Goal: Information Seeking & Learning: Learn about a topic

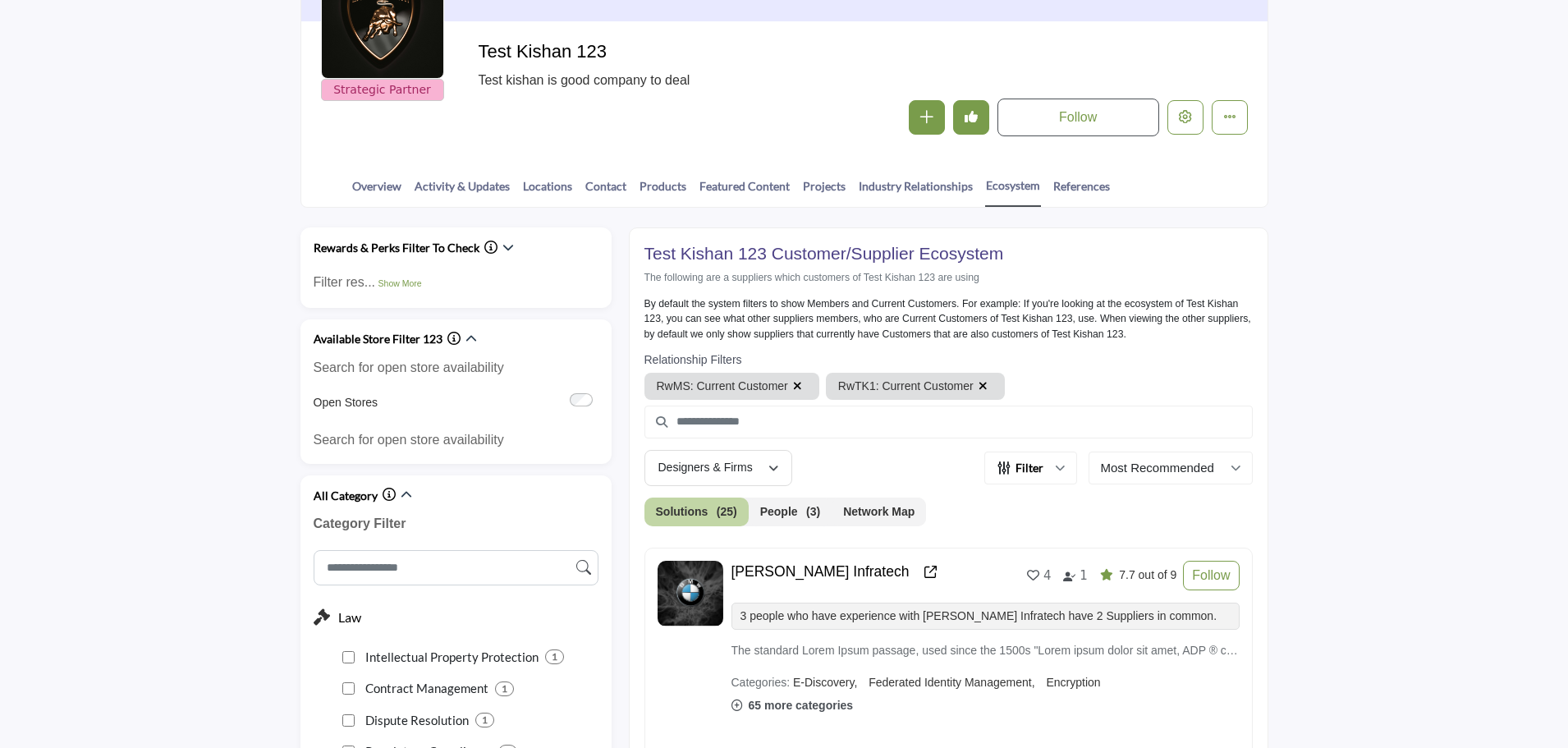
scroll to position [328, 0]
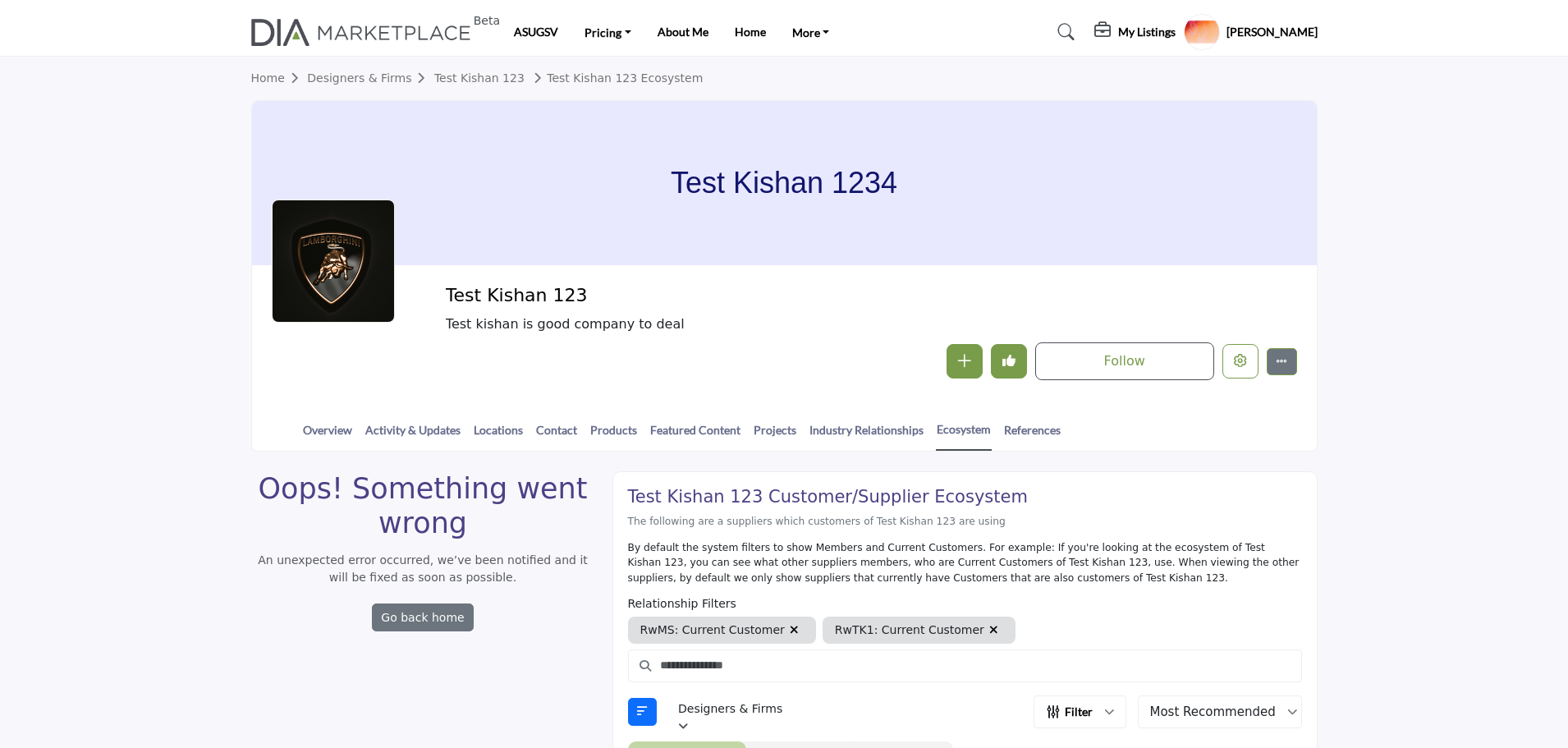
scroll to position [327, 0]
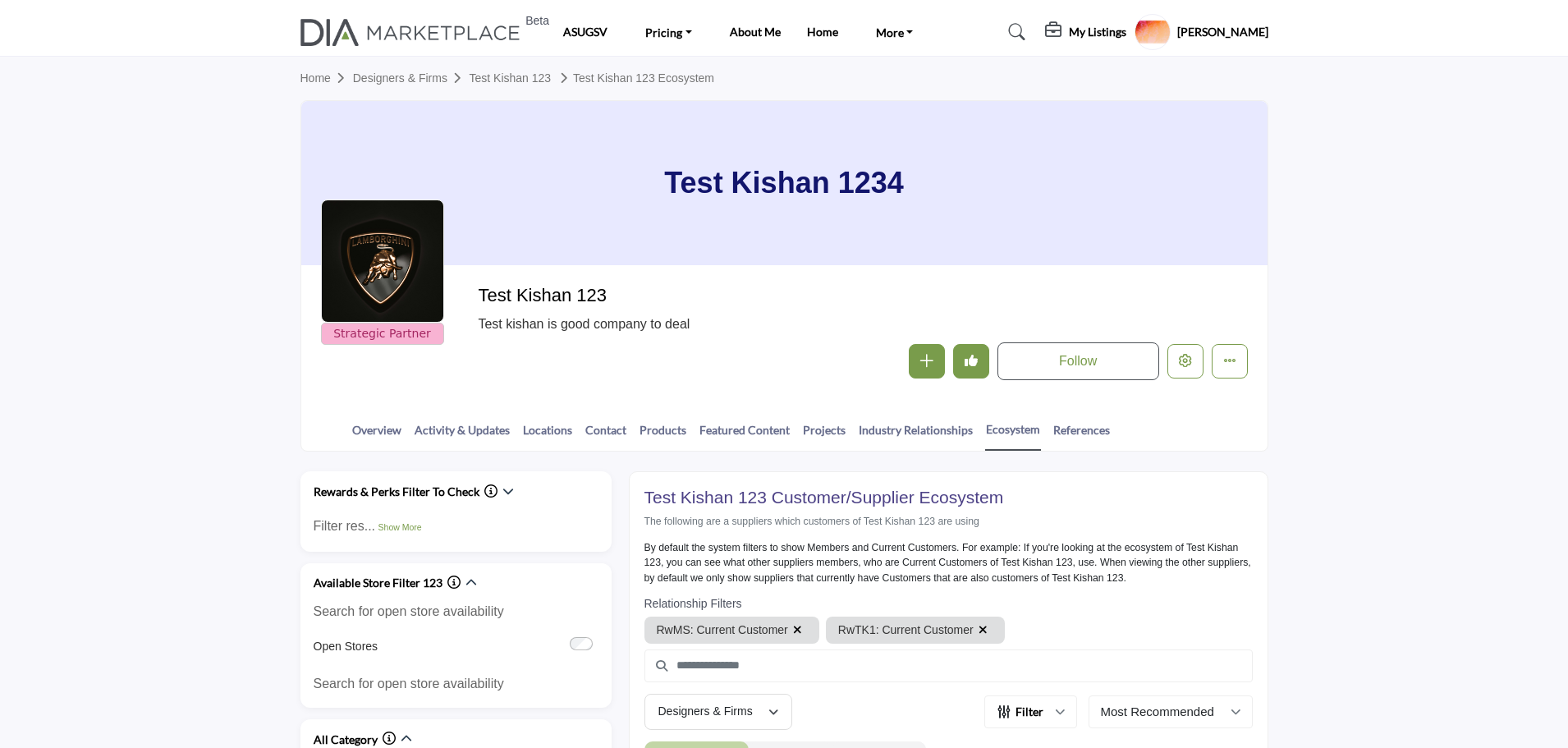
scroll to position [327, 0]
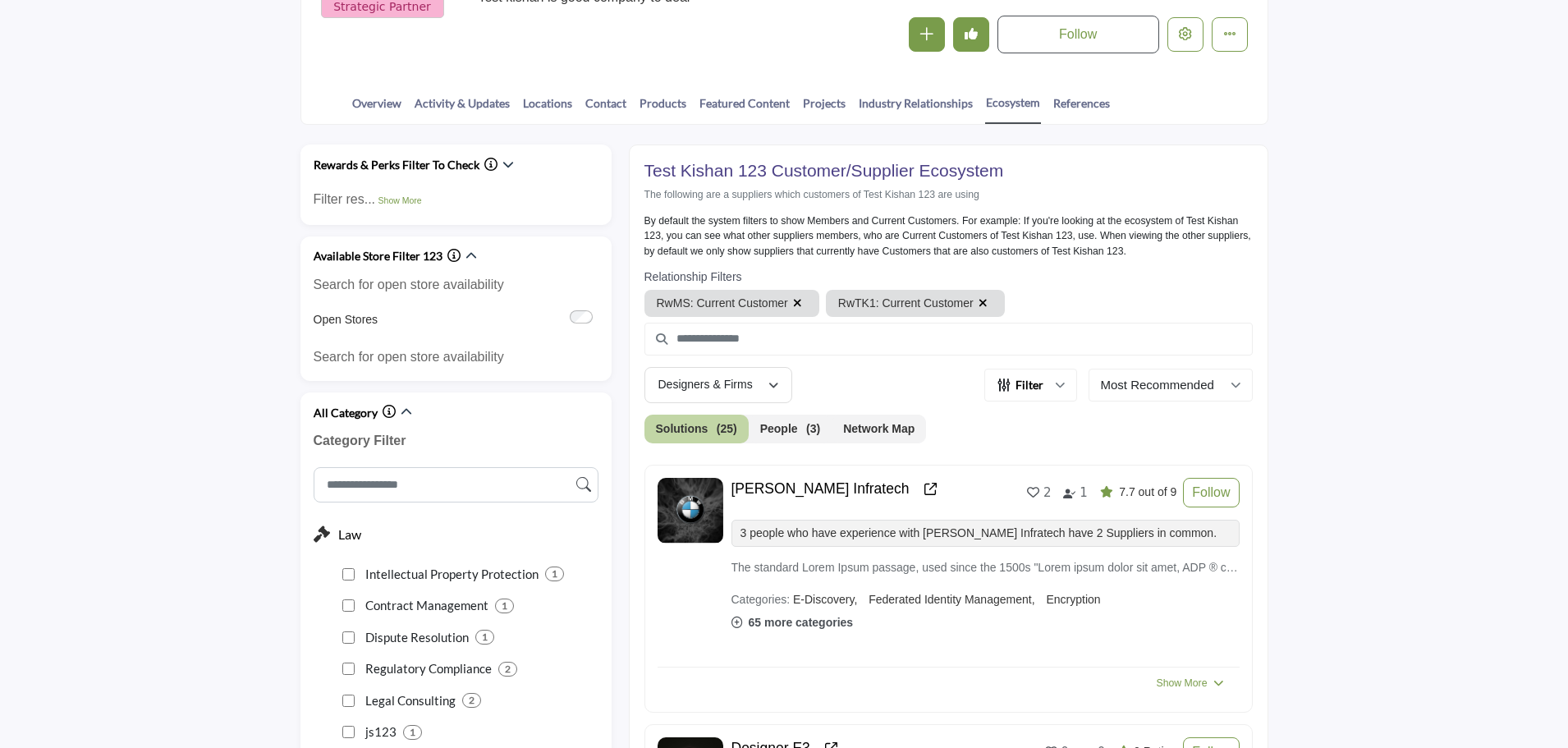
click at [505, 169] on icon "button" at bounding box center [509, 164] width 12 height 12
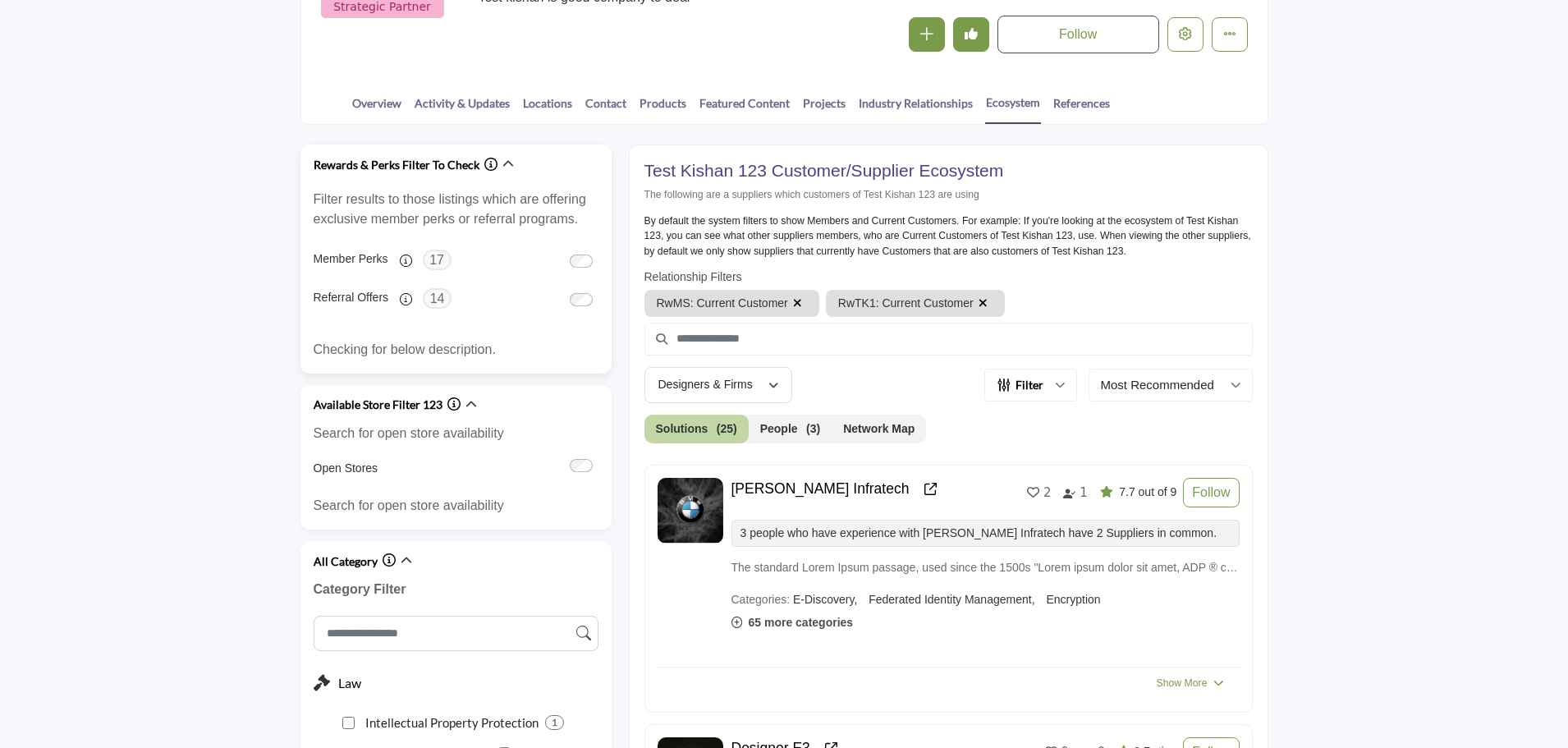
click at [485, 168] on icon "Information about Rewards & Perks Filter To Check" at bounding box center [491, 164] width 14 height 14
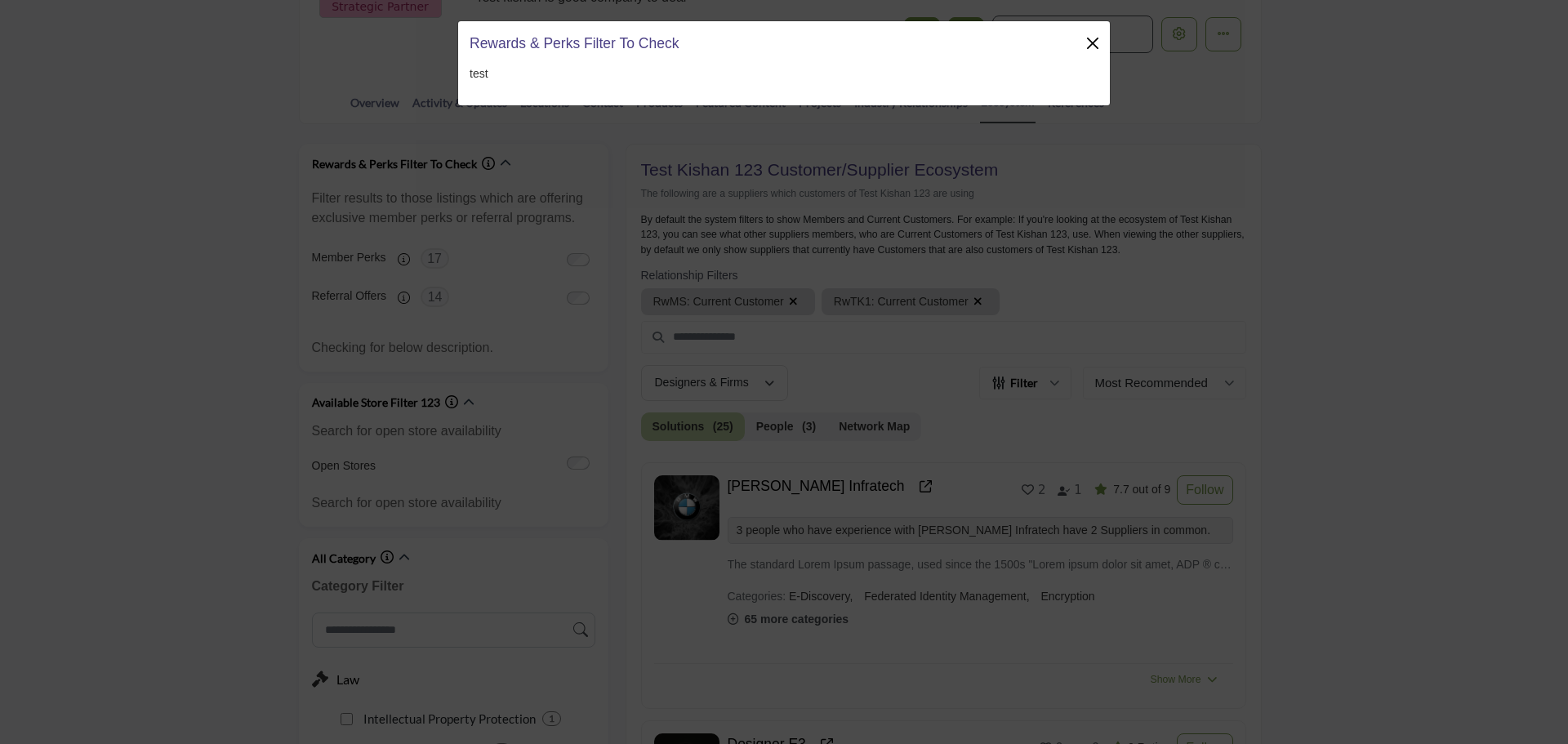
click at [1096, 40] on button "Close" at bounding box center [1092, 43] width 23 height 23
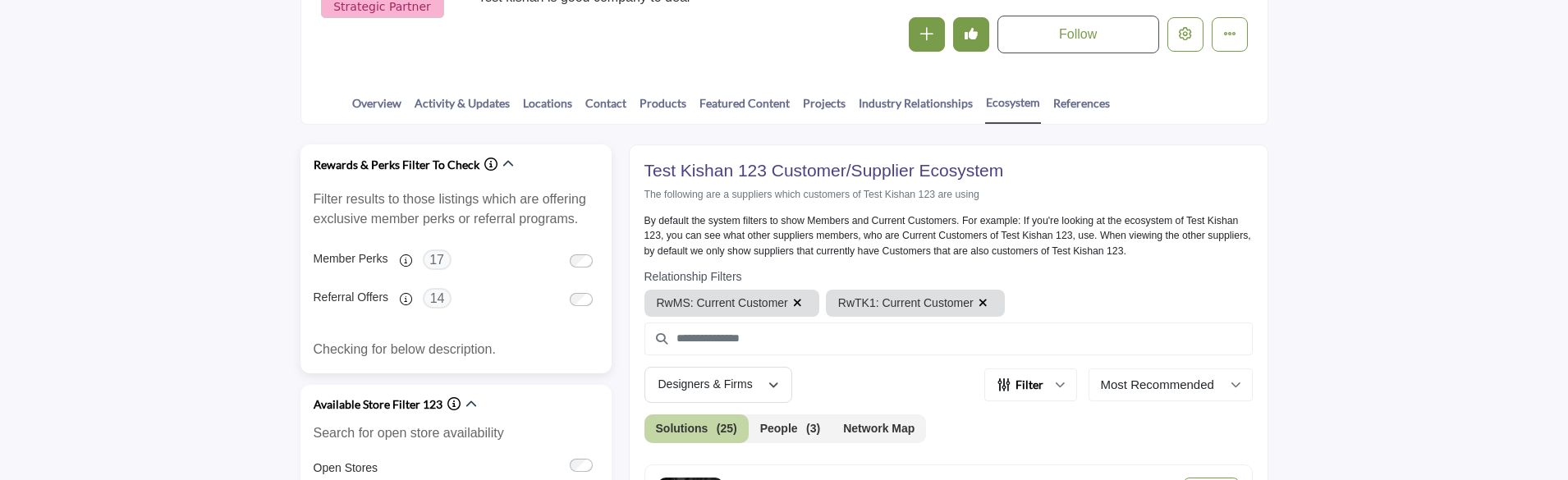
click at [487, 164] on icon "Information about Rewards & Perks Filter To Check" at bounding box center [491, 164] width 14 height 14
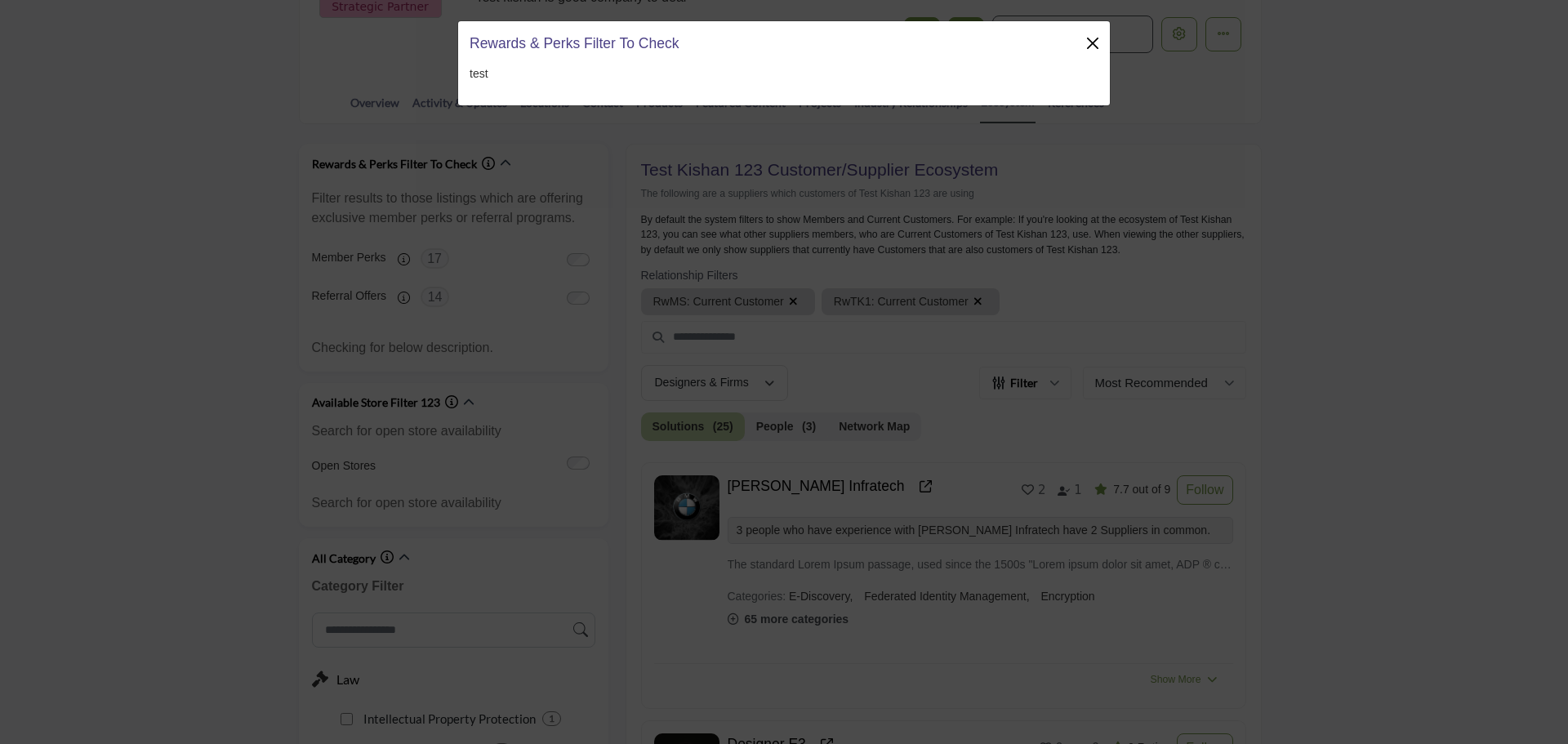
click at [1096, 44] on button "Close" at bounding box center [1092, 43] width 23 height 23
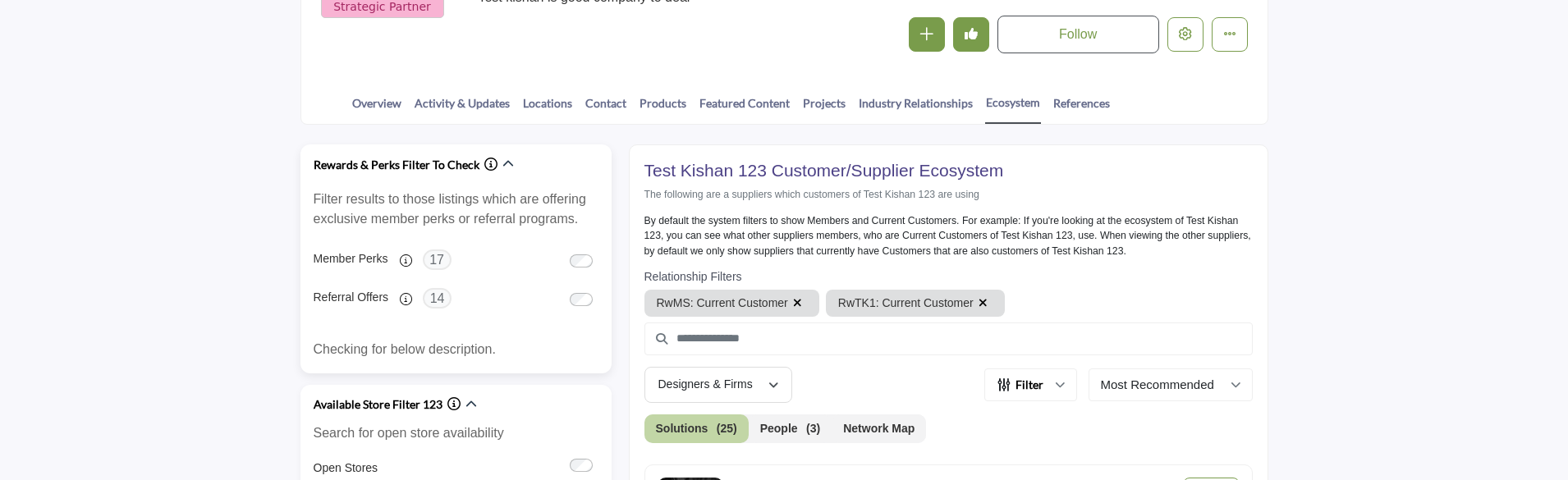
click at [489, 164] on icon "Information about Rewards & Perks Filter To Check" at bounding box center [491, 164] width 14 height 14
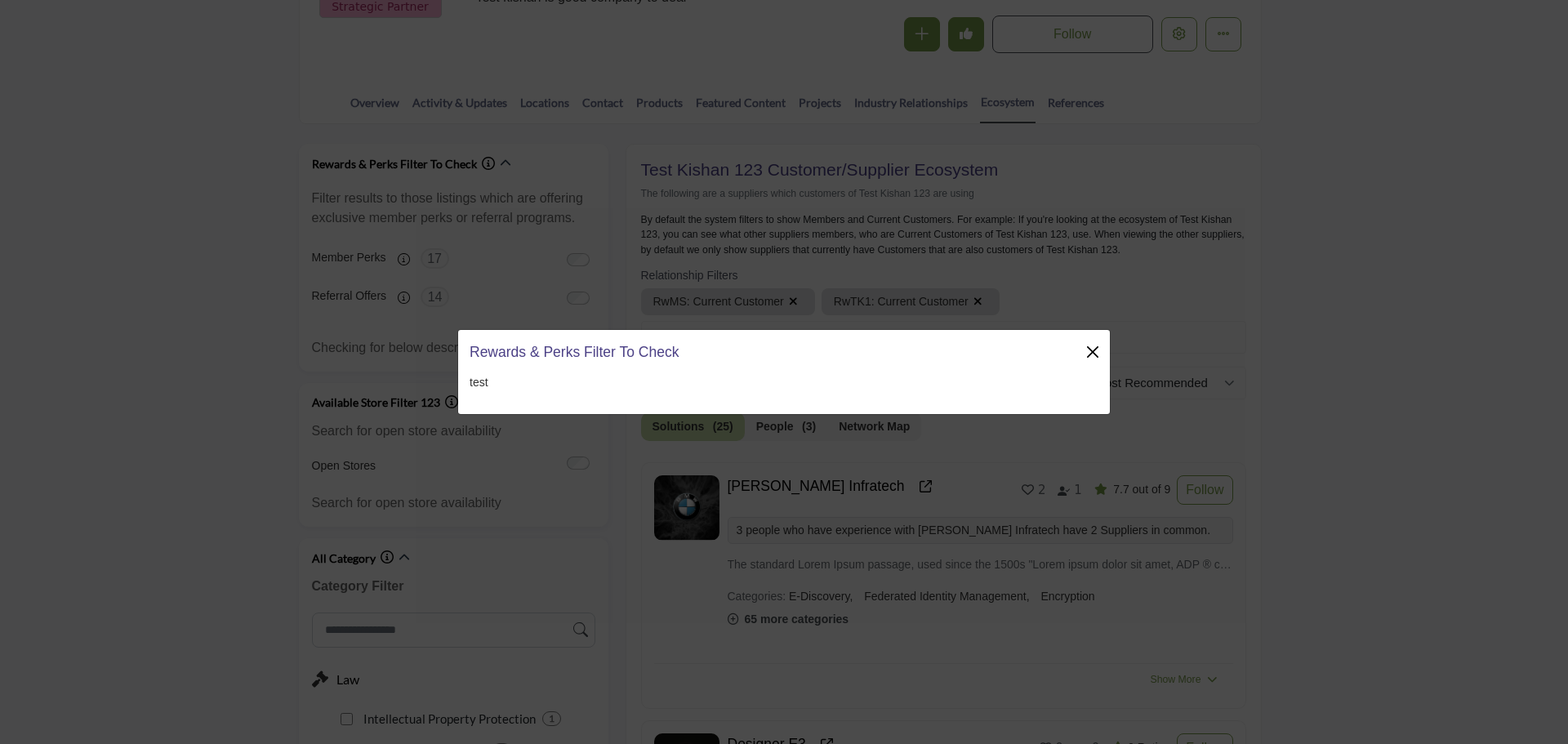
click at [1090, 353] on button "Close" at bounding box center [1092, 351] width 23 height 23
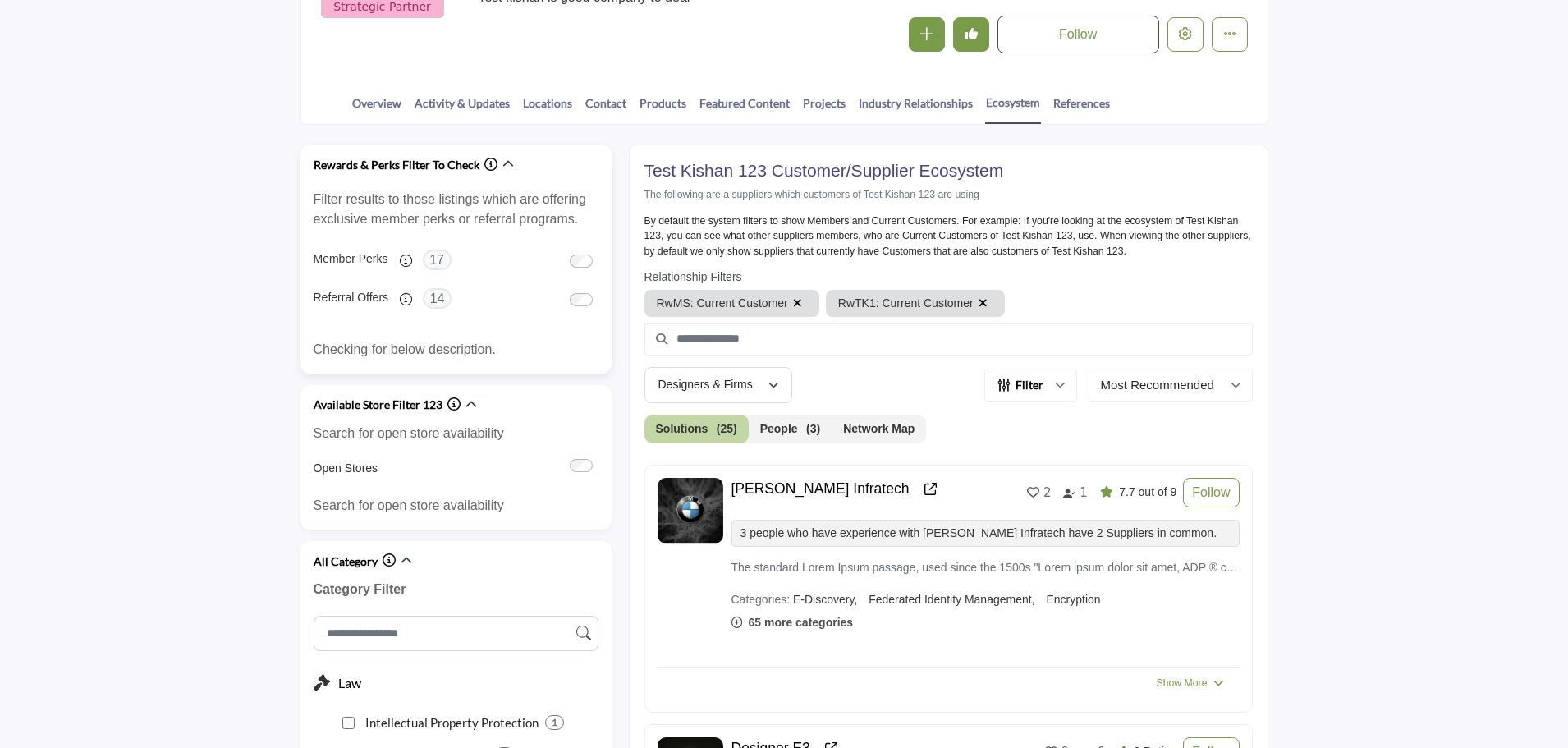
click at [487, 165] on icon "Information about Rewards & Perks Filter To Check" at bounding box center [491, 164] width 14 height 14
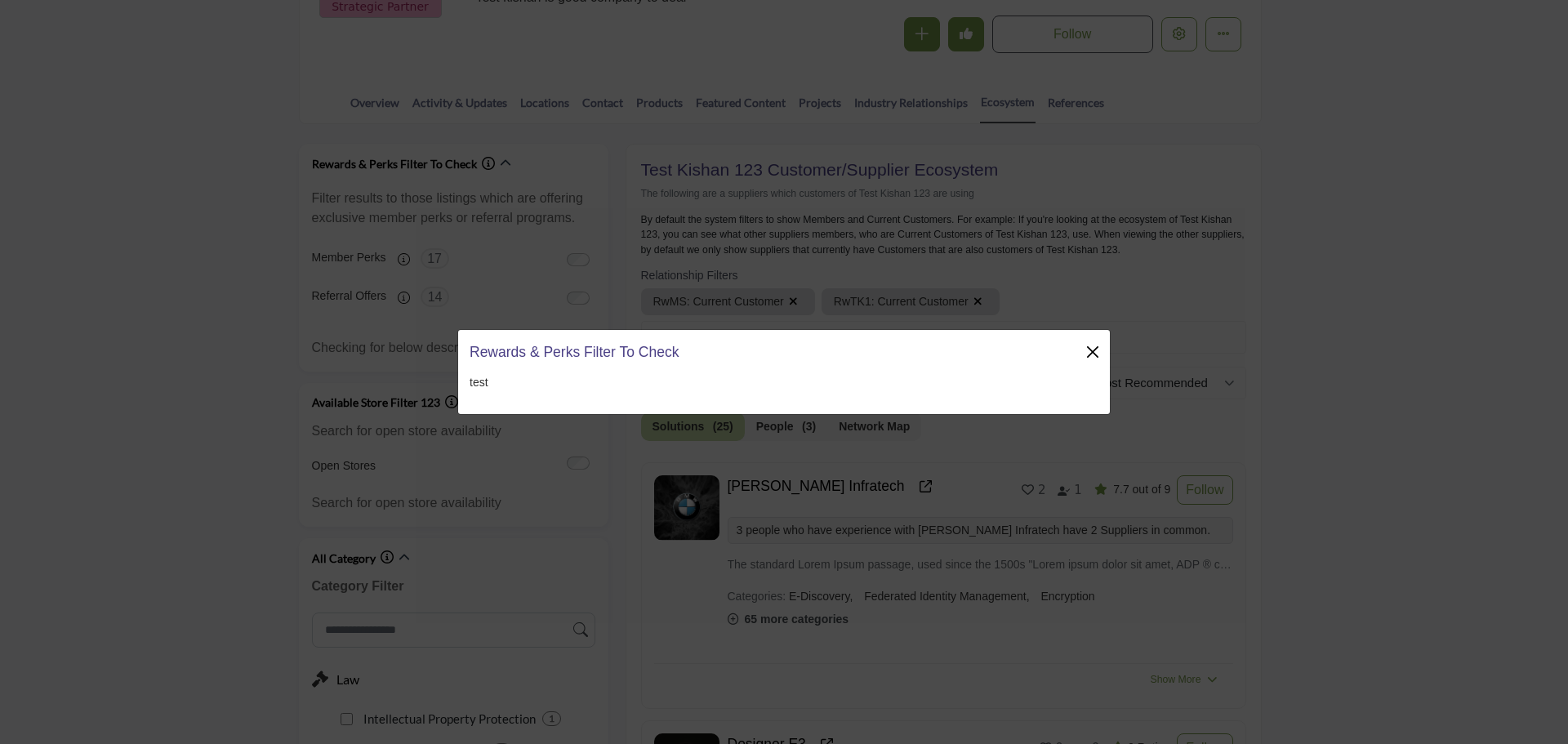
click at [1094, 348] on button "Close" at bounding box center [1092, 351] width 23 height 23
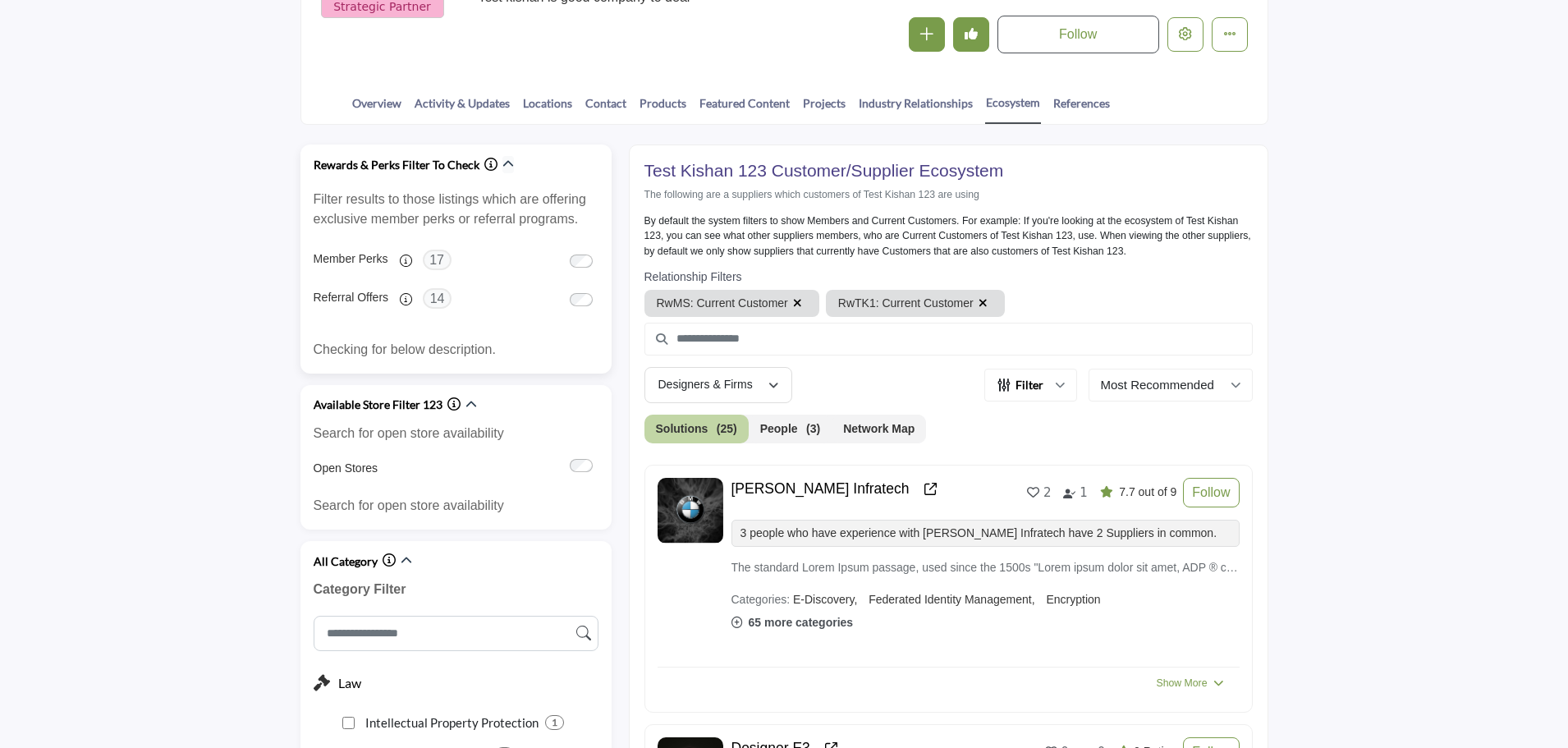
click at [505, 168] on icon "button" at bounding box center [509, 164] width 12 height 12
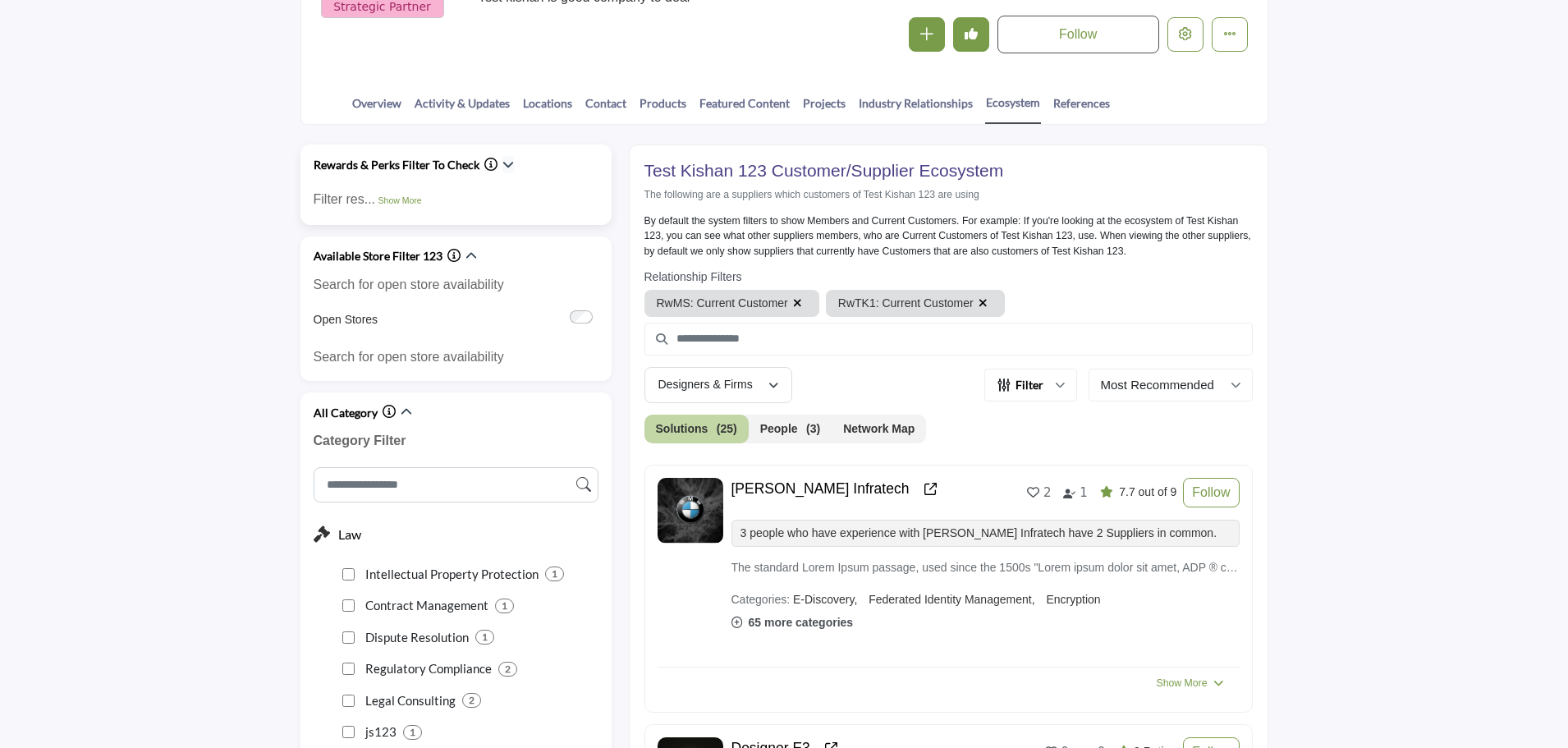
click at [505, 168] on icon "button" at bounding box center [509, 164] width 12 height 12
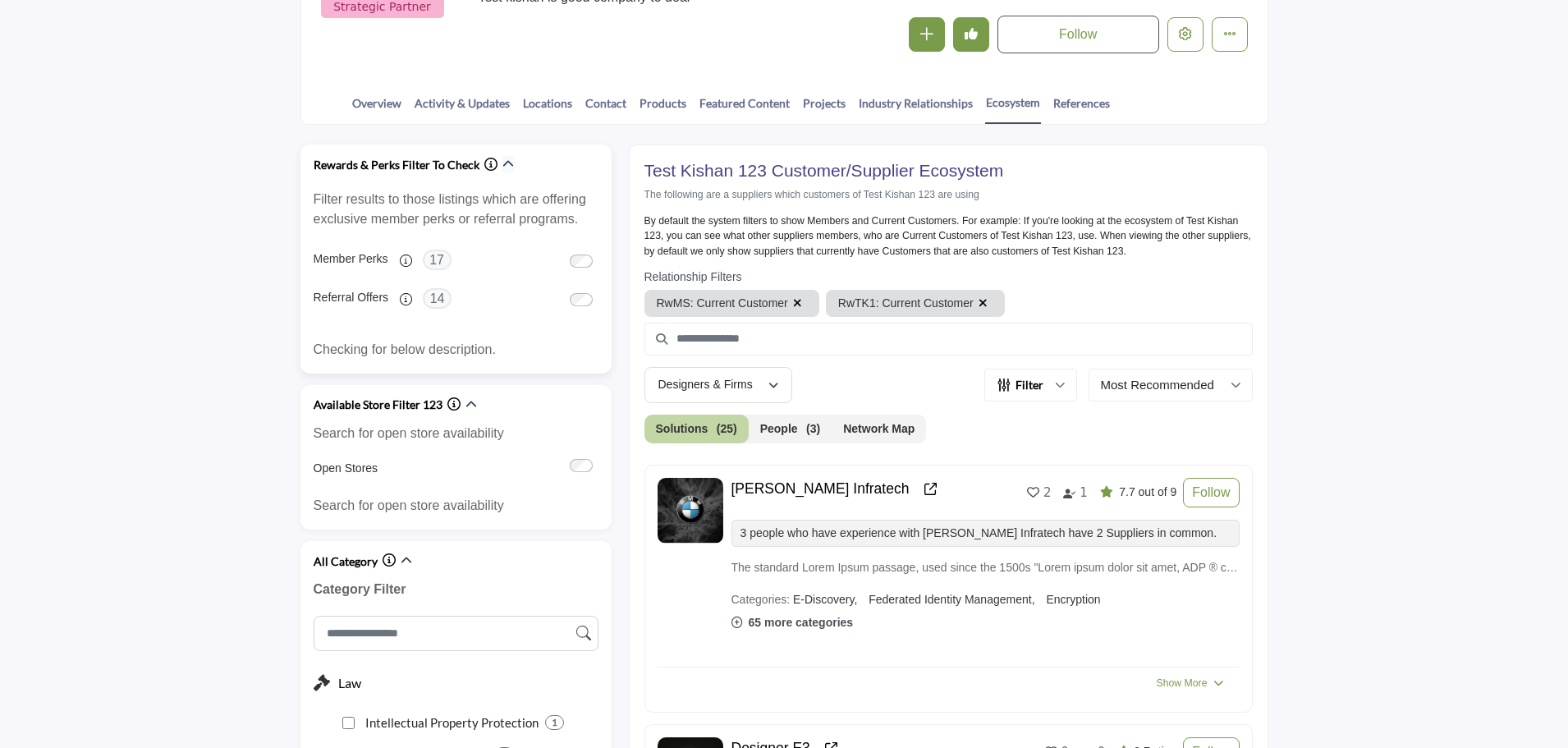
click at [505, 168] on icon "button" at bounding box center [509, 164] width 12 height 12
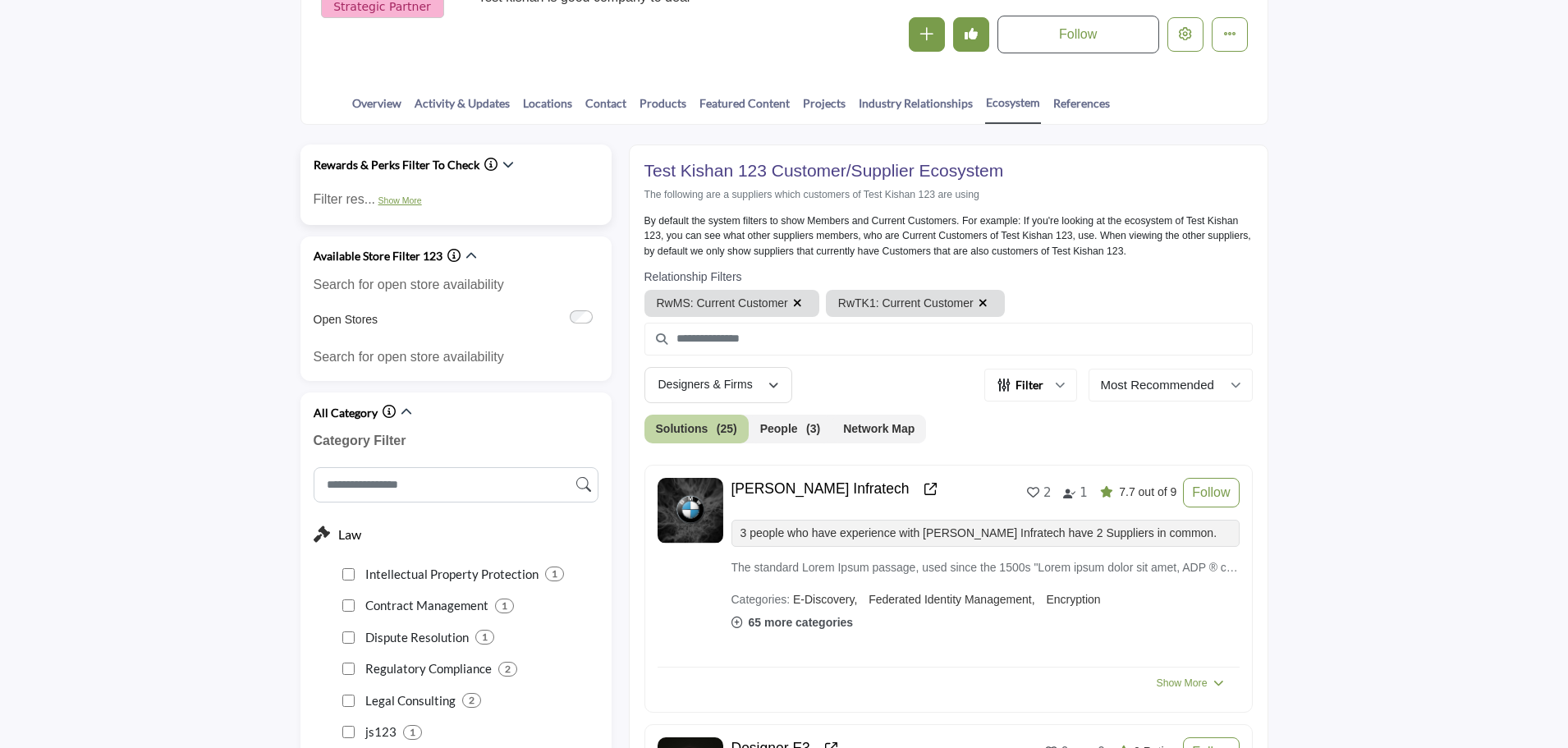
click at [400, 201] on link "Show More" at bounding box center [400, 201] width 43 height 10
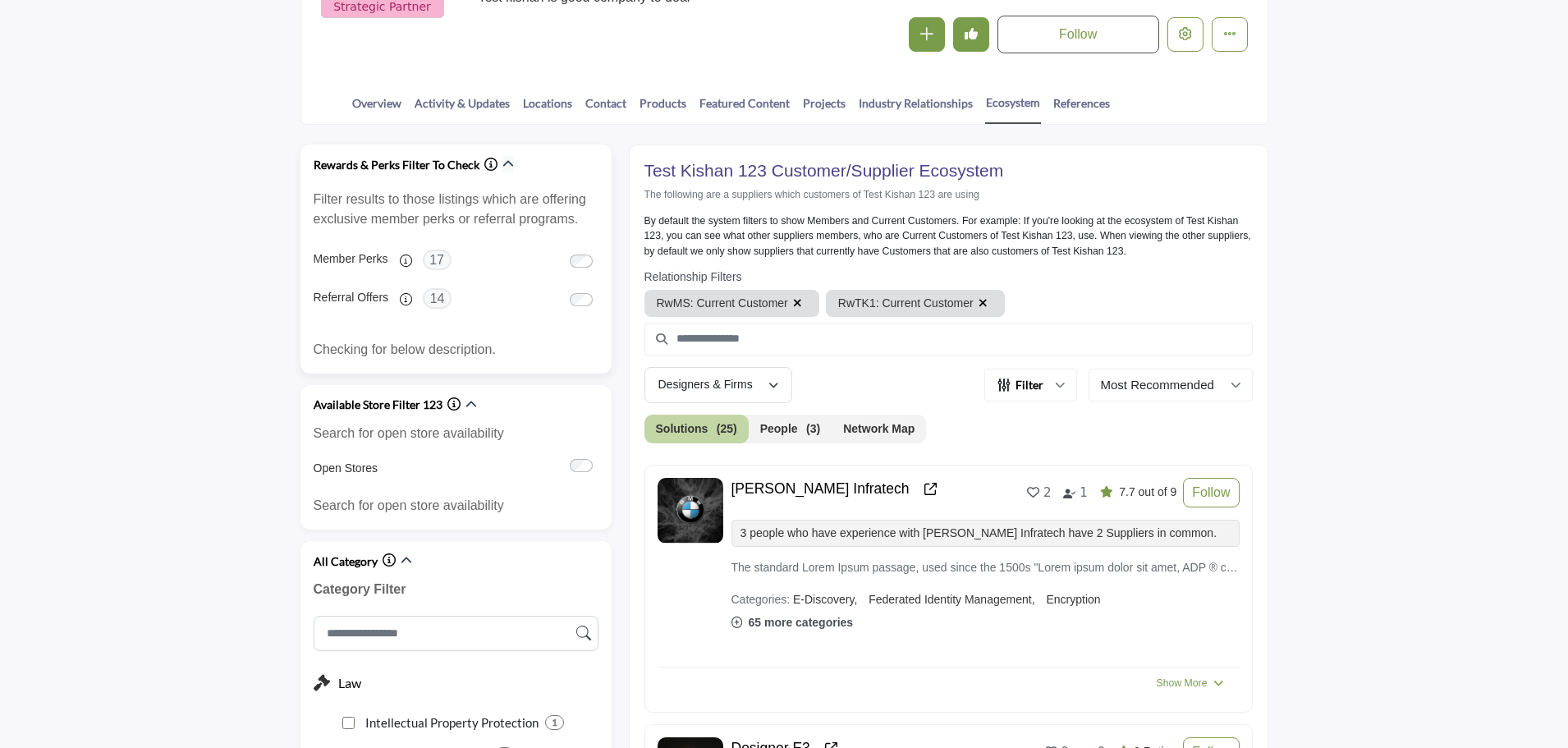
click at [507, 162] on icon "button" at bounding box center [509, 164] width 12 height 12
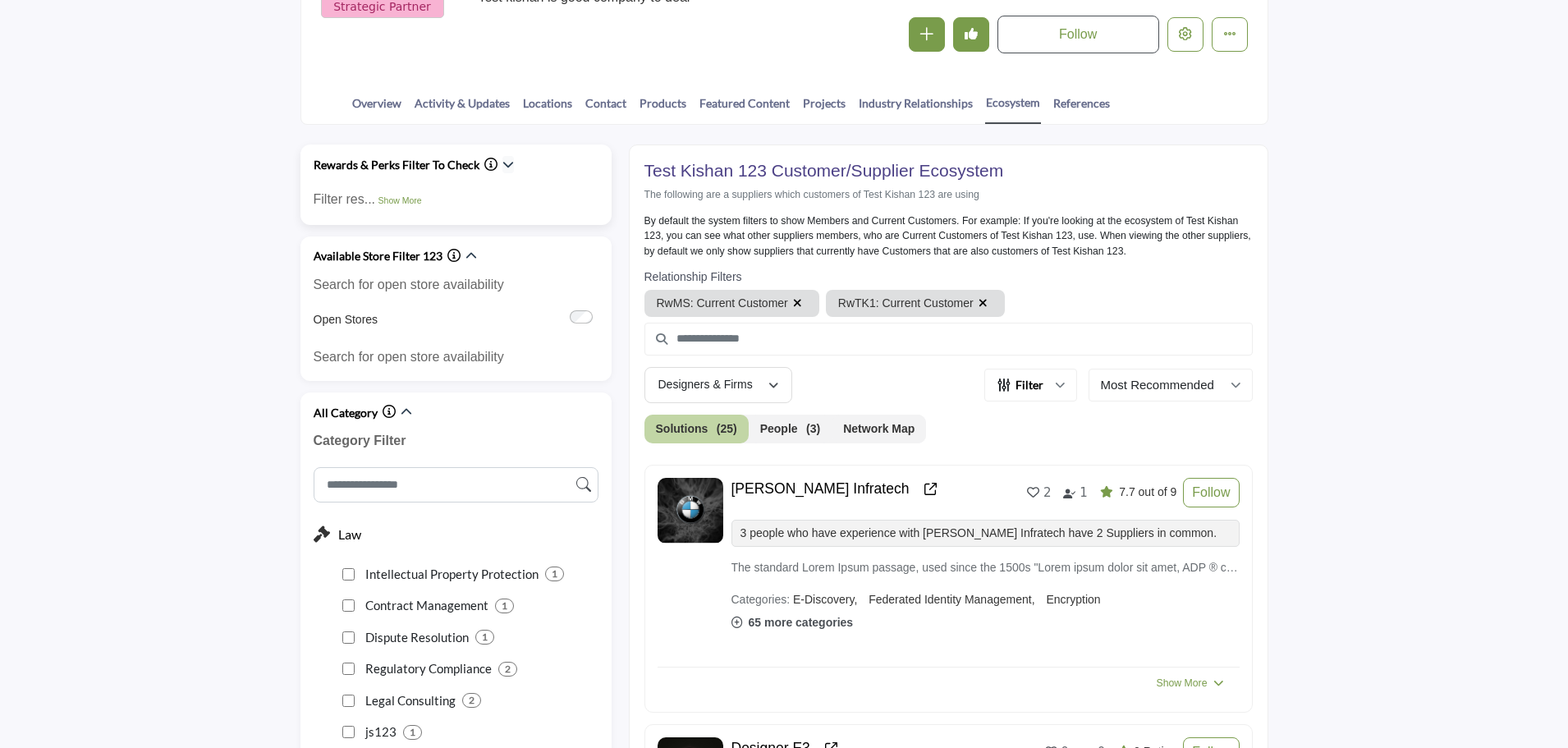
click at [507, 162] on icon "button" at bounding box center [509, 164] width 12 height 12
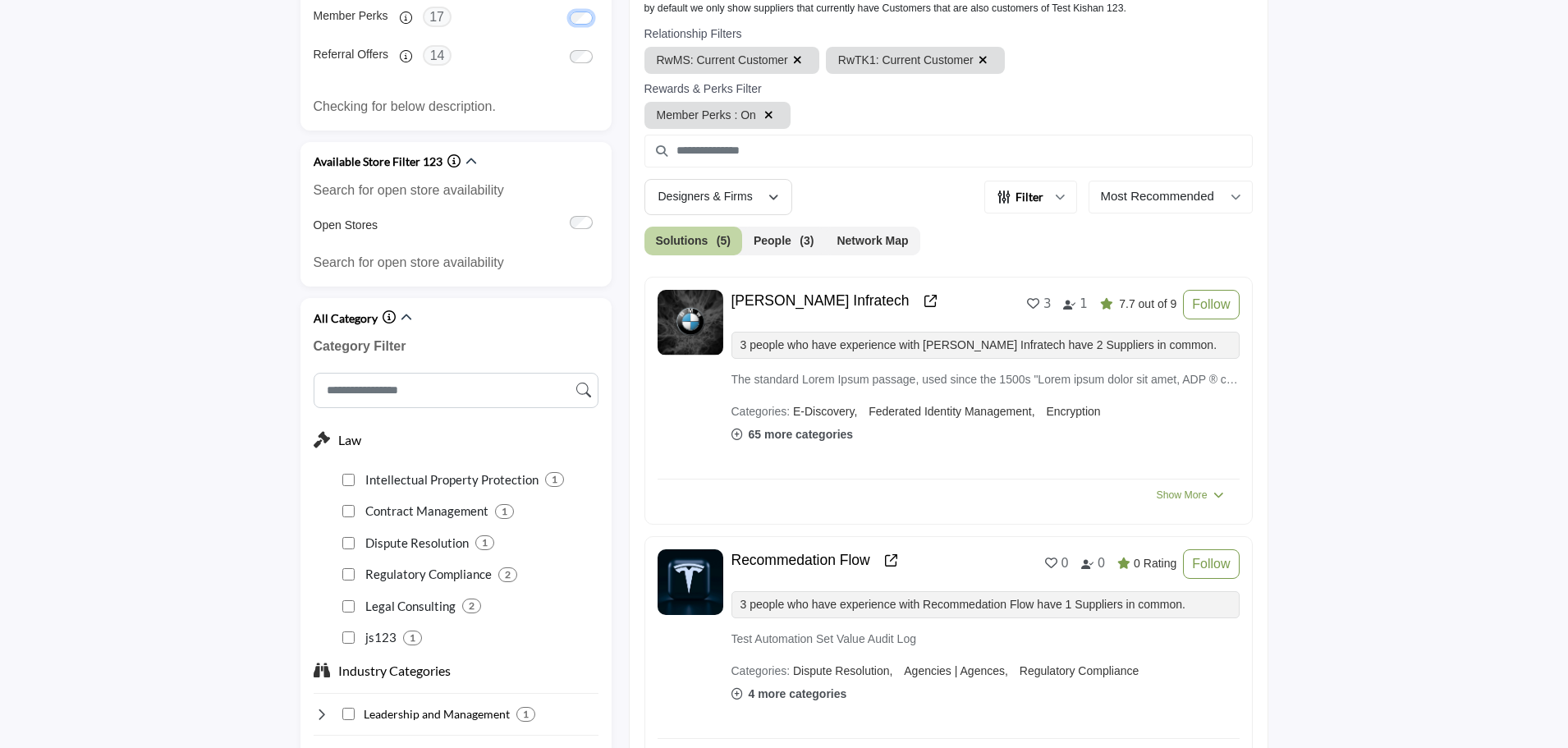
scroll to position [573, 0]
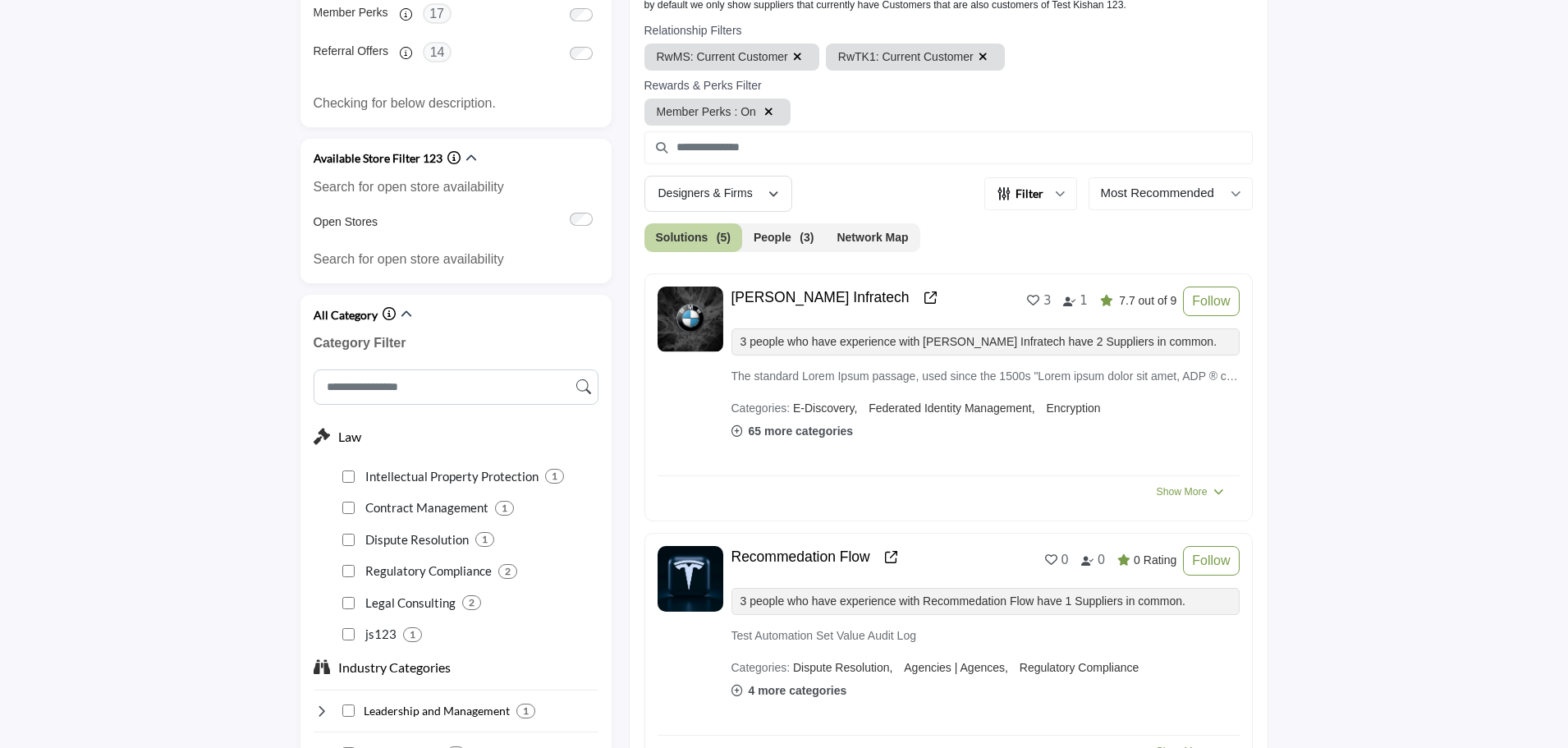
click at [739, 430] on icon at bounding box center [737, 431] width 12 height 12
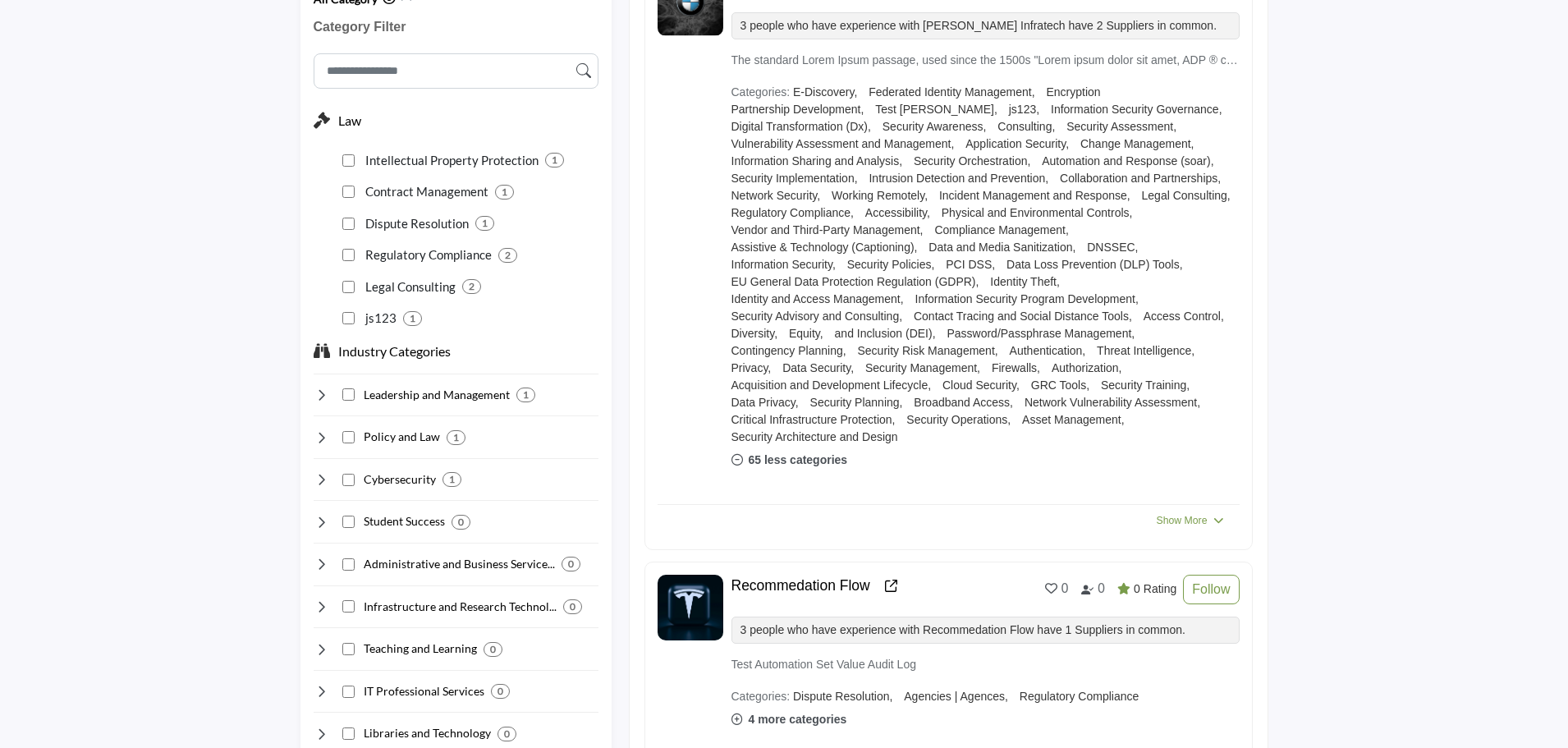
scroll to position [901, 0]
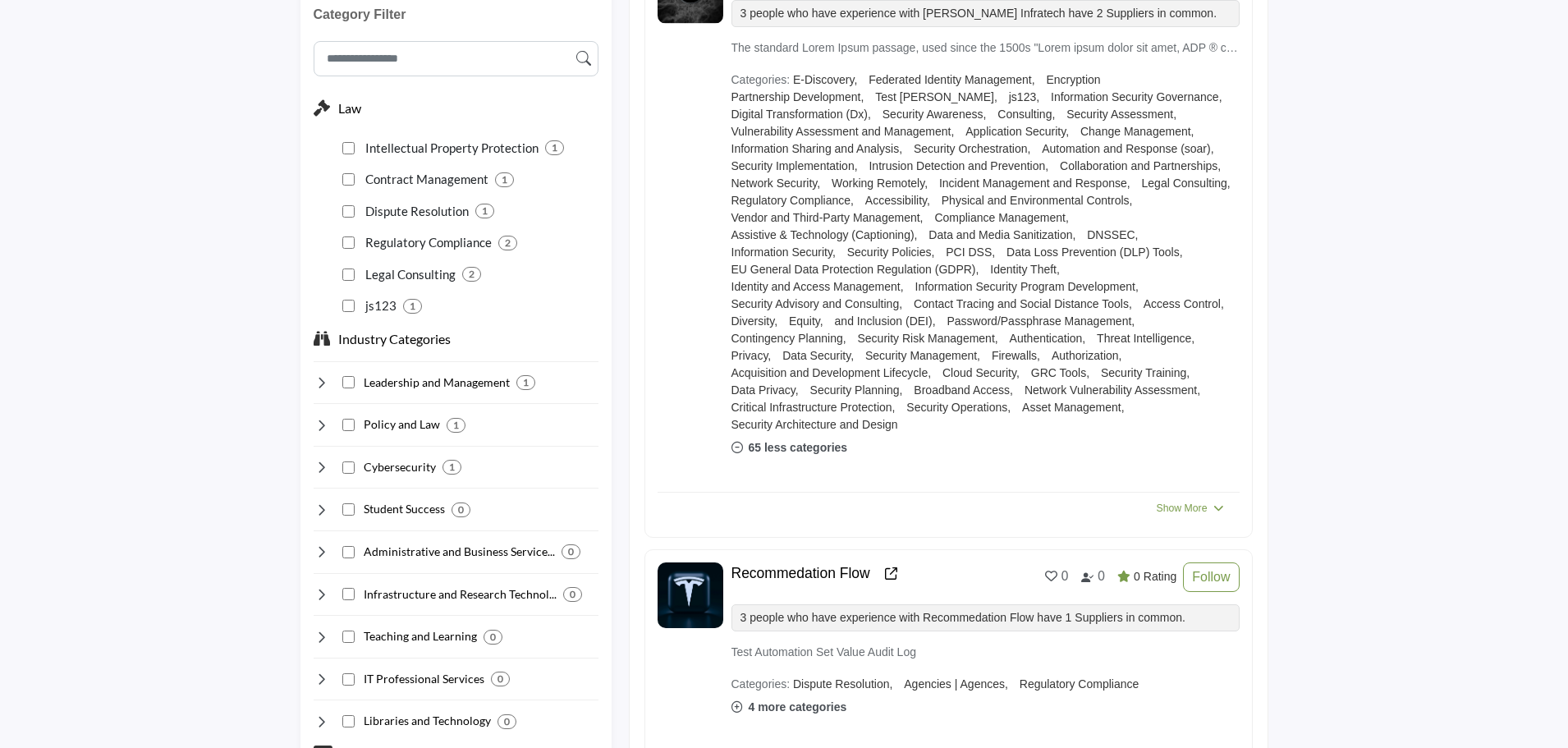
click at [739, 450] on icon at bounding box center [737, 448] width 12 height 12
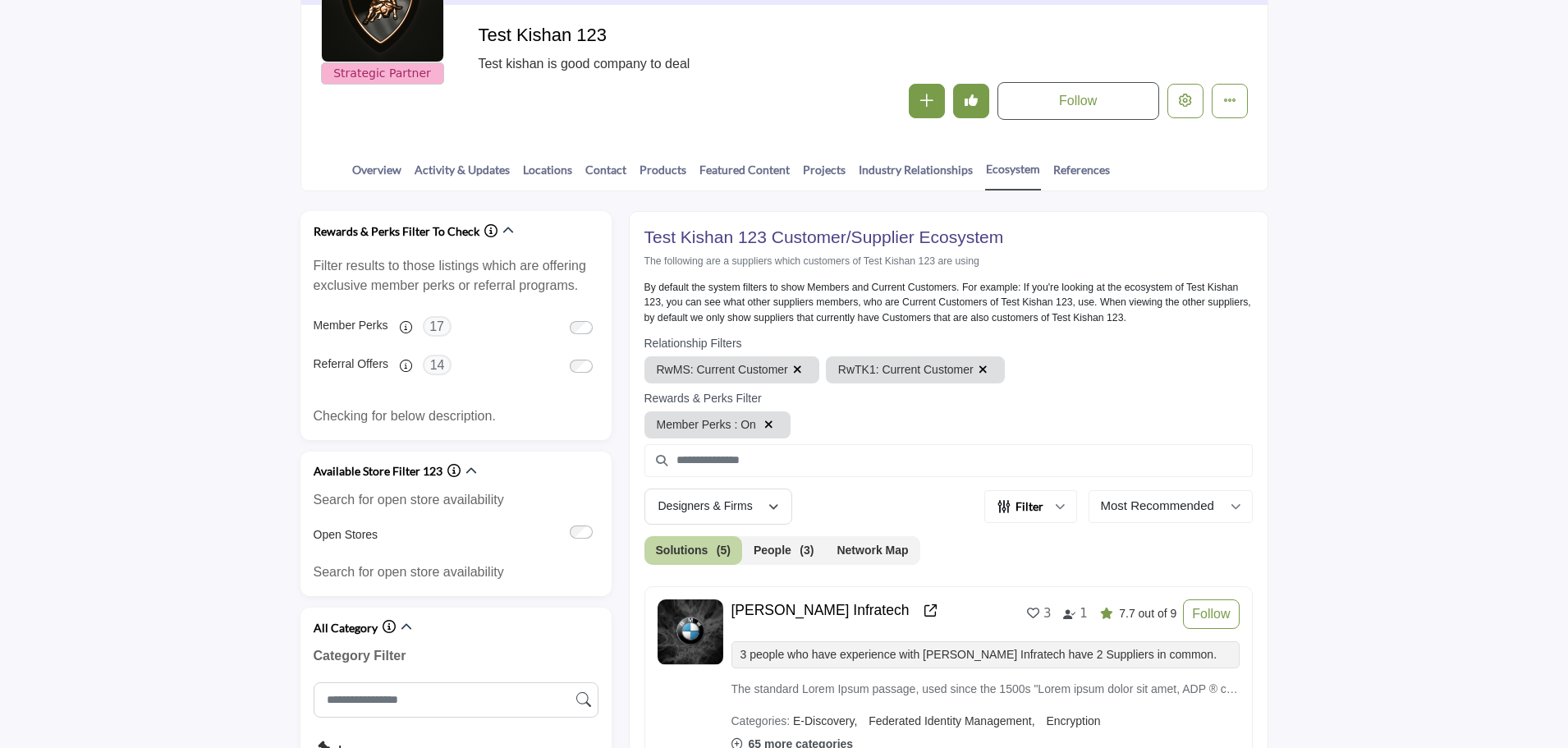
scroll to position [245, 0]
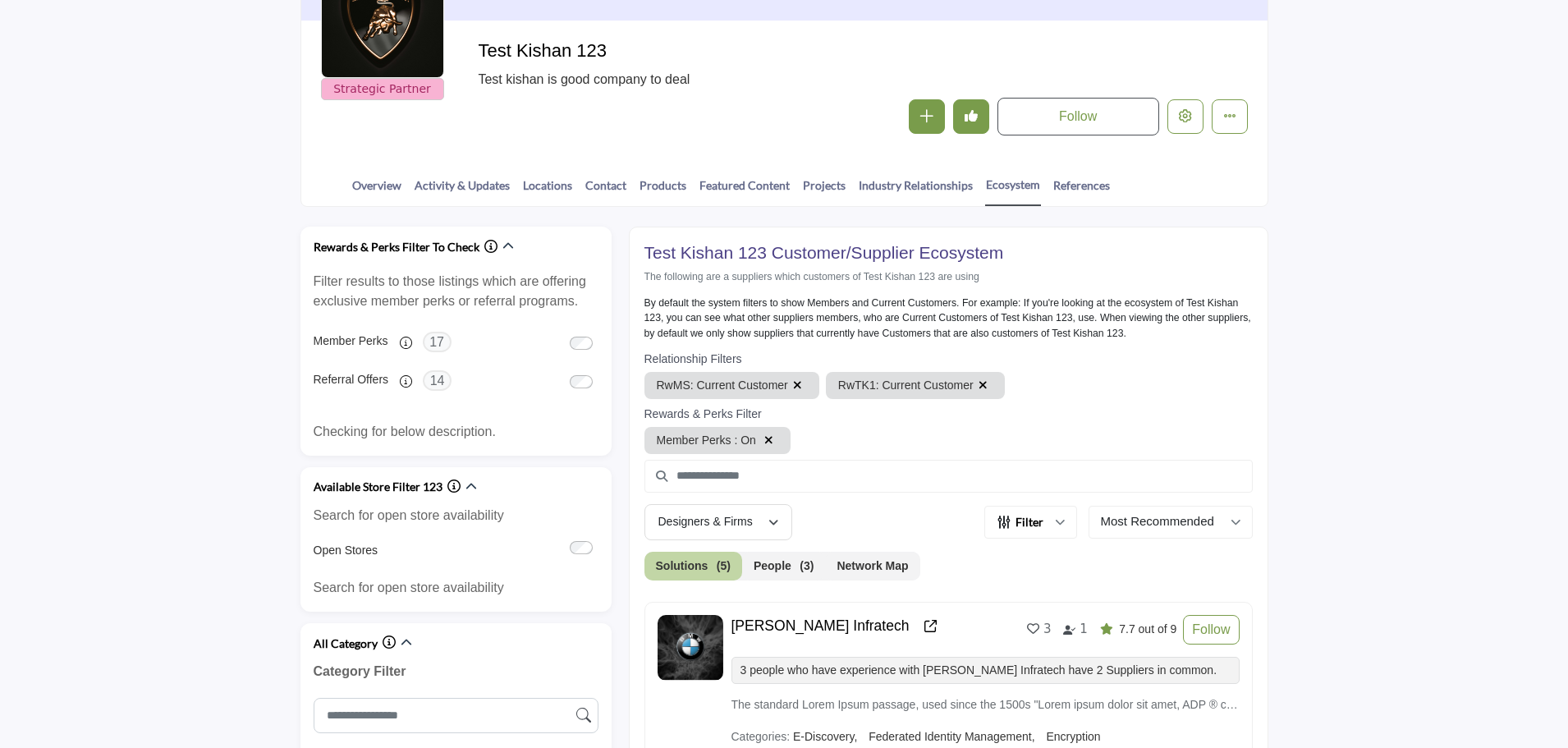
click at [793, 382] on icon "button" at bounding box center [798, 385] width 9 height 12
click at [797, 387] on icon "button" at bounding box center [801, 385] width 9 height 12
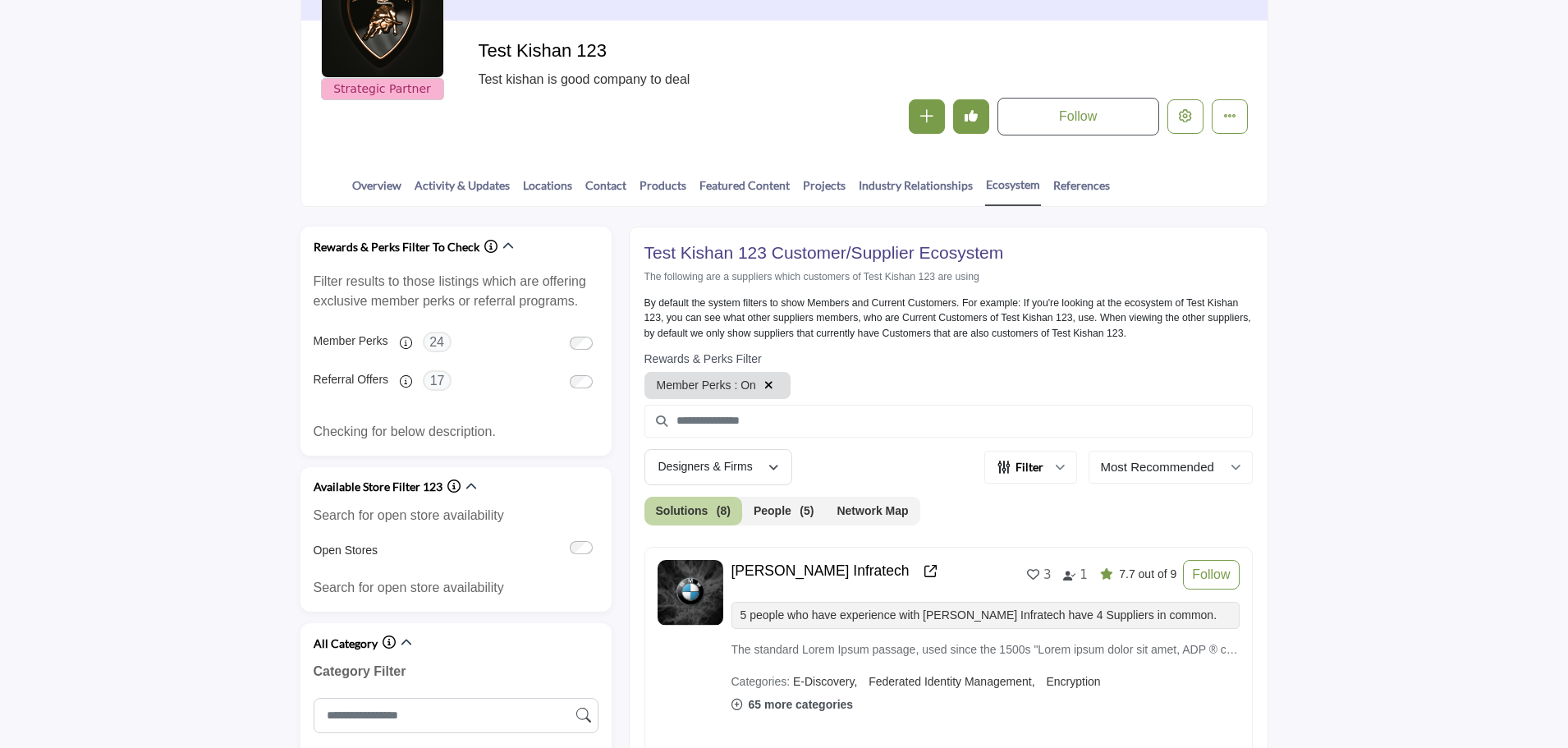
click at [765, 382] on icon "button" at bounding box center [769, 385] width 9 height 12
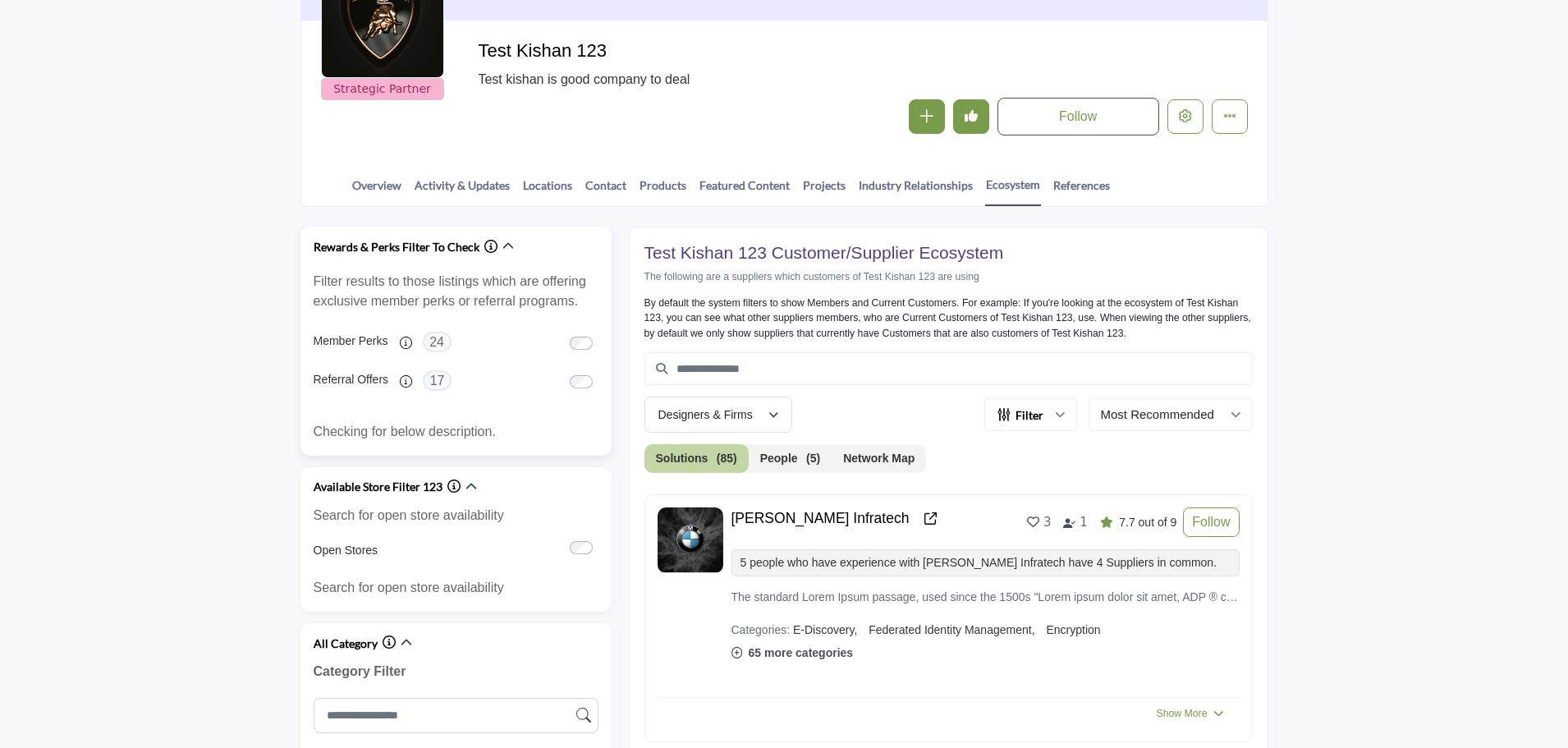
click at [484, 247] on icon "Information about Rewards & Perks Filter To Check" at bounding box center [491, 246] width 14 height 14
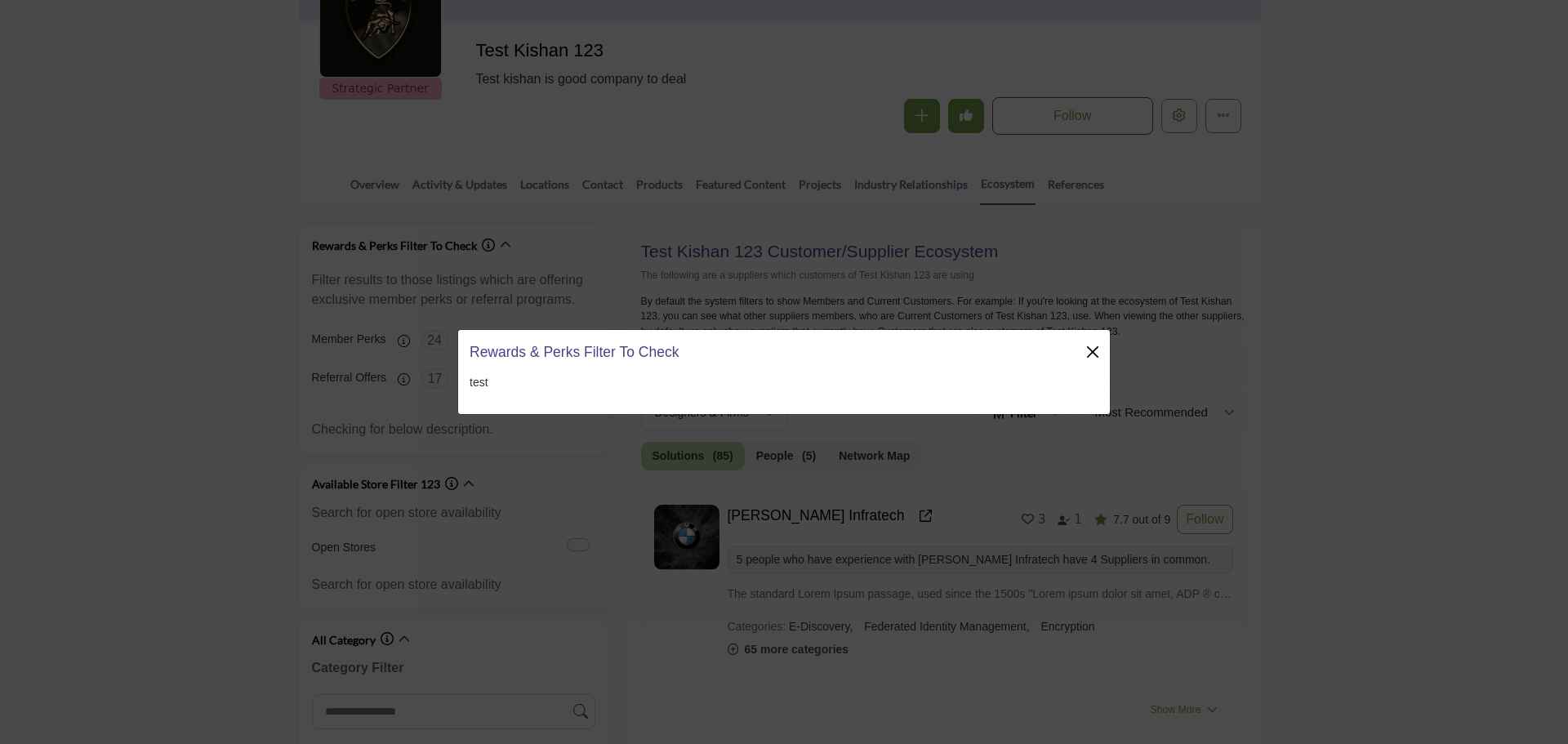
click at [1097, 354] on button "Close" at bounding box center [1092, 351] width 23 height 23
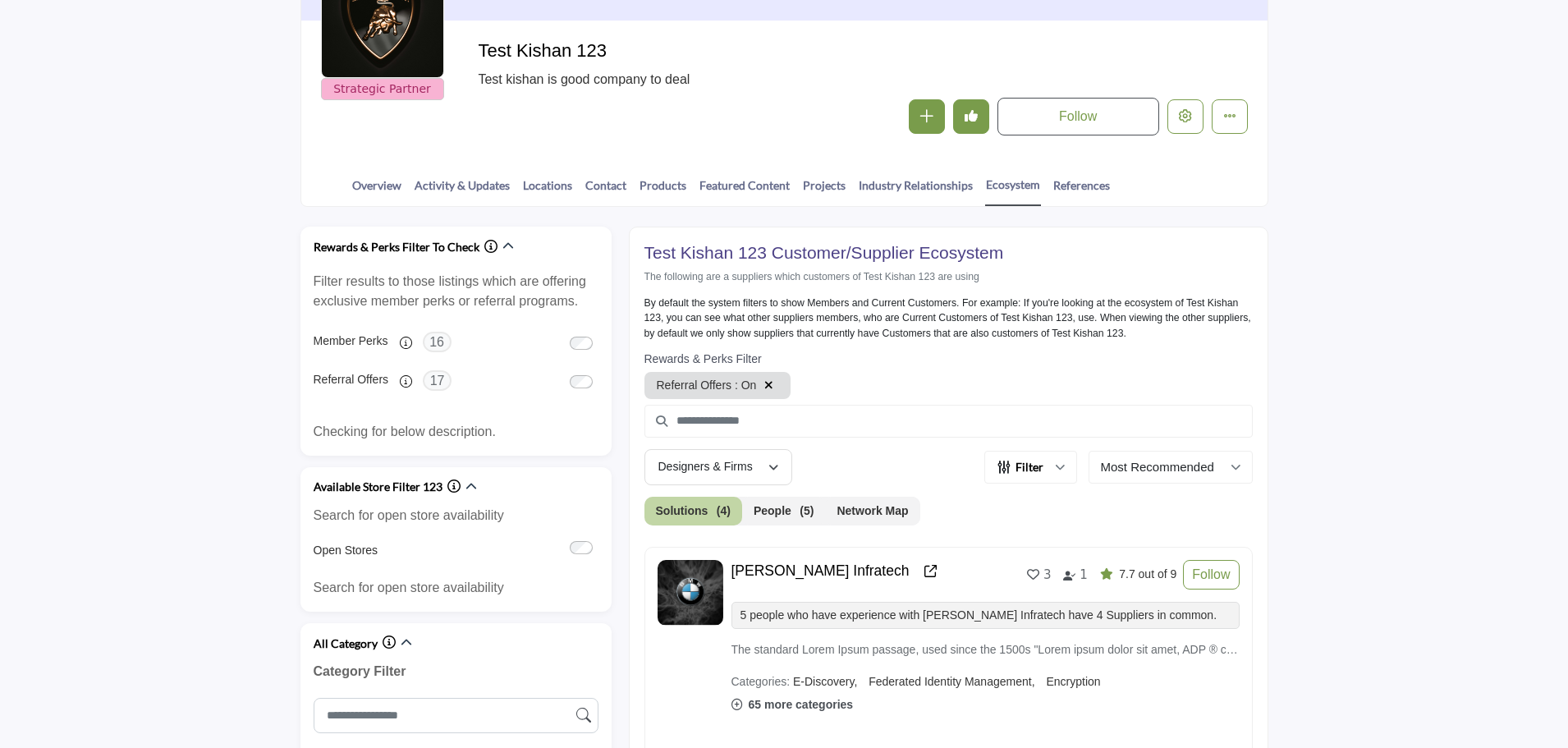
click at [765, 383] on icon "button" at bounding box center [769, 385] width 9 height 12
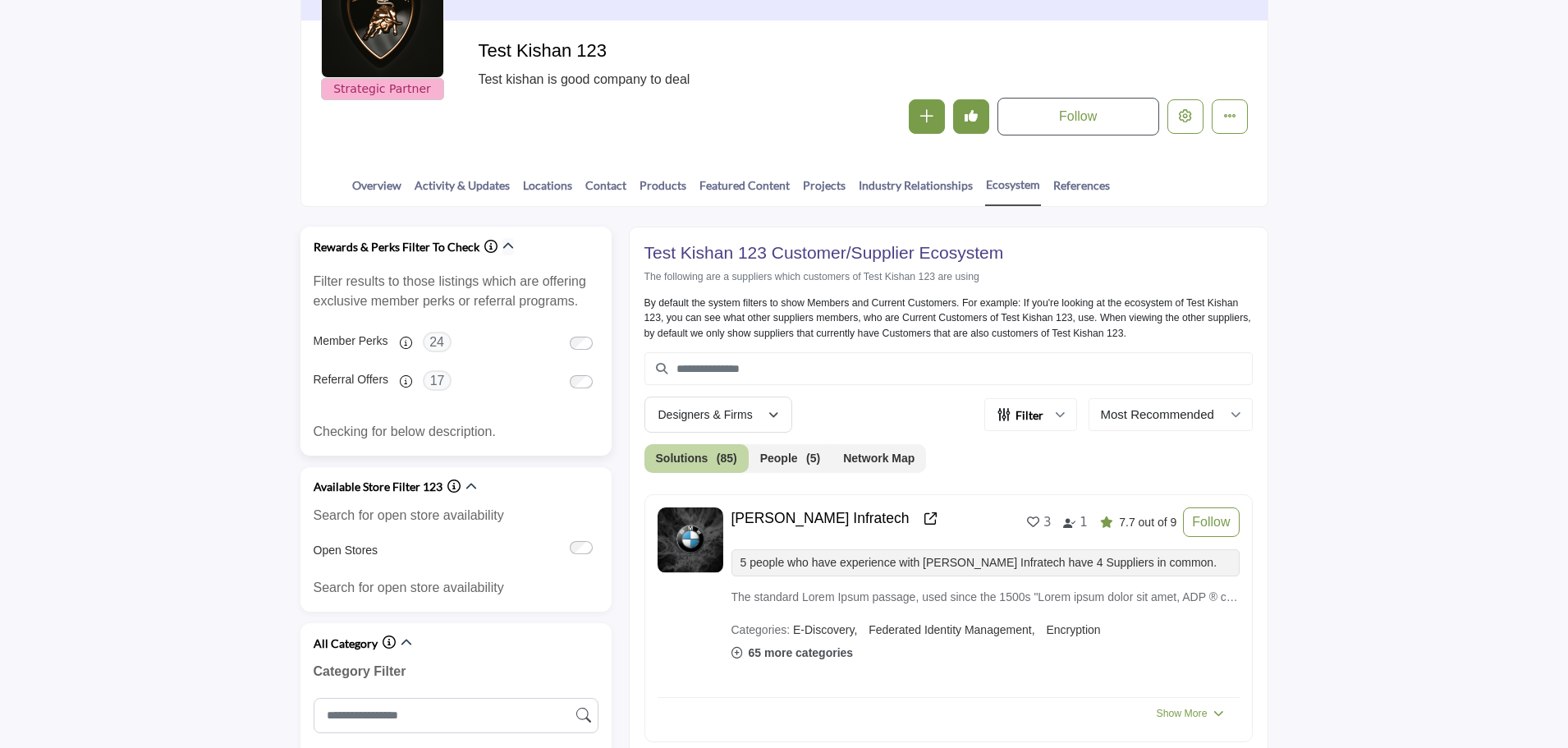
click at [503, 243] on icon "button" at bounding box center [509, 246] width 12 height 12
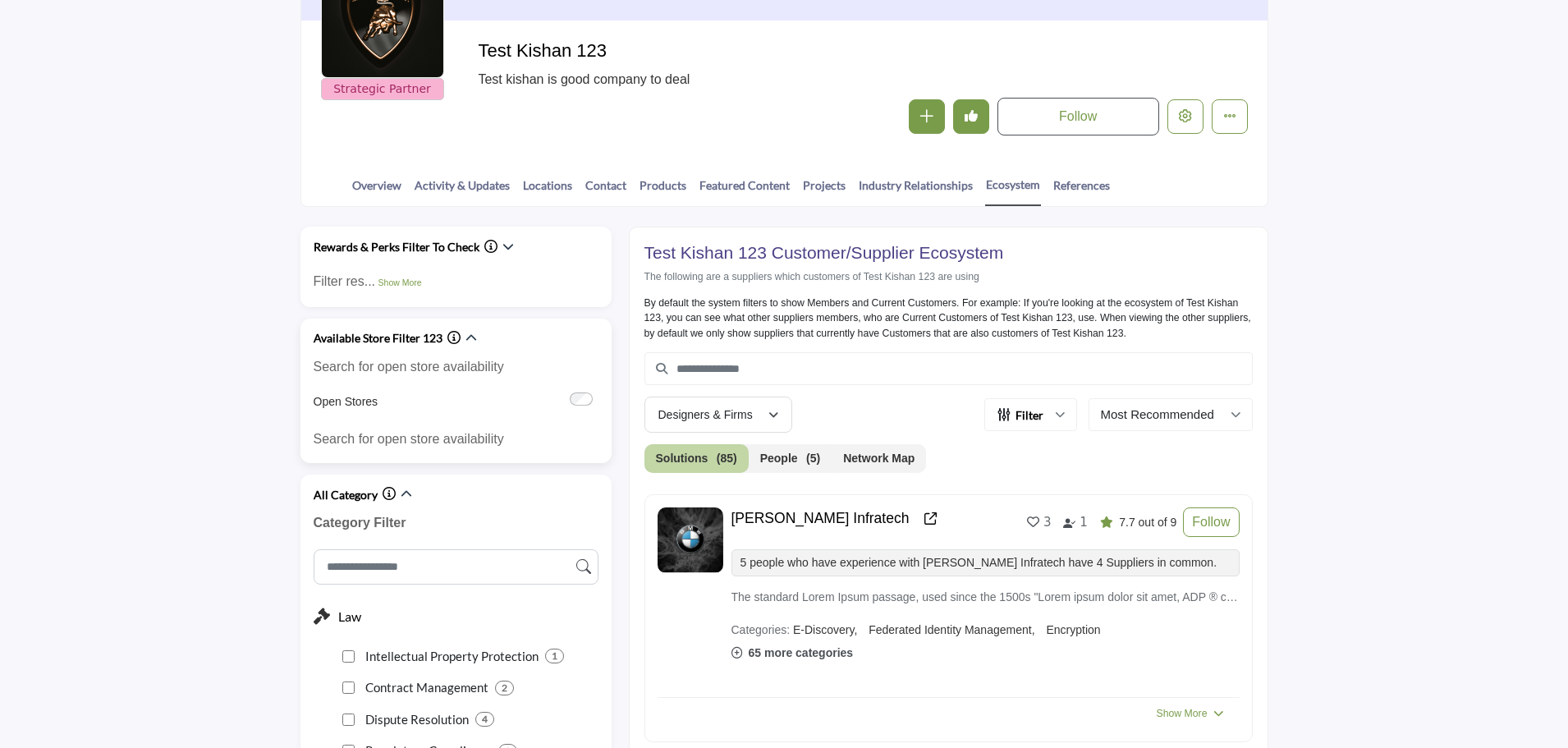
click at [450, 344] on icon "Information about Available Store Filter 123" at bounding box center [455, 338] width 14 height 14
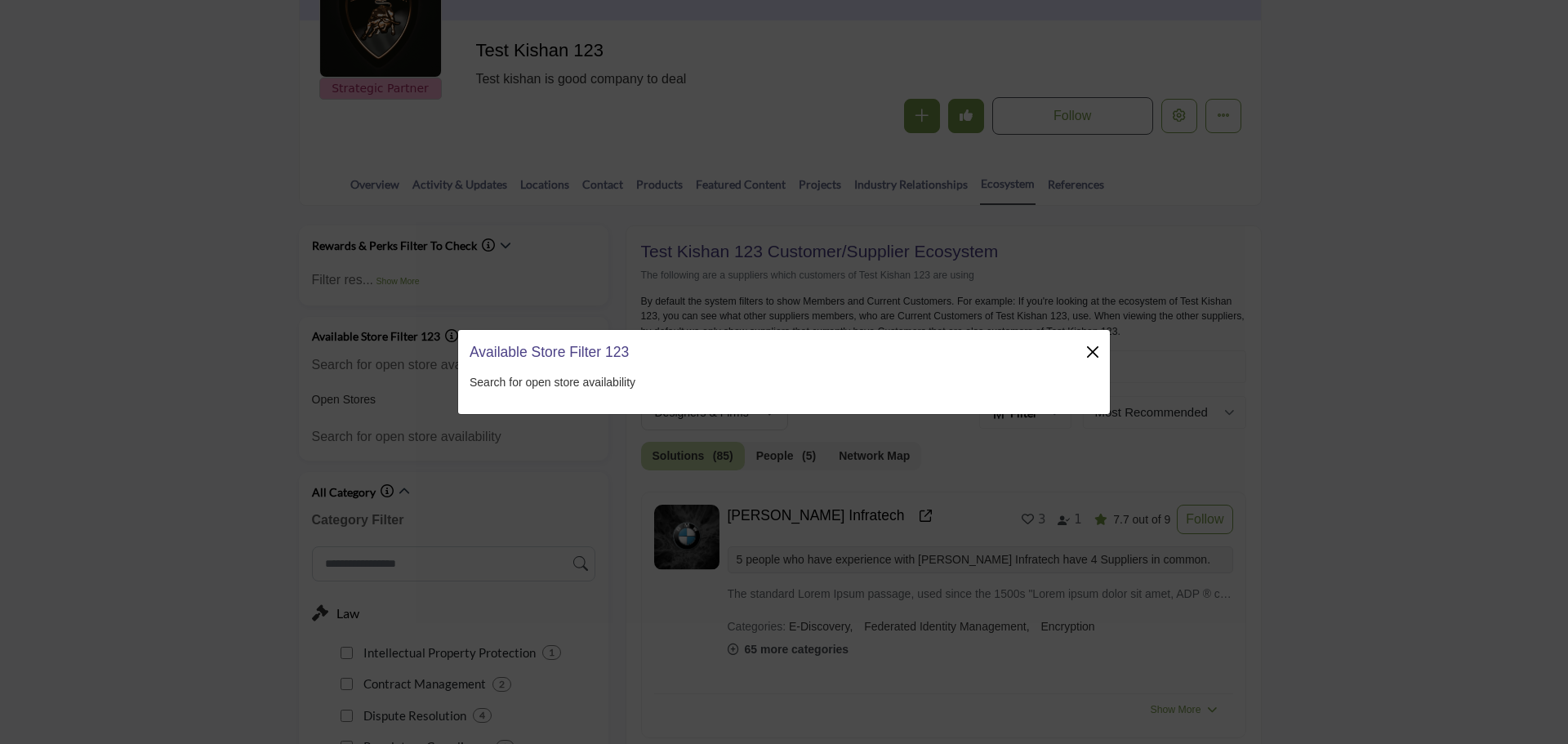
click at [1097, 351] on button "Close" at bounding box center [1092, 351] width 23 height 23
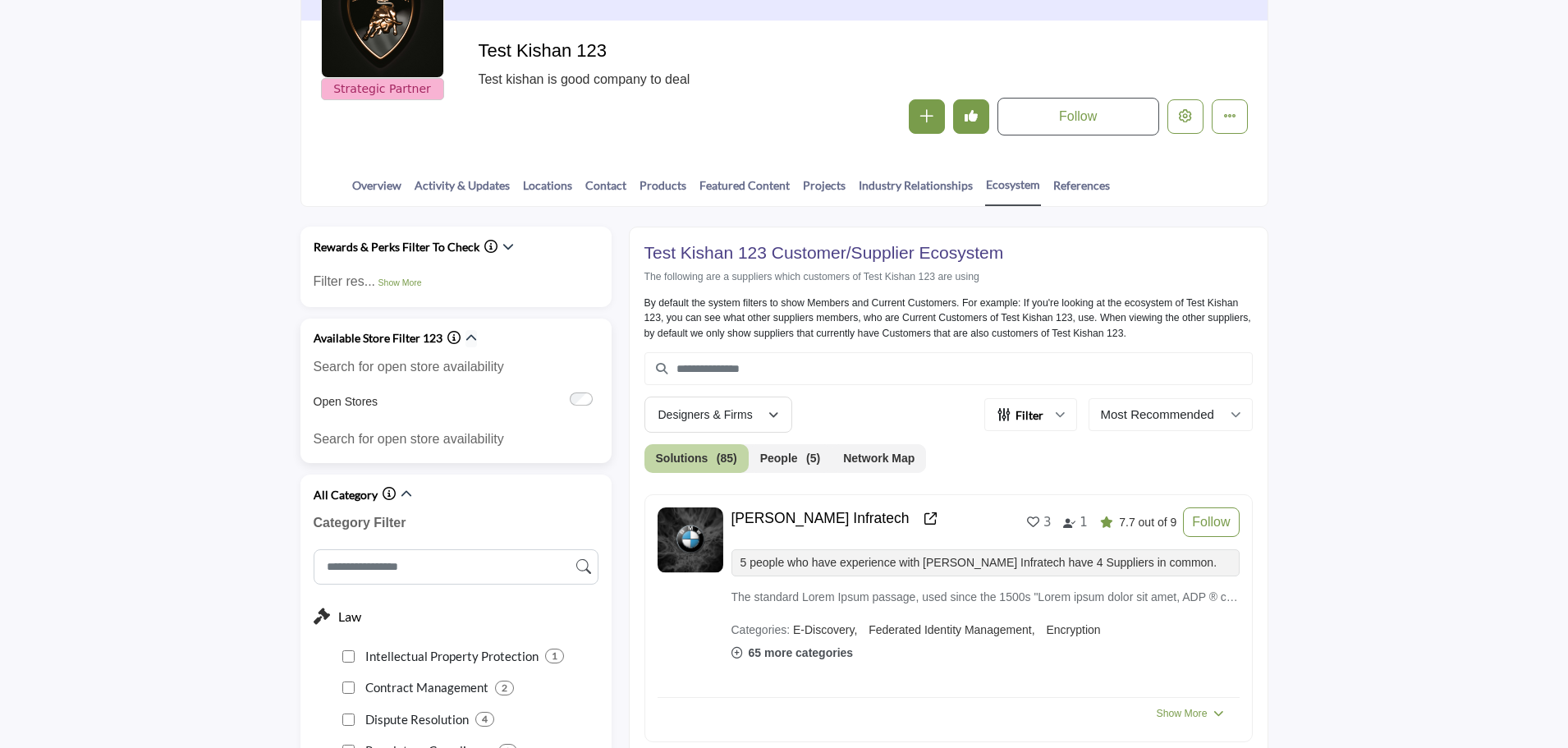
click at [467, 338] on icon "button" at bounding box center [472, 338] width 12 height 12
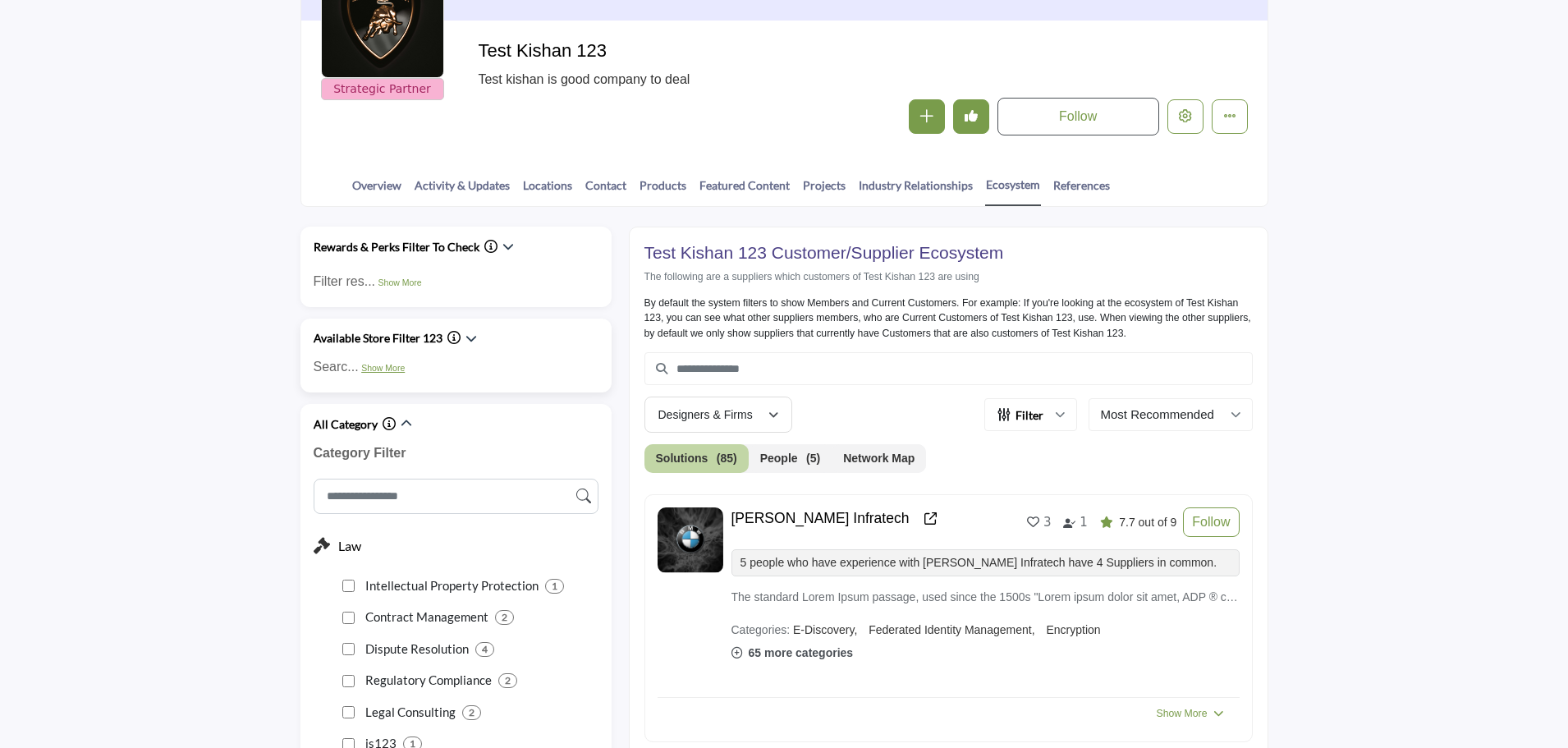
click at [376, 366] on link "Show More" at bounding box center [383, 368] width 43 height 10
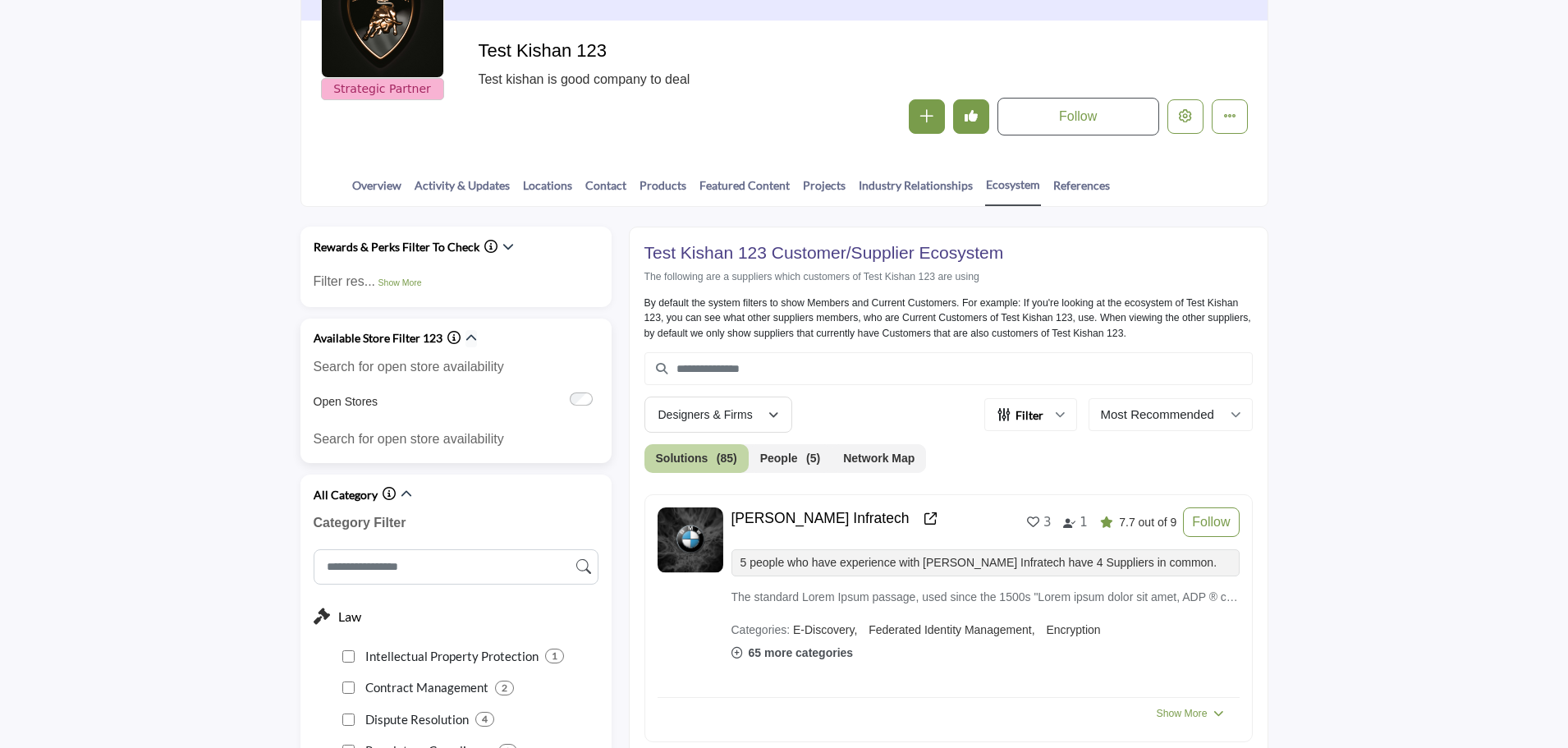
click at [467, 338] on icon "button" at bounding box center [472, 338] width 12 height 12
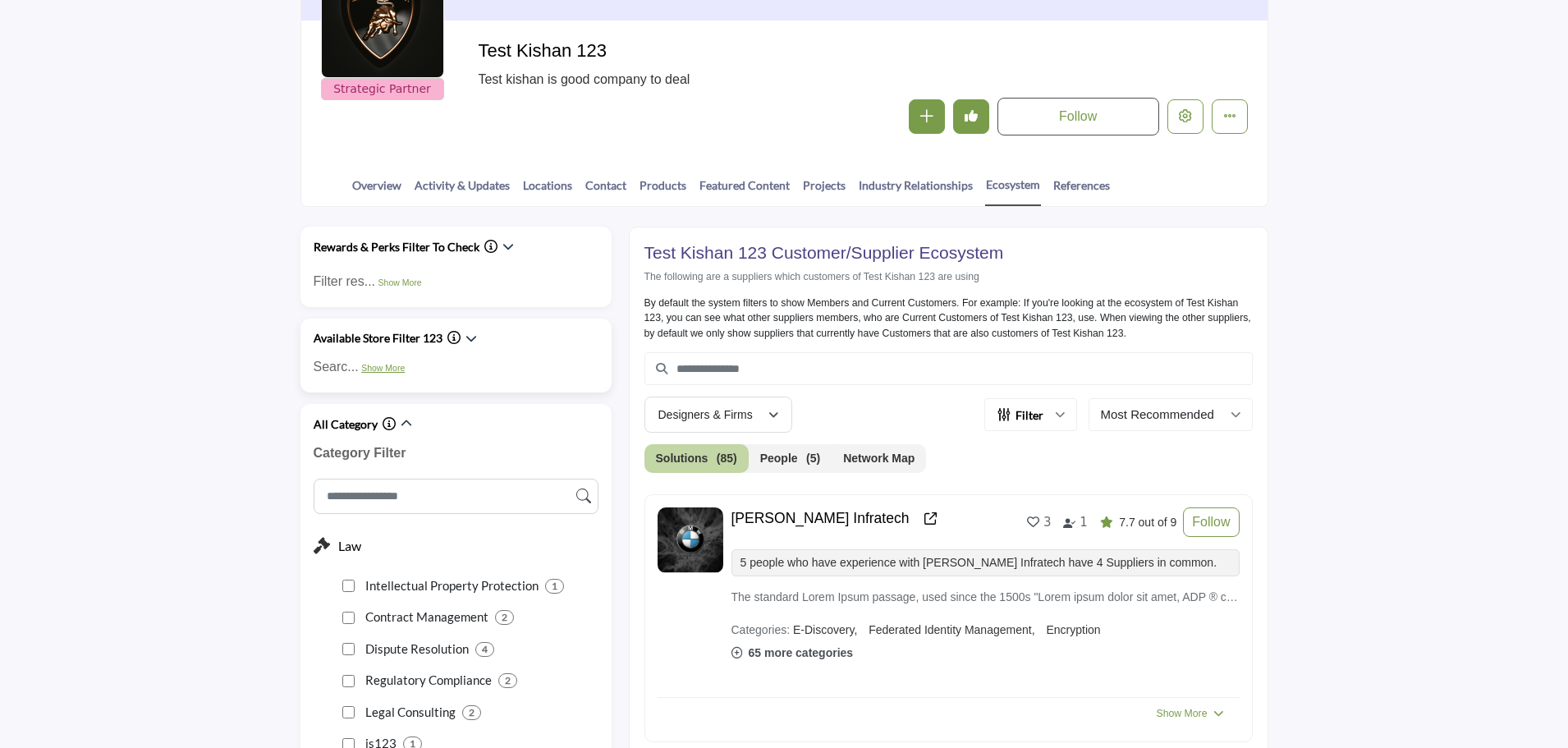
click at [380, 368] on link "Show More" at bounding box center [383, 368] width 43 height 10
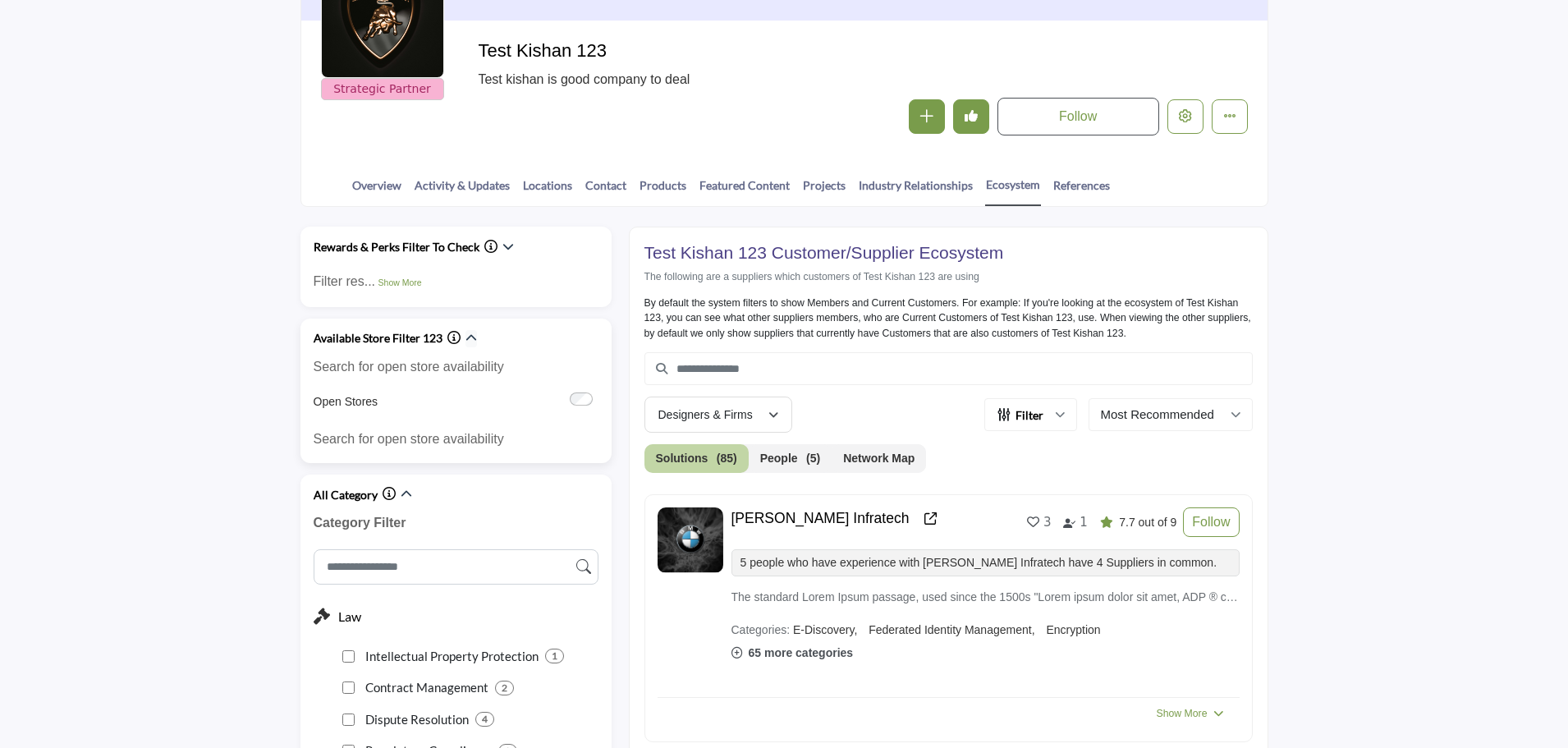
click at [472, 335] on icon "button" at bounding box center [472, 338] width 12 height 12
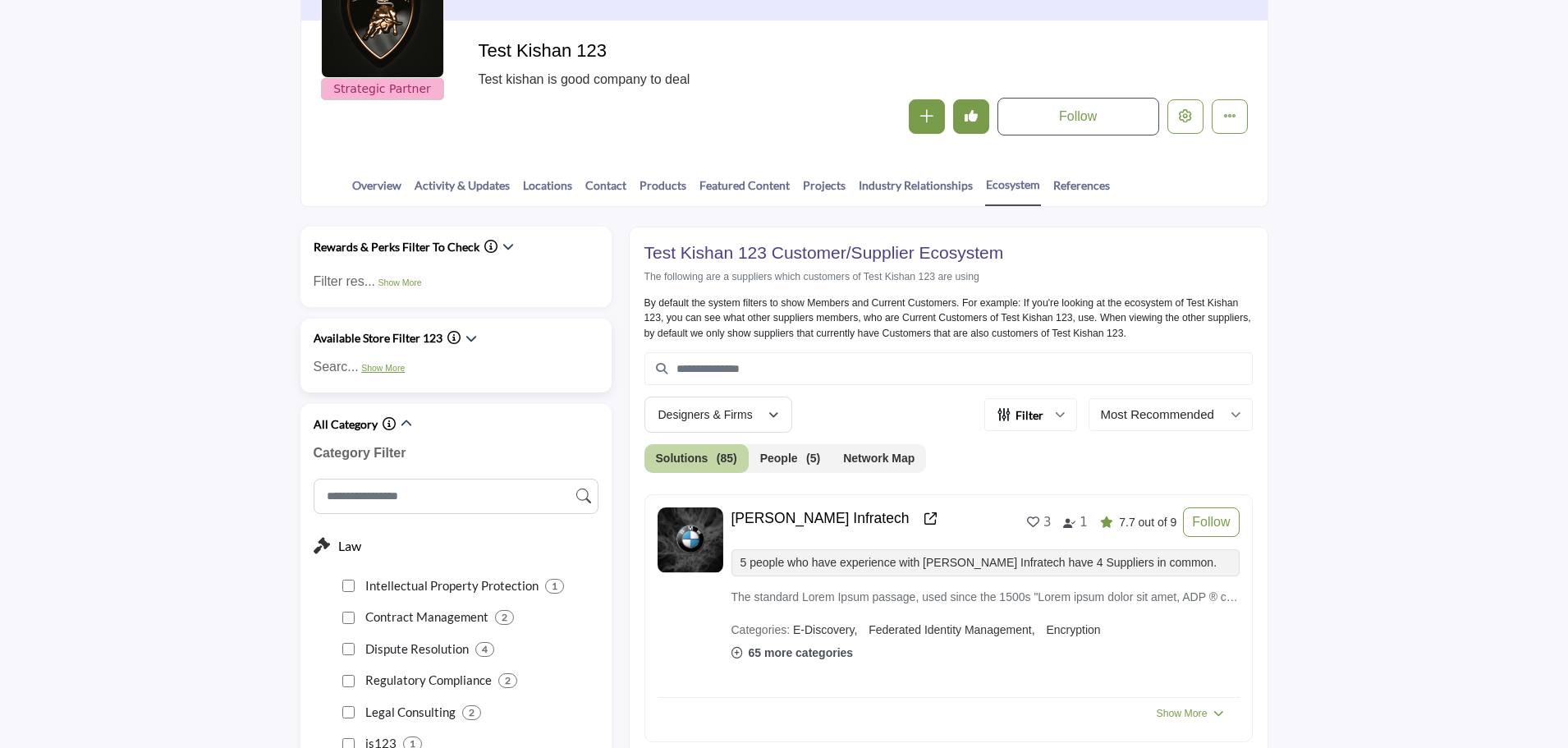
click at [383, 366] on link "Show More" at bounding box center [383, 368] width 43 height 10
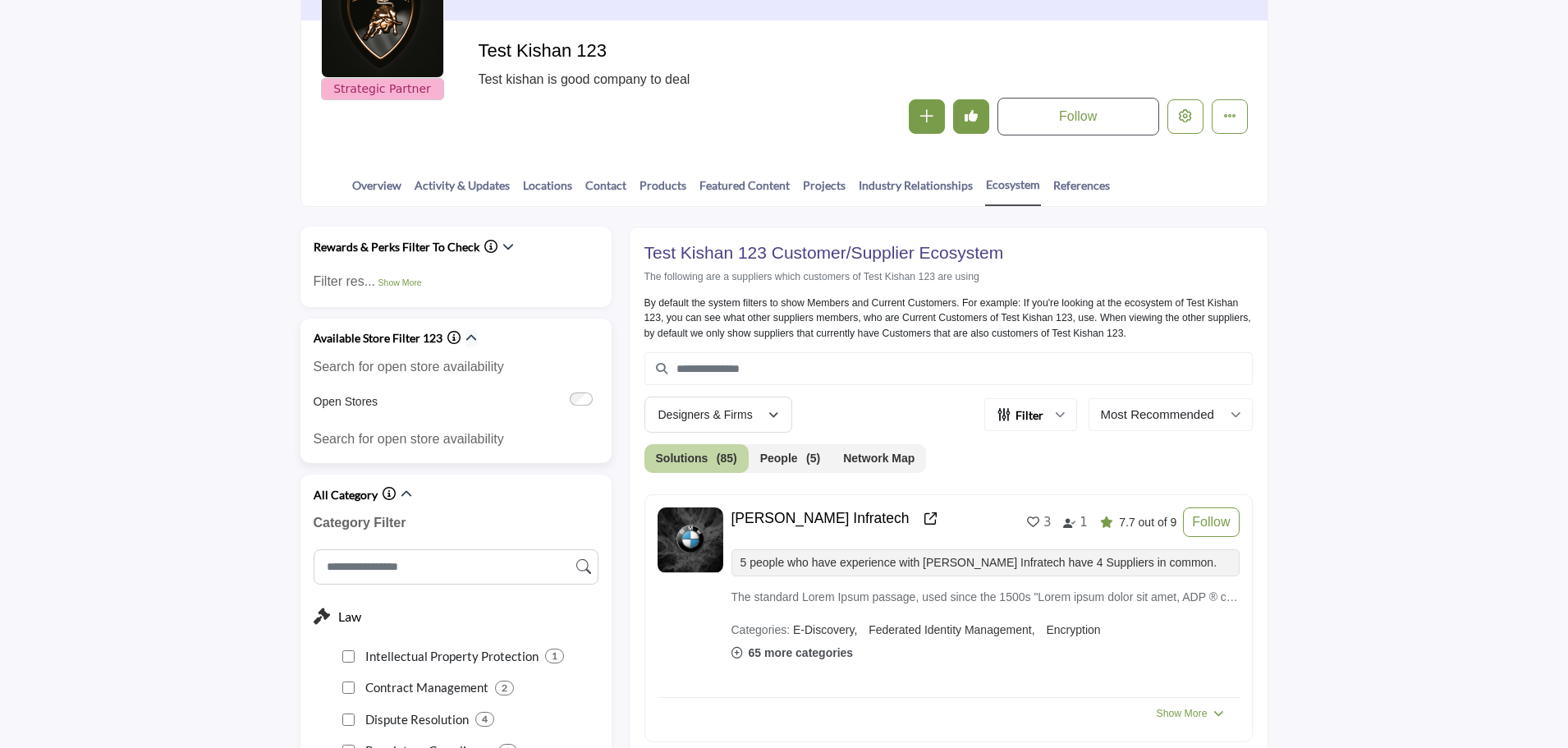
click at [472, 338] on icon "button" at bounding box center [472, 338] width 12 height 12
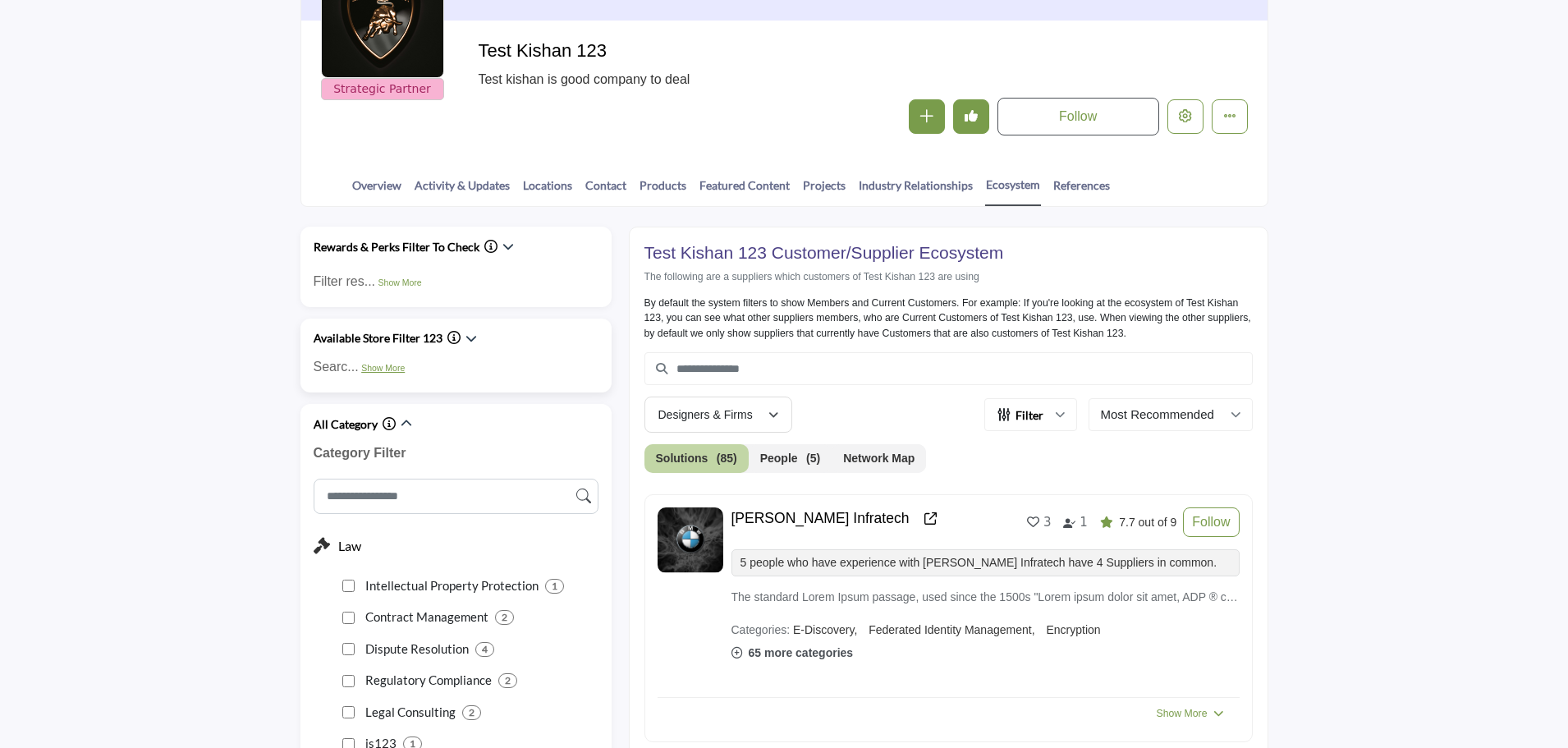
click at [390, 367] on link "Show More" at bounding box center [383, 368] width 43 height 10
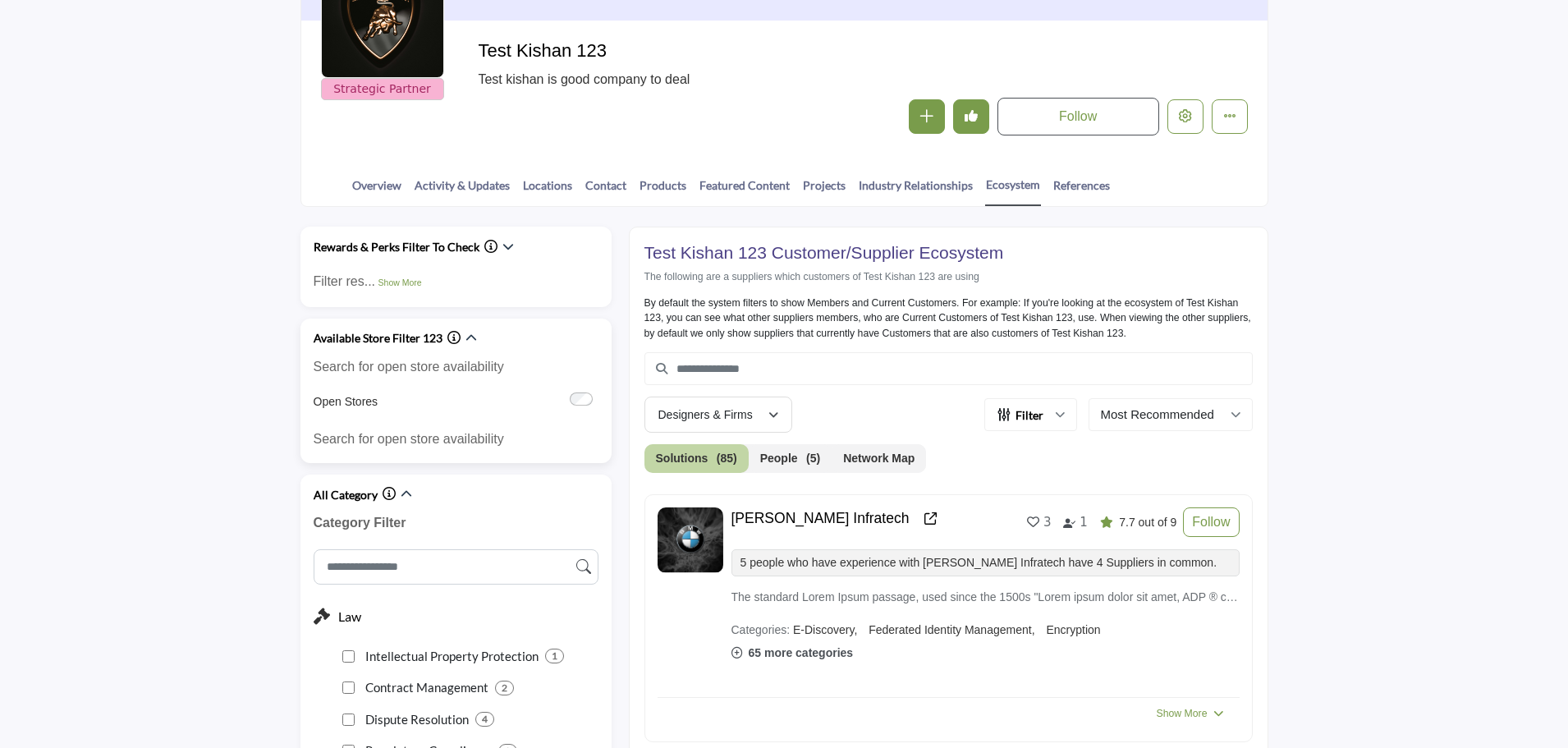
click at [450, 339] on icon "Information about Available Store Filter 123" at bounding box center [455, 338] width 14 height 14
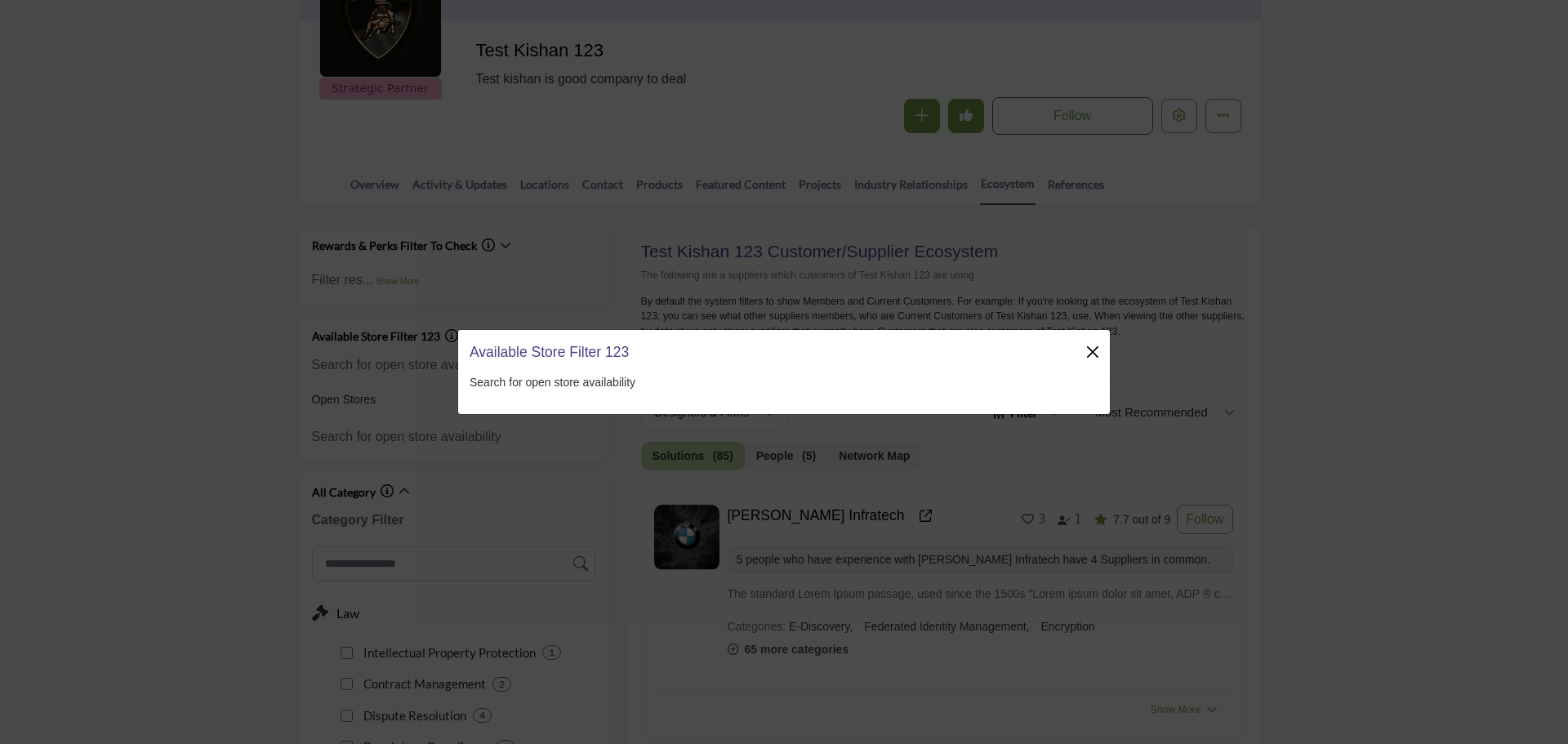
click at [1096, 351] on button "Close" at bounding box center [1092, 351] width 23 height 23
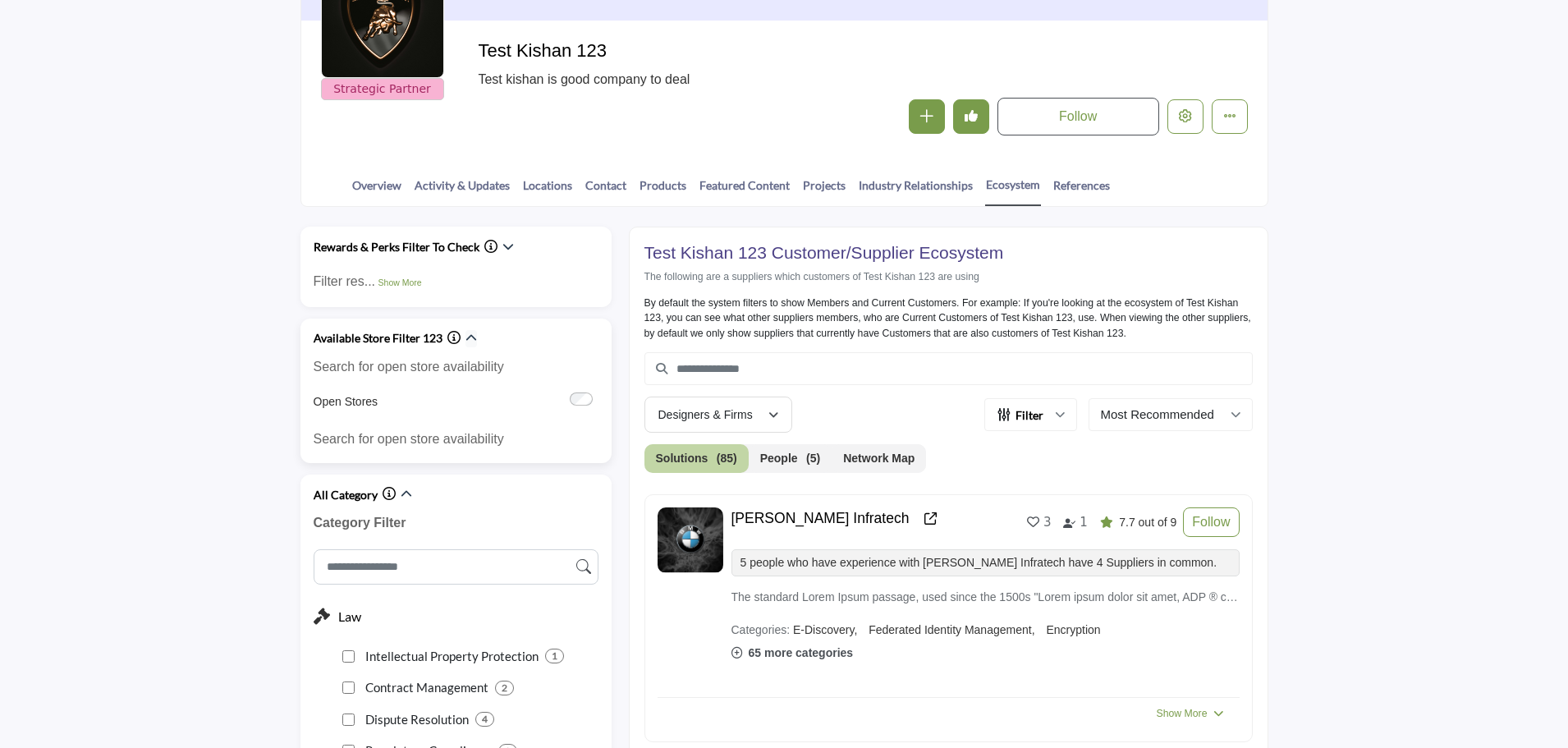
click at [467, 338] on icon "button" at bounding box center [472, 338] width 12 height 12
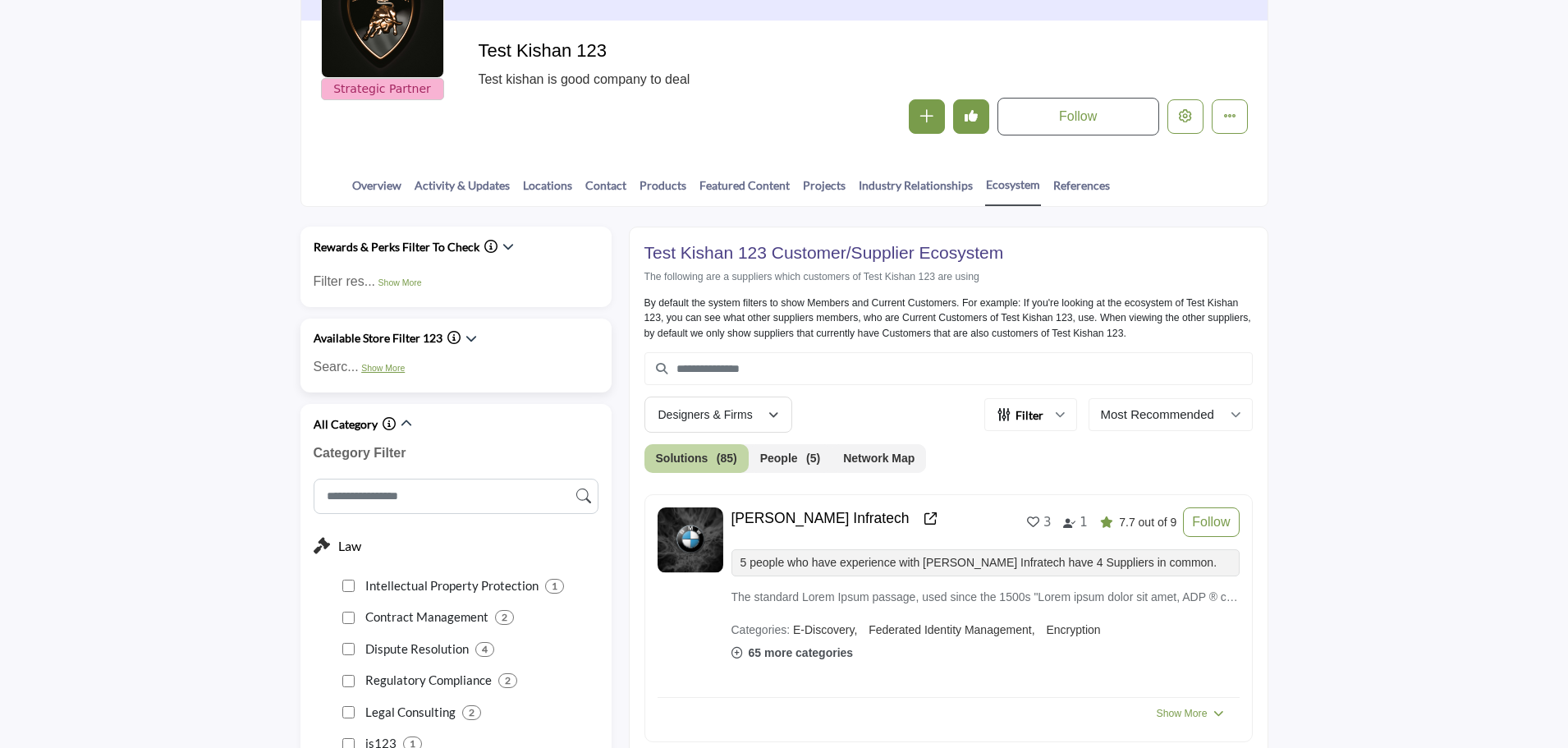
click at [381, 369] on link "Show More" at bounding box center [383, 368] width 43 height 10
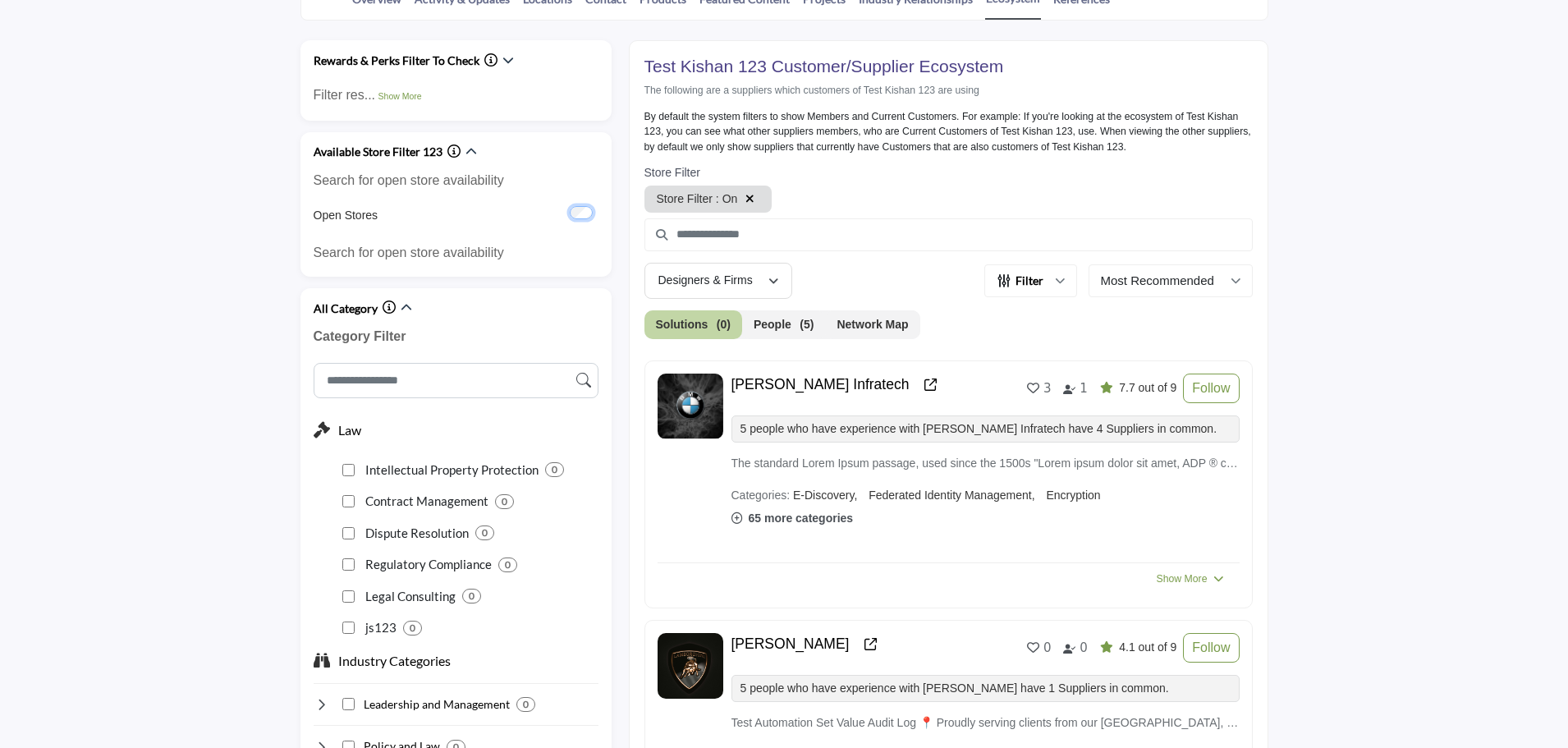
scroll to position [409, 0]
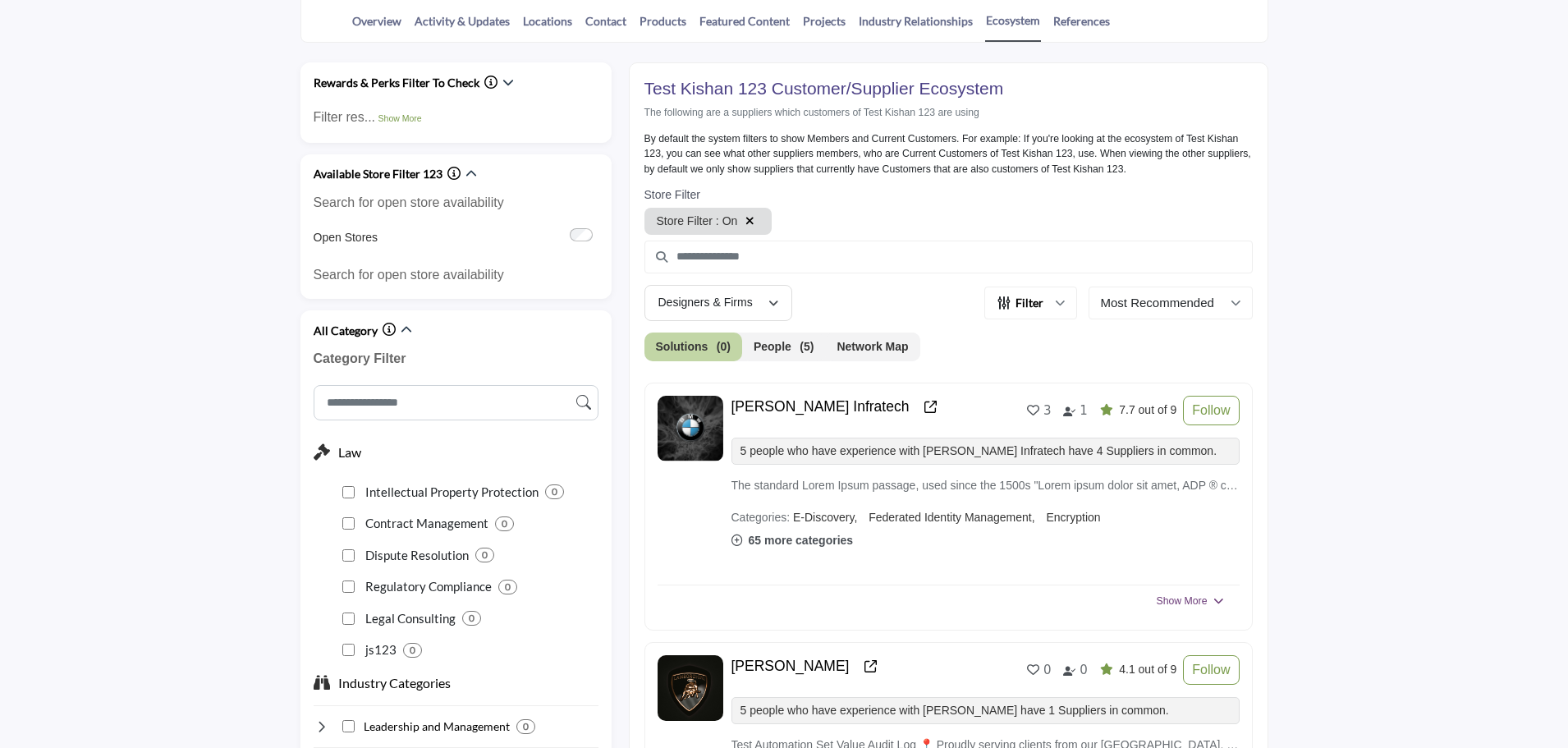
click at [1175, 603] on span "Show More" at bounding box center [1183, 600] width 51 height 14
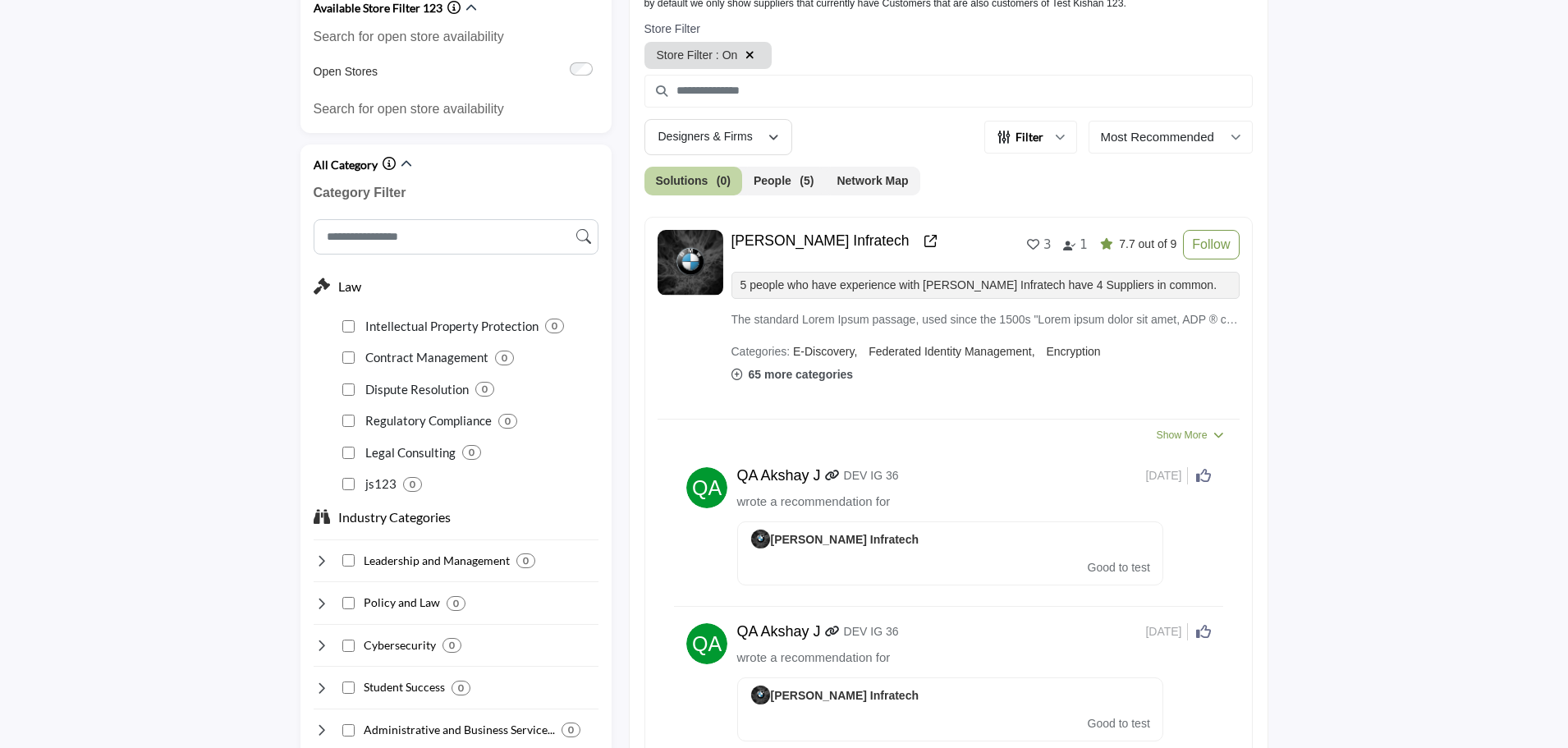
scroll to position [573, 0]
click at [1178, 443] on span "Show More" at bounding box center [1183, 436] width 51 height 14
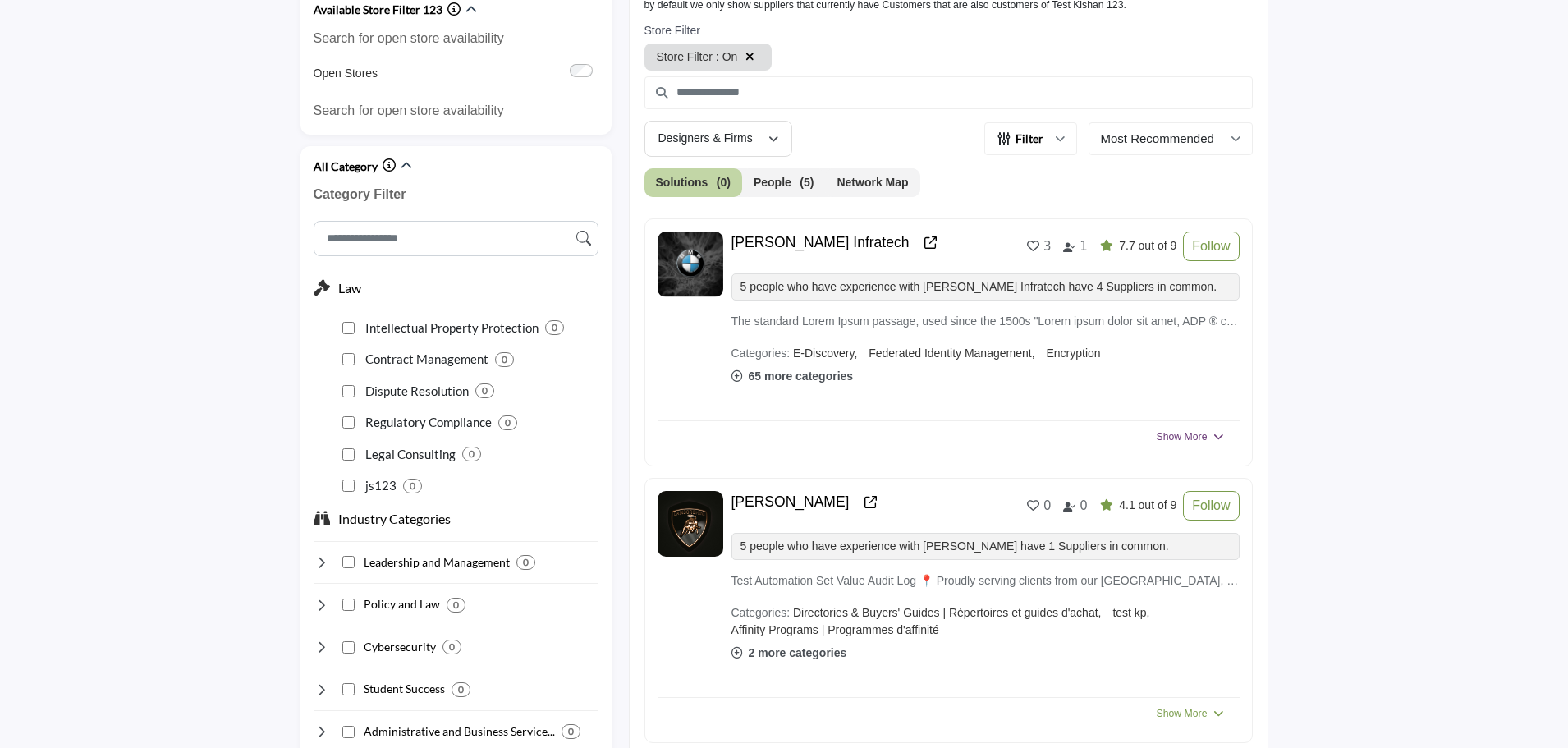
click at [1178, 443] on span "Show More" at bounding box center [1183, 436] width 51 height 14
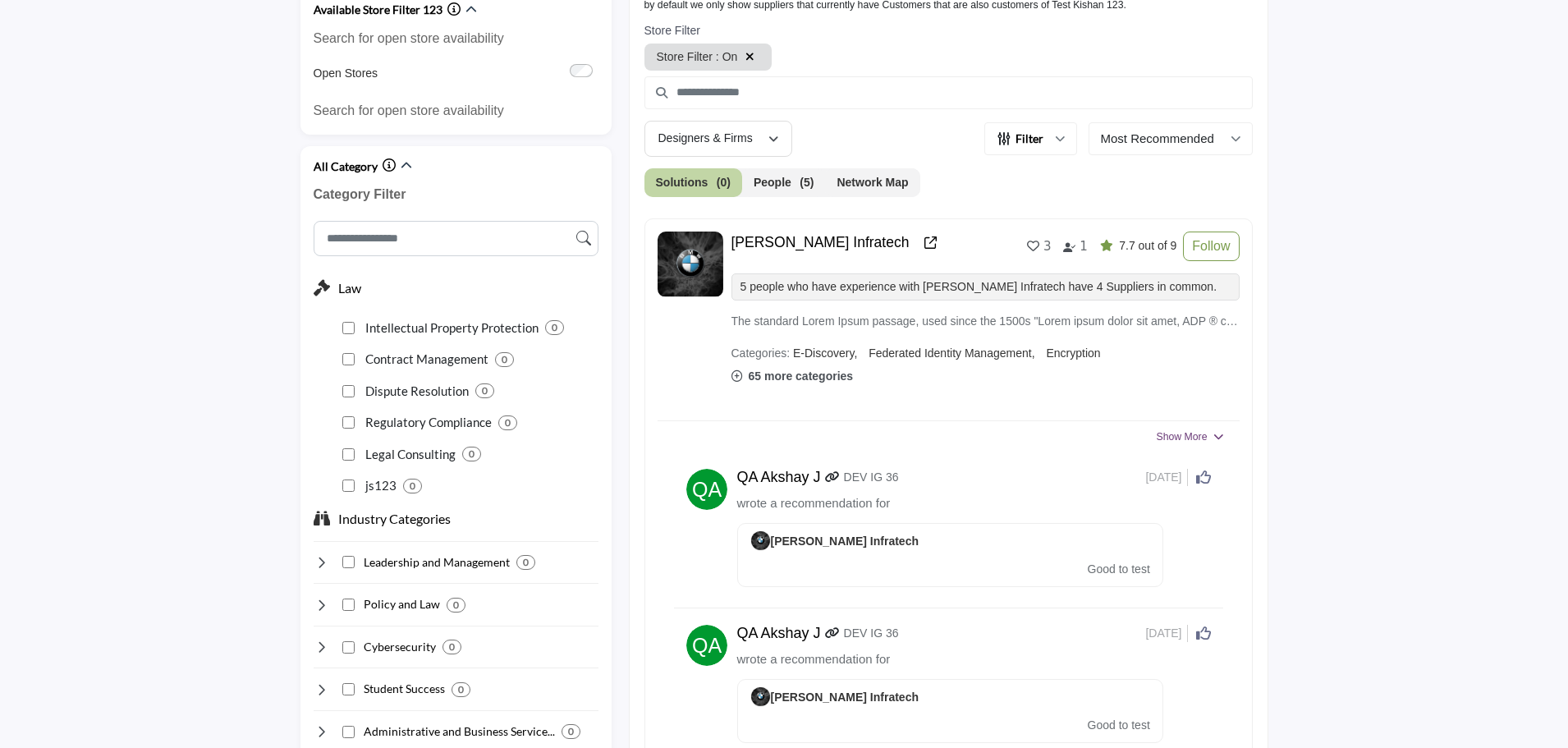
click at [1178, 443] on span "Show More" at bounding box center [1183, 436] width 51 height 14
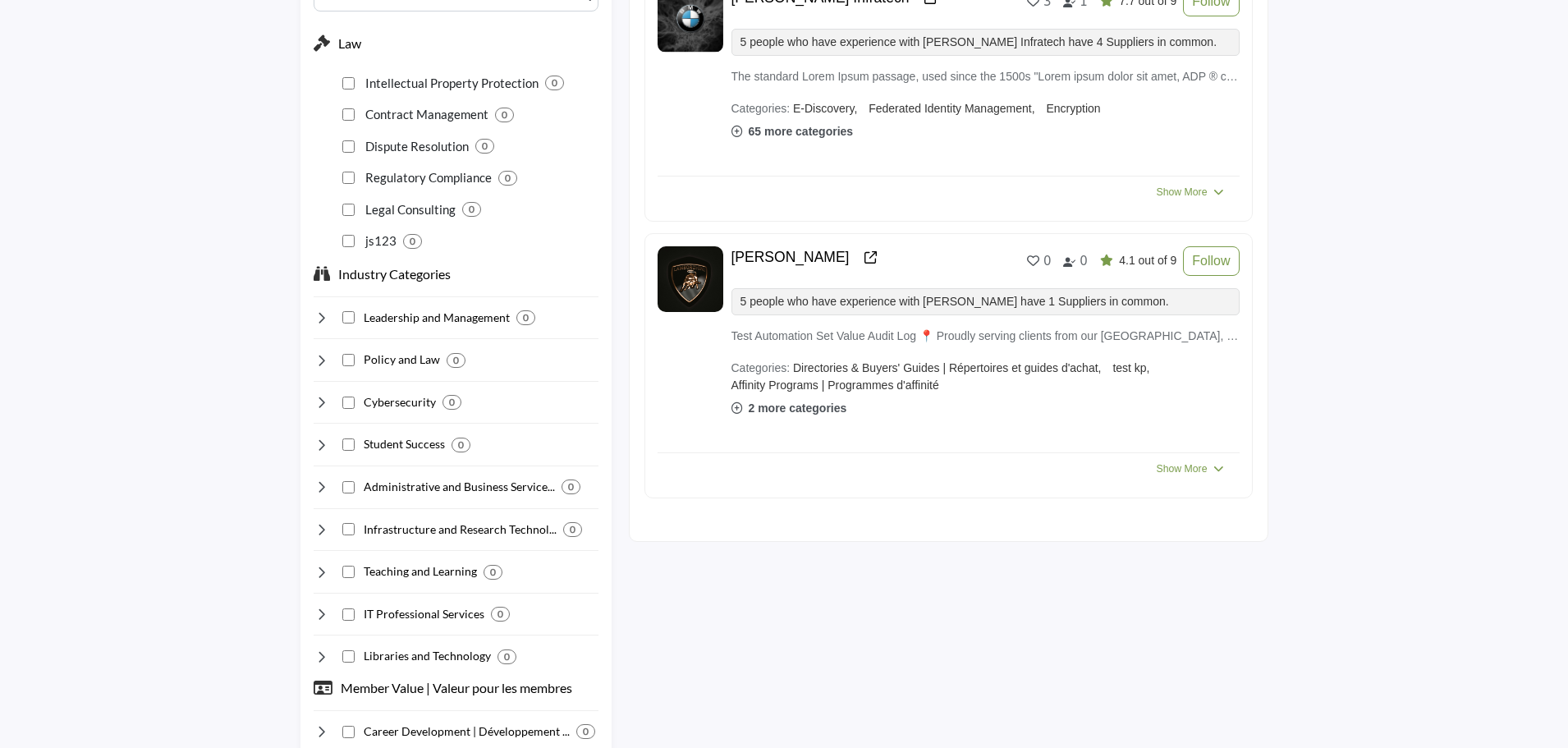
scroll to position [819, 0]
click at [1179, 470] on span "Show More" at bounding box center [1183, 466] width 51 height 14
click at [1192, 464] on span "Show More" at bounding box center [1183, 466] width 51 height 14
click at [1176, 470] on span "Show More" at bounding box center [1183, 466] width 51 height 14
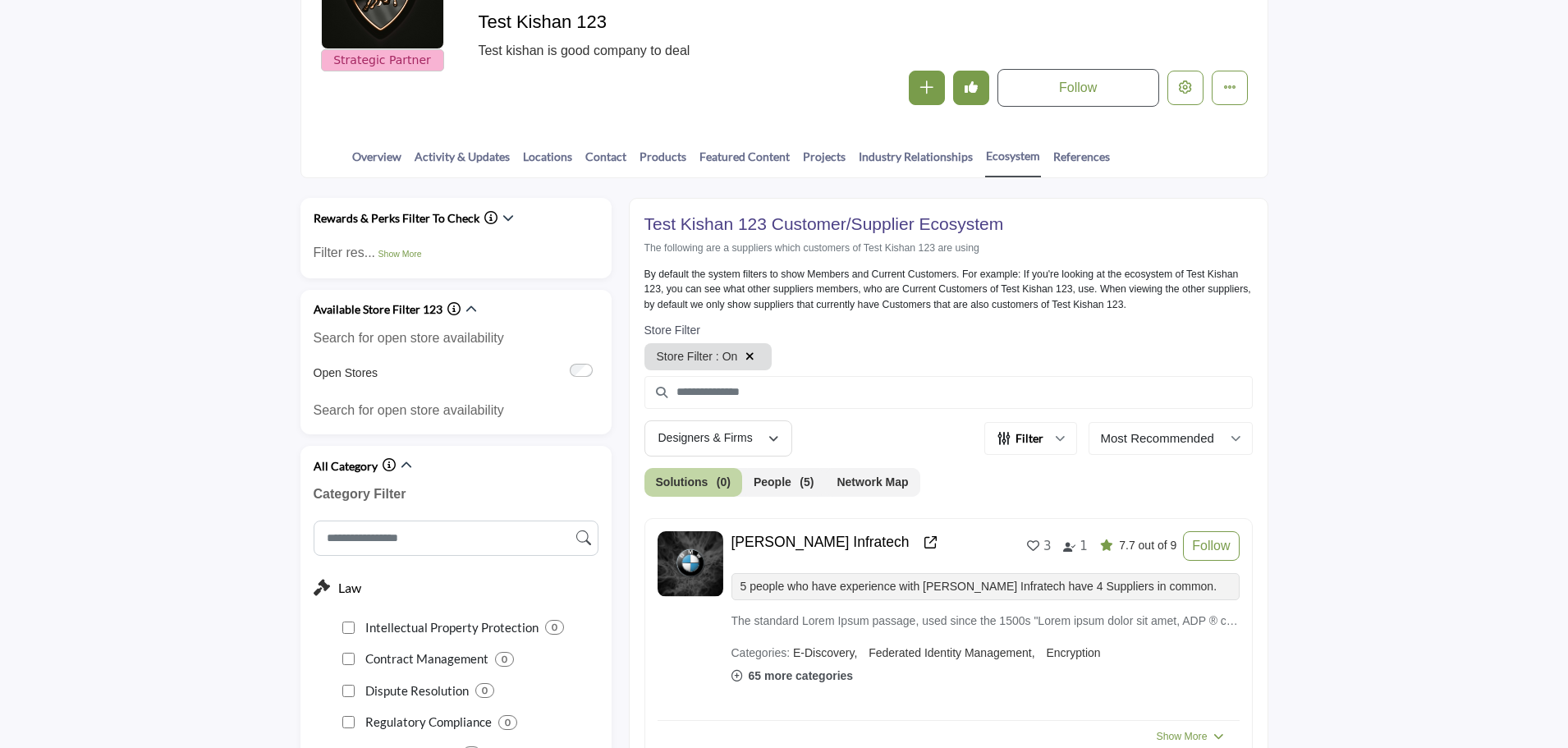
scroll to position [245, 0]
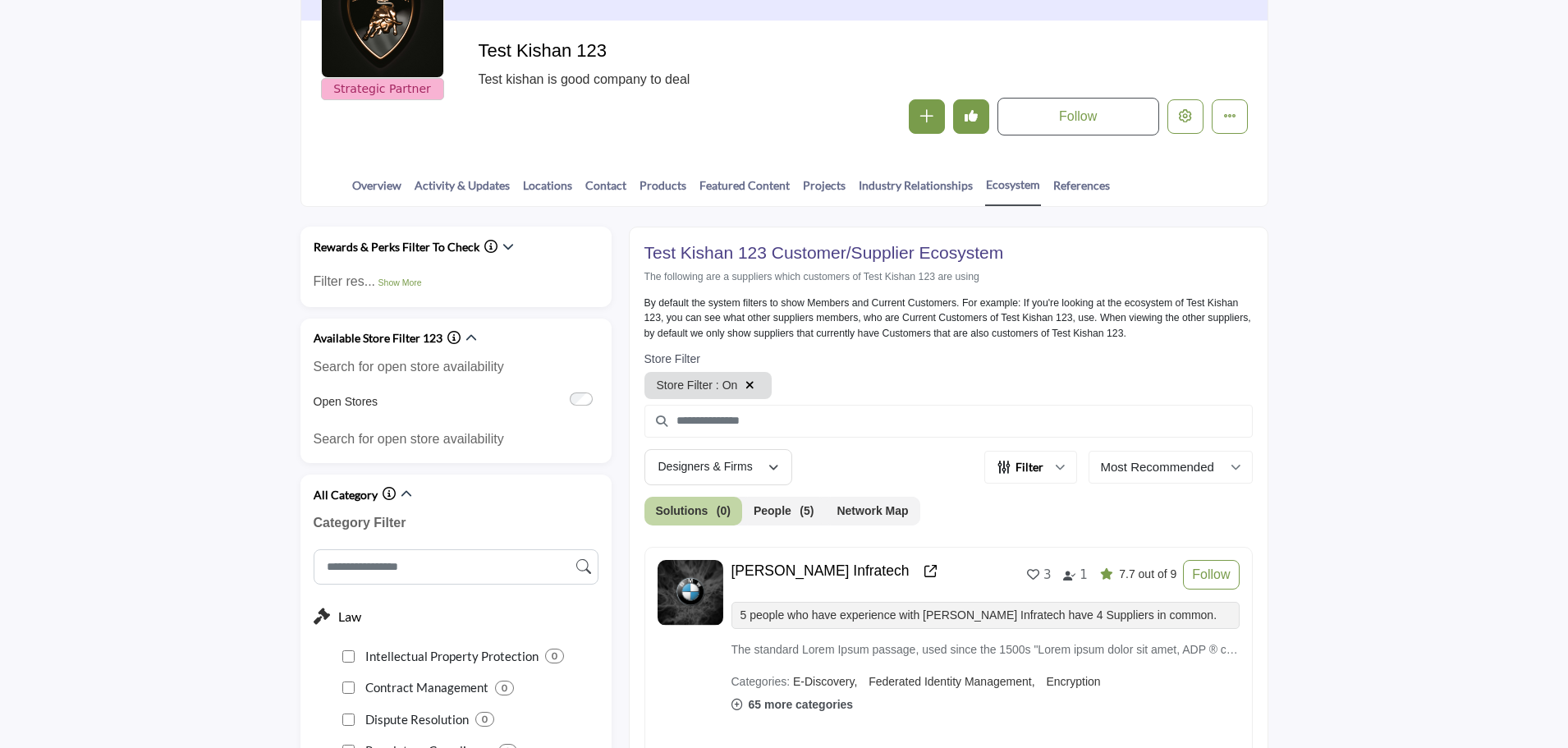
click at [750, 382] on icon "button" at bounding box center [750, 385] width 9 height 12
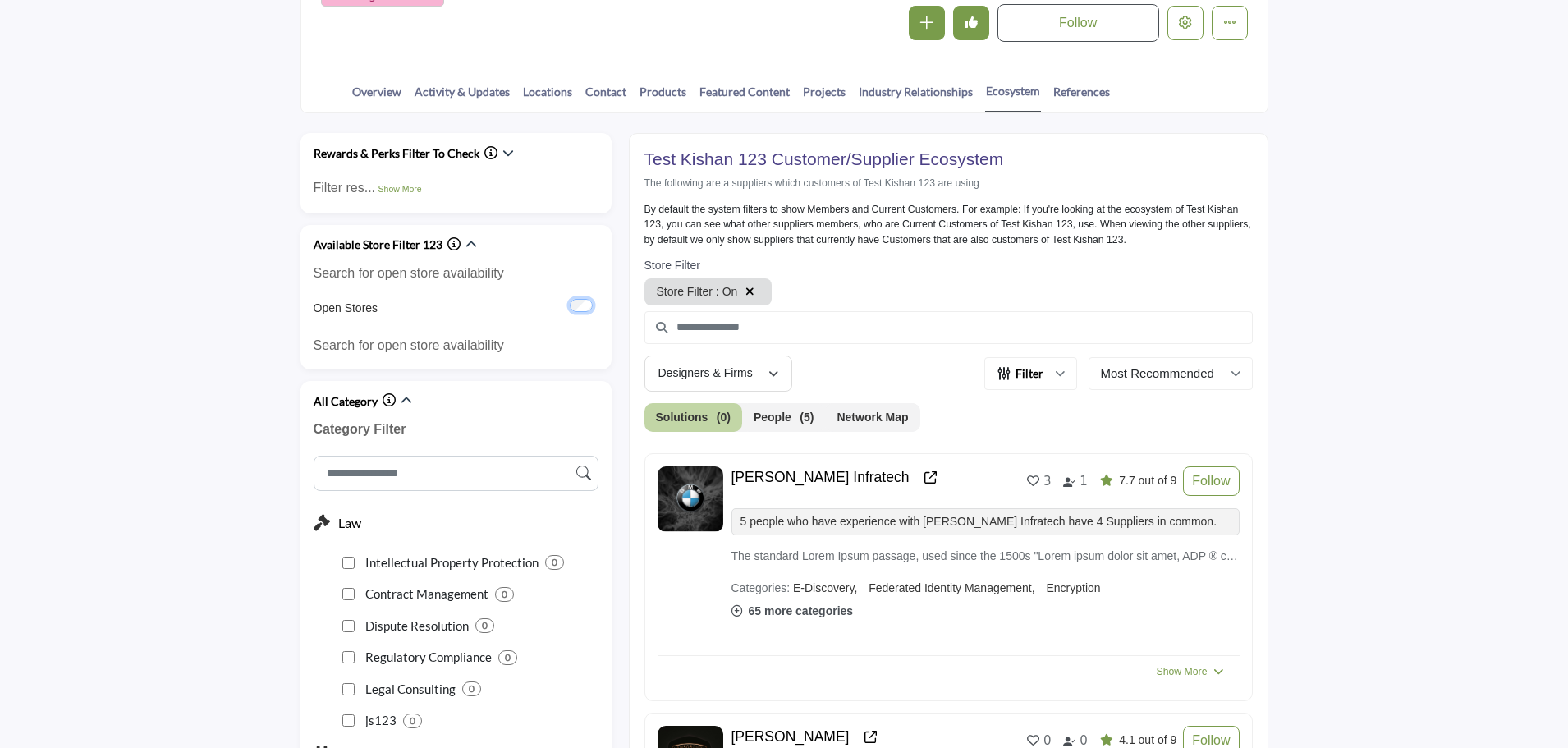
scroll to position [327, 0]
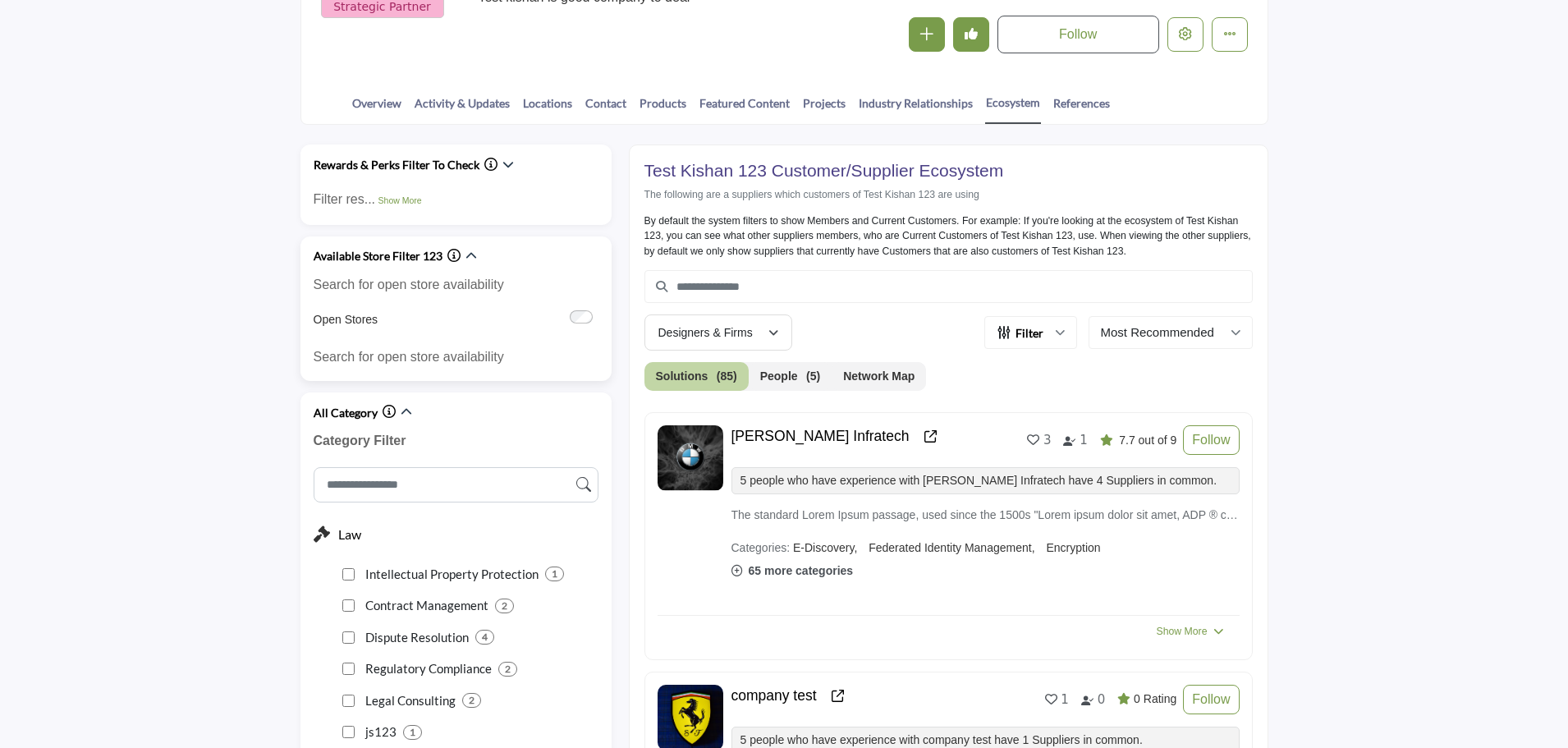
click at [507, 325] on div "Open Stores" at bounding box center [455, 320] width 285 height 19
click at [476, 258] on div "Available Store Filter 123 Searc... Show More" at bounding box center [455, 273] width 285 height 54
click at [472, 256] on icon "button" at bounding box center [472, 256] width 12 height 12
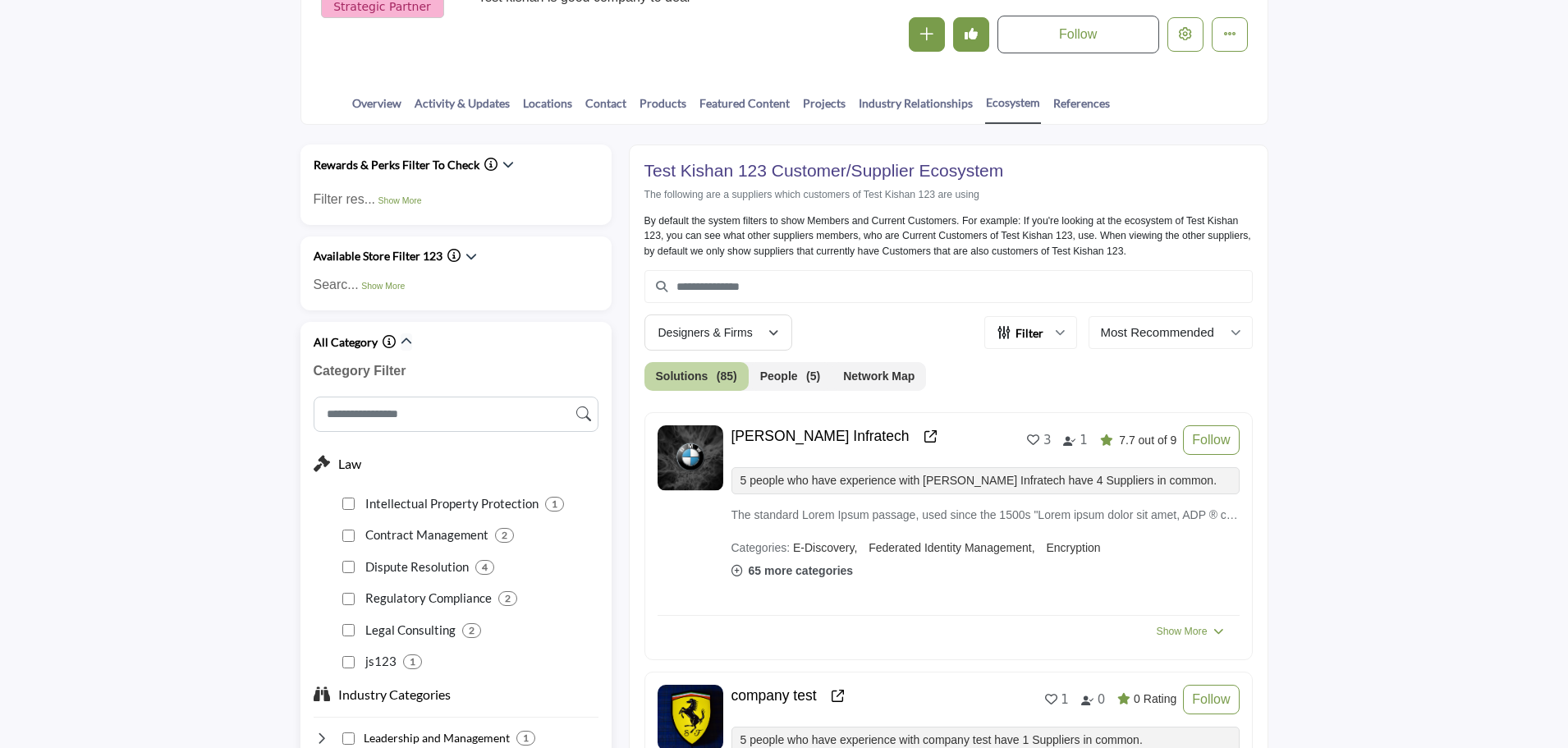
click at [404, 344] on icon "button" at bounding box center [406, 342] width 12 height 12
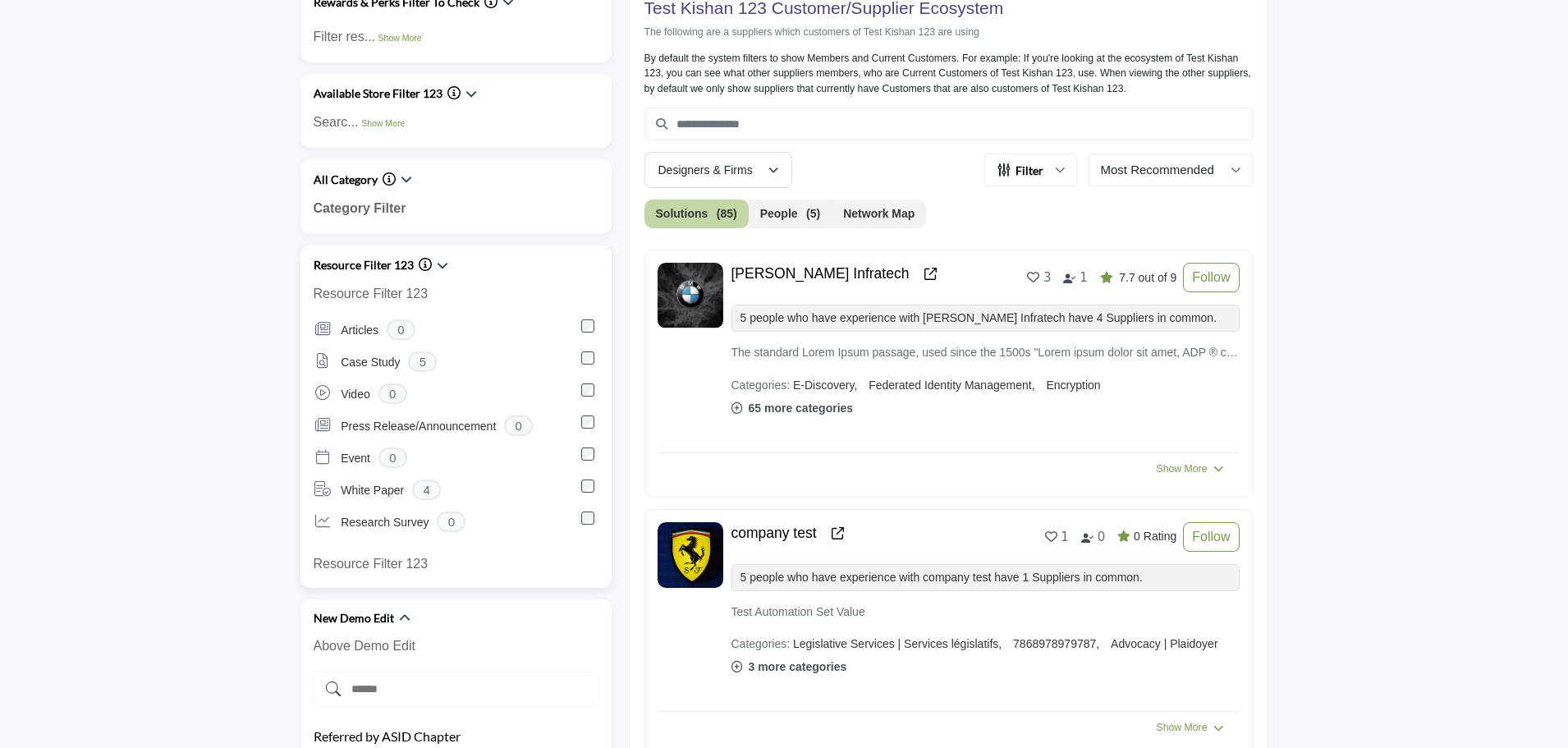
scroll to position [491, 0]
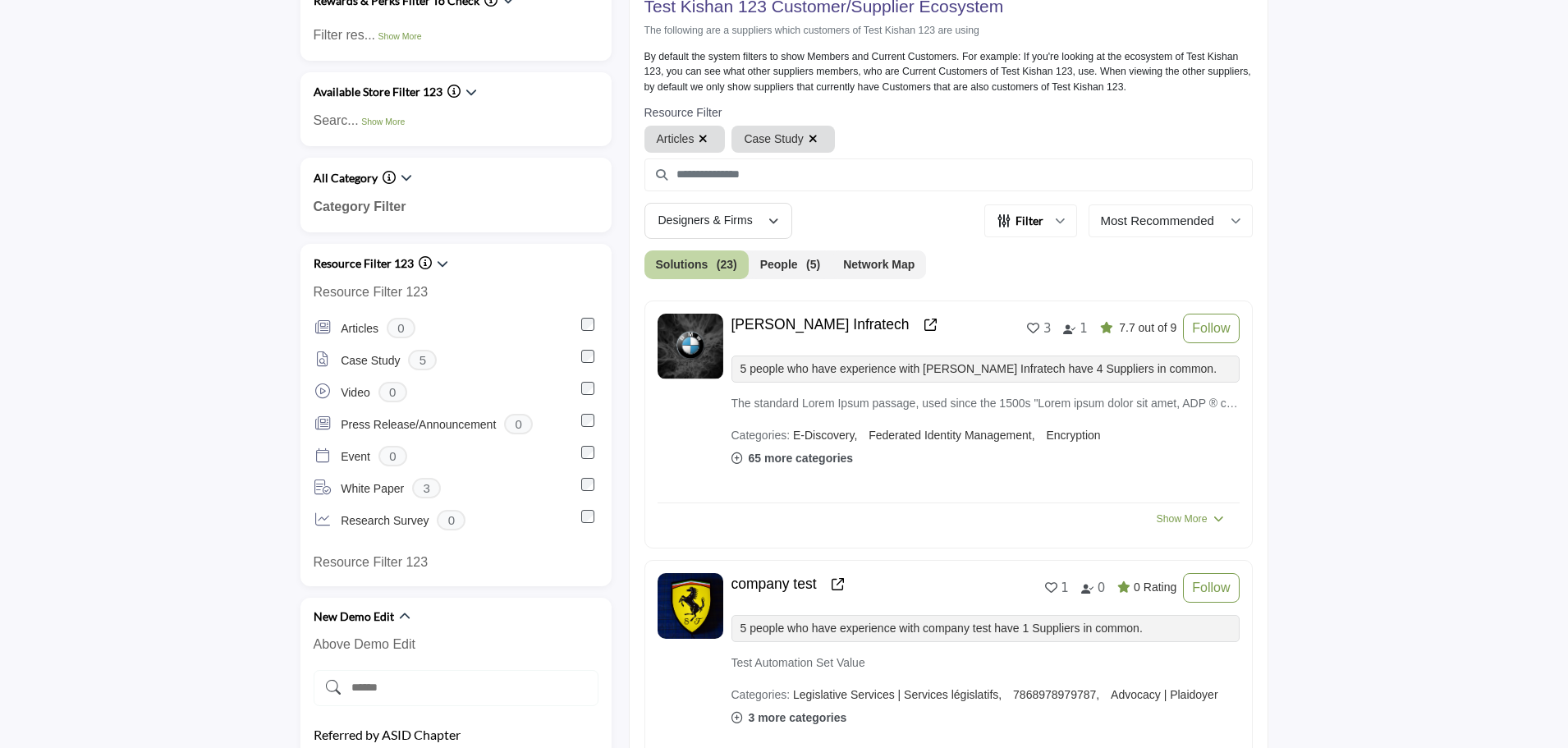
click at [703, 138] on icon "button" at bounding box center [703, 139] width 9 height 12
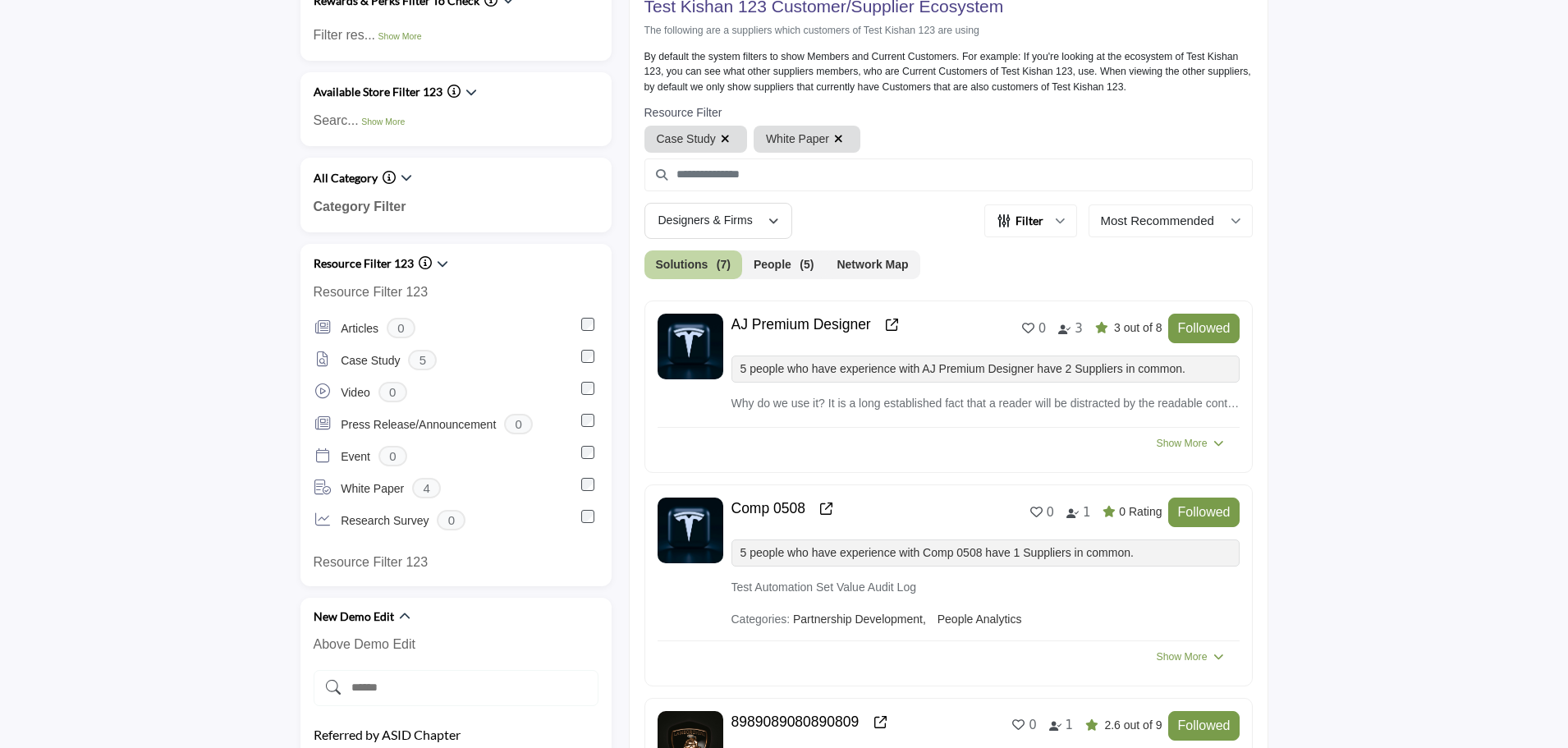
click at [721, 135] on icon "button" at bounding box center [726, 139] width 9 height 12
click at [722, 139] on icon "button" at bounding box center [726, 139] width 9 height 12
click at [721, 139] on icon "button" at bounding box center [726, 139] width 9 height 12
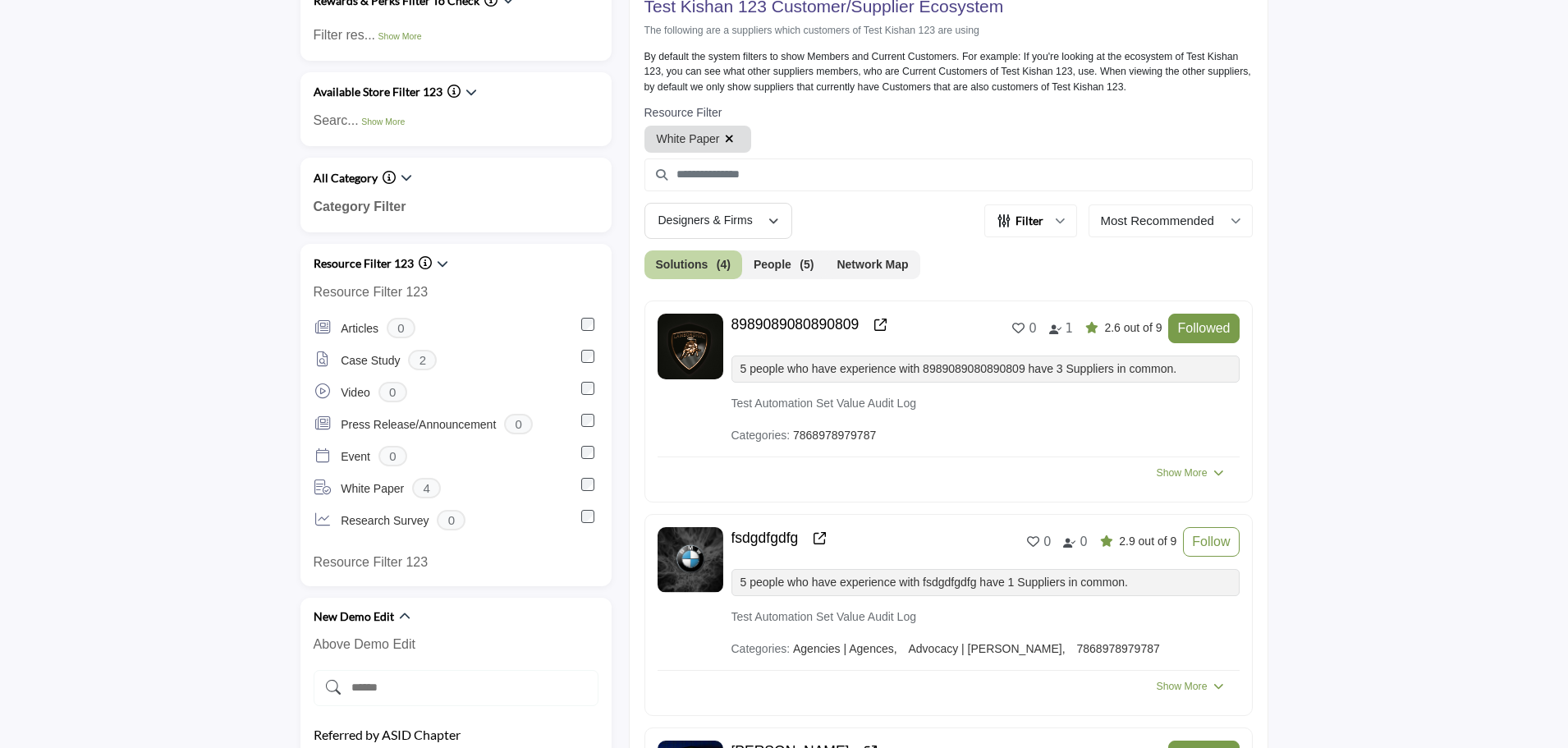
scroll to position [491, 0]
click at [728, 140] on icon "button" at bounding box center [729, 139] width 9 height 12
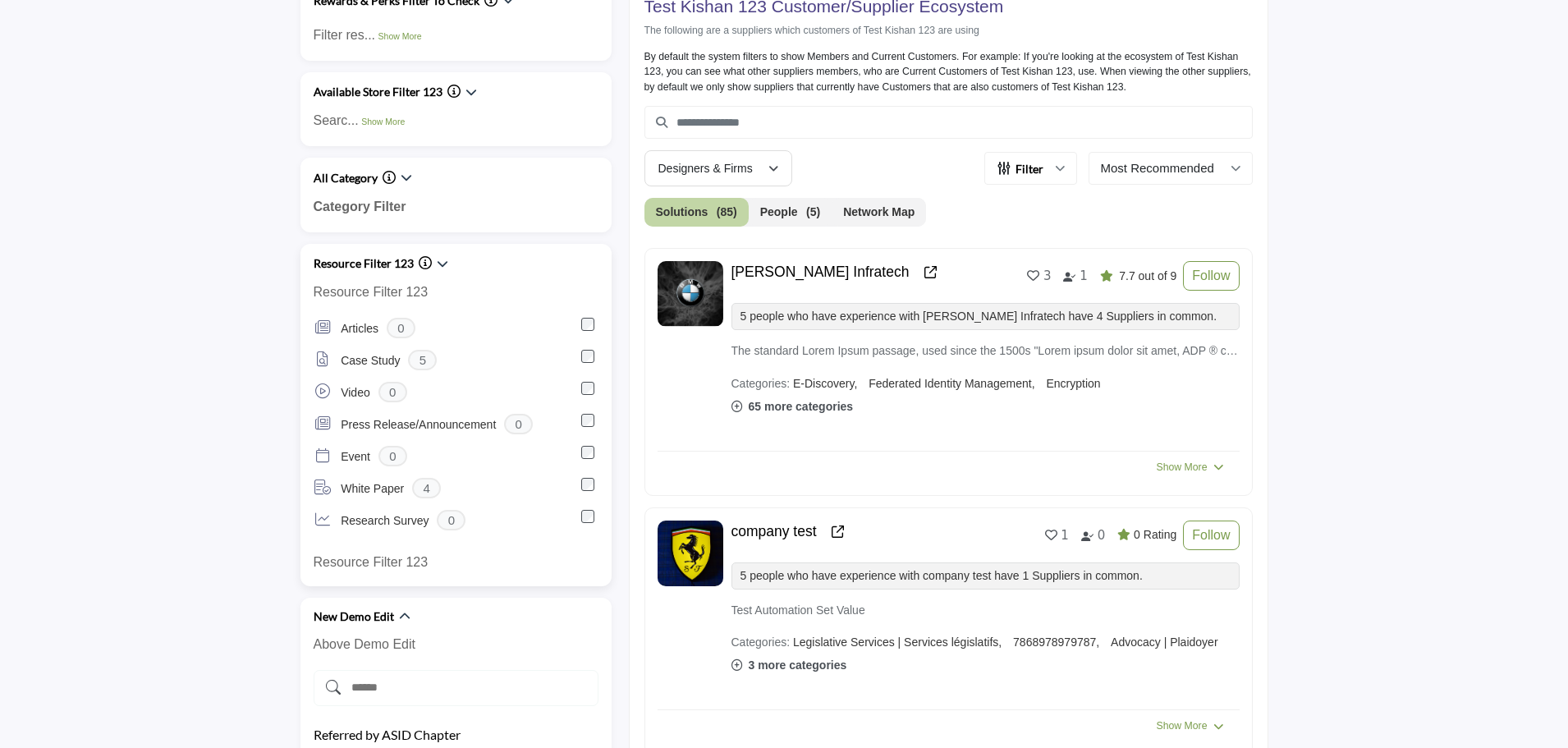
click at [423, 261] on icon "Information about Resource Filter 123" at bounding box center [426, 263] width 14 height 14
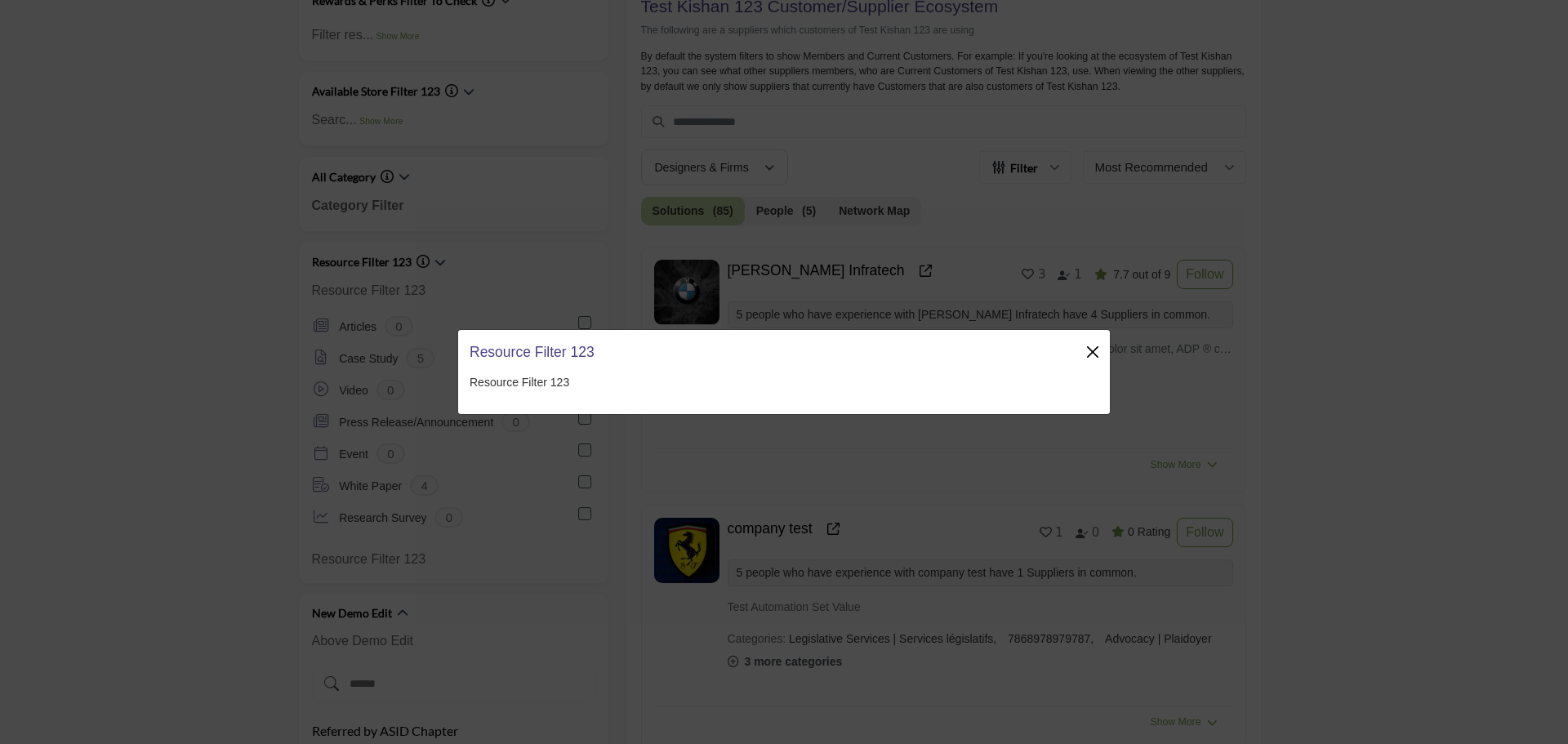
click at [1091, 353] on button "Close" at bounding box center [1092, 351] width 23 height 23
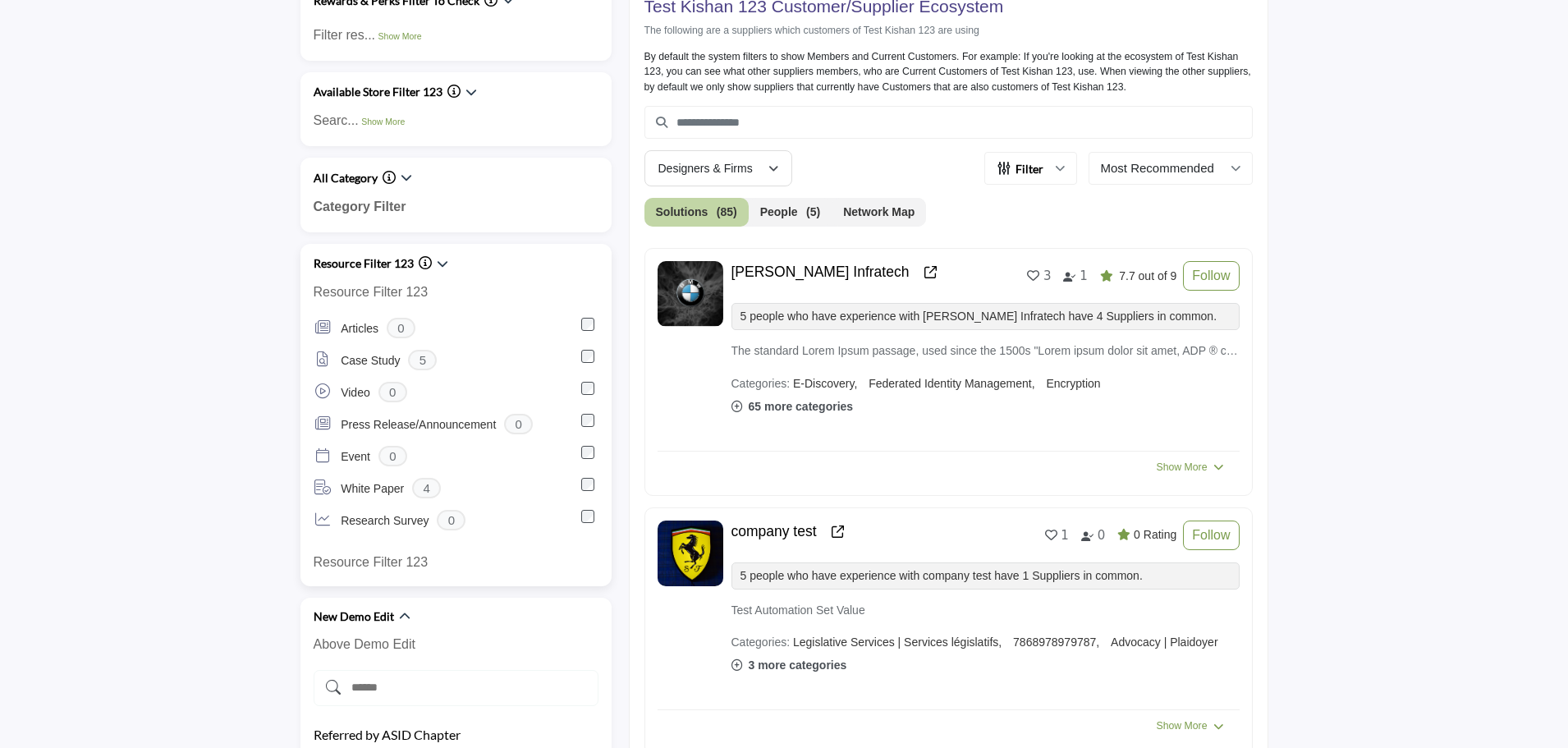
click at [422, 267] on icon "Information about Resource Filter 123" at bounding box center [426, 263] width 14 height 14
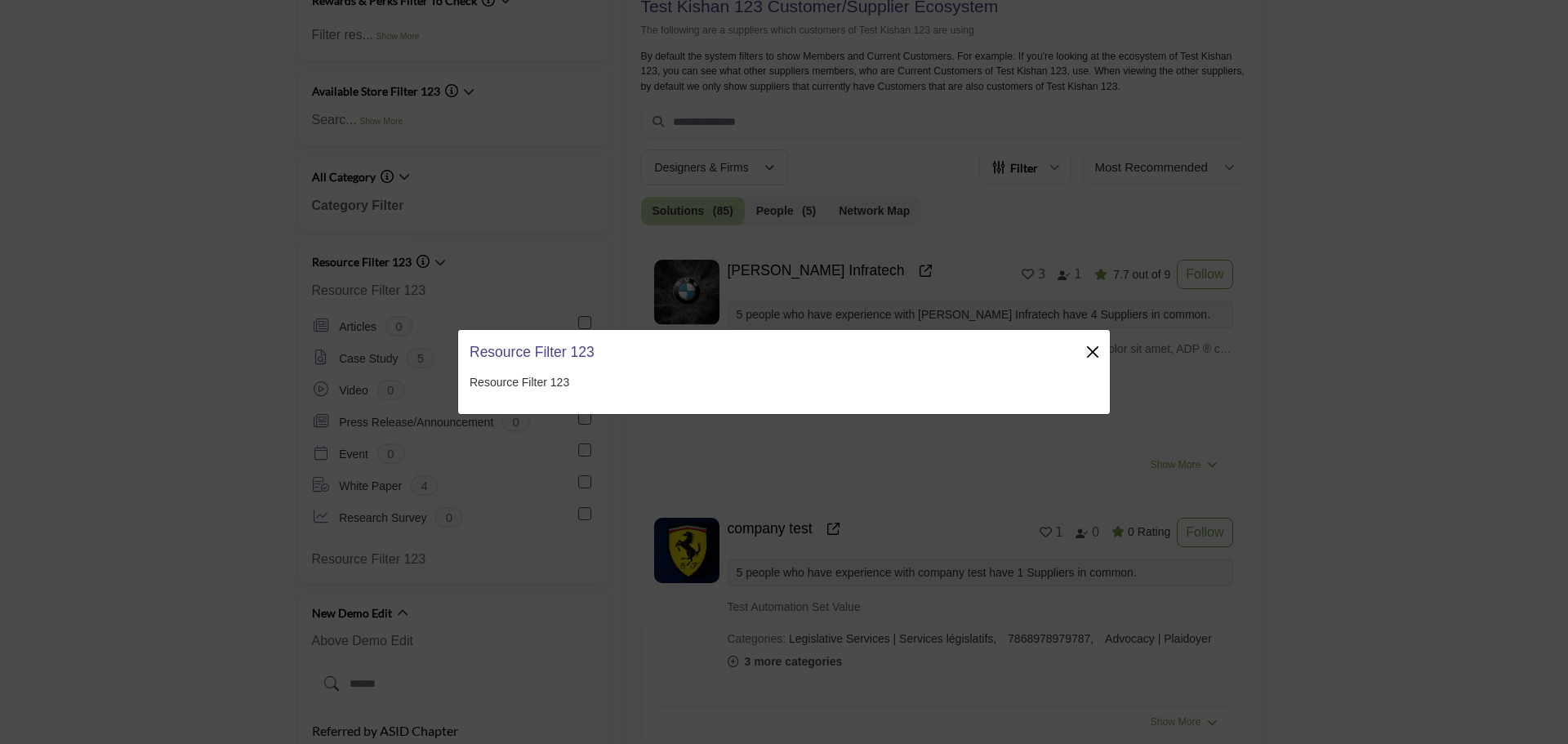
click at [1091, 349] on button "Close" at bounding box center [1092, 351] width 23 height 23
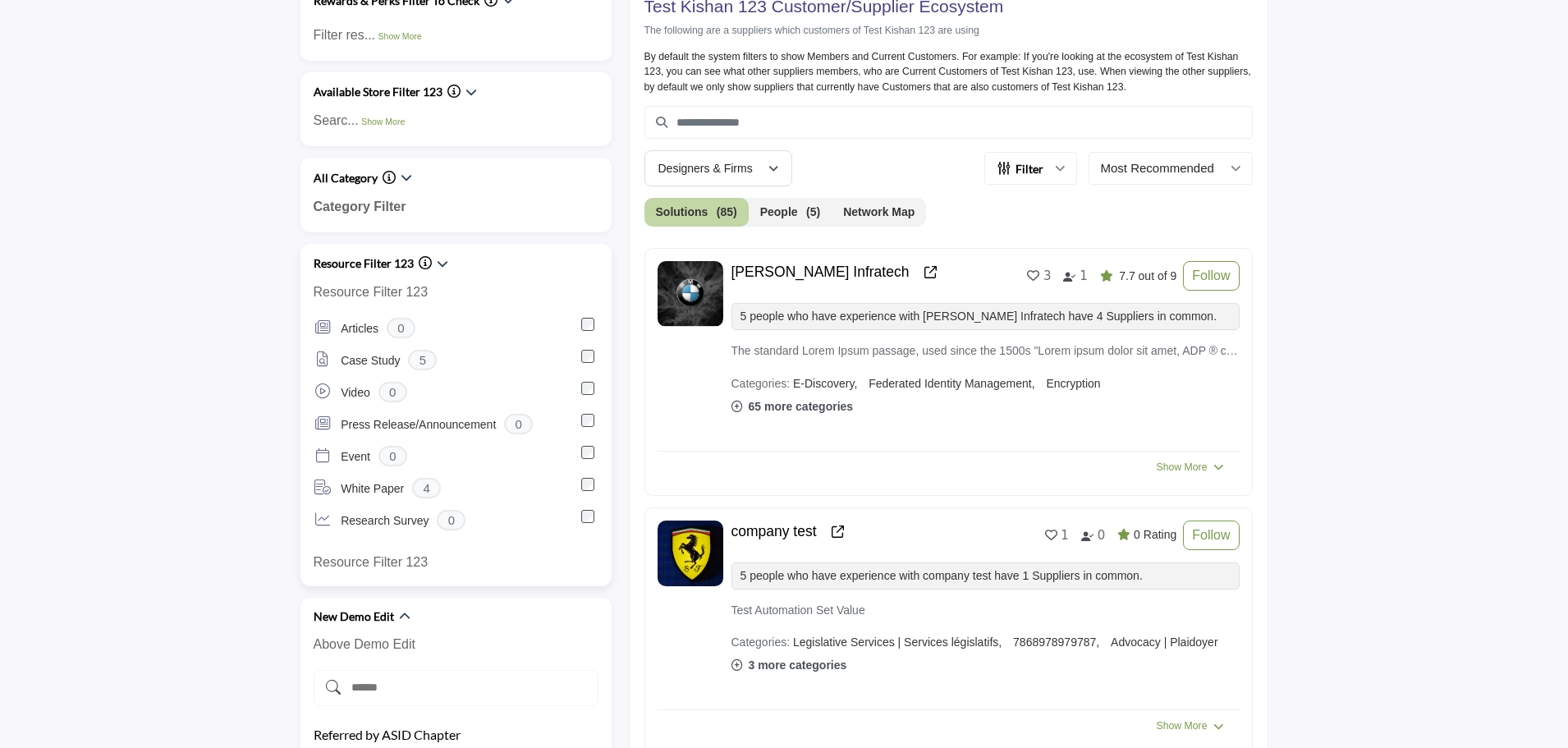
click at [422, 261] on icon "Information about Resource Filter 123" at bounding box center [426, 263] width 14 height 14
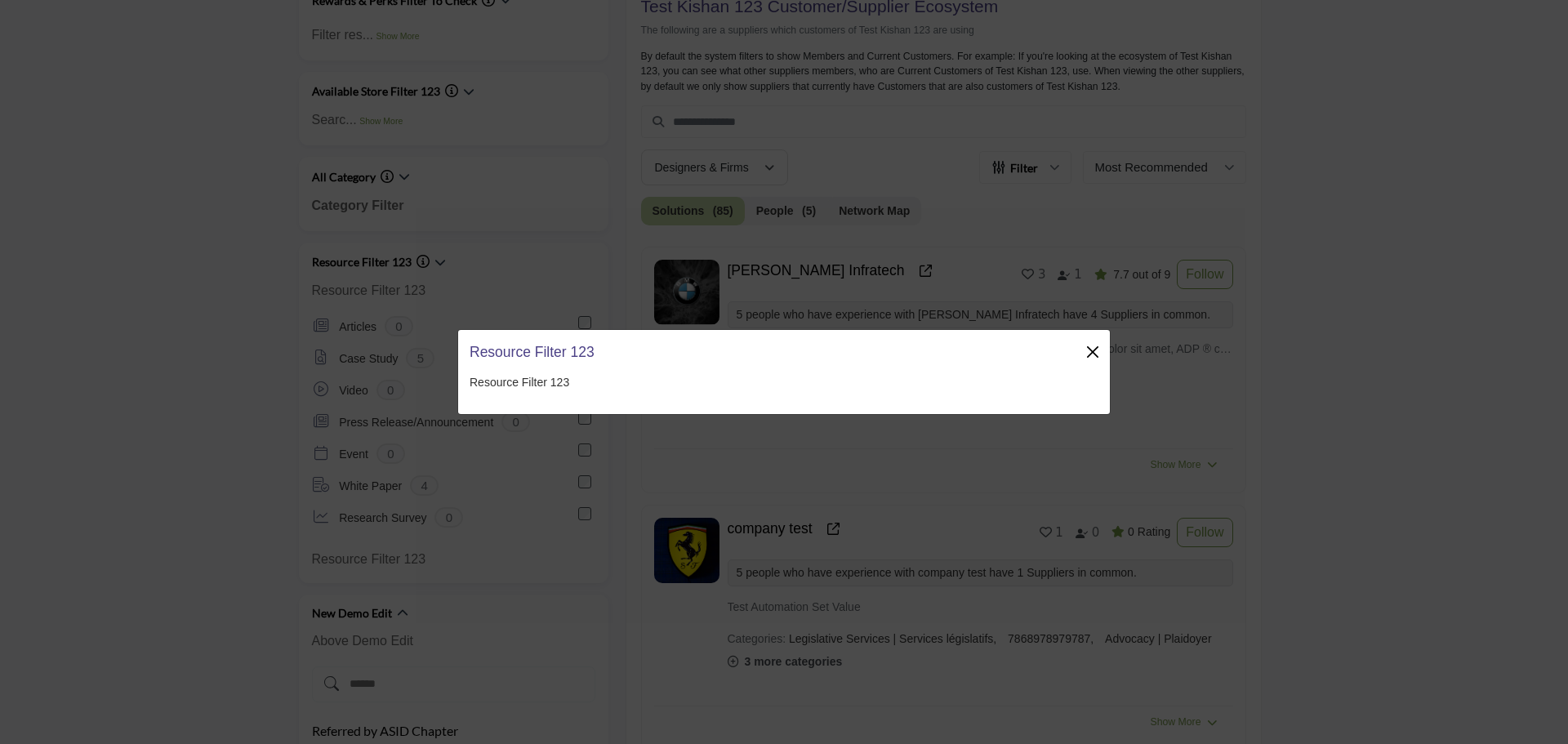
click at [1091, 348] on button "Close" at bounding box center [1092, 351] width 23 height 23
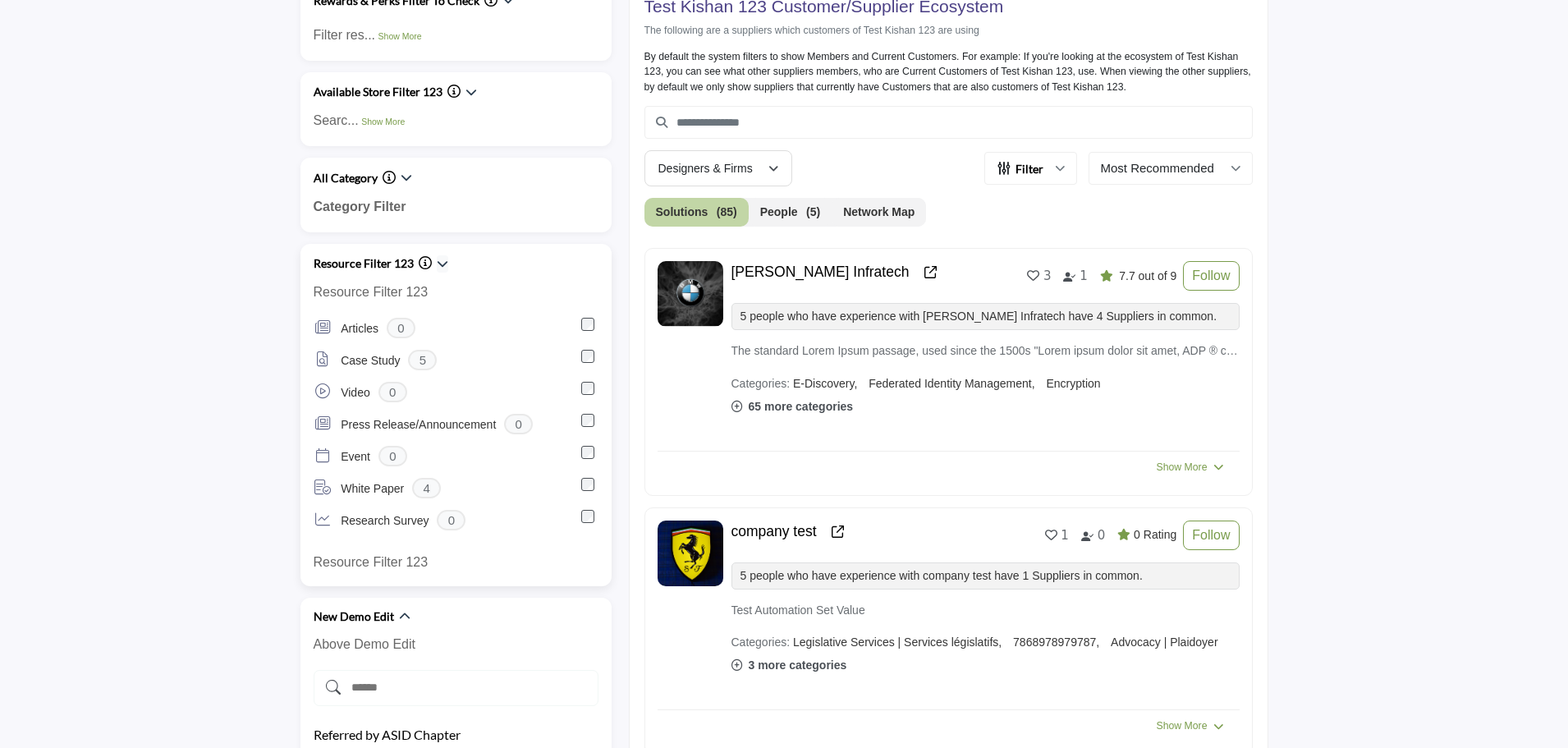
click at [445, 264] on icon "button" at bounding box center [443, 264] width 12 height 12
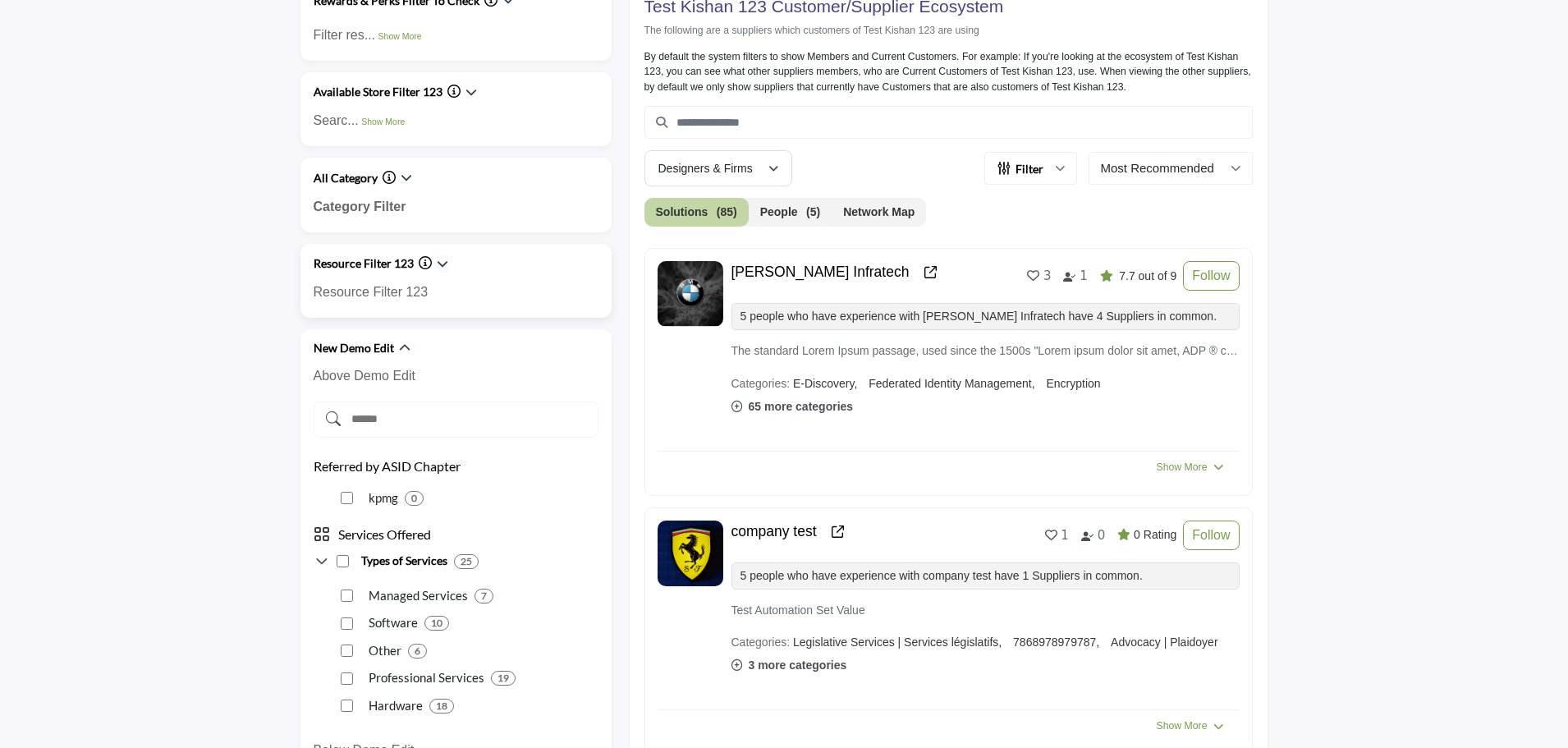
click at [440, 260] on icon "button" at bounding box center [443, 264] width 12 height 12
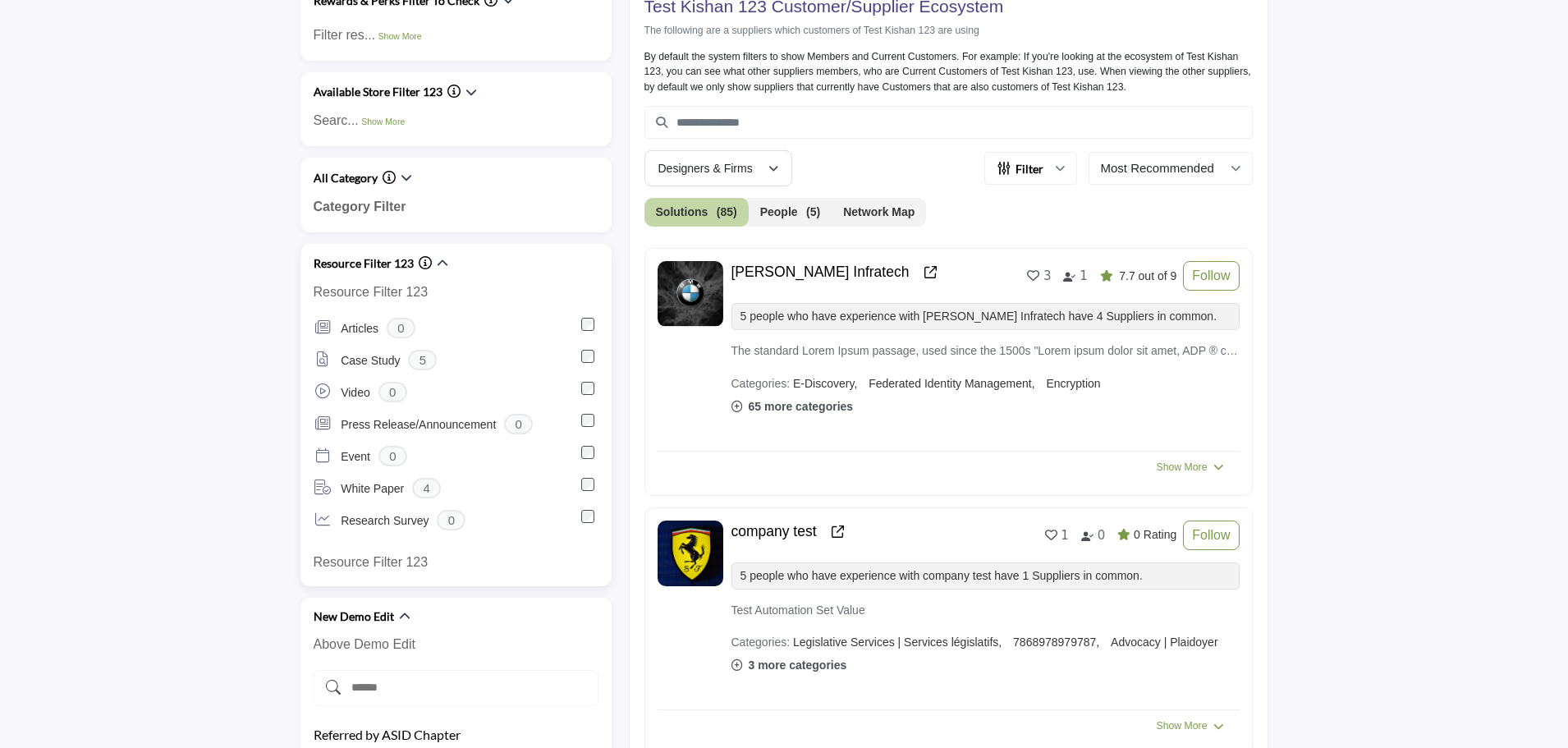
click at [426, 262] on icon "Information about Resource Filter 123" at bounding box center [426, 263] width 14 height 14
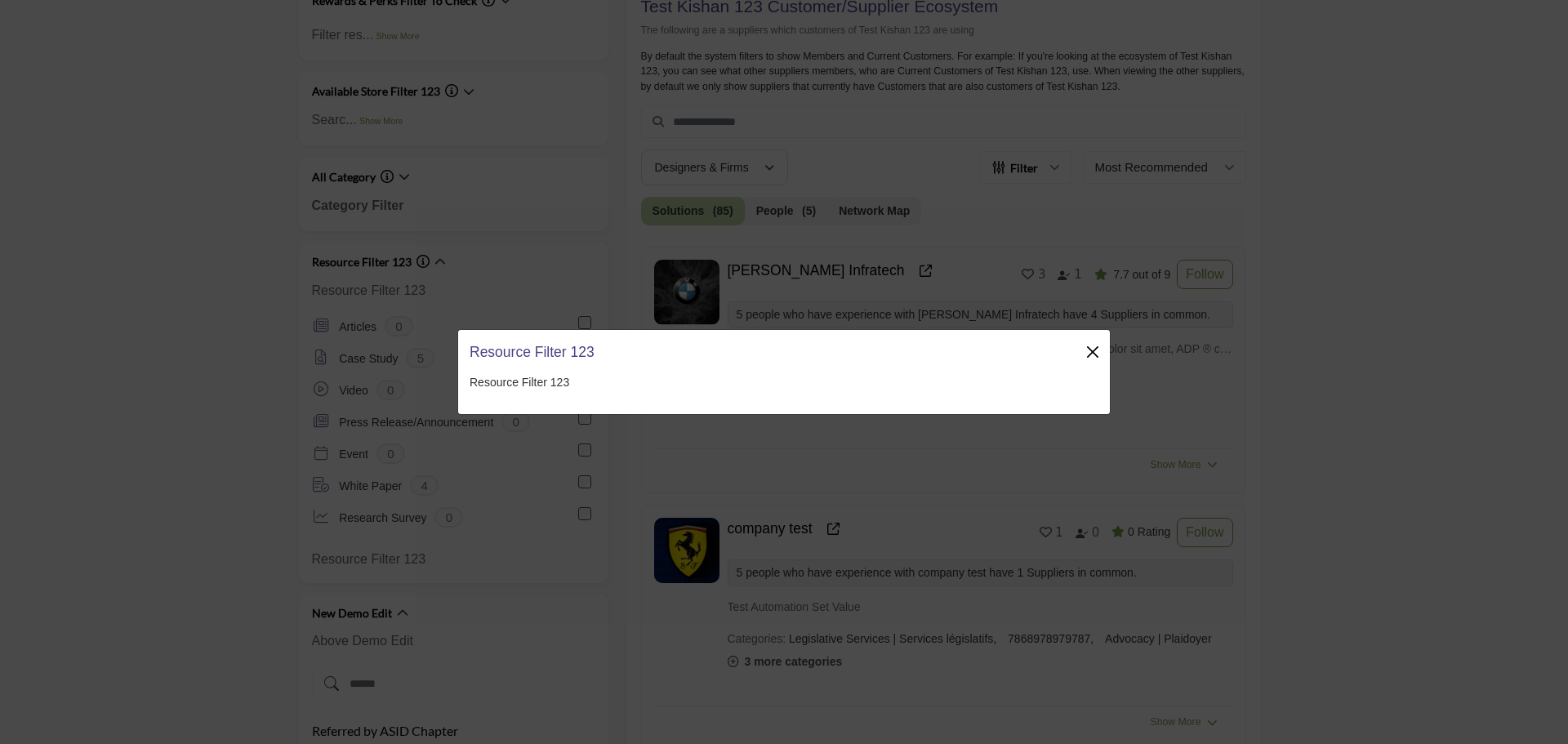
click at [1092, 355] on button "Close" at bounding box center [1092, 351] width 23 height 23
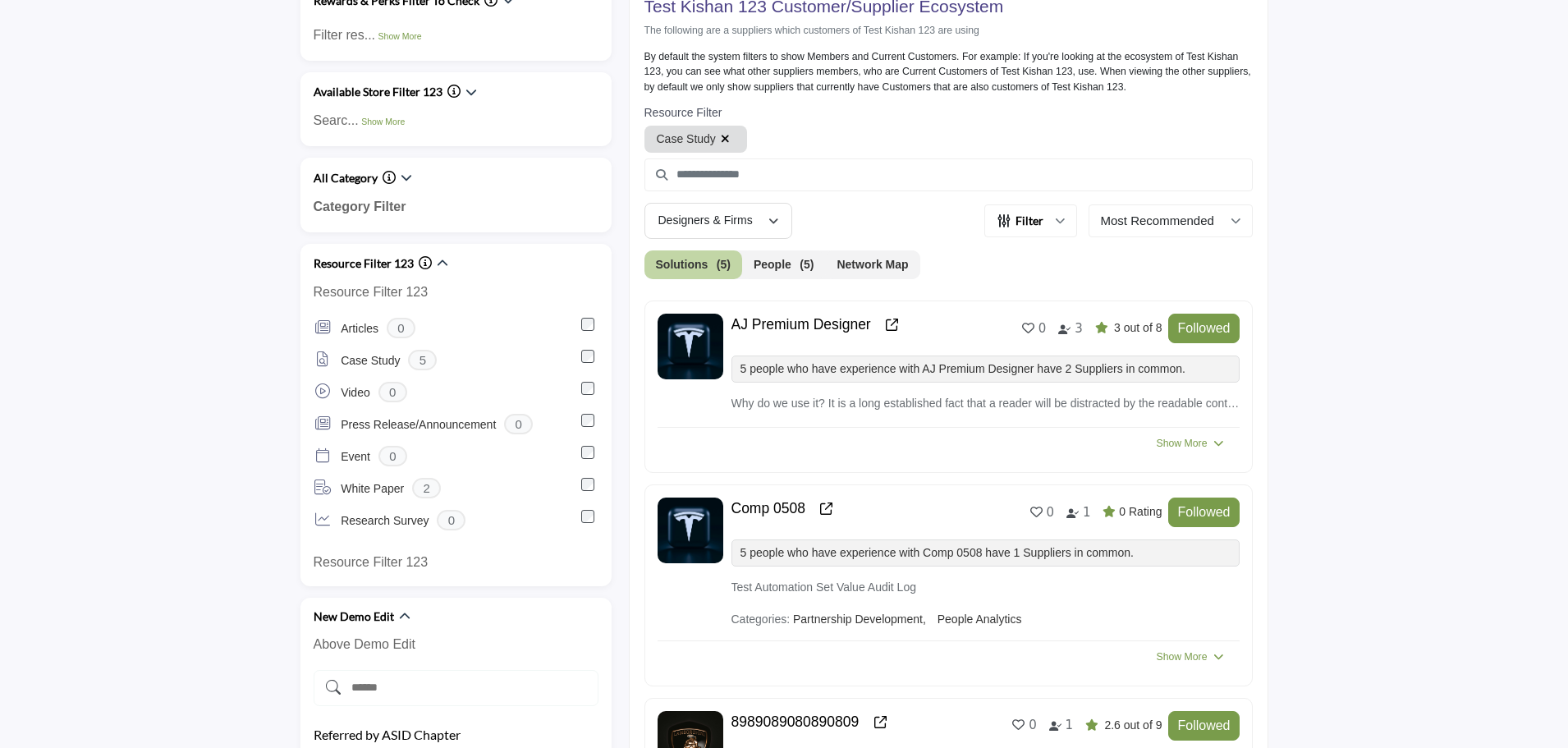
click at [721, 139] on icon "button" at bounding box center [726, 139] width 9 height 12
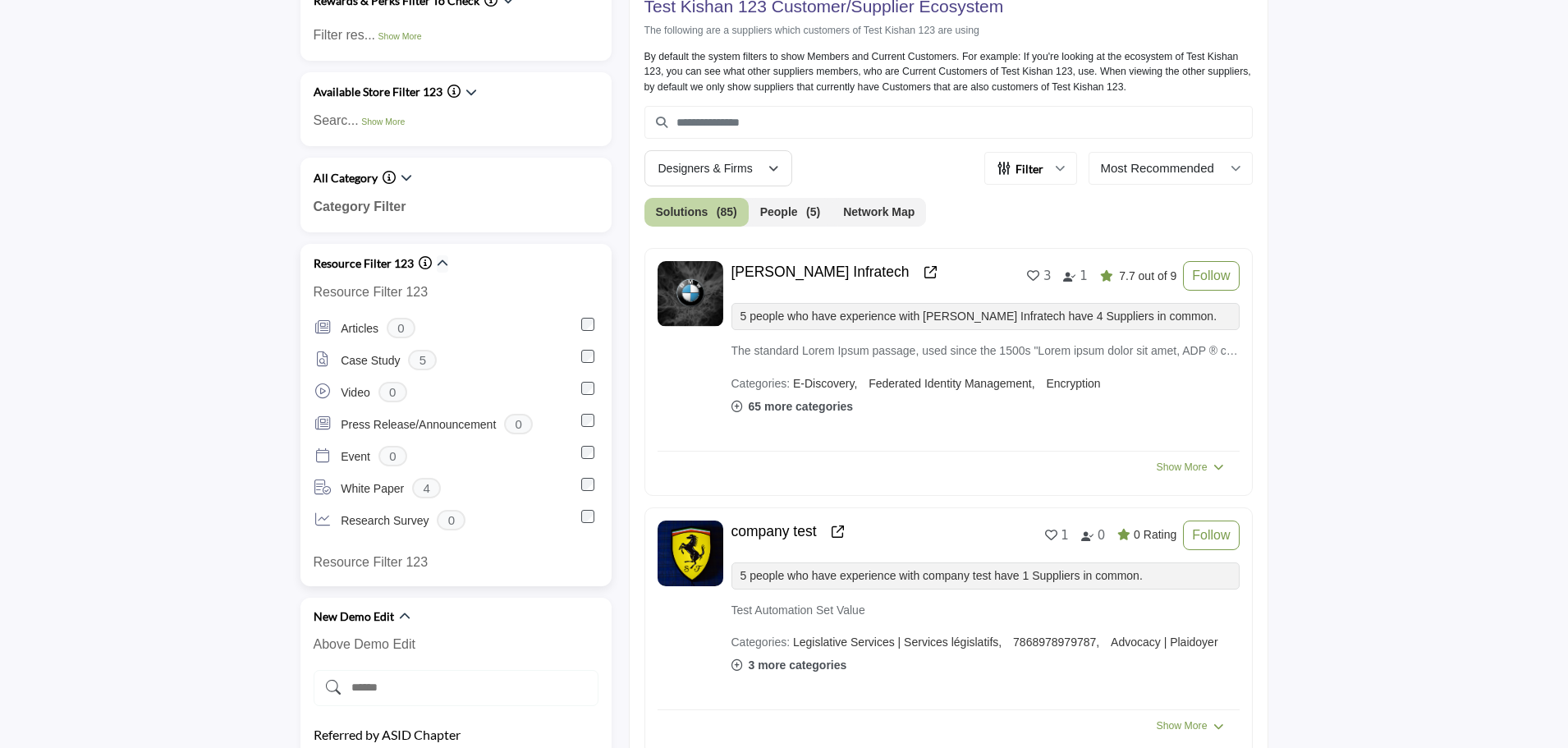
click at [441, 267] on icon "button" at bounding box center [443, 264] width 12 height 12
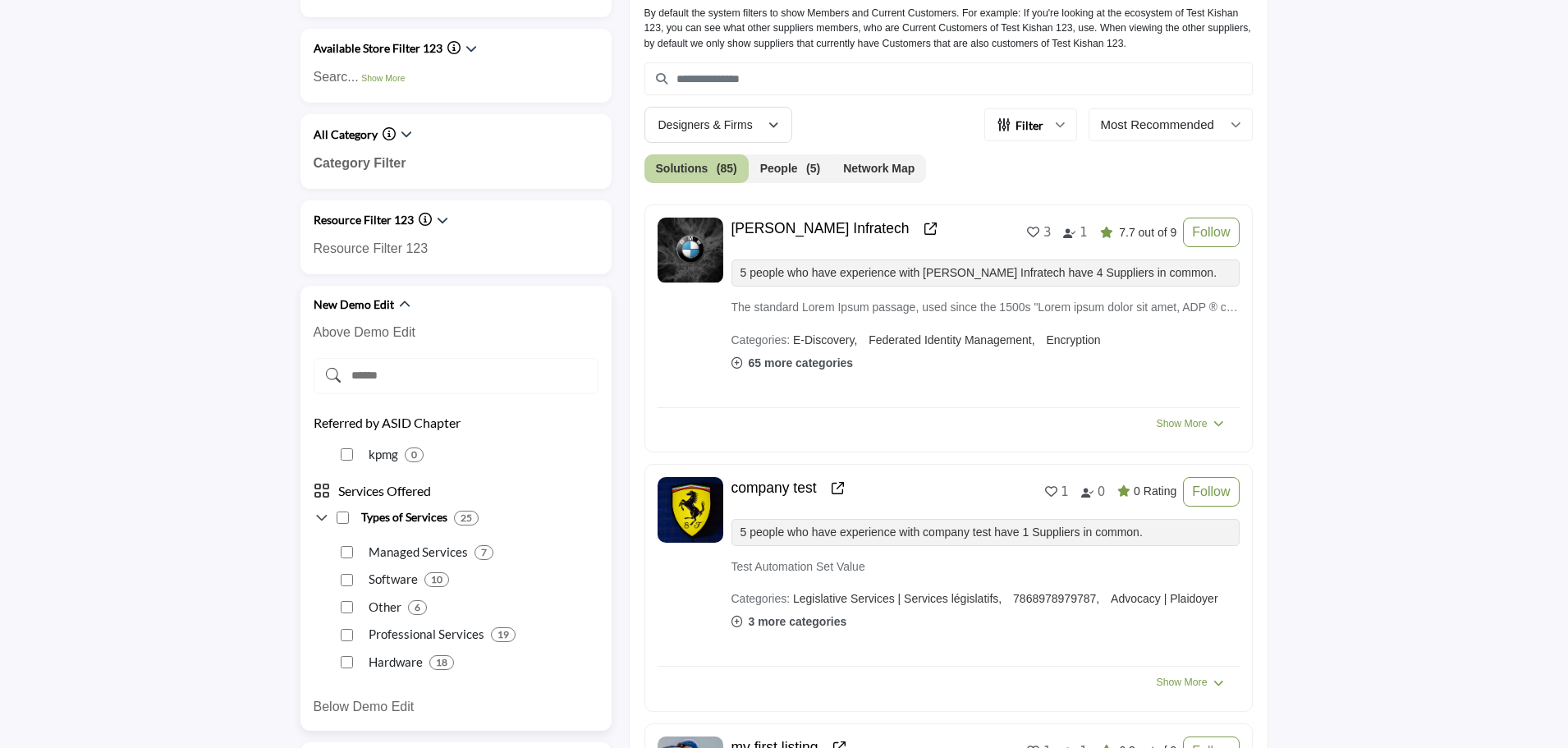
scroll to position [573, 0]
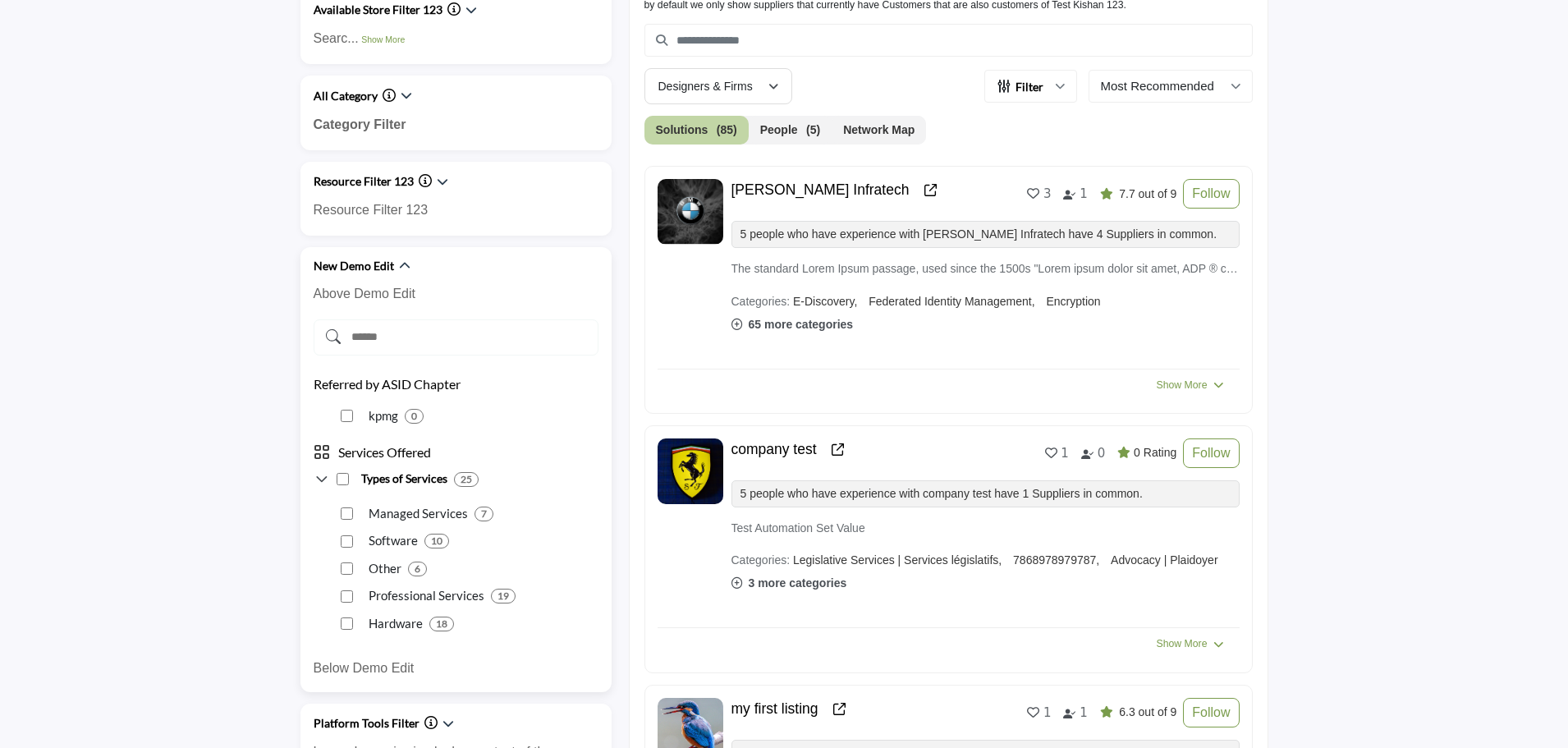
click at [452, 329] on input "Search Demographic" at bounding box center [455, 337] width 285 height 36
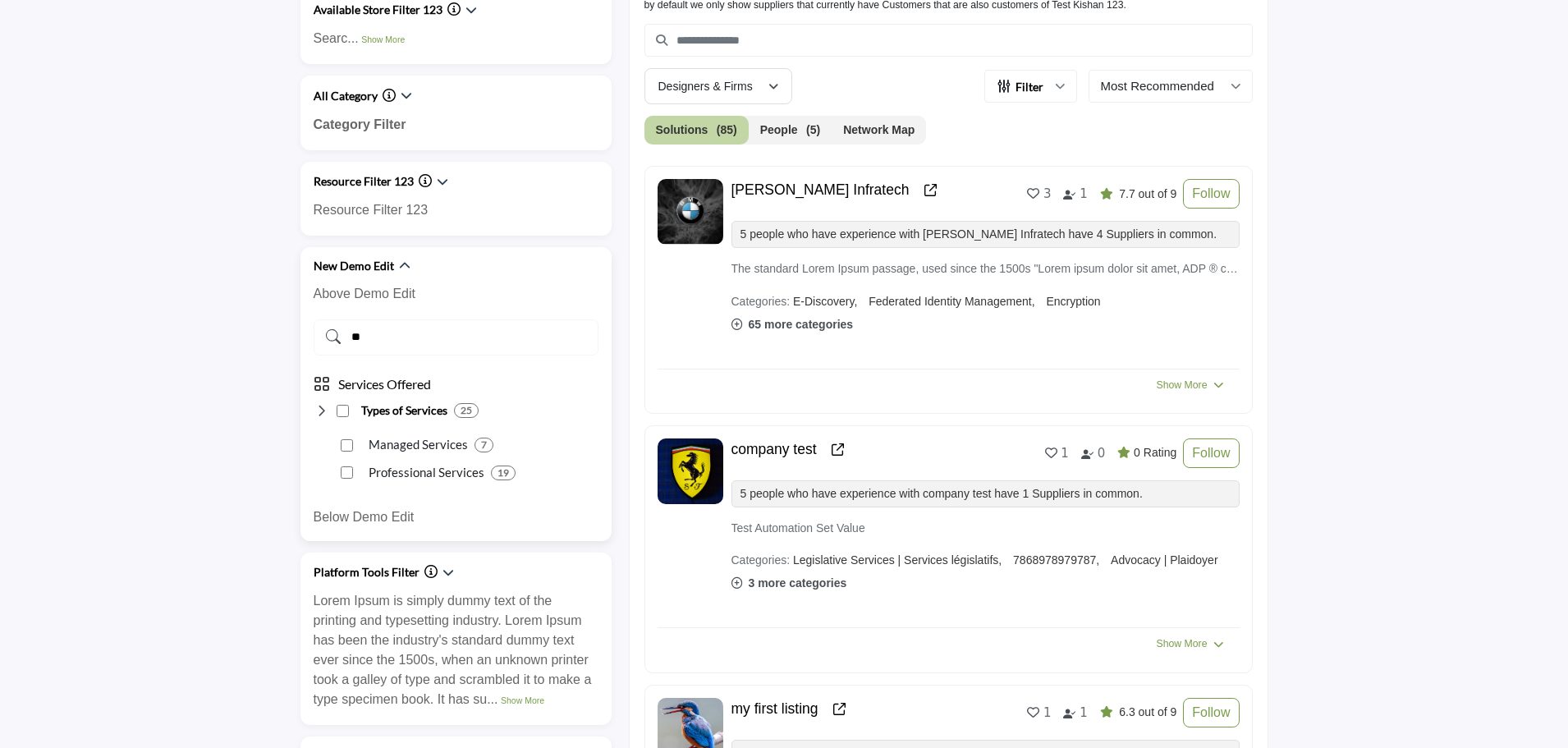
type input "*"
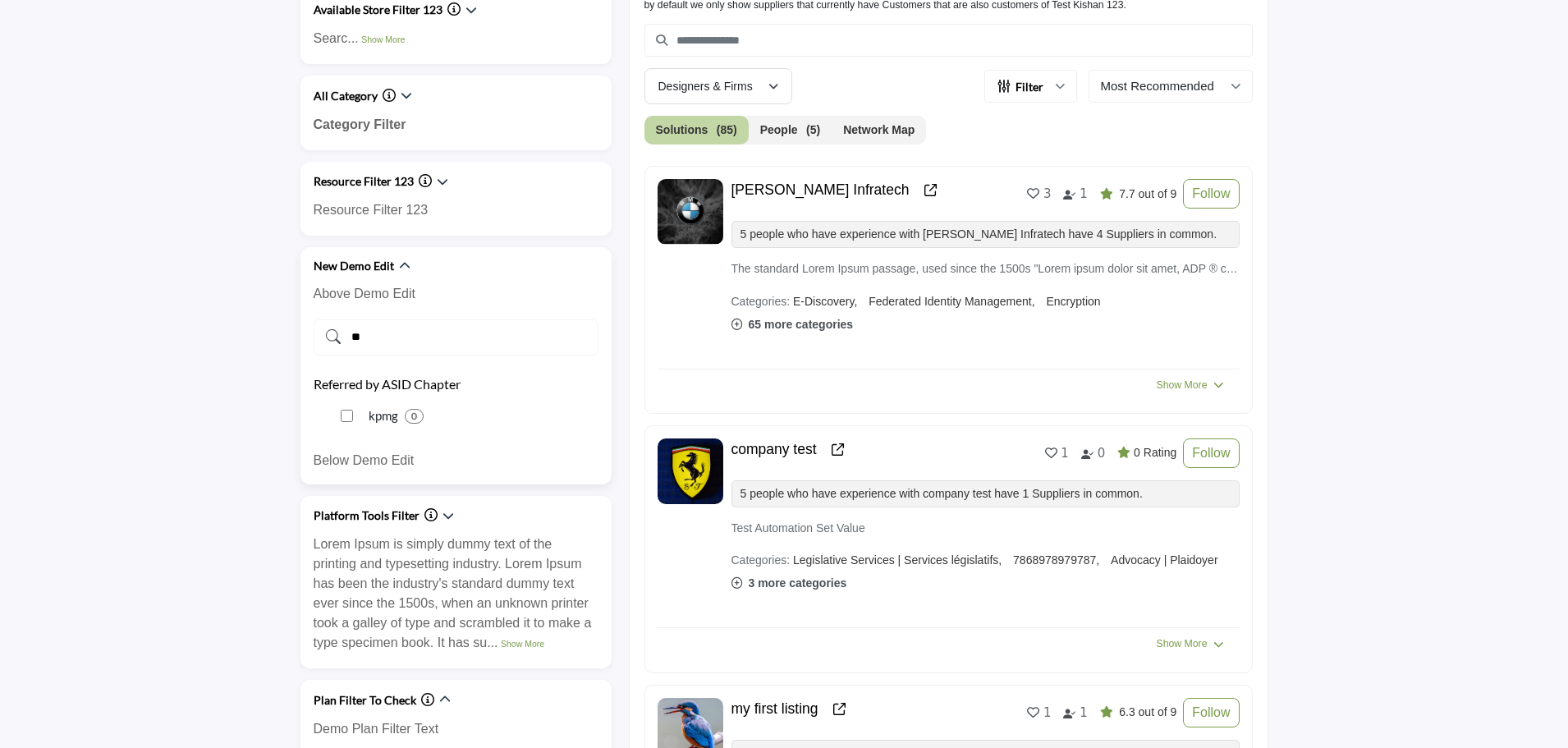
type input "*"
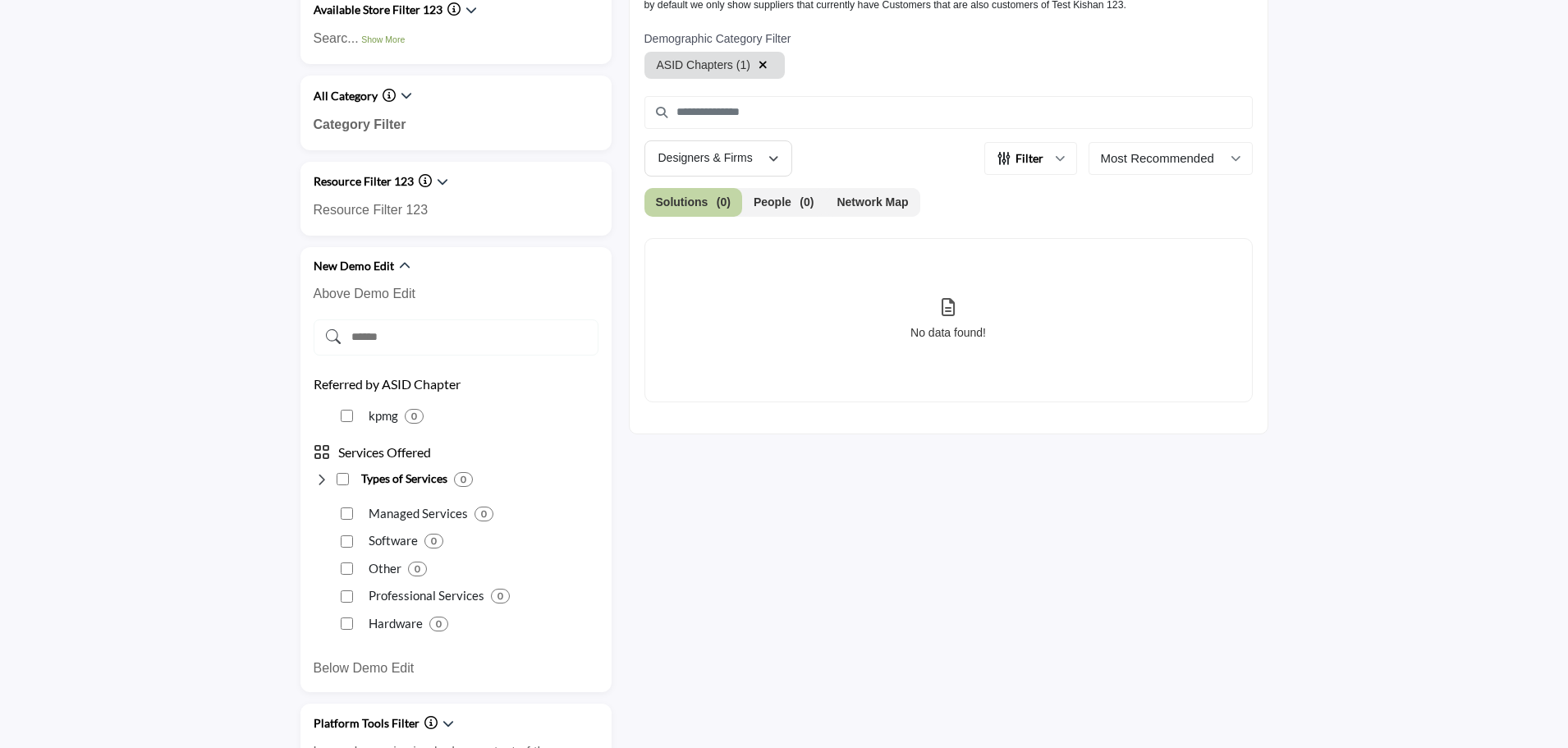
click at [759, 67] on icon "button" at bounding box center [763, 65] width 9 height 12
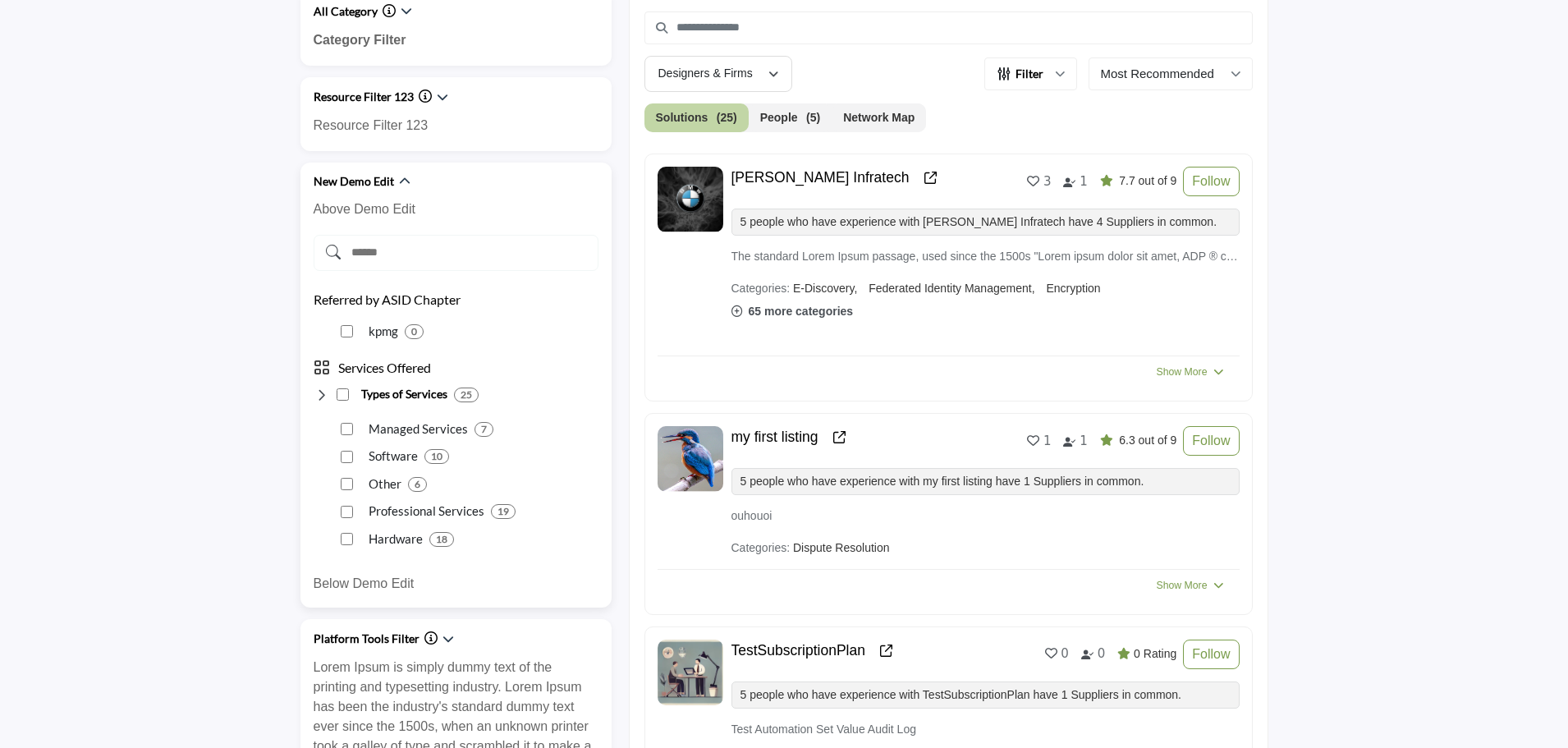
scroll to position [573, 0]
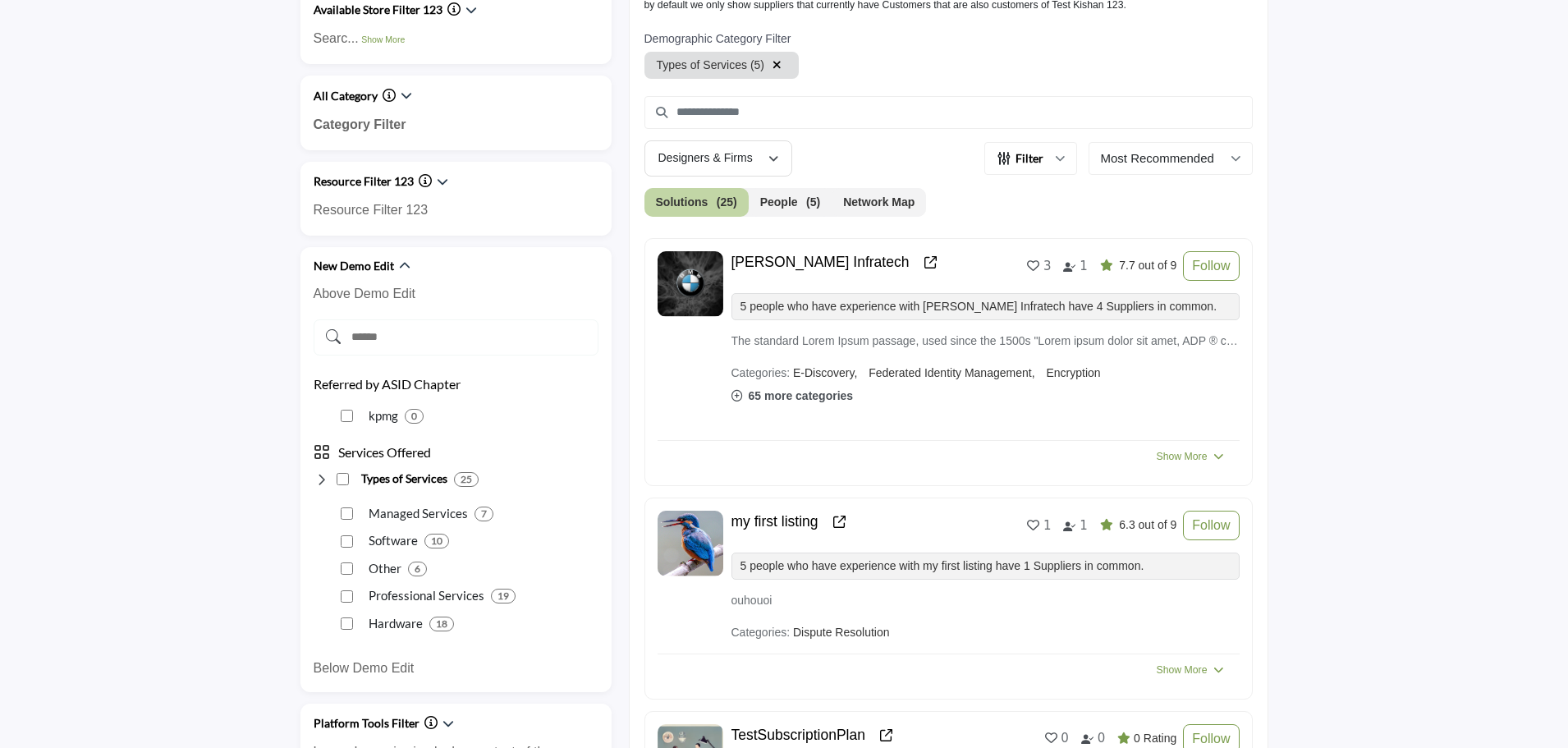
click at [773, 65] on icon "button" at bounding box center [777, 65] width 9 height 12
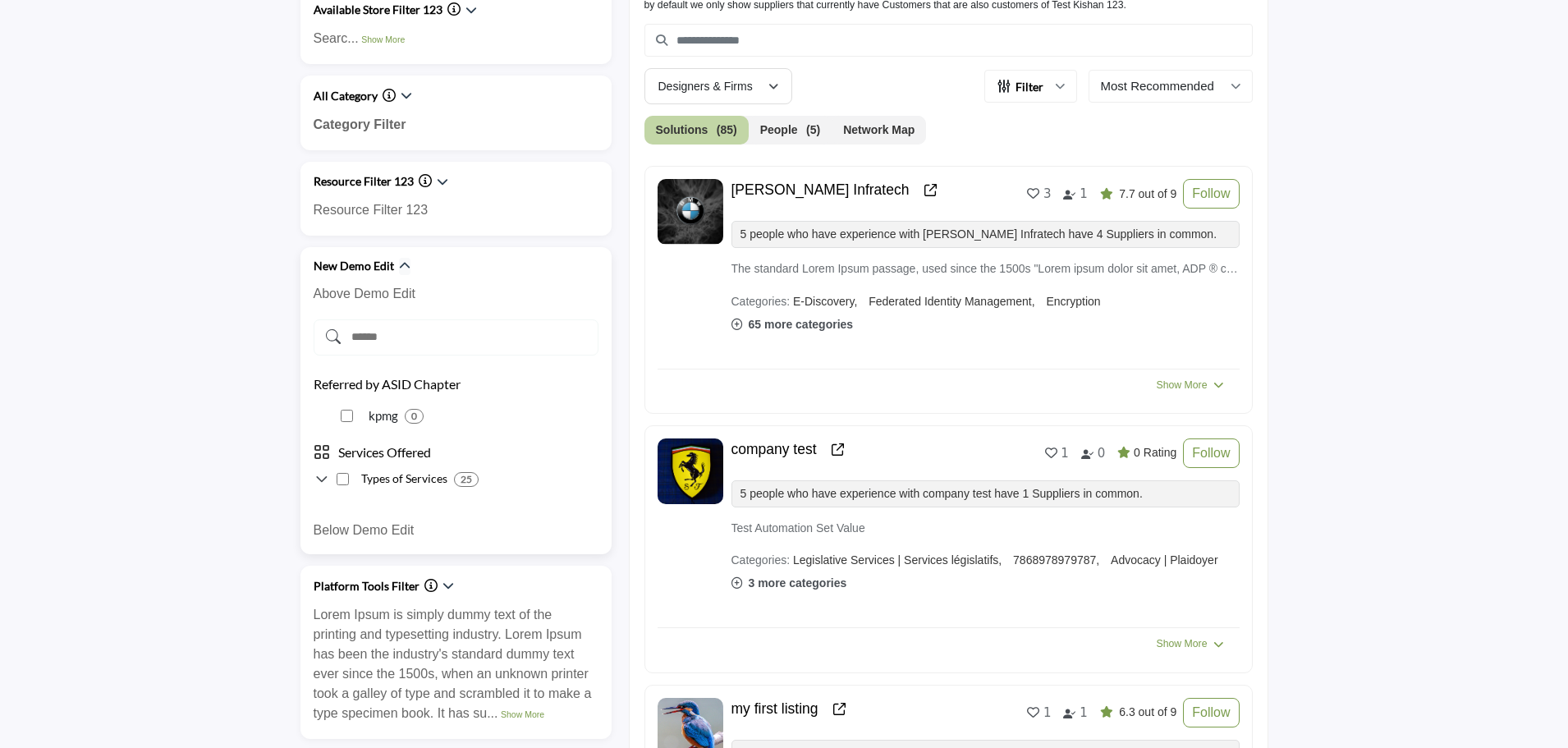
click at [402, 266] on icon "button" at bounding box center [405, 266] width 12 height 12
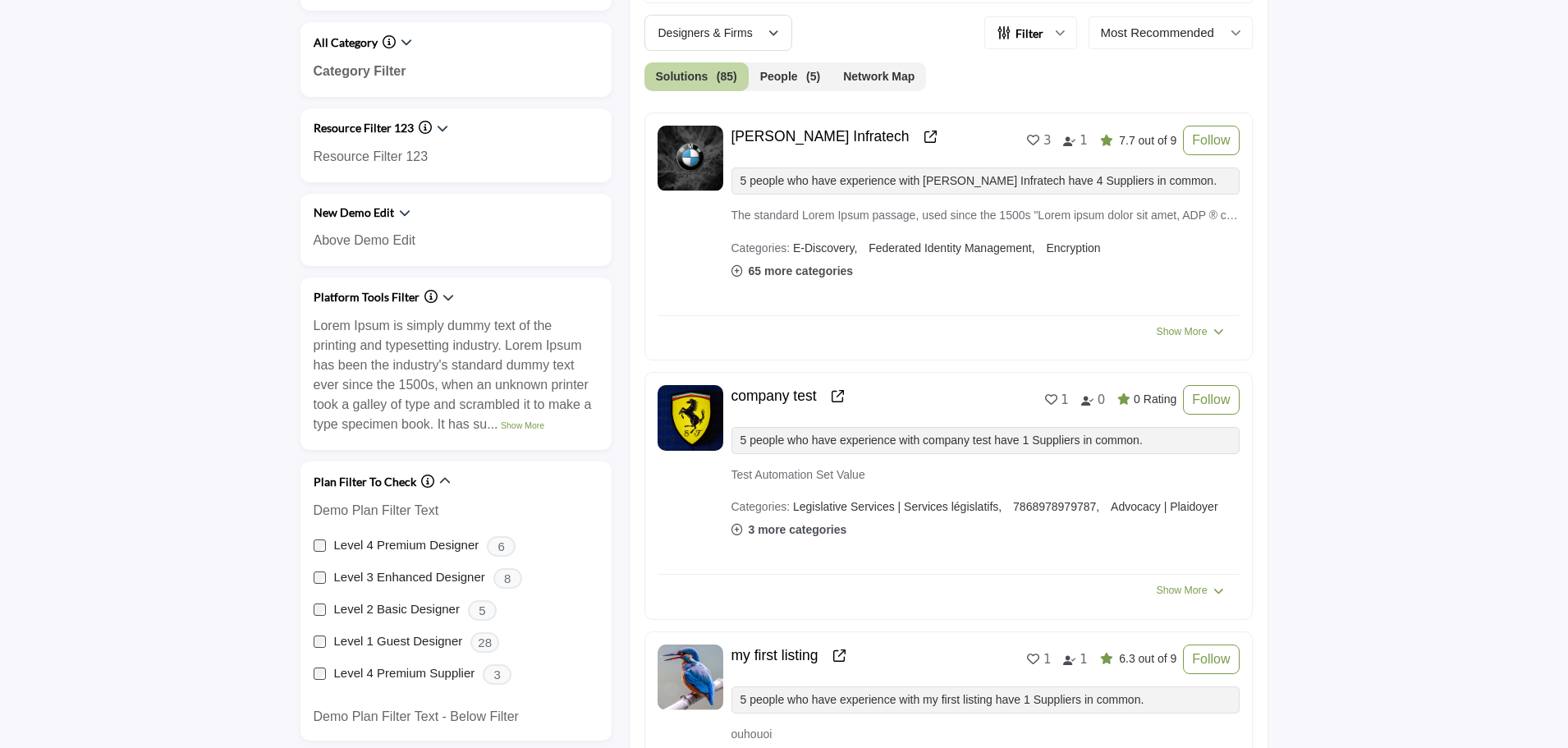
scroll to position [655, 0]
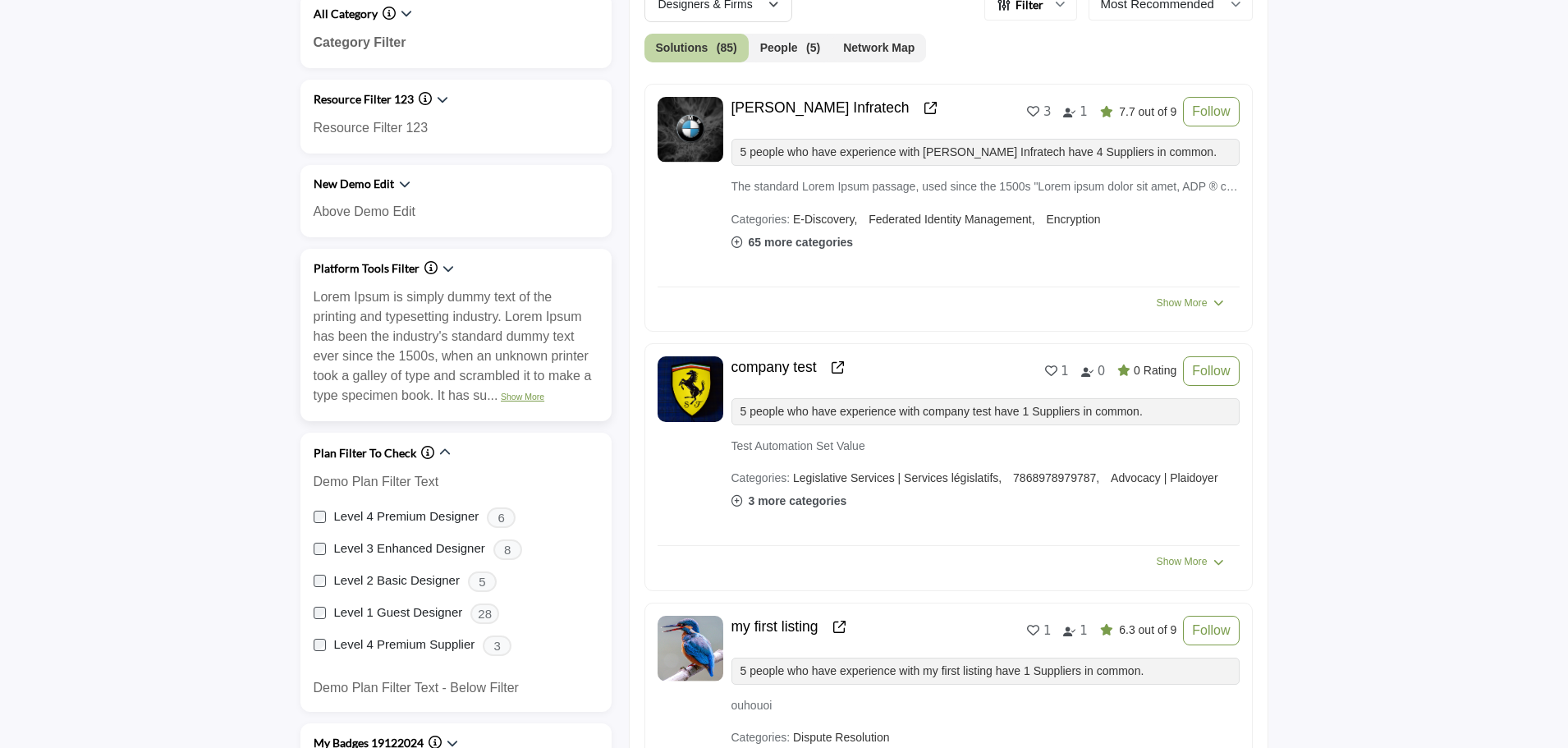
click at [522, 397] on link "Show More" at bounding box center [522, 397] width 43 height 10
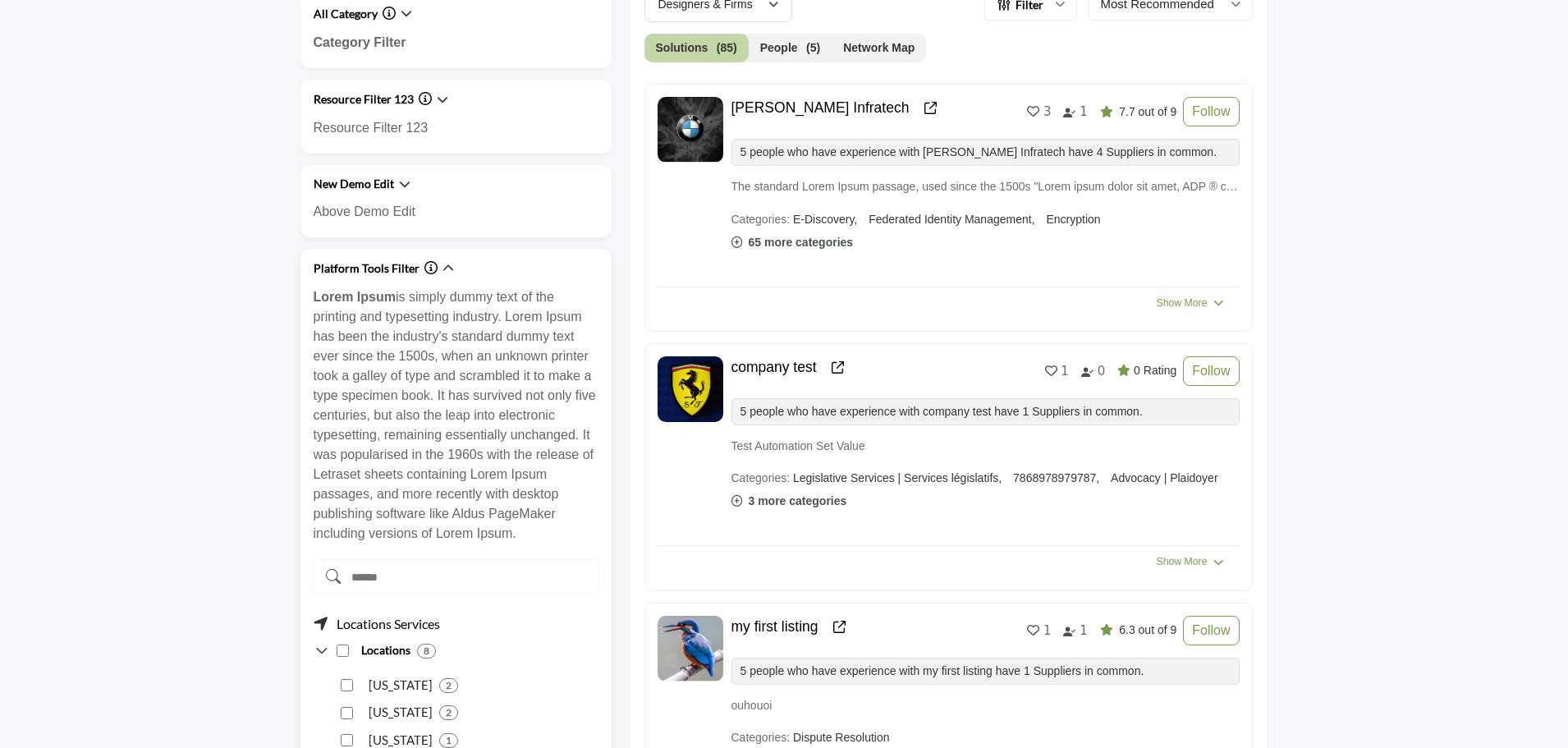
click at [429, 271] on icon "Information about Platform Tools Filter" at bounding box center [431, 267] width 14 height 14
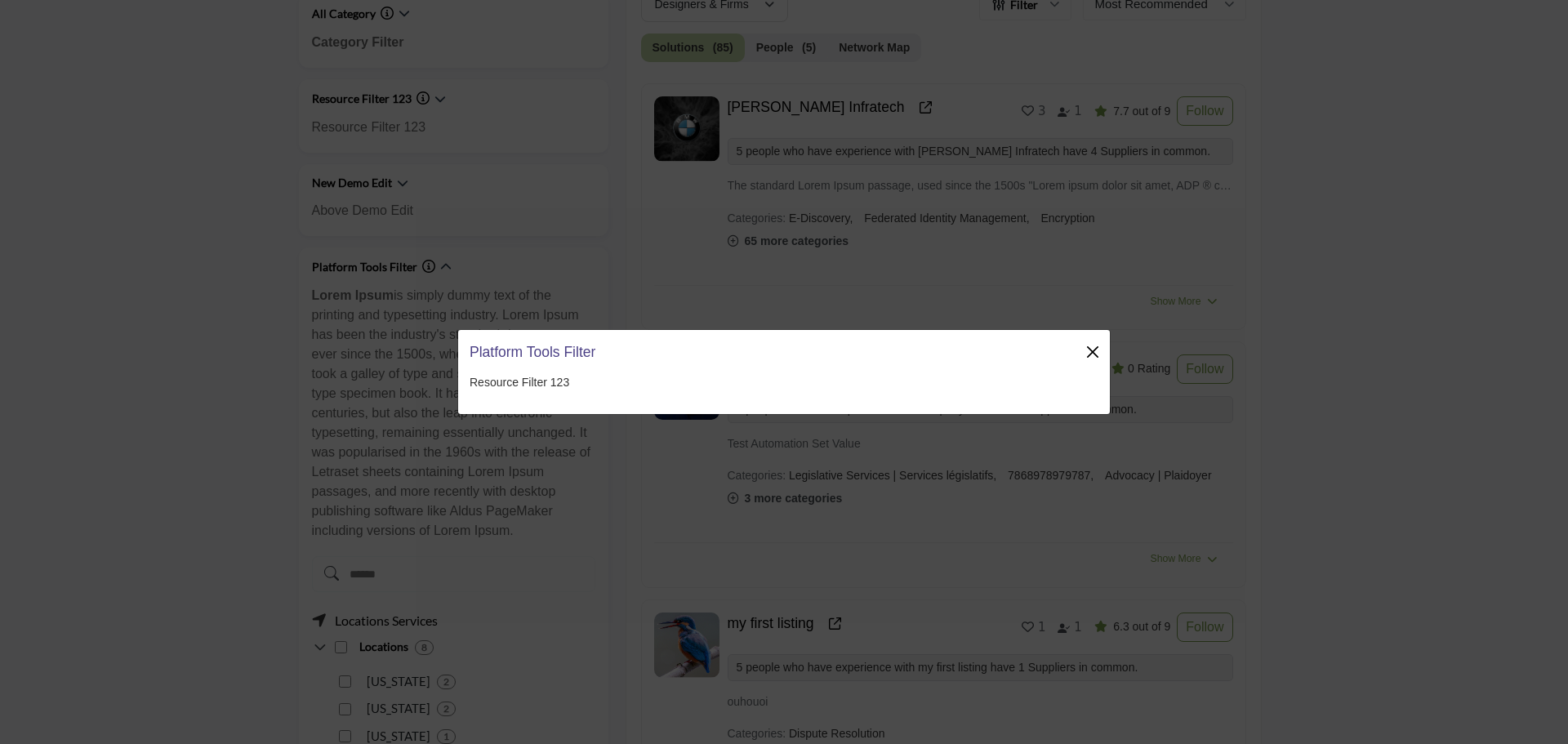
click at [1085, 349] on button "Close" at bounding box center [1092, 351] width 23 height 23
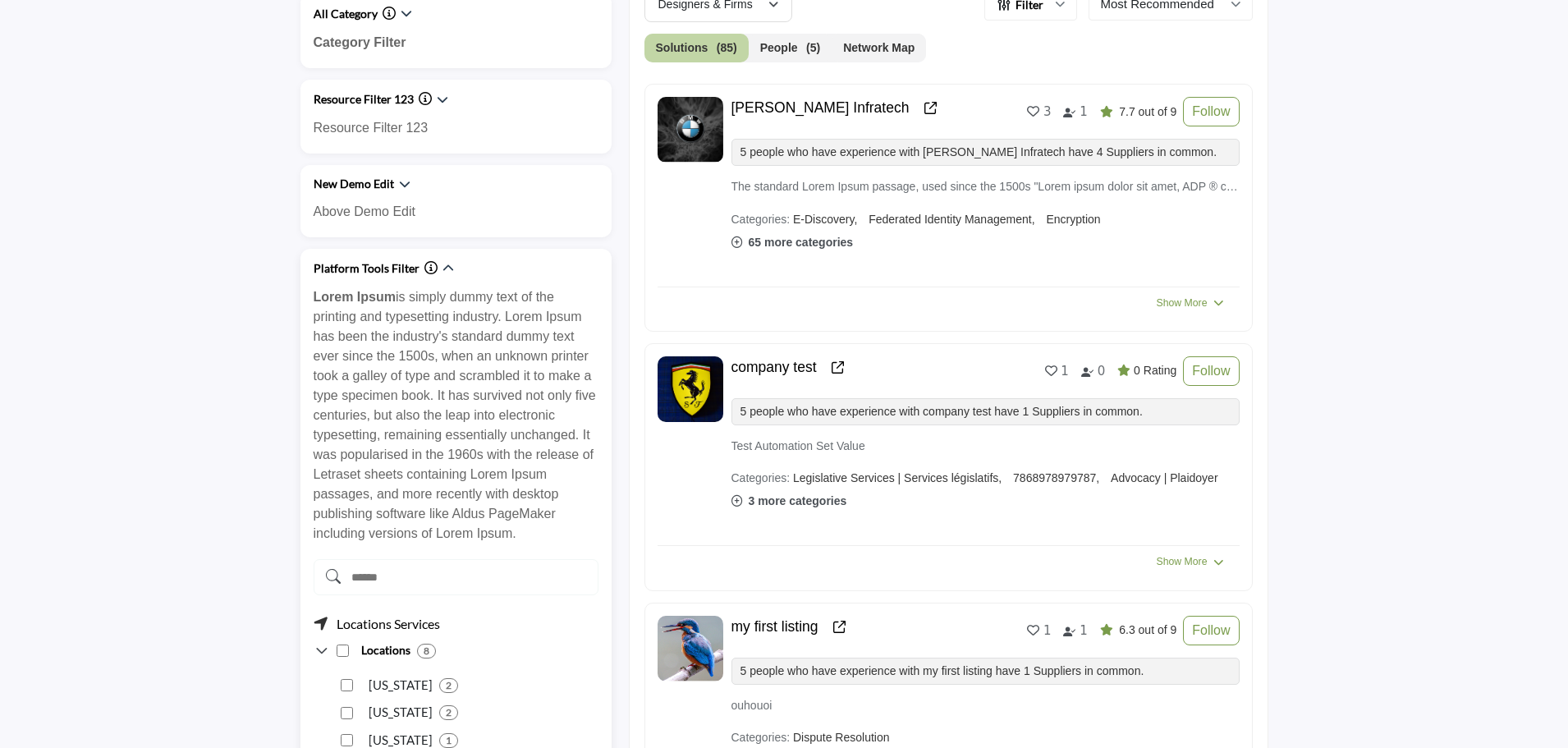
click at [427, 270] on icon "Information about Platform Tools Filter" at bounding box center [431, 267] width 14 height 14
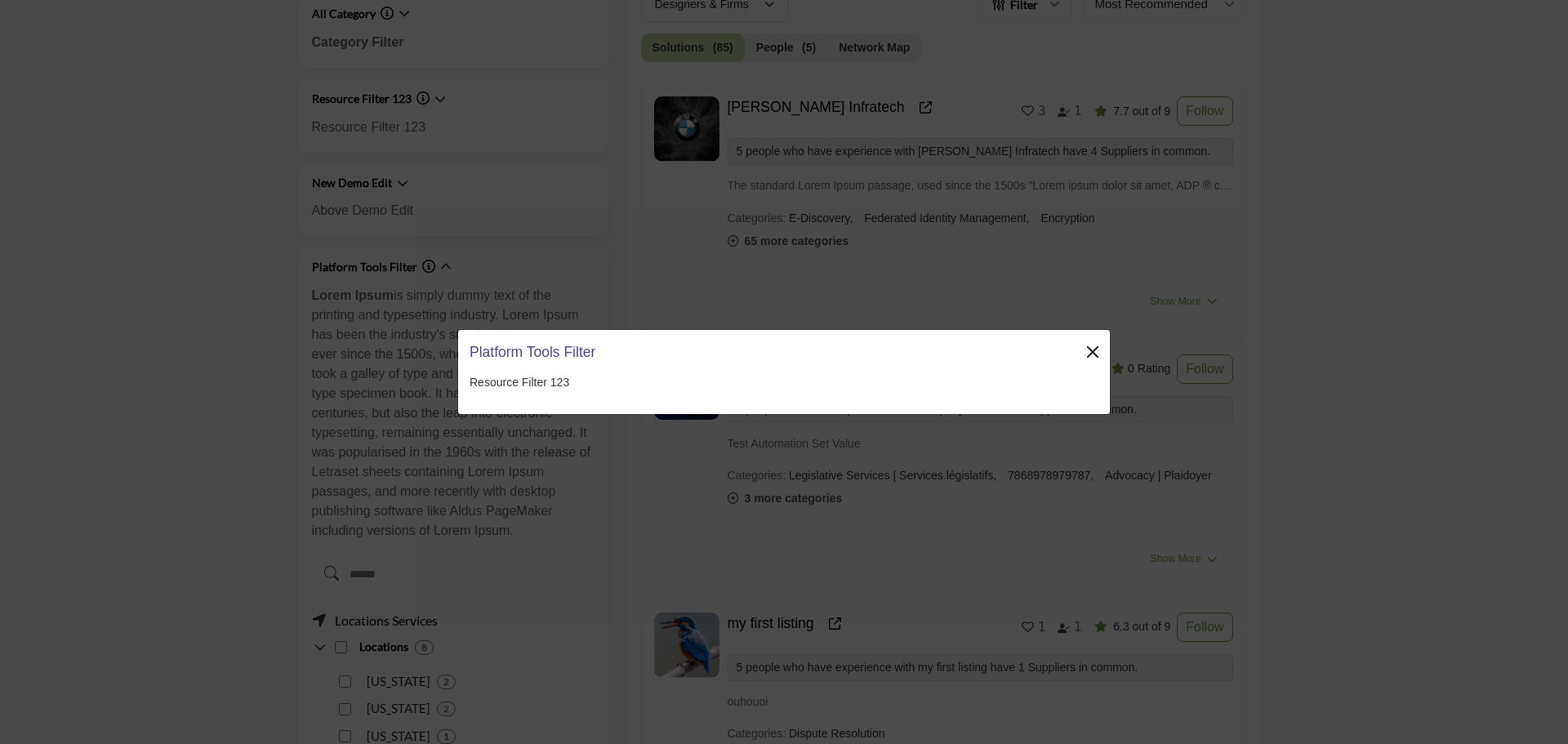
click at [1092, 349] on button "Close" at bounding box center [1092, 351] width 23 height 23
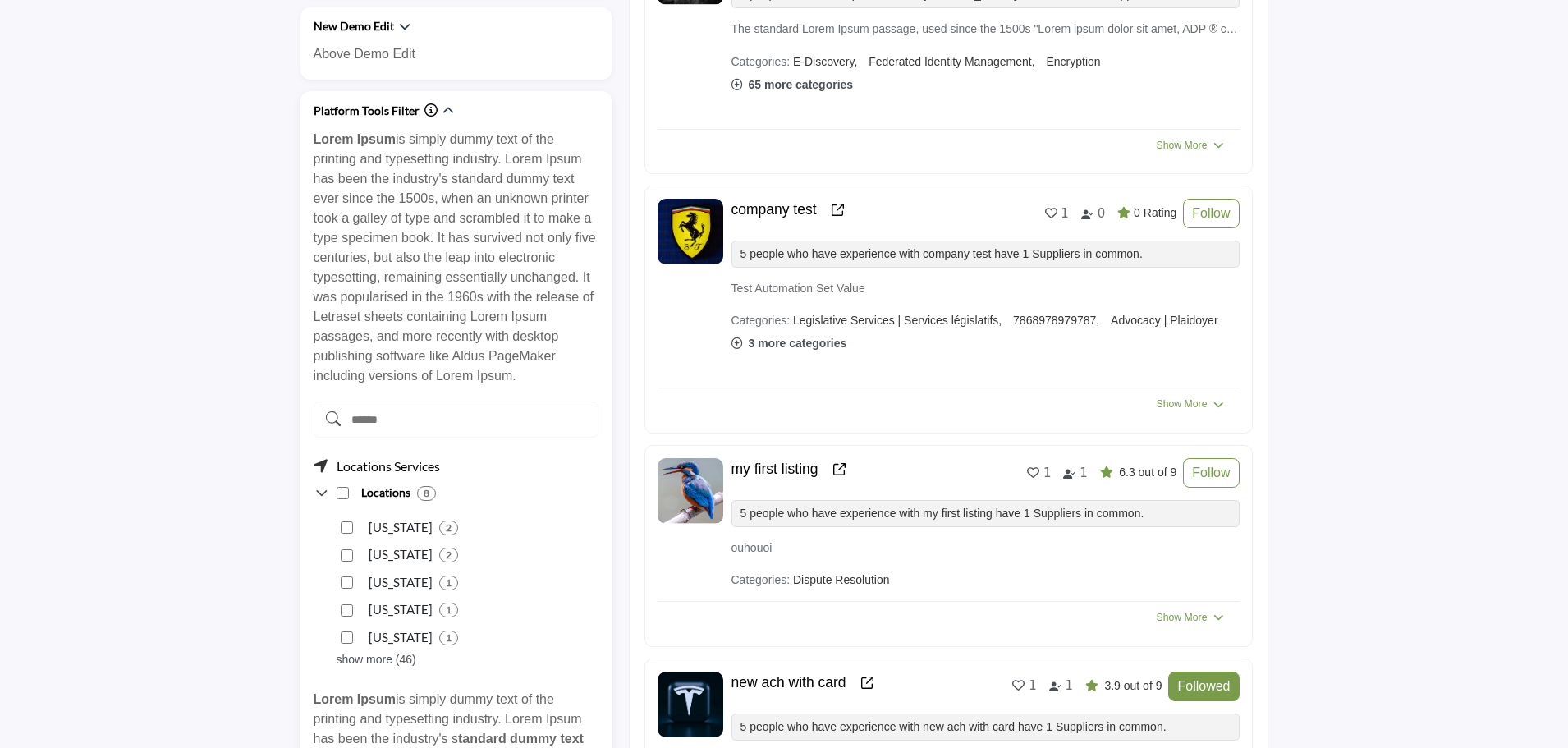
scroll to position [819, 0]
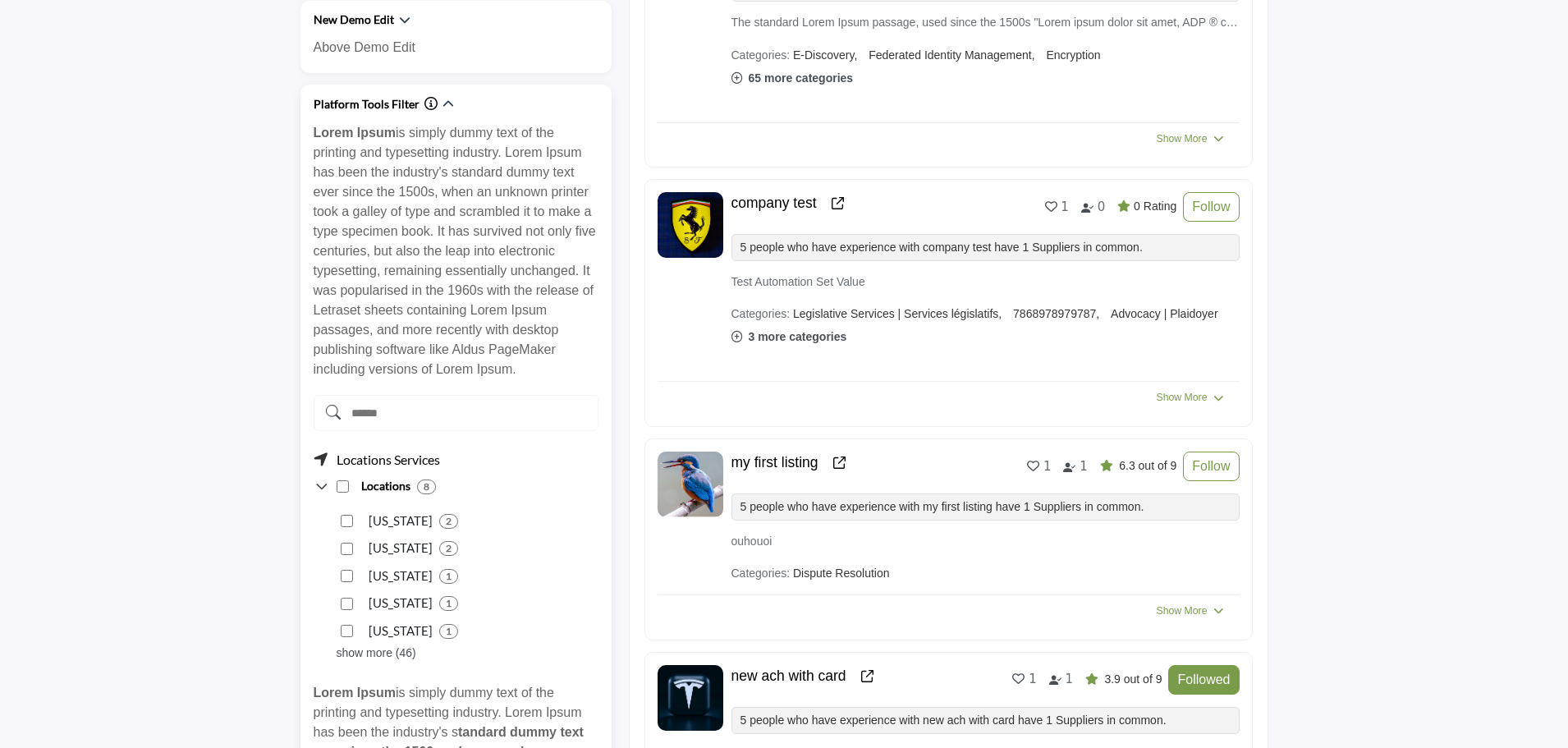
click at [487, 404] on input "Search Demographic" at bounding box center [455, 413] width 285 height 36
type input "*"
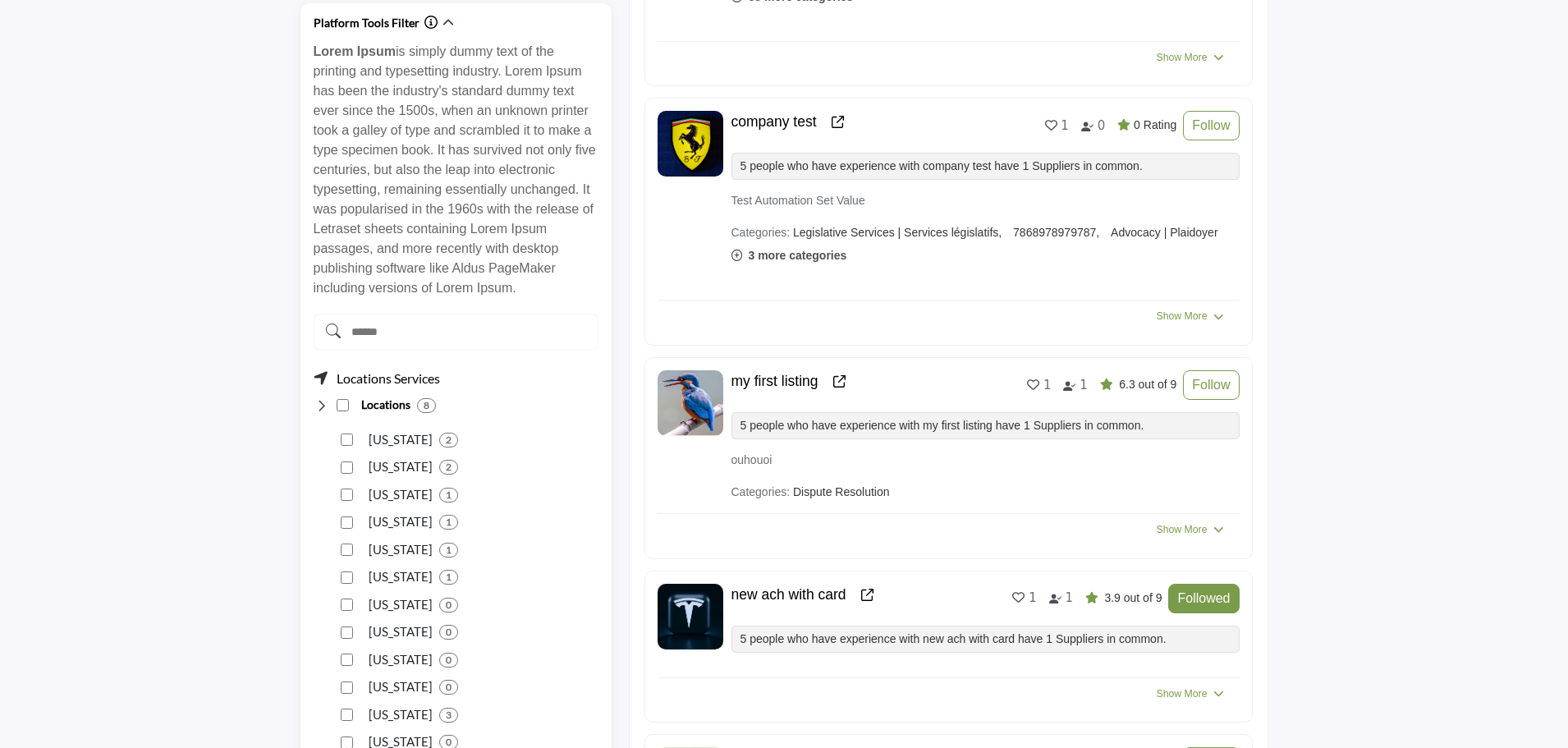
scroll to position [901, 0]
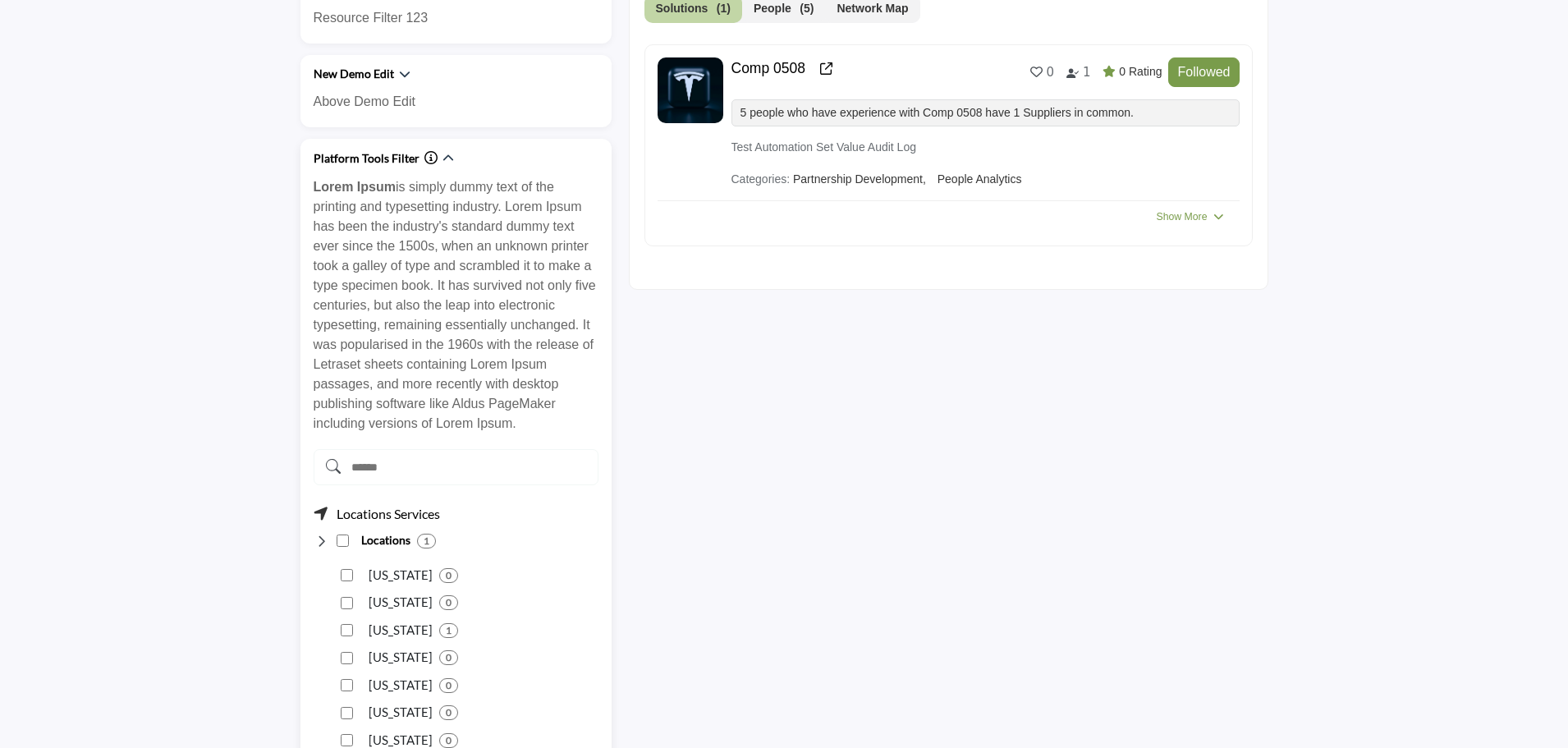
scroll to position [491, 0]
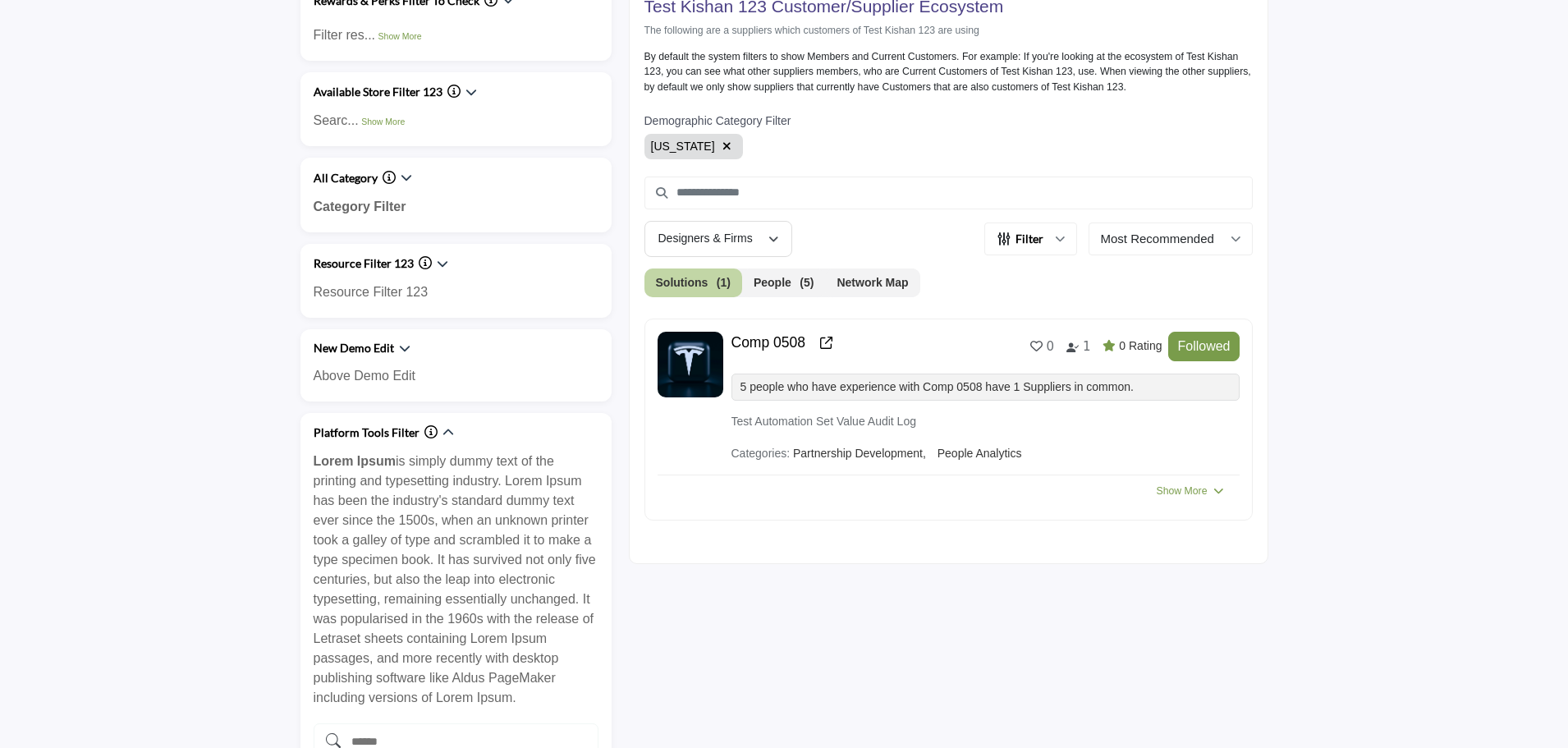
click at [723, 147] on icon "button" at bounding box center [727, 146] width 9 height 12
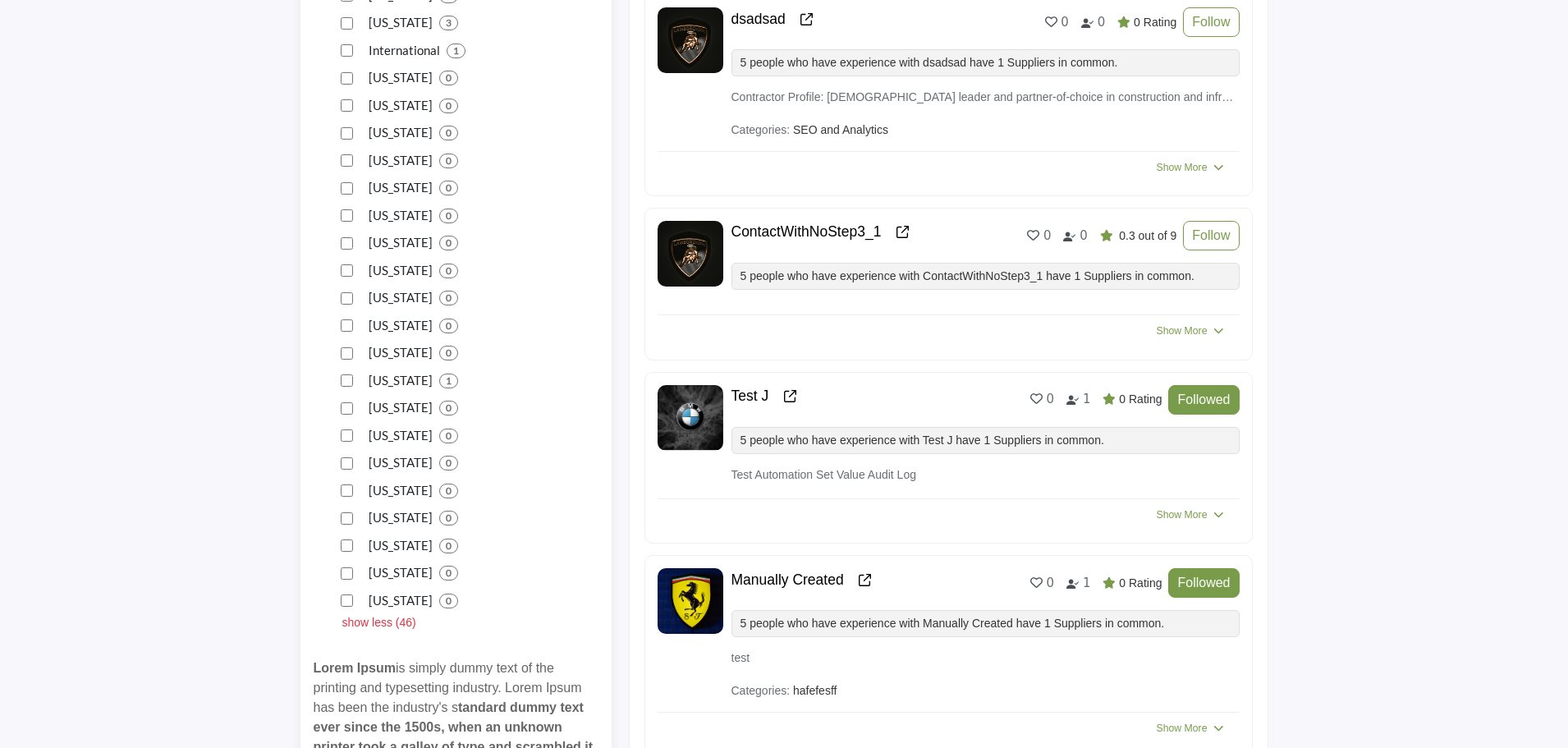
scroll to position [2132, 0]
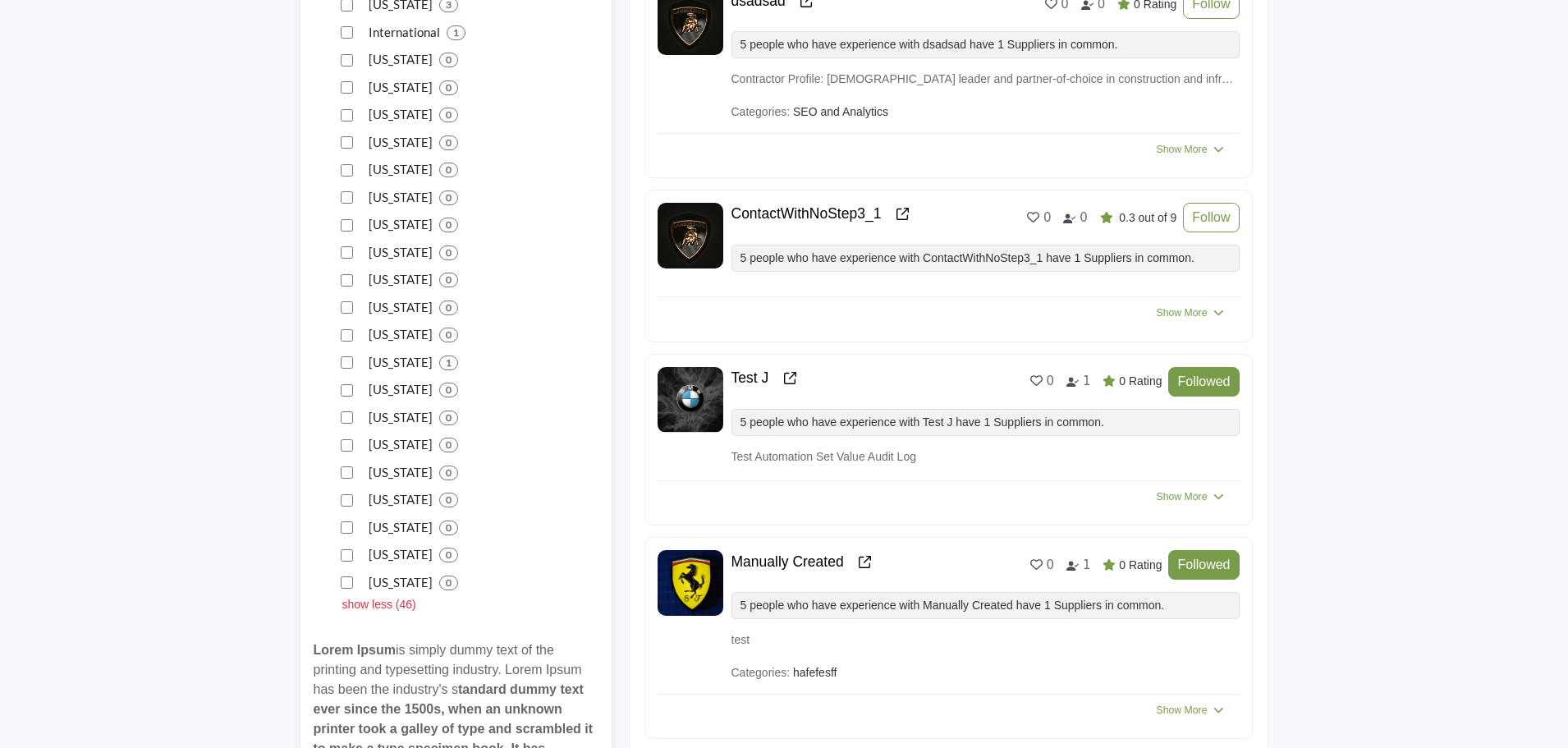
click at [380, 608] on p "show less (46)" at bounding box center [378, 604] width 74 height 17
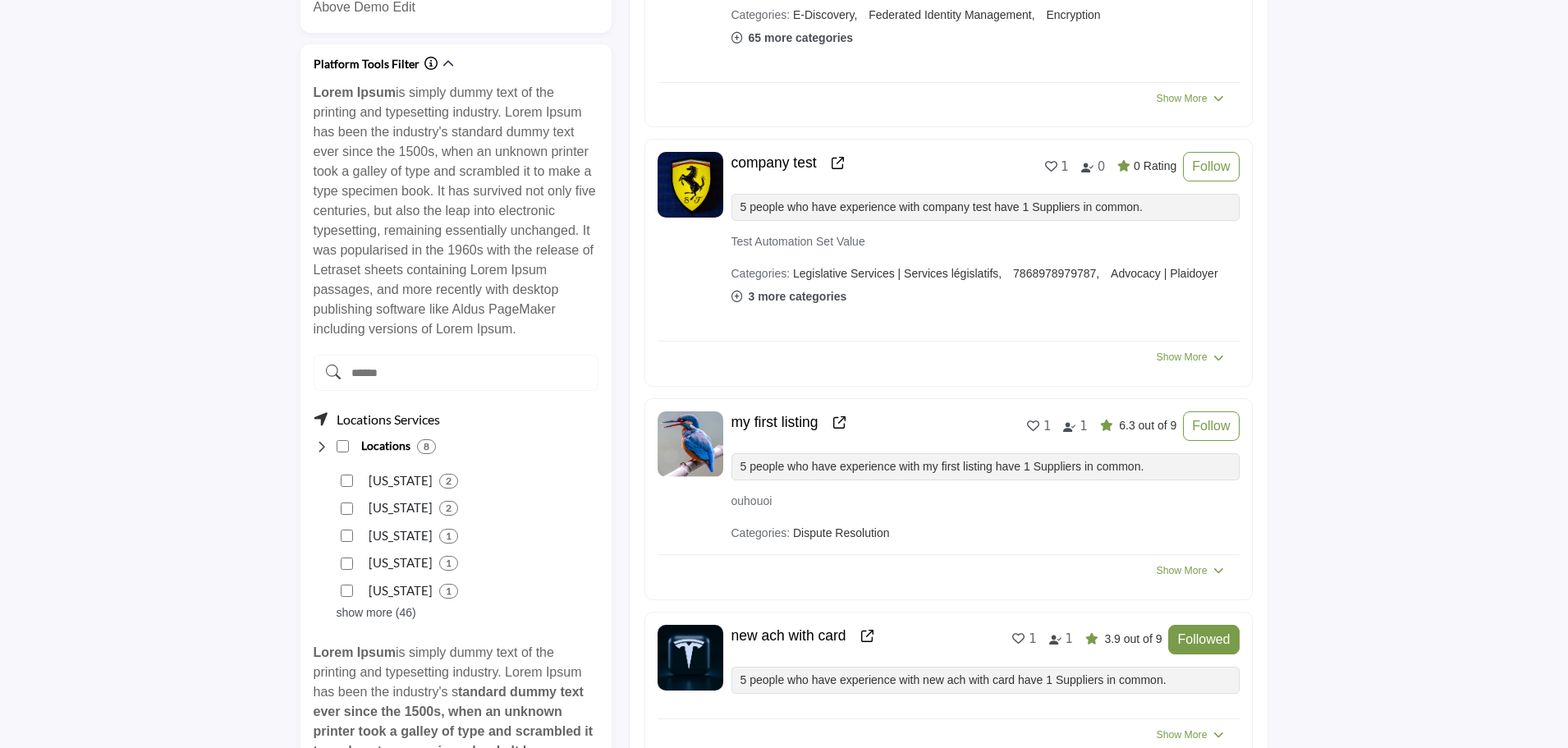
scroll to position [819, 0]
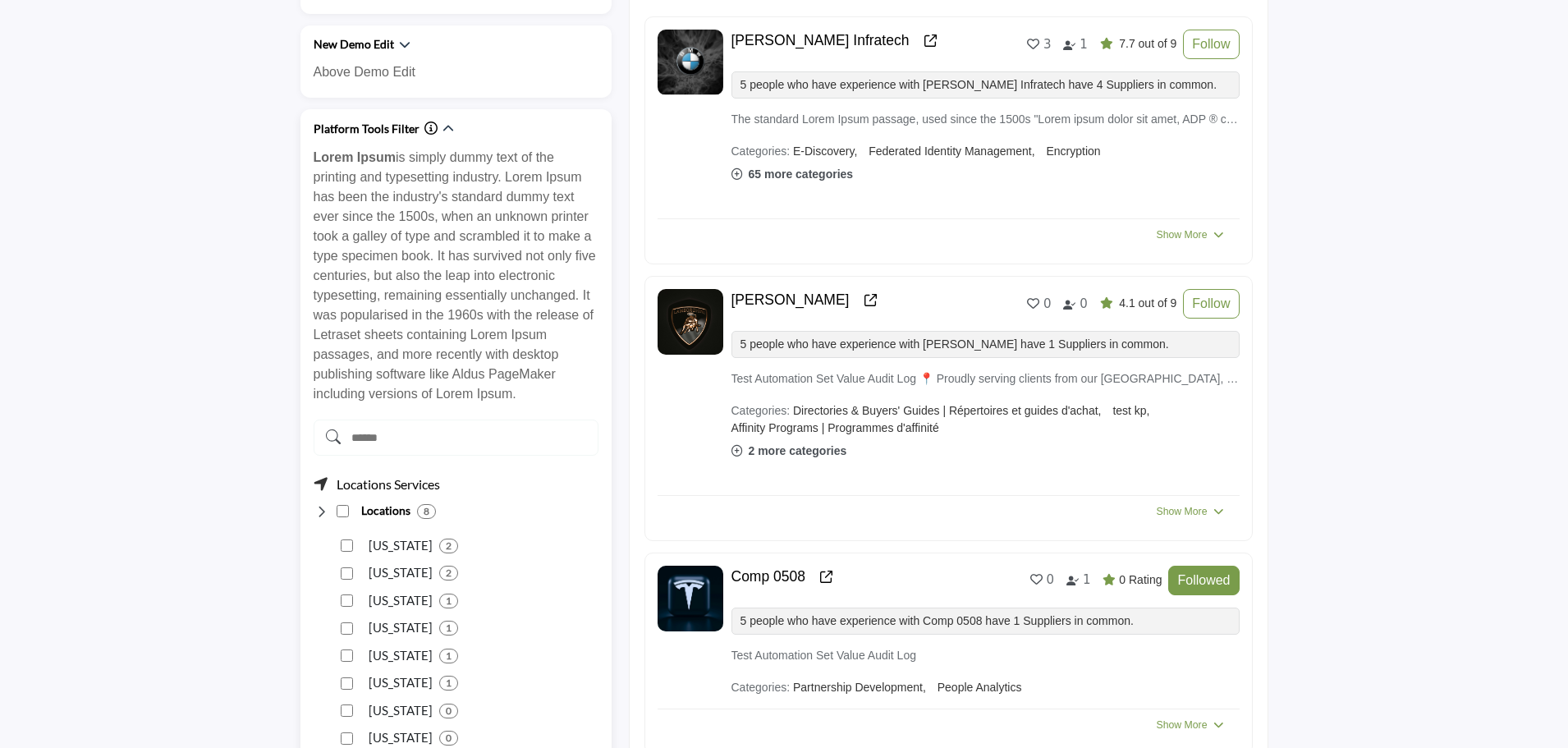
scroll to position [901, 0]
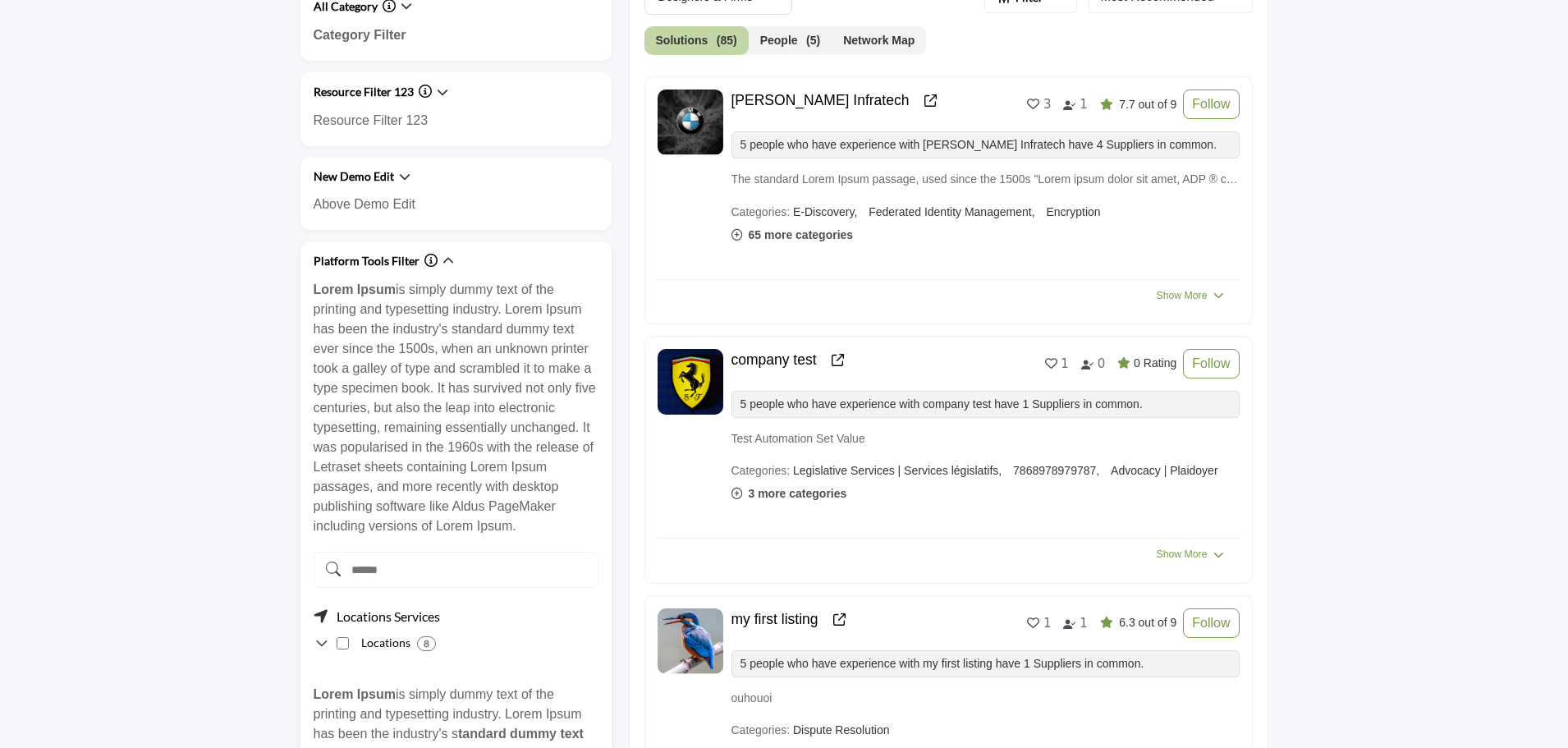
scroll to position [737, 0]
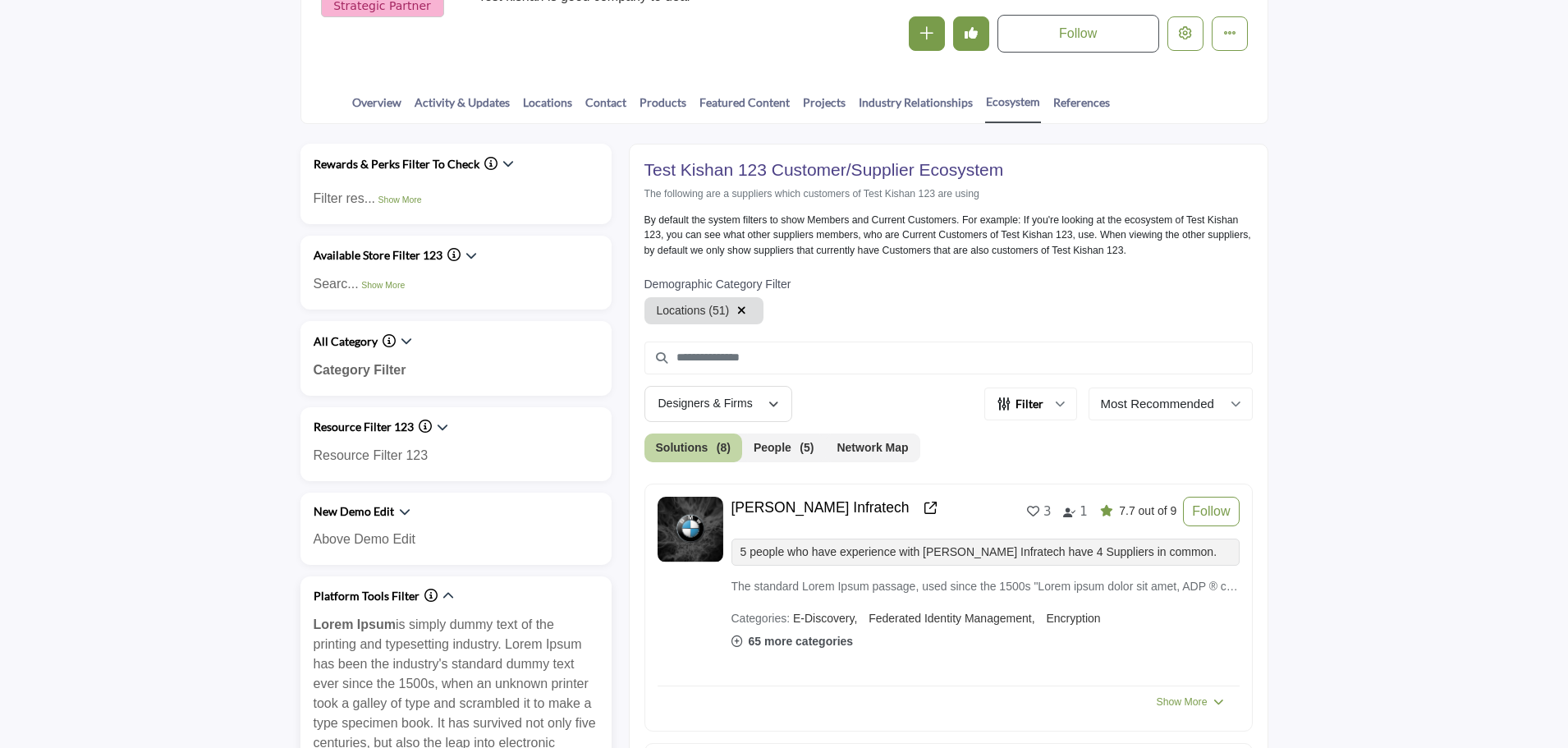
scroll to position [327, 0]
click at [740, 310] on icon "button" at bounding box center [742, 311] width 9 height 12
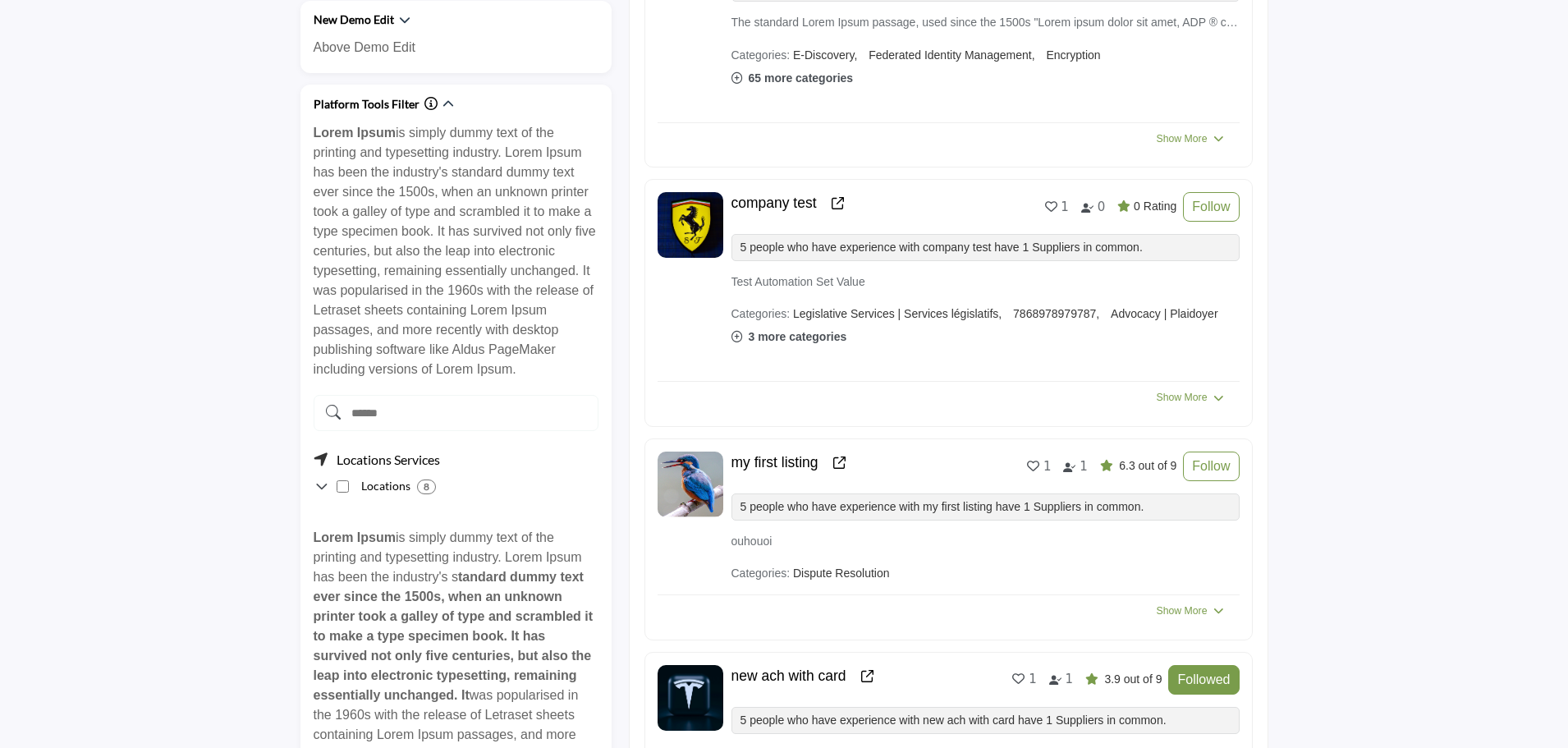
scroll to position [901, 0]
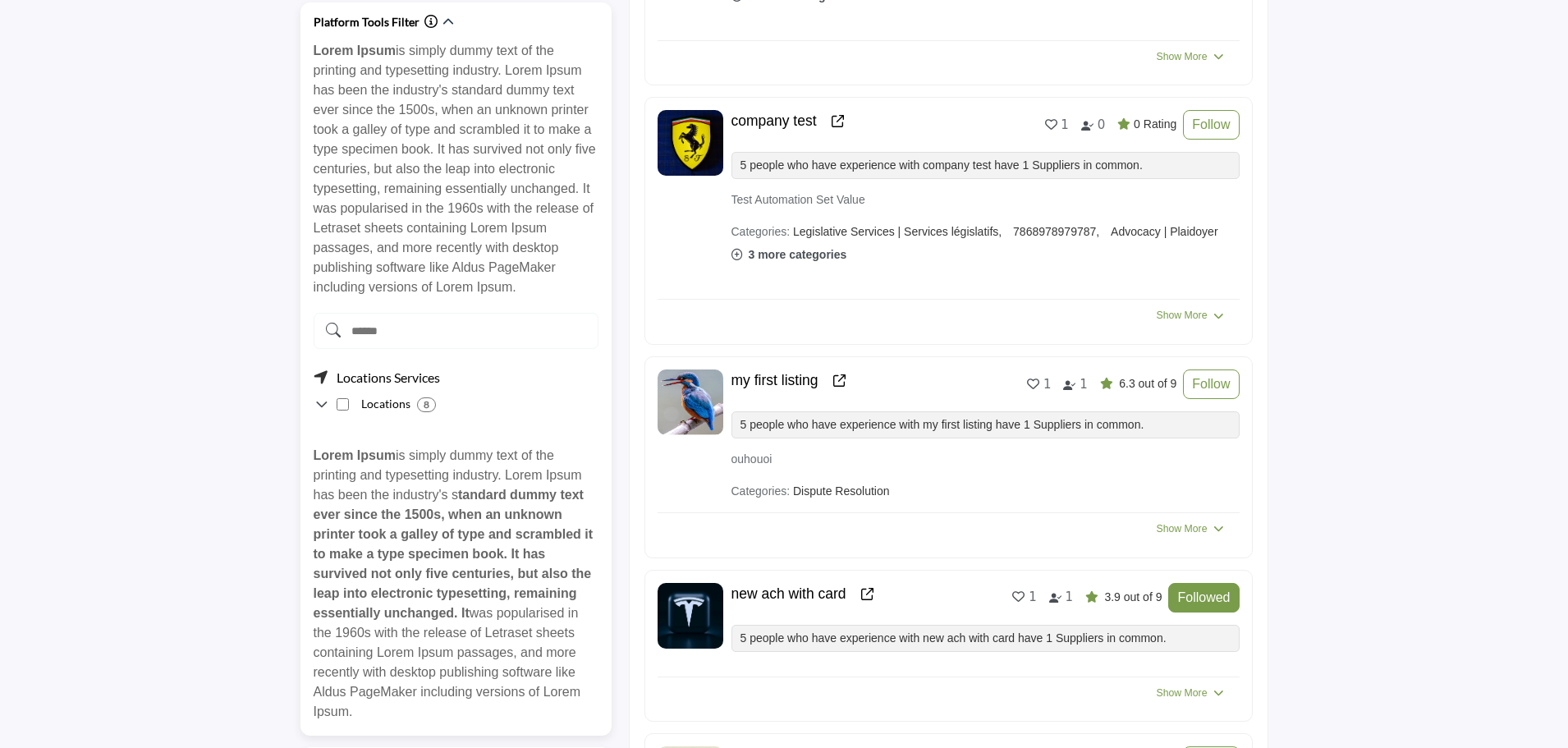
click at [324, 404] on icon at bounding box center [321, 404] width 16 height 16
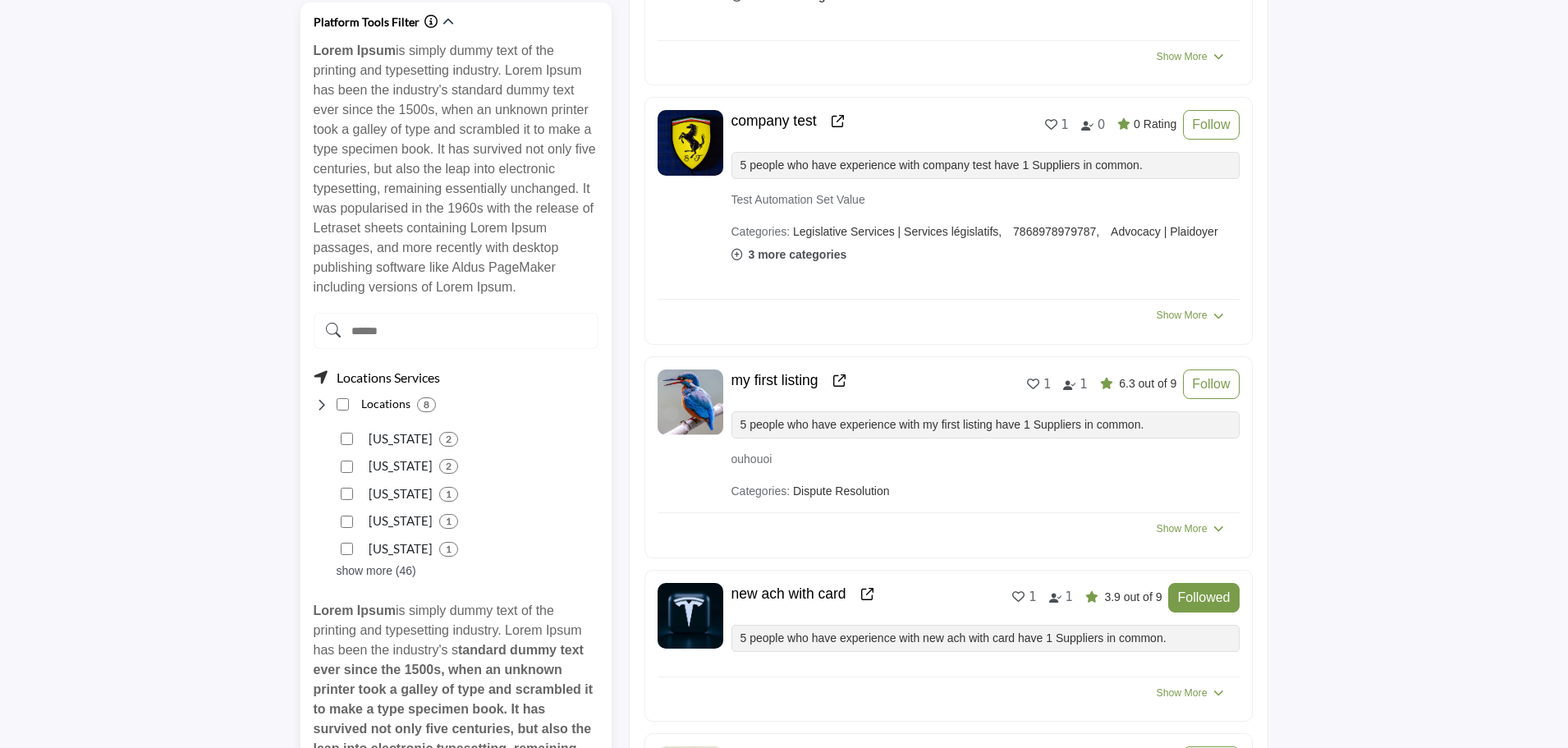
click at [373, 570] on div "show more (46)" at bounding box center [377, 570] width 80 height 17
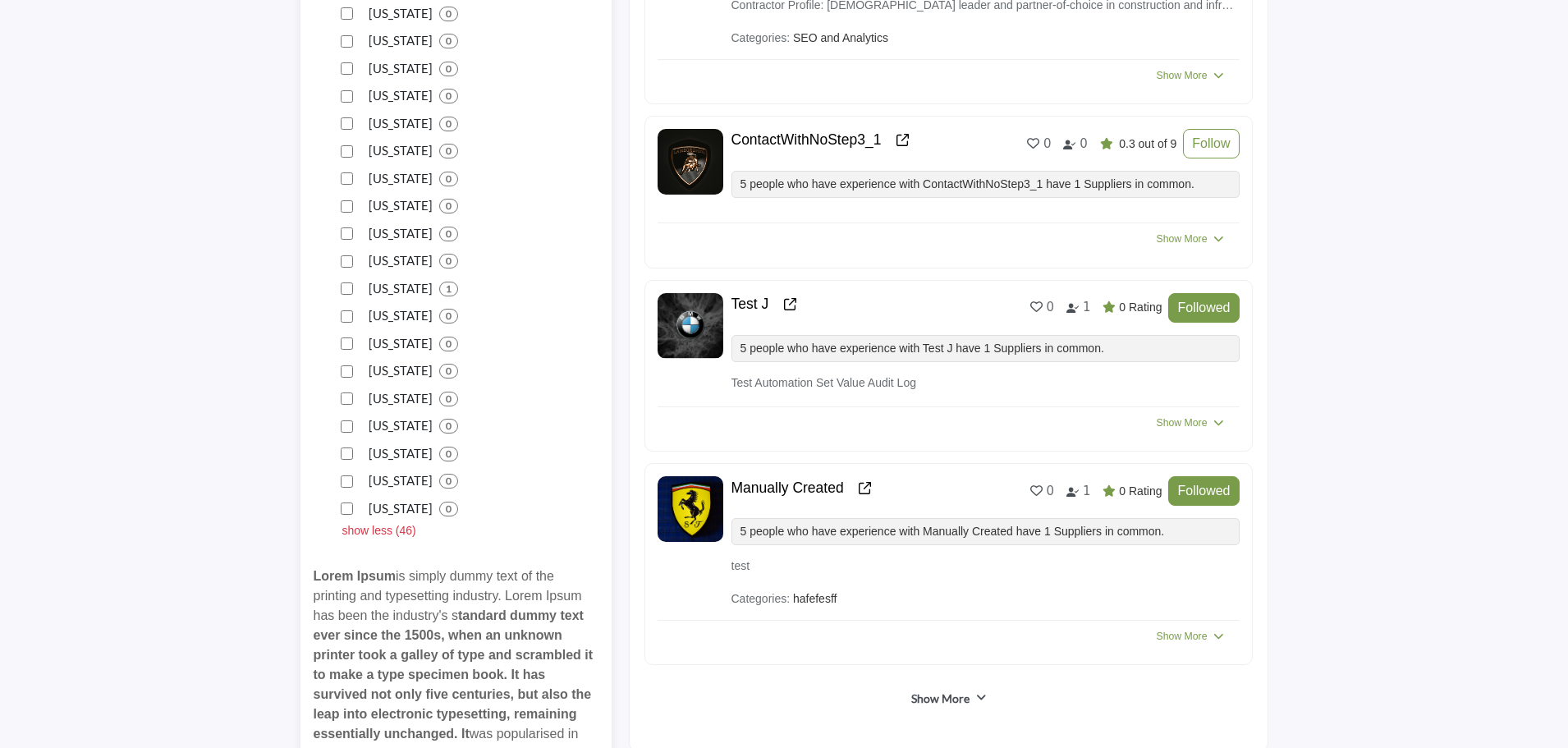
scroll to position [2214, 0]
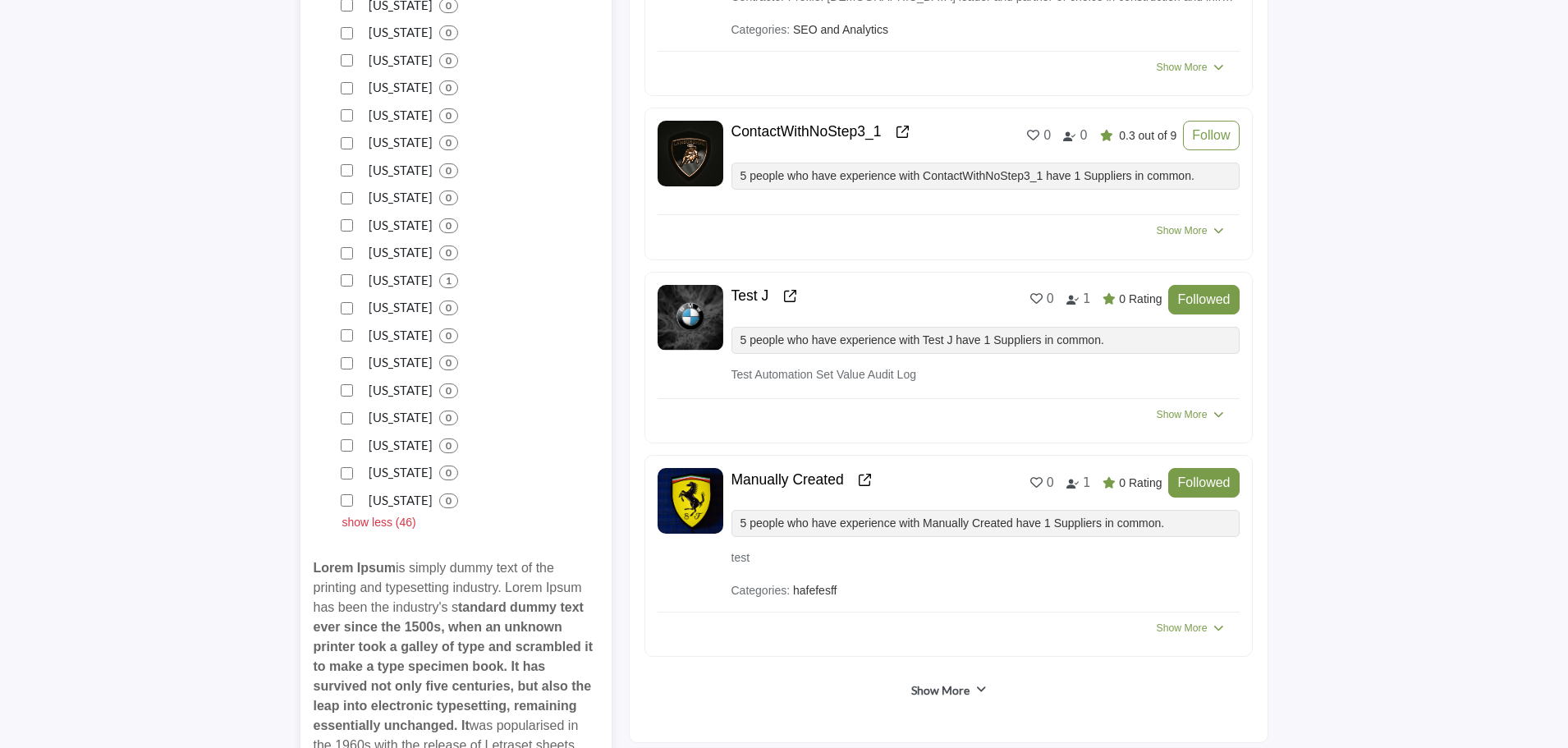
click at [364, 526] on p "show less (46)" at bounding box center [378, 522] width 74 height 17
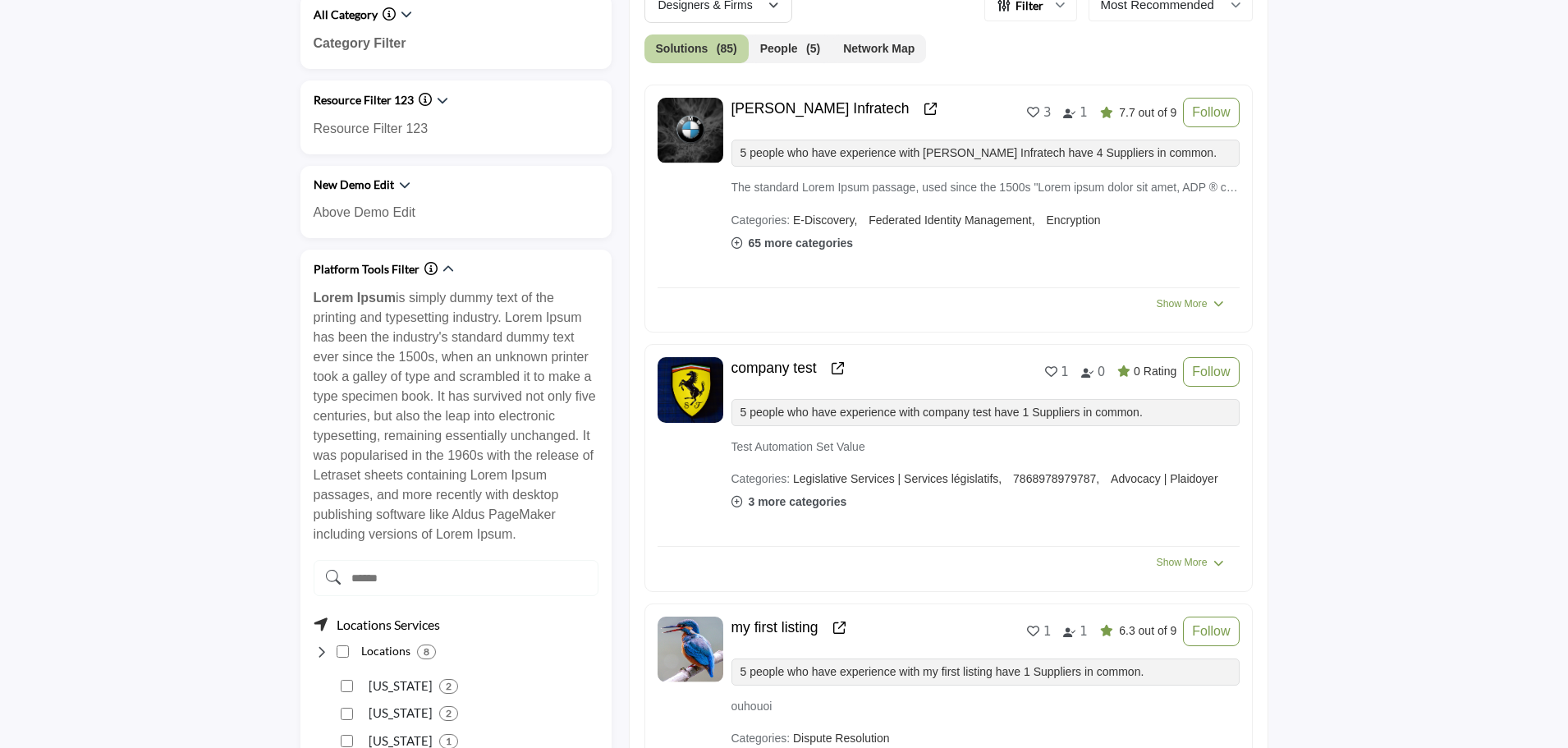
scroll to position [655, 0]
click at [424, 272] on icon "Information about Platform Tools Filter" at bounding box center [431, 267] width 14 height 14
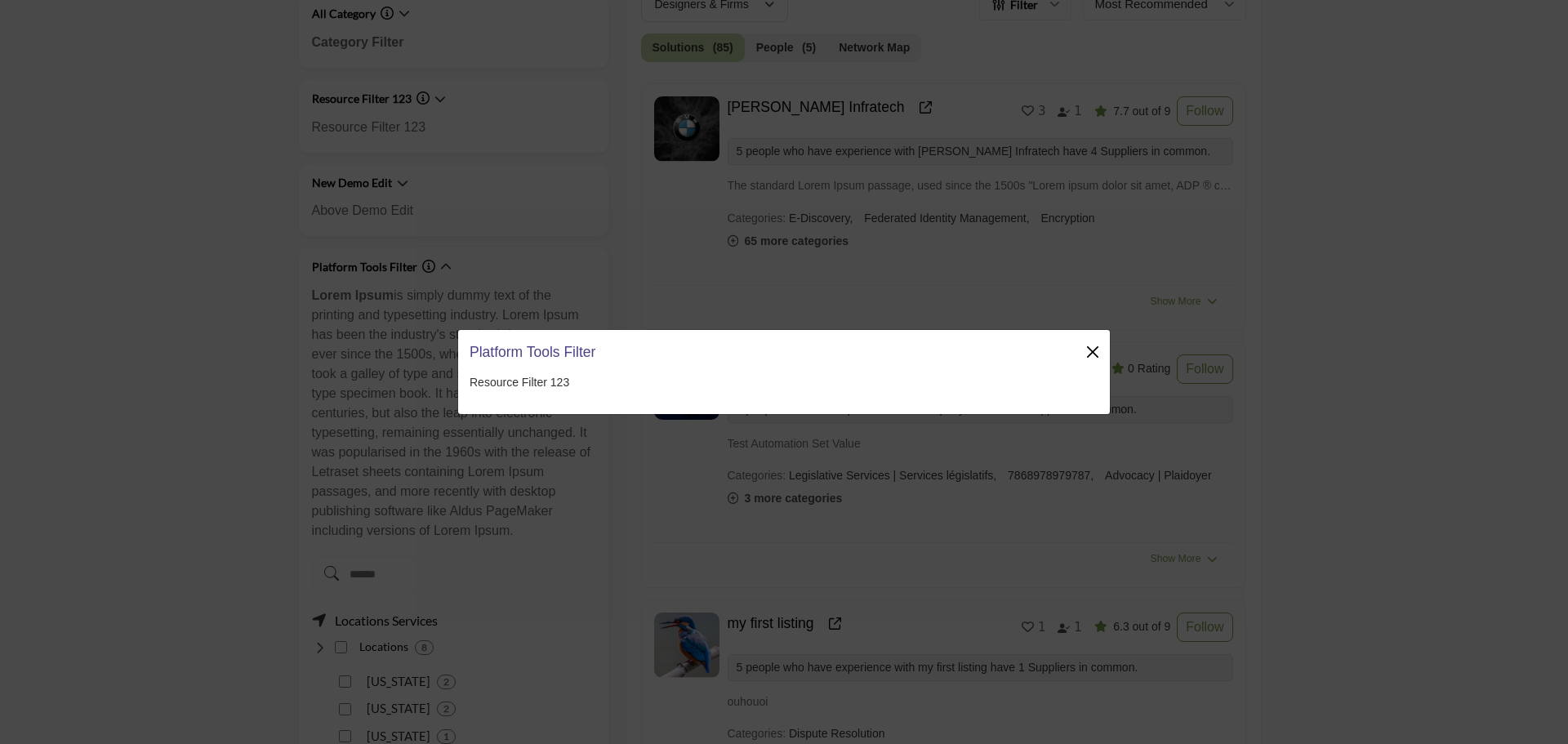
click at [1096, 351] on button "Close" at bounding box center [1092, 351] width 23 height 23
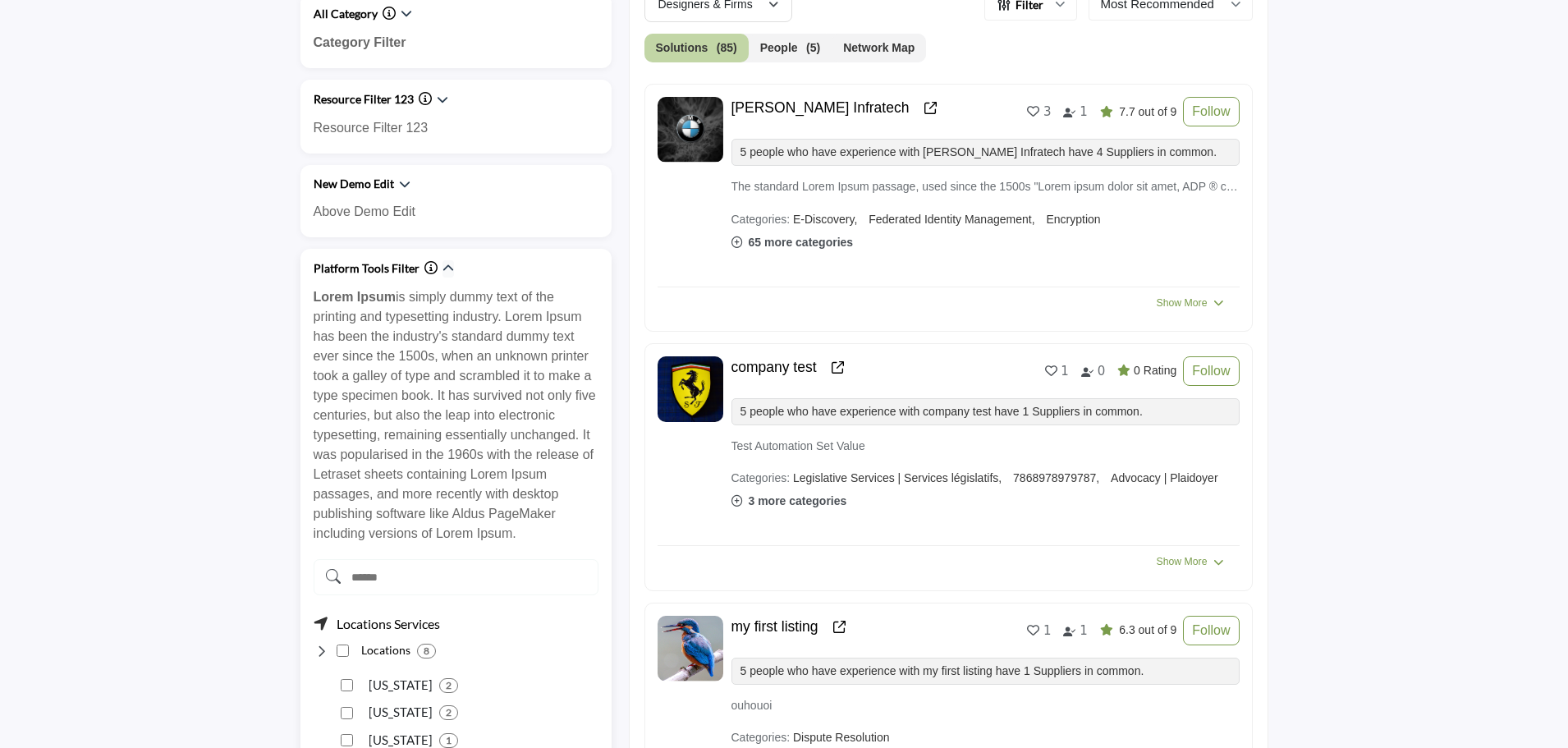
click at [444, 265] on icon "button" at bounding box center [449, 268] width 12 height 12
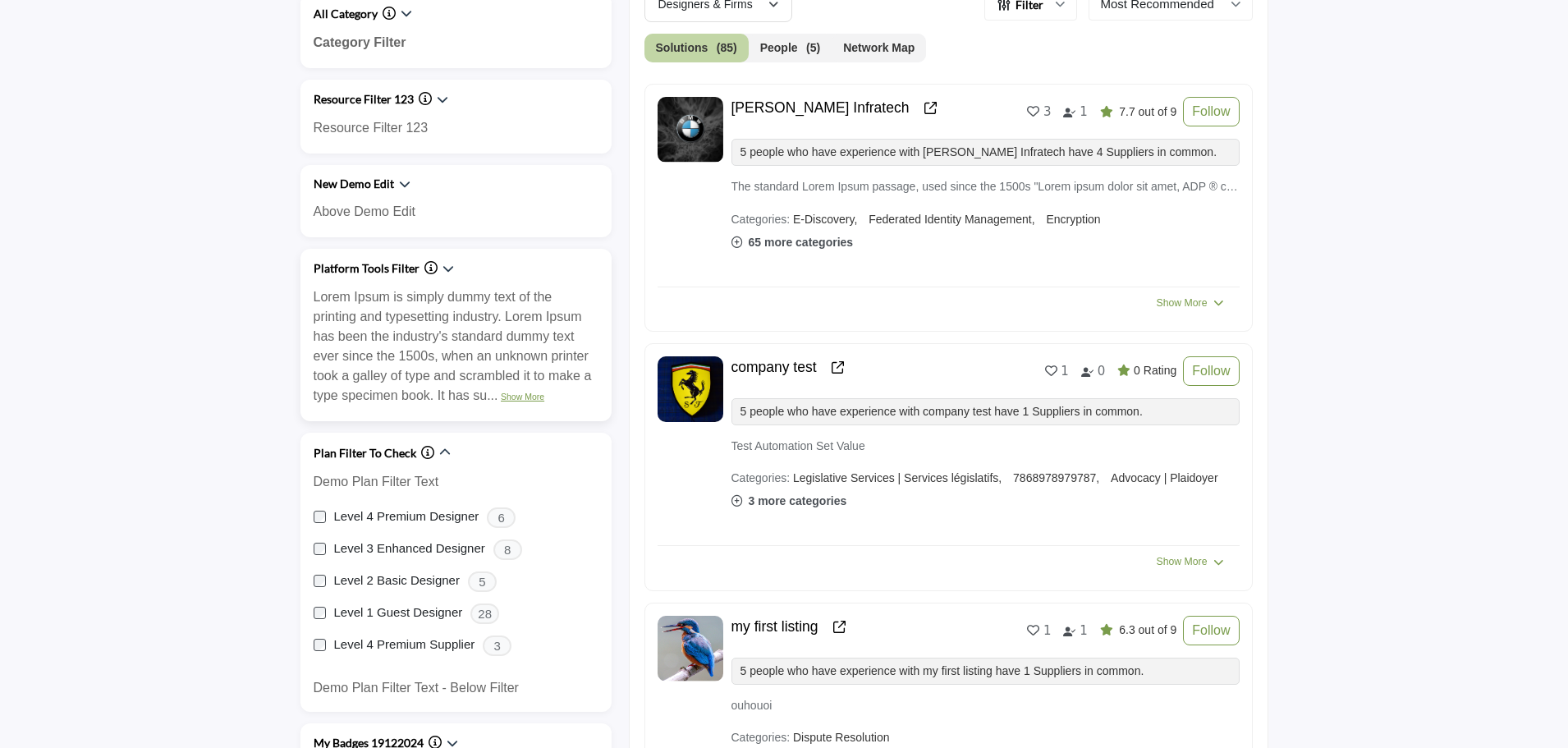
click at [522, 399] on link "Show More" at bounding box center [522, 397] width 43 height 10
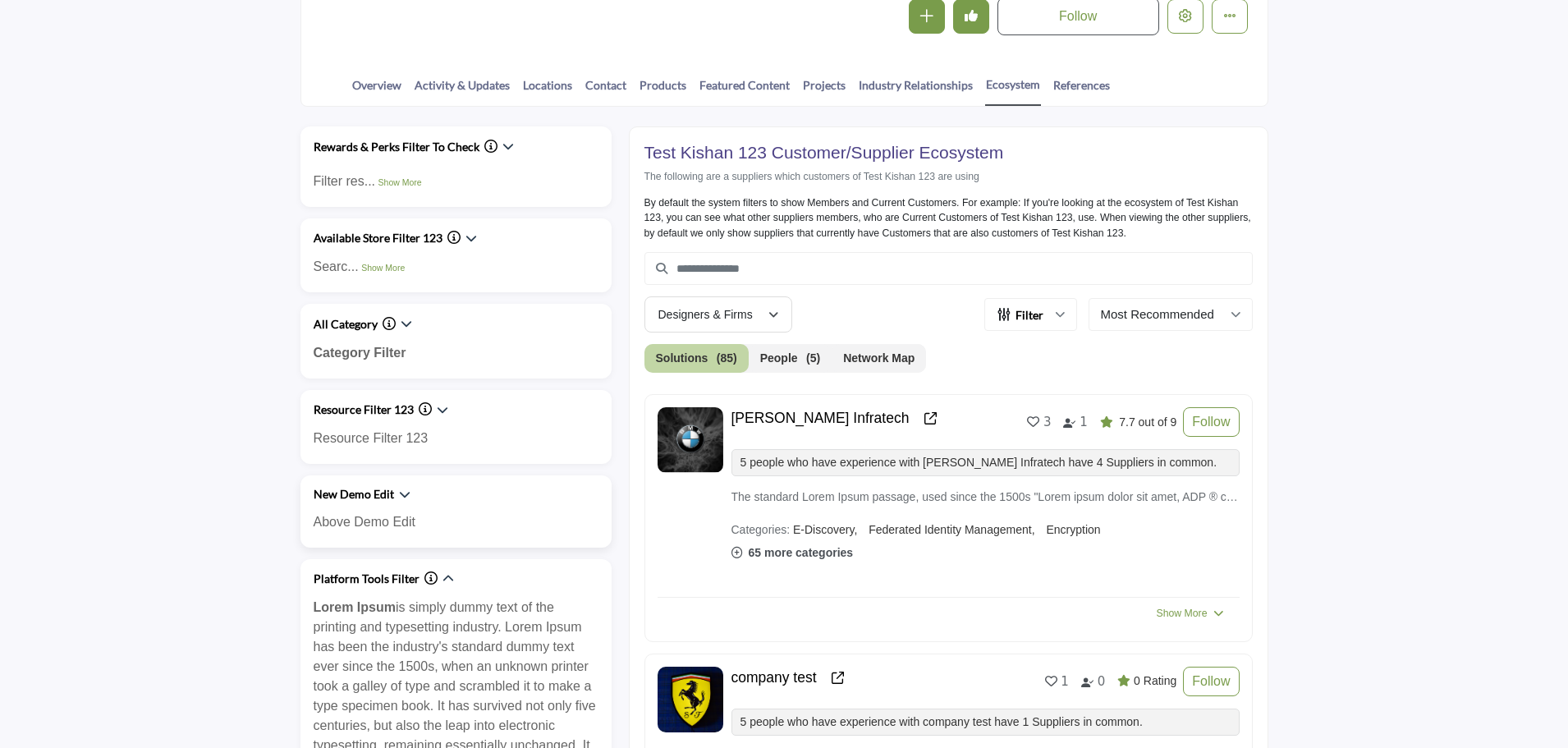
scroll to position [0, 0]
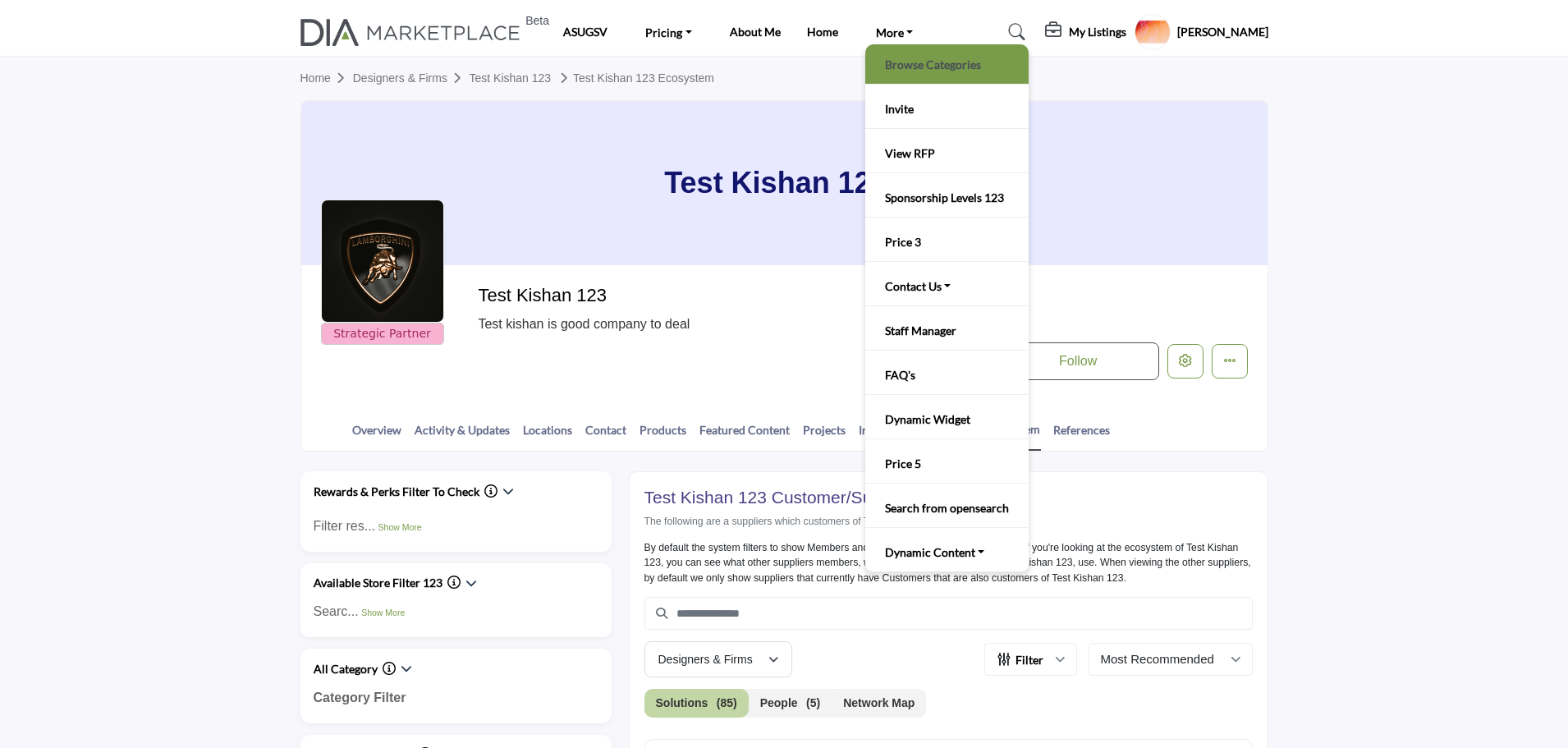
click at [901, 65] on link "Browse Categories" at bounding box center [947, 63] width 147 height 23
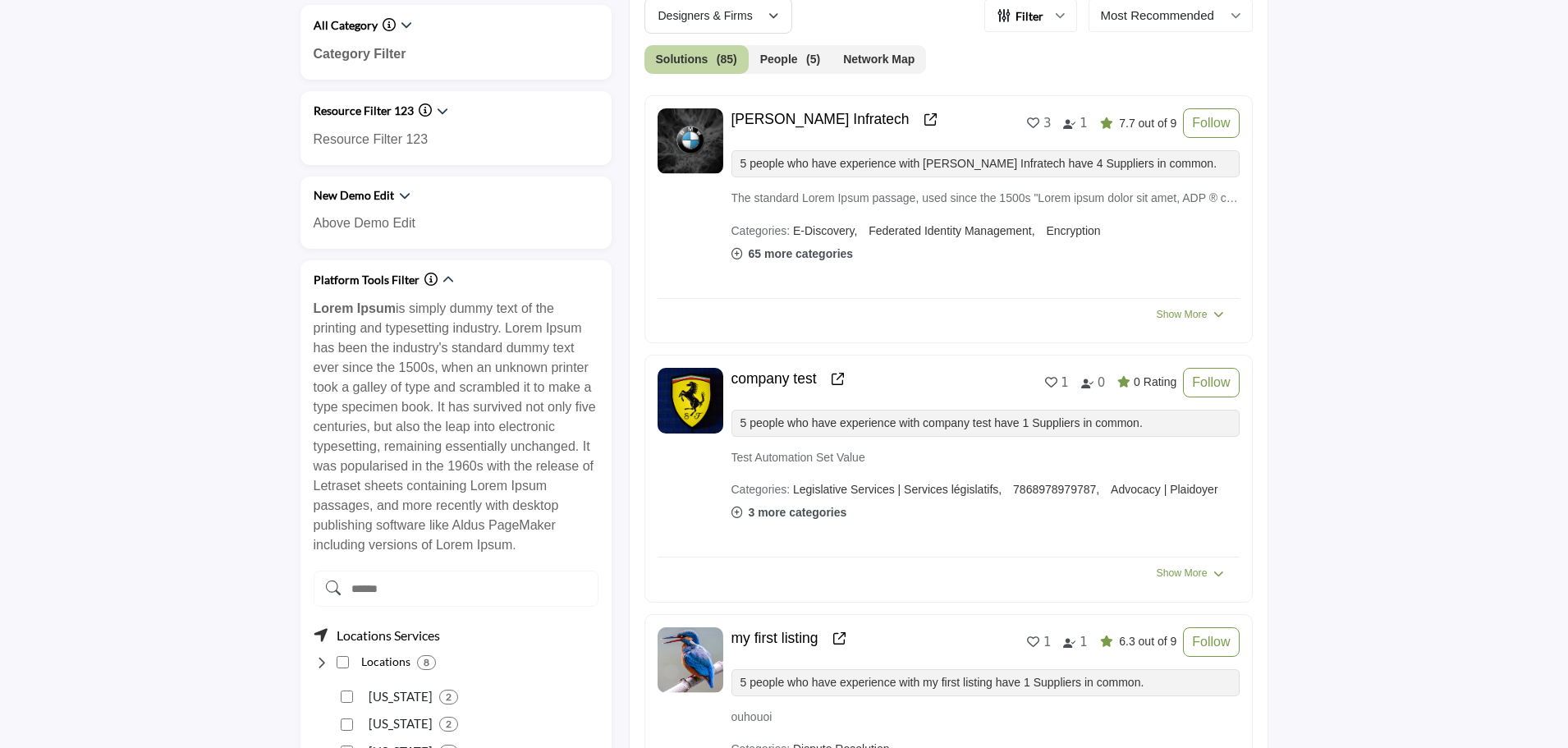
scroll to position [657, 0]
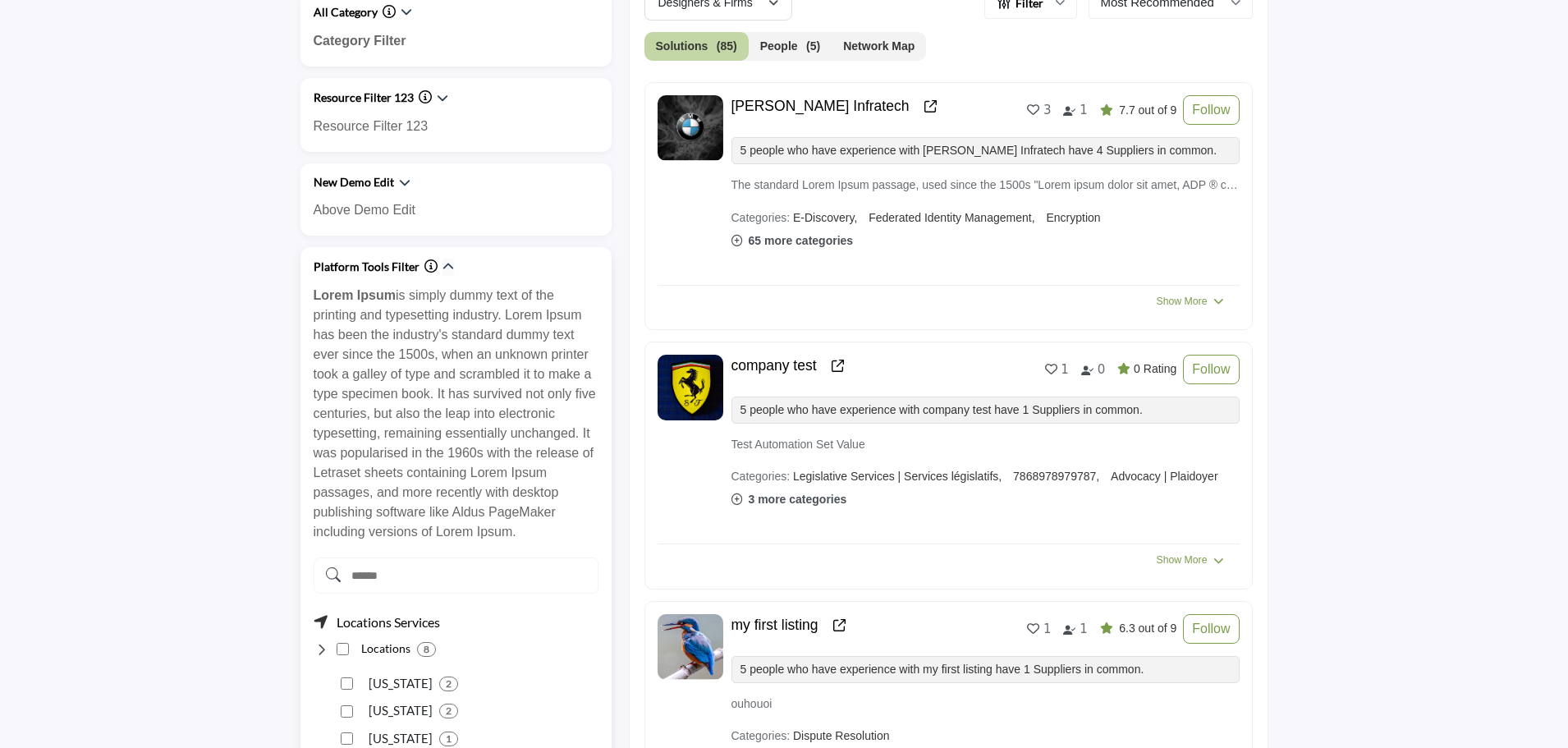
click at [449, 263] on icon "button" at bounding box center [449, 267] width 12 height 12
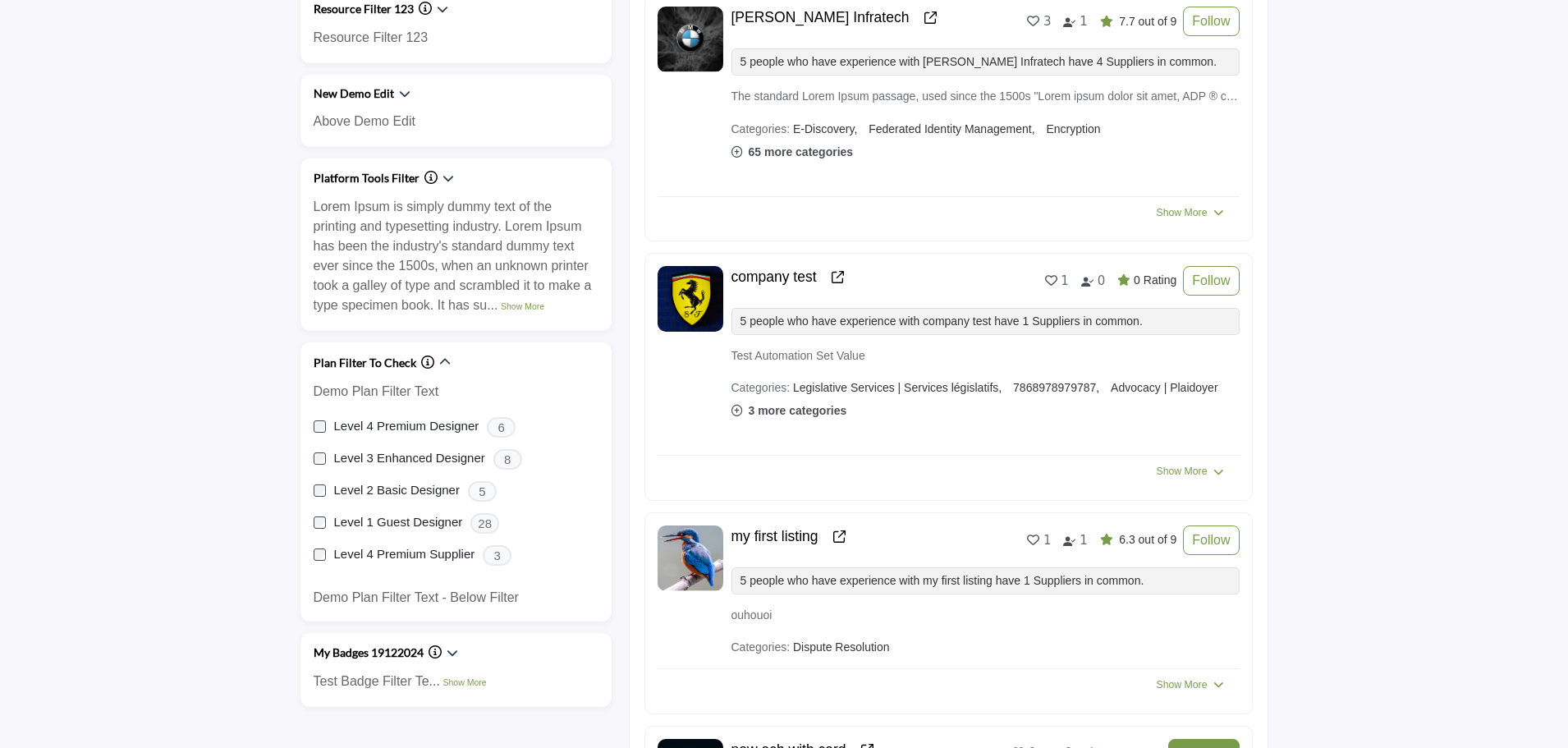
scroll to position [739, 0]
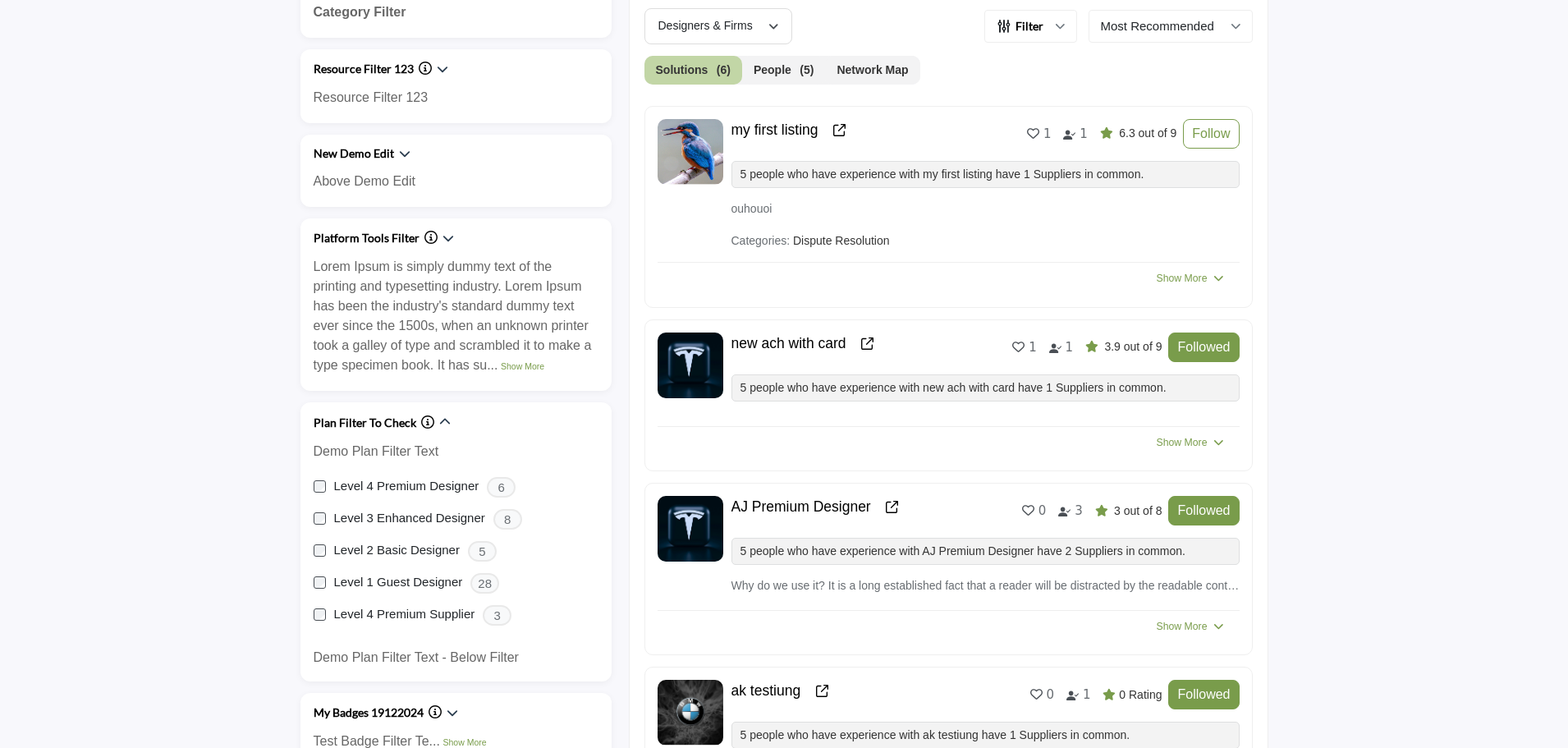
scroll to position [657, 0]
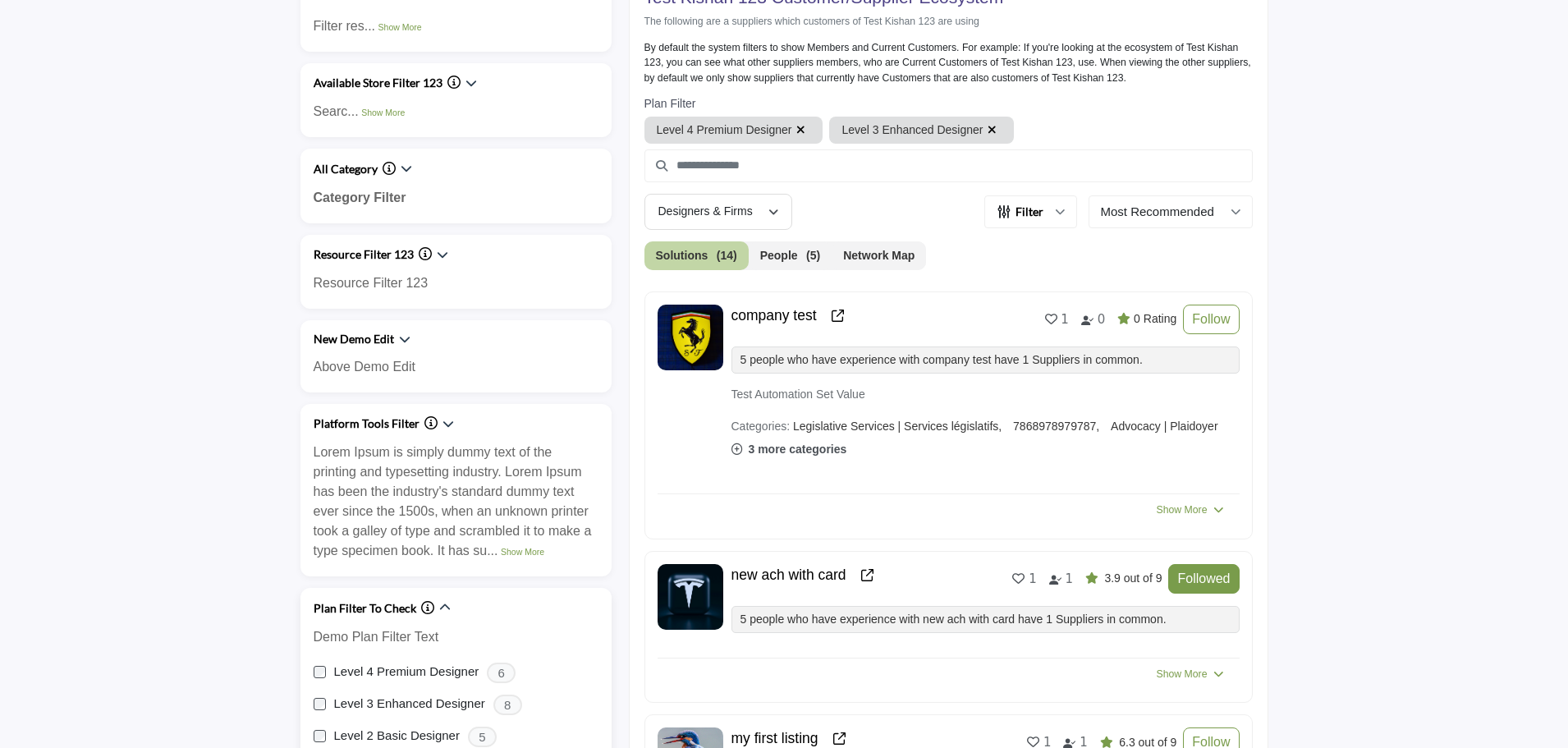
scroll to position [492, 0]
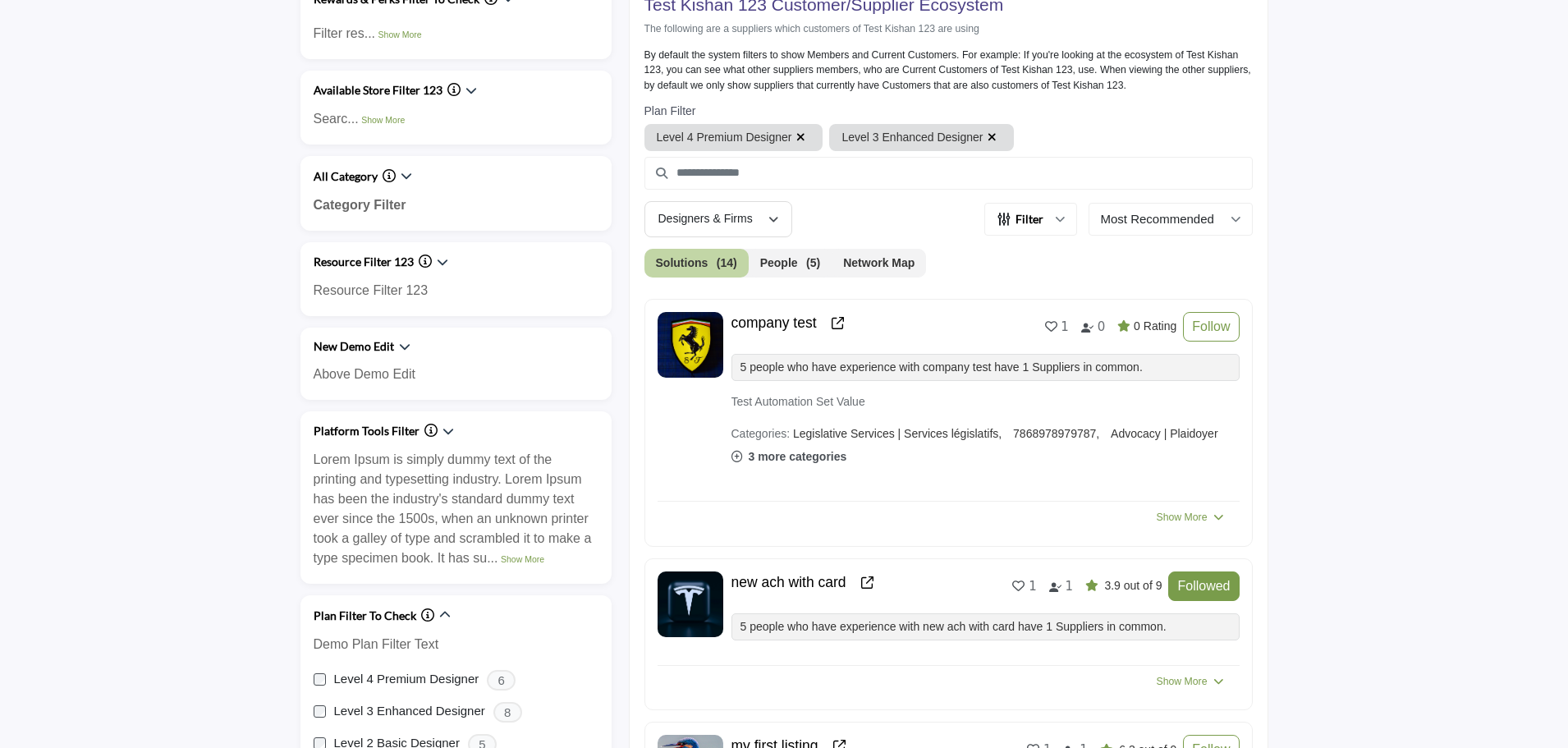
click at [801, 136] on icon "button" at bounding box center [801, 137] width 9 height 12
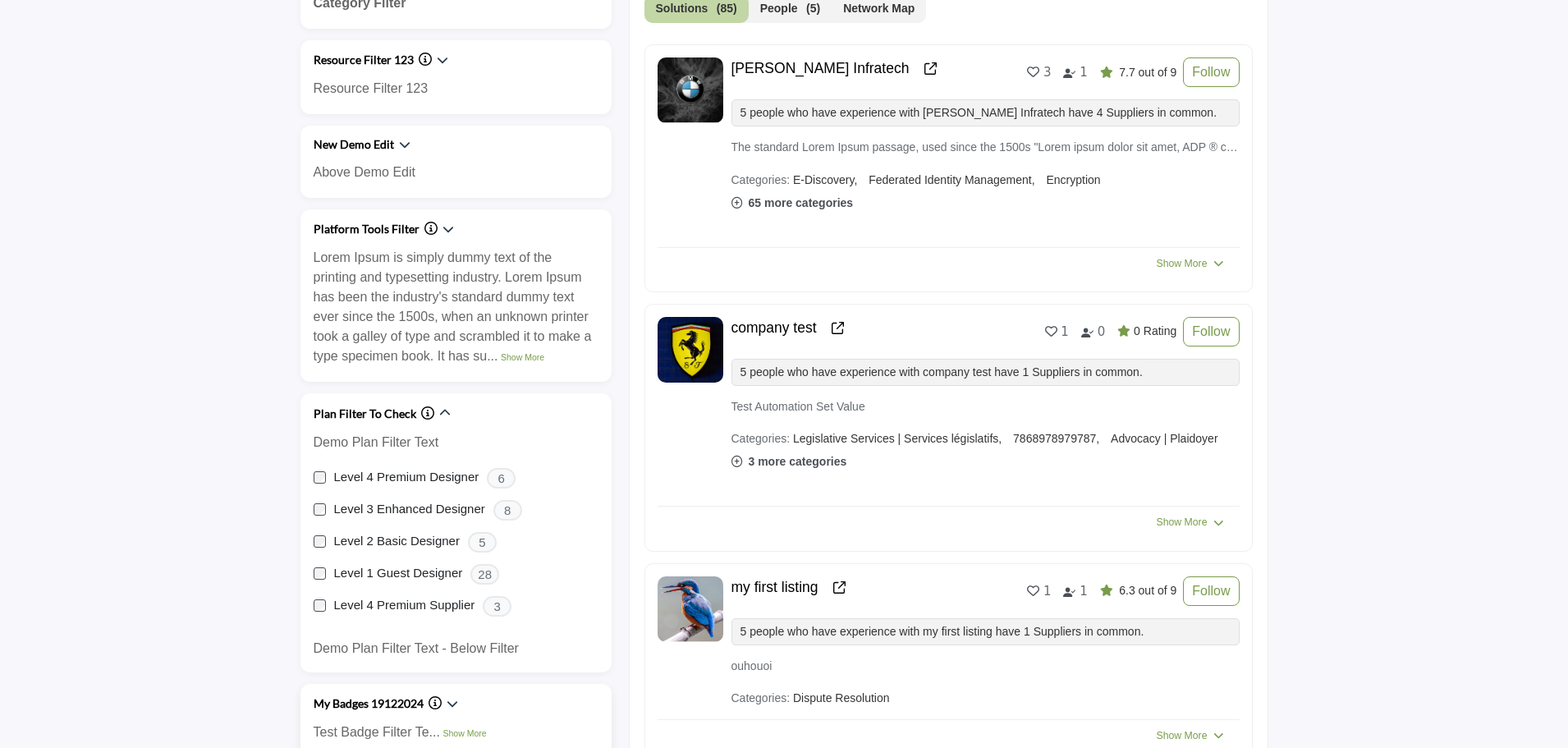
scroll to position [739, 0]
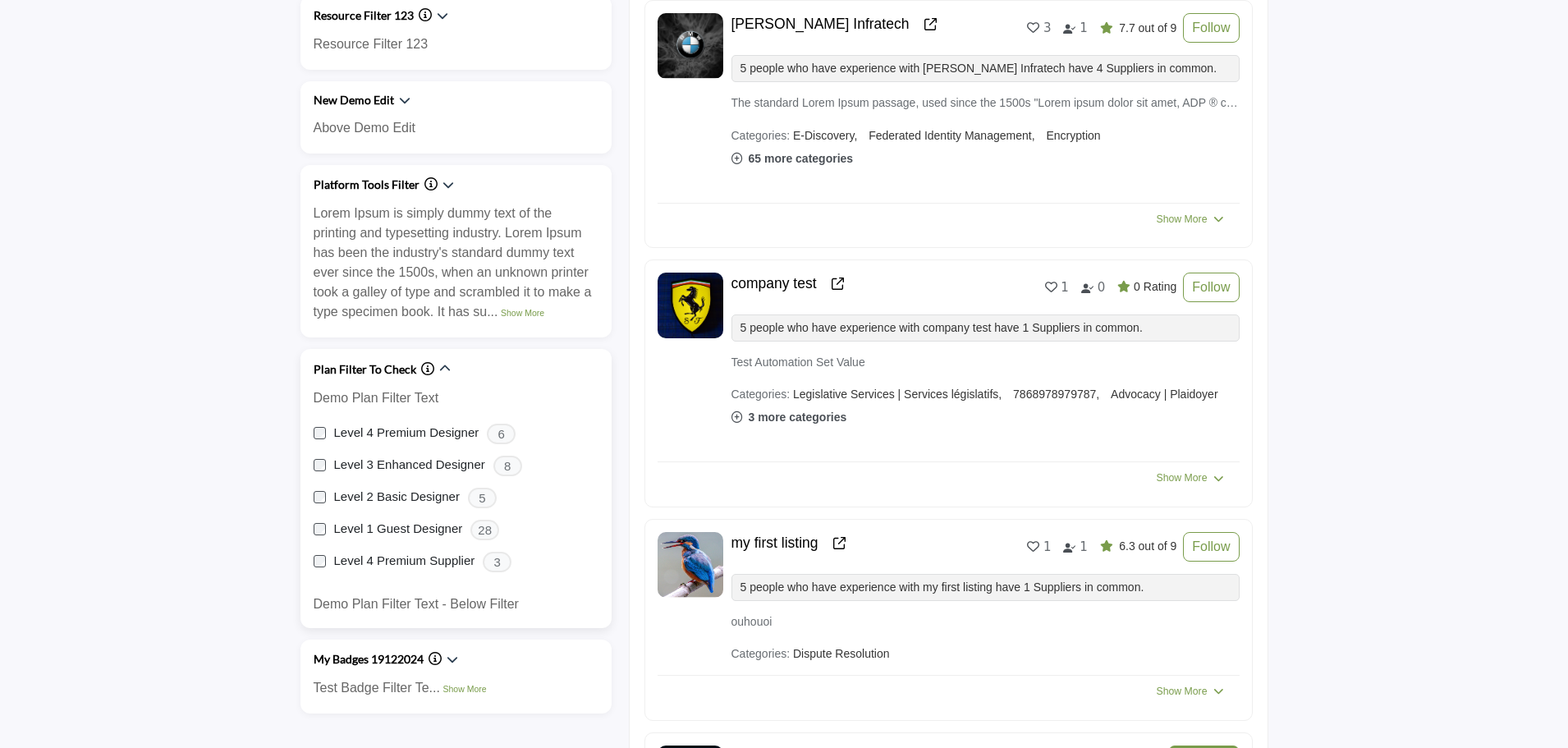
click at [423, 362] on icon "Information about Plan Filter To Check" at bounding box center [428, 369] width 14 height 14
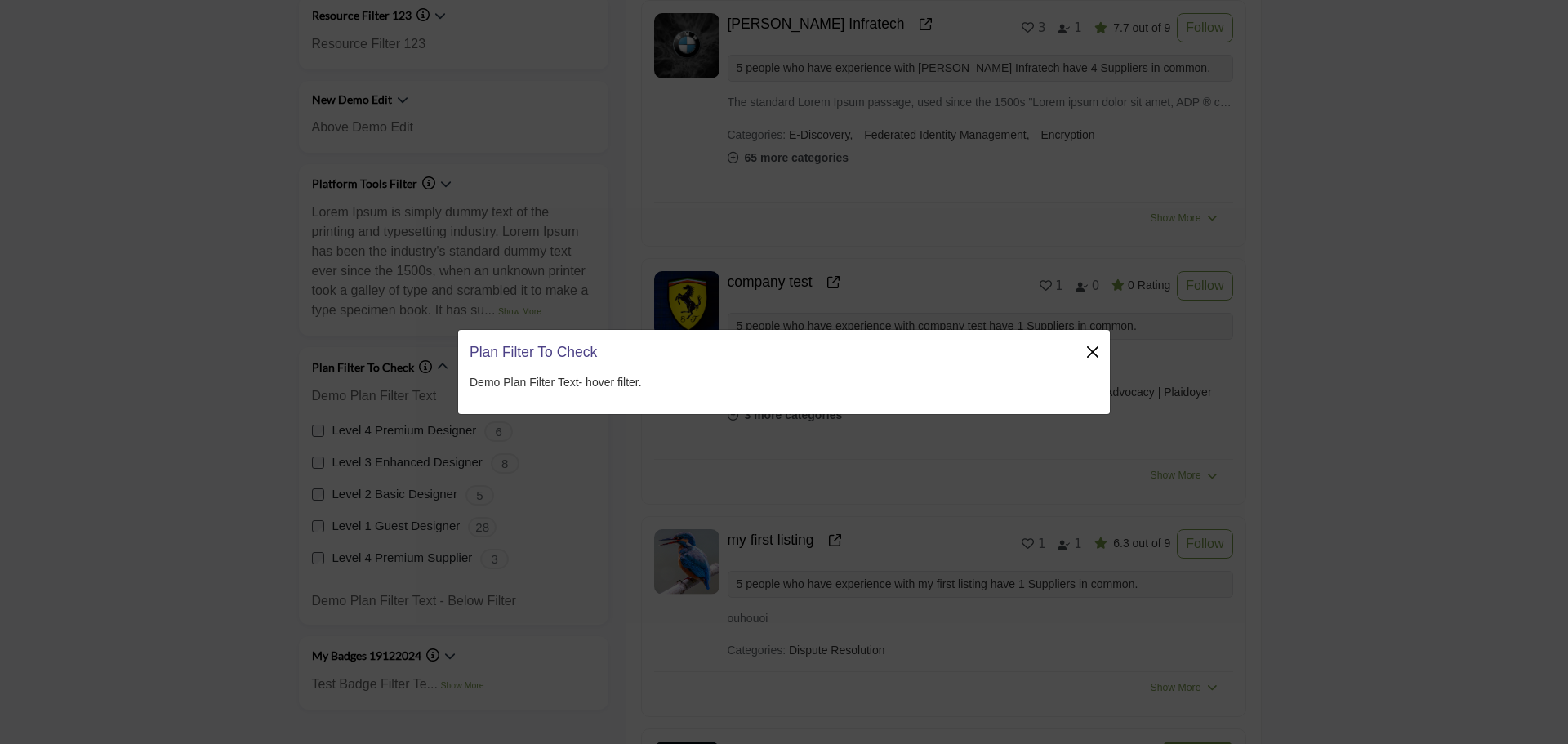
click at [1098, 350] on button "Close" at bounding box center [1092, 351] width 23 height 23
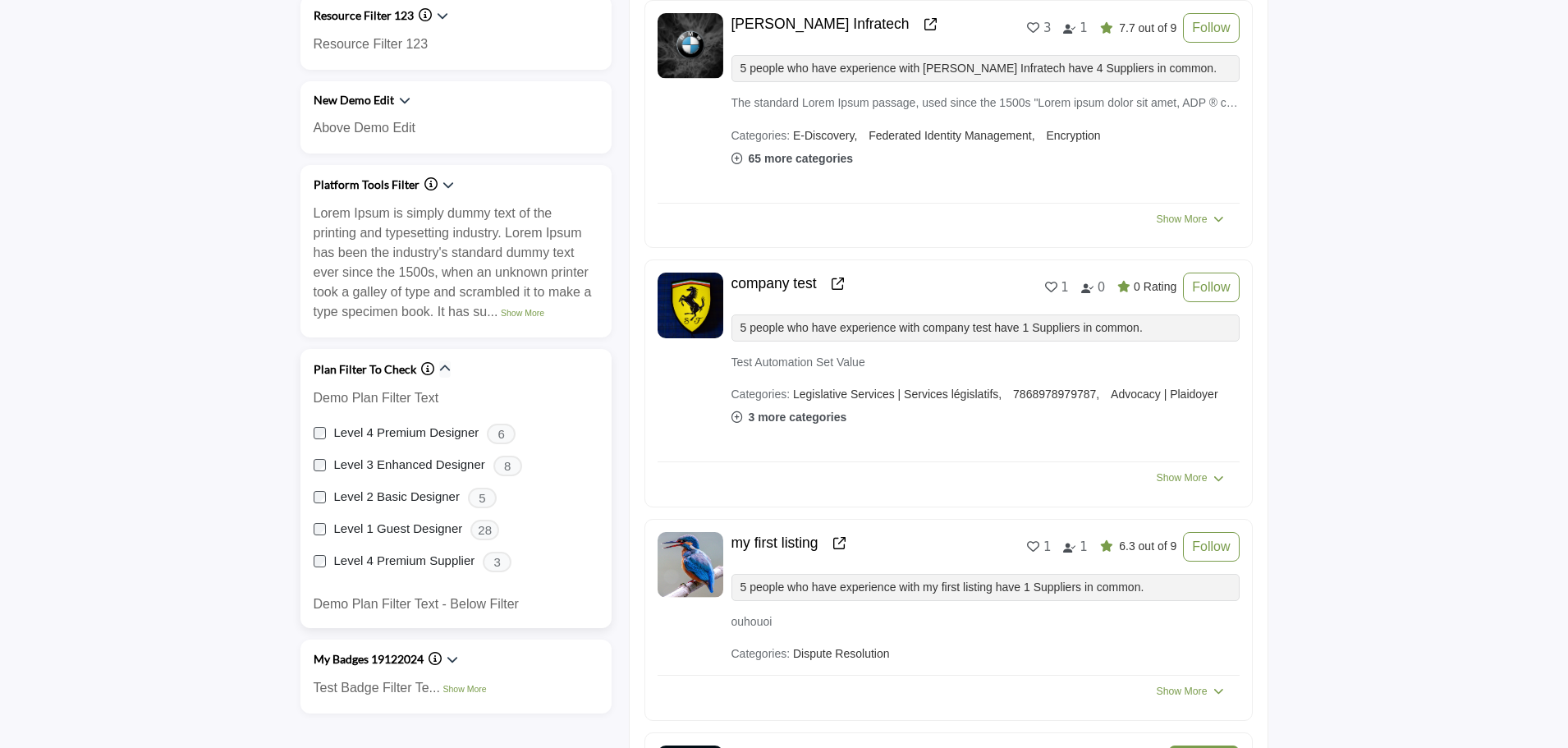
click at [445, 370] on icon "button" at bounding box center [445, 369] width 12 height 12
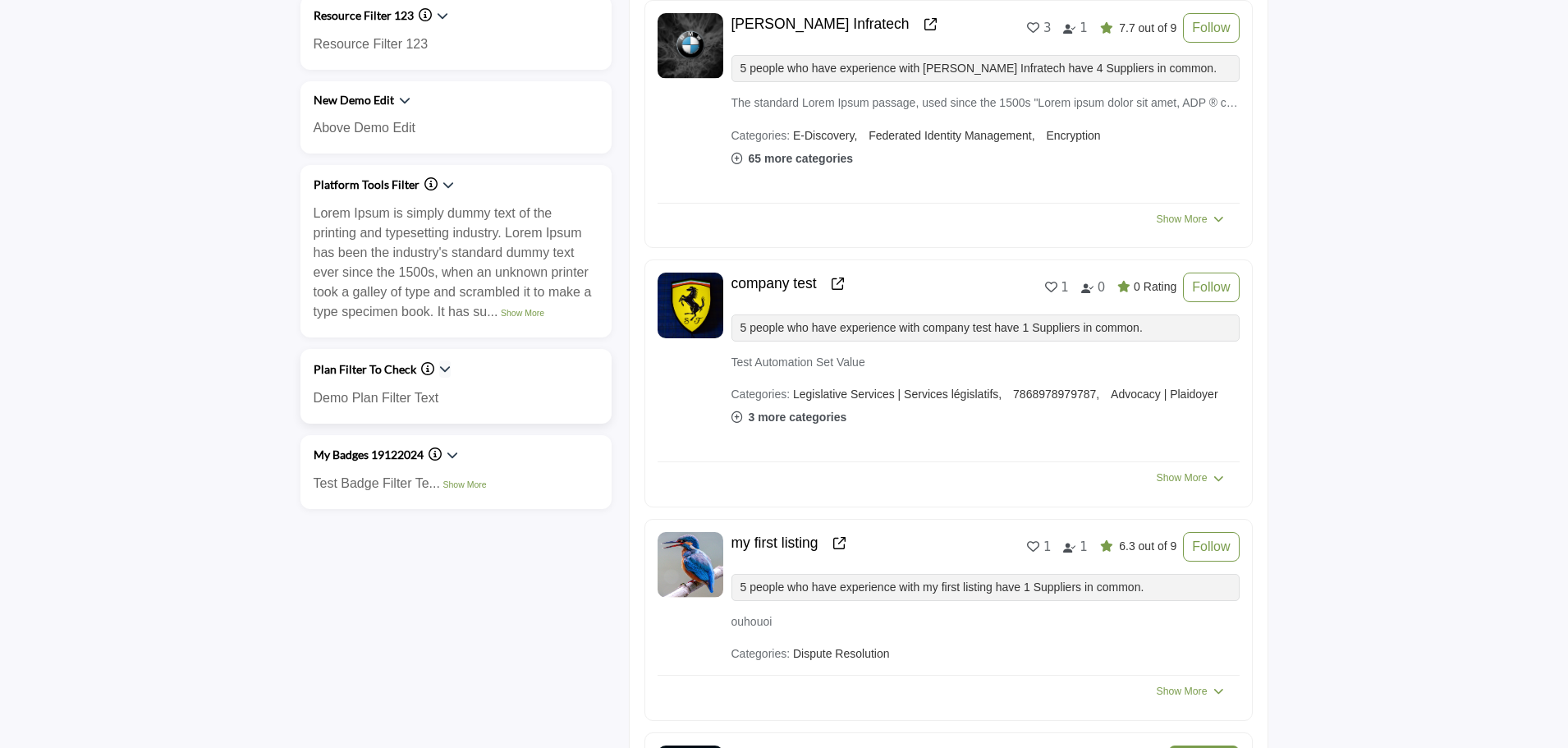
click at [445, 370] on icon "button" at bounding box center [445, 369] width 12 height 12
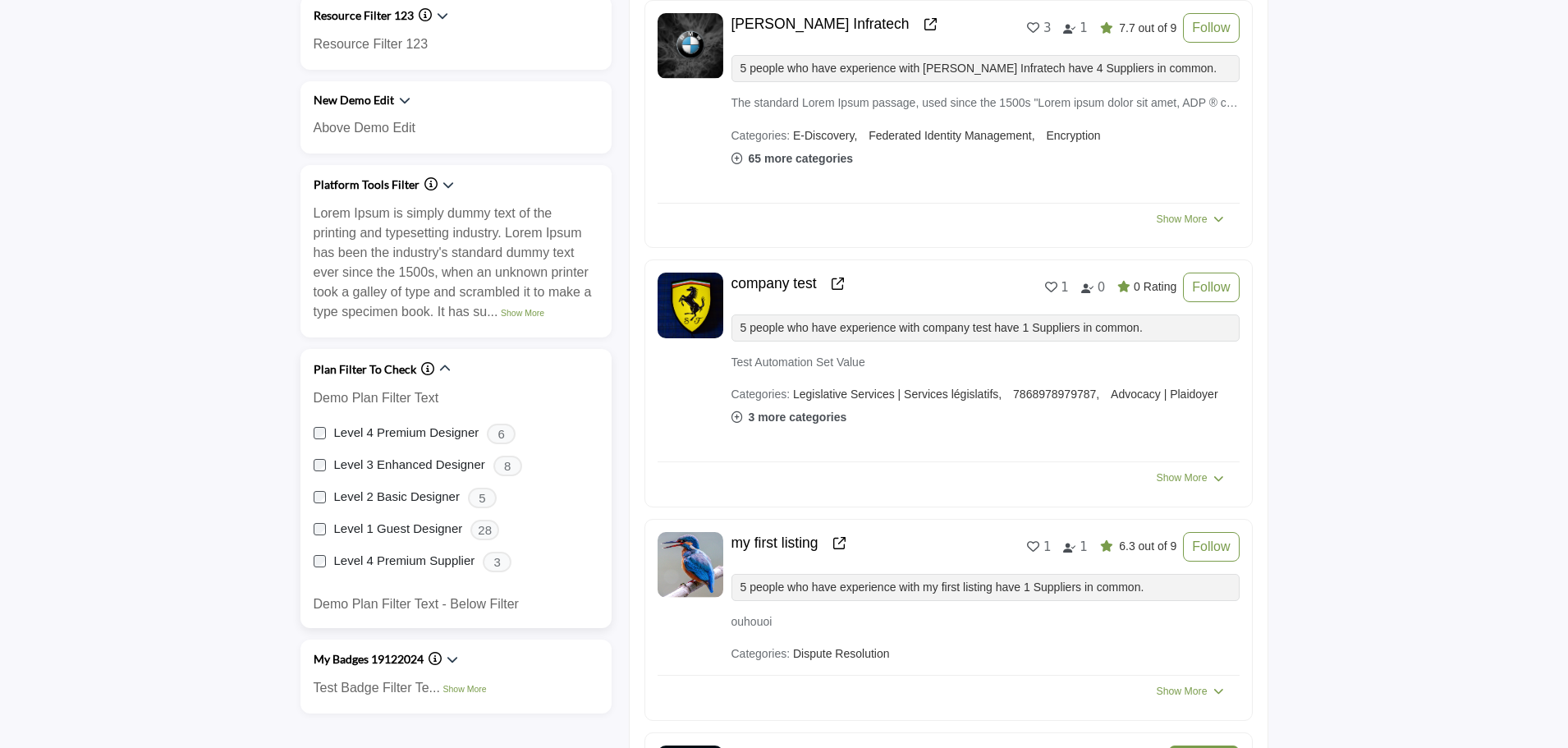
click at [455, 432] on label "Level 4 Premium Designer" at bounding box center [407, 432] width 146 height 19
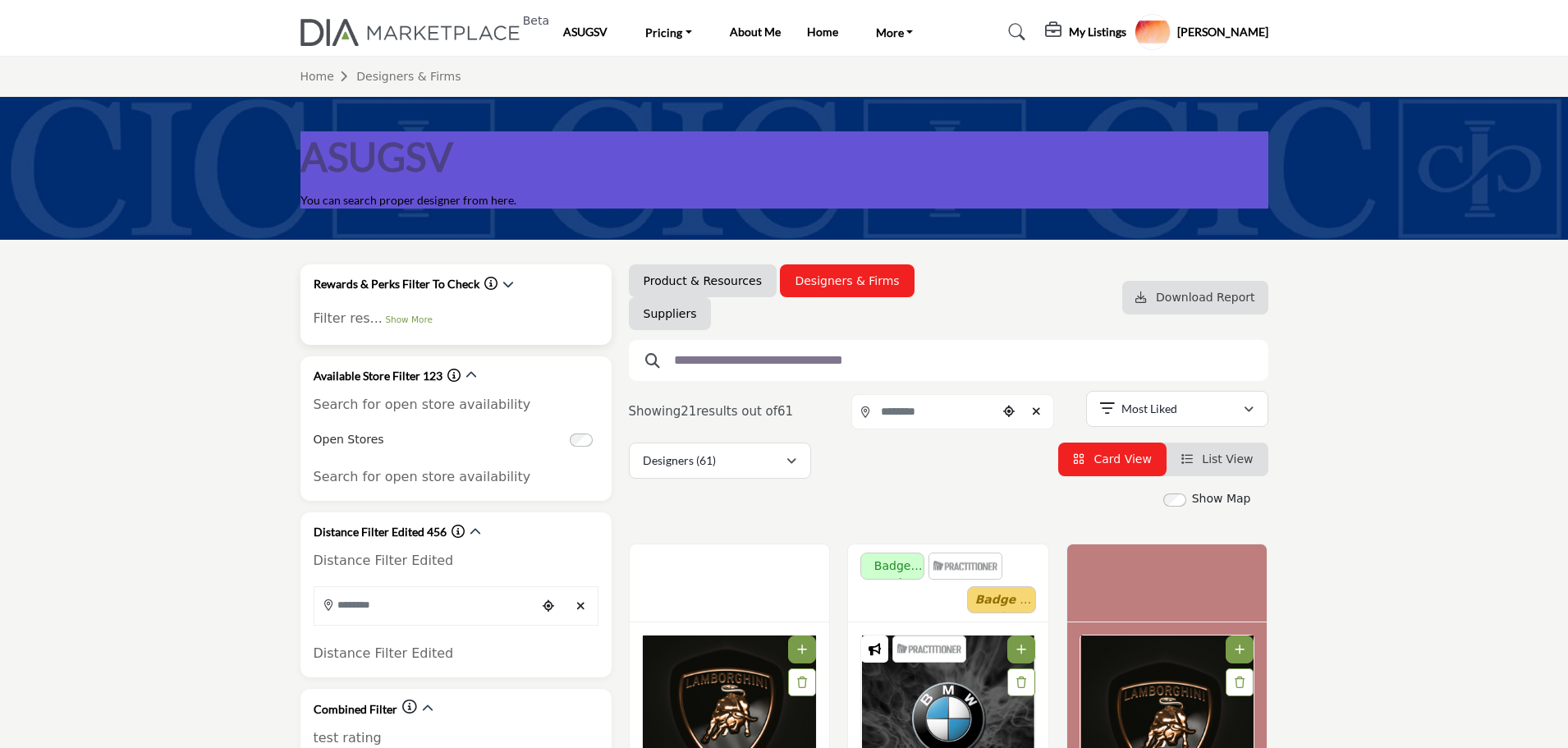
click at [489, 286] on icon "Information about Rewards & Perks Filter To Check" at bounding box center [491, 283] width 14 height 14
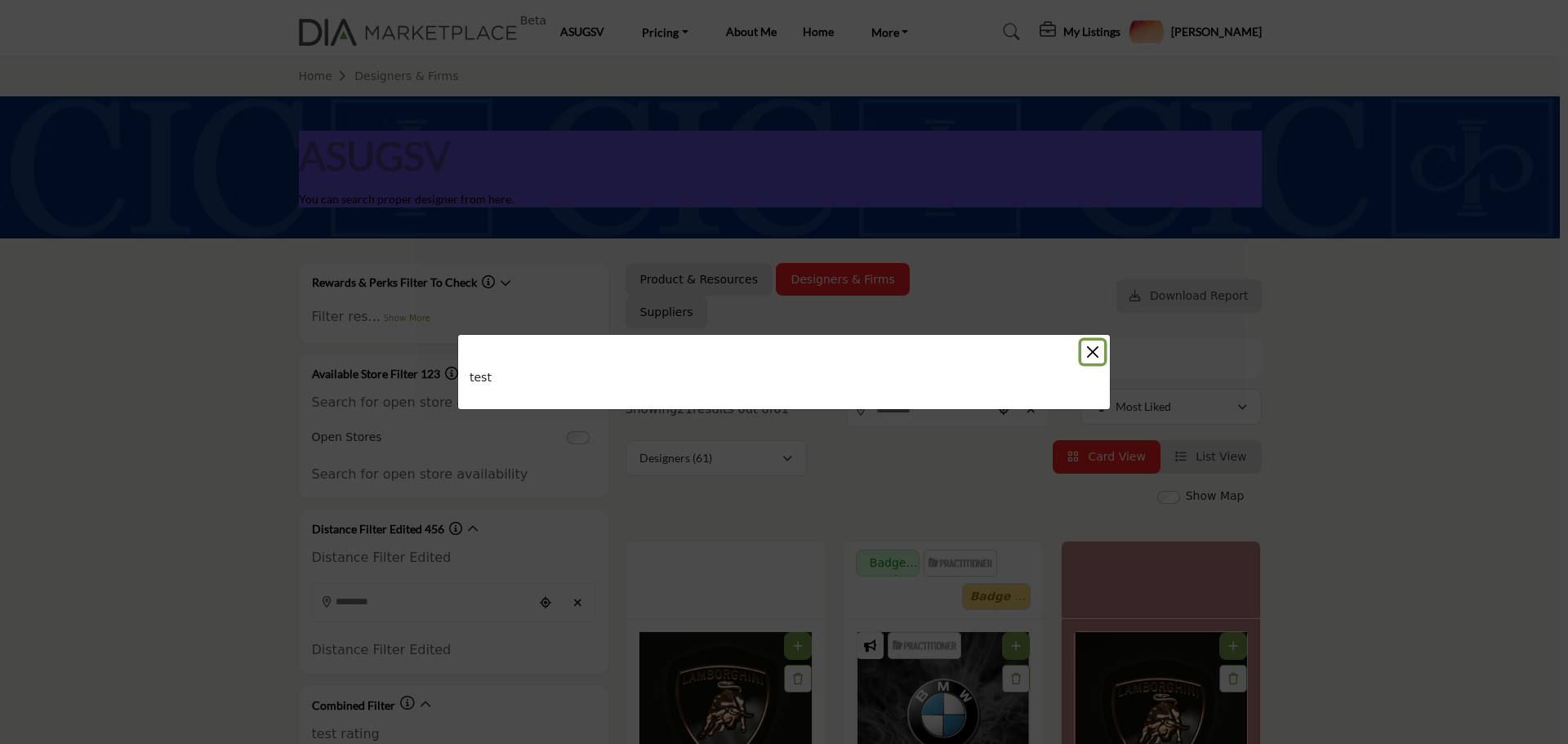
click at [1091, 354] on button "Close" at bounding box center [1092, 351] width 23 height 23
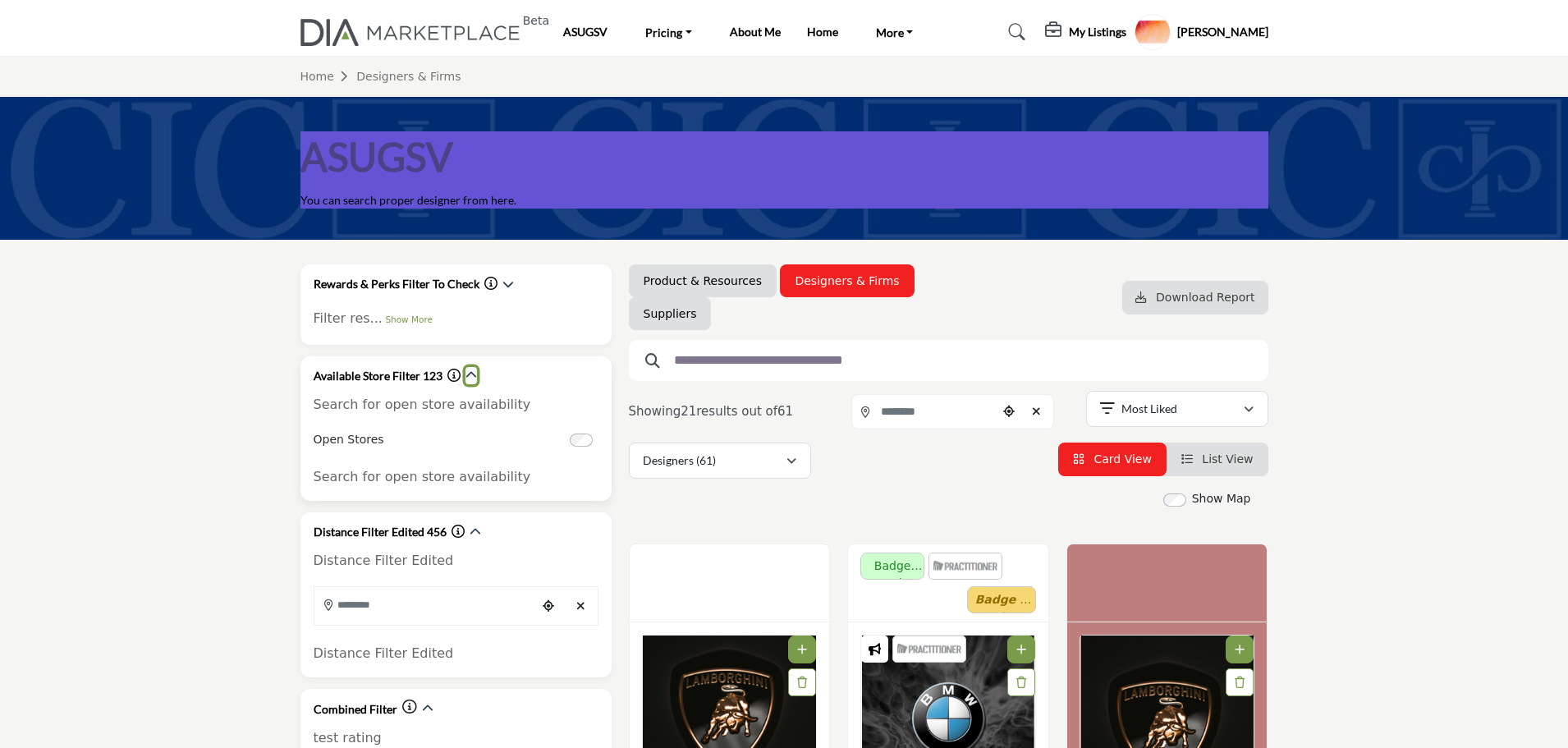
click at [472, 374] on icon "button" at bounding box center [472, 375] width 12 height 12
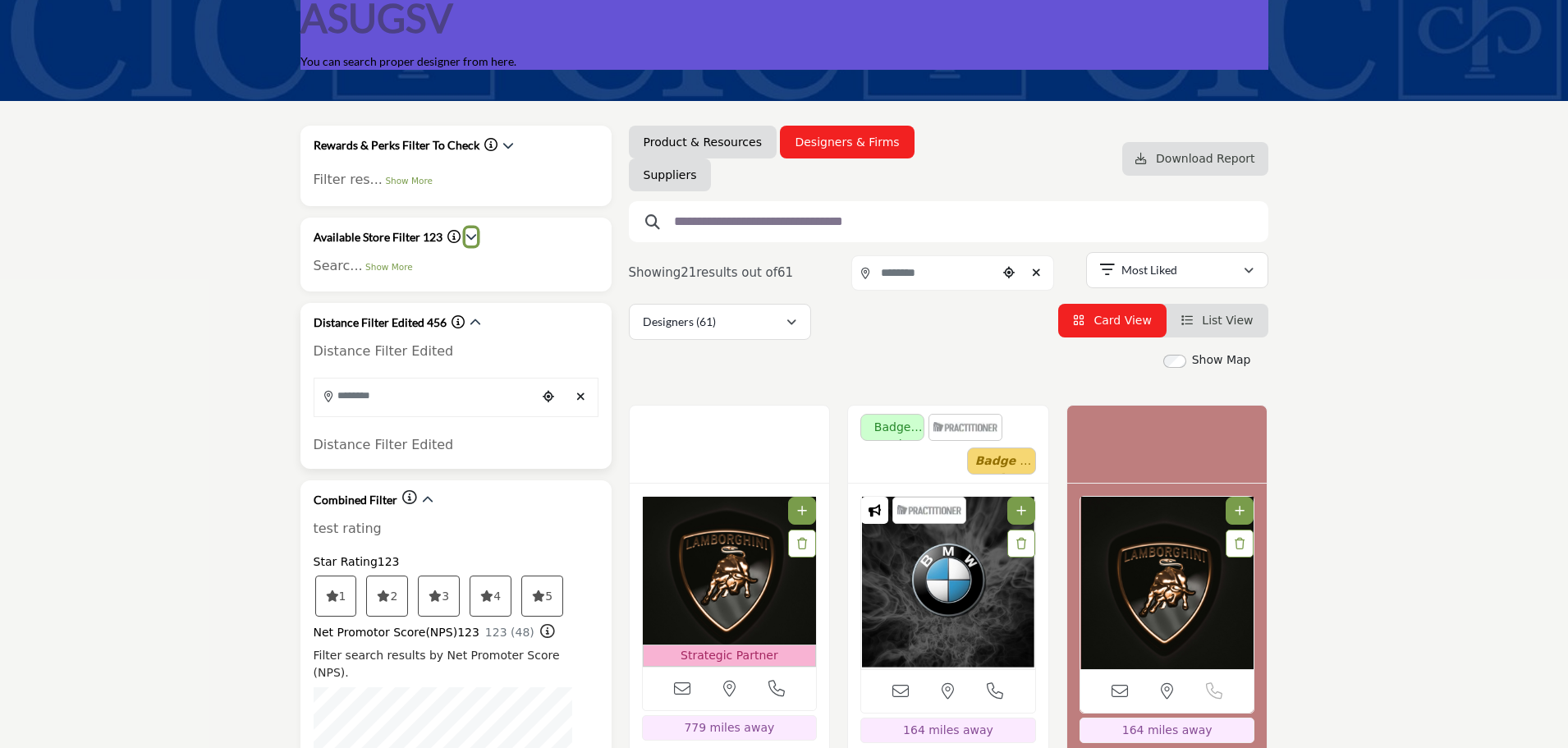
scroll to position [164, 0]
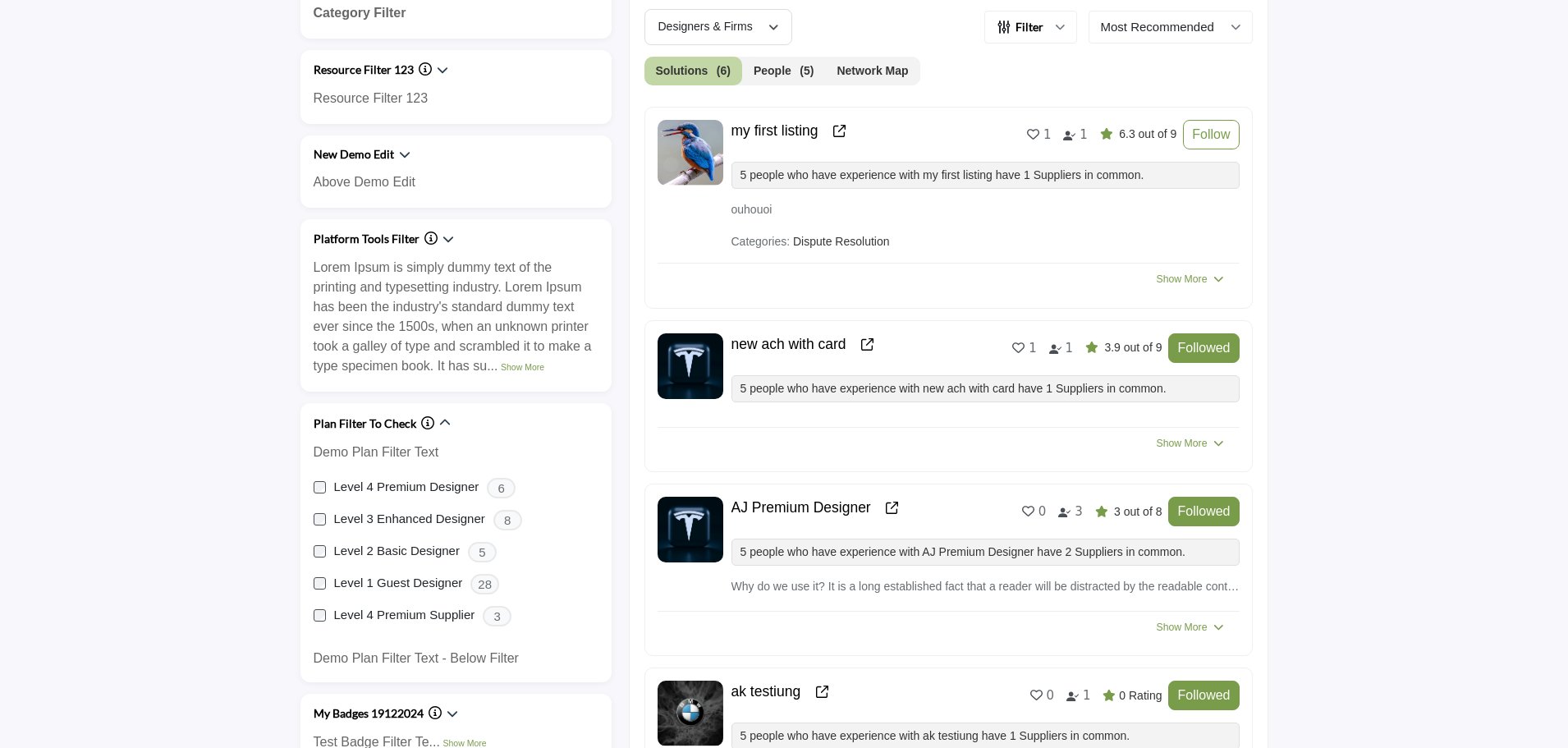
scroll to position [739, 0]
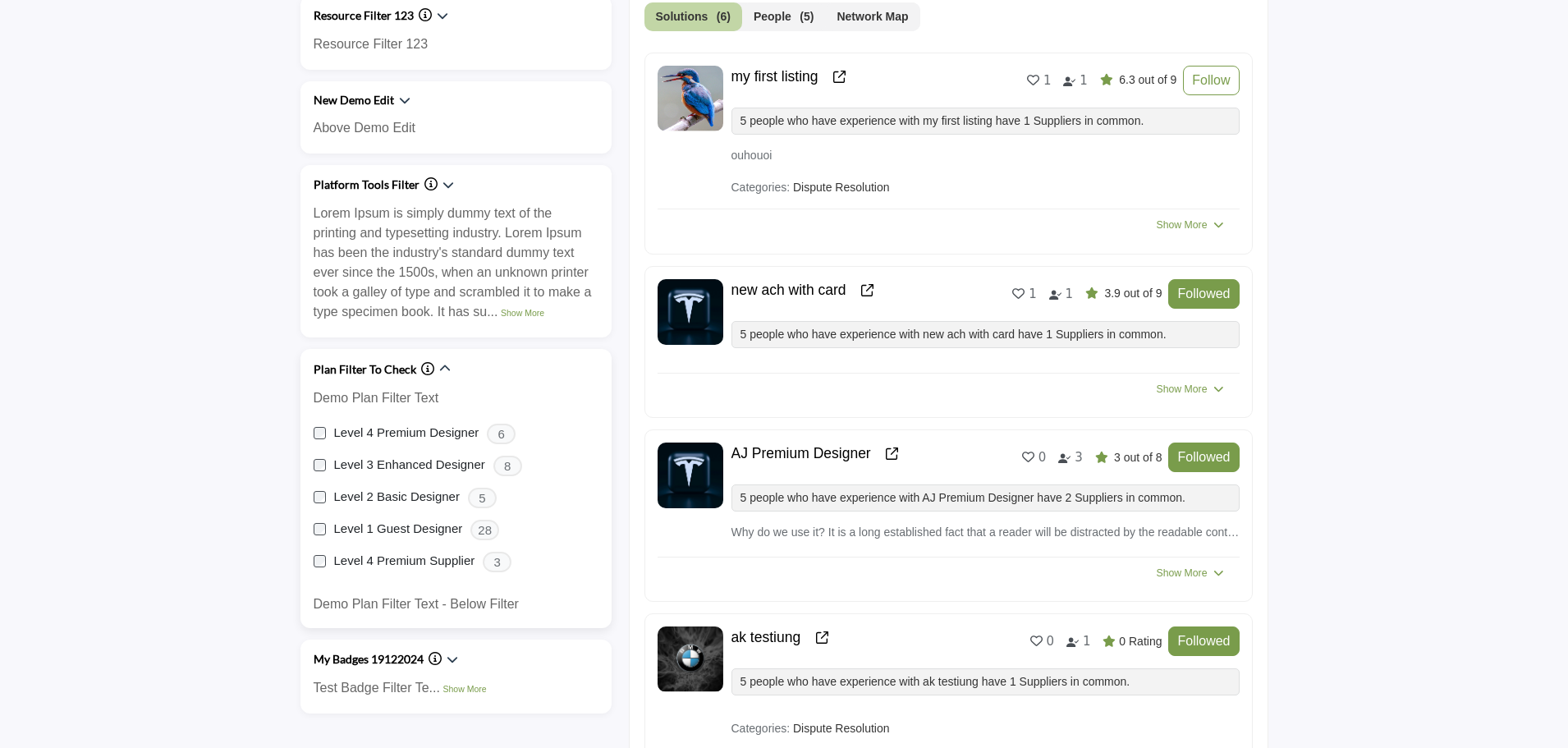
click at [410, 496] on label "Level 2 Basic Designer" at bounding box center [397, 497] width 125 height 19
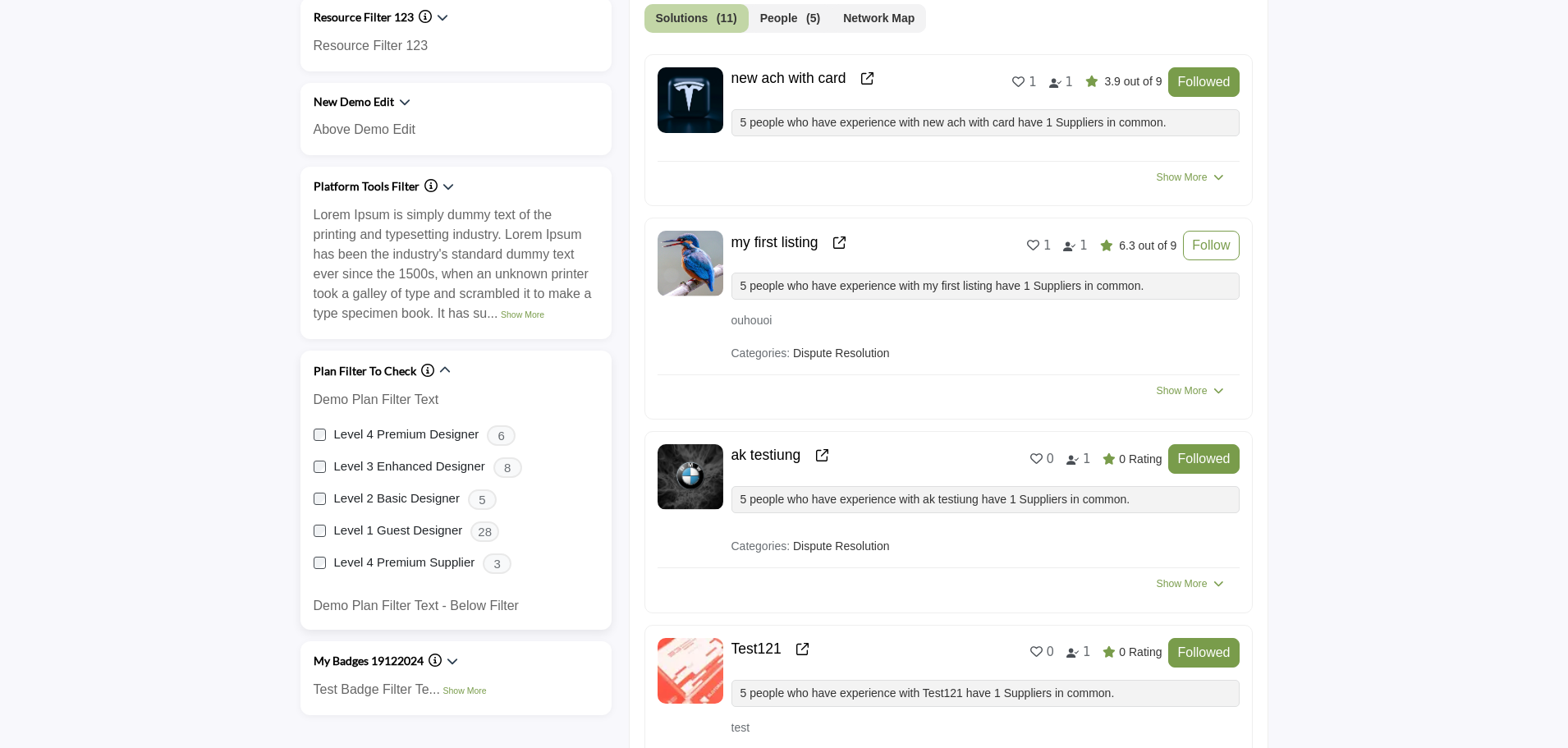
scroll to position [739, 0]
click at [353, 437] on label "Level 4 Premium Designer" at bounding box center [407, 432] width 146 height 19
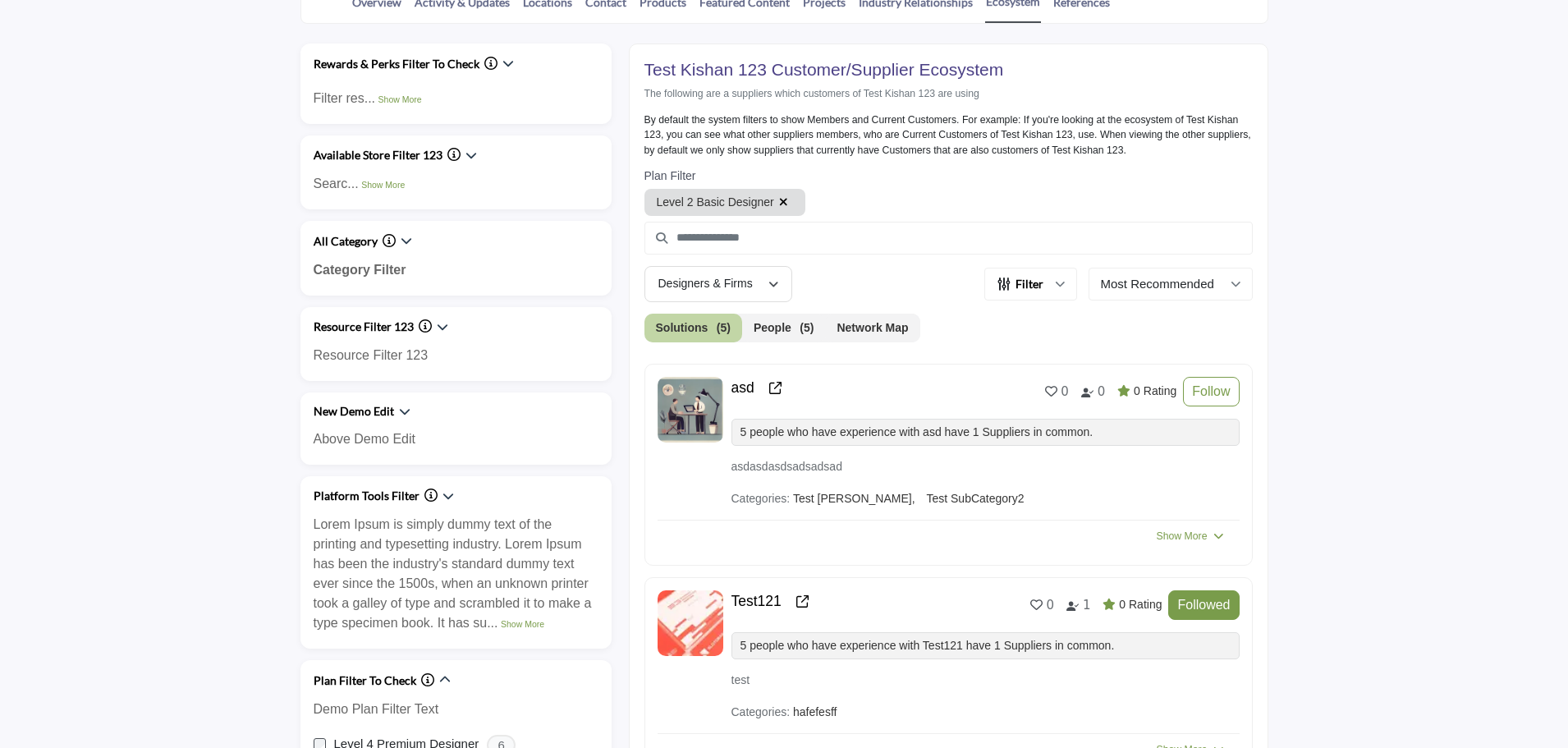
scroll to position [410, 0]
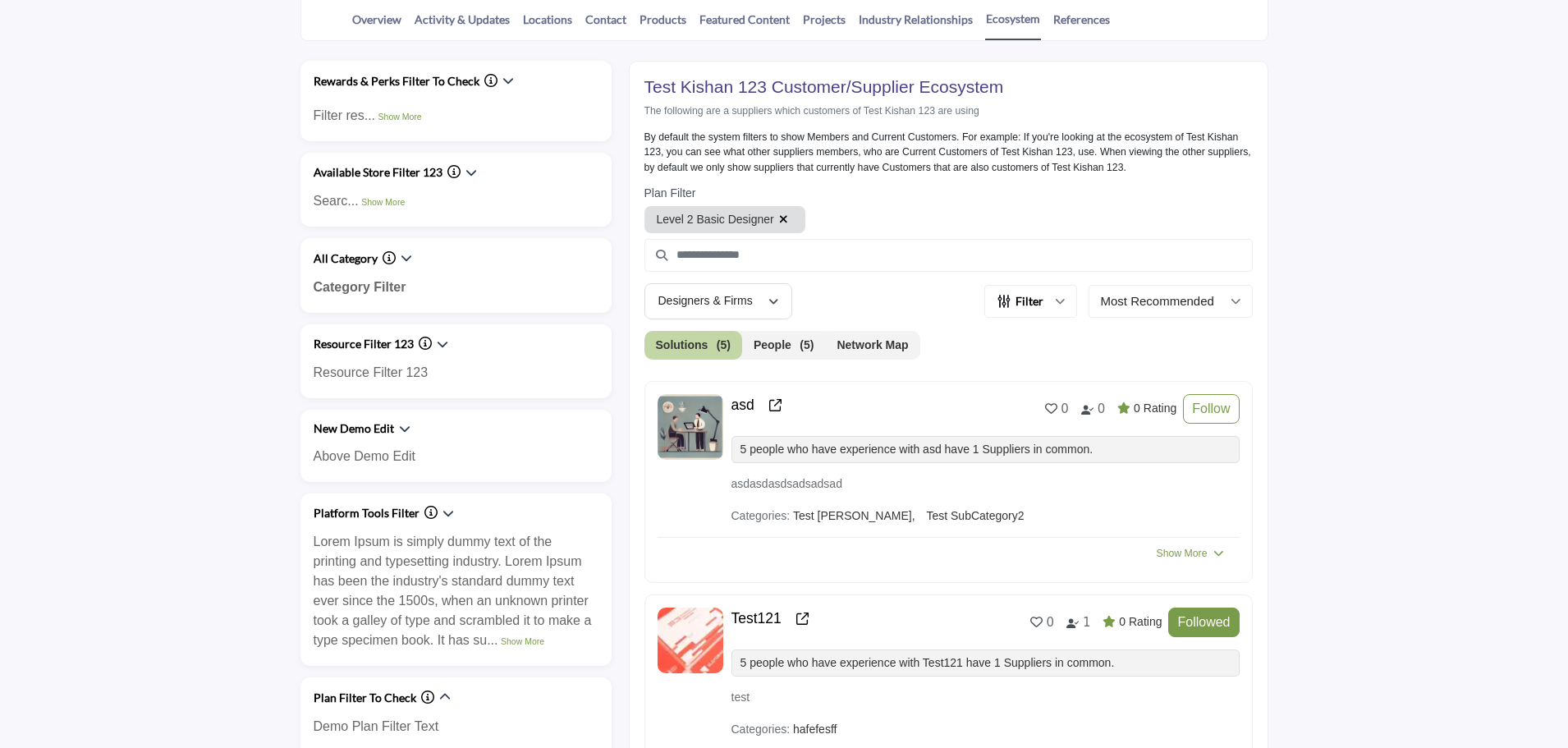
click at [779, 217] on icon "button" at bounding box center [783, 219] width 9 height 12
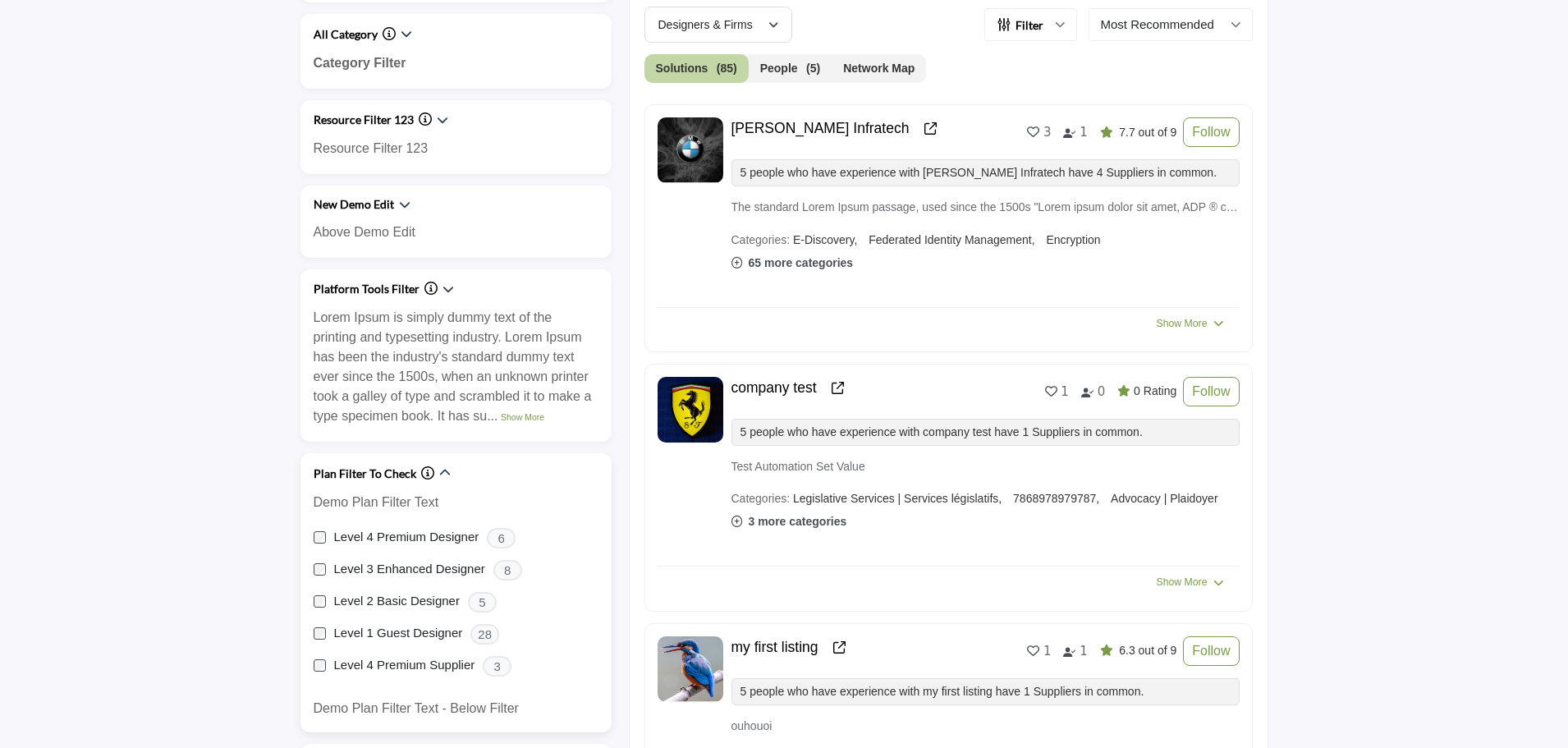
scroll to position [657, 0]
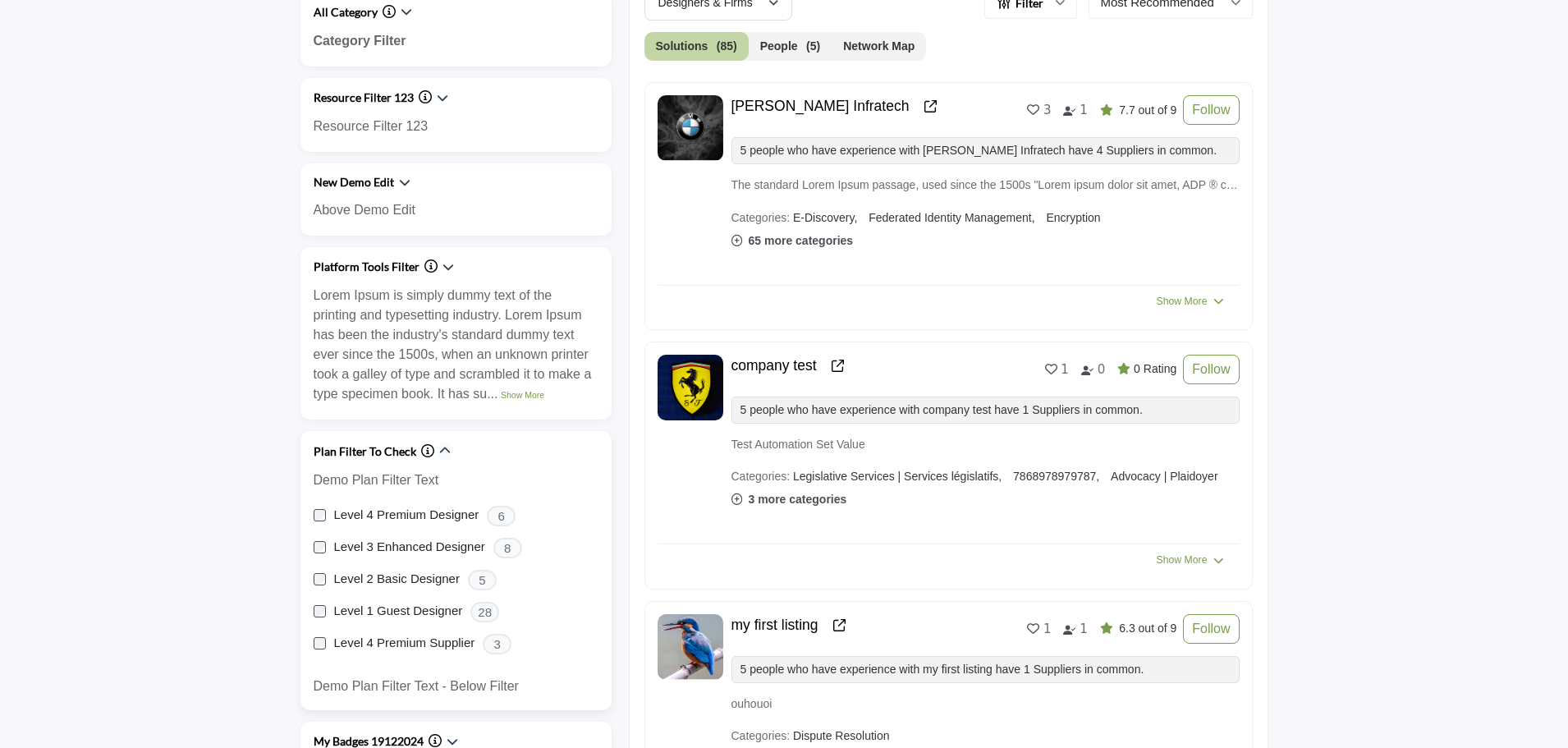
click at [443, 452] on icon "button" at bounding box center [445, 451] width 12 height 12
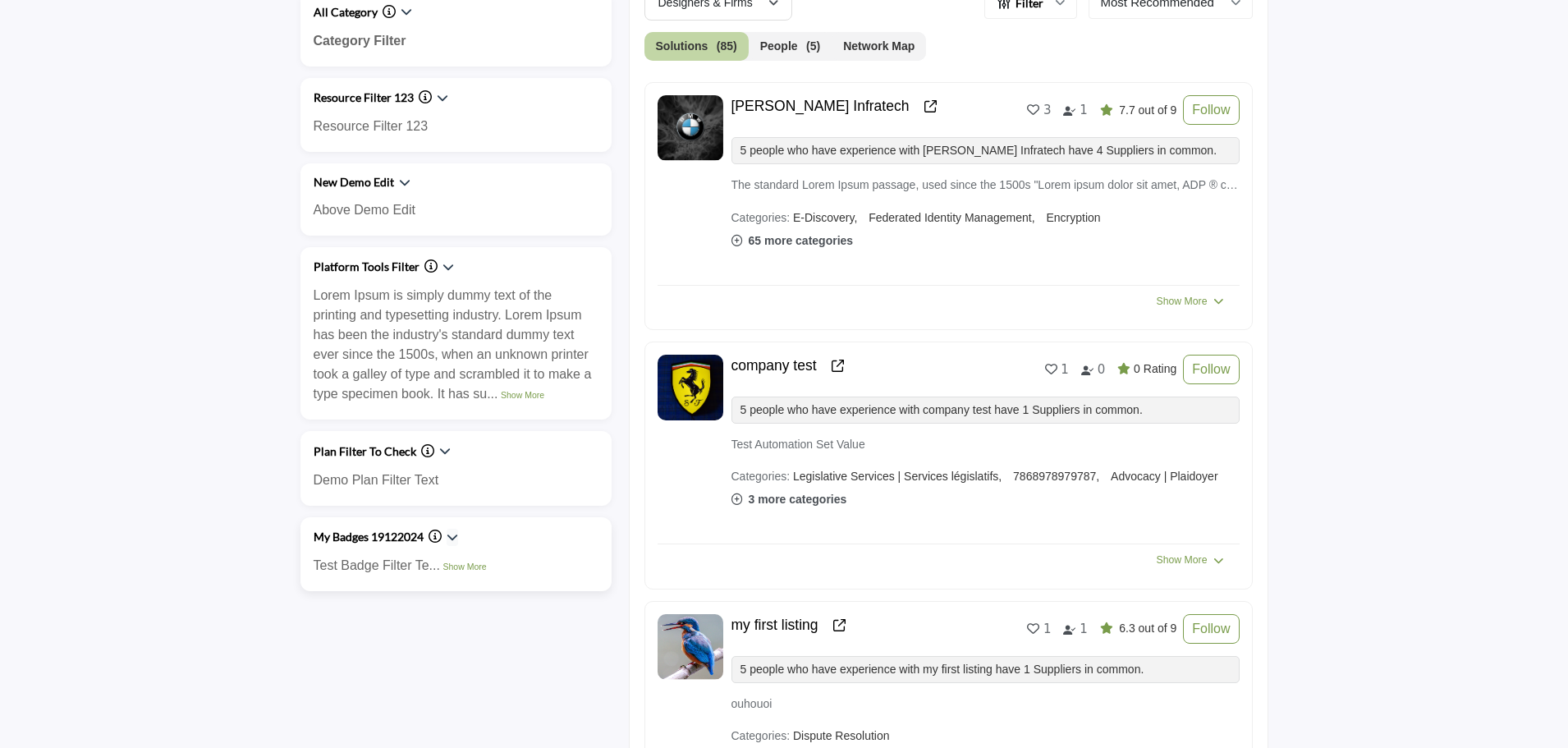
click at [453, 537] on icon "button" at bounding box center [453, 537] width 12 height 12
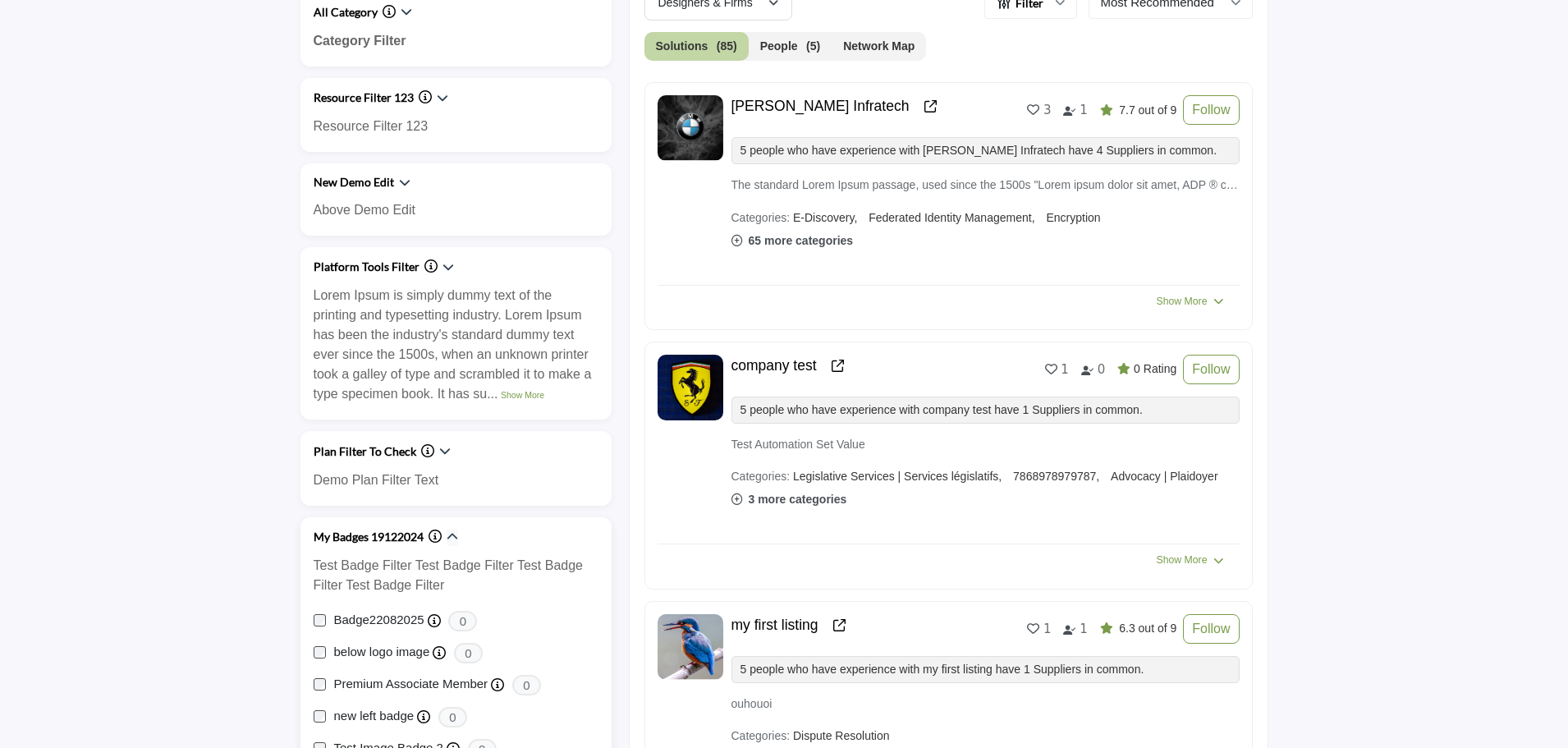
click at [453, 537] on icon "button" at bounding box center [453, 537] width 12 height 12
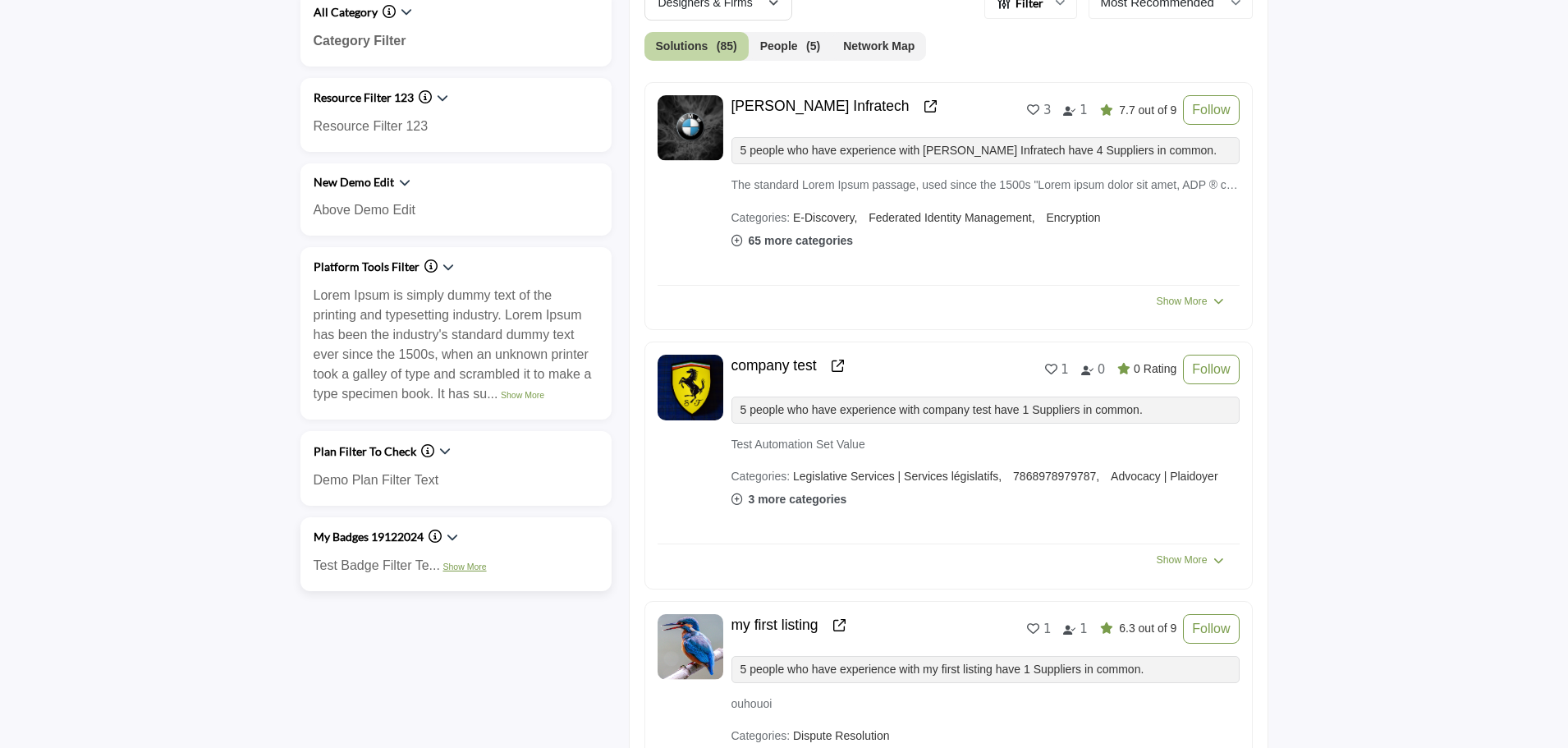
click at [456, 569] on link "Show More" at bounding box center [464, 566] width 43 height 10
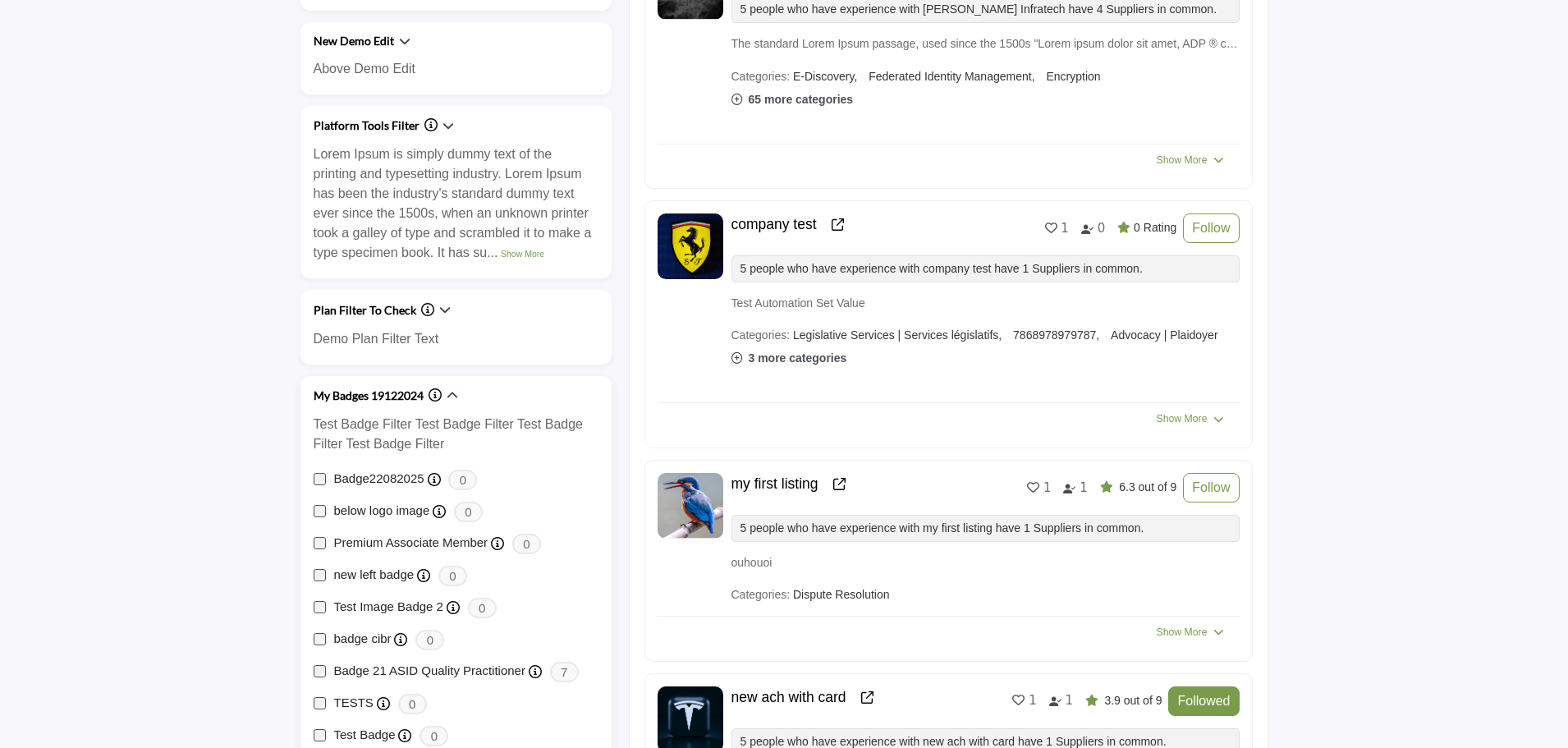
scroll to position [821, 0]
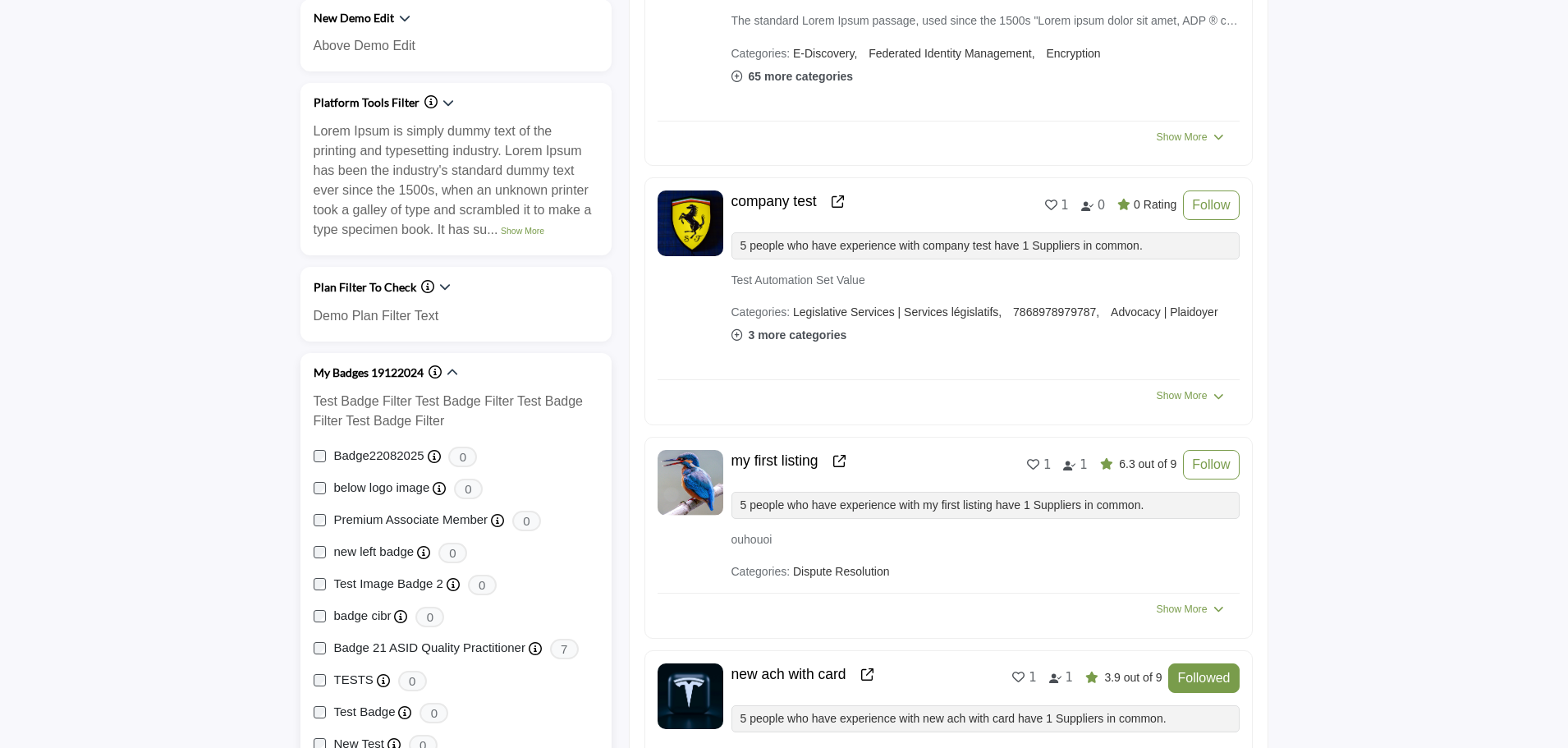
click at [431, 374] on icon "Information about My Badges 19122024" at bounding box center [435, 372] width 14 height 14
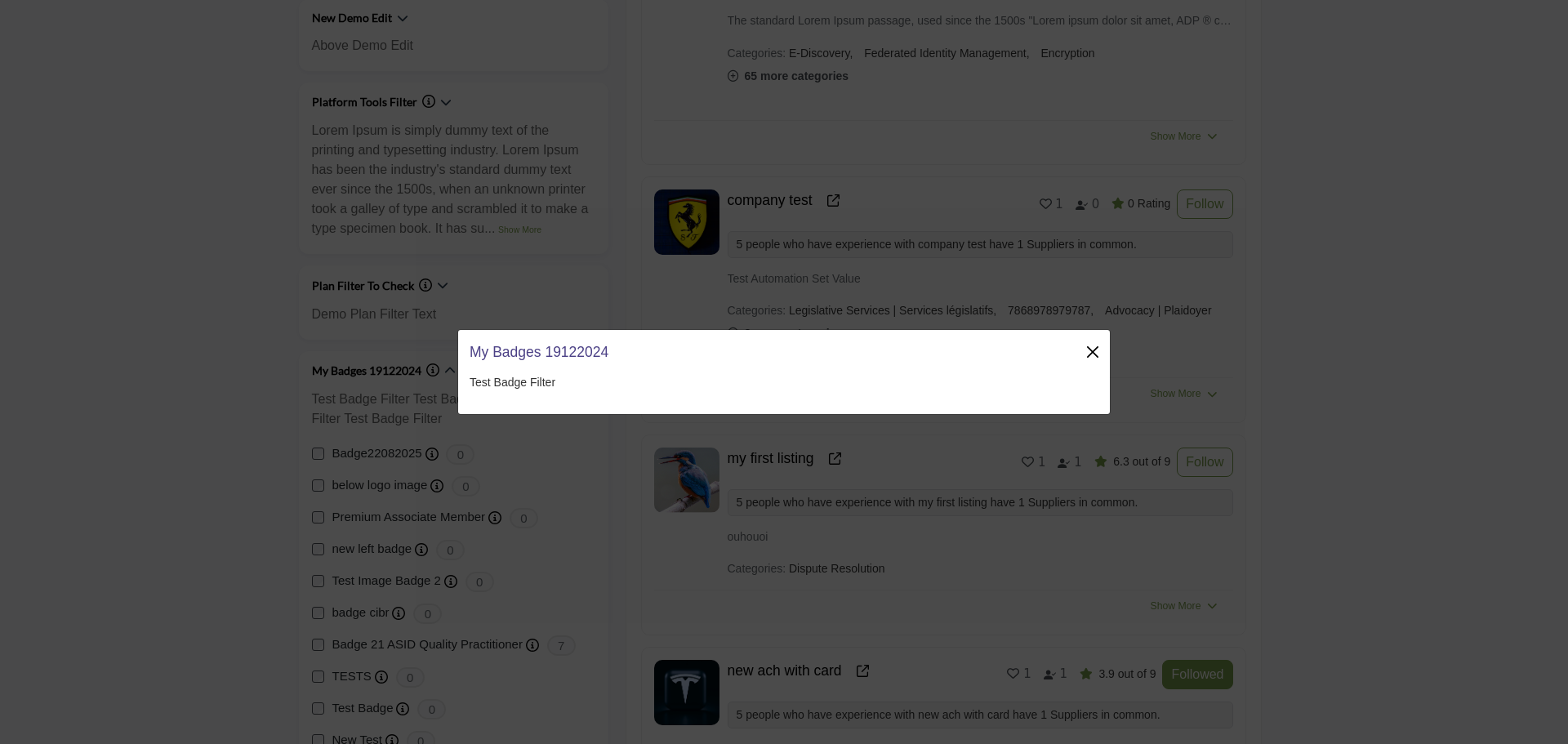
click at [1094, 353] on button "Close" at bounding box center [1092, 351] width 23 height 23
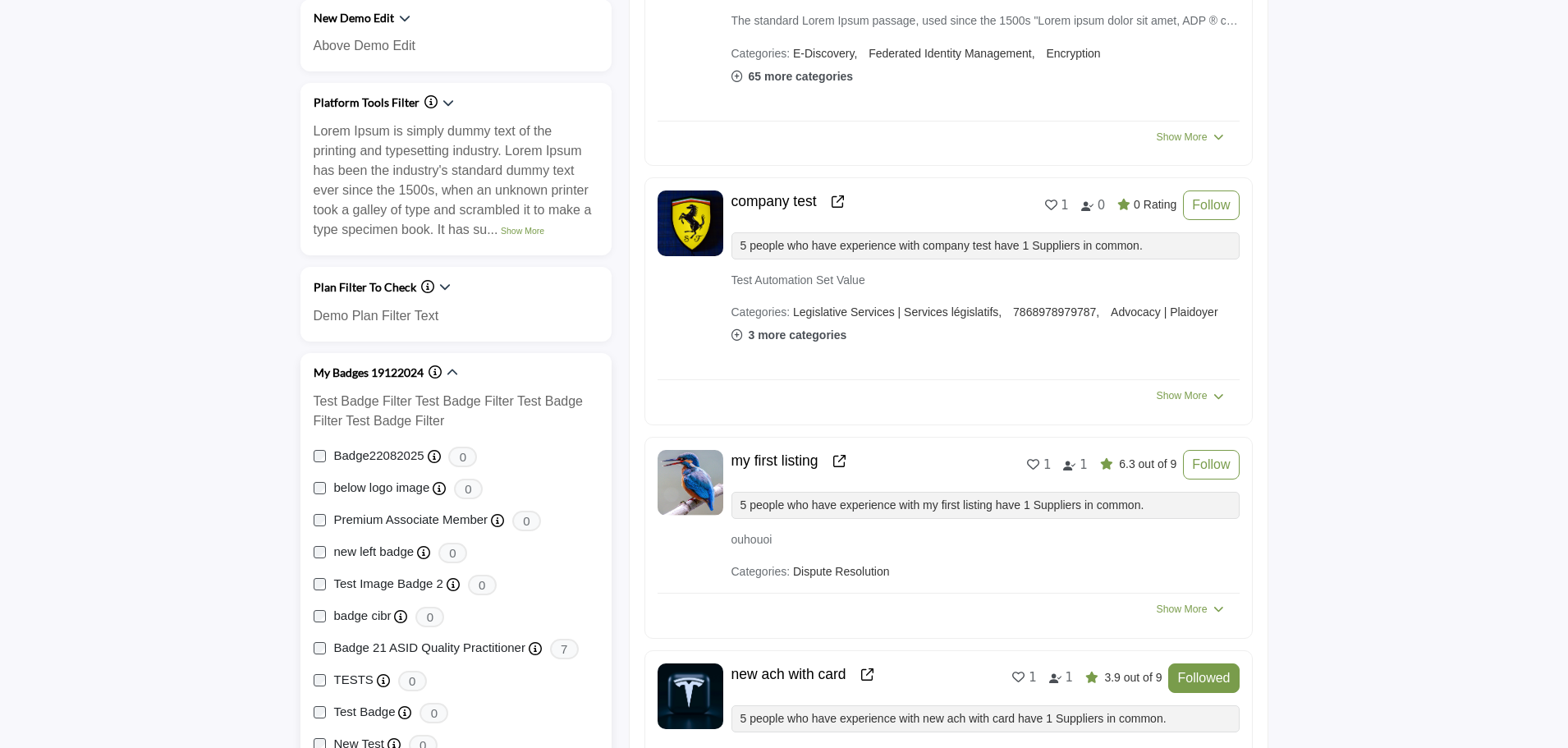
click at [433, 372] on icon "Information about My Badges 19122024" at bounding box center [435, 372] width 14 height 14
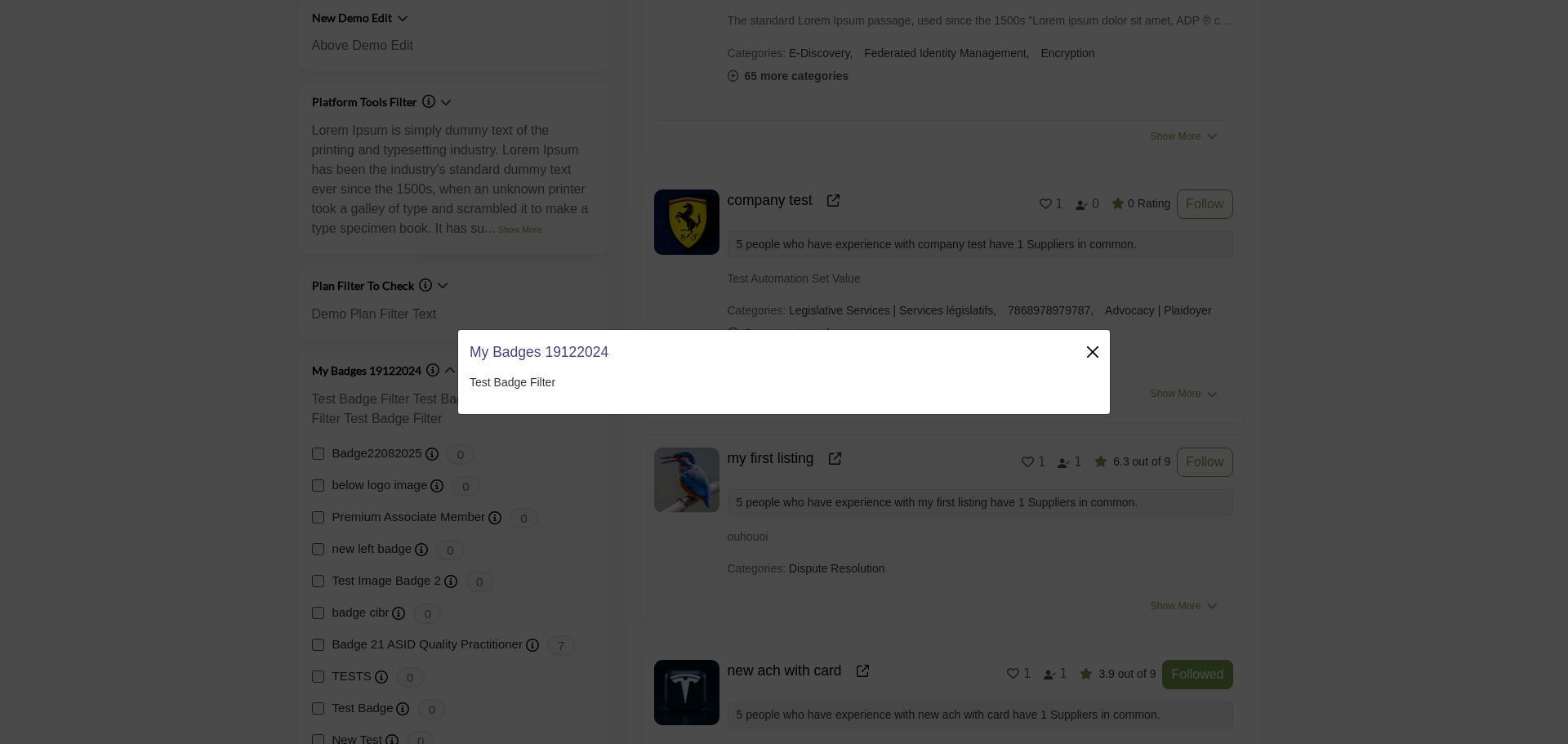
click at [1091, 348] on button "Close" at bounding box center [1092, 351] width 23 height 23
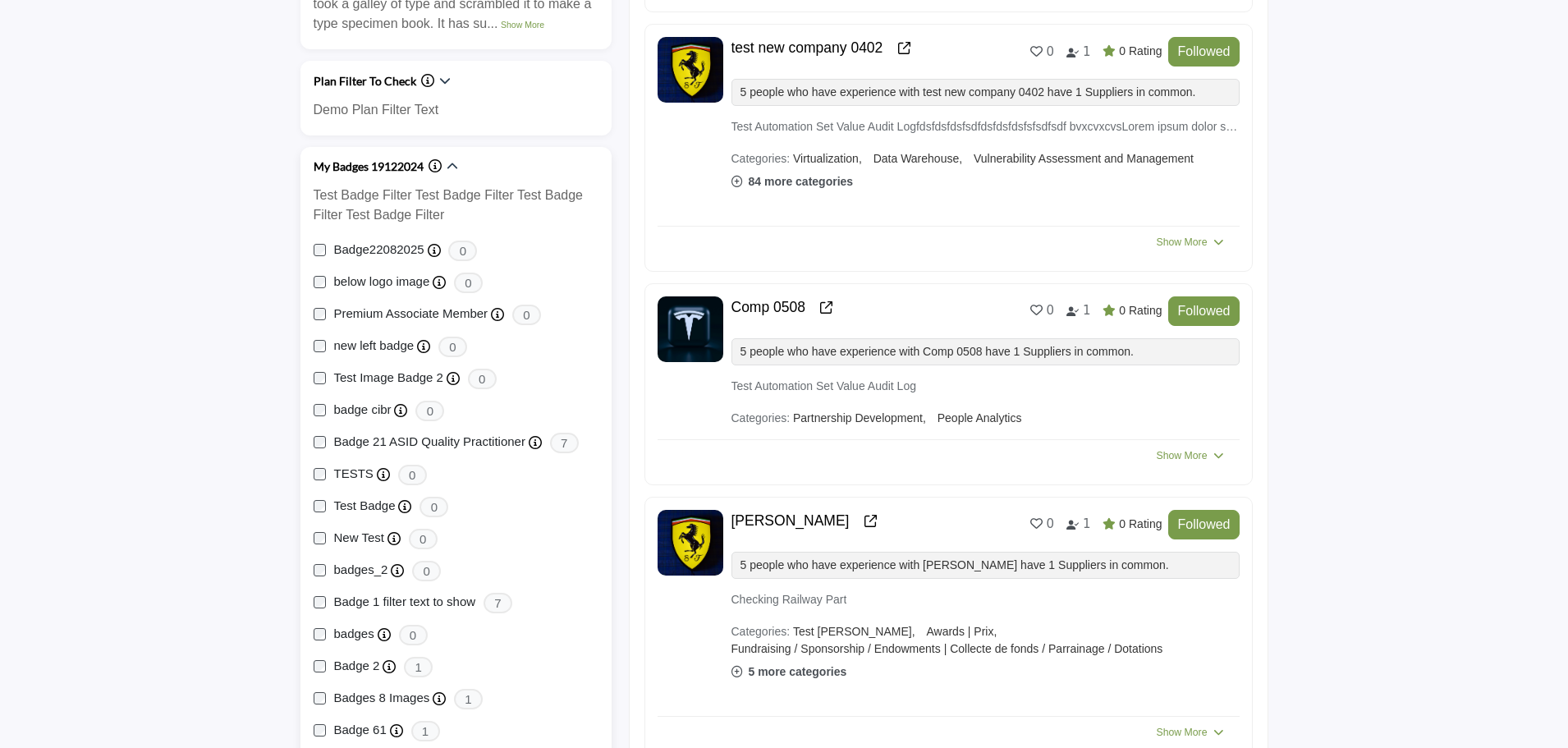
scroll to position [1067, 0]
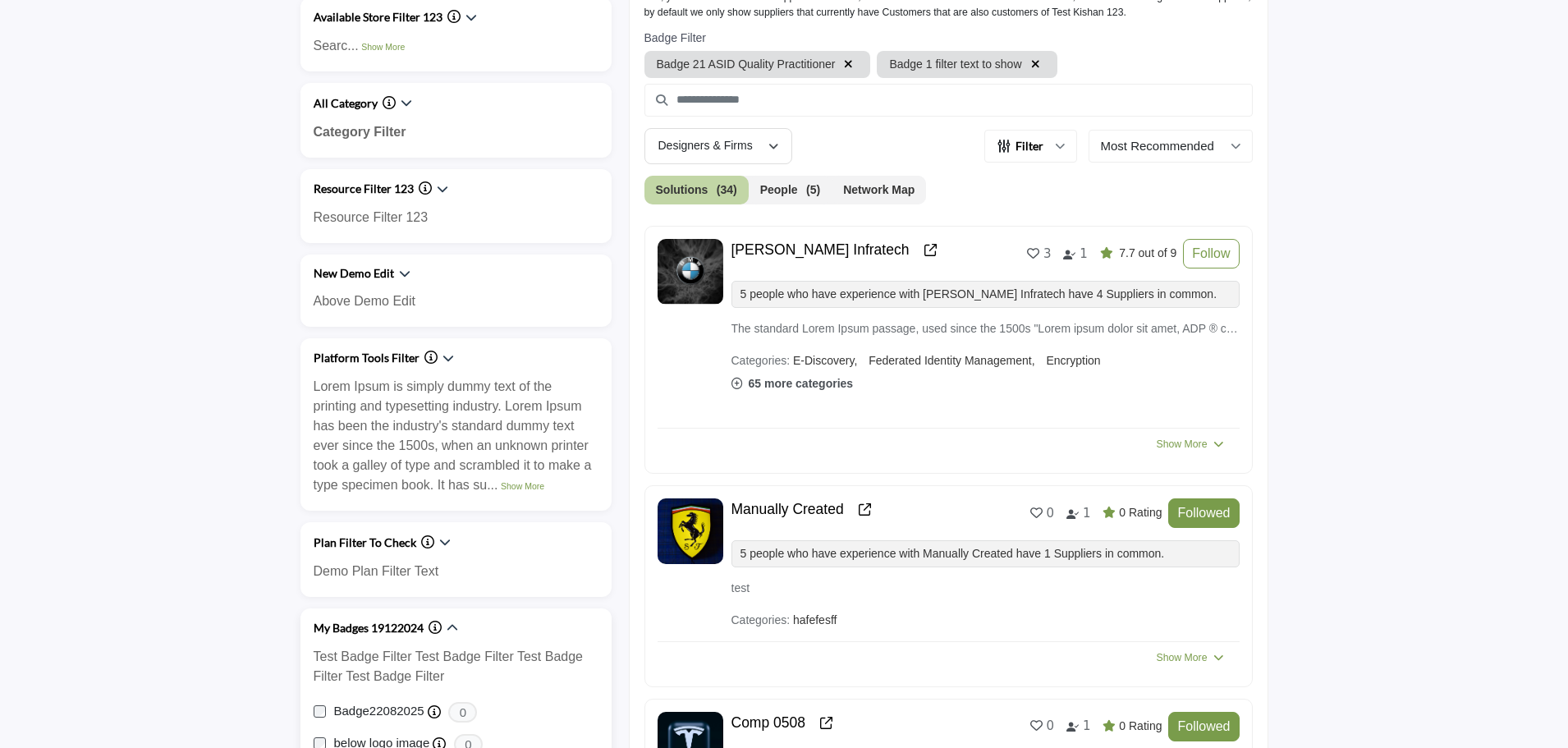
scroll to position [328, 0]
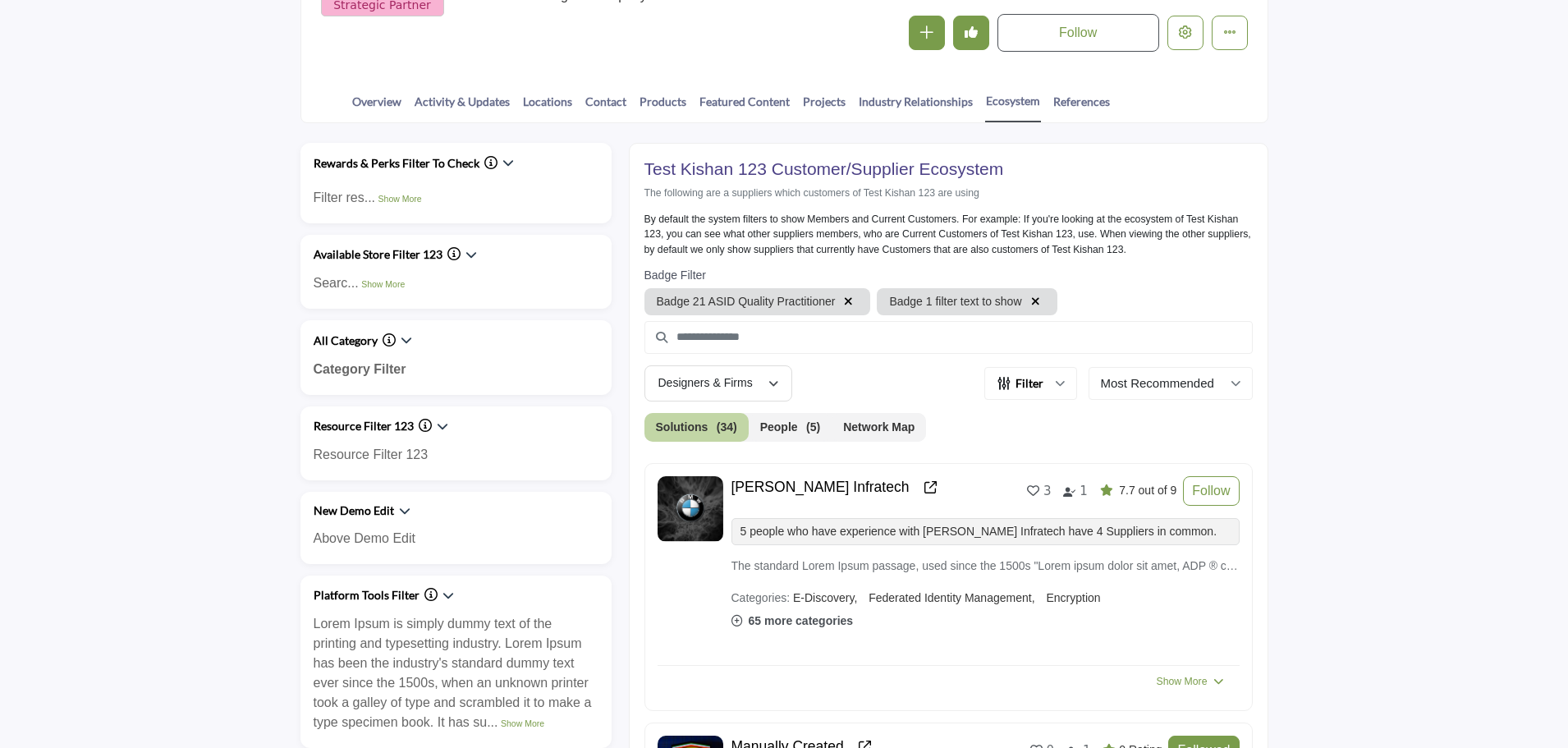
click at [1035, 302] on icon "button" at bounding box center [1035, 301] width 9 height 12
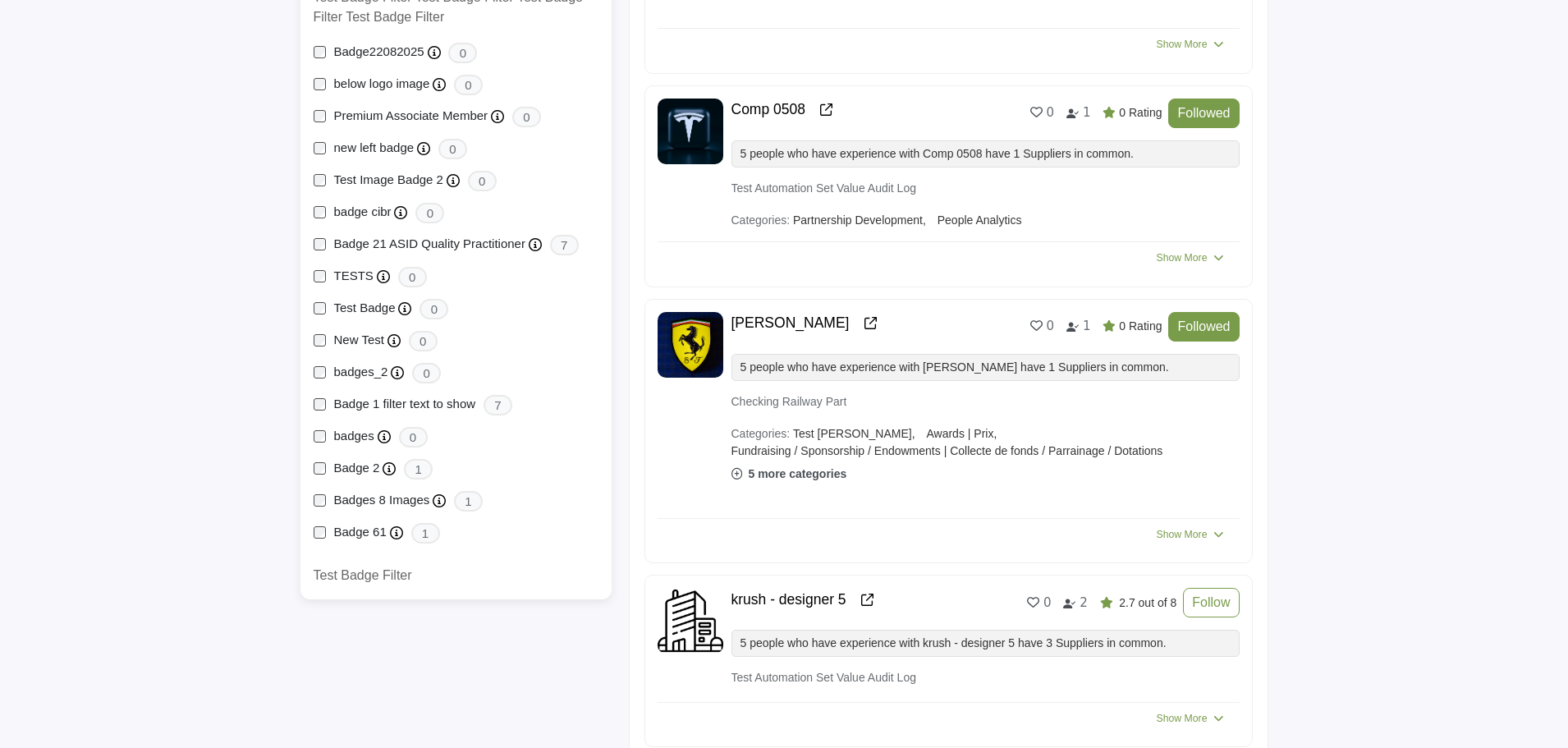
scroll to position [1149, 0]
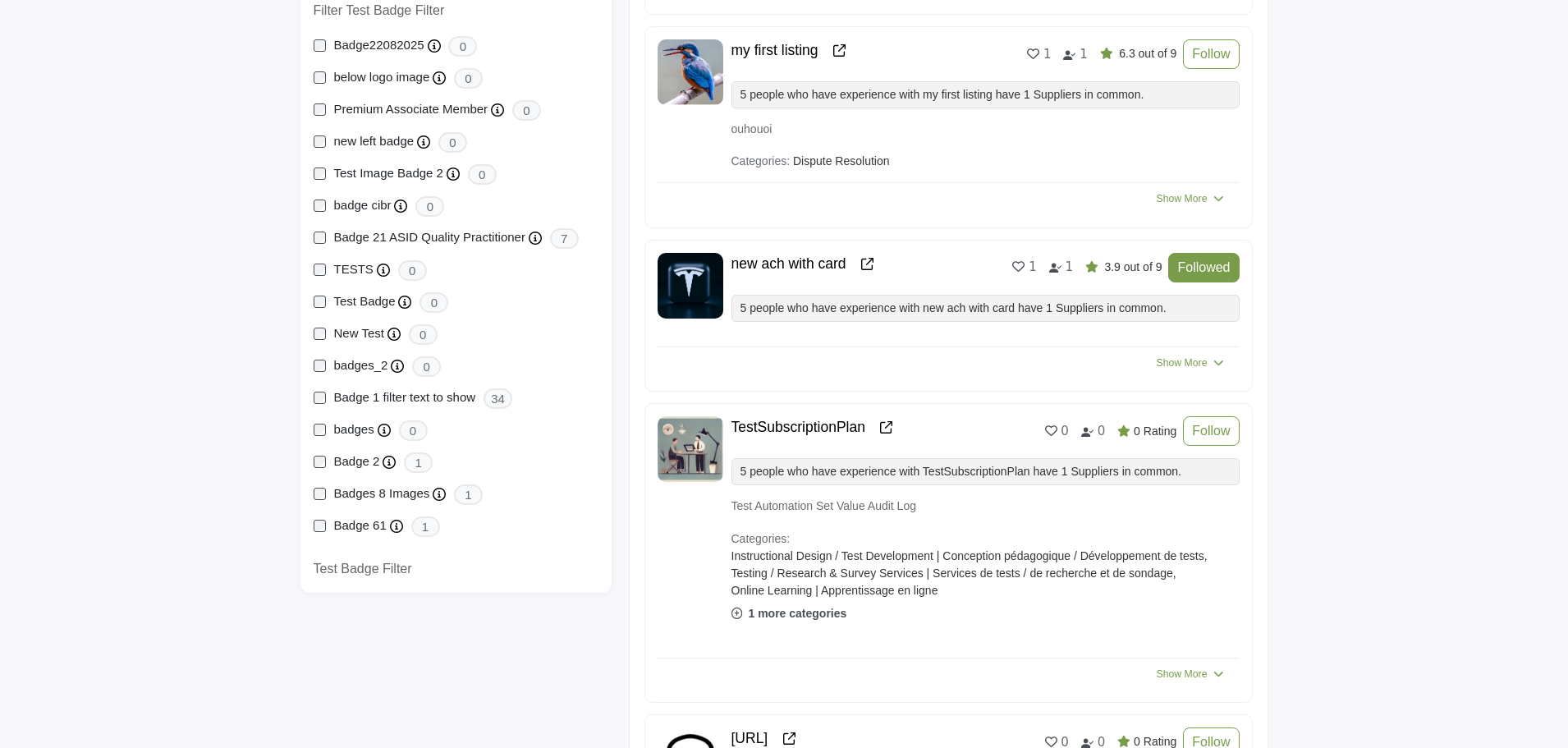
scroll to position [985, 0]
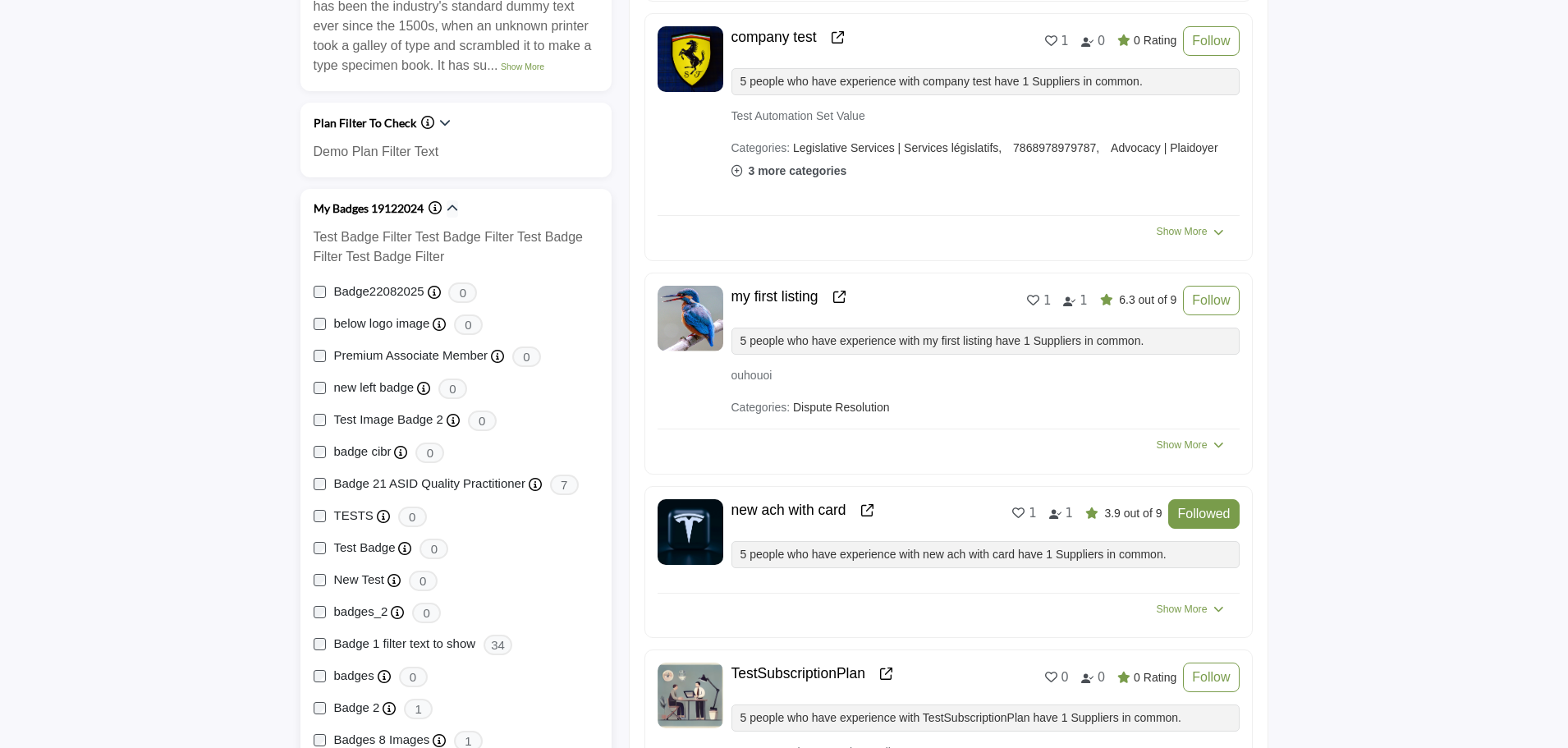
click at [452, 206] on icon "button" at bounding box center [453, 209] width 12 height 12
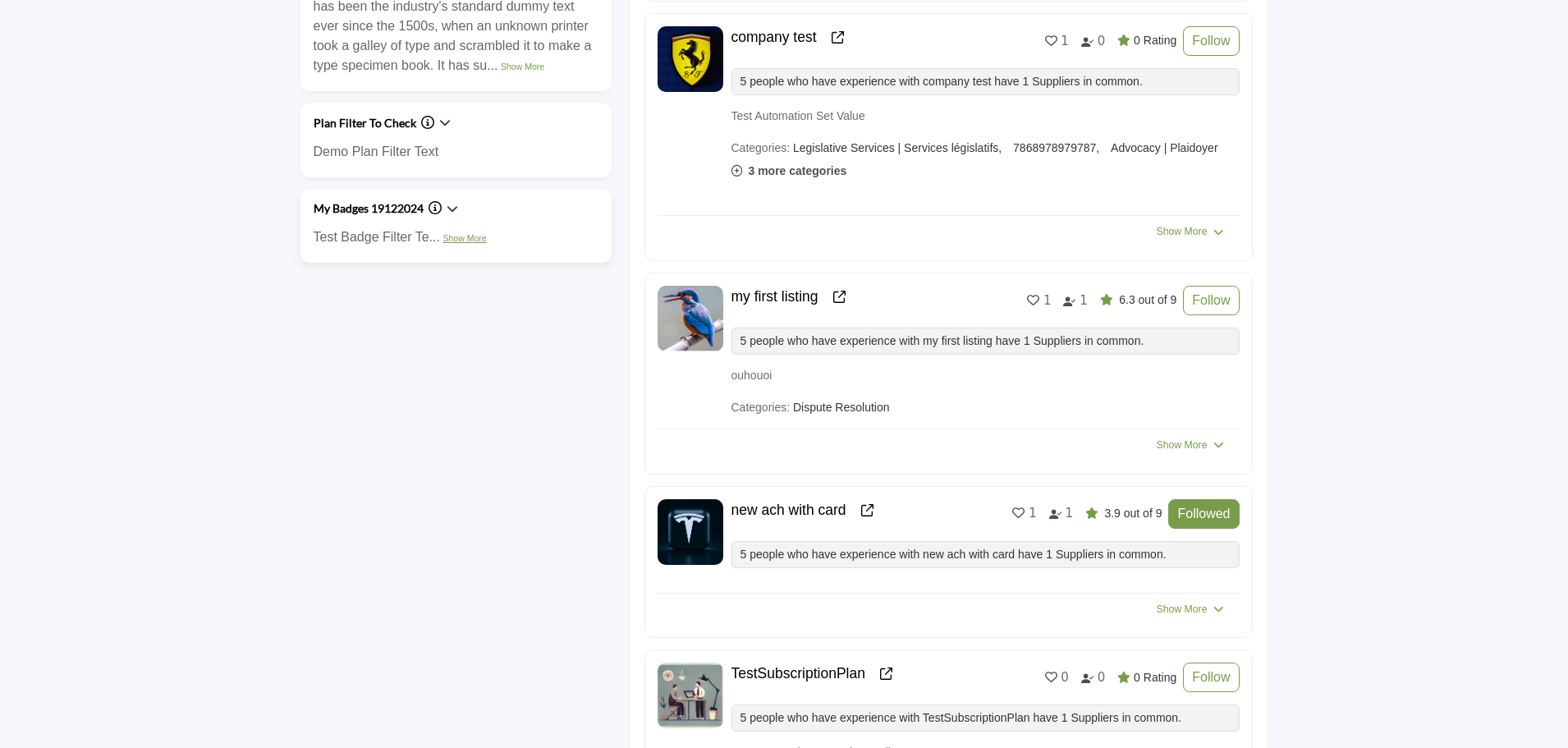
click at [451, 238] on link "Show More" at bounding box center [464, 238] width 43 height 10
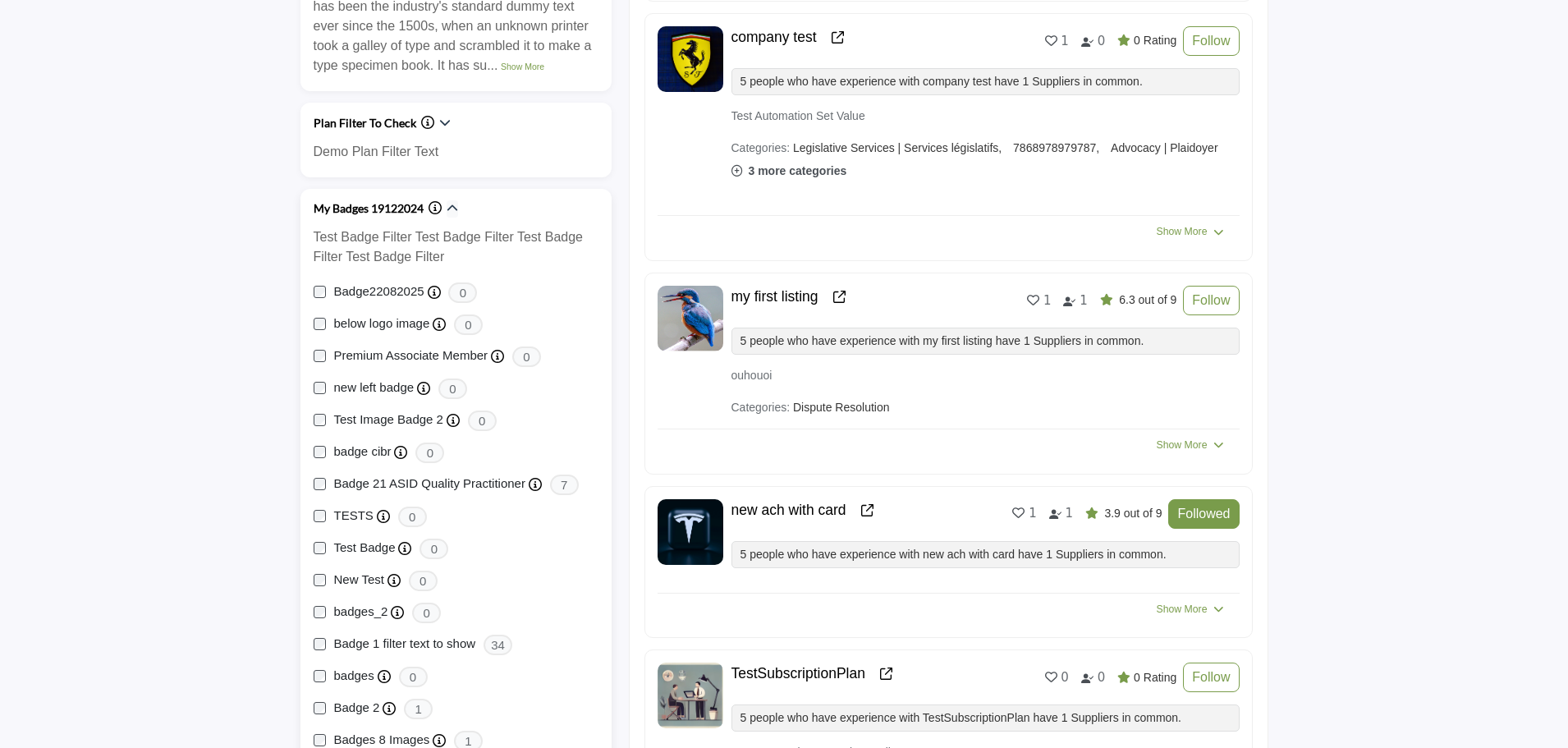
click at [451, 206] on icon "button" at bounding box center [453, 209] width 12 height 12
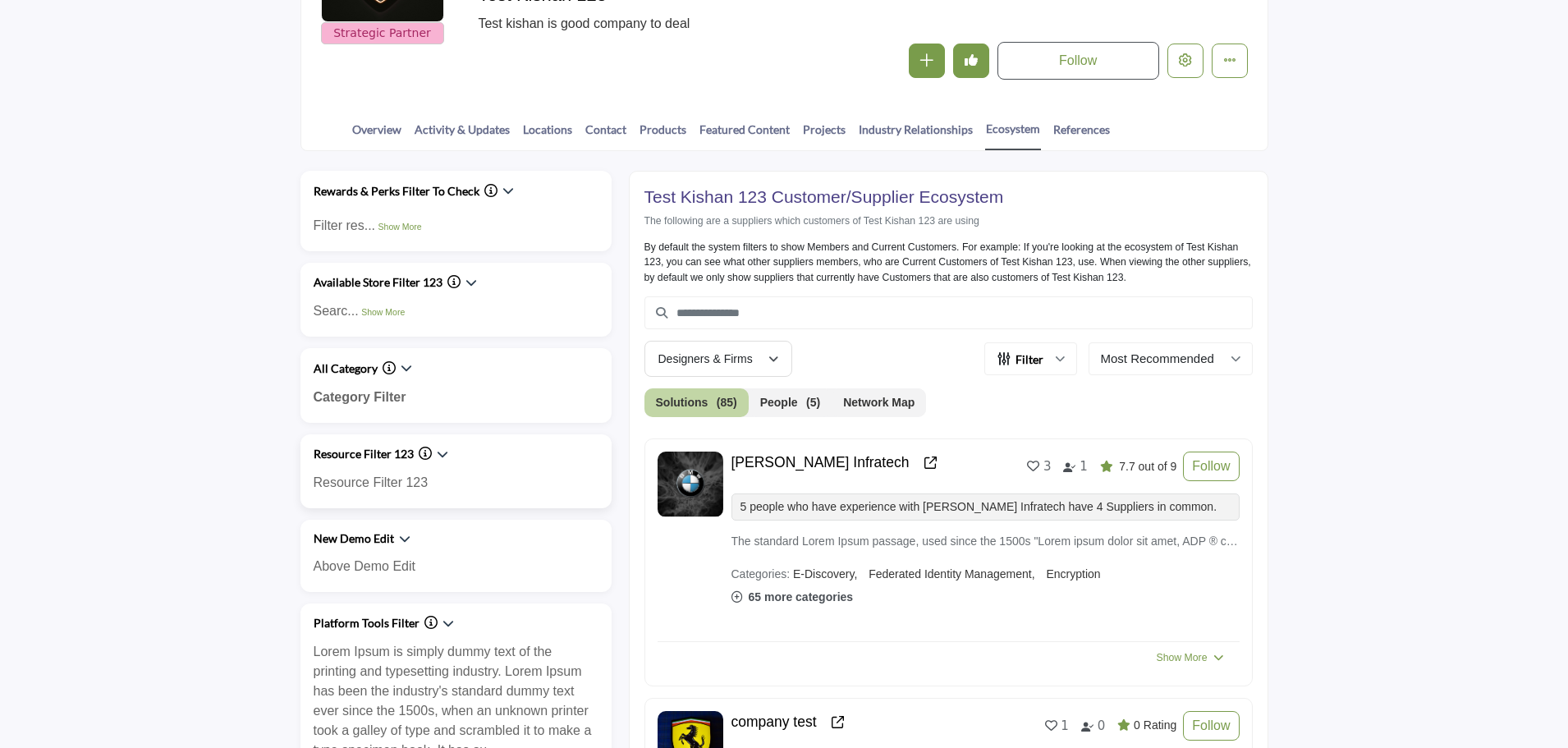
scroll to position [410, 0]
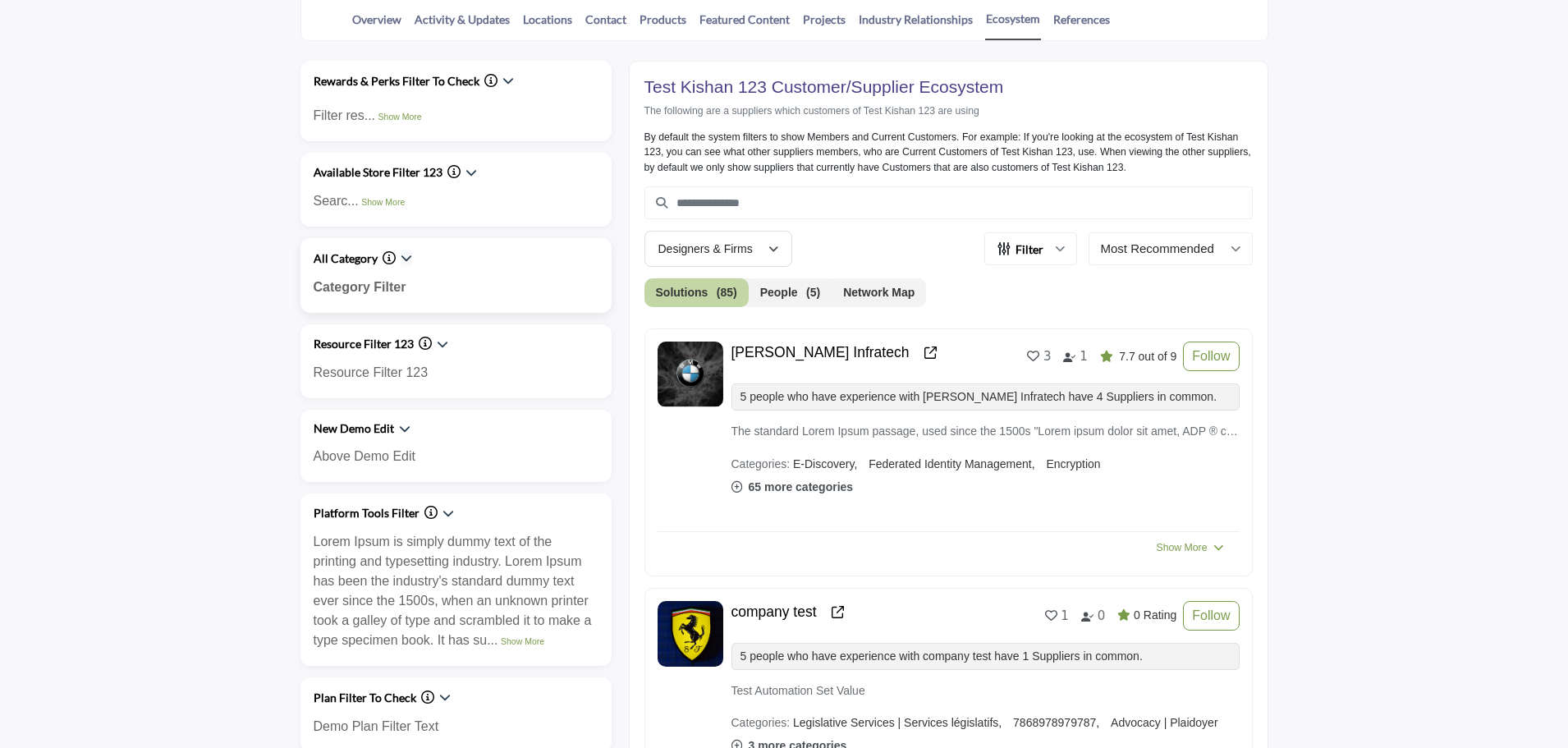
click at [403, 255] on icon "button" at bounding box center [406, 258] width 12 height 12
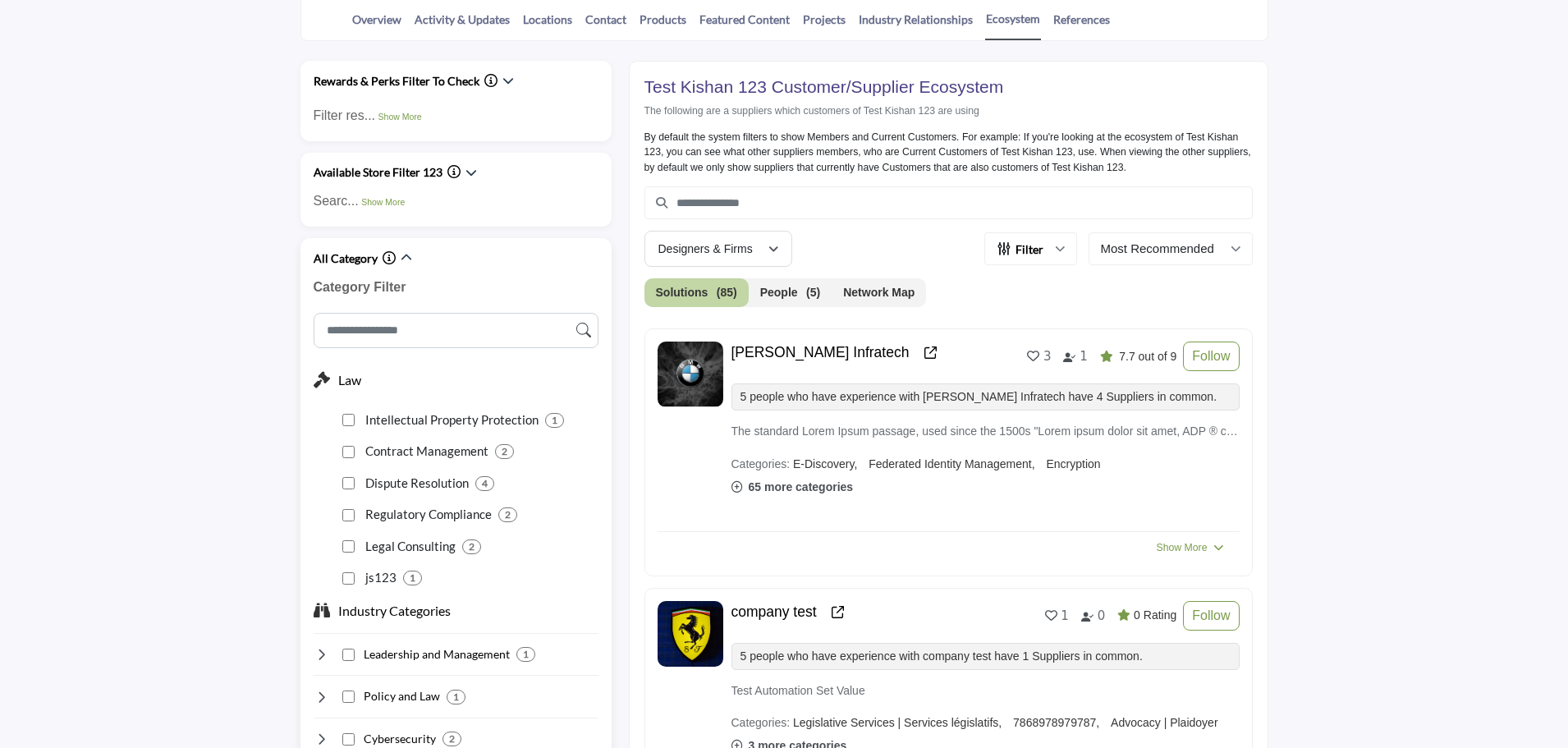
click at [385, 258] on icon "Information about All Category" at bounding box center [389, 258] width 14 height 14
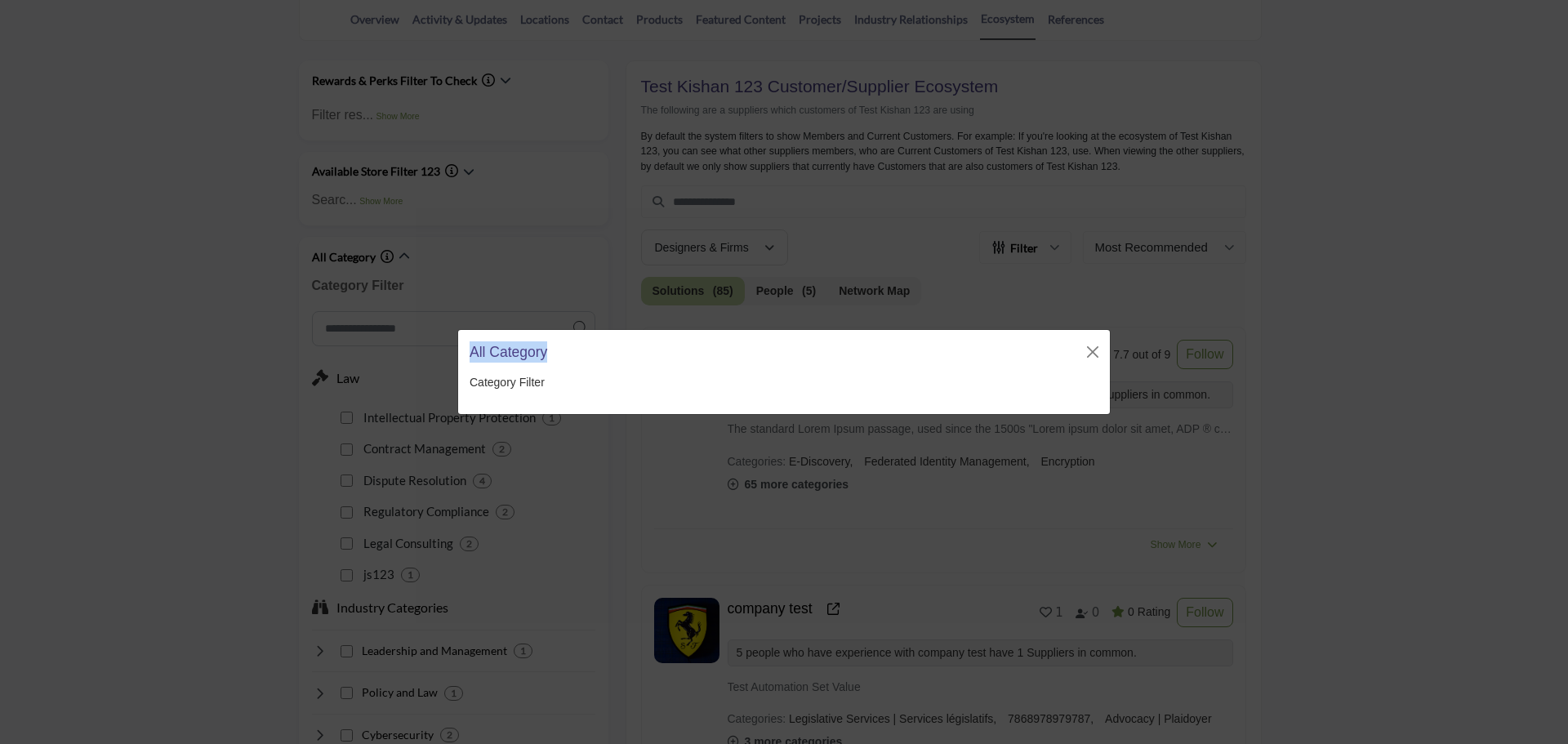
drag, startPoint x: 472, startPoint y: 348, endPoint x: 552, endPoint y: 358, distance: 80.6
click at [552, 358] on div "All Category" at bounding box center [784, 352] width 652 height 44
click at [563, 384] on p "Category Filter" at bounding box center [784, 382] width 629 height 17
drag, startPoint x: 460, startPoint y: 343, endPoint x: 589, endPoint y: 349, distance: 129.1
click at [587, 349] on div "All Category" at bounding box center [784, 352] width 652 height 44
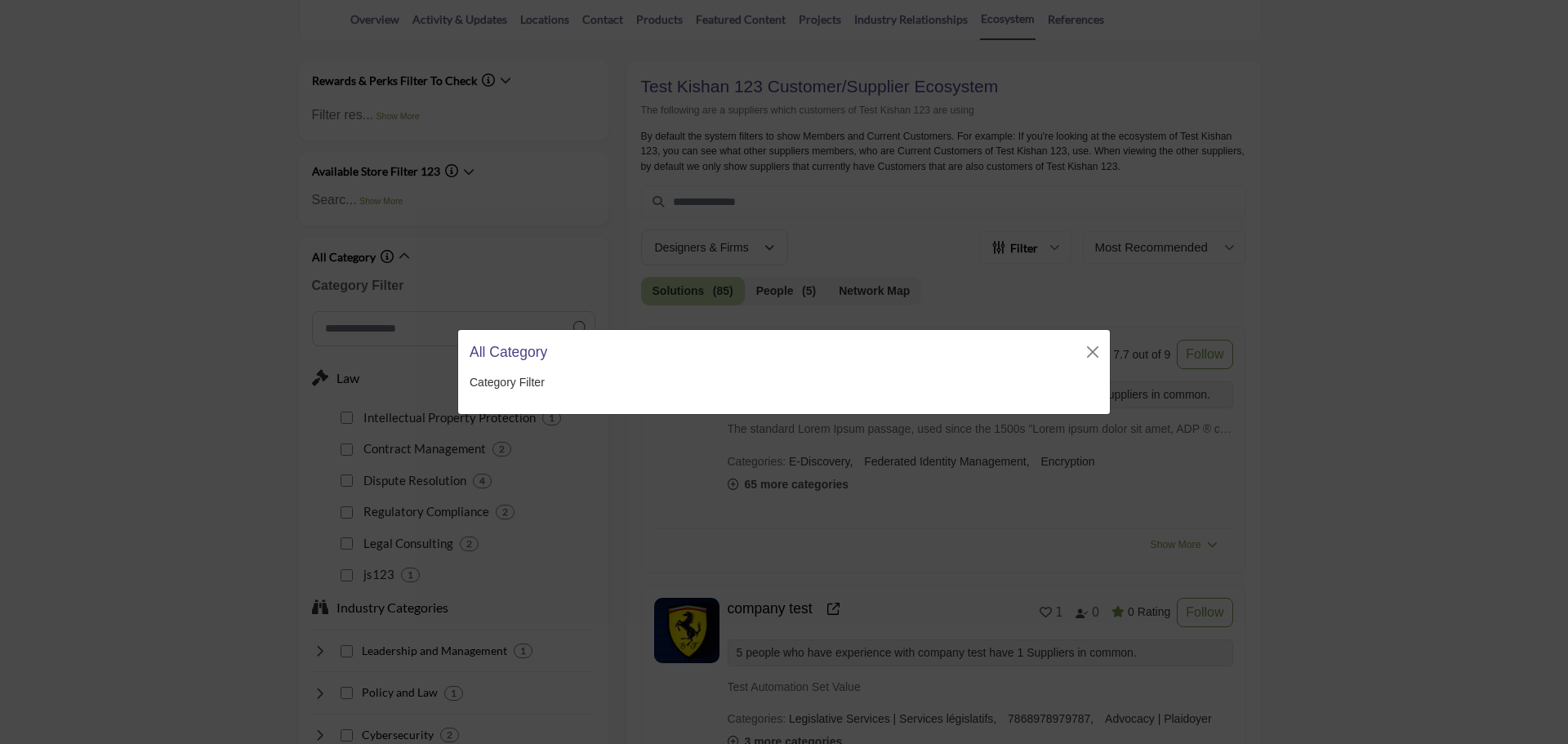
click at [576, 385] on p "Category Filter" at bounding box center [784, 382] width 629 height 17
drag, startPoint x: 468, startPoint y: 379, endPoint x: 592, endPoint y: 386, distance: 124.2
click at [592, 386] on div "Category Filter" at bounding box center [784, 394] width 652 height 40
click at [595, 386] on p "Category Filter" at bounding box center [784, 382] width 629 height 17
drag, startPoint x: 459, startPoint y: 348, endPoint x: 609, endPoint y: 357, distance: 150.3
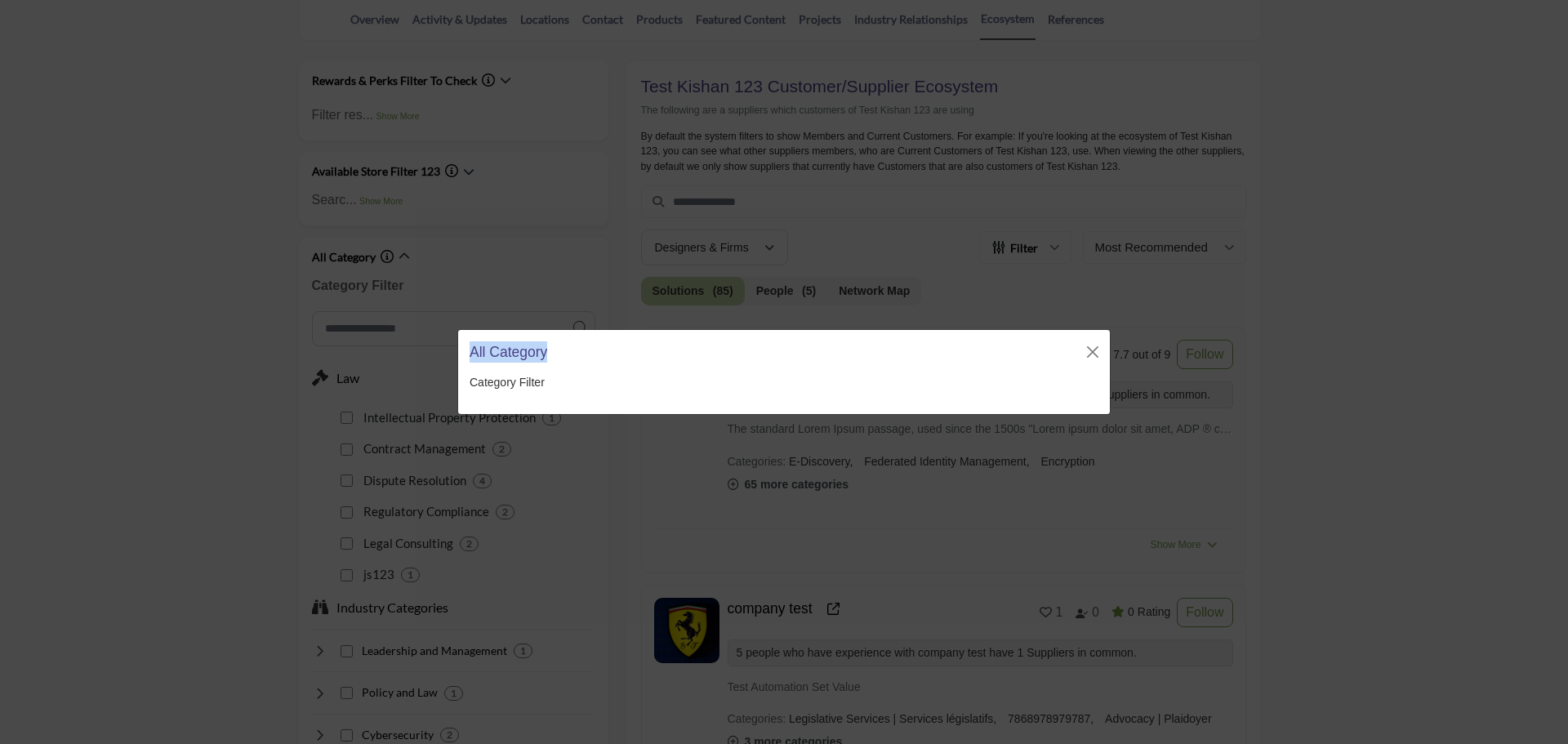
click at [609, 357] on div "All Category Category Filter" at bounding box center [784, 372] width 1568 height 744
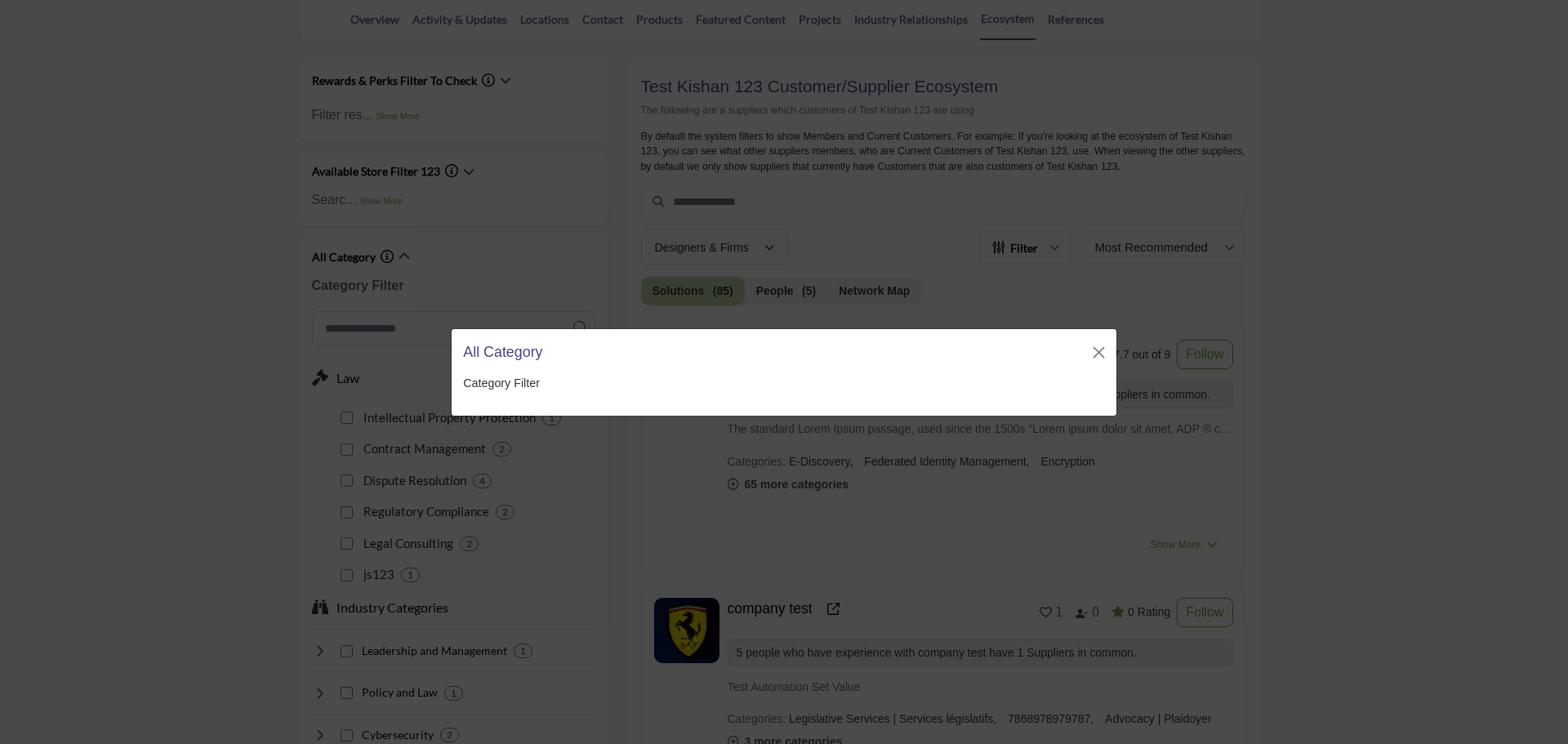
drag, startPoint x: 601, startPoint y: 382, endPoint x: 524, endPoint y: 386, distance: 77.1
click at [600, 382] on p "Category Filter" at bounding box center [783, 382] width 641 height 17
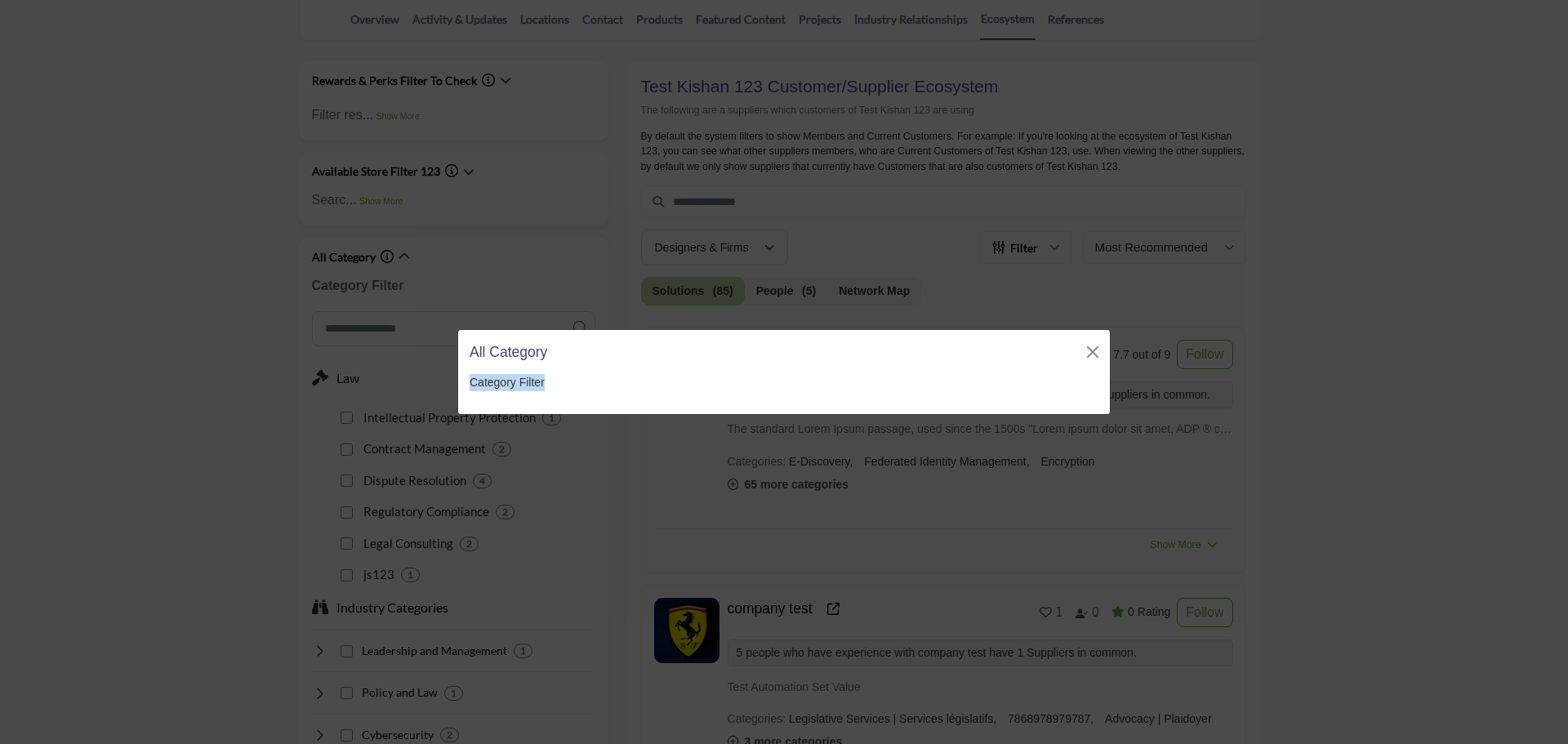
drag, startPoint x: 471, startPoint y: 379, endPoint x: 608, endPoint y: 390, distance: 137.4
click at [605, 390] on p "Category Filter" at bounding box center [784, 382] width 629 height 17
click at [637, 375] on p "Category Filter" at bounding box center [784, 382] width 629 height 17
click at [1095, 350] on button "Close" at bounding box center [1092, 351] width 23 height 23
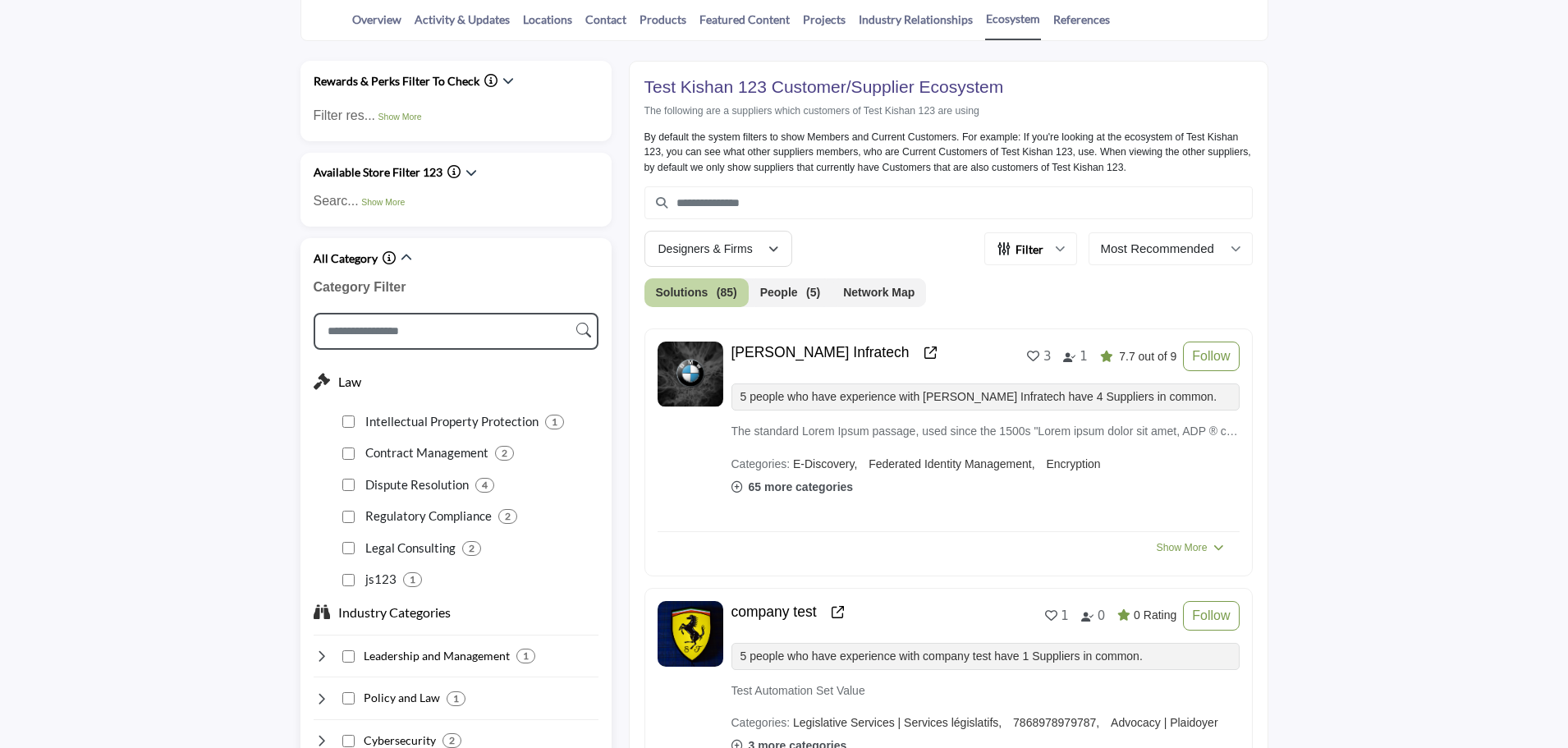
click at [469, 327] on input "Search Category" at bounding box center [455, 332] width 285 height 37
type input "***"
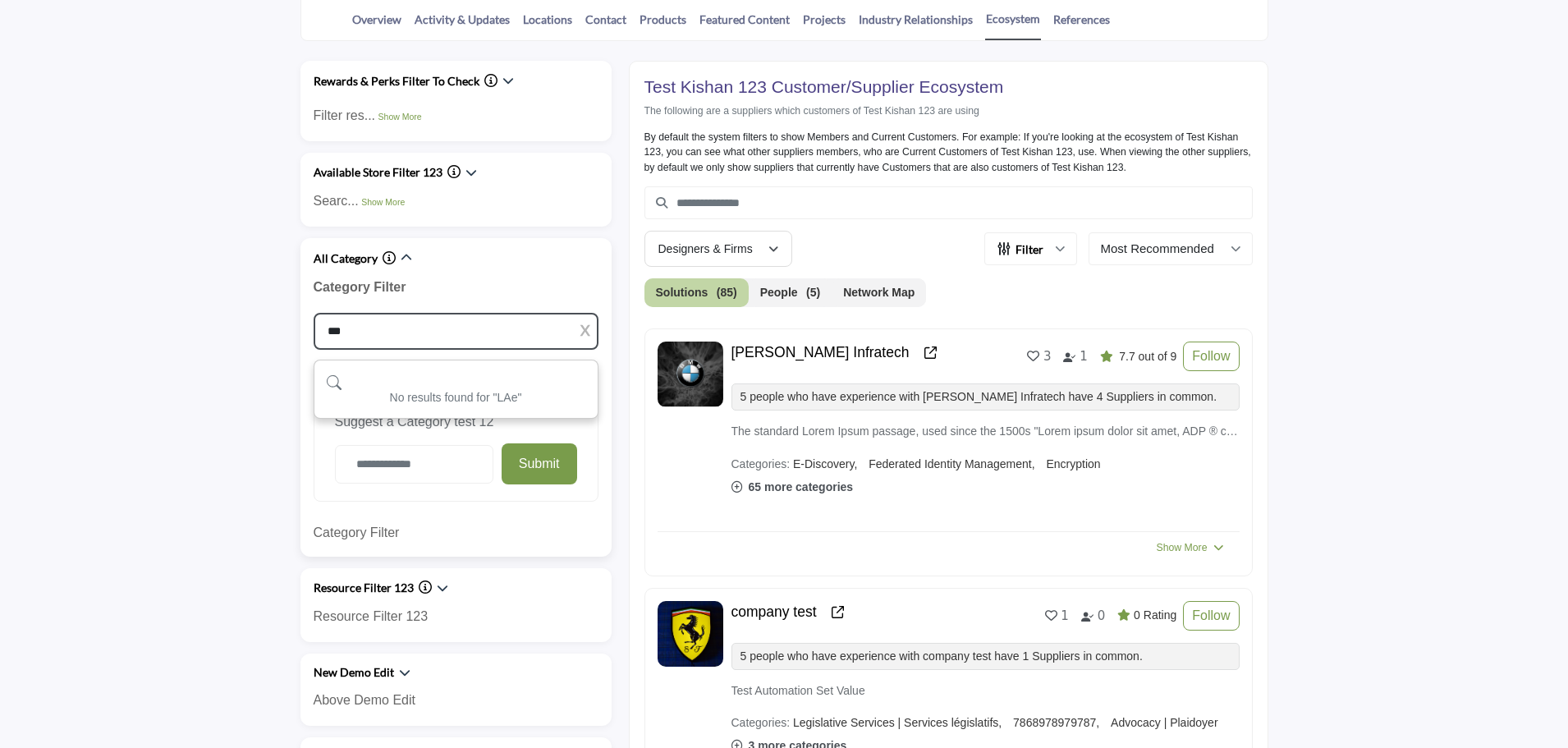
type input "**"
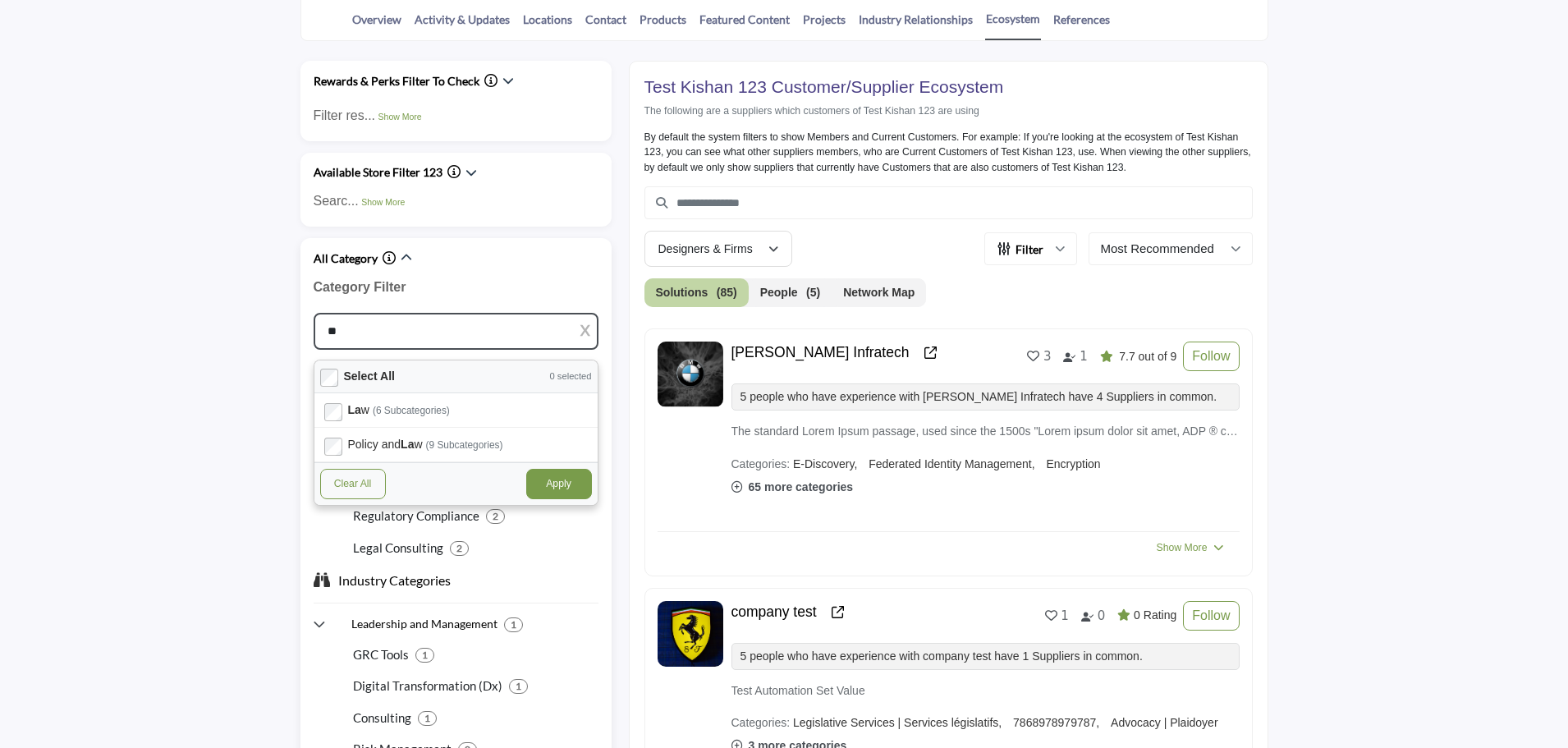
type input "***"
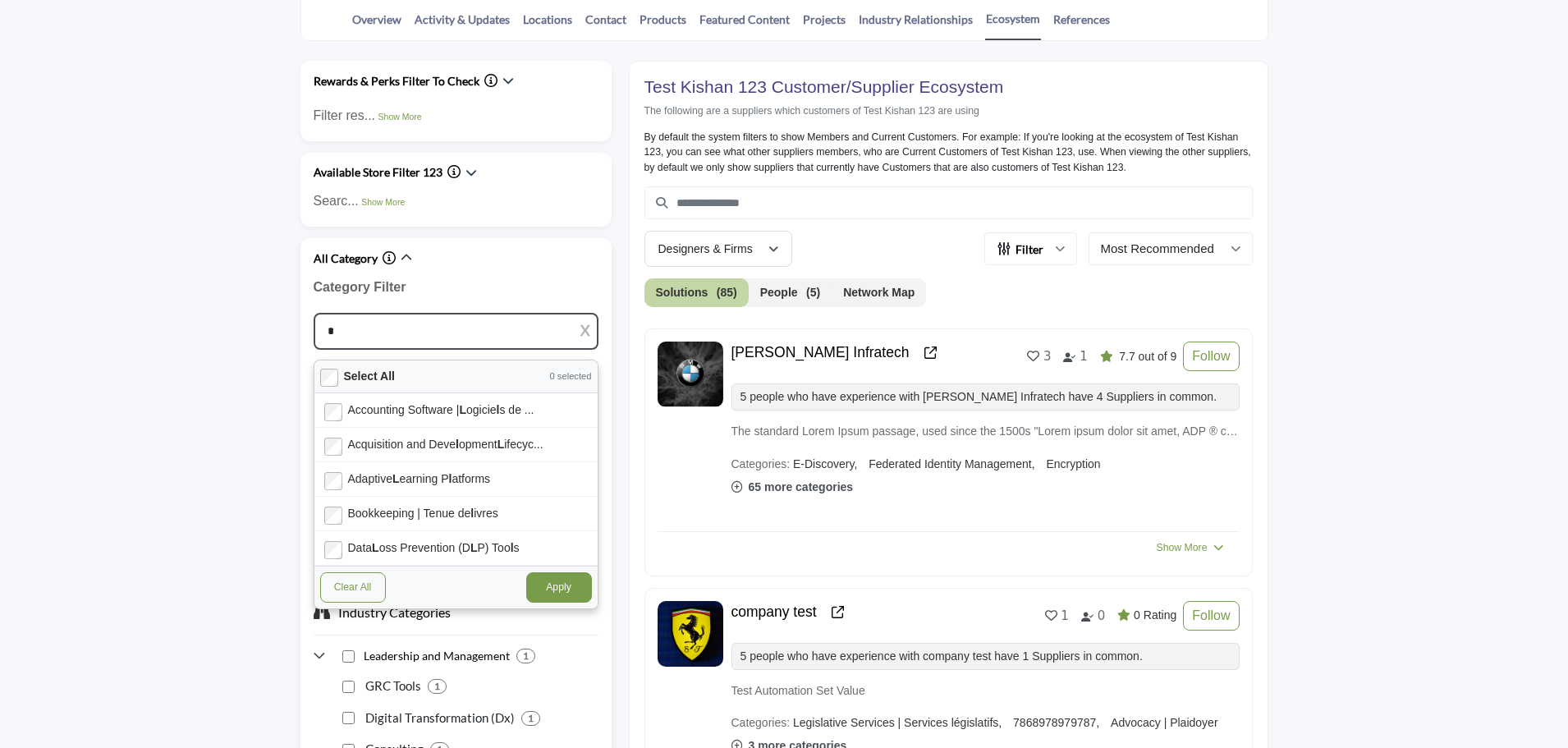
type input "**"
type input "***"
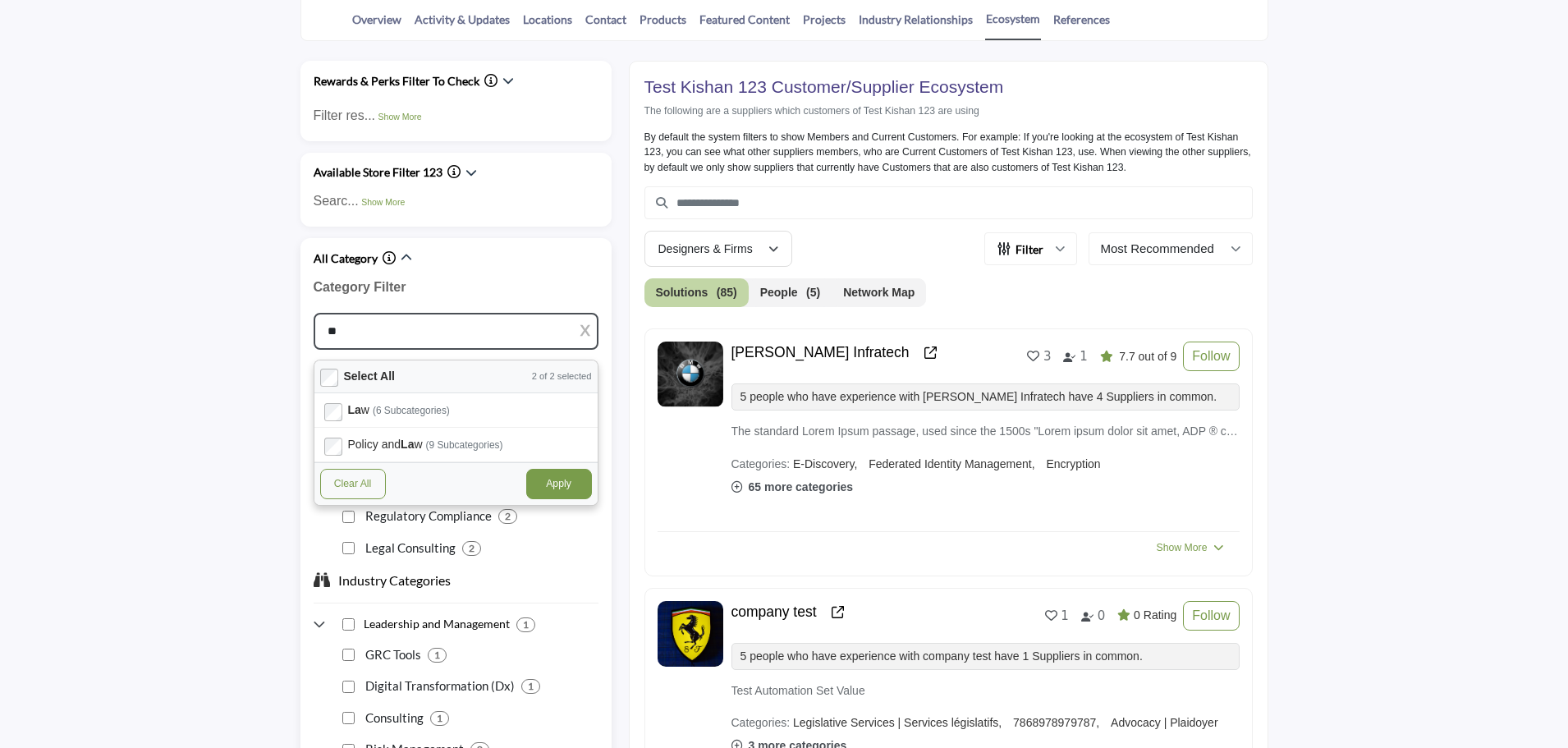
click at [564, 486] on button "Apply" at bounding box center [560, 483] width 66 height 30
type input "**"
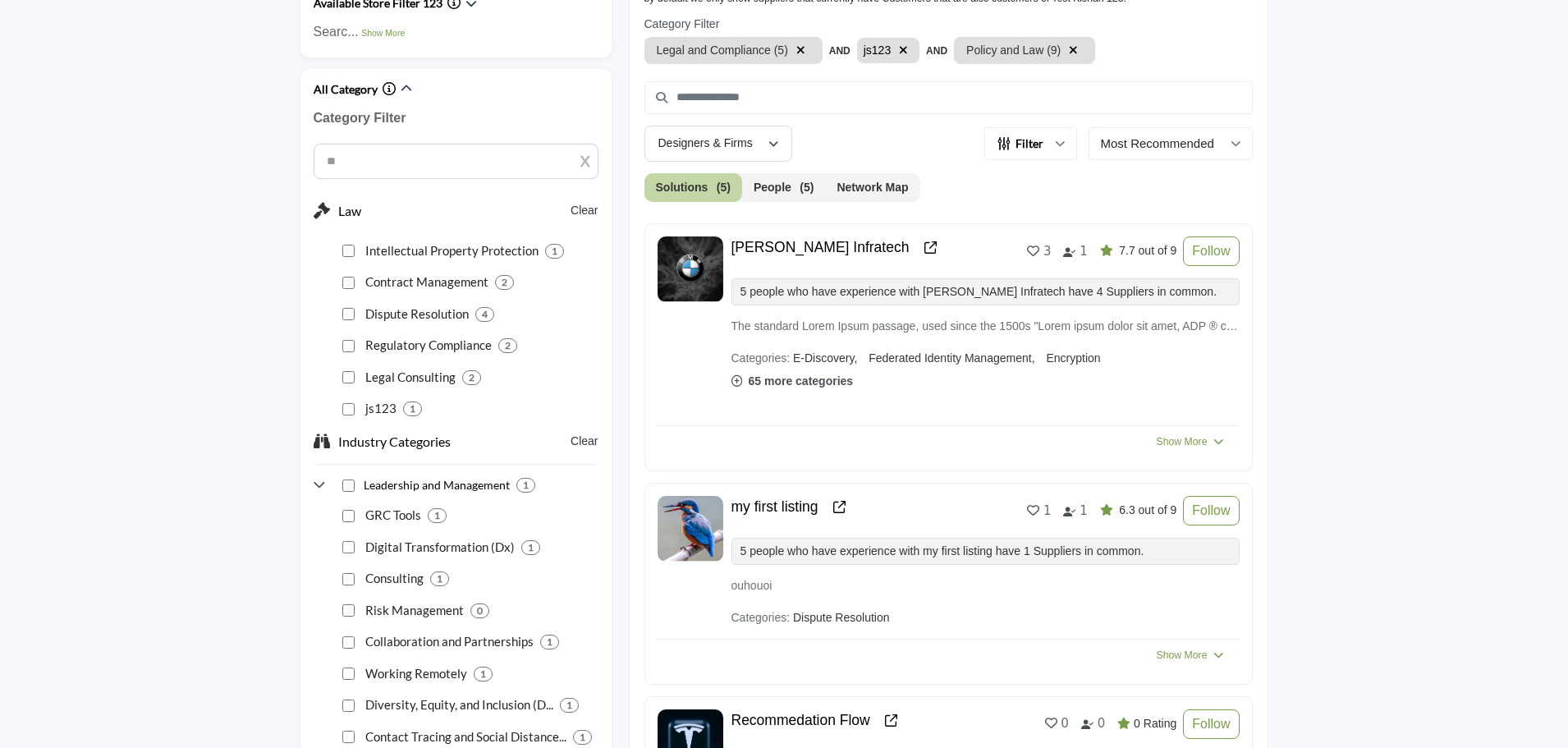
scroll to position [492, 0]
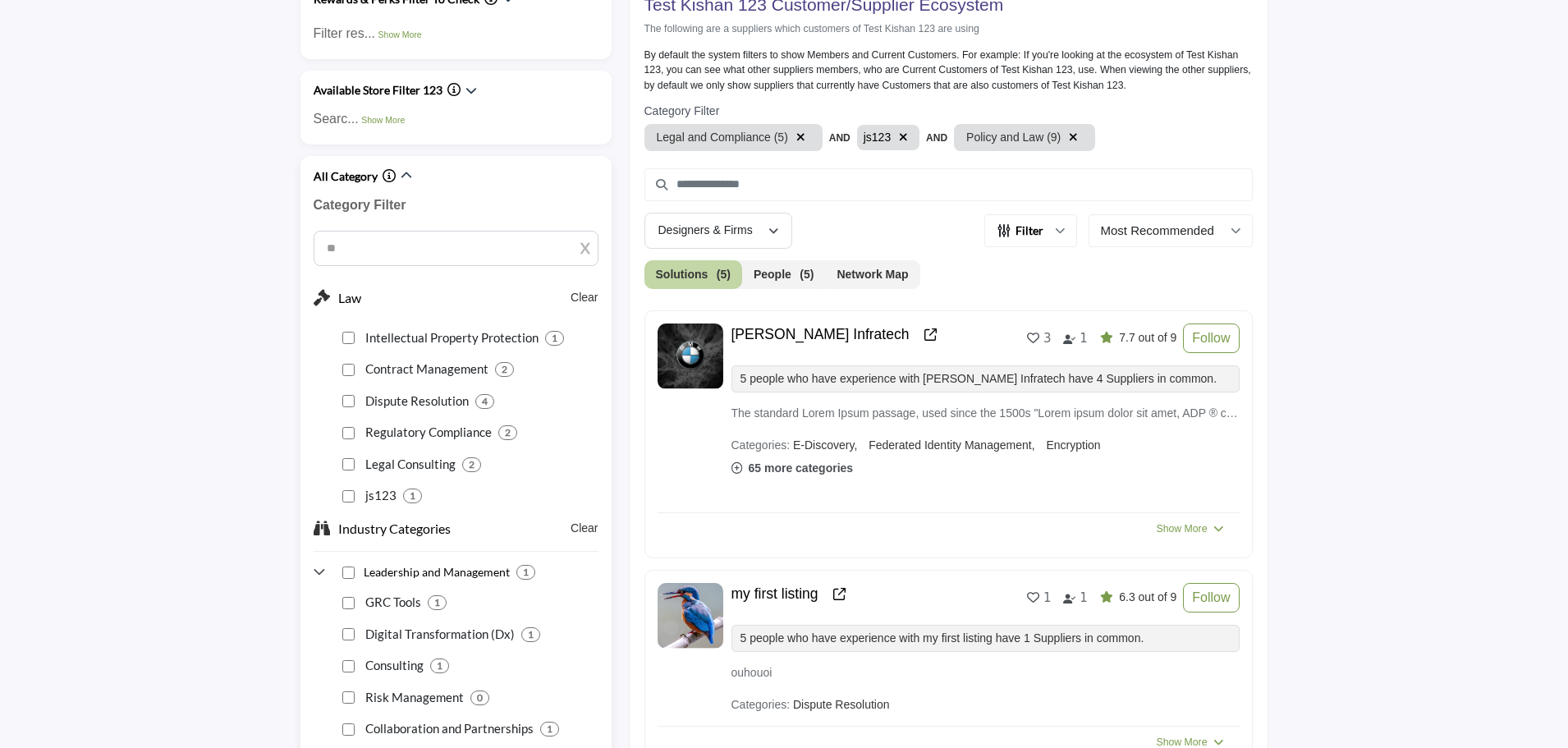
click at [589, 300] on buton "Clear" at bounding box center [584, 297] width 27 height 17
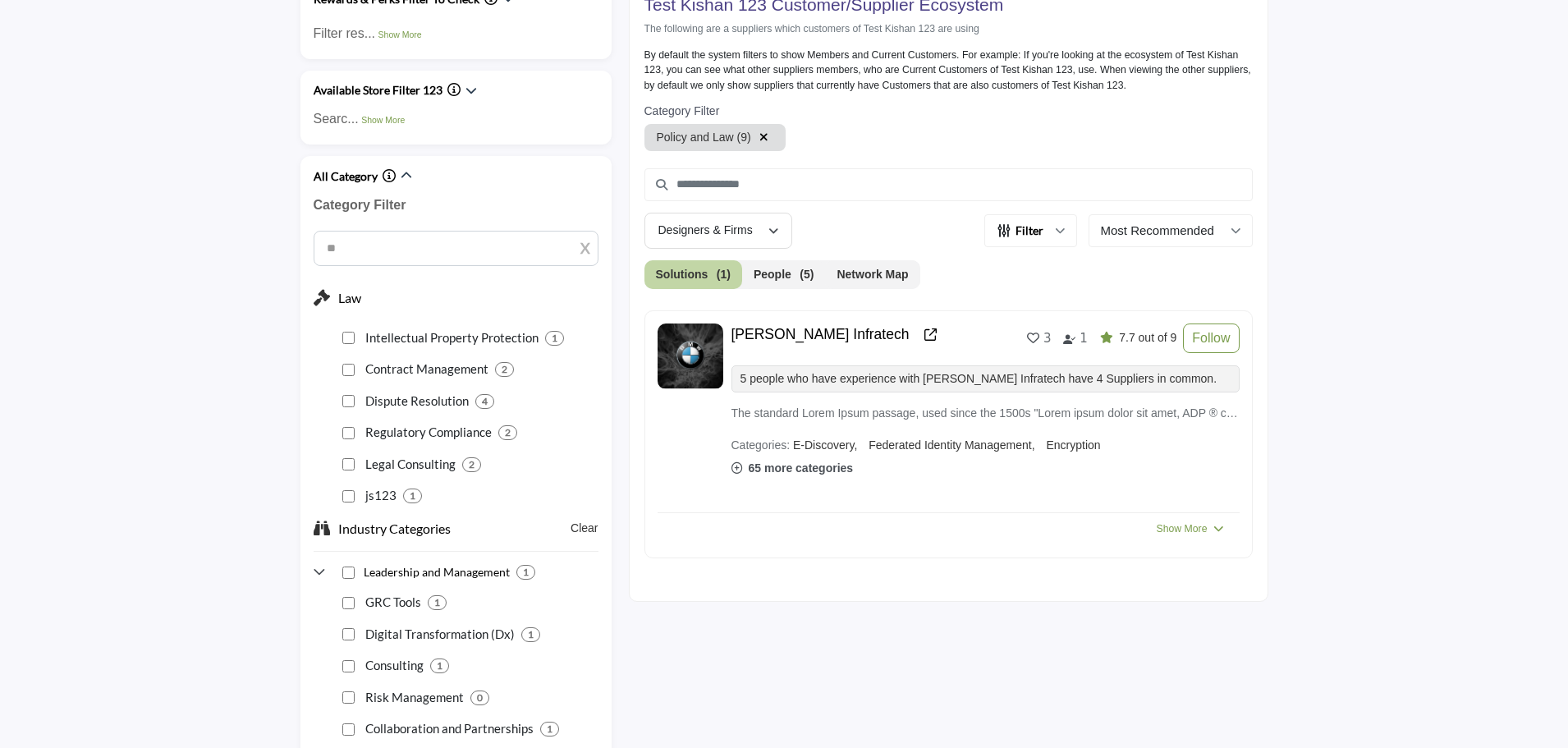
click at [351, 128] on p "Searc... Show More" at bounding box center [455, 118] width 285 height 19
click at [346, 581] on div "Leadership and Management 1" at bounding box center [455, 566] width 285 height 30
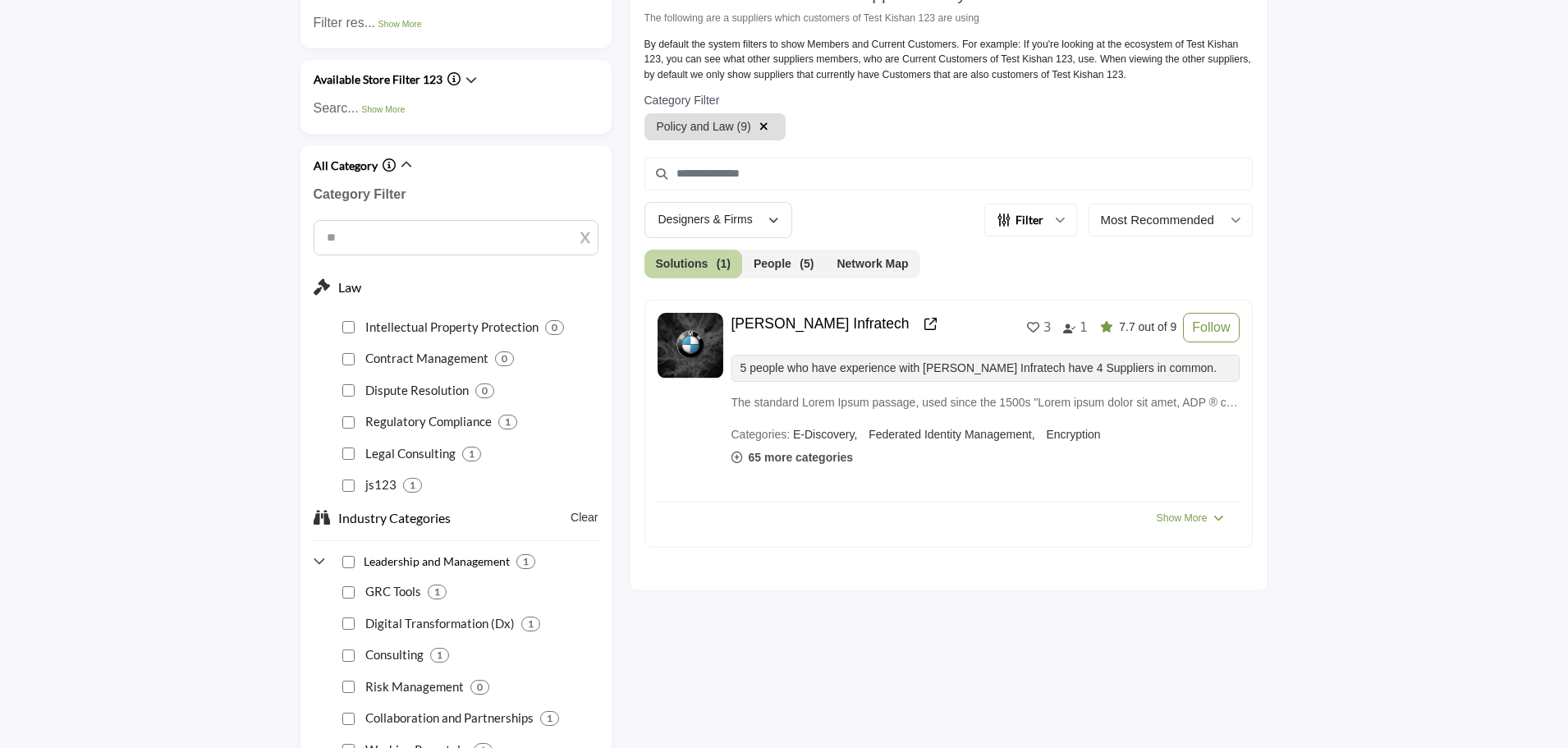
scroll to position [492, 0]
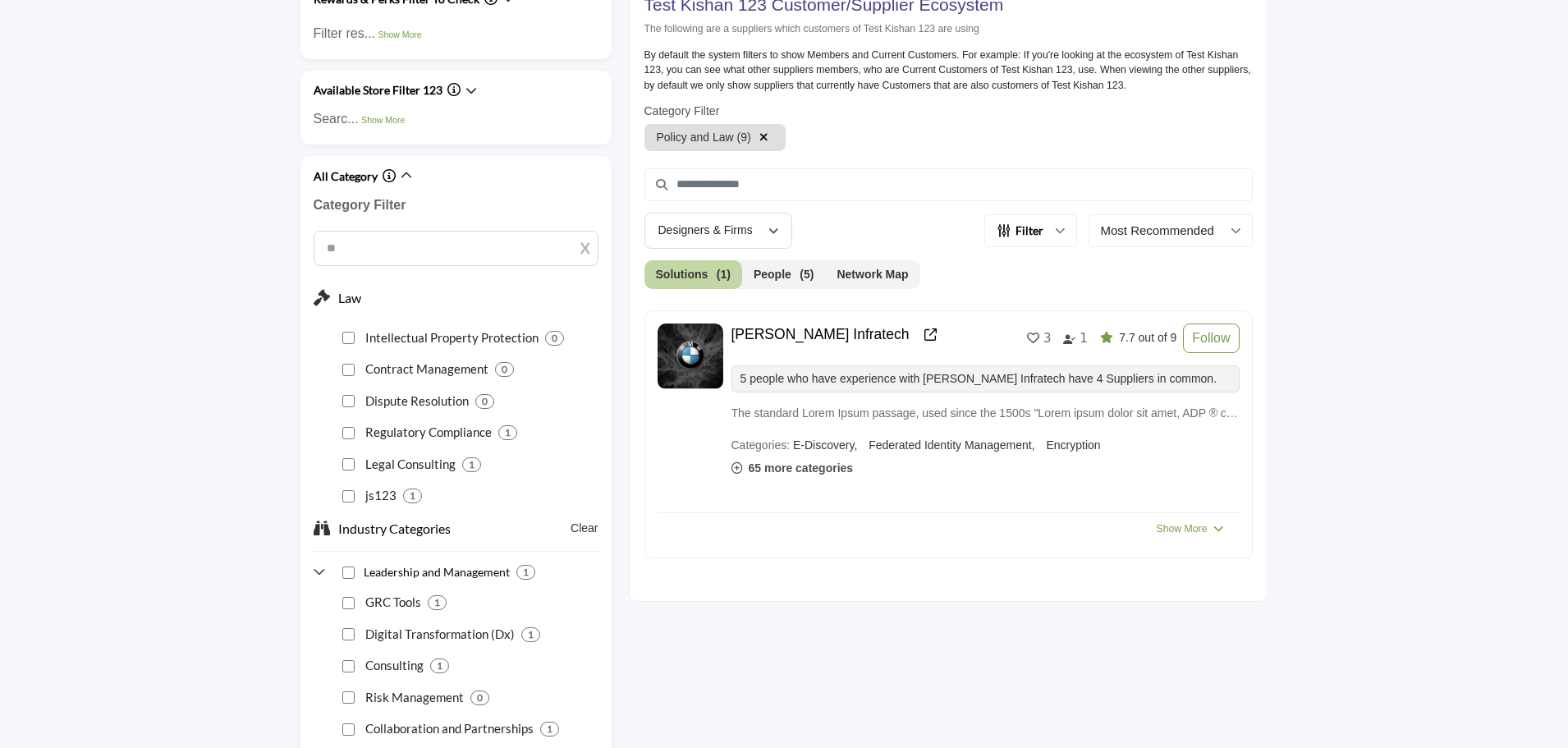
click at [759, 136] on icon "button" at bounding box center [764, 137] width 9 height 12
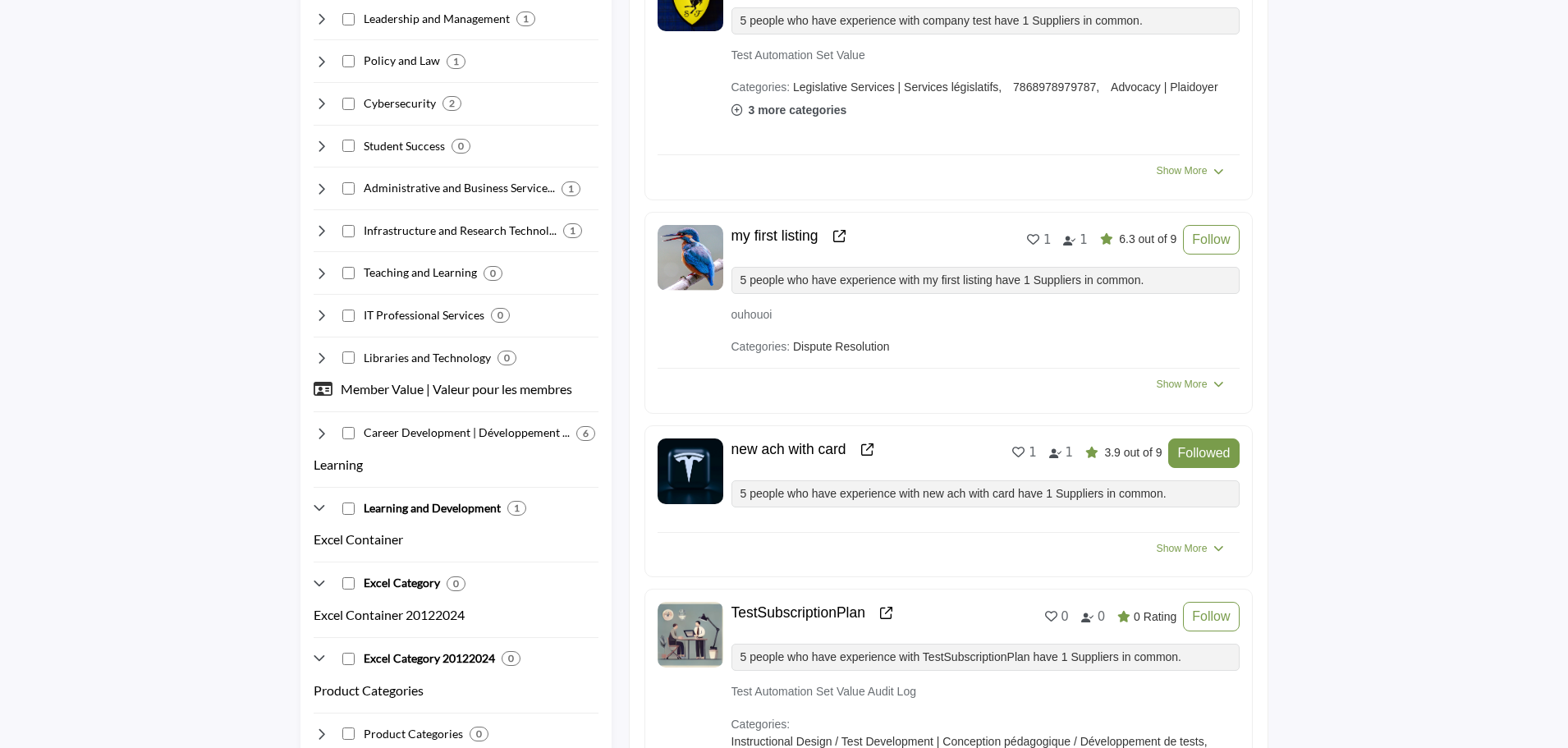
scroll to position [1067, 0]
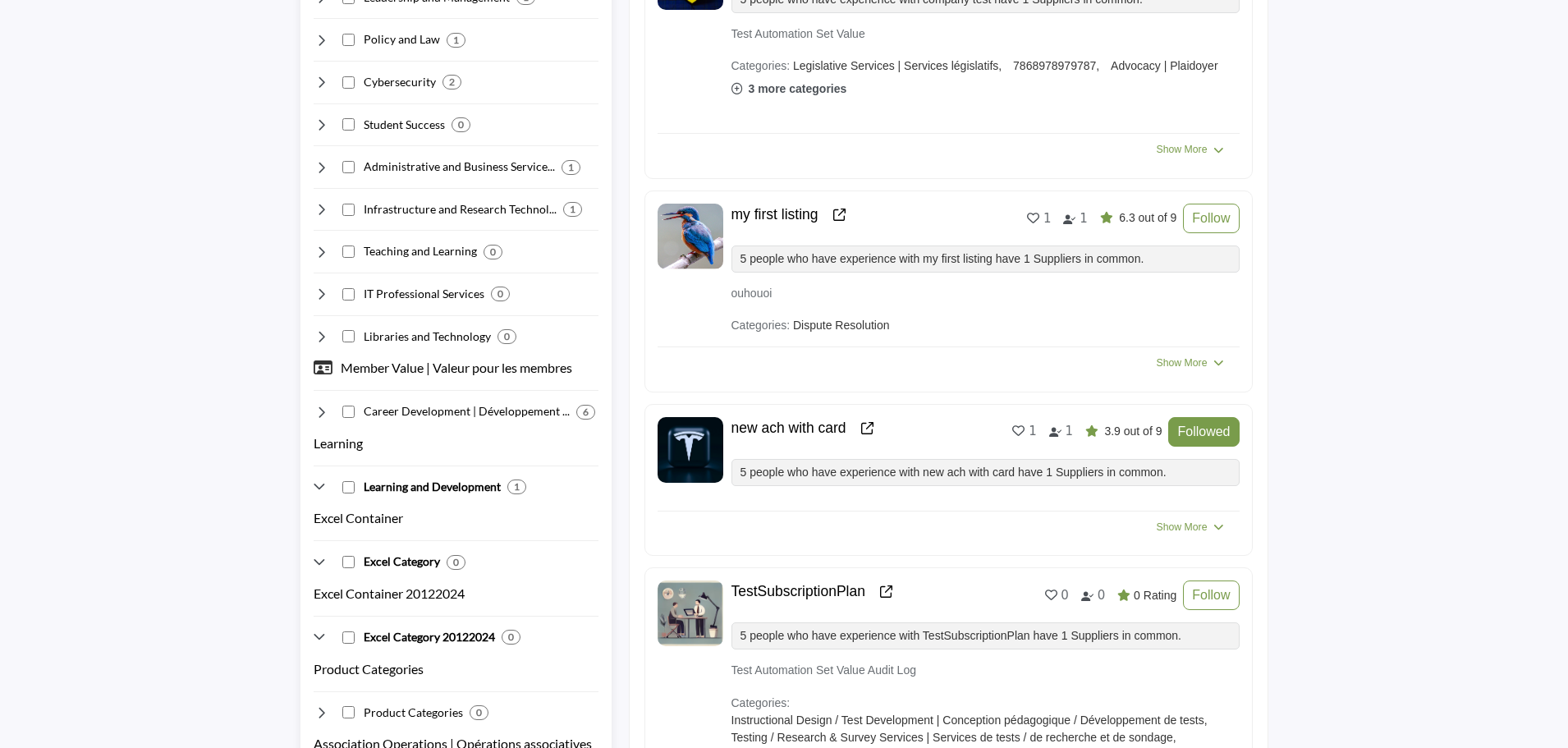
click at [318, 483] on icon at bounding box center [321, 486] width 16 height 16
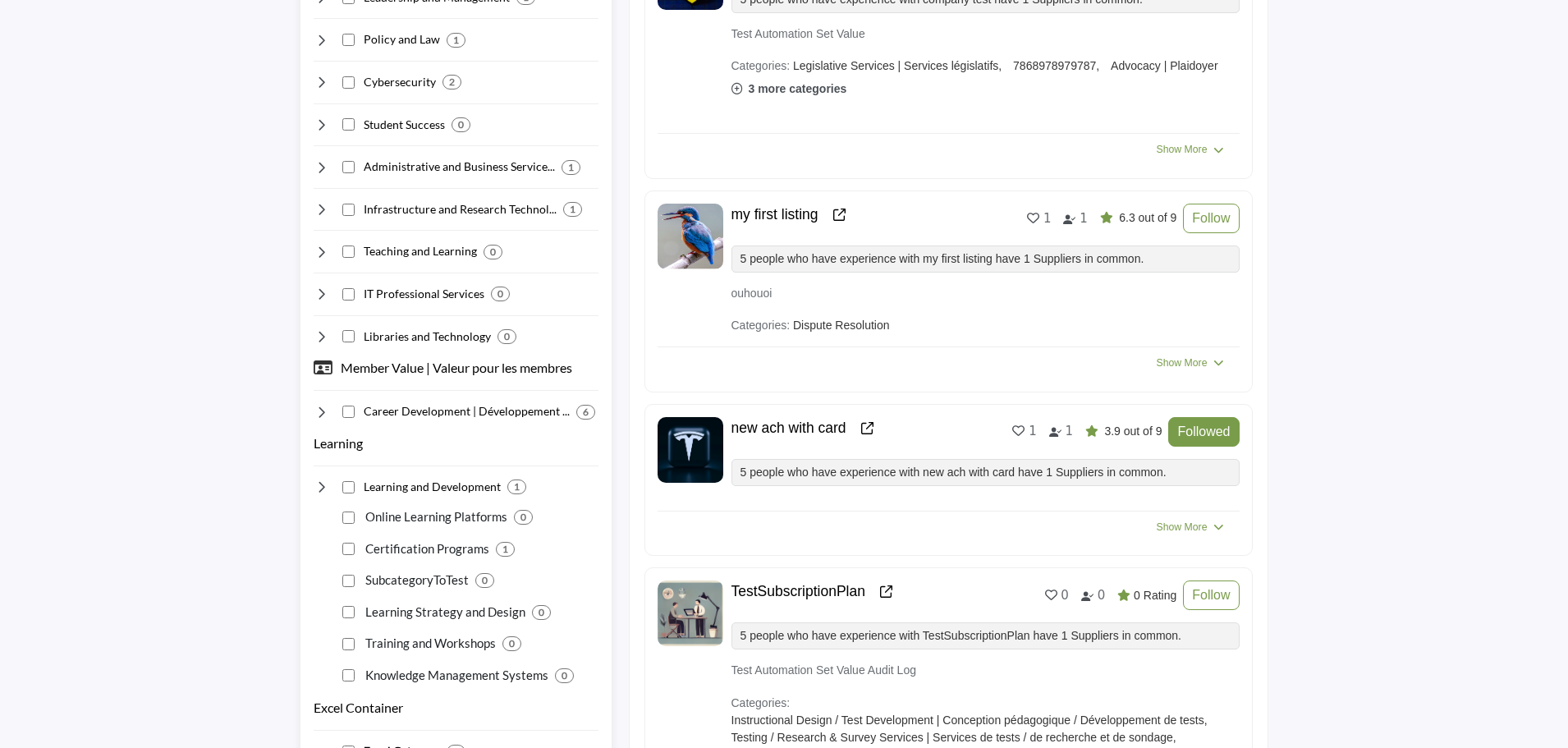
click at [318, 483] on icon at bounding box center [321, 486] width 16 height 16
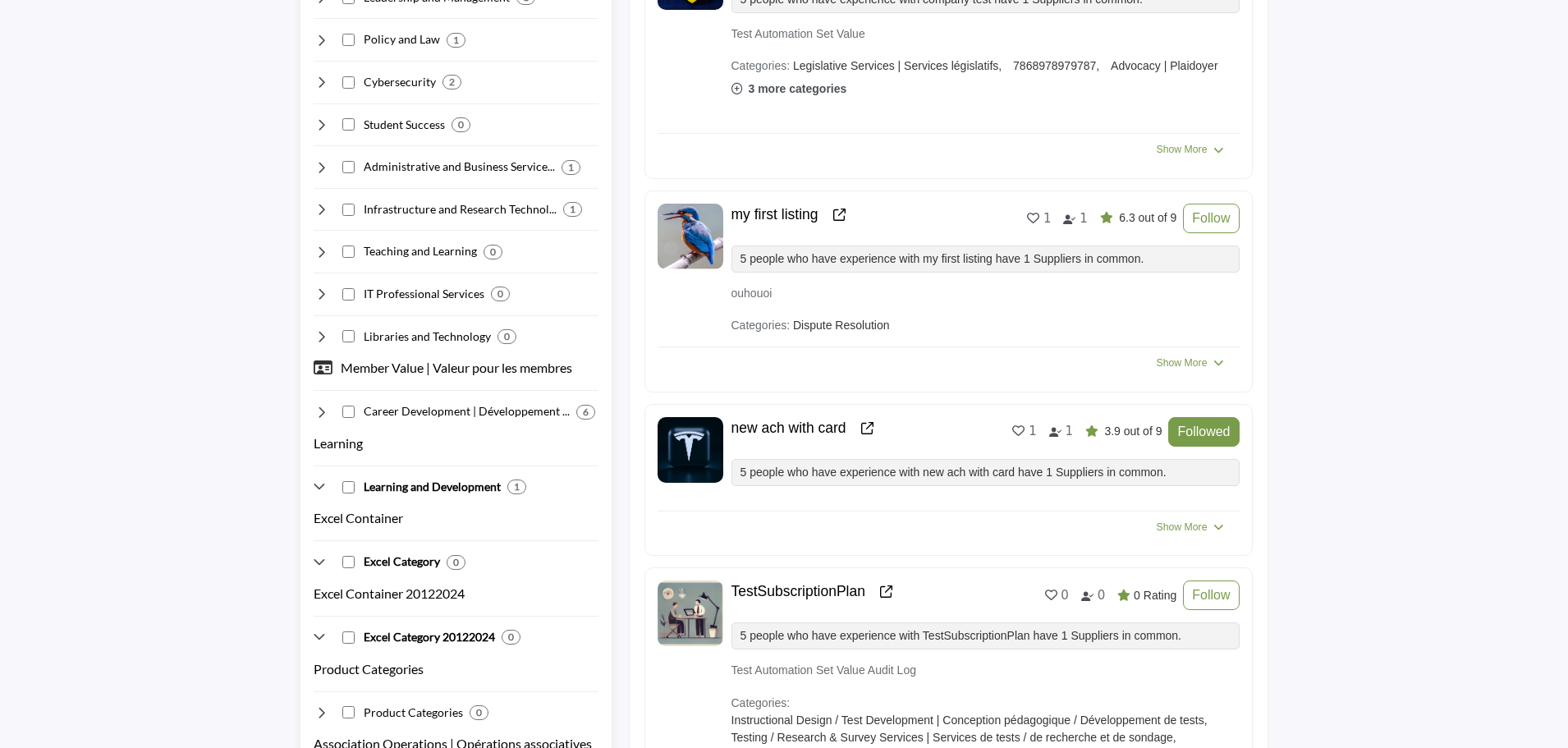
click at [318, 483] on icon at bounding box center [321, 486] width 16 height 16
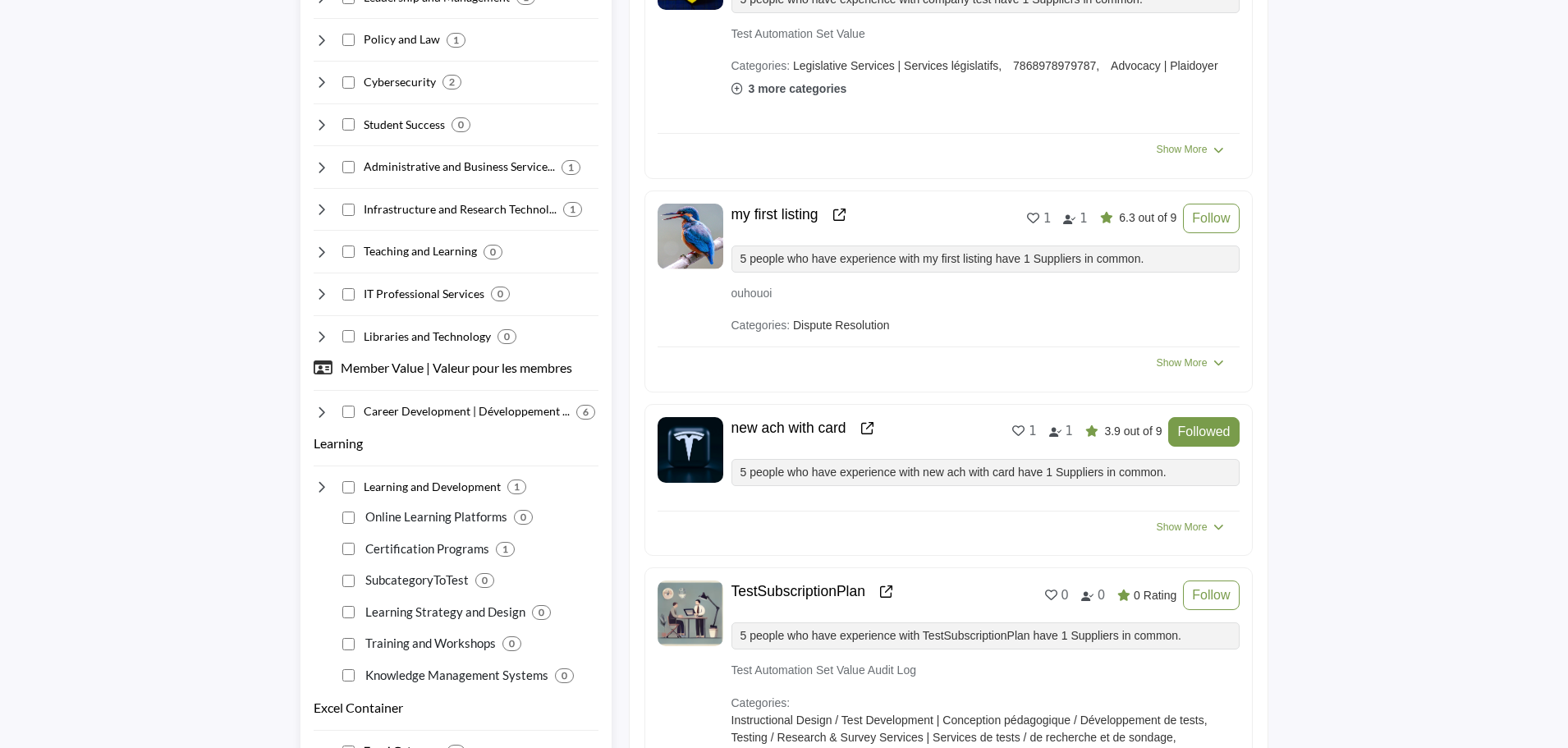
click at [318, 483] on icon at bounding box center [321, 486] width 16 height 16
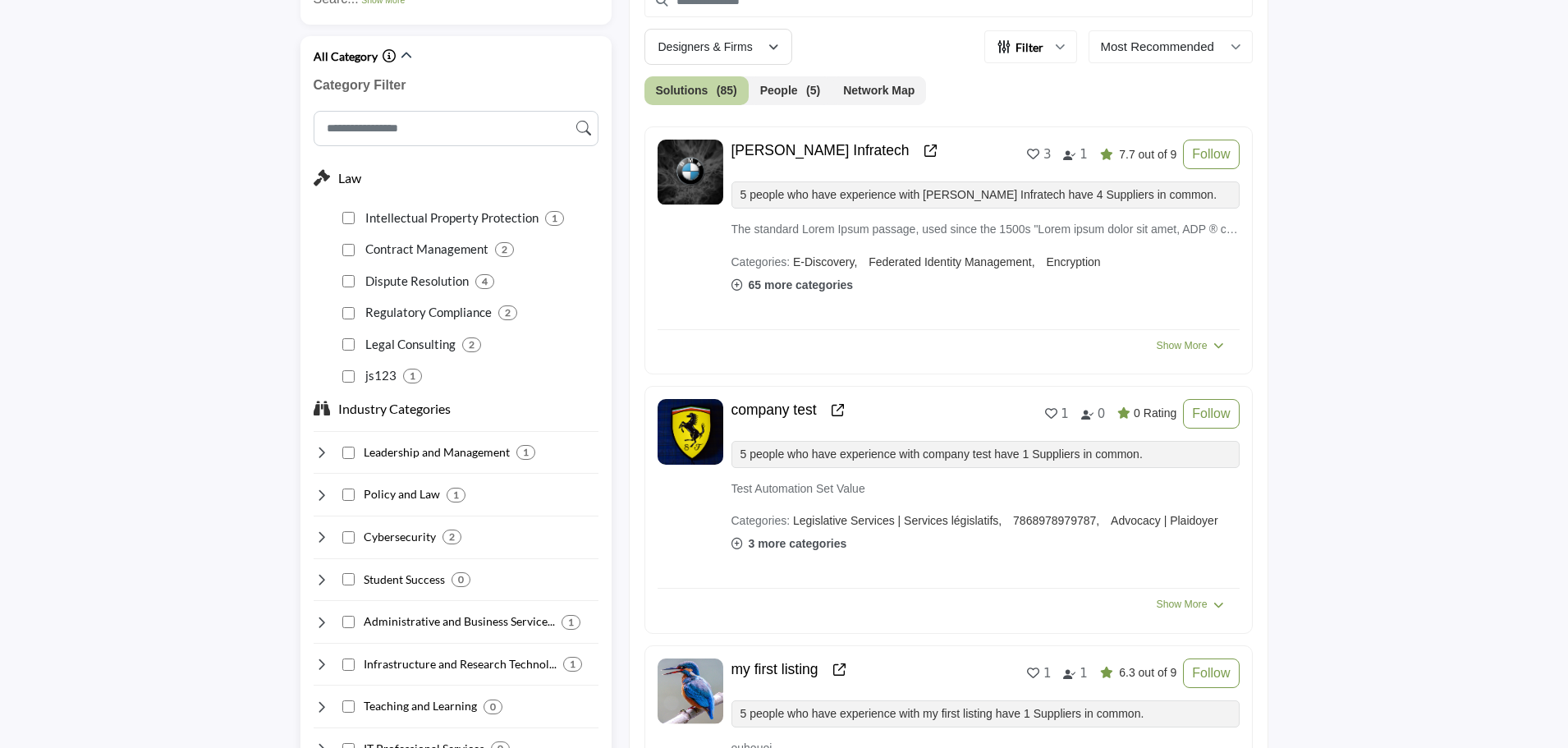
scroll to position [575, 0]
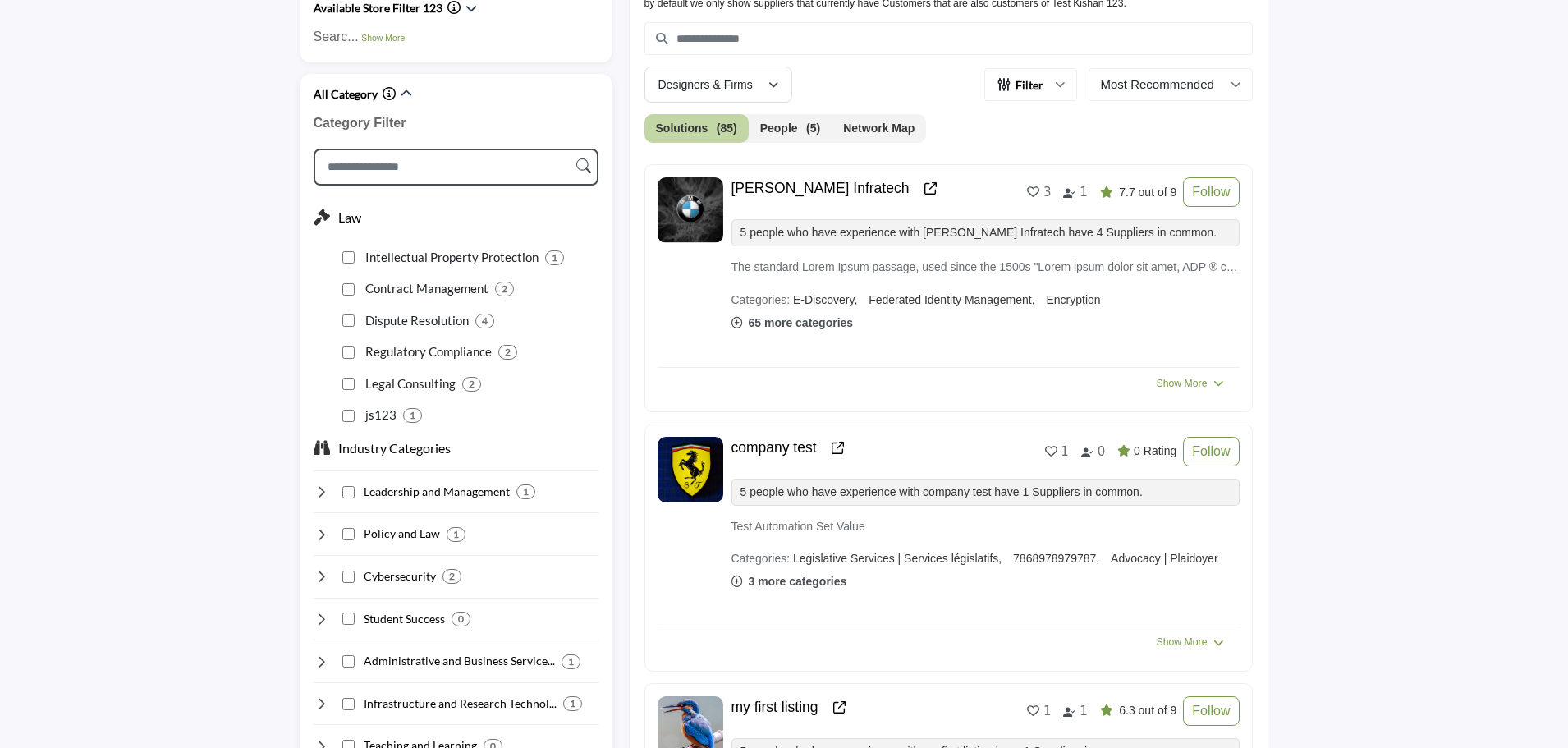
click at [479, 165] on input "Search Category" at bounding box center [455, 168] width 285 height 37
type input "***"
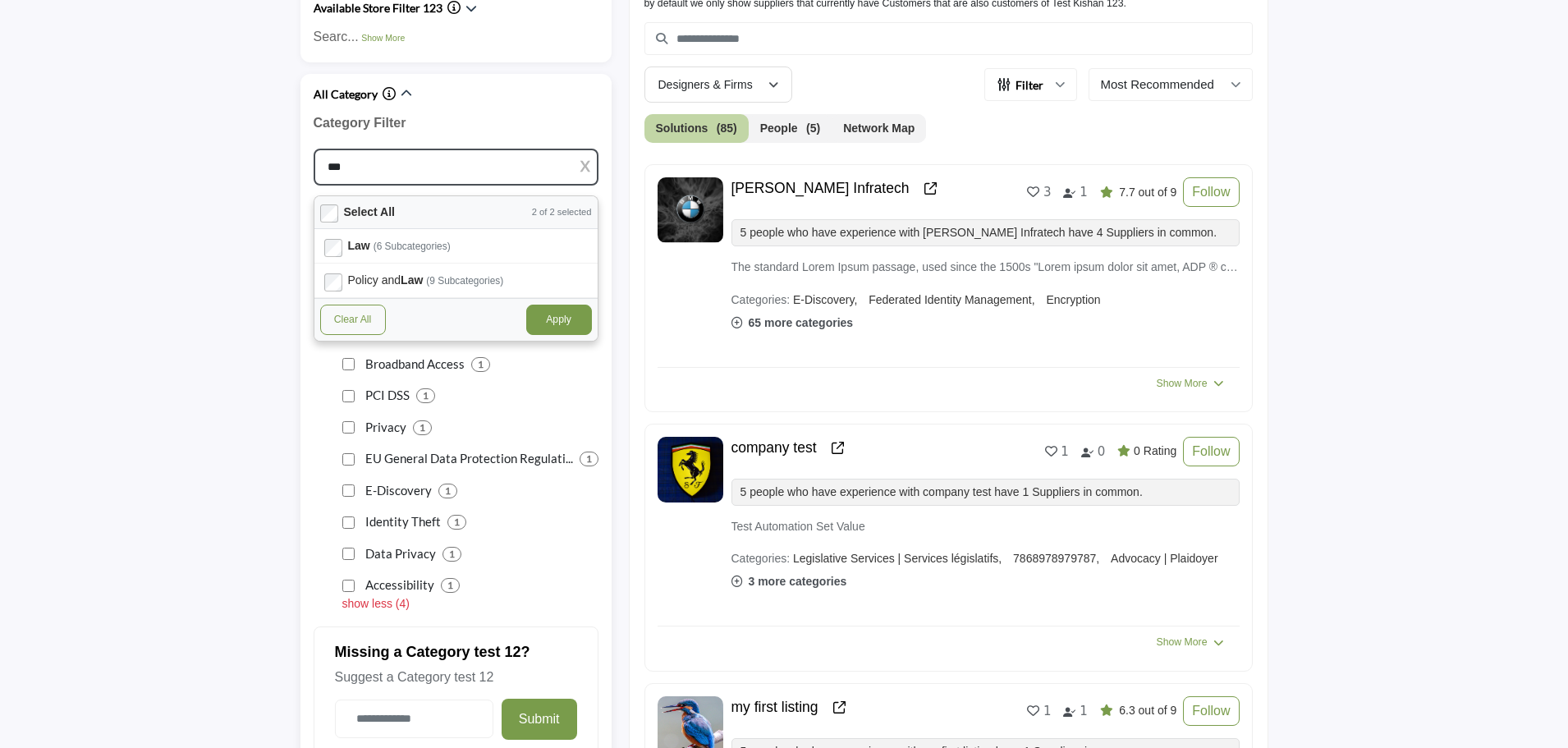
click at [348, 313] on button "Clear All" at bounding box center [353, 319] width 66 height 30
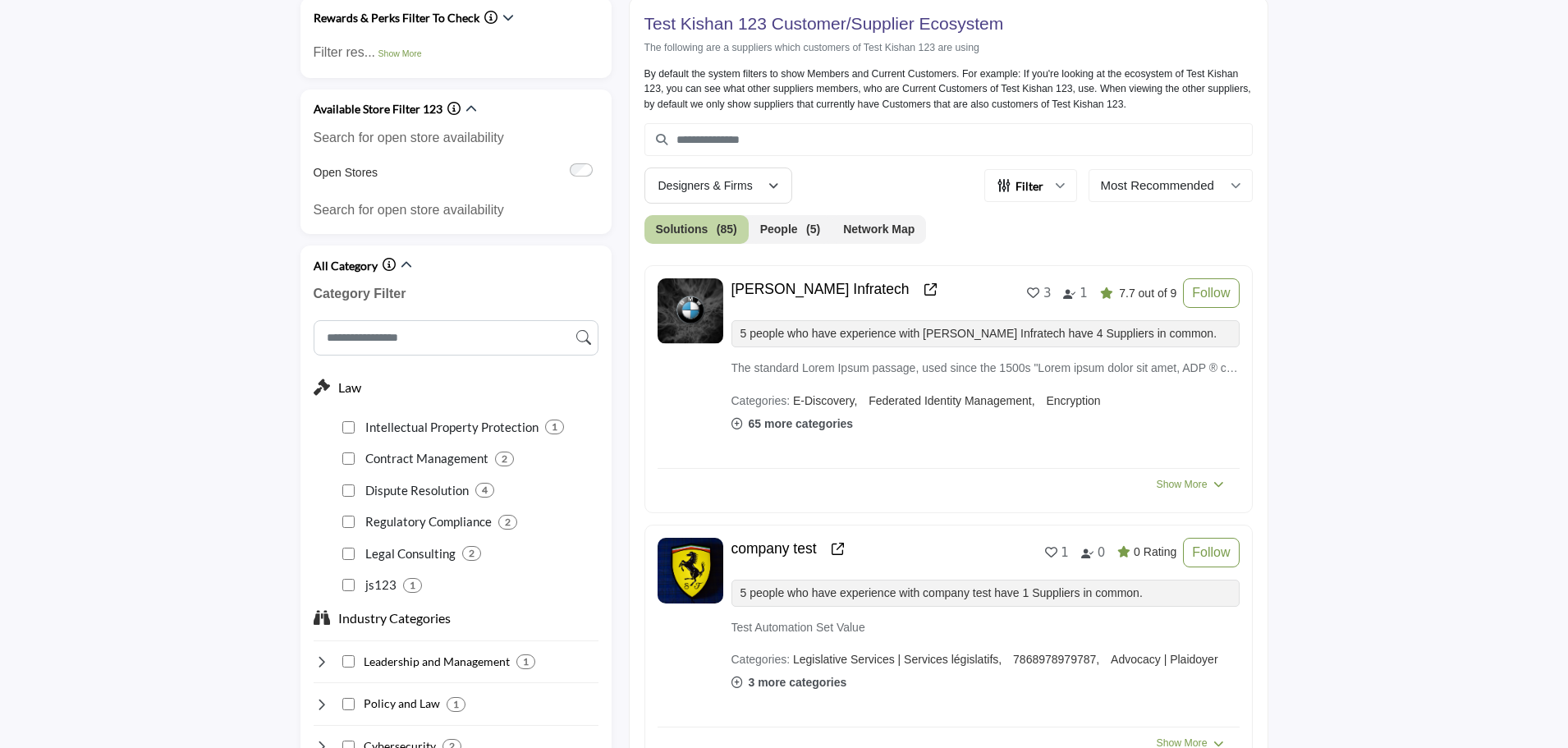
scroll to position [492, 0]
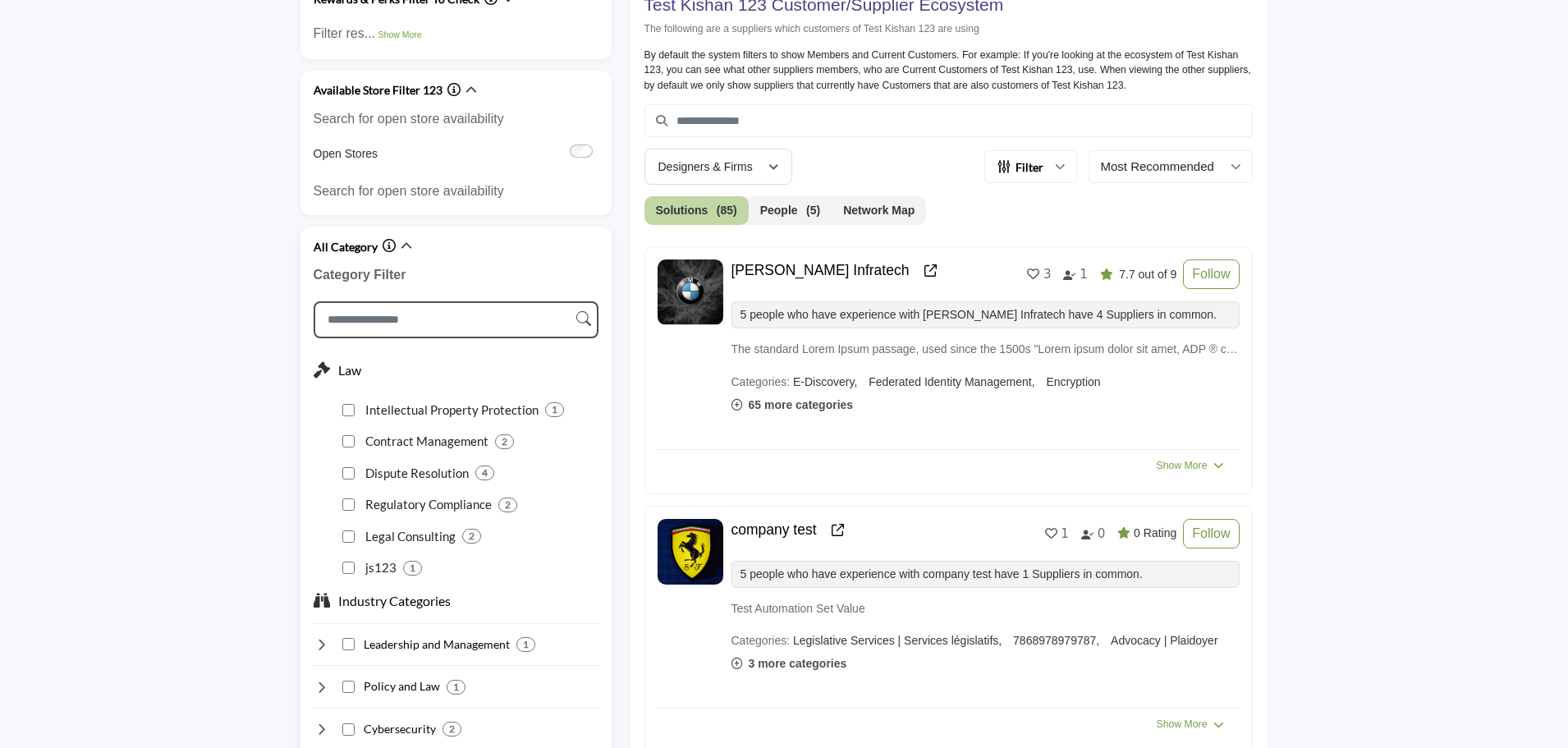
click at [406, 310] on input "Search Category" at bounding box center [455, 320] width 285 height 37
type input "**"
type input "***"
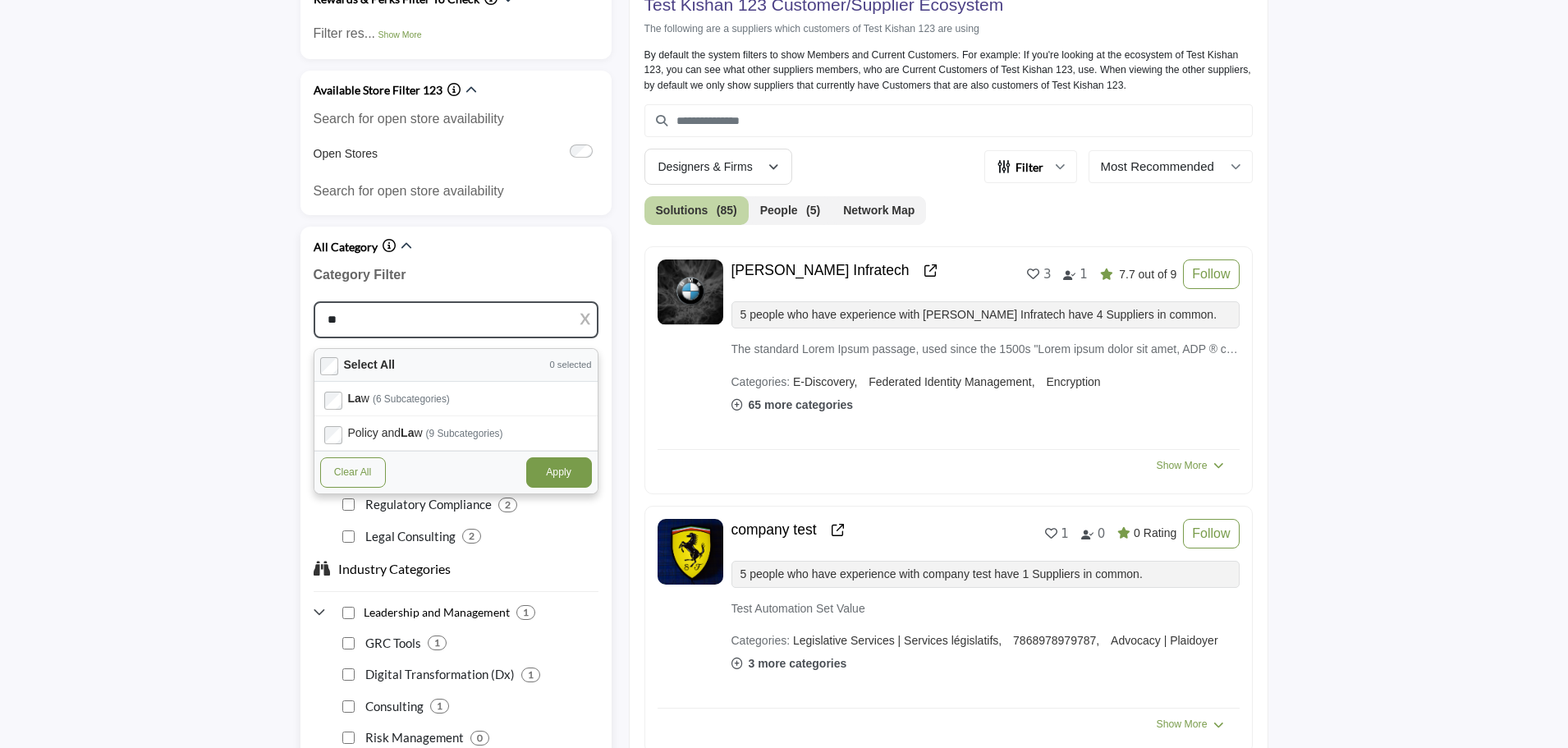
type input "*"
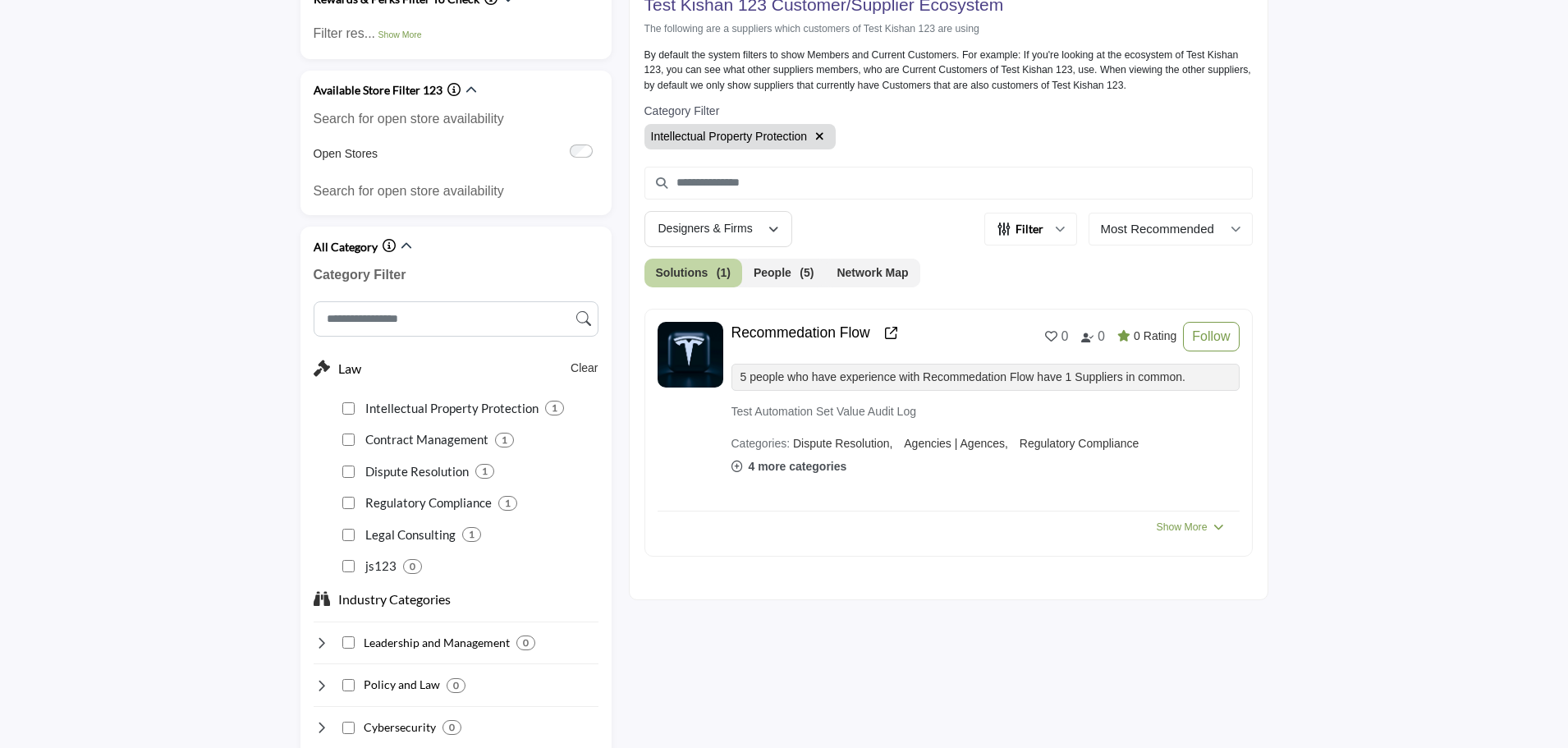
drag, startPoint x: 821, startPoint y: 134, endPoint x: 730, endPoint y: 350, distance: 234.4
click at [821, 134] on icon "button" at bounding box center [820, 136] width 9 height 12
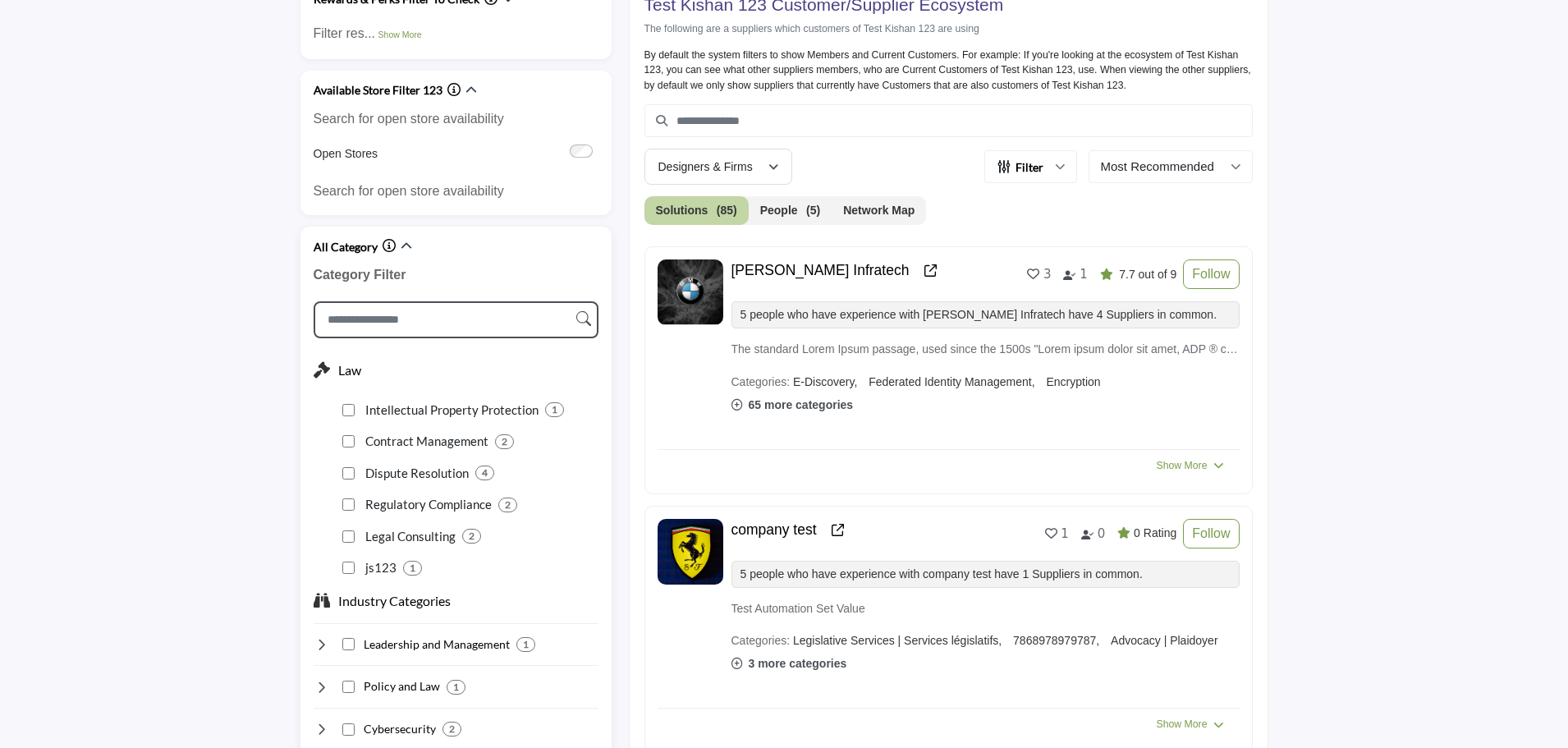
click at [450, 320] on input "Search Category" at bounding box center [455, 320] width 285 height 37
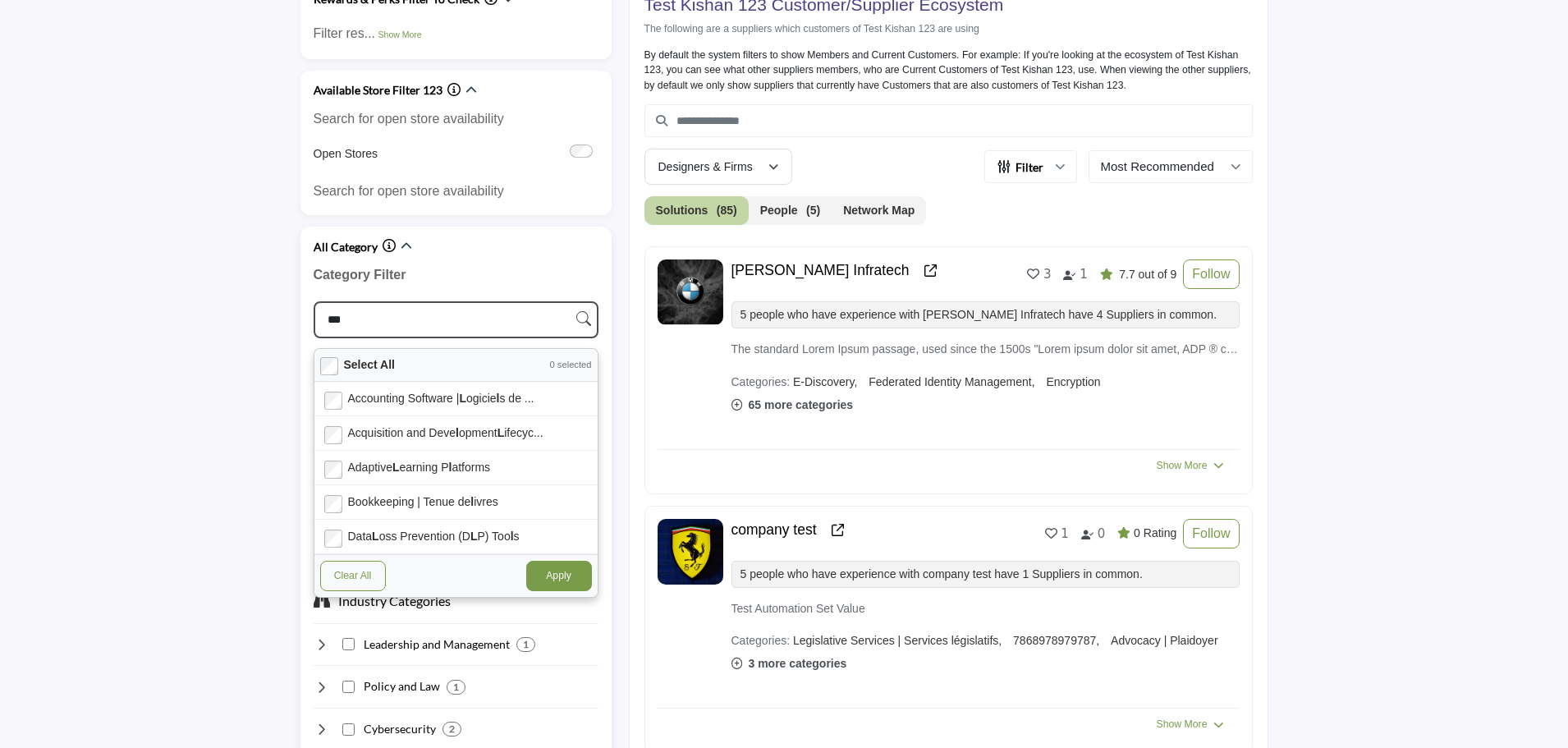
type input "****"
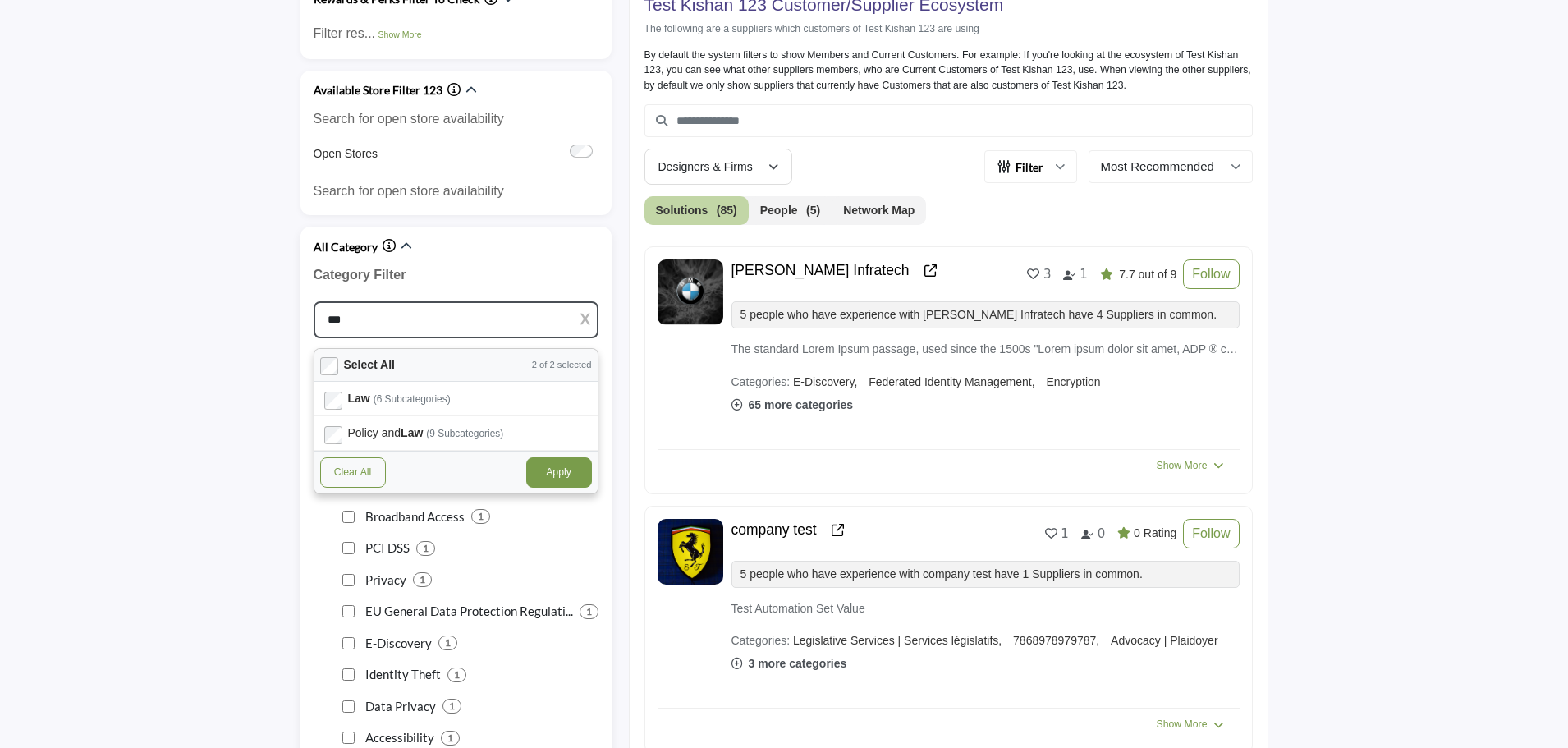
click at [555, 473] on button "Apply" at bounding box center [560, 471] width 66 height 30
type input "***"
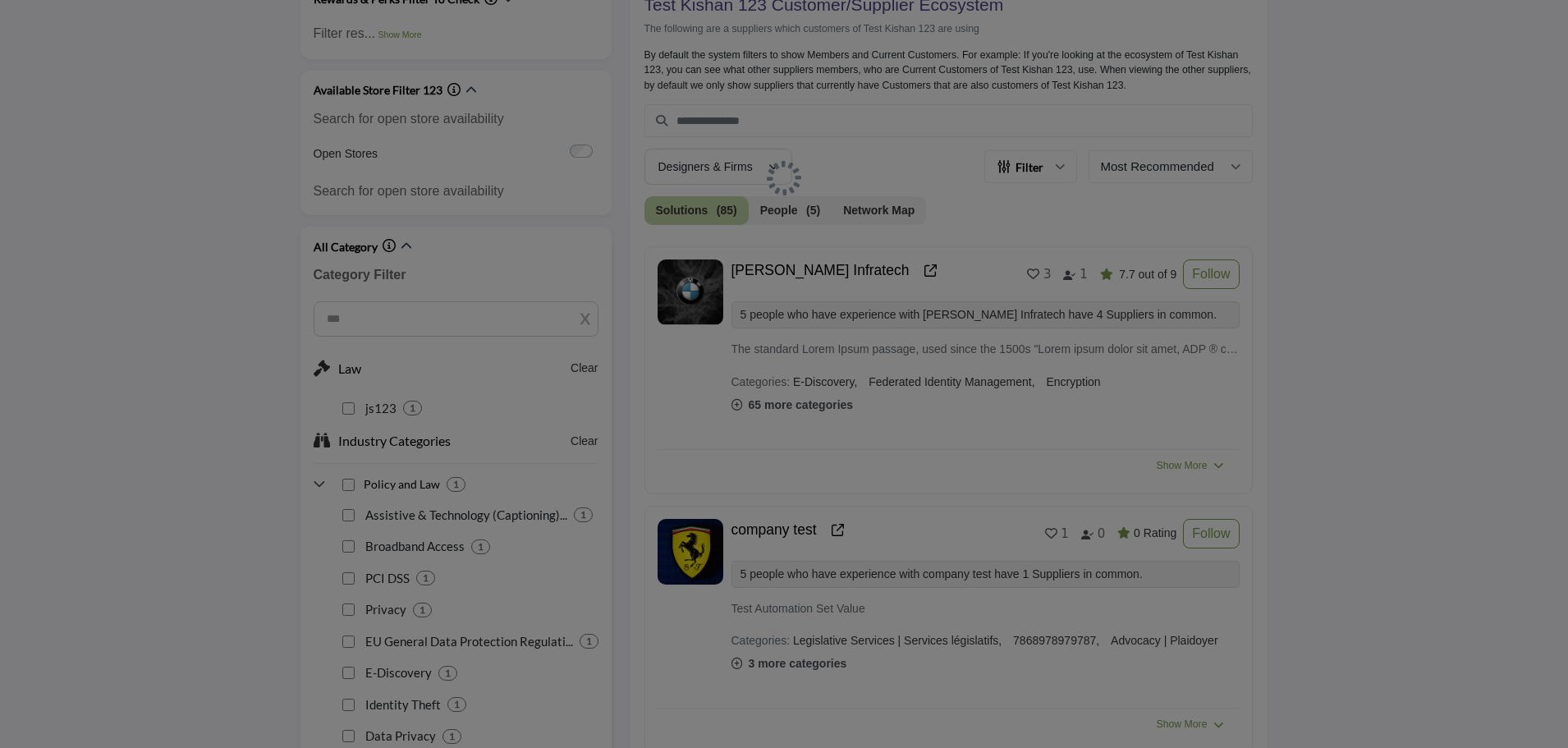
click at [584, 387] on div "js123 1" at bounding box center [467, 403] width 262 height 32
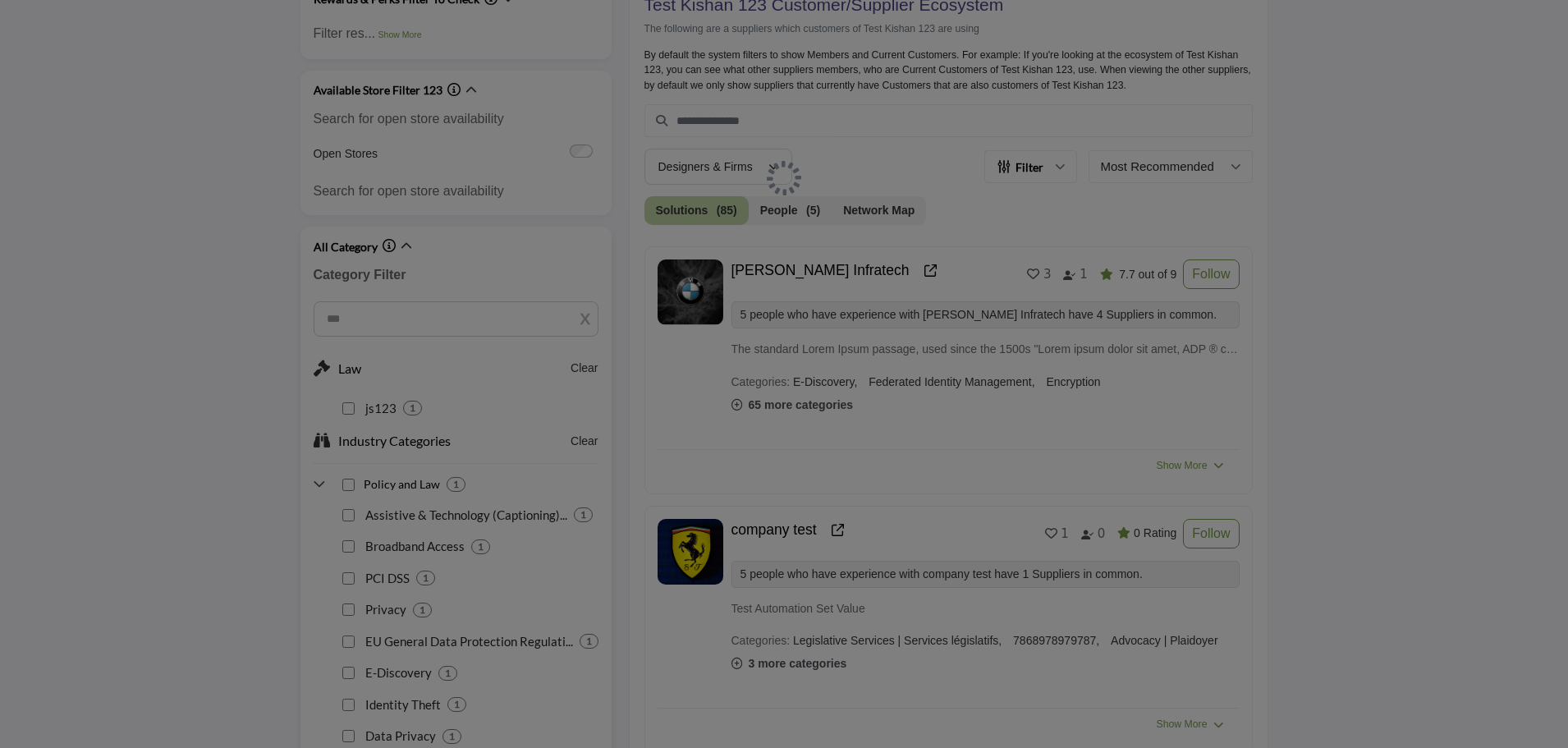
click at [584, 387] on div "js123 1" at bounding box center [467, 403] width 262 height 32
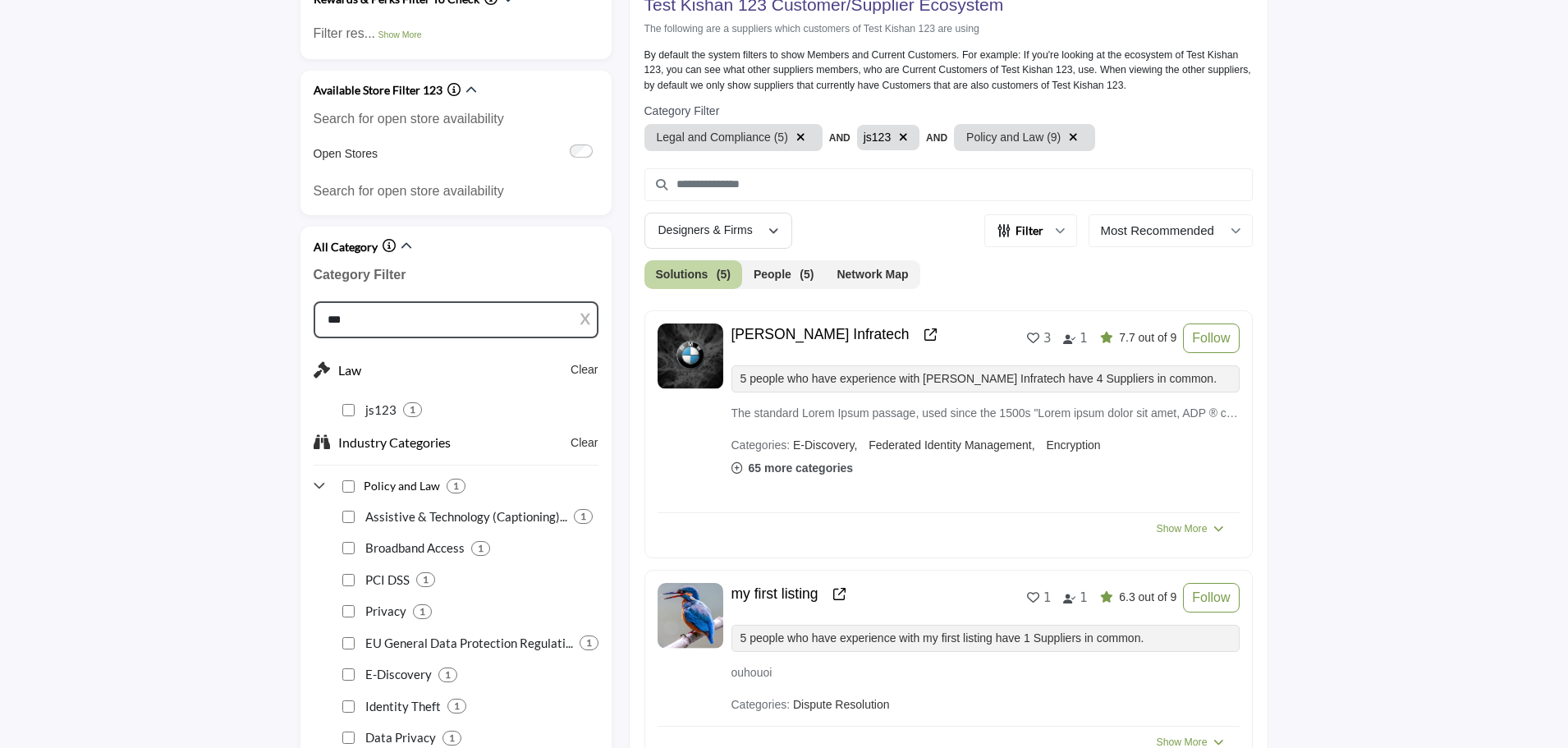
click at [428, 301] on input "***" at bounding box center [455, 320] width 285 height 37
click at [0, 0] on div "Law (6 subcategories)" at bounding box center [0, 0] width 0 height 0
click at [0, 0] on button "Clear All" at bounding box center [0, 0] width 0 height 0
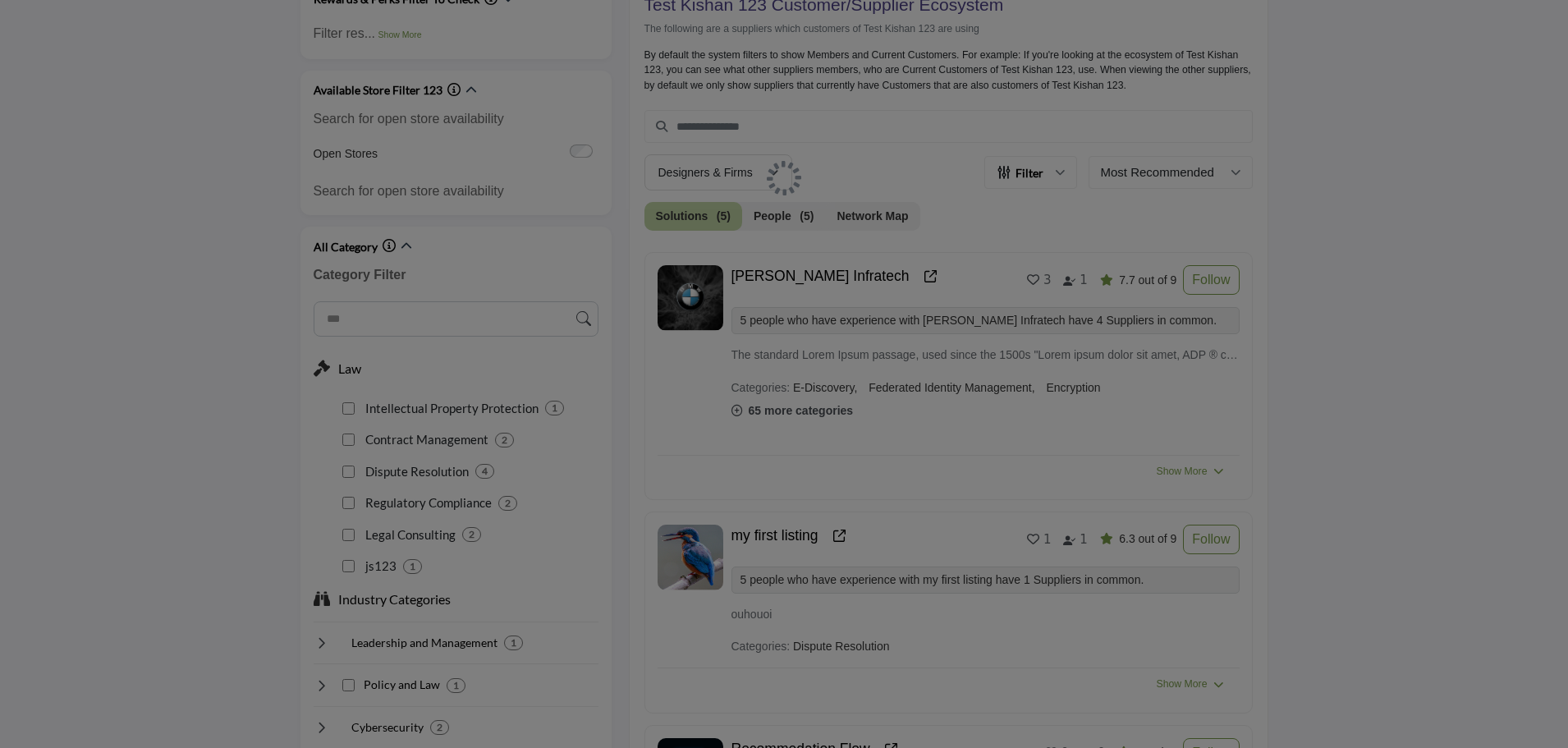
click at [362, 462] on p "Dispute Resolution" at bounding box center [415, 471] width 108 height 19
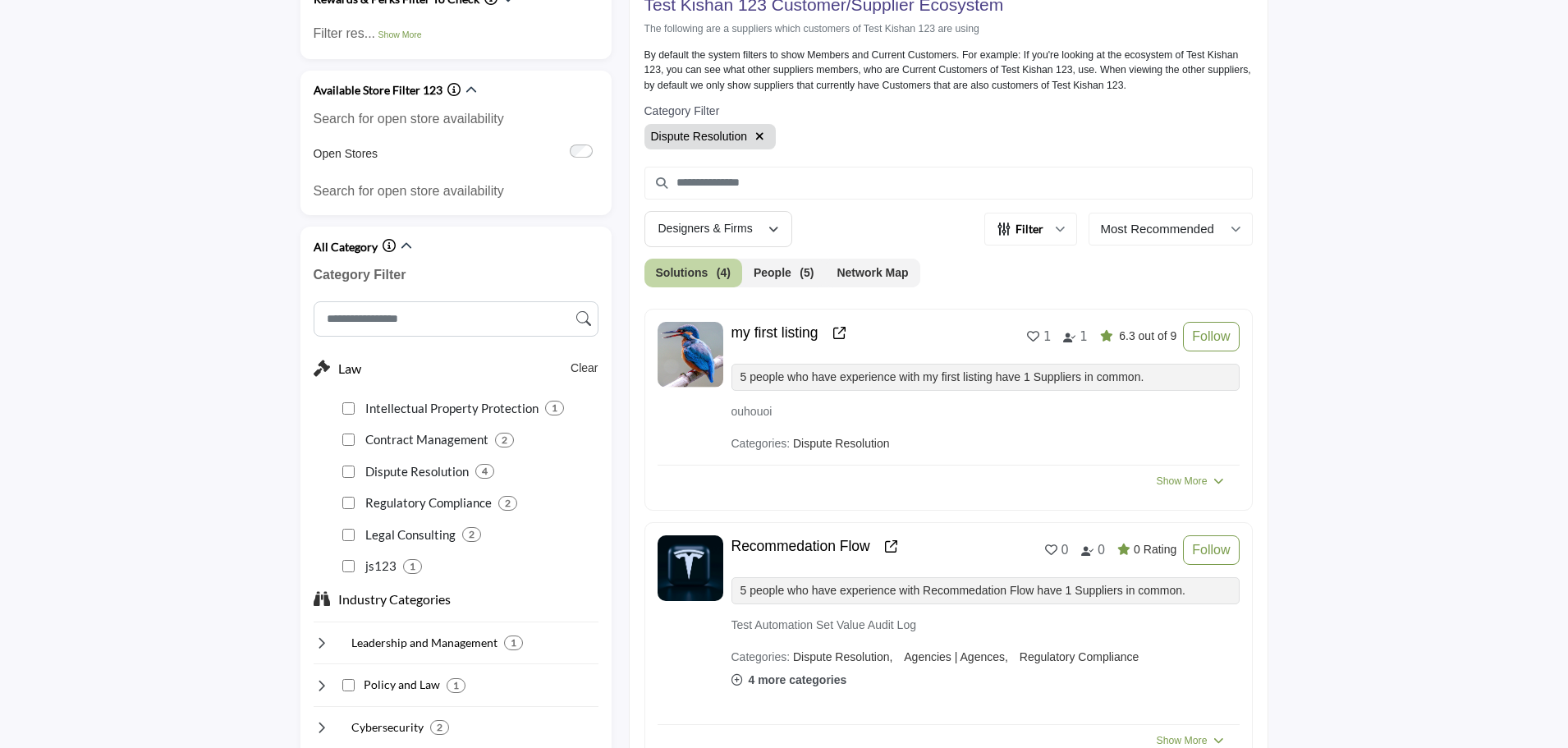
scroll to position [520, 0]
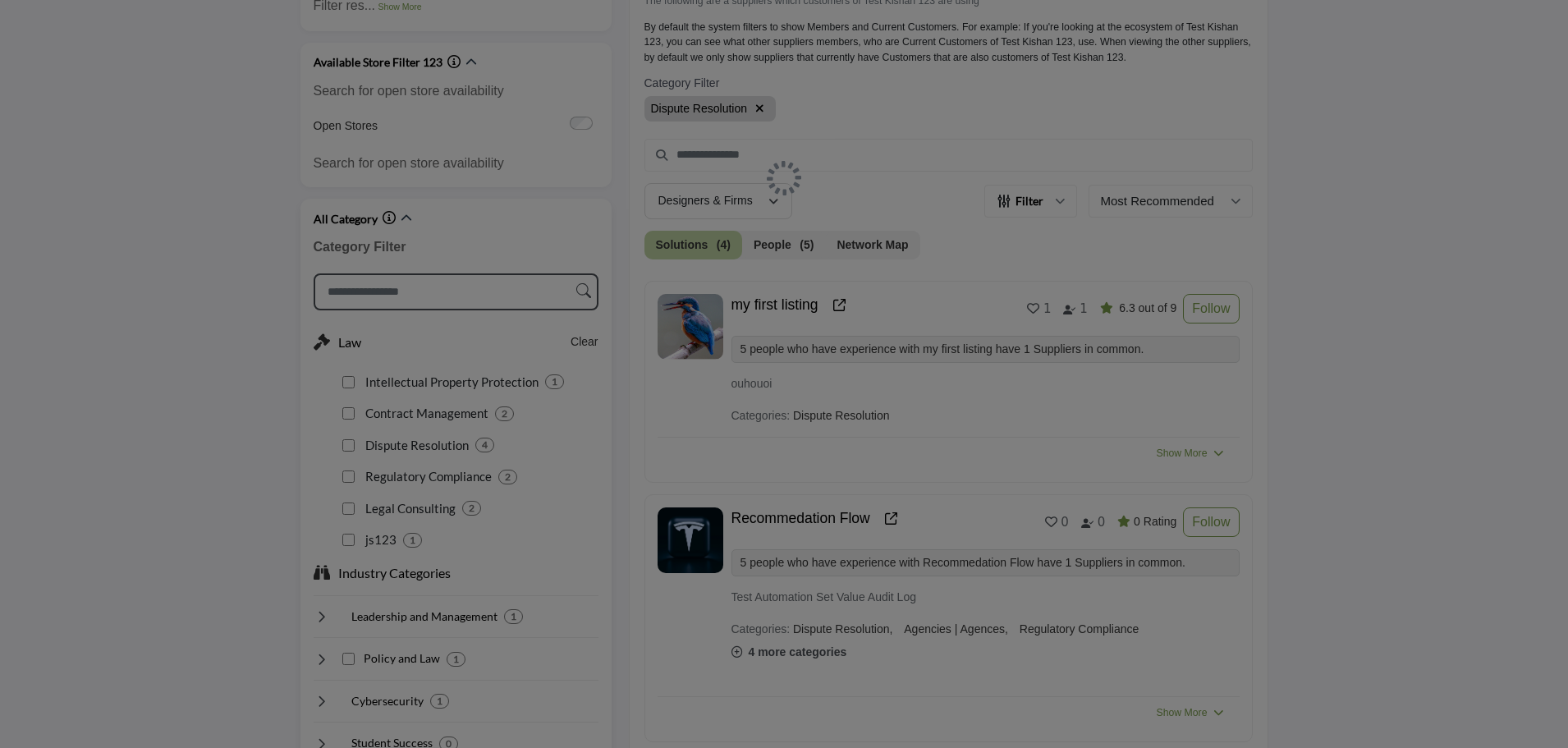
click at [497, 311] on input "Search Category" at bounding box center [455, 292] width 285 height 37
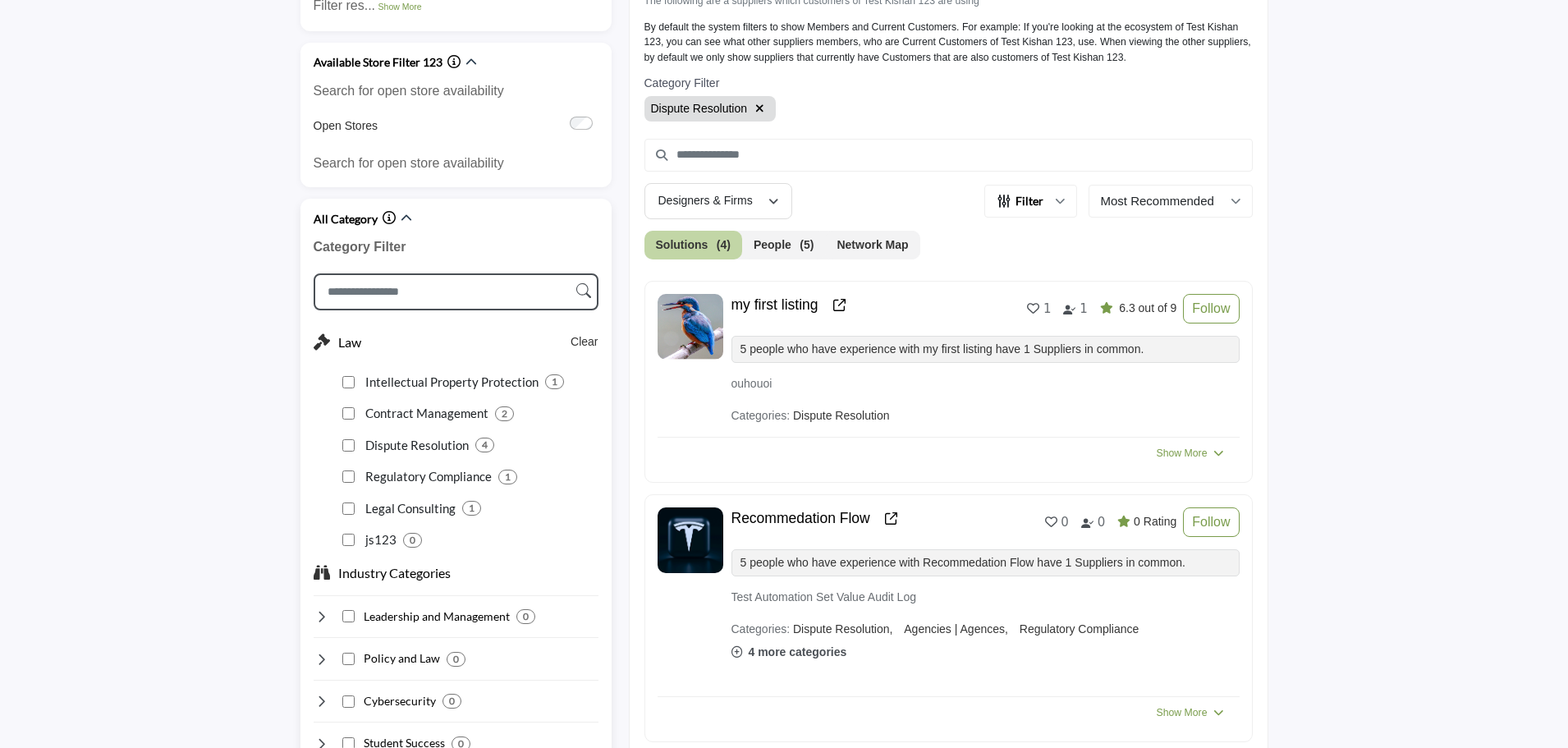
scroll to position [410, 0]
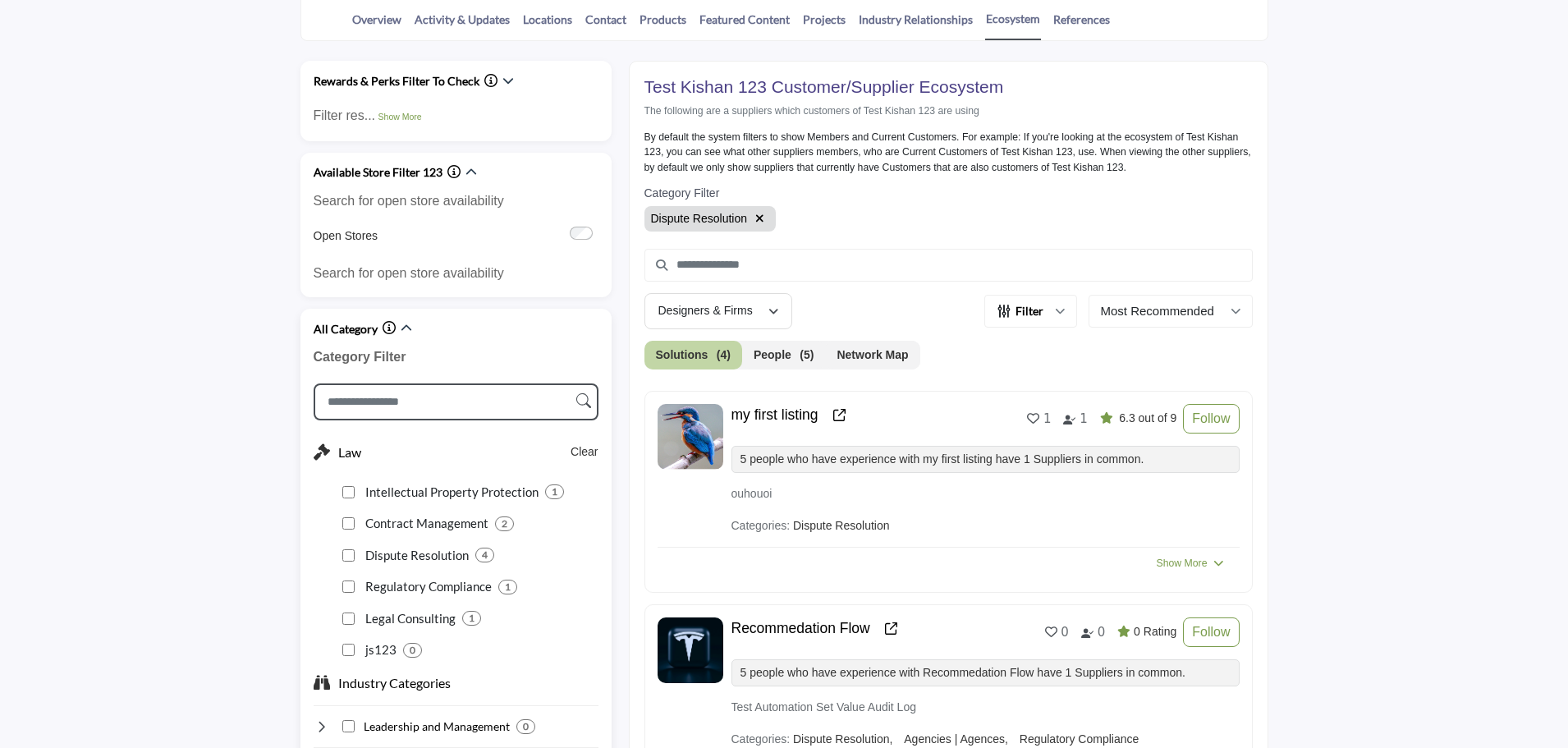
click at [497, 401] on input "Search Category" at bounding box center [455, 402] width 285 height 37
click at [467, 401] on input "Search Category" at bounding box center [455, 402] width 285 height 37
type input "*"
type input "***"
type input "**"
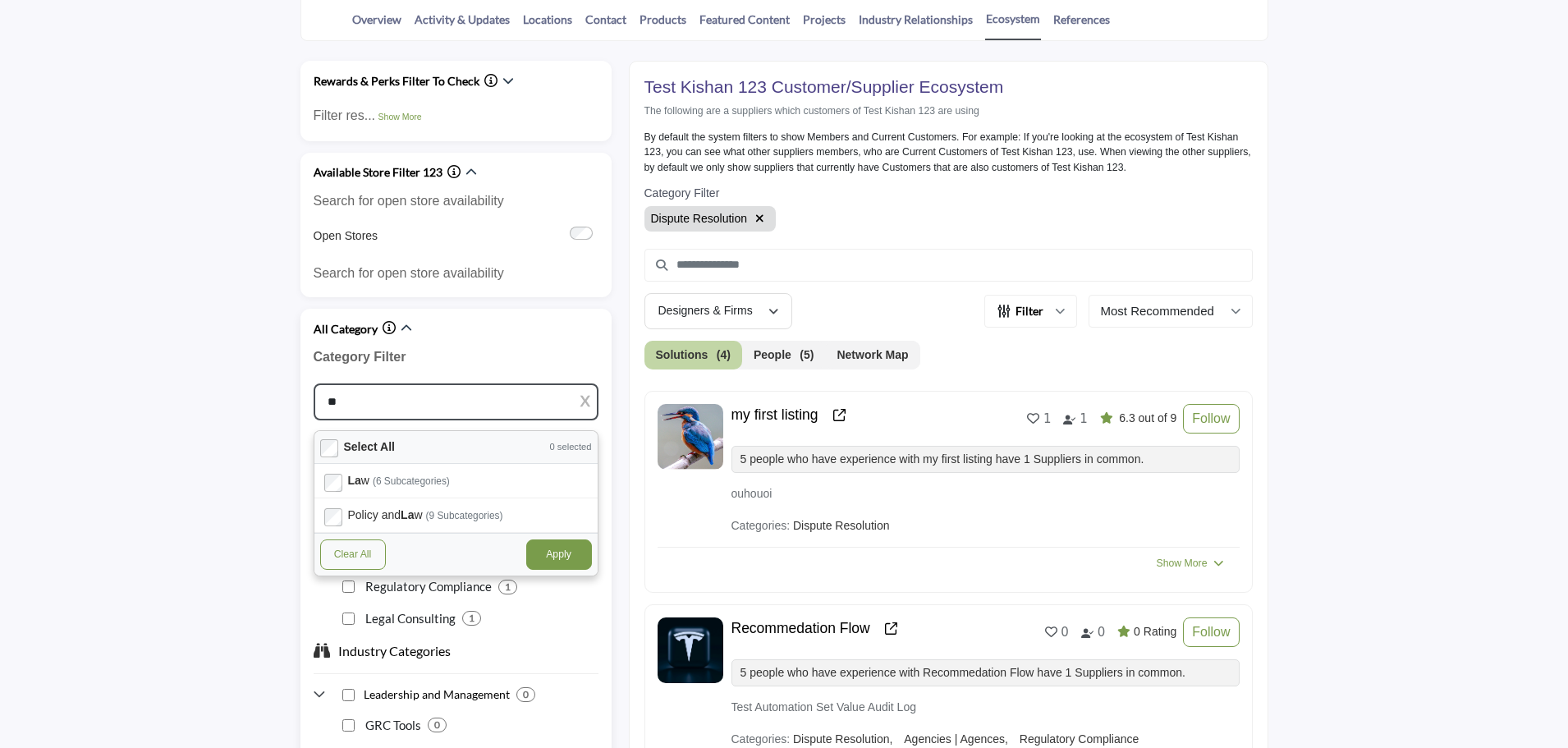
click at [348, 554] on button "Clear All" at bounding box center [353, 553] width 66 height 30
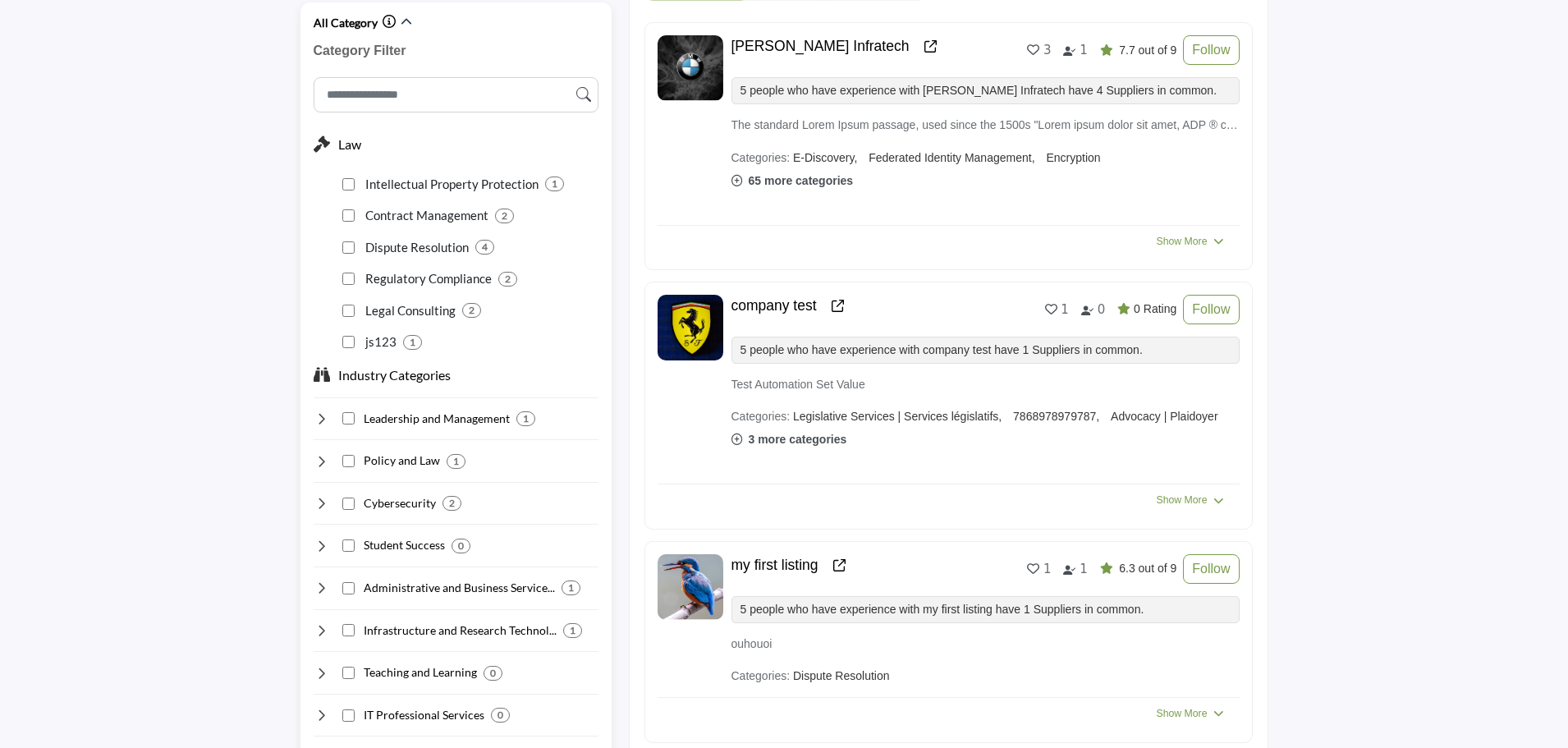
scroll to position [739, 0]
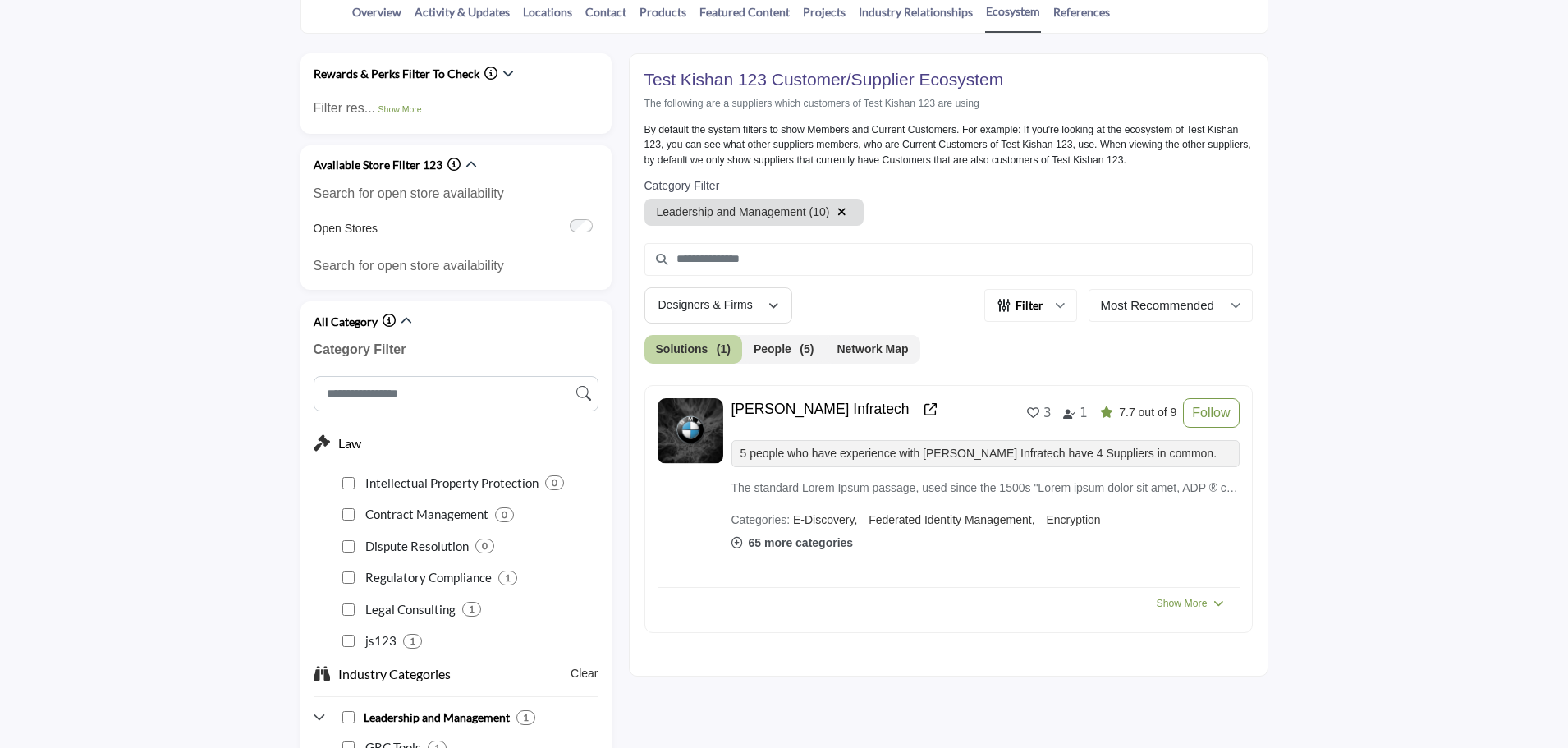
scroll to position [410, 0]
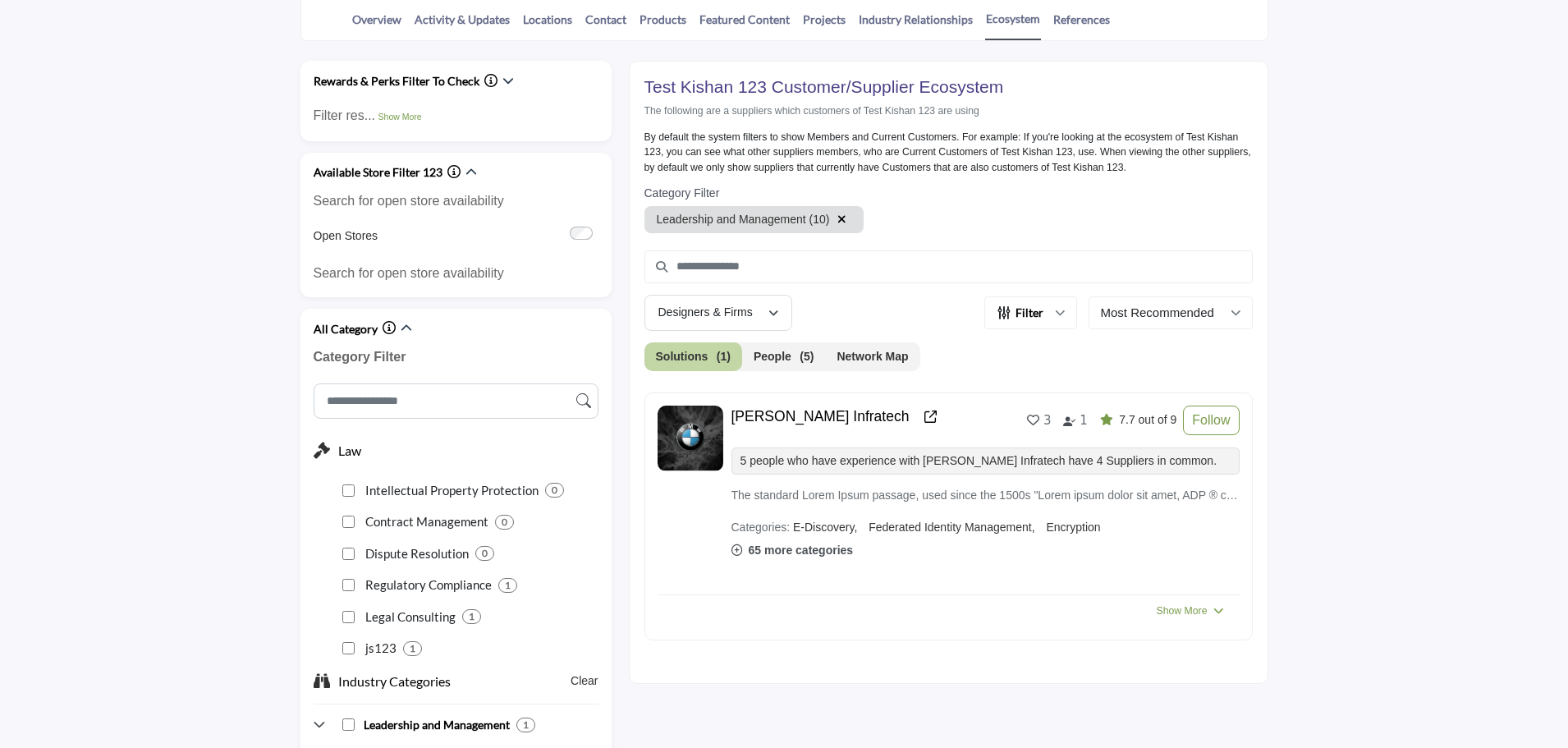
click at [838, 217] on icon "button" at bounding box center [842, 219] width 9 height 12
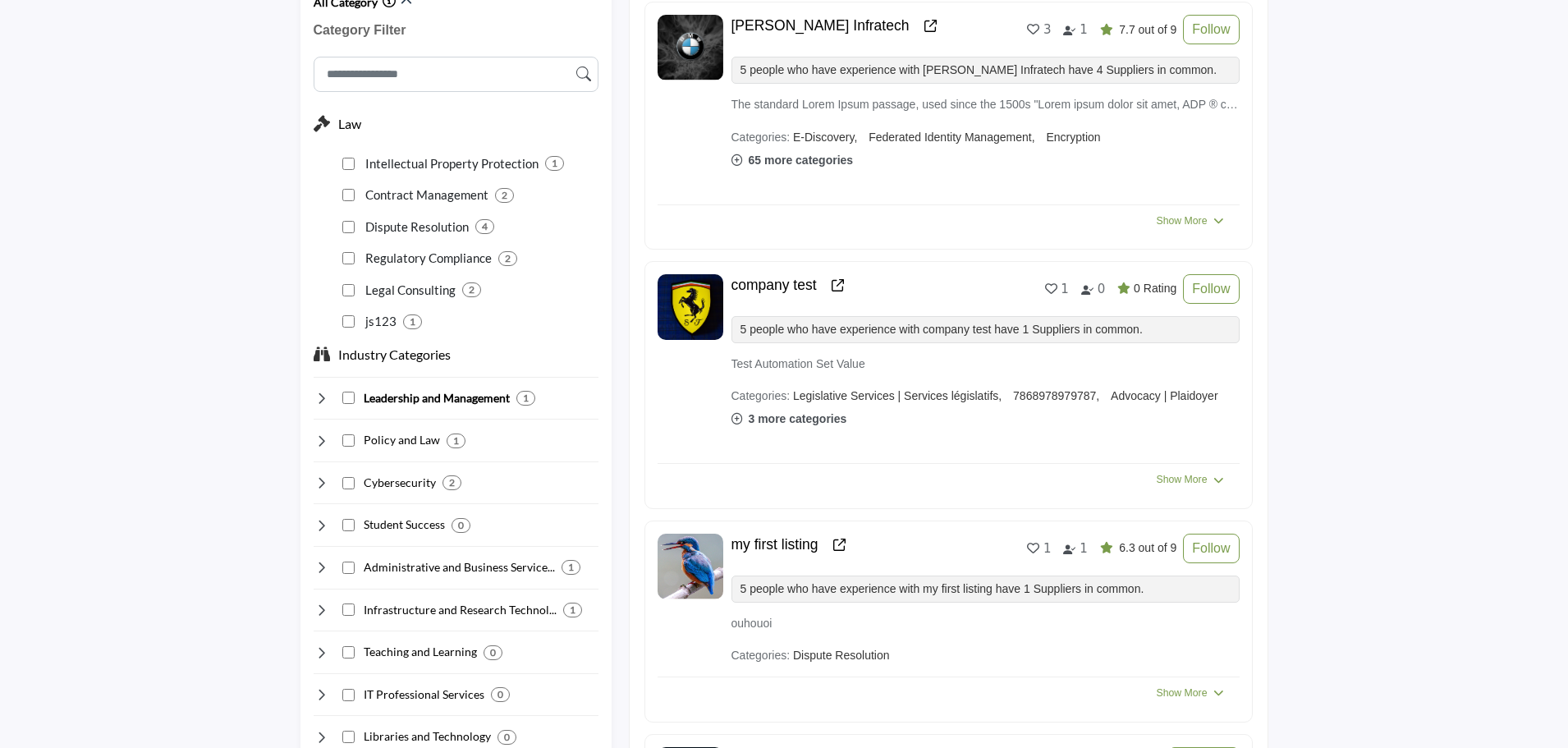
scroll to position [739, 0]
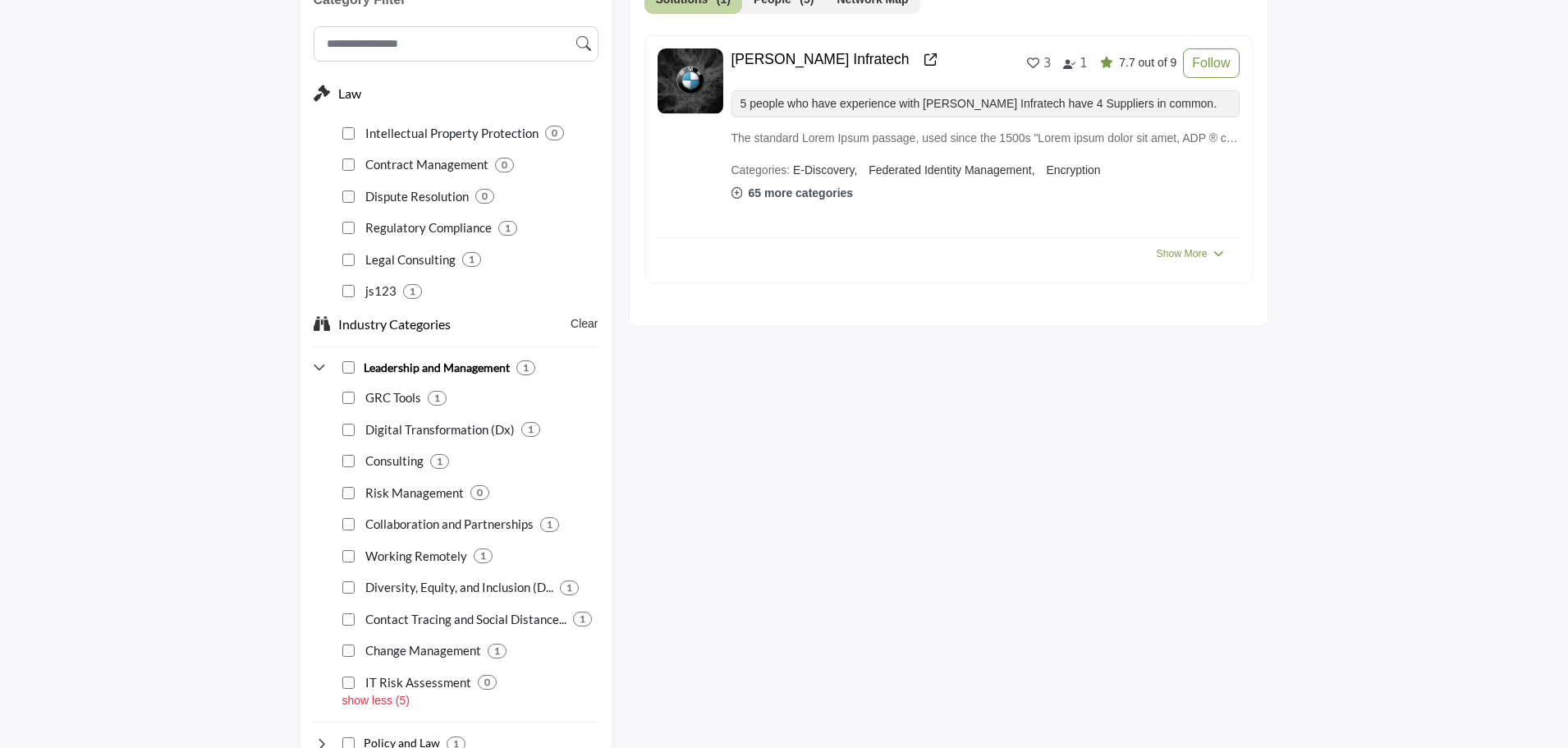
scroll to position [739, 0]
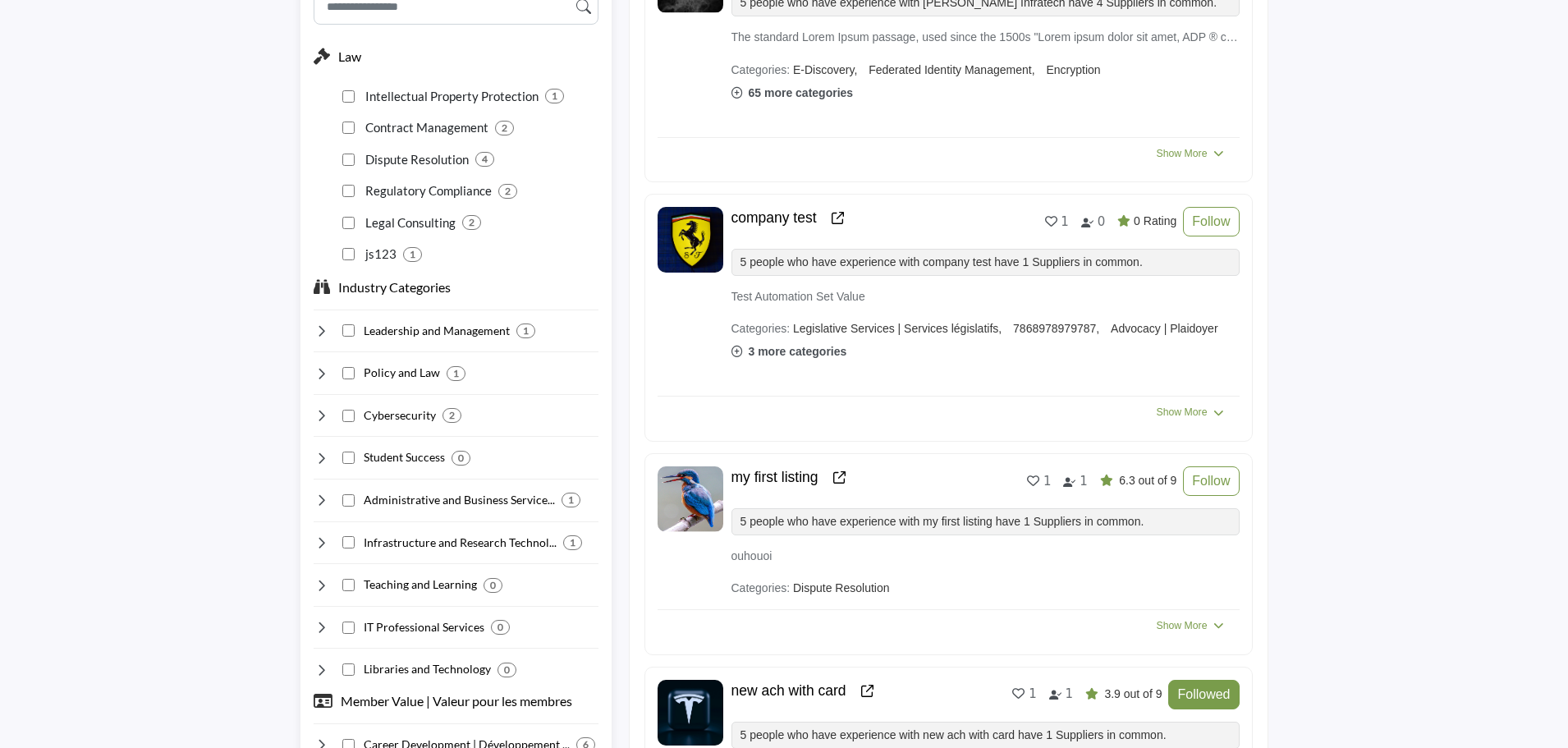
scroll to position [821, 0]
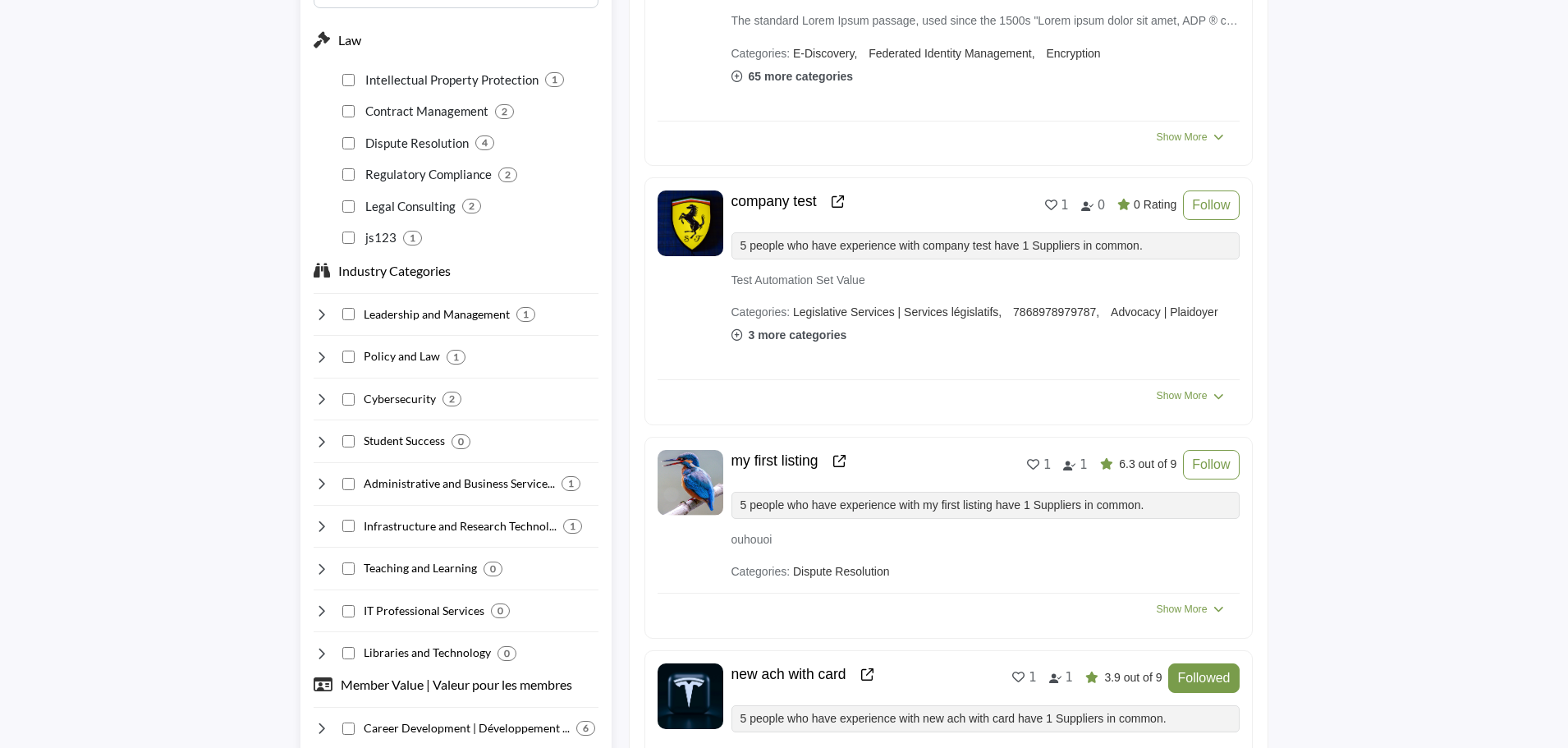
click at [319, 313] on icon at bounding box center [321, 314] width 16 height 16
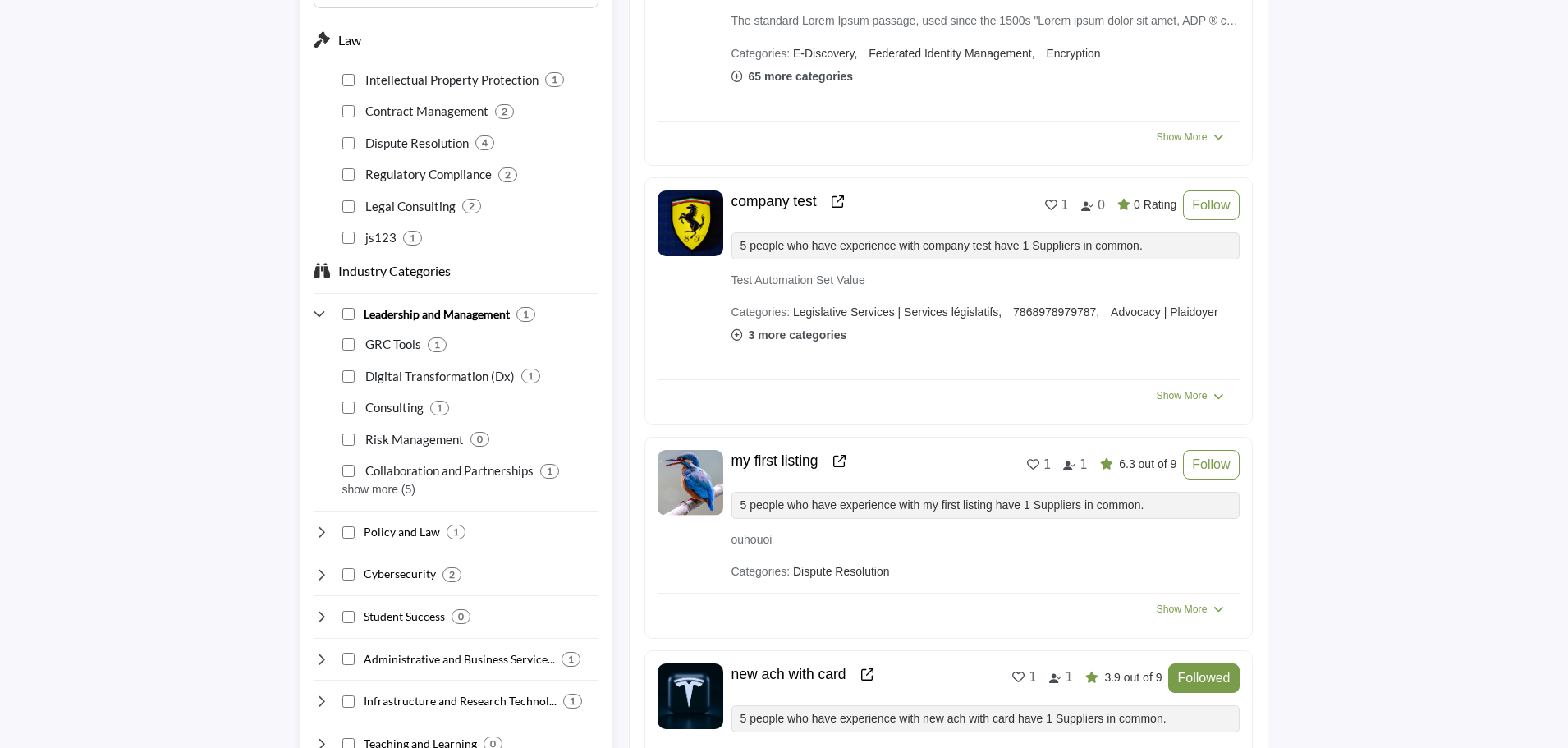
click at [360, 486] on p "show more (5)" at bounding box center [470, 489] width 257 height 17
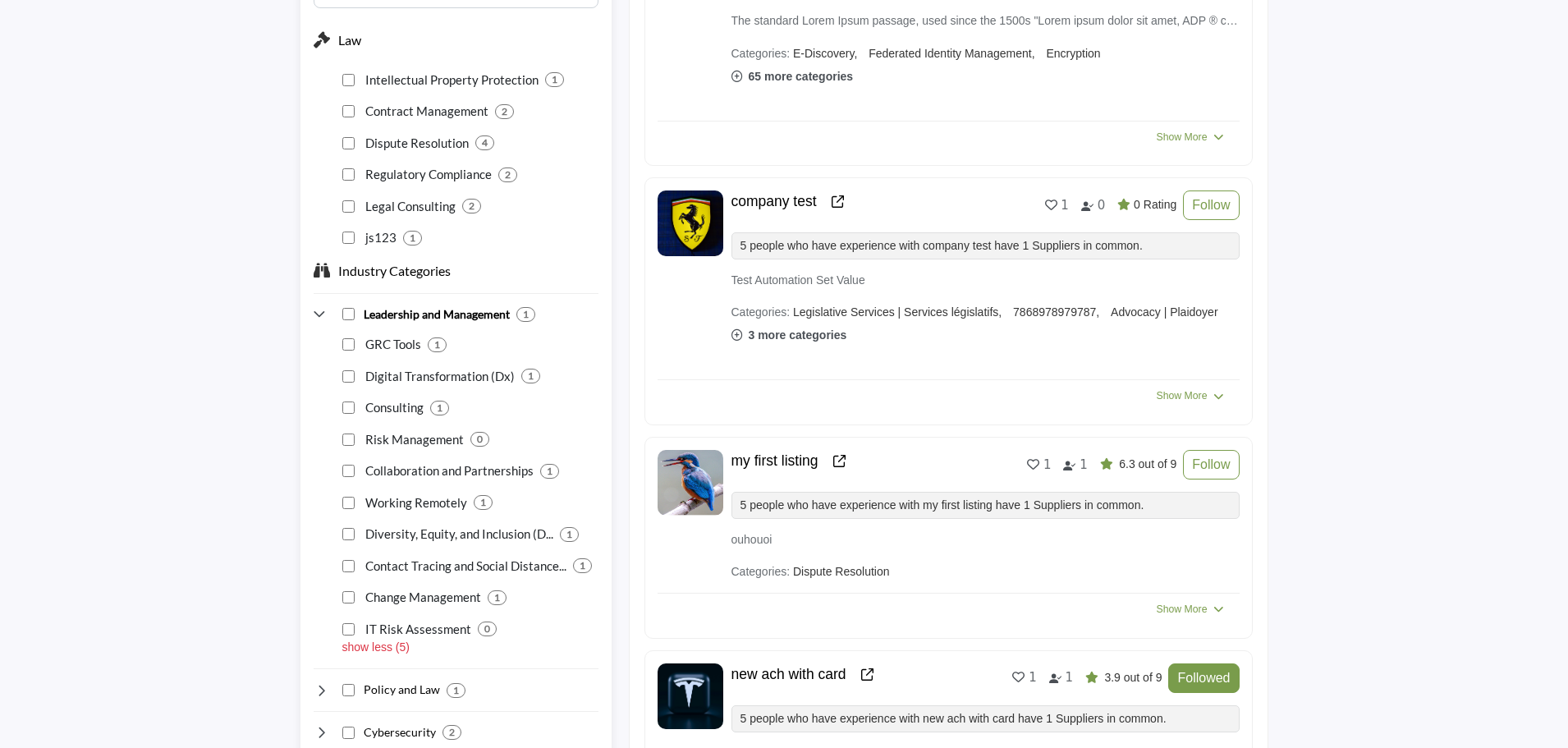
click at [357, 651] on p "show less (5)" at bounding box center [470, 647] width 257 height 17
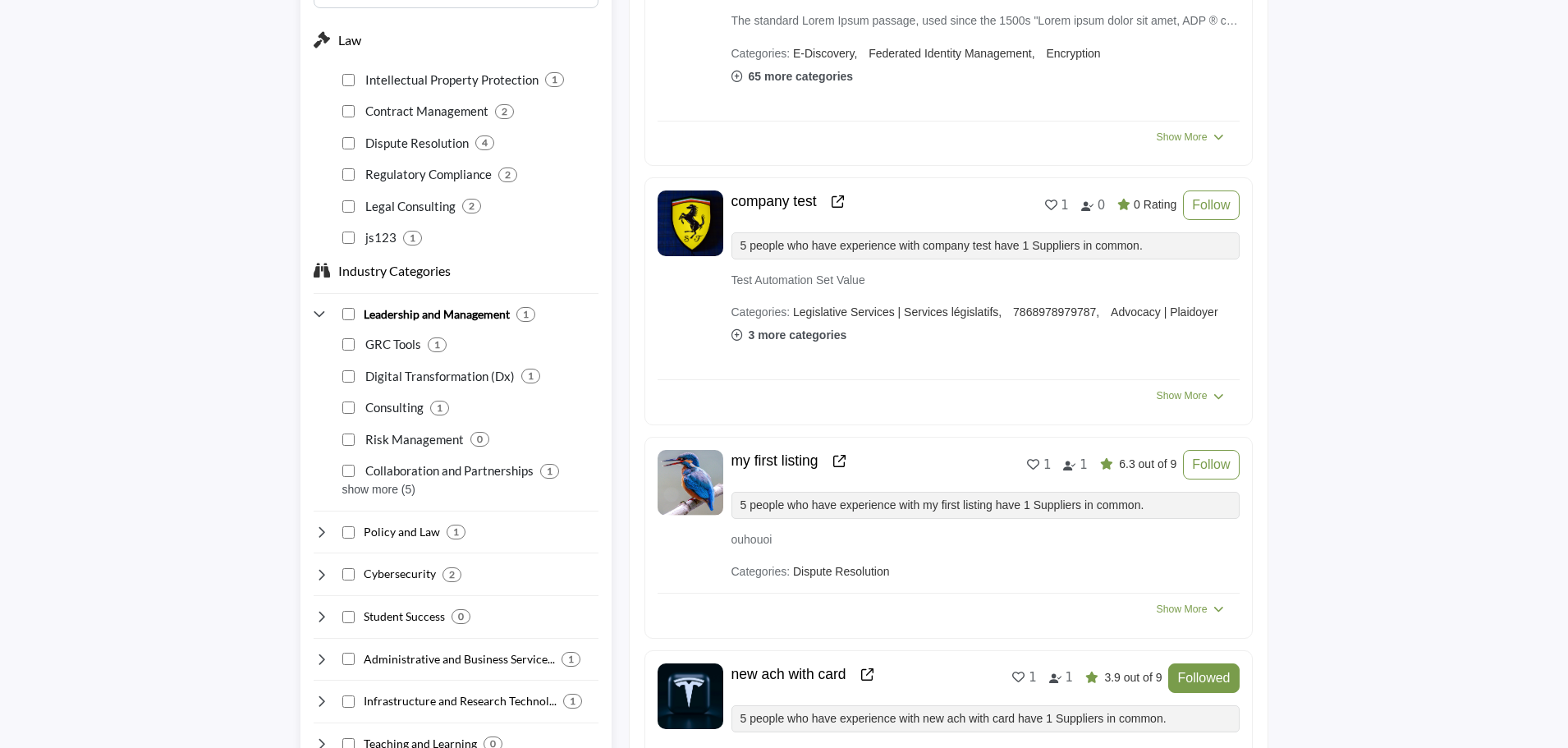
scroll to position [739, 0]
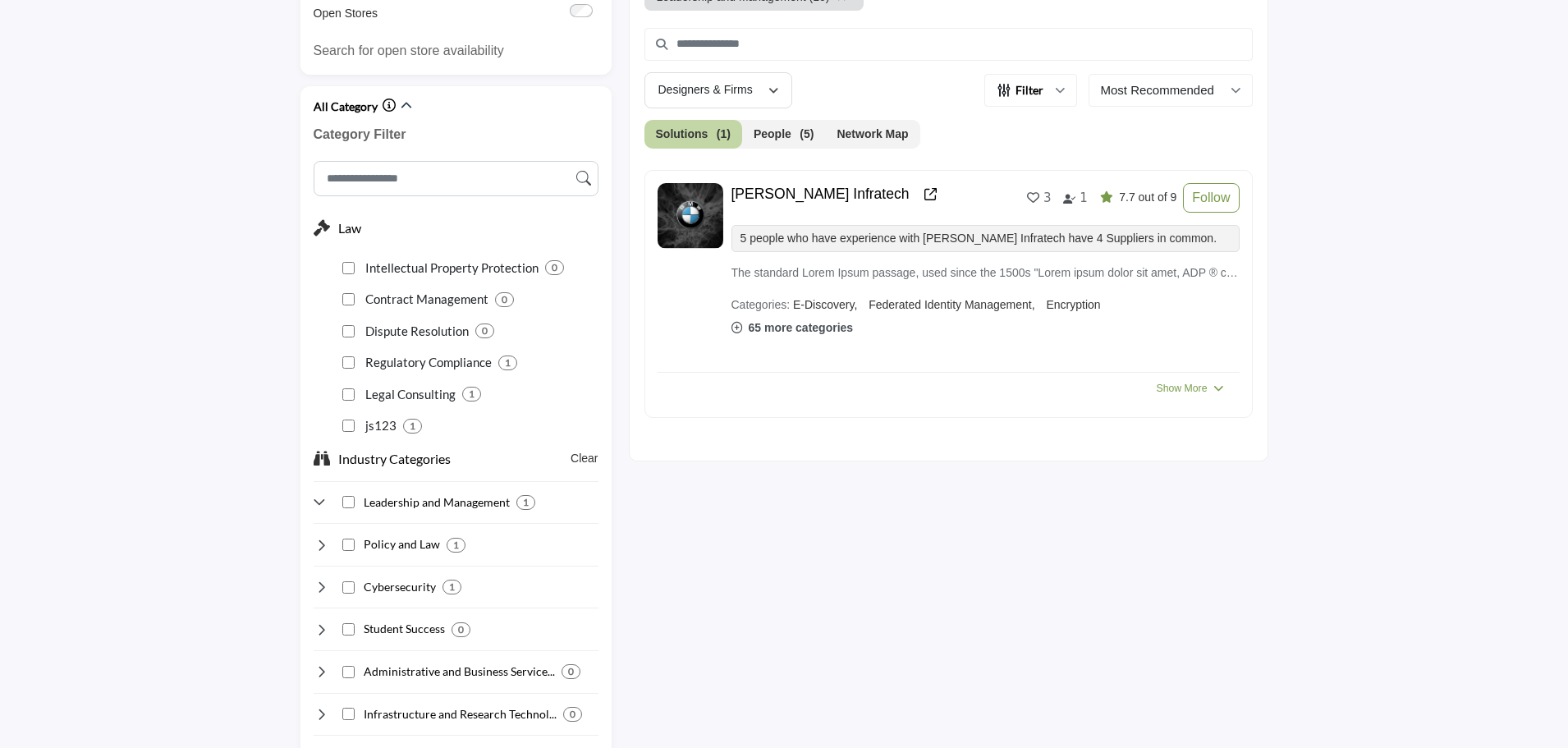
scroll to position [657, 0]
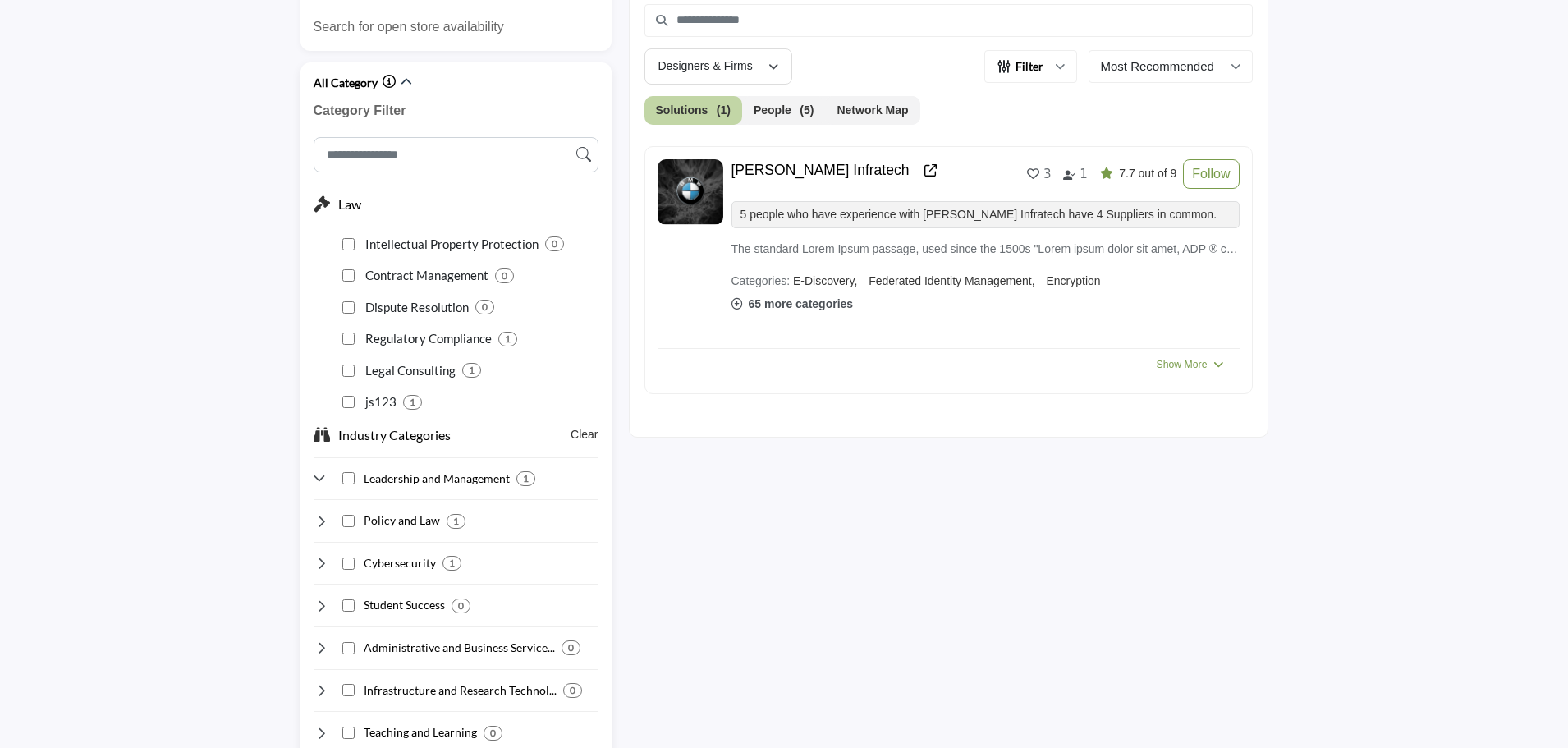
click at [587, 436] on buton "Clear" at bounding box center [584, 434] width 27 height 17
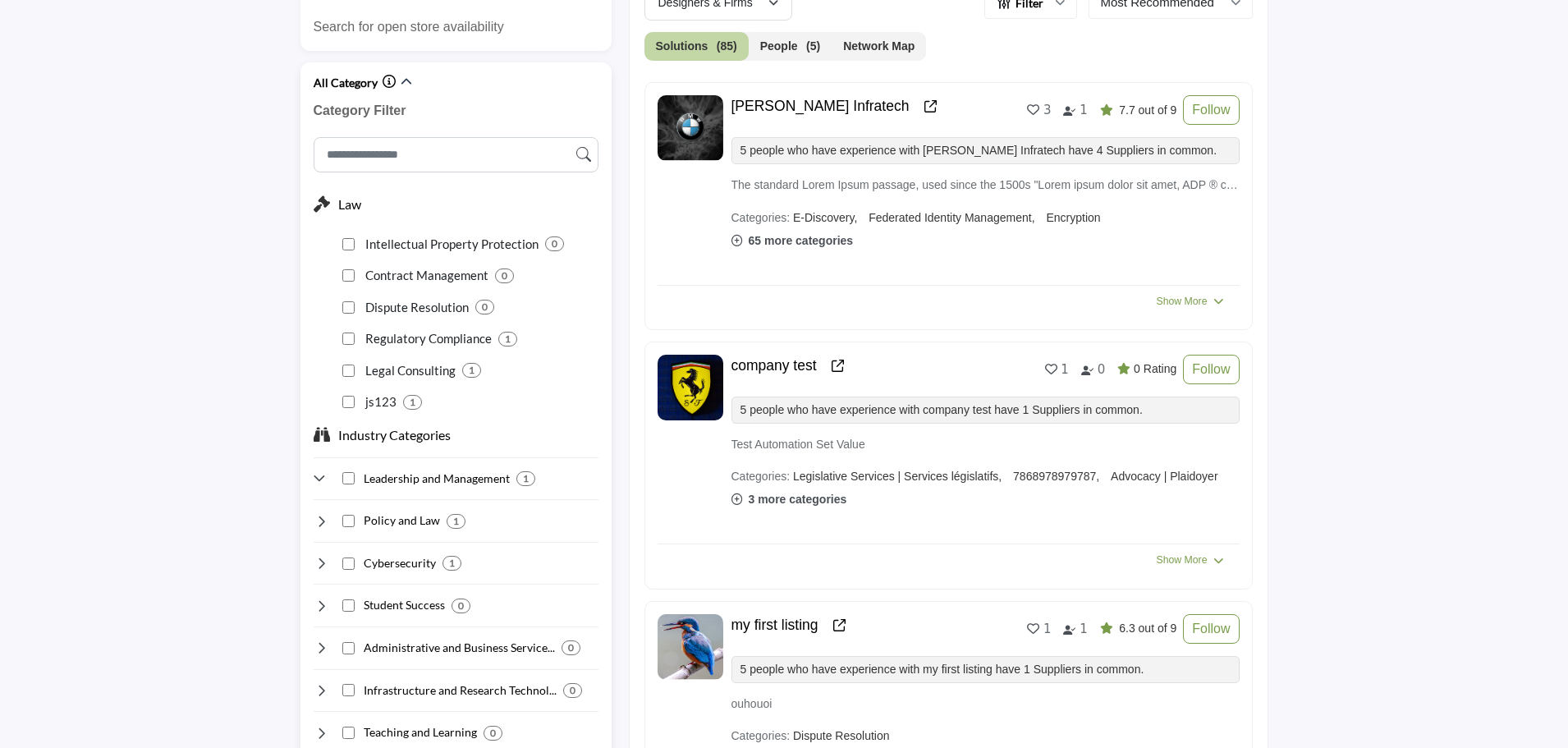
click at [317, 470] on icon at bounding box center [321, 478] width 16 height 16
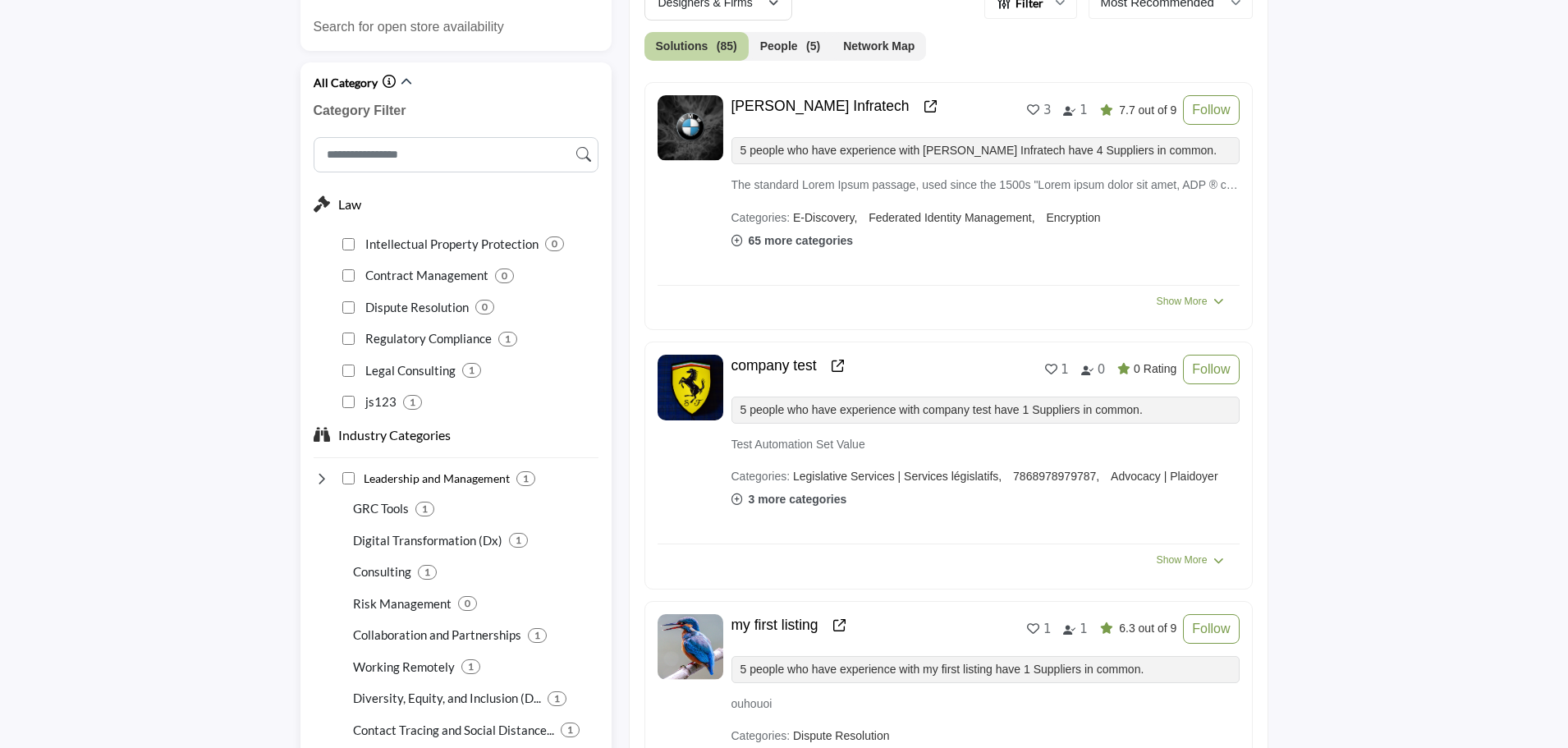
click at [324, 470] on icon at bounding box center [321, 478] width 16 height 16
click at [376, 645] on p "show more (5)" at bounding box center [470, 653] width 257 height 17
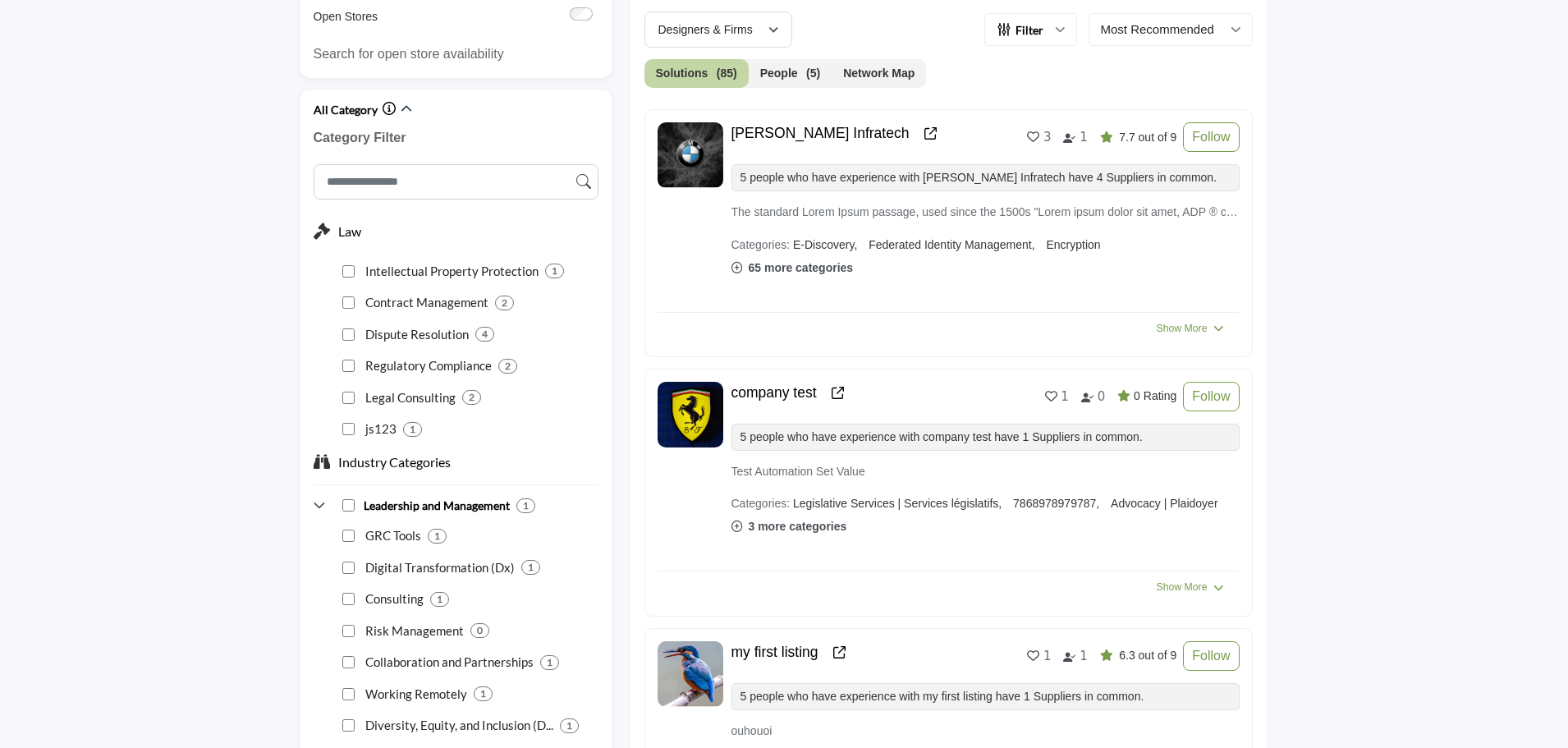
scroll to position [575, 0]
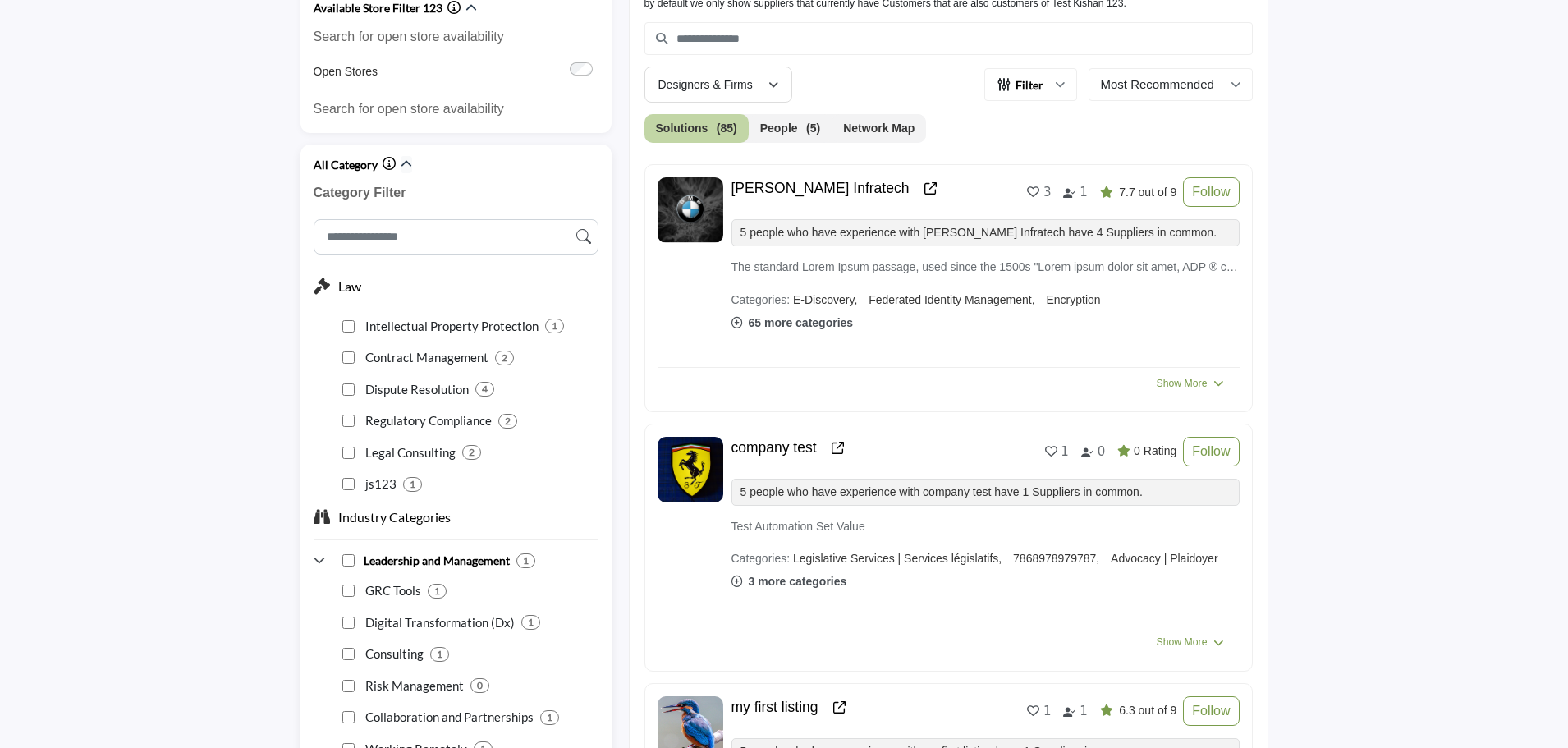
click at [409, 168] on icon "button" at bounding box center [406, 164] width 12 height 12
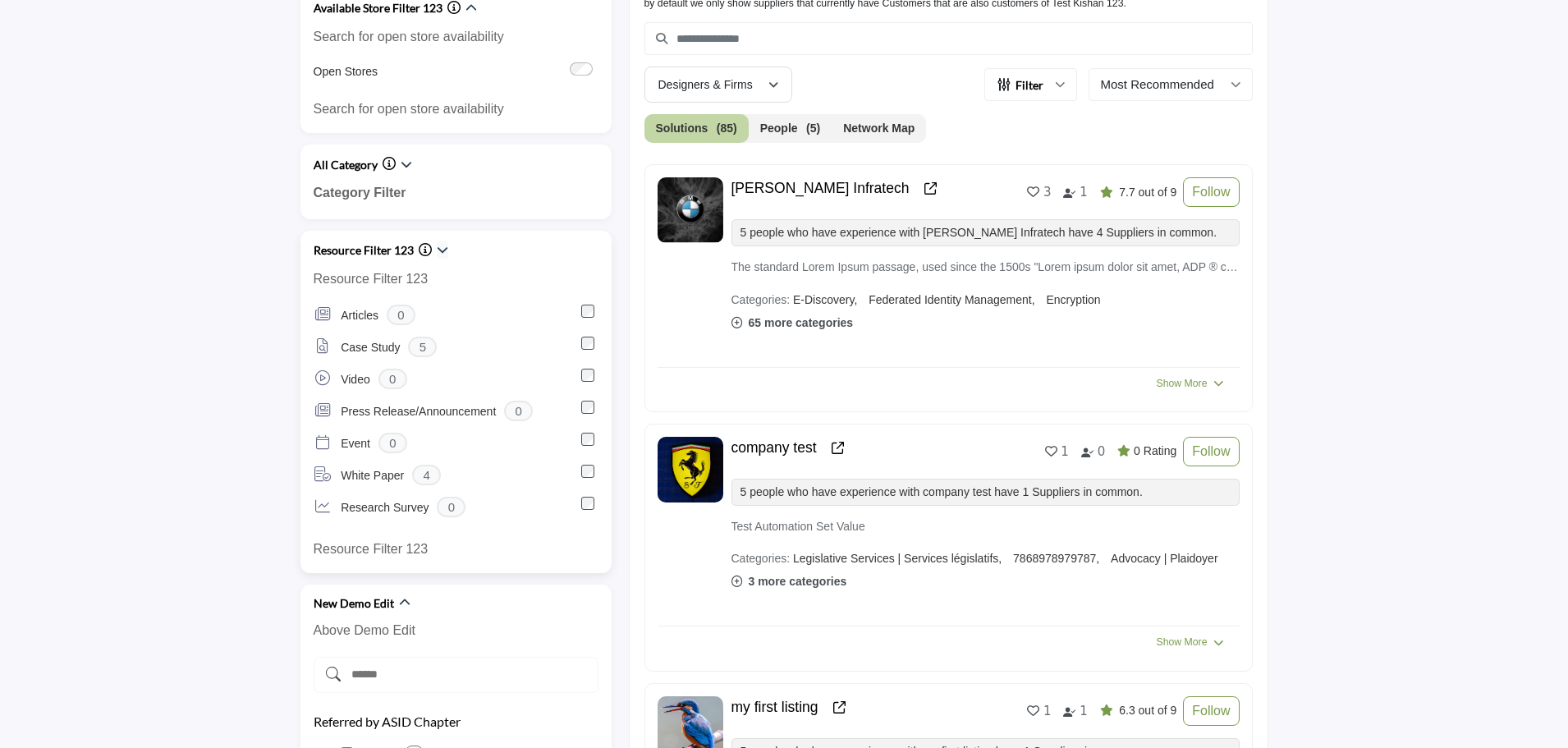
click at [438, 249] on icon "button" at bounding box center [443, 250] width 12 height 12
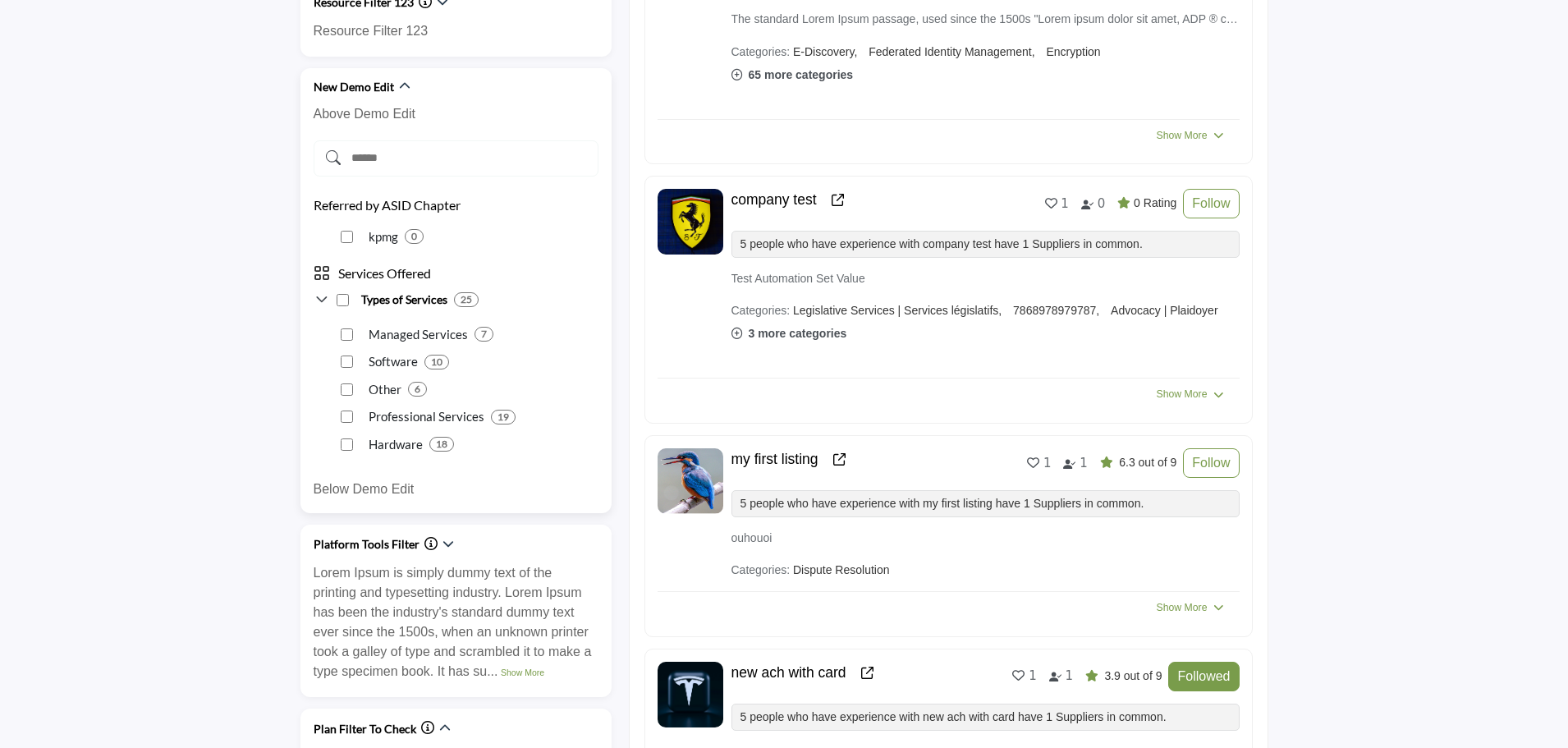
scroll to position [821, 0]
click at [401, 80] on button "button" at bounding box center [405, 88] width 12 height 17
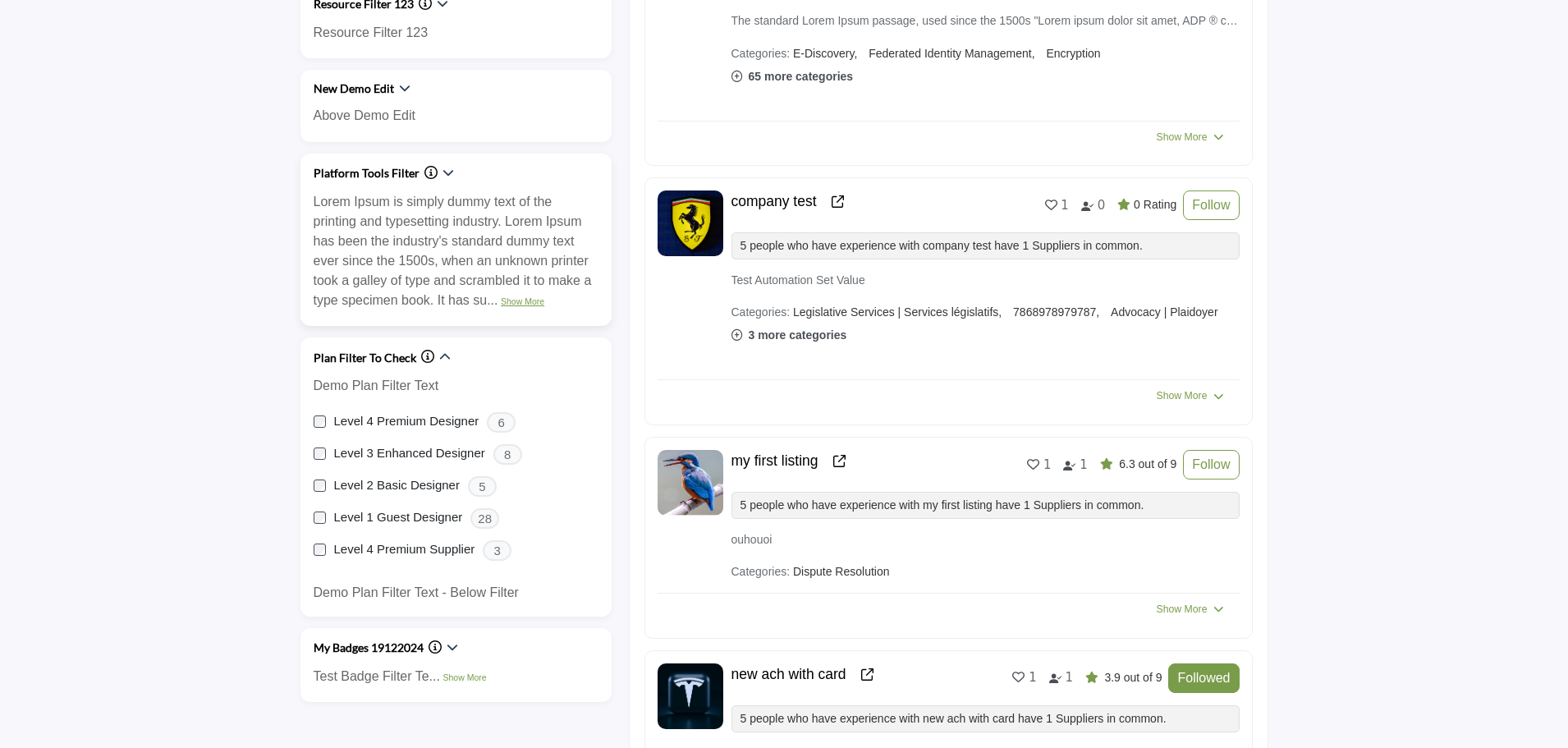
click at [519, 300] on link "Show More" at bounding box center [522, 301] width 43 height 10
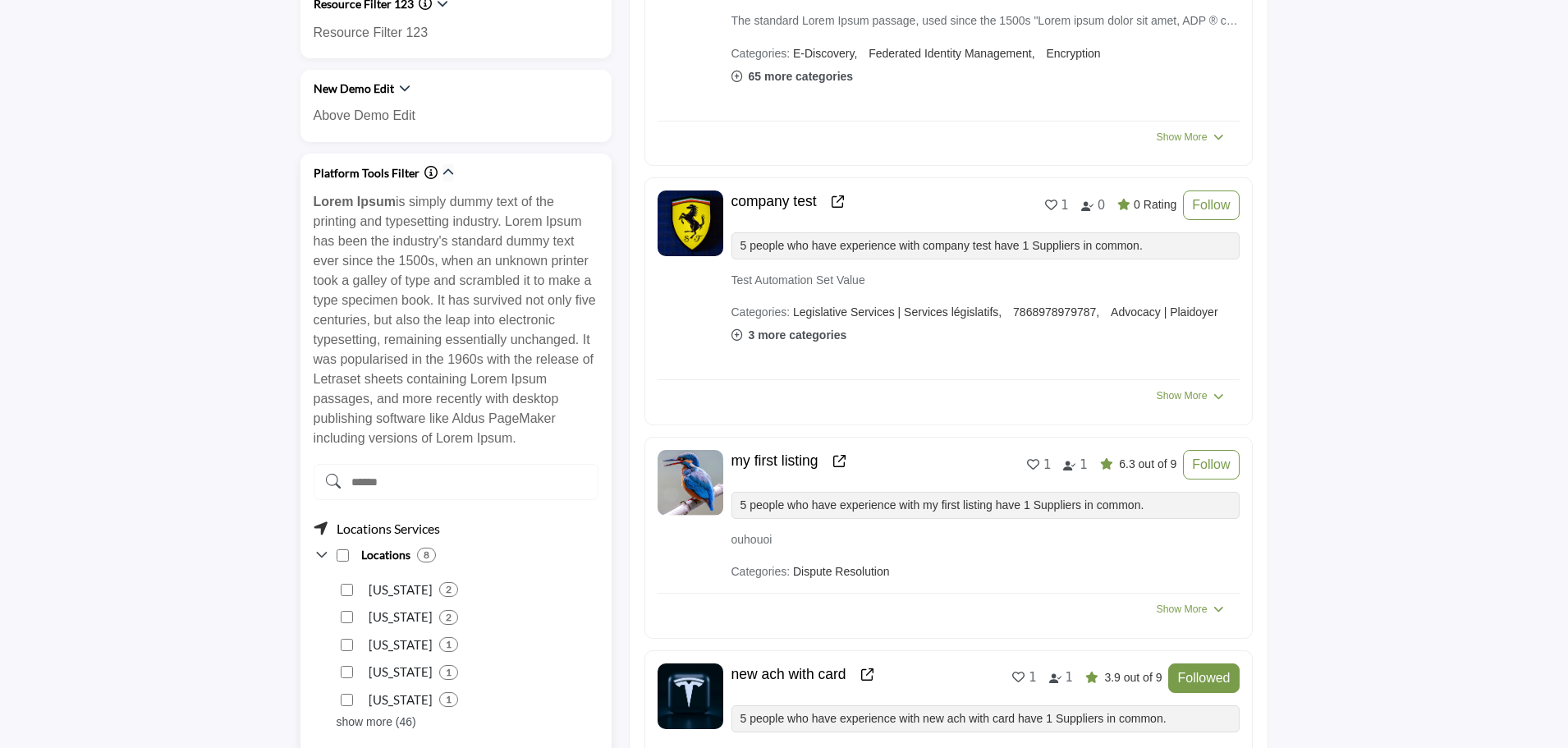
click at [443, 168] on icon "button" at bounding box center [449, 173] width 12 height 12
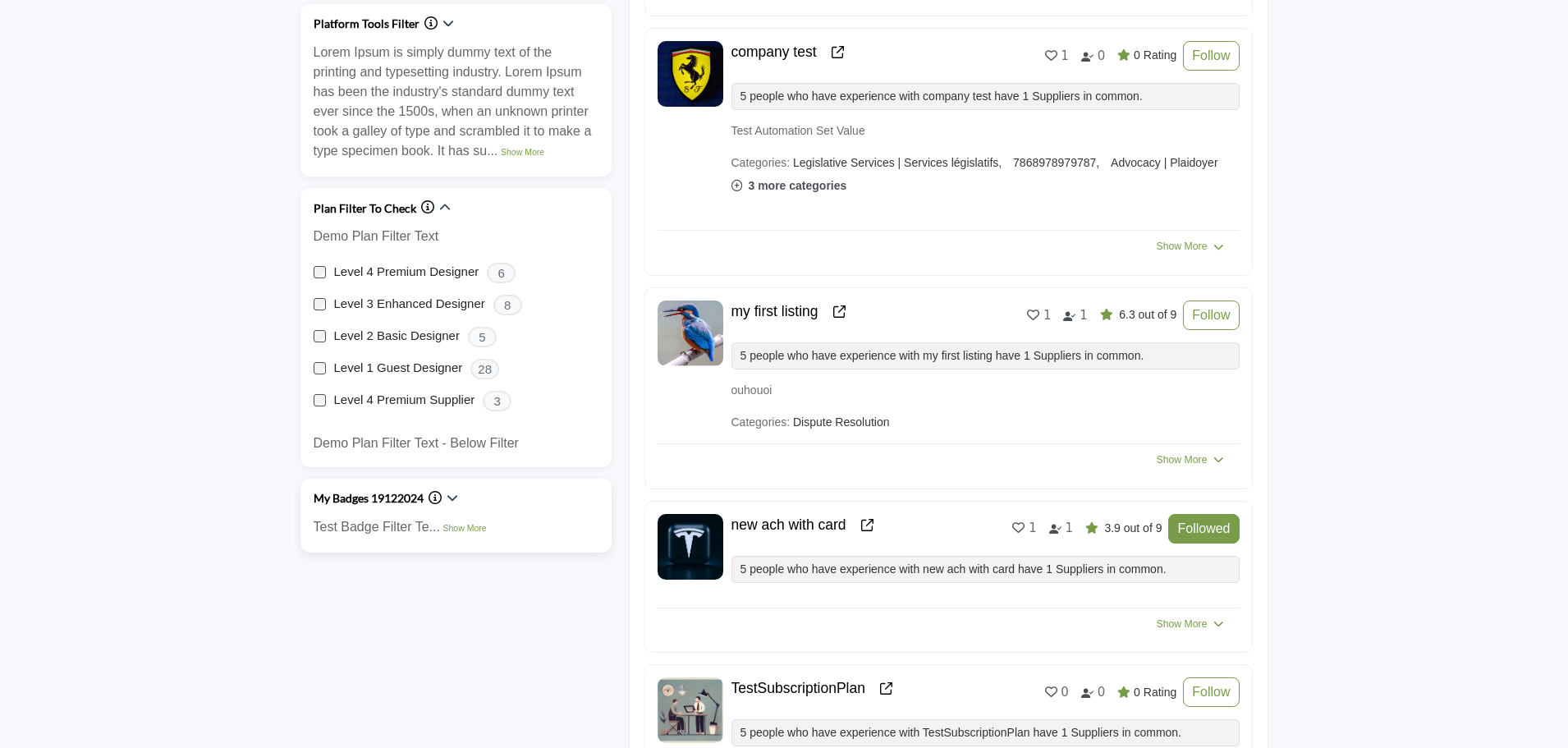
scroll to position [985, 0]
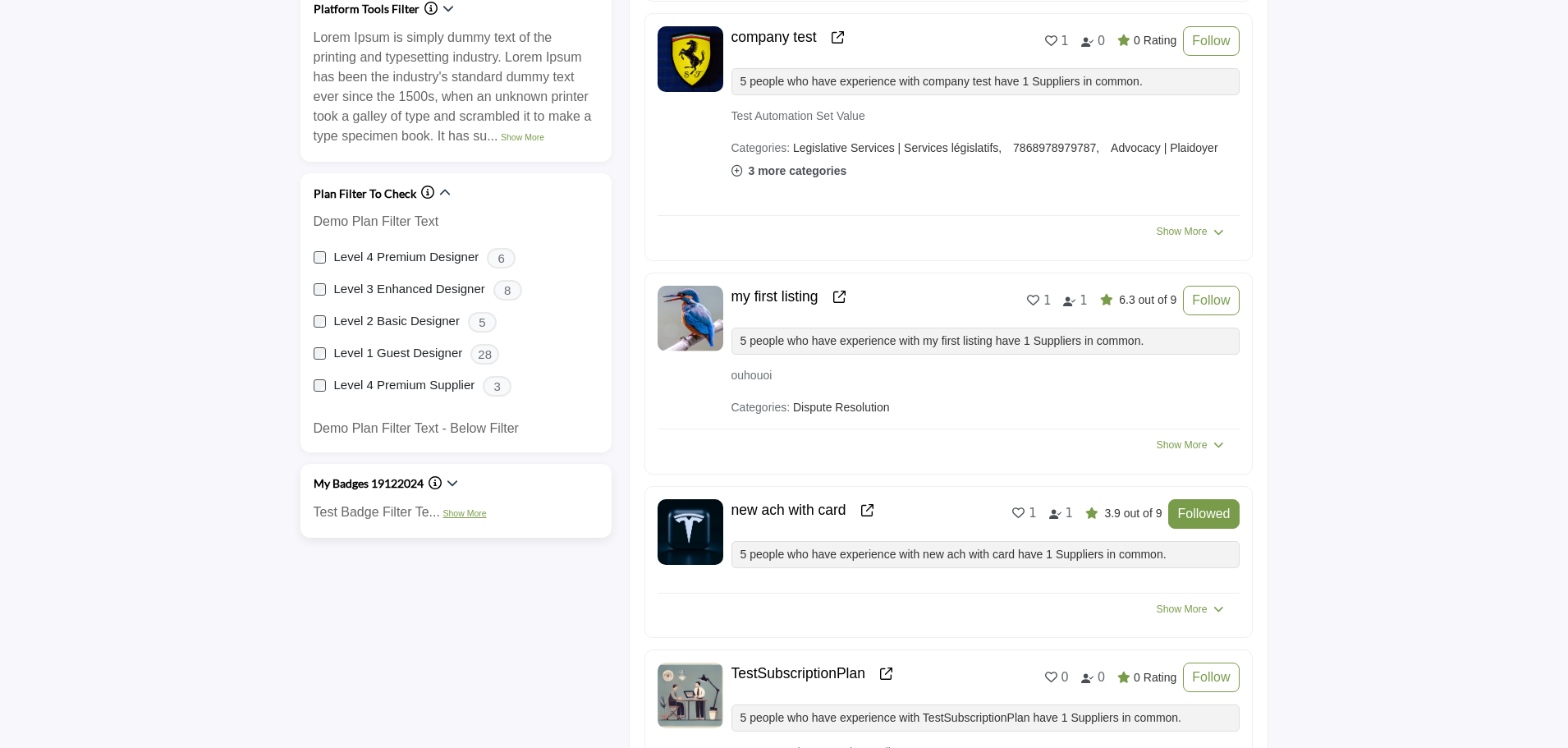
click at [459, 514] on link "Show More" at bounding box center [464, 513] width 43 height 10
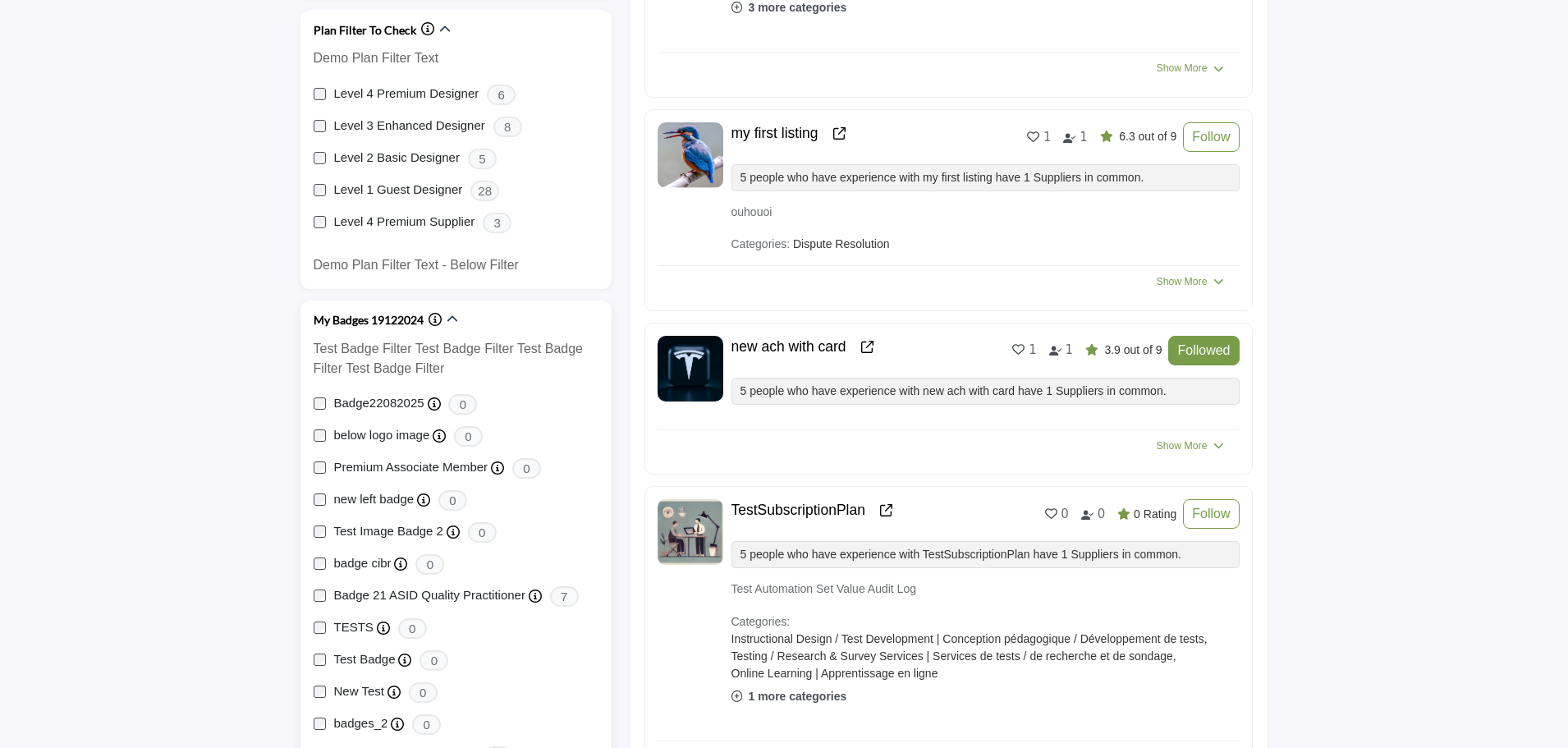
scroll to position [1149, 0]
click at [429, 405] on icon at bounding box center [434, 403] width 14 height 14
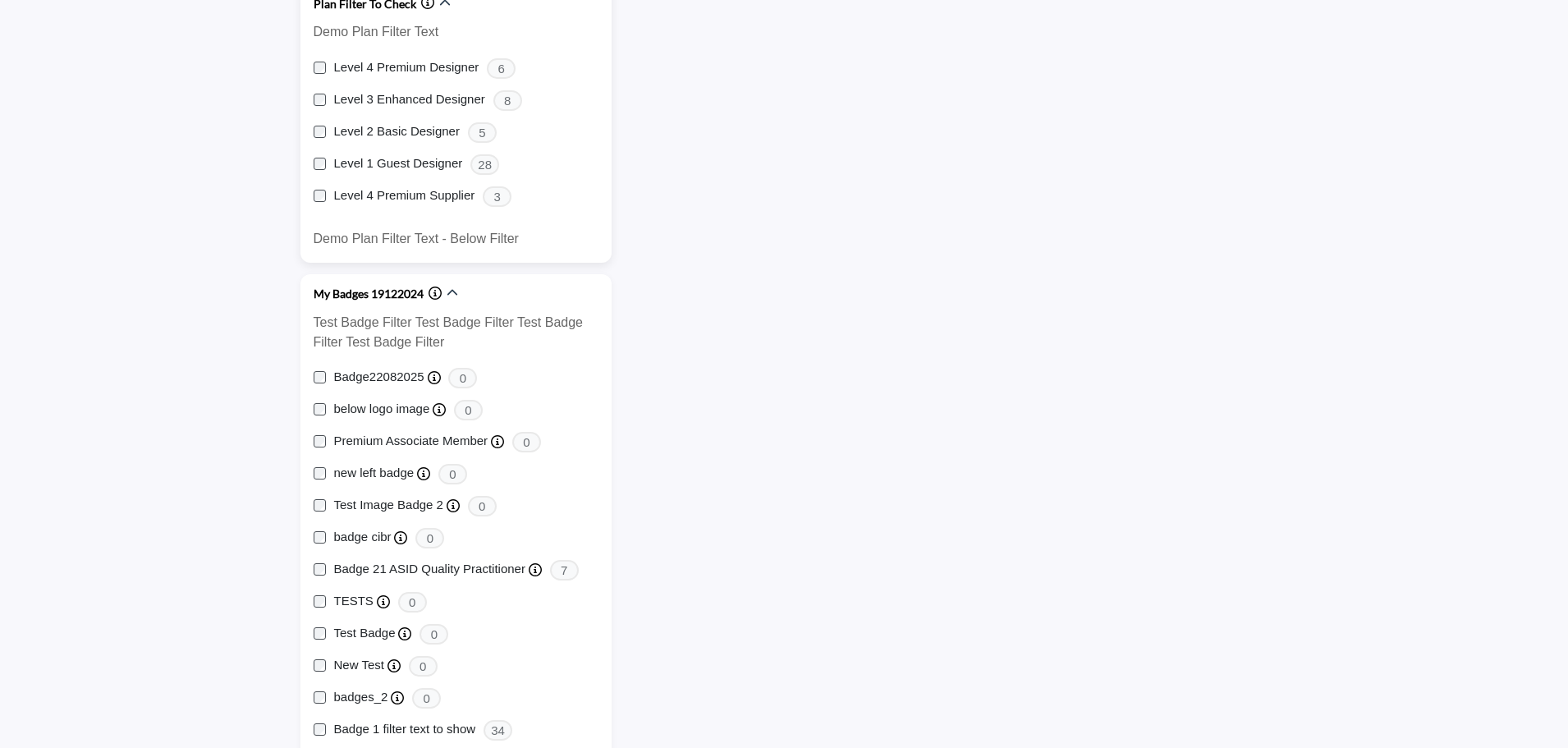
scroll to position [1313, 0]
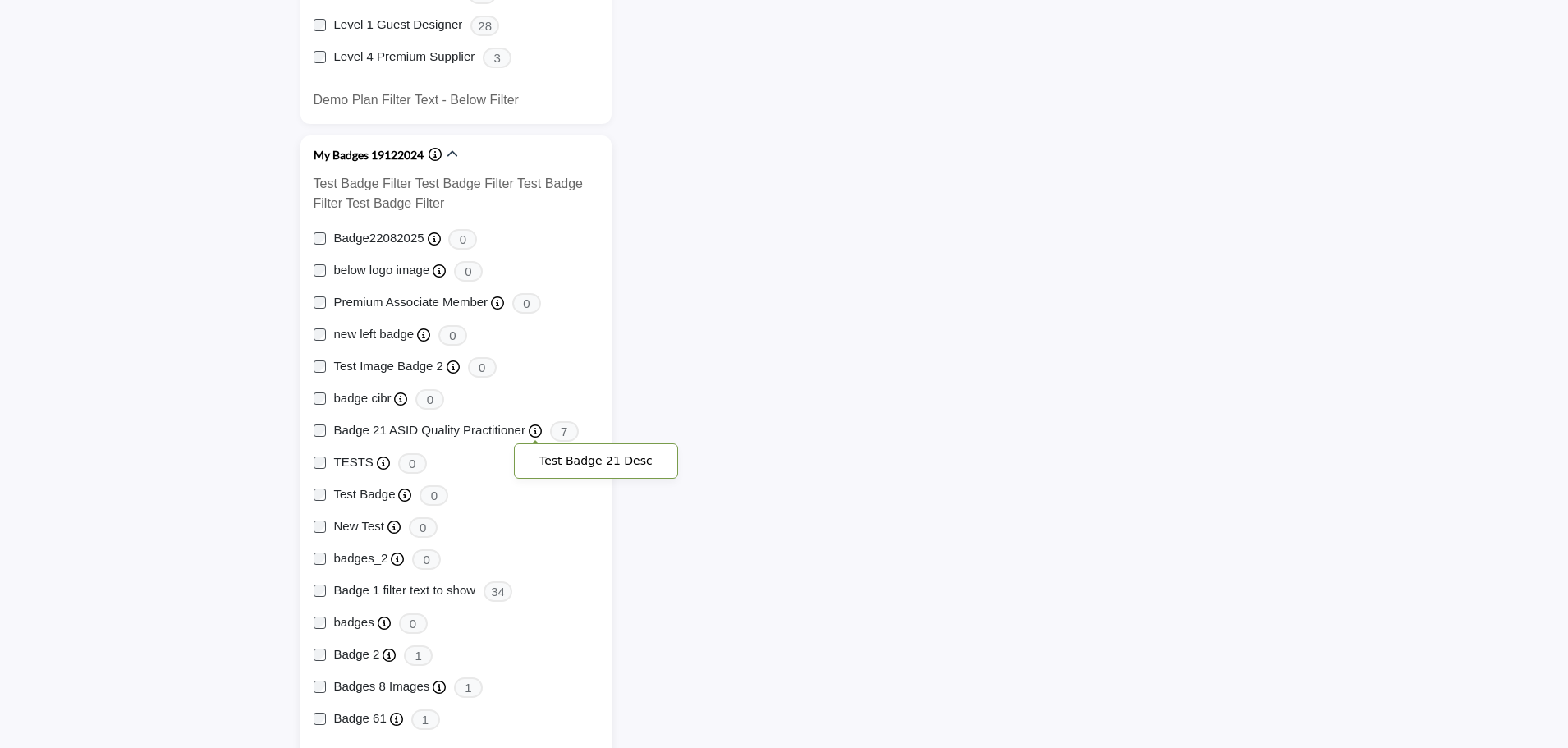
click at [529, 432] on icon at bounding box center [536, 431] width 14 height 14
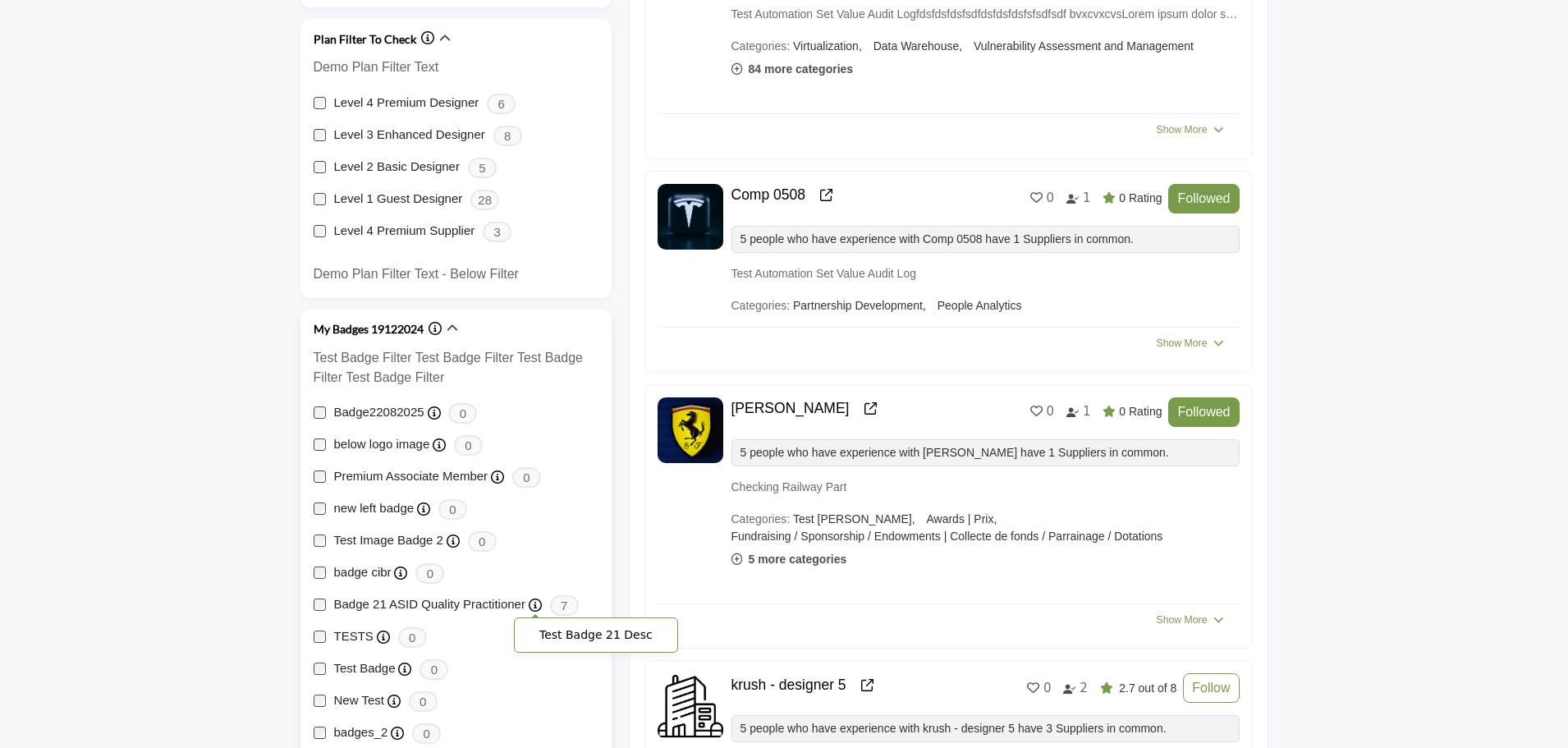
scroll to position [1231, 0]
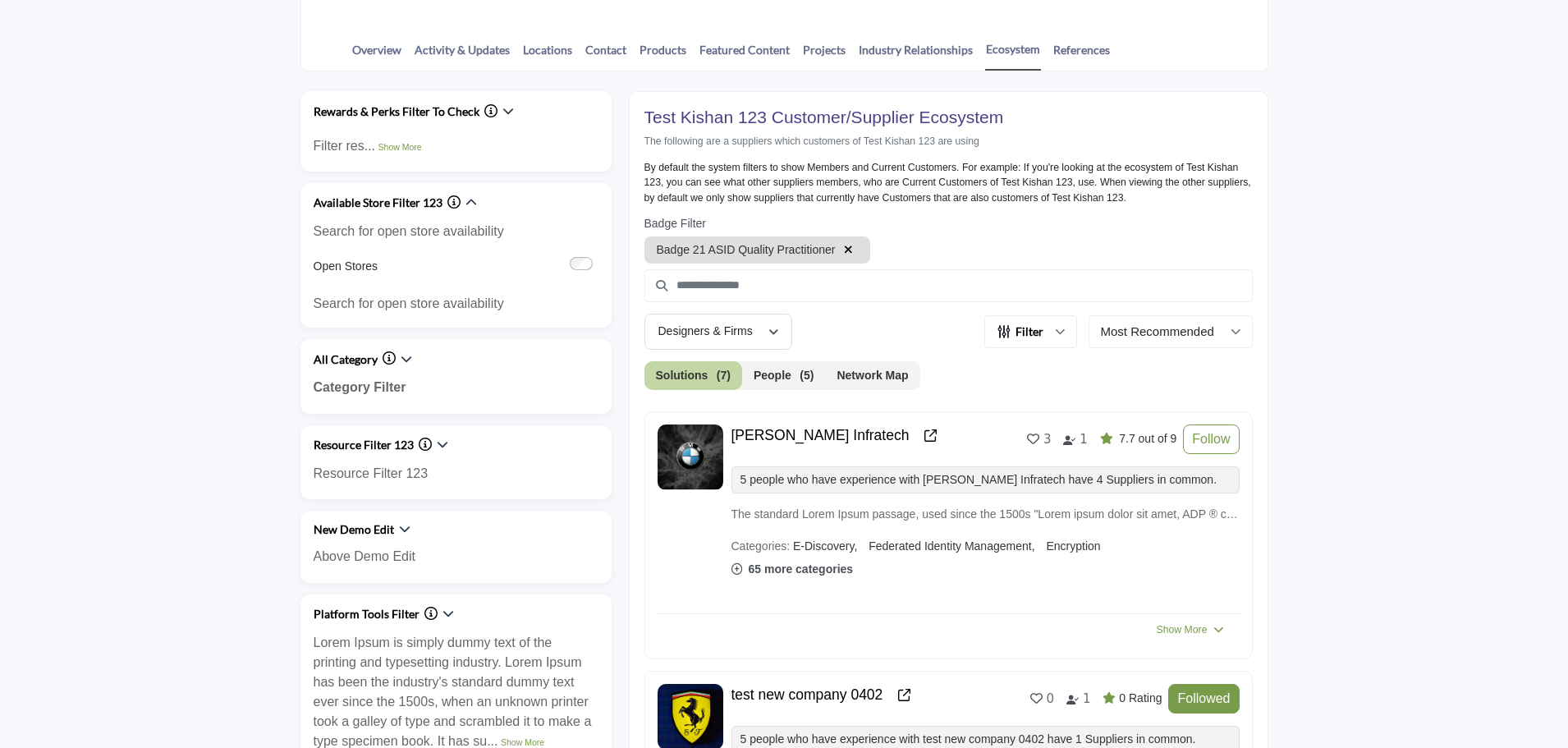
scroll to position [328, 0]
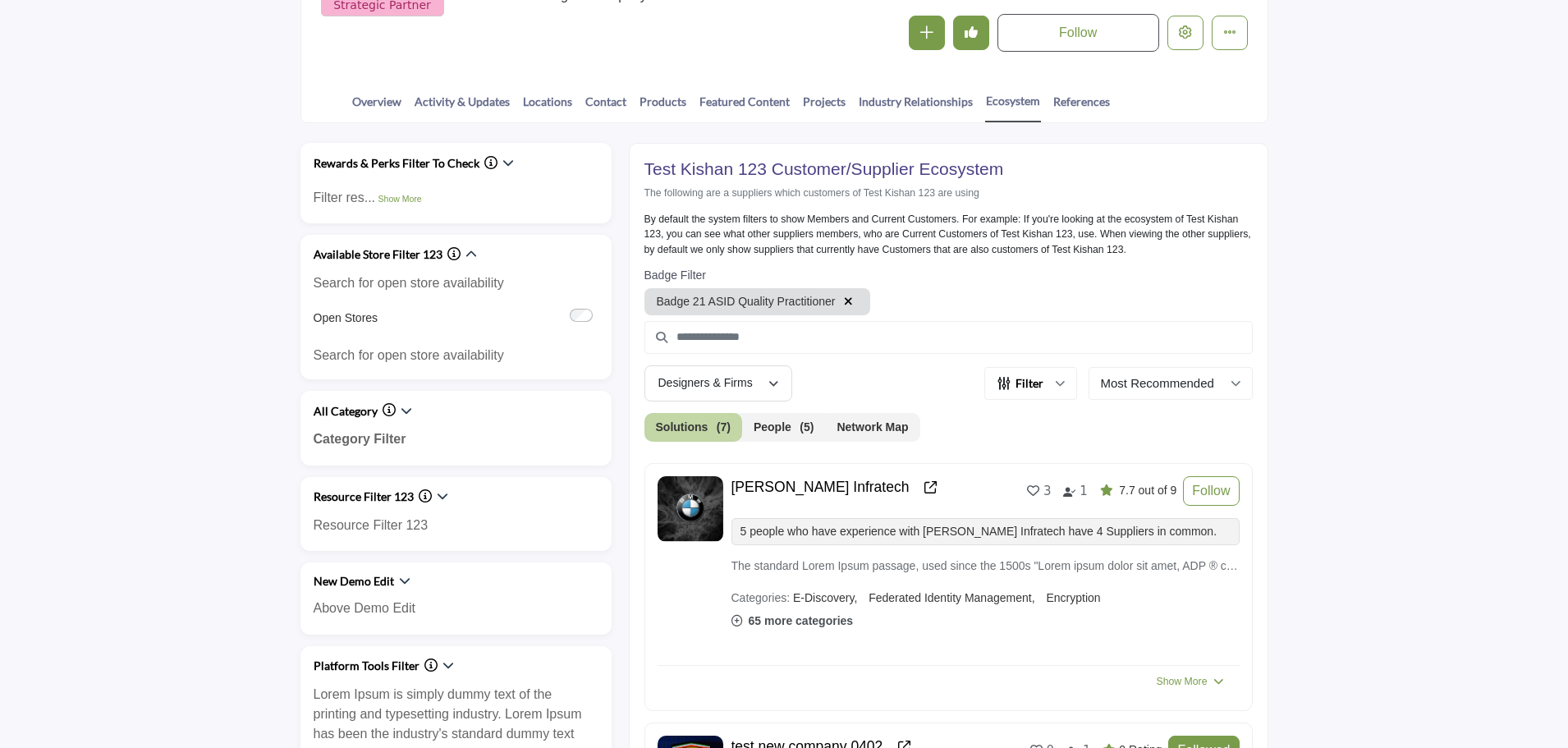
click at [847, 300] on icon "button" at bounding box center [848, 301] width 9 height 12
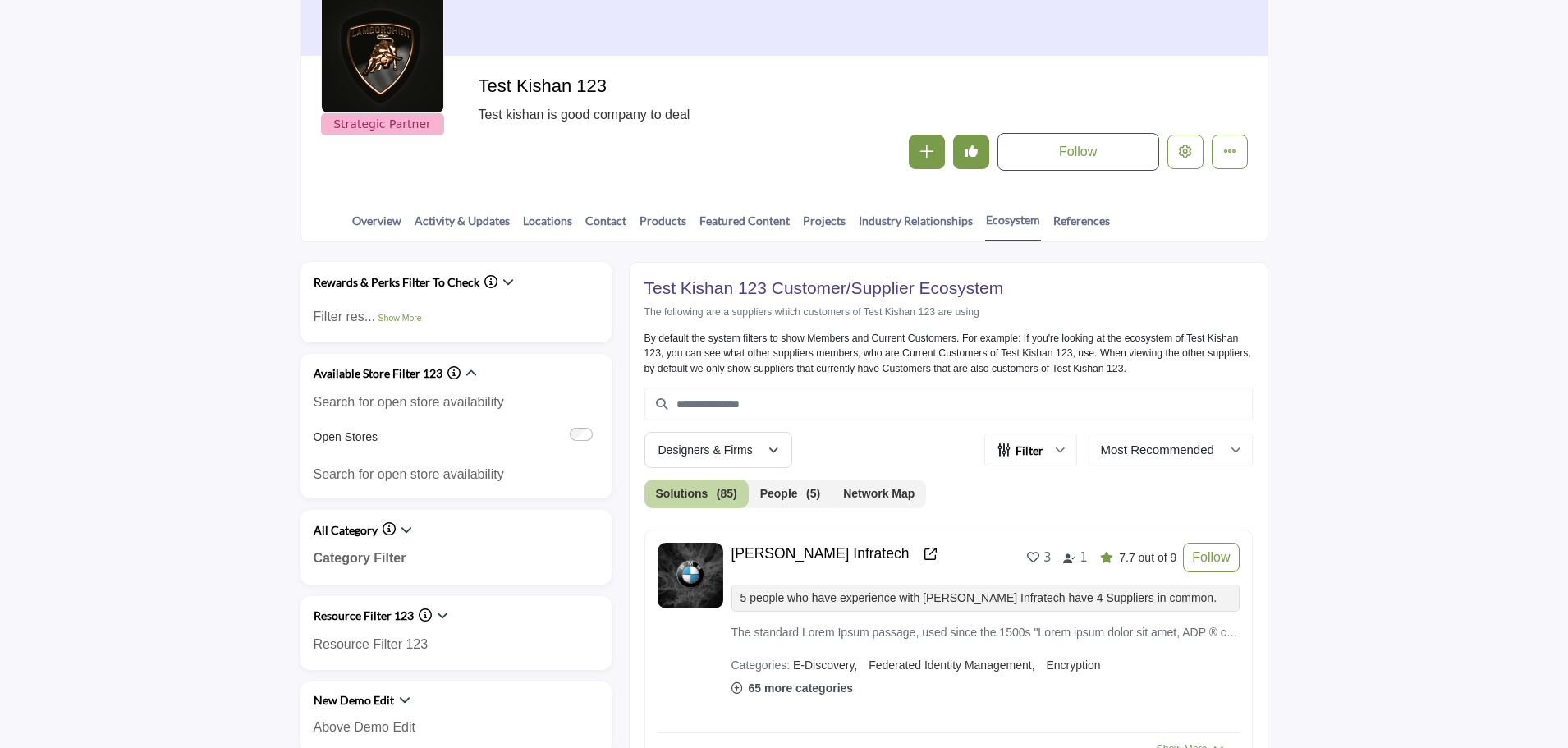
scroll to position [246, 0]
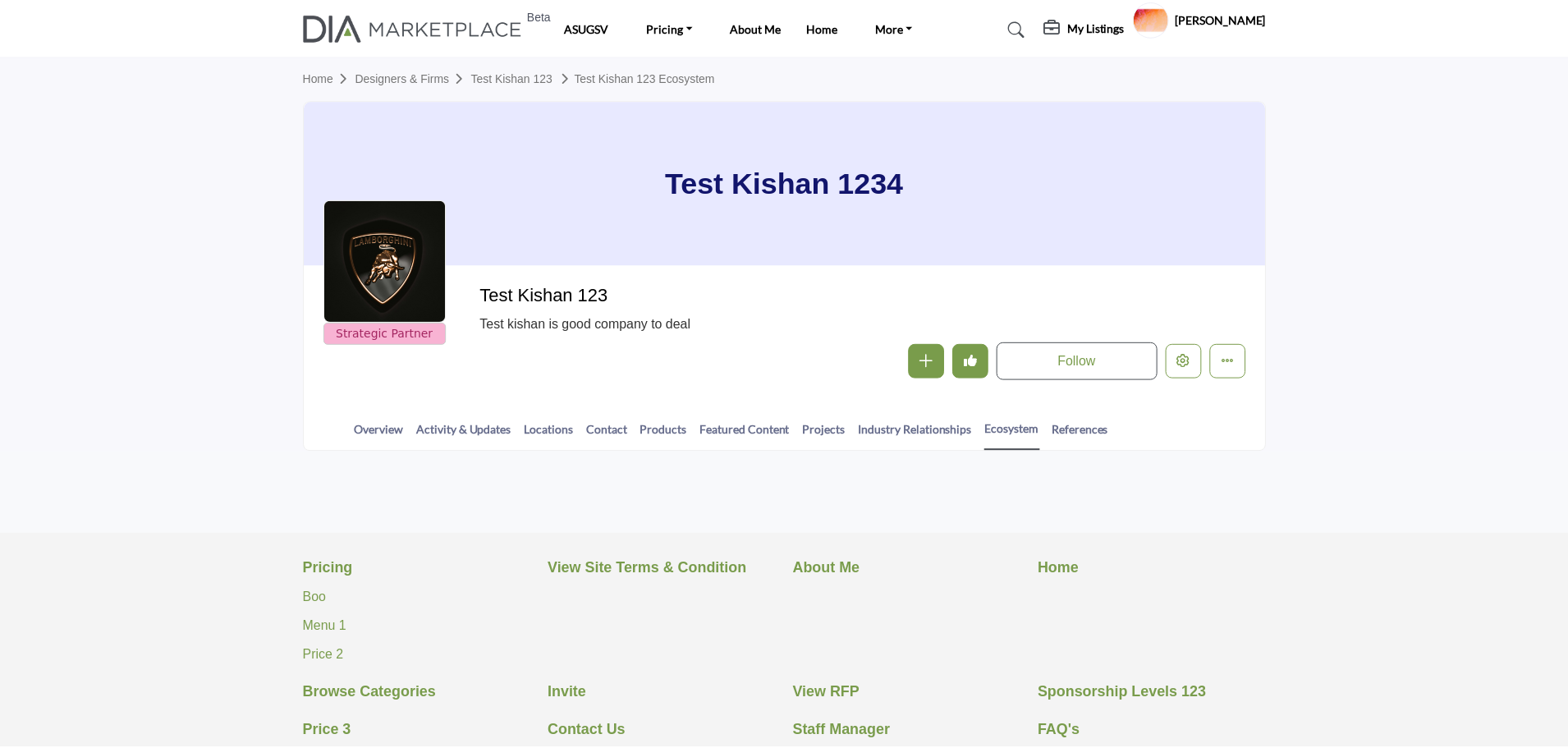
scroll to position [246, 0]
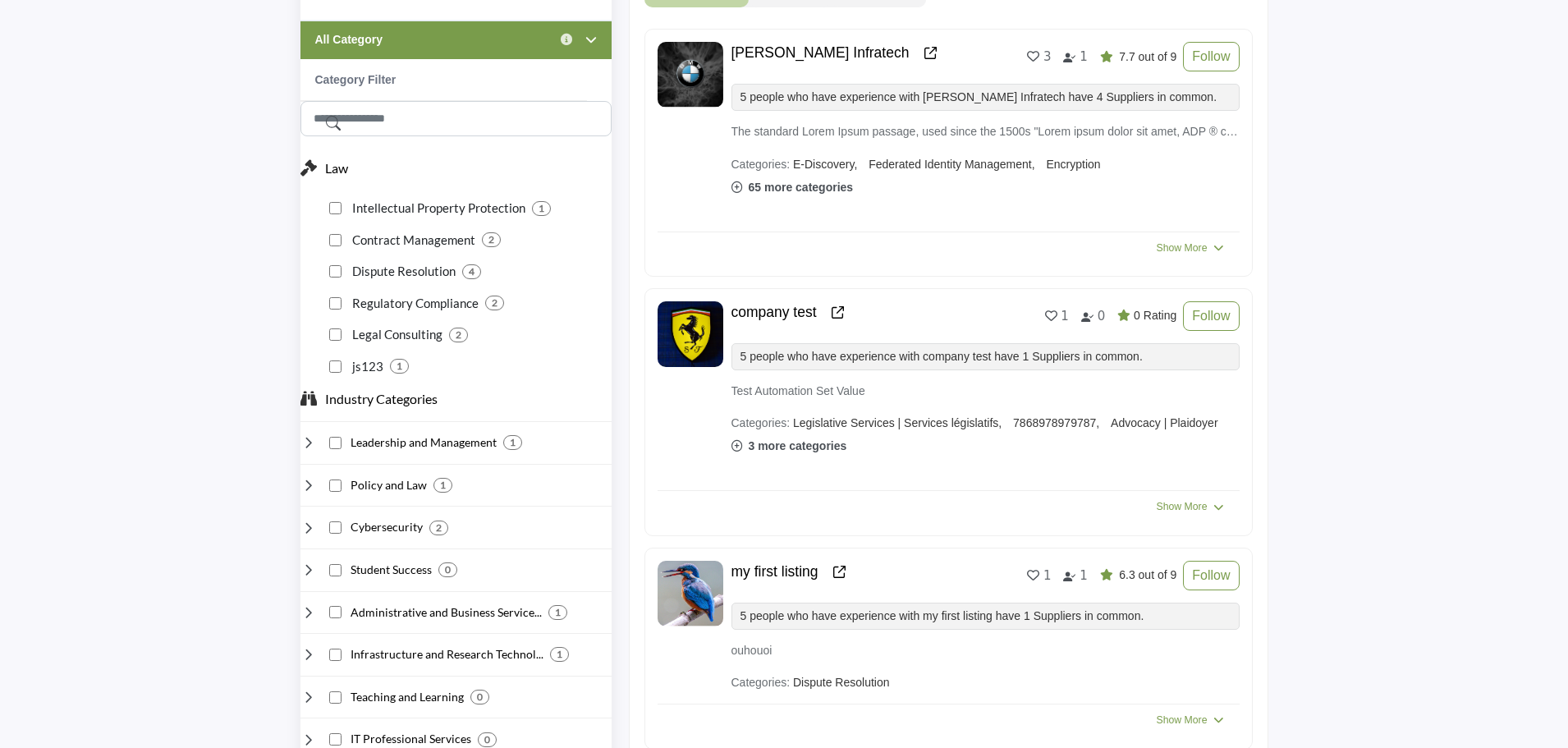
scroll to position [739, 0]
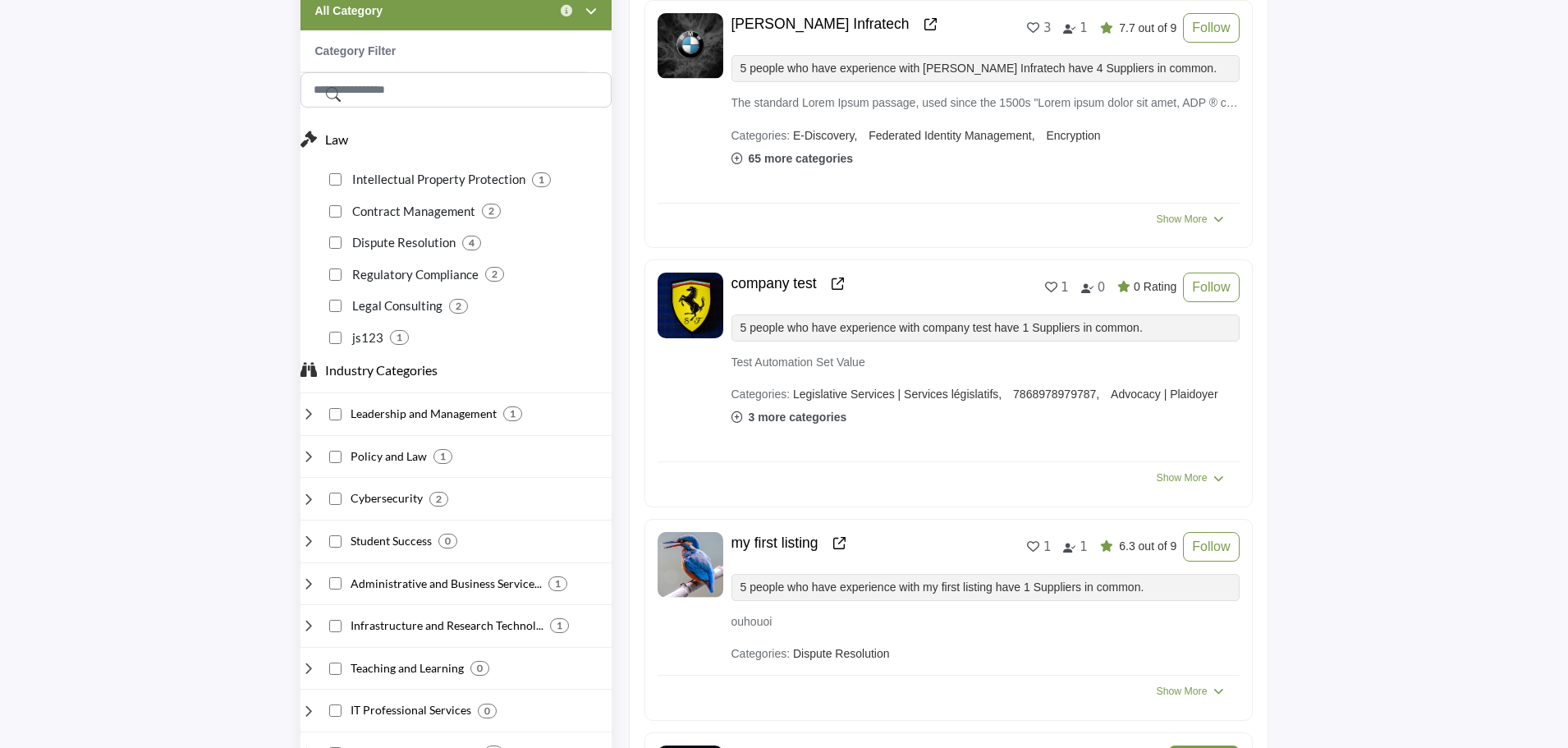
click at [307, 414] on icon at bounding box center [308, 413] width 16 height 16
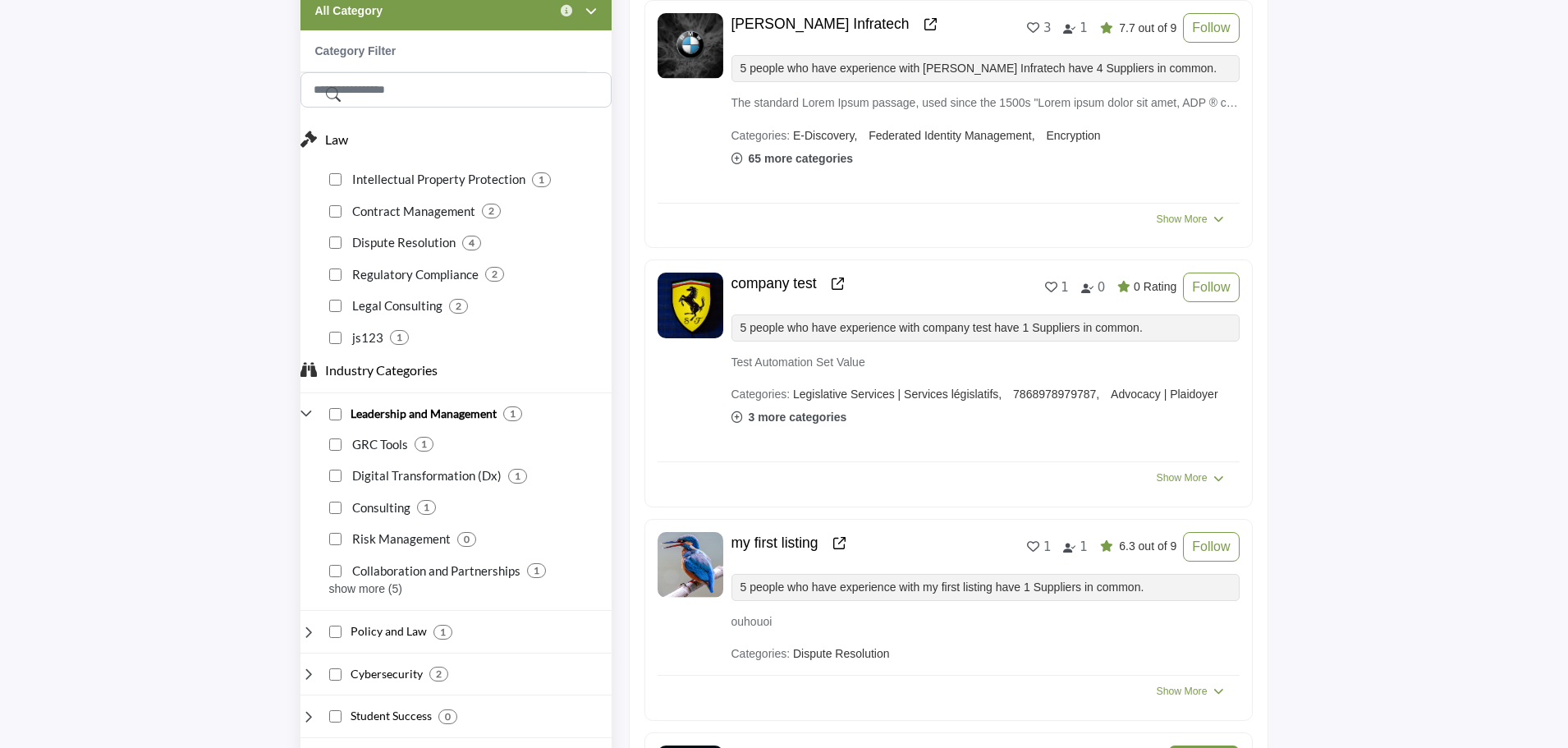
click at [307, 414] on icon at bounding box center [308, 413] width 16 height 16
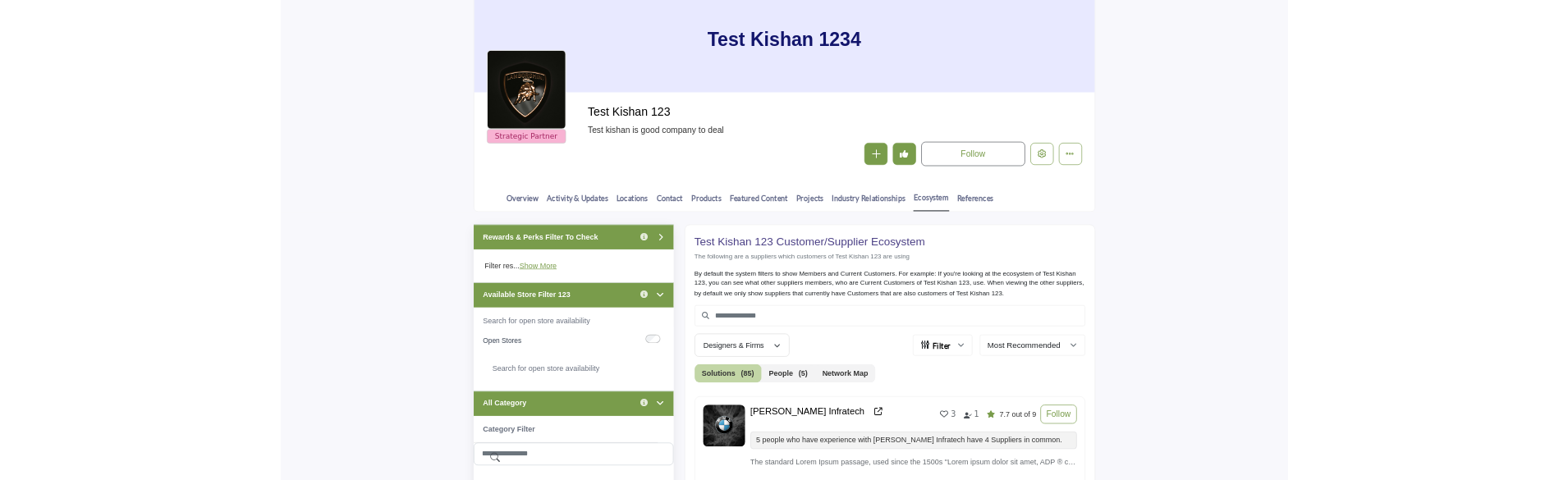
scroll to position [82, 0]
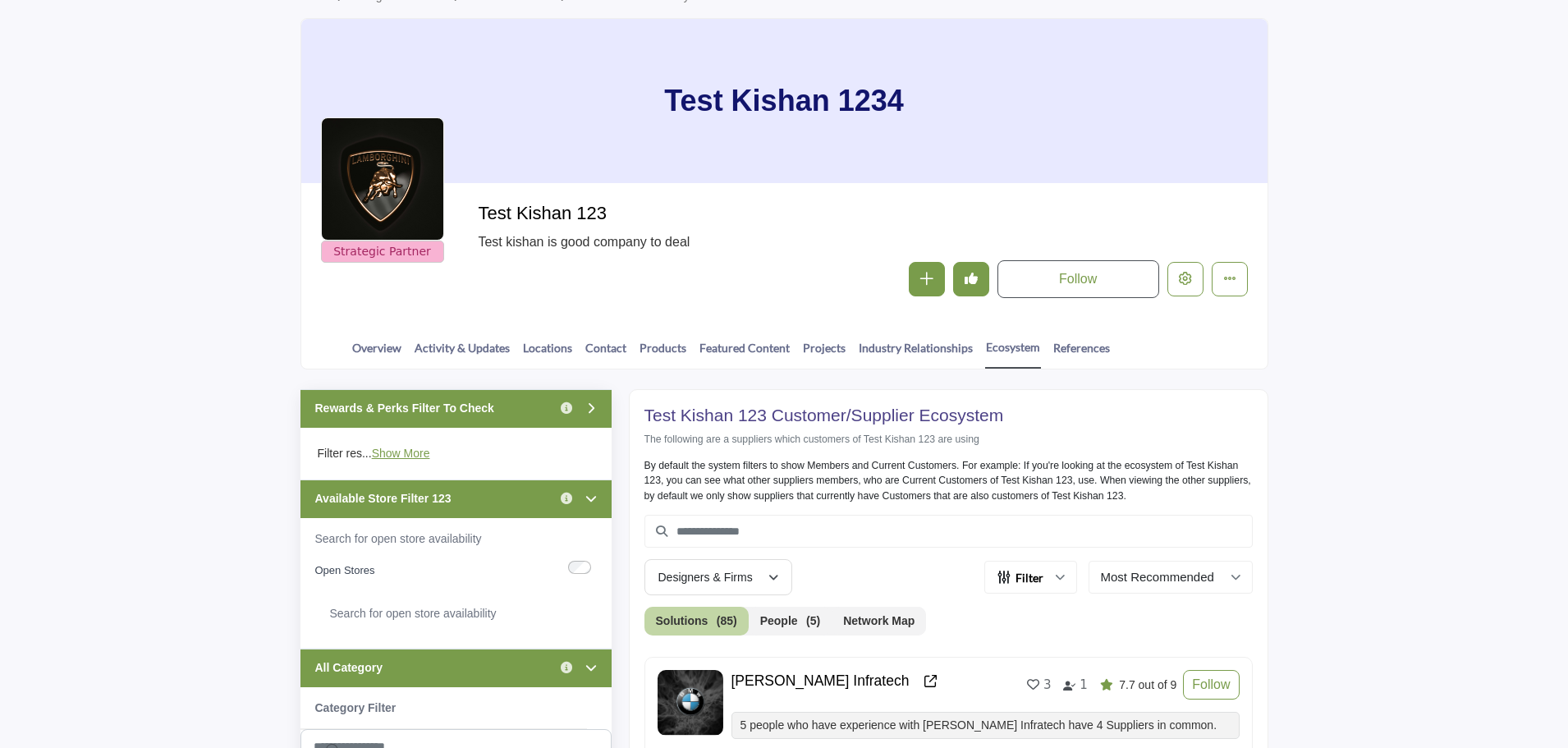
click at [514, 410] on div "Rewards & Perks Filter To Check Click to view information" at bounding box center [456, 409] width 312 height 39
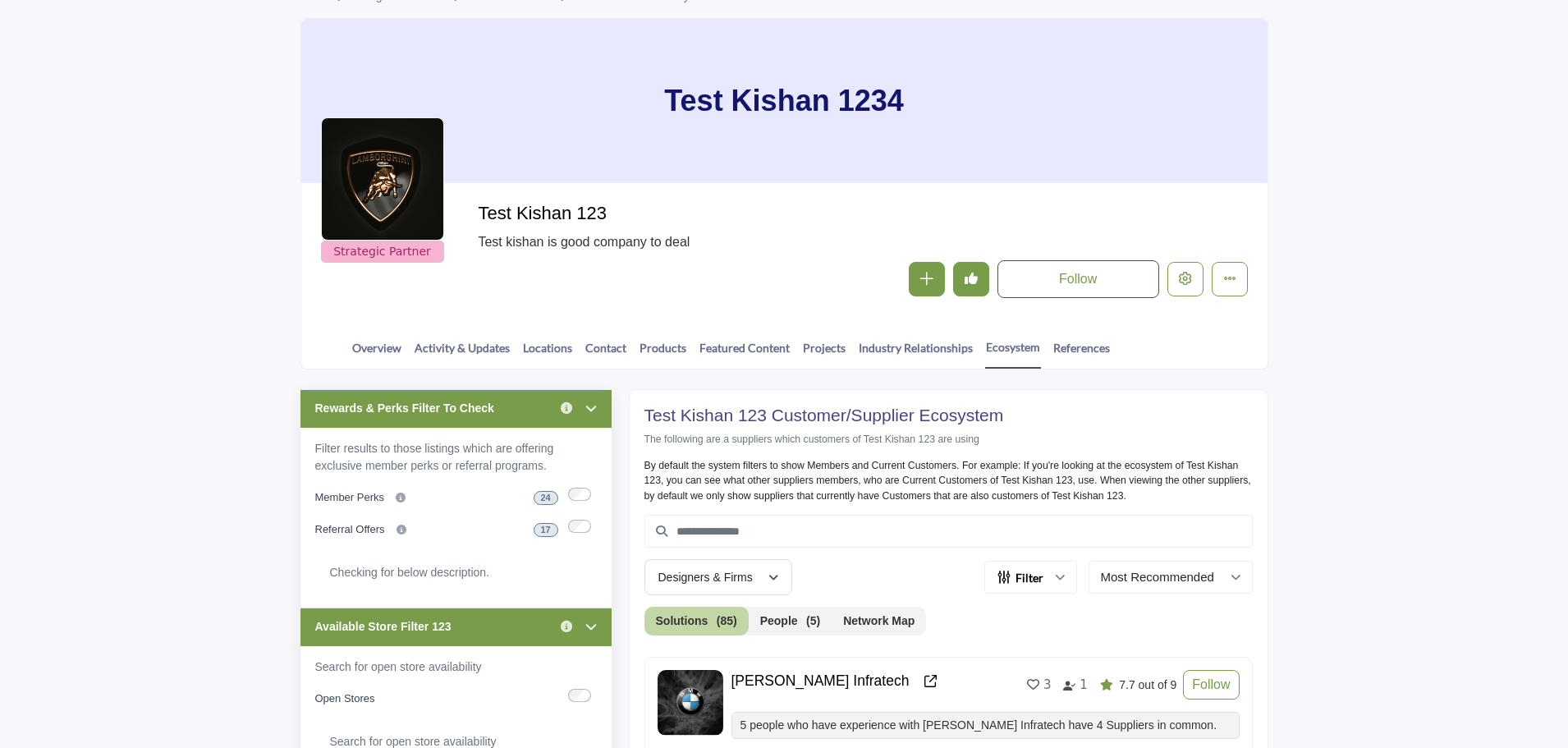
click at [514, 410] on div "Rewards & Perks Filter To Check Click to view information" at bounding box center [456, 409] width 312 height 39
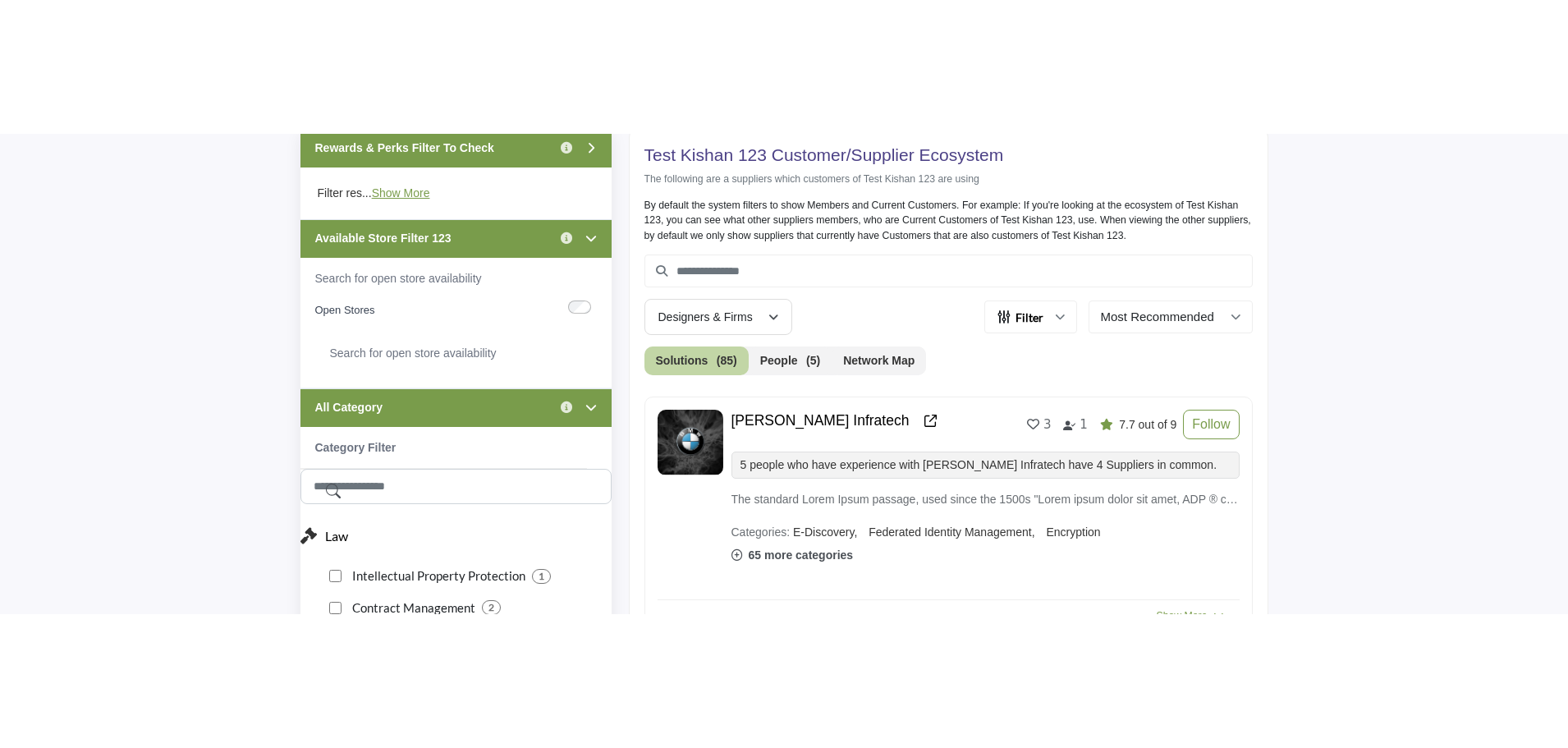
scroll to position [492, 0]
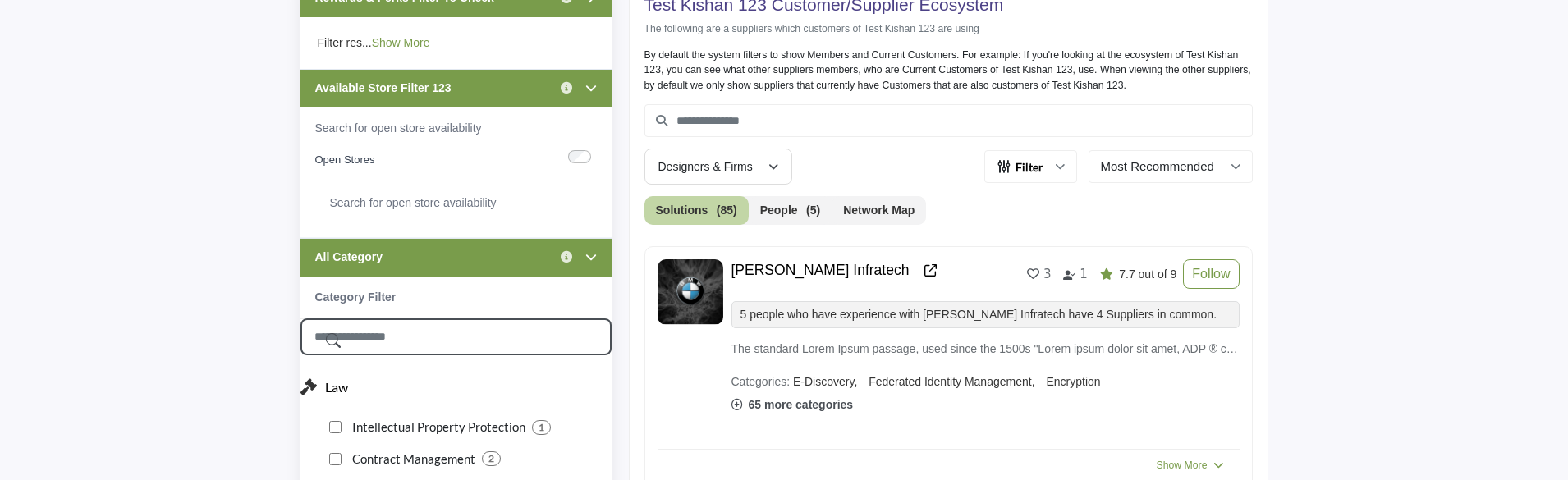
click at [477, 345] on input "Search Category" at bounding box center [456, 337] width 312 height 37
type input "*"
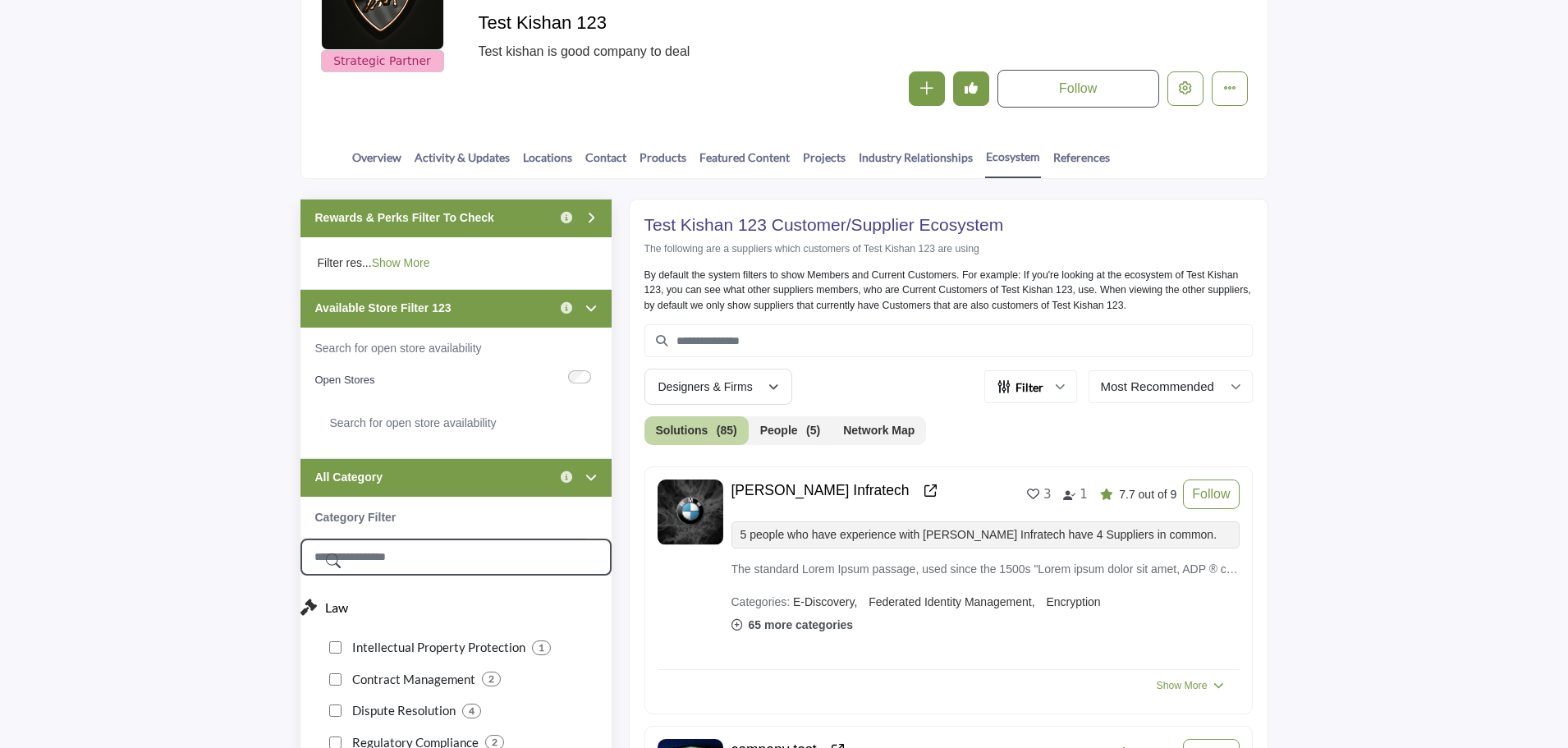
scroll to position [246, 0]
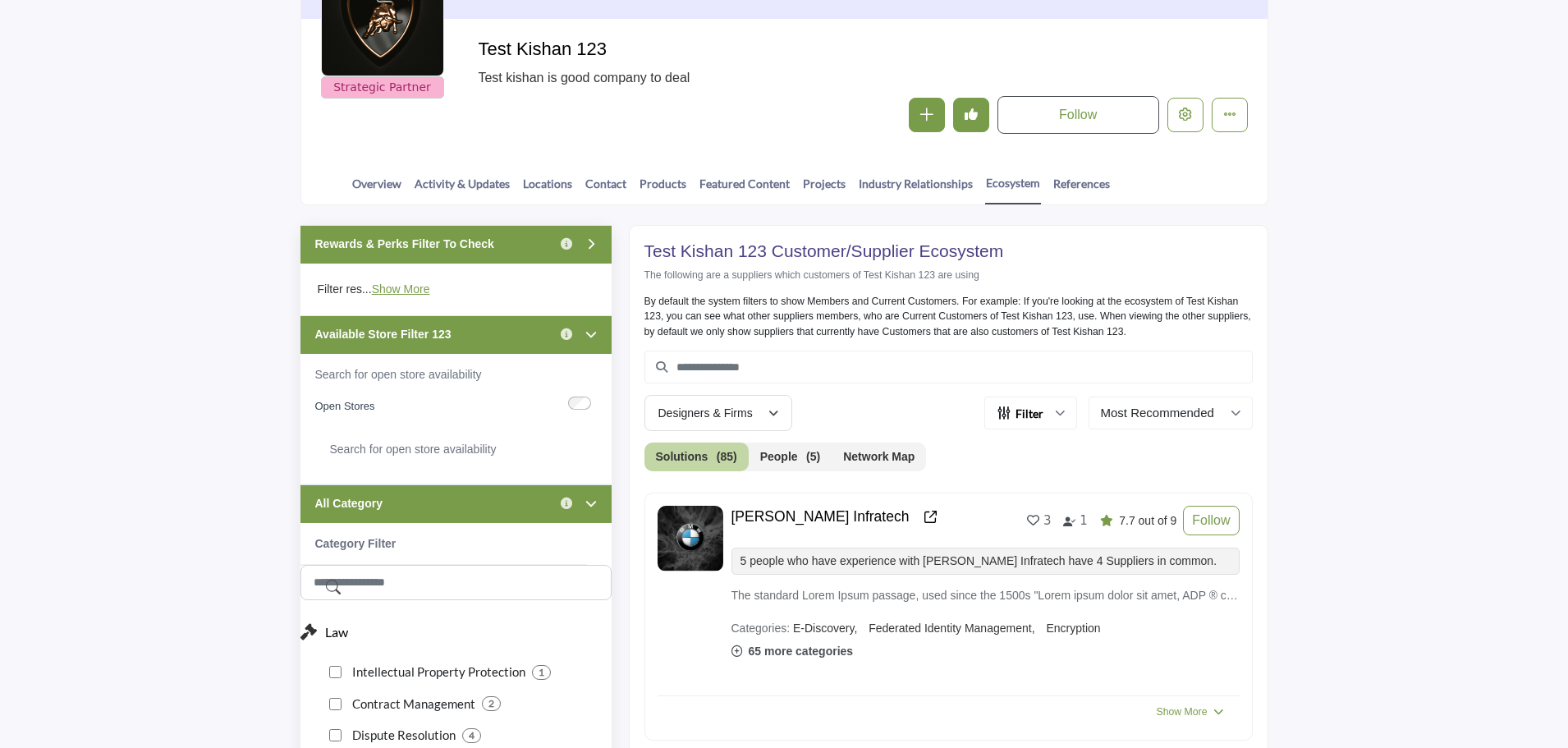
click at [511, 246] on div "Rewards & Perks Filter To Check Click to view information" at bounding box center [456, 245] width 312 height 39
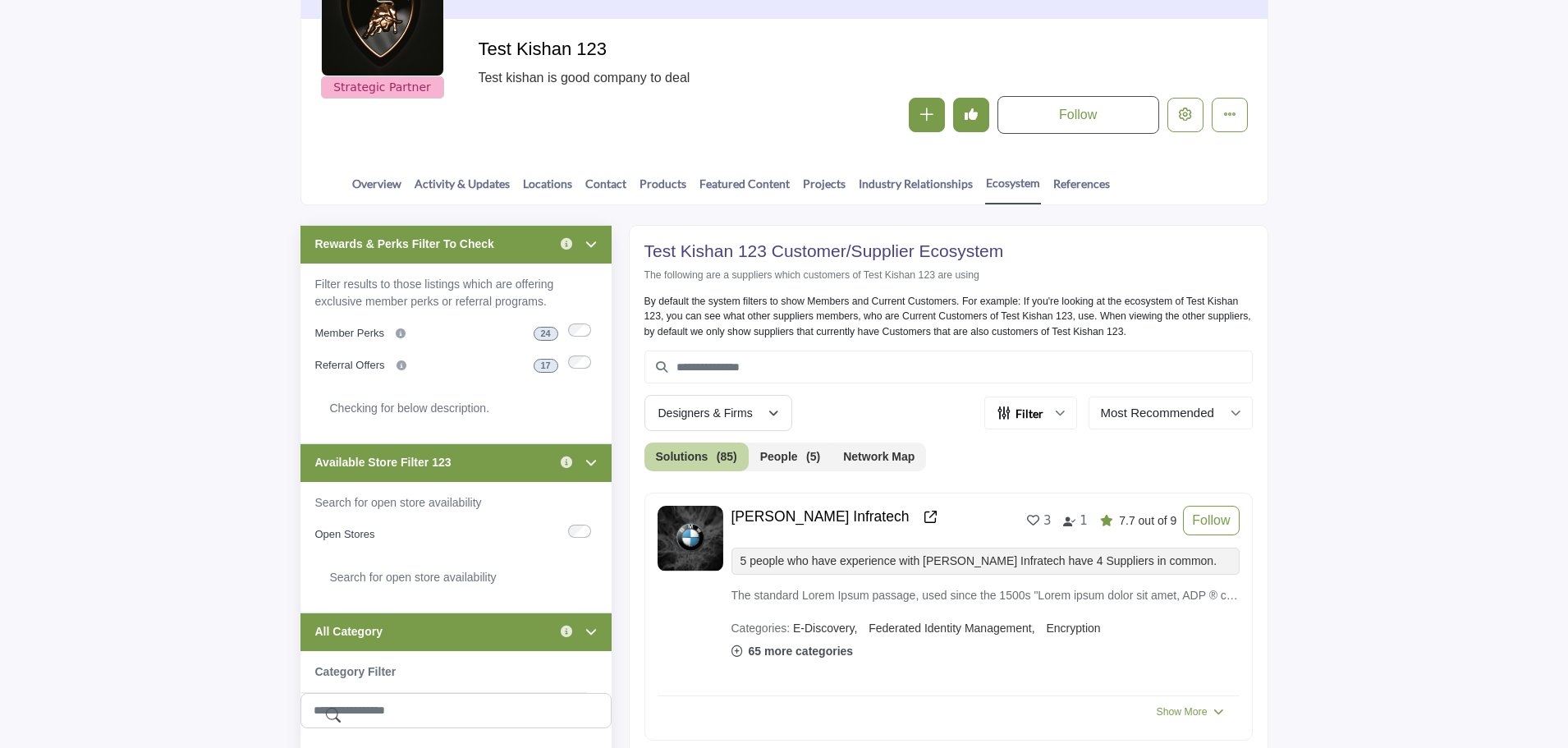
click at [511, 246] on div "Rewards & Perks Filter To Check Click to view information" at bounding box center [456, 245] width 312 height 39
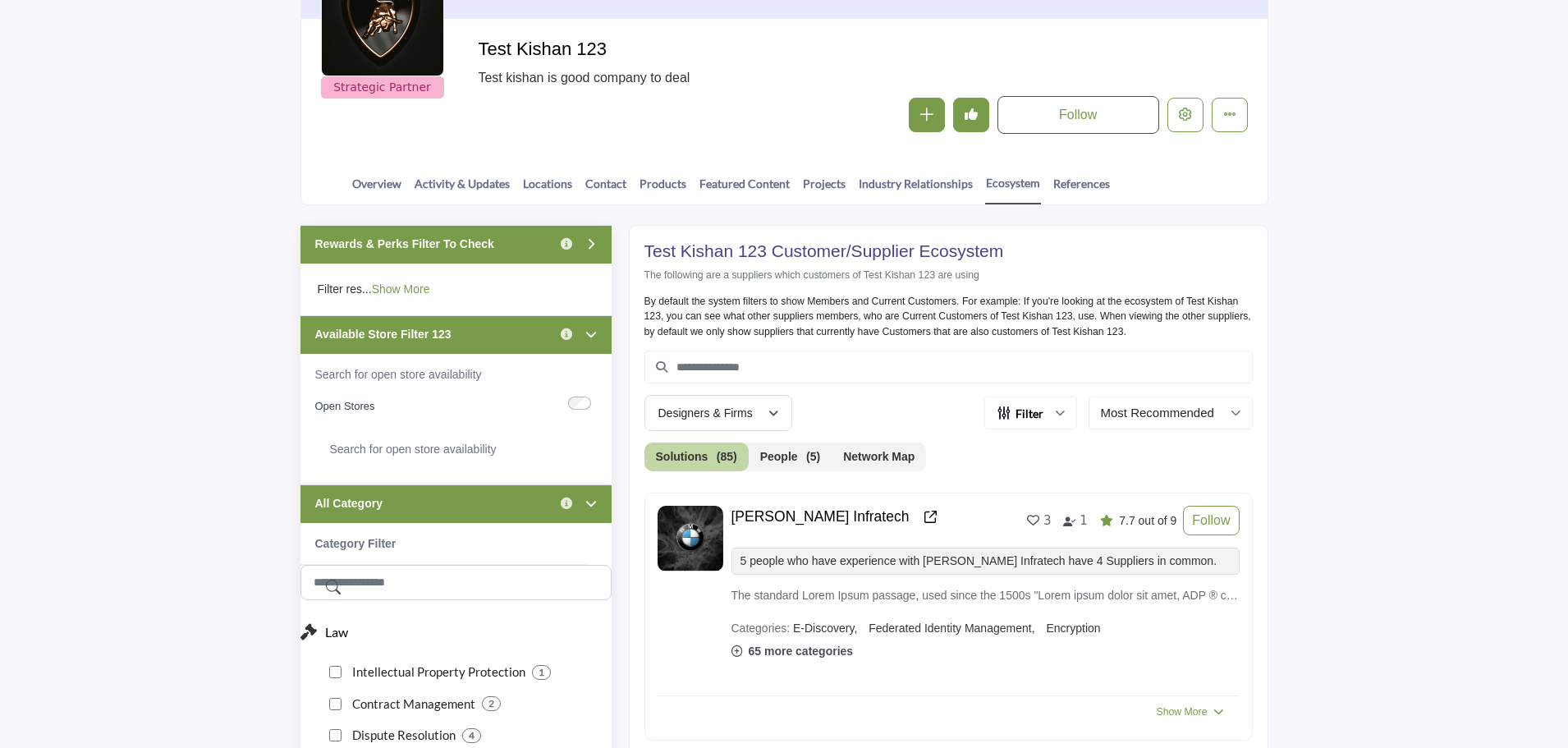
click at [398, 289] on link "Show More" at bounding box center [400, 289] width 58 height 14
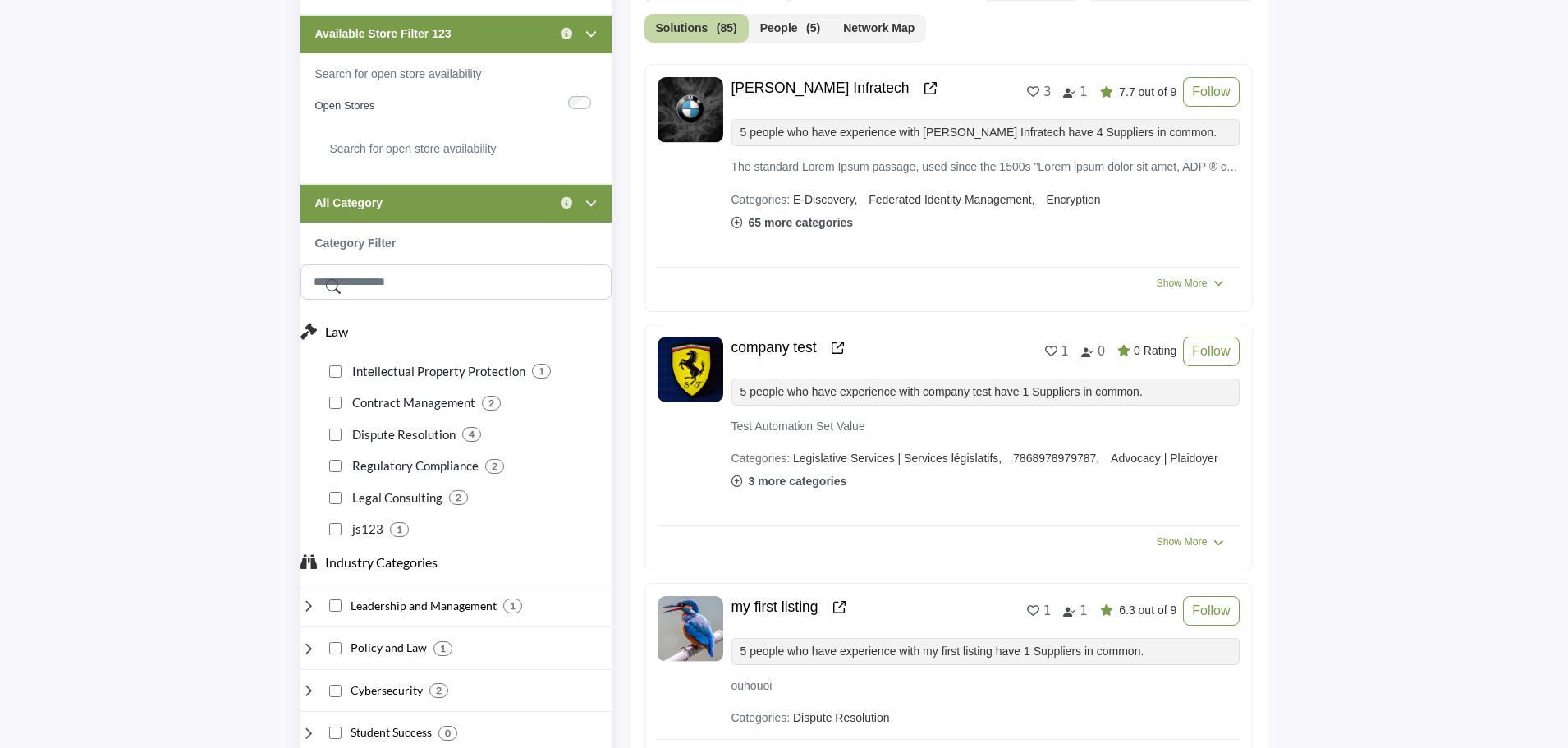
scroll to position [657, 0]
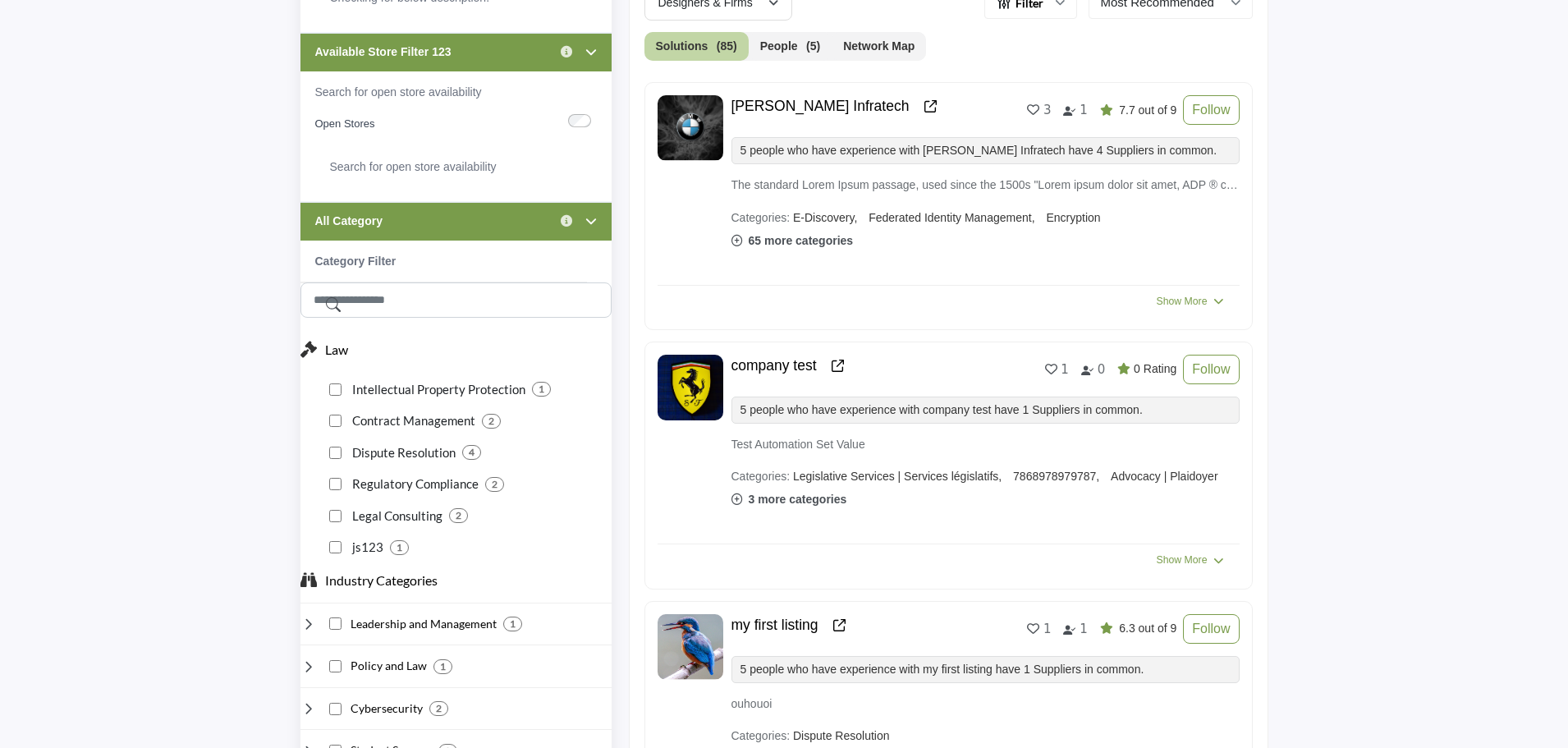
click at [483, 224] on div "All Category Click to view information" at bounding box center [456, 222] width 312 height 39
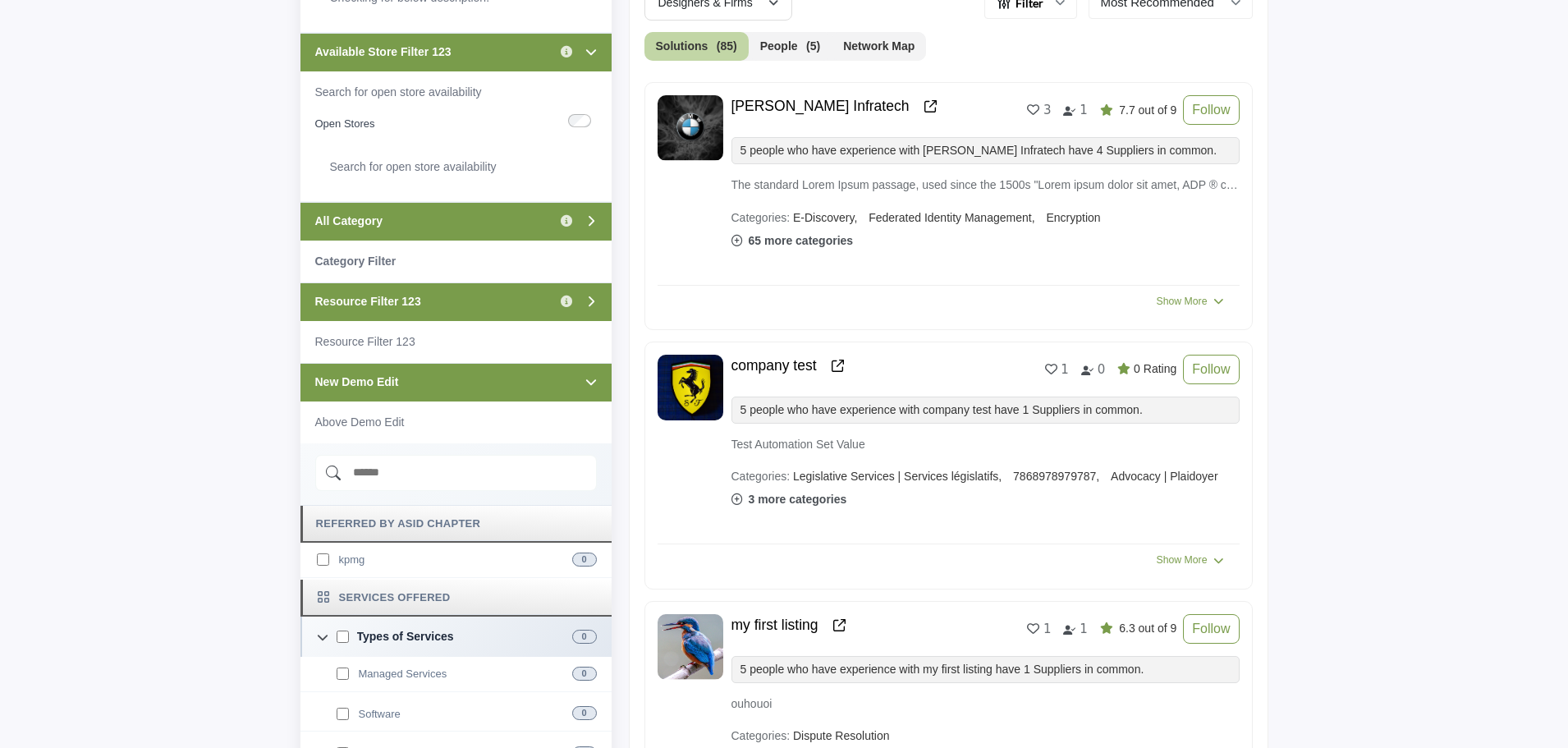
click at [504, 56] on div "Available Store Filter 123 Click to view information" at bounding box center [456, 52] width 312 height 39
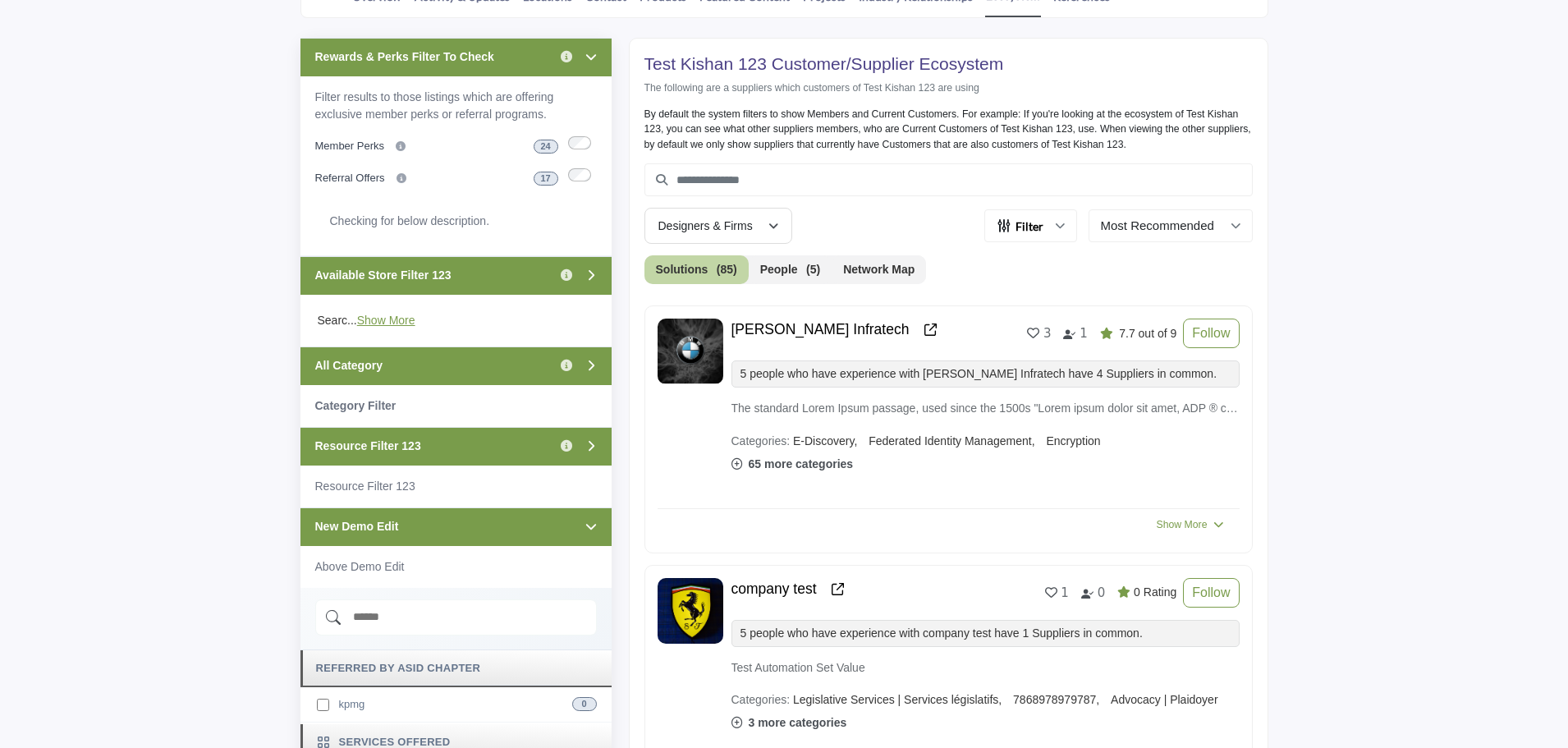
scroll to position [410, 0]
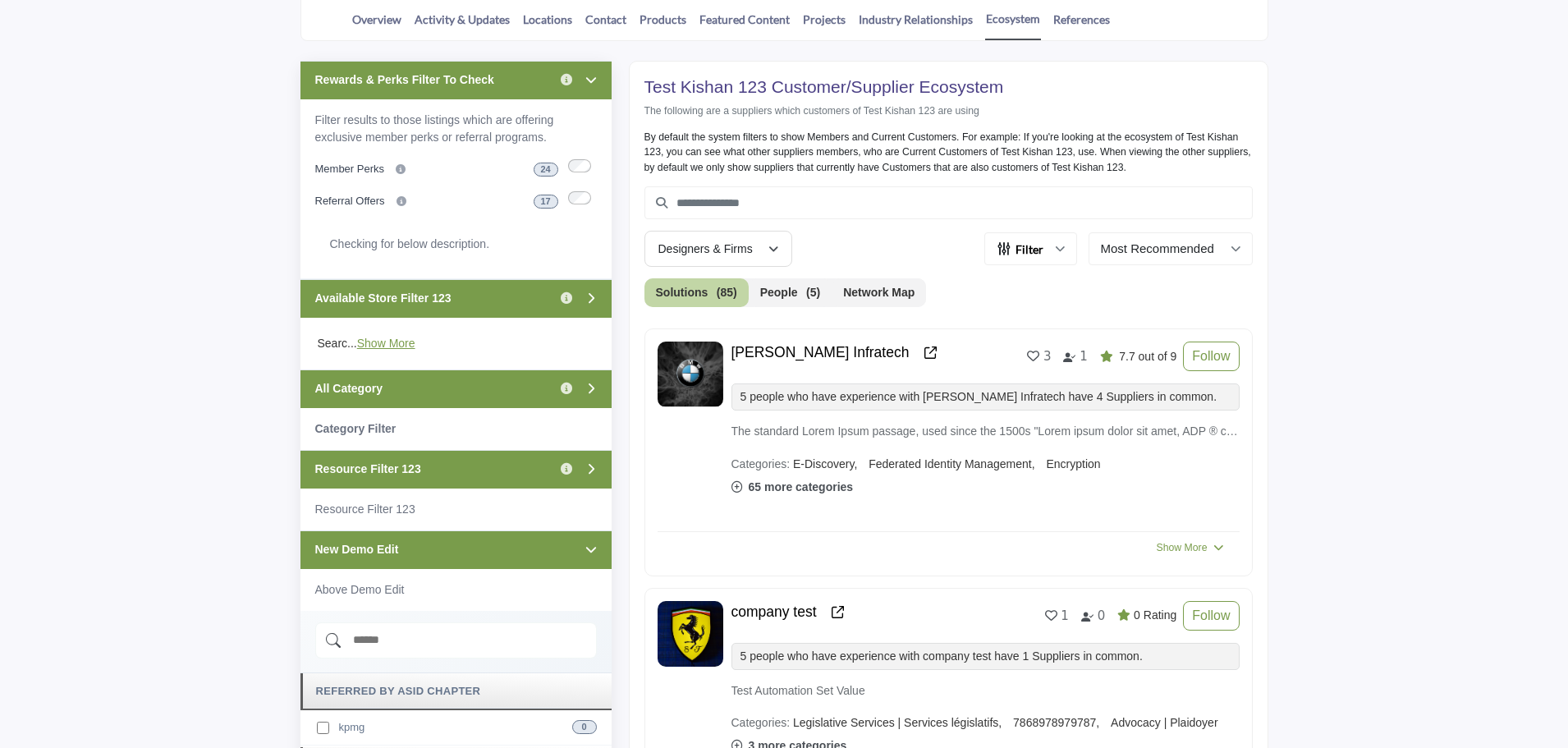
click at [511, 82] on div "Rewards & Perks Filter To Check Click to view information" at bounding box center [456, 80] width 312 height 39
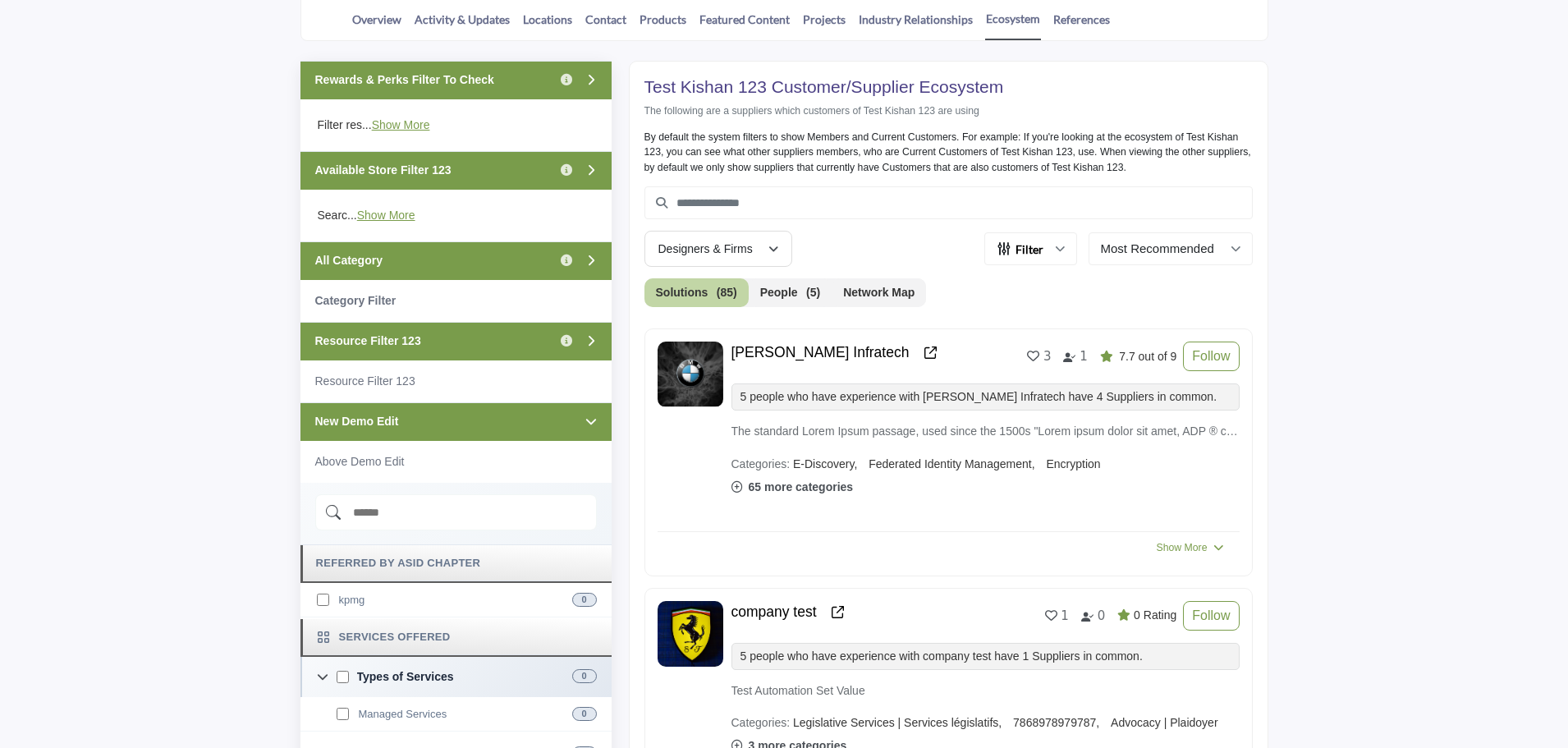
click at [461, 335] on div "Resource Filter 123 Click to view information" at bounding box center [456, 341] width 312 height 39
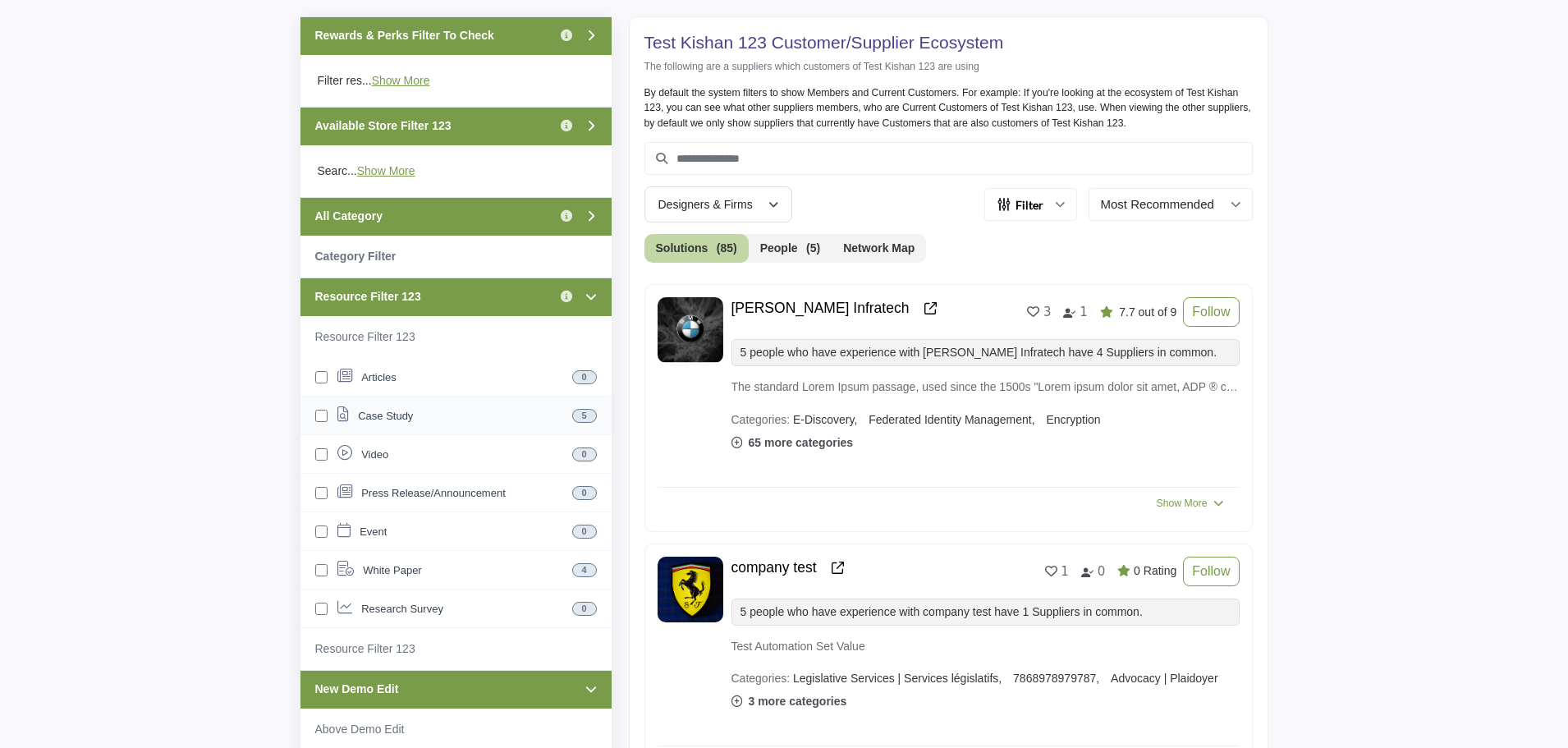
scroll to position [492, 0]
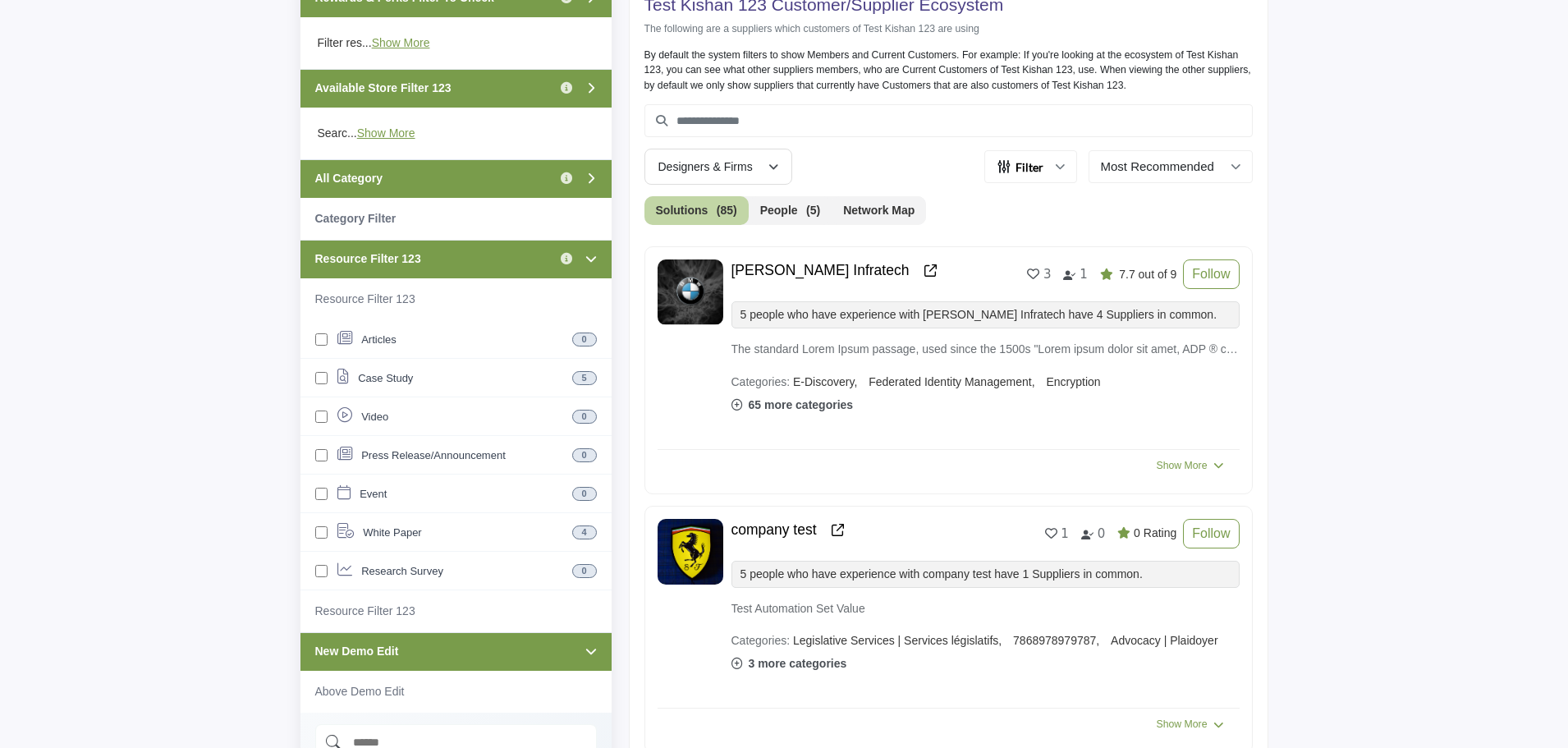
click at [490, 261] on div "Resource Filter 123 Click to view information" at bounding box center [456, 259] width 312 height 39
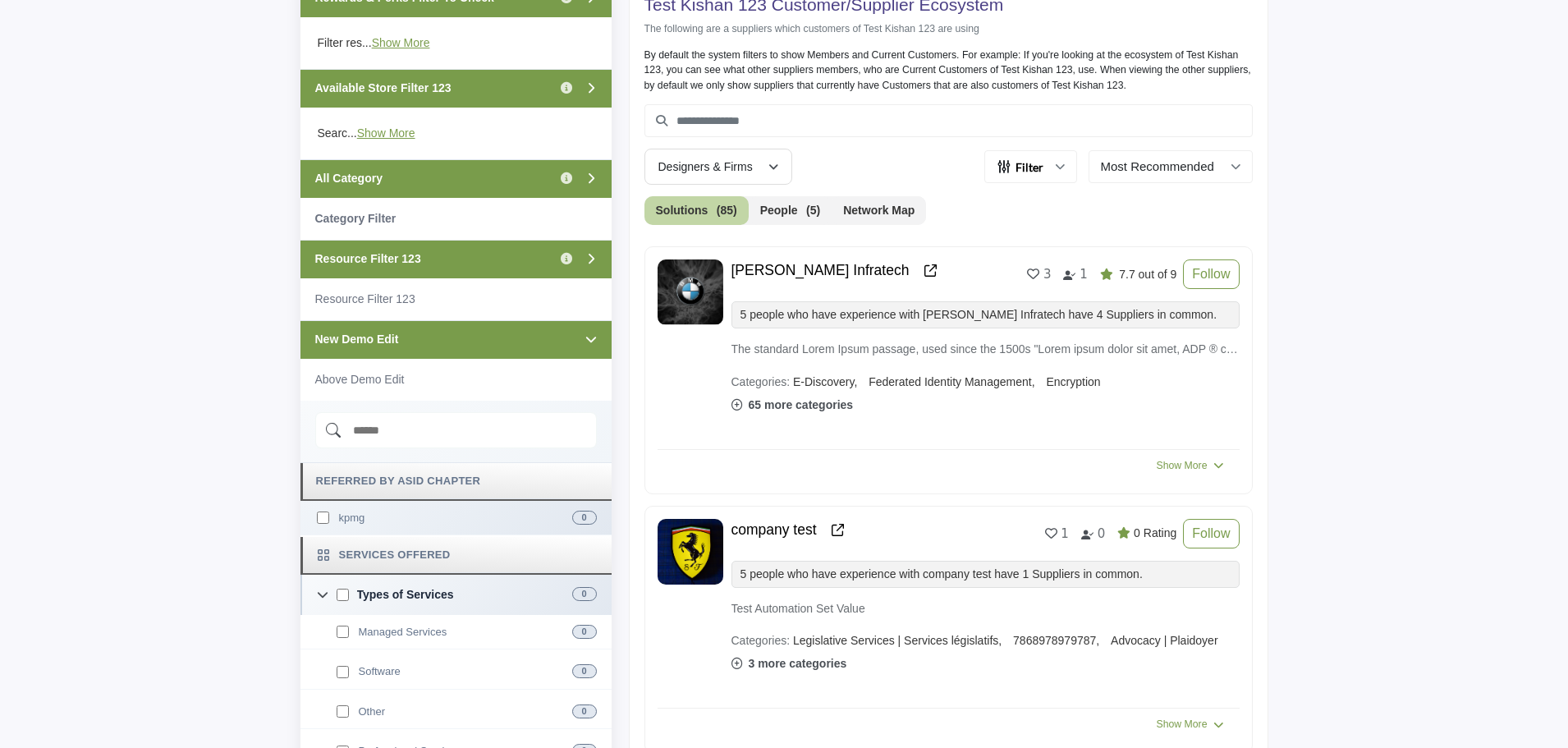
scroll to position [575, 0]
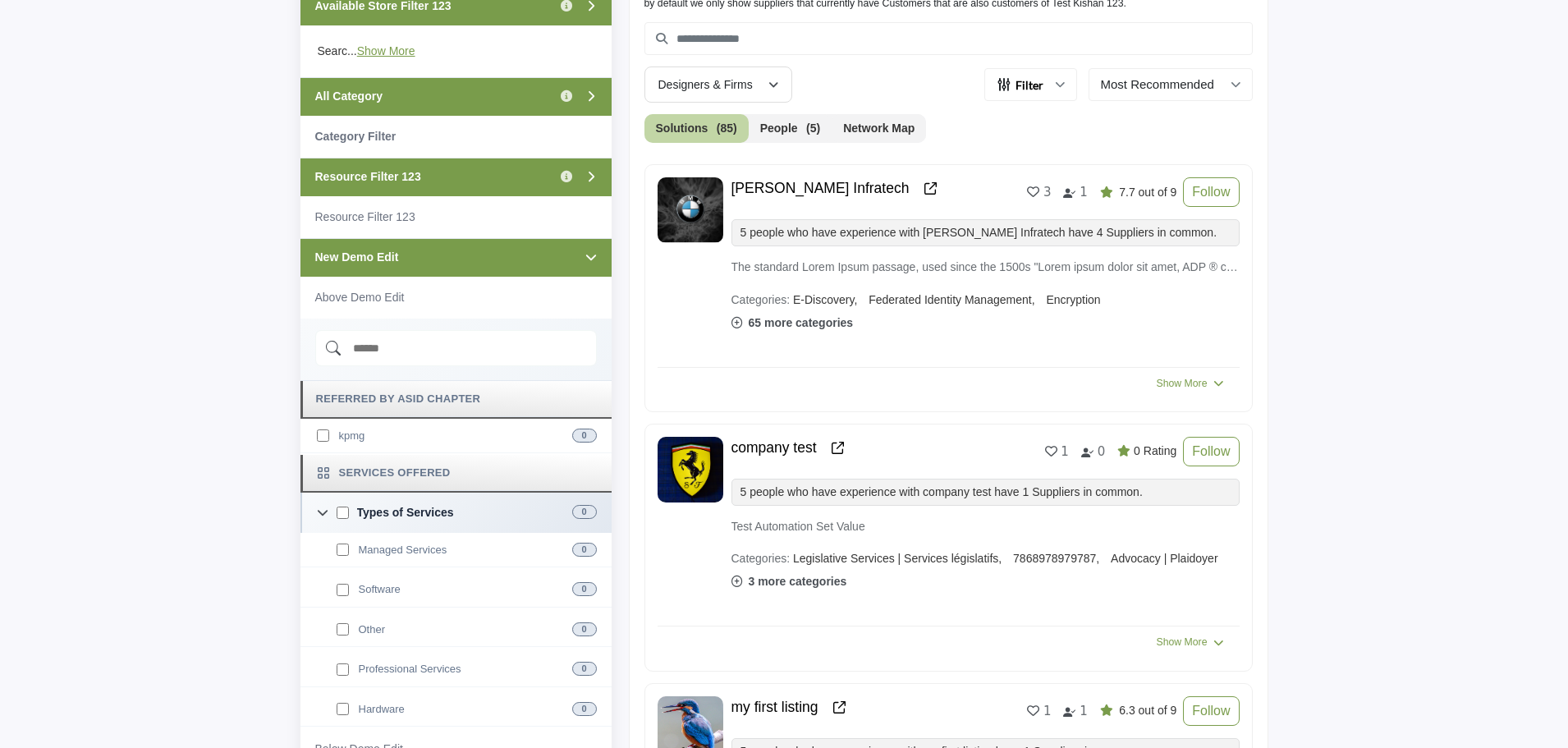
click at [506, 265] on div "New Demo Edit" at bounding box center [456, 257] width 312 height 39
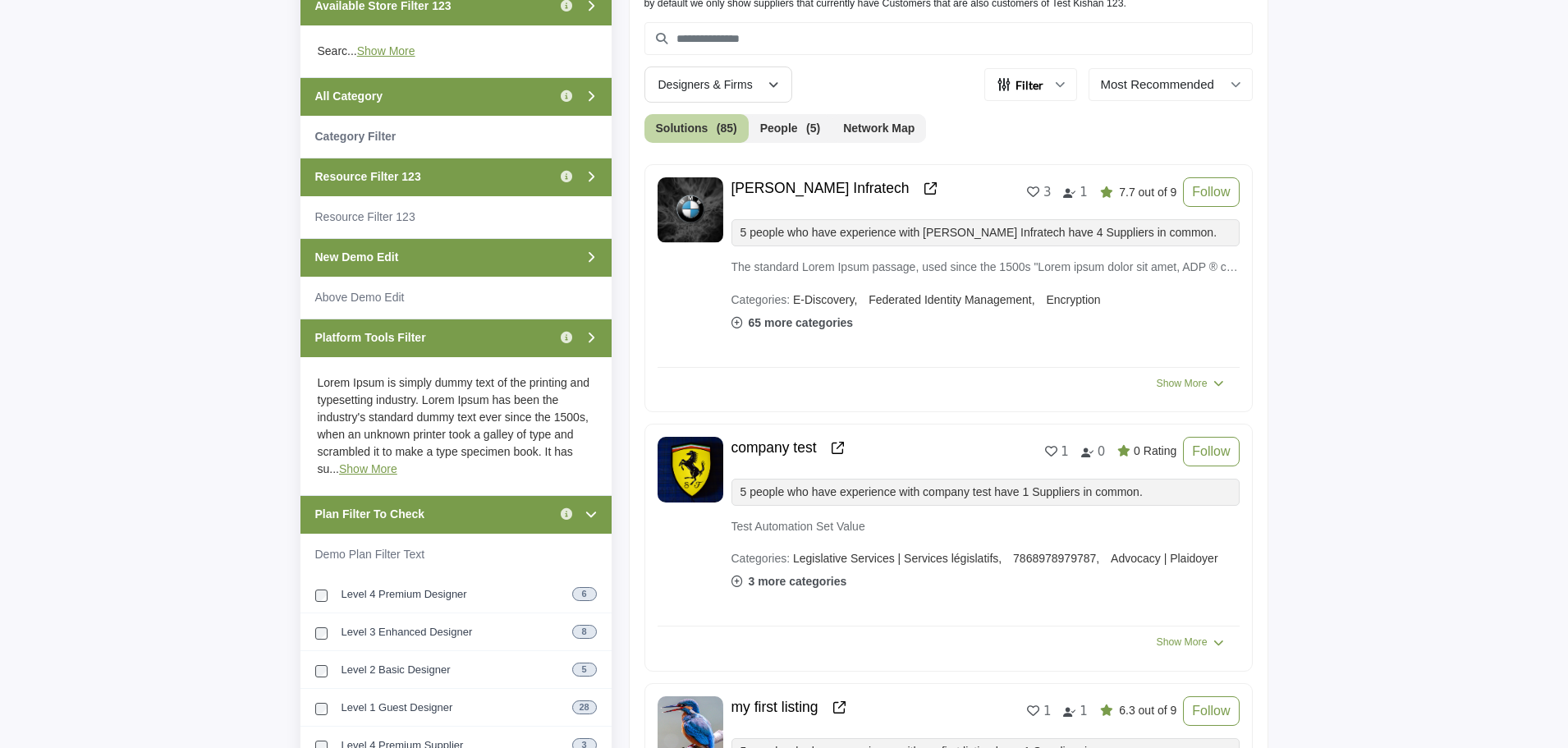
click at [512, 93] on div "All Category Click to view information" at bounding box center [456, 96] width 312 height 39
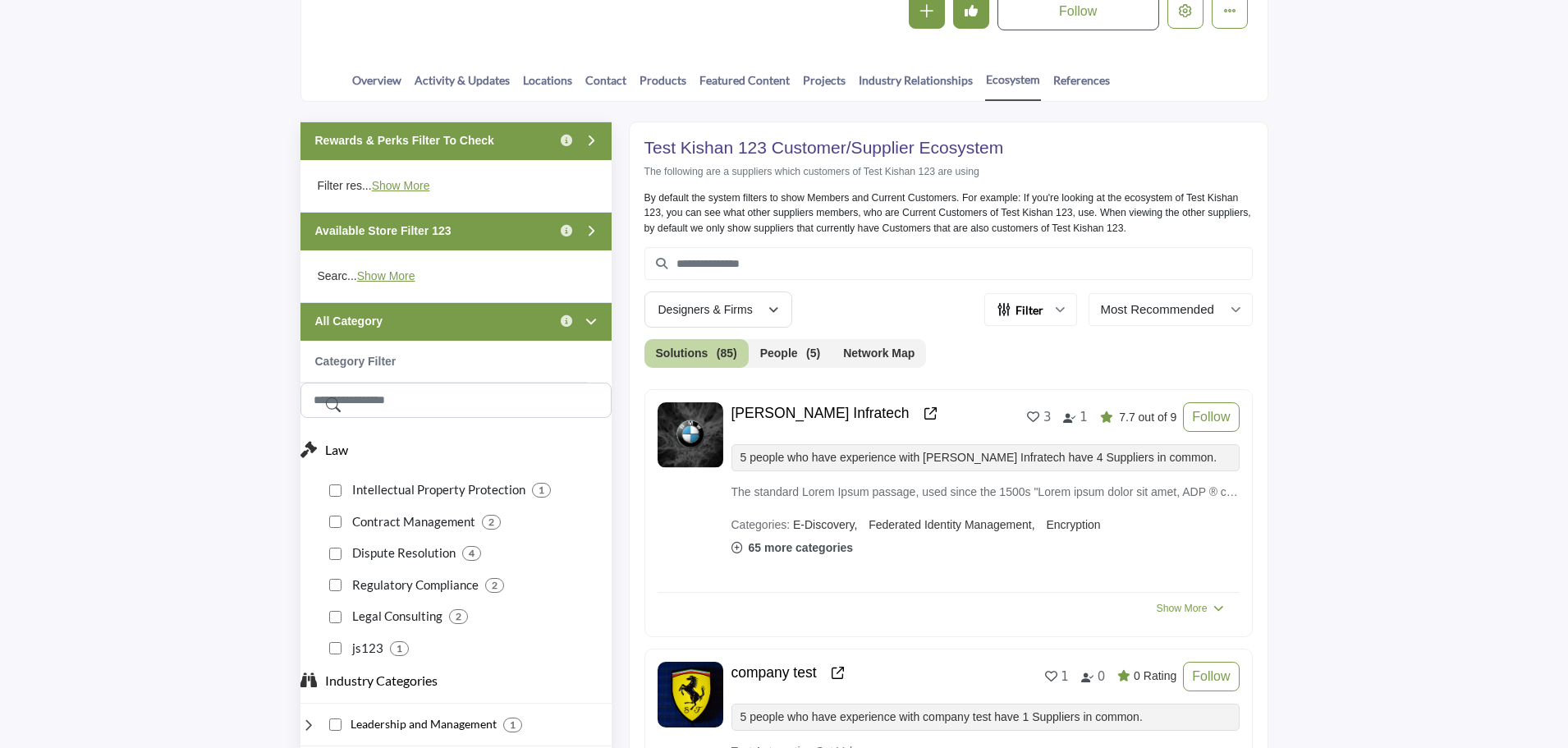
scroll to position [328, 0]
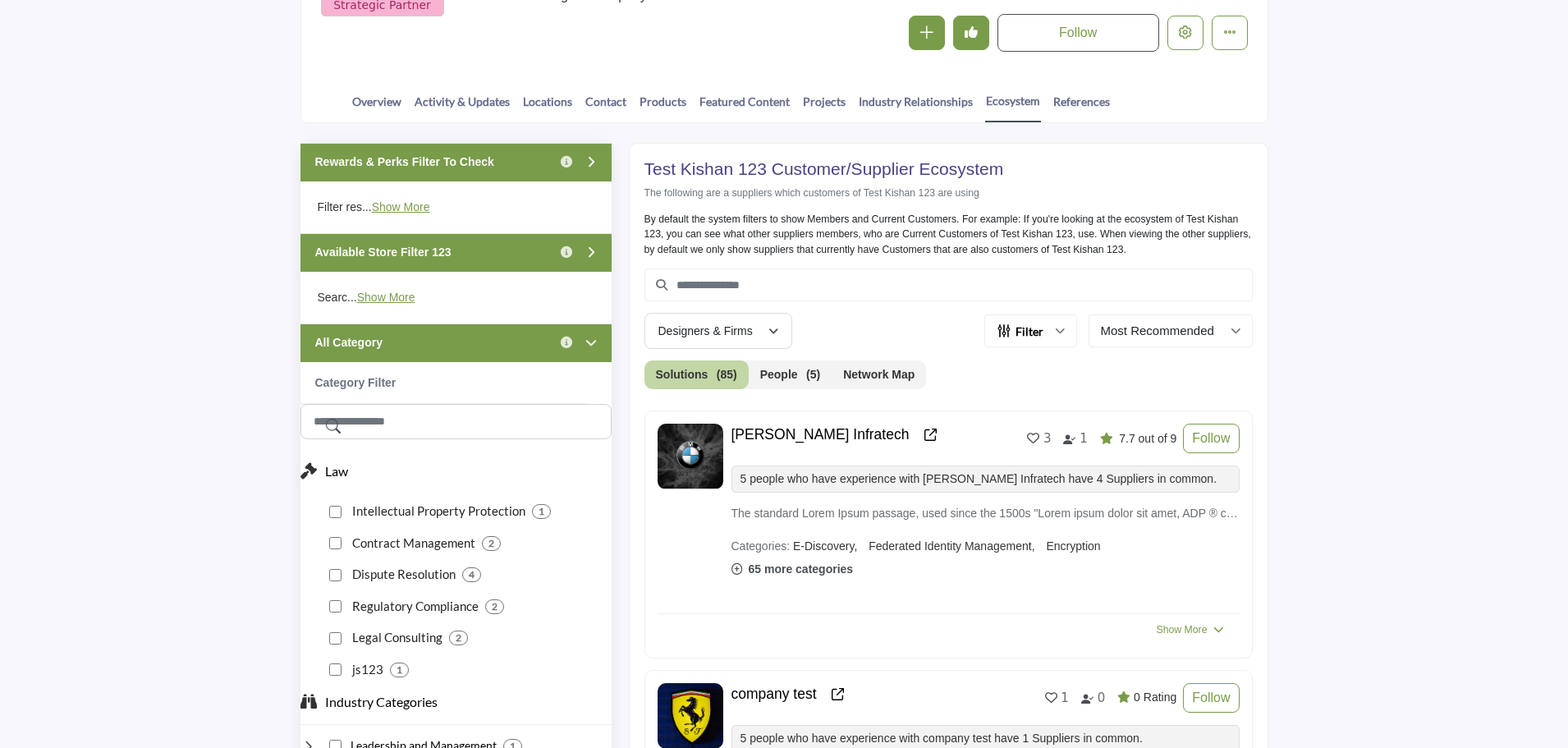
click at [481, 347] on div "All Category Click to view information" at bounding box center [456, 343] width 312 height 39
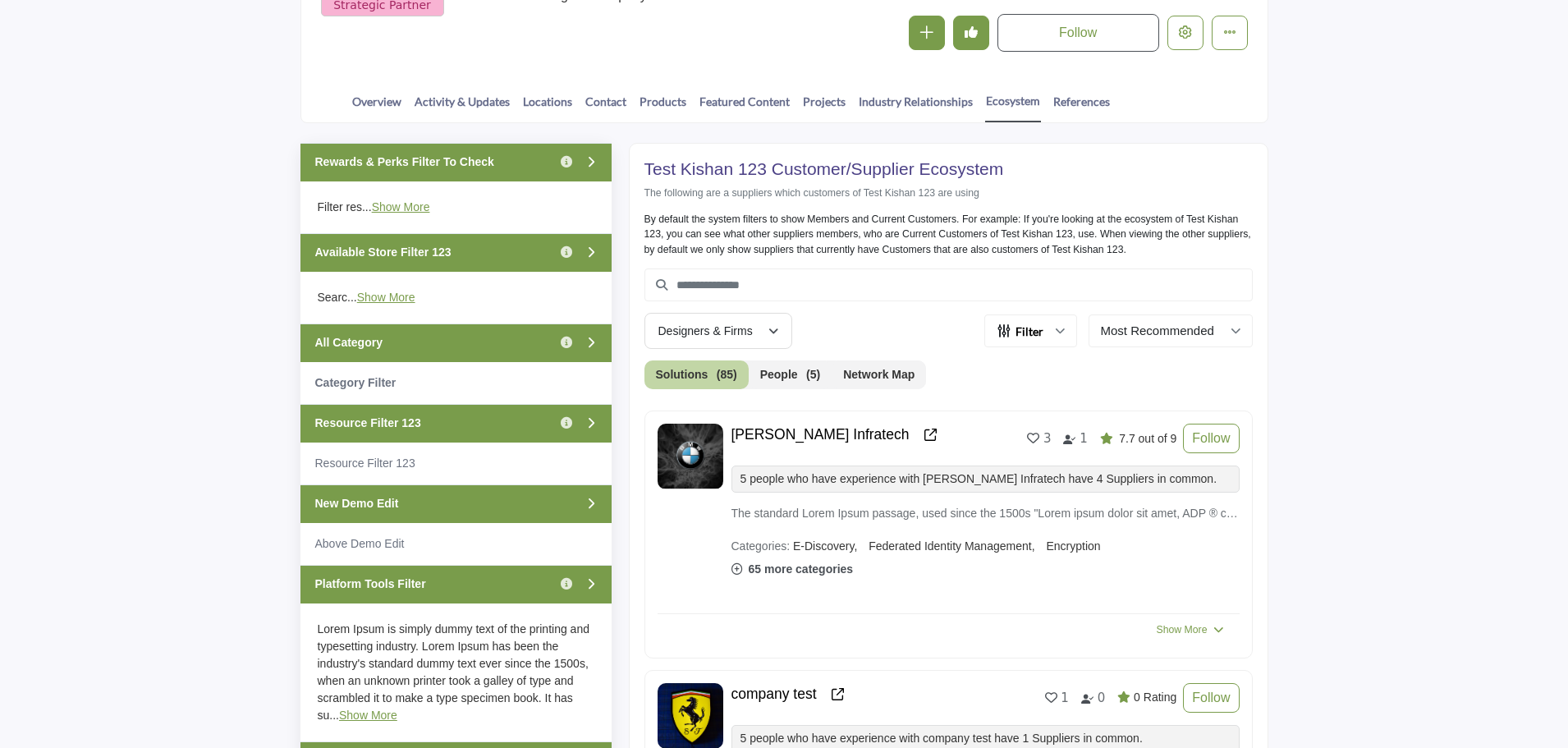
click at [450, 420] on div "Resource Filter 123 Click to view information" at bounding box center [456, 423] width 312 height 39
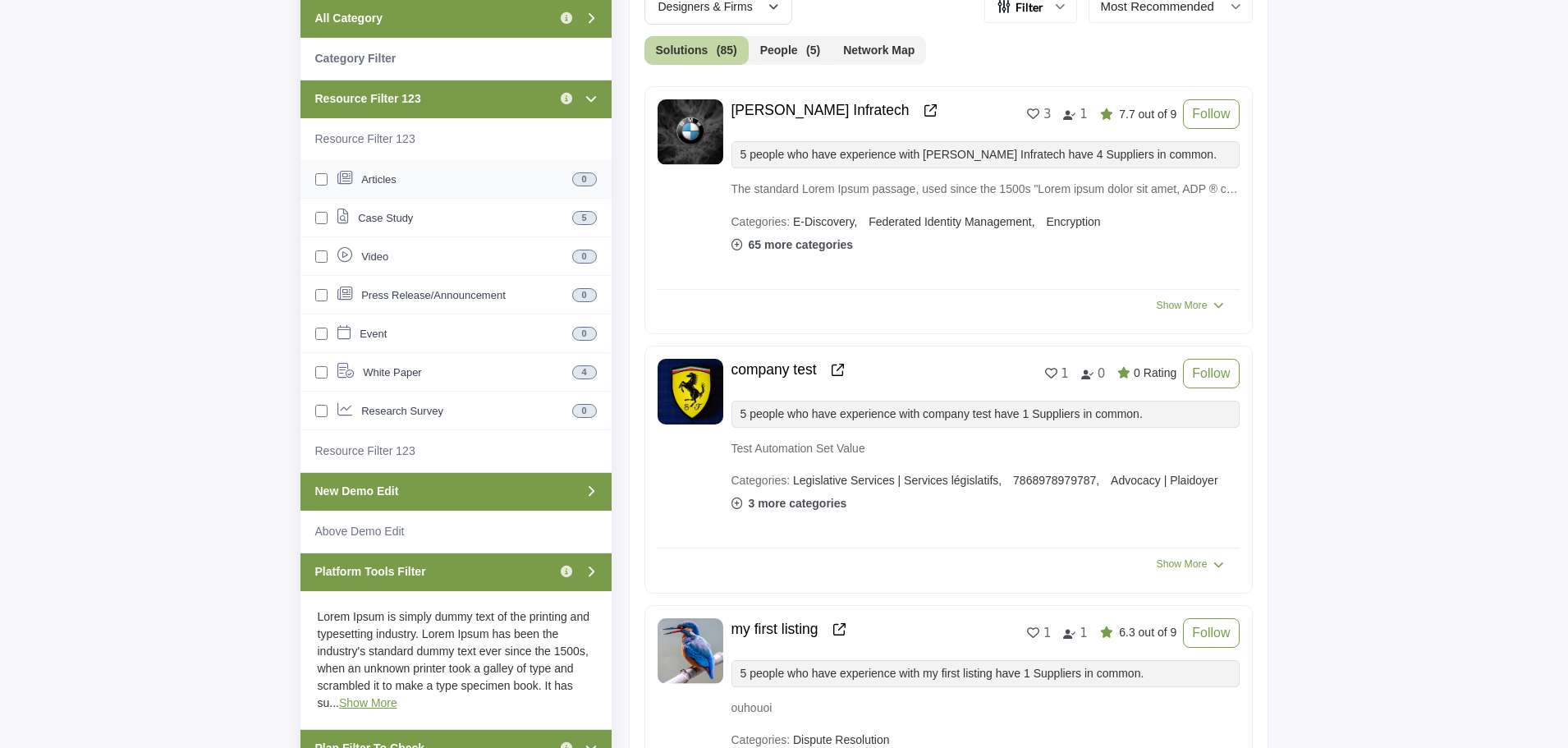
scroll to position [657, 0]
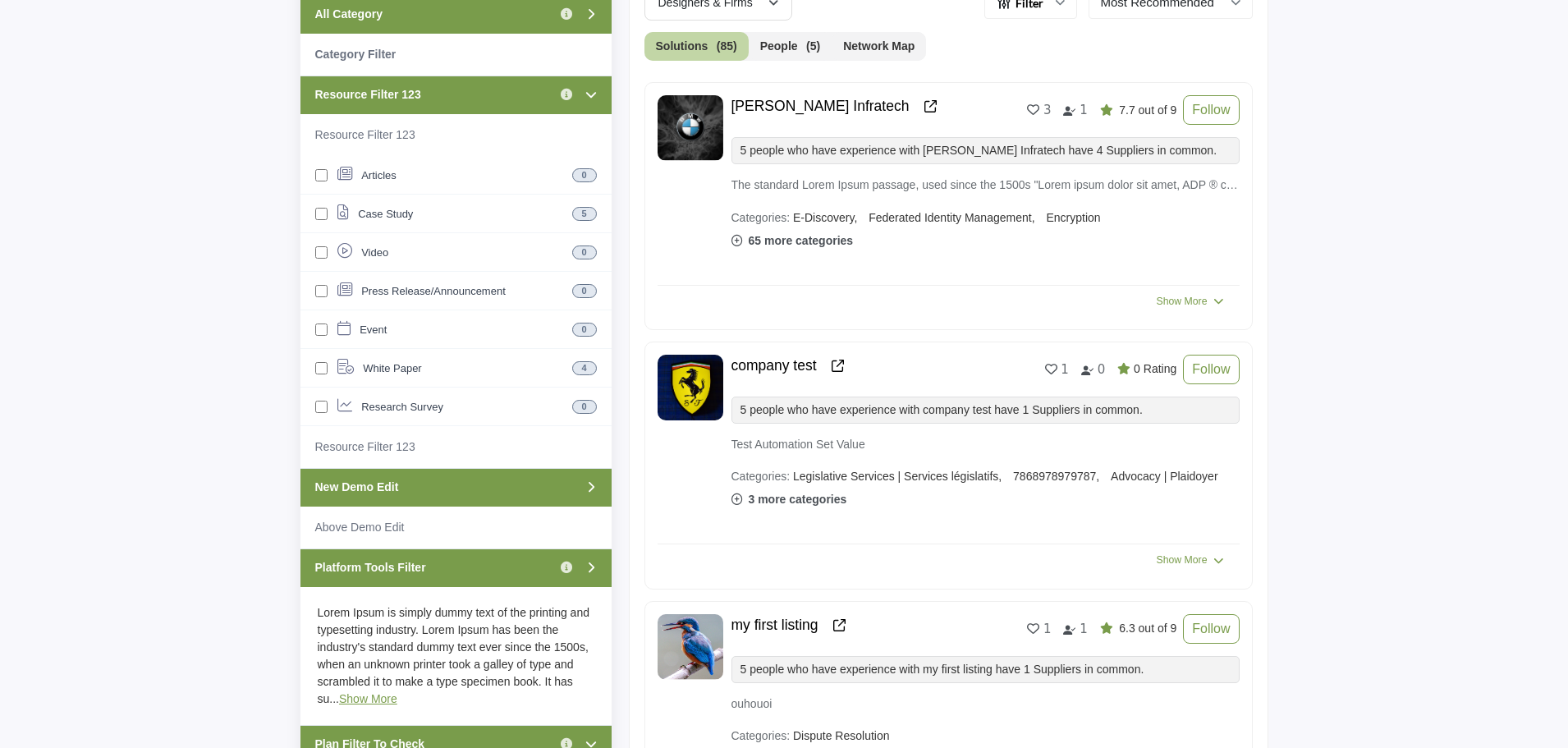
click at [483, 91] on div "Resource Filter 123 Click to view information" at bounding box center [456, 95] width 312 height 39
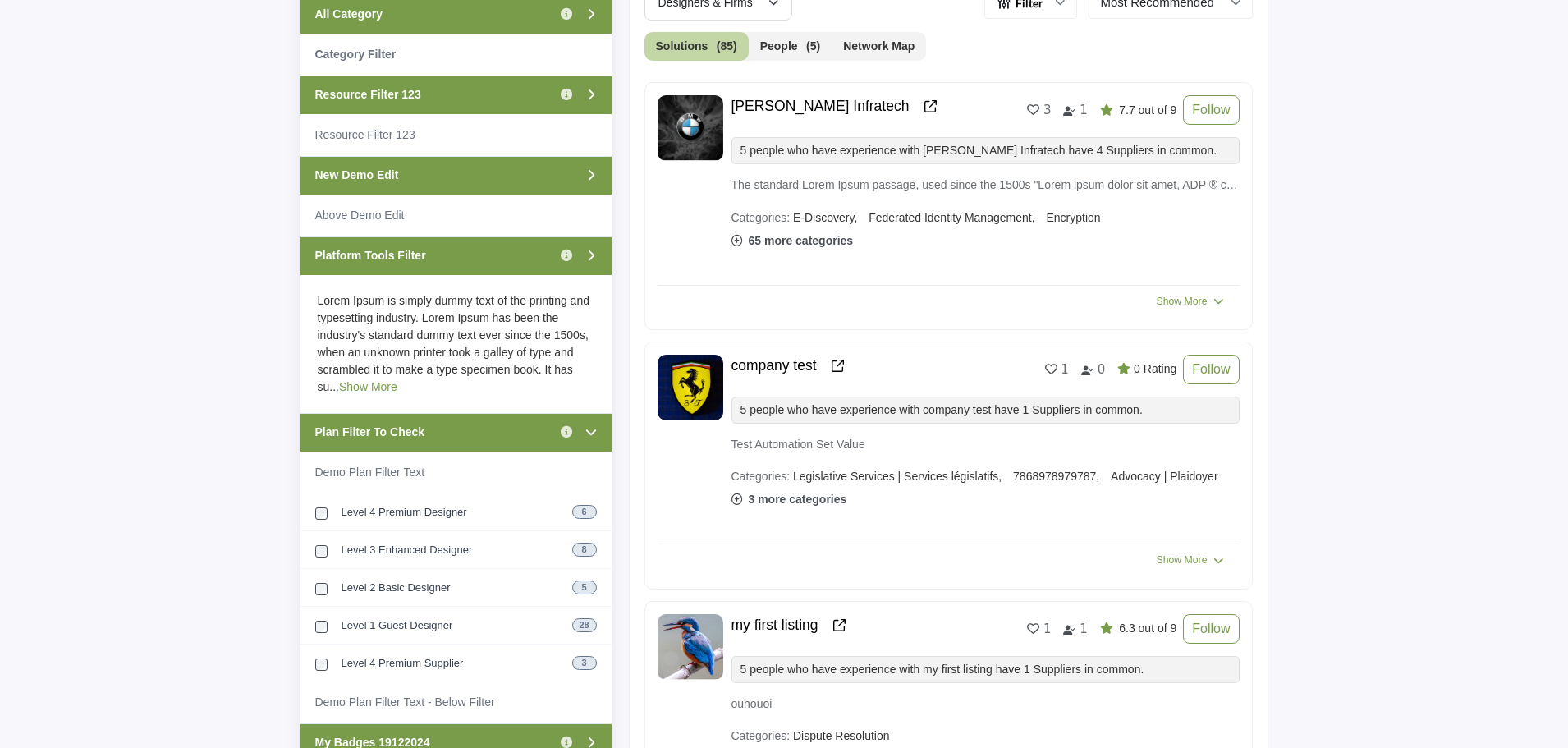
click at [482, 177] on div "New Demo Edit" at bounding box center [456, 175] width 312 height 39
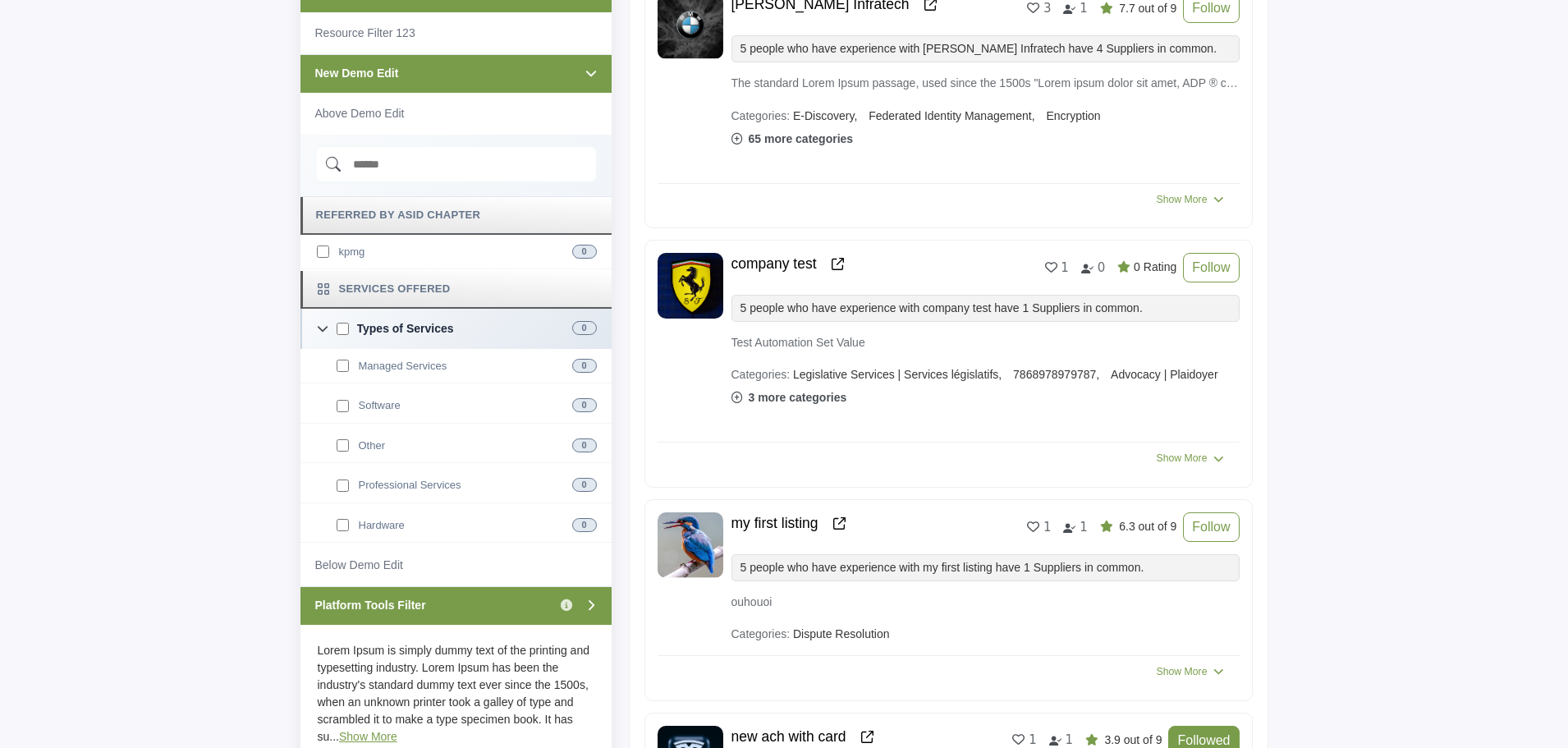
scroll to position [739, 0]
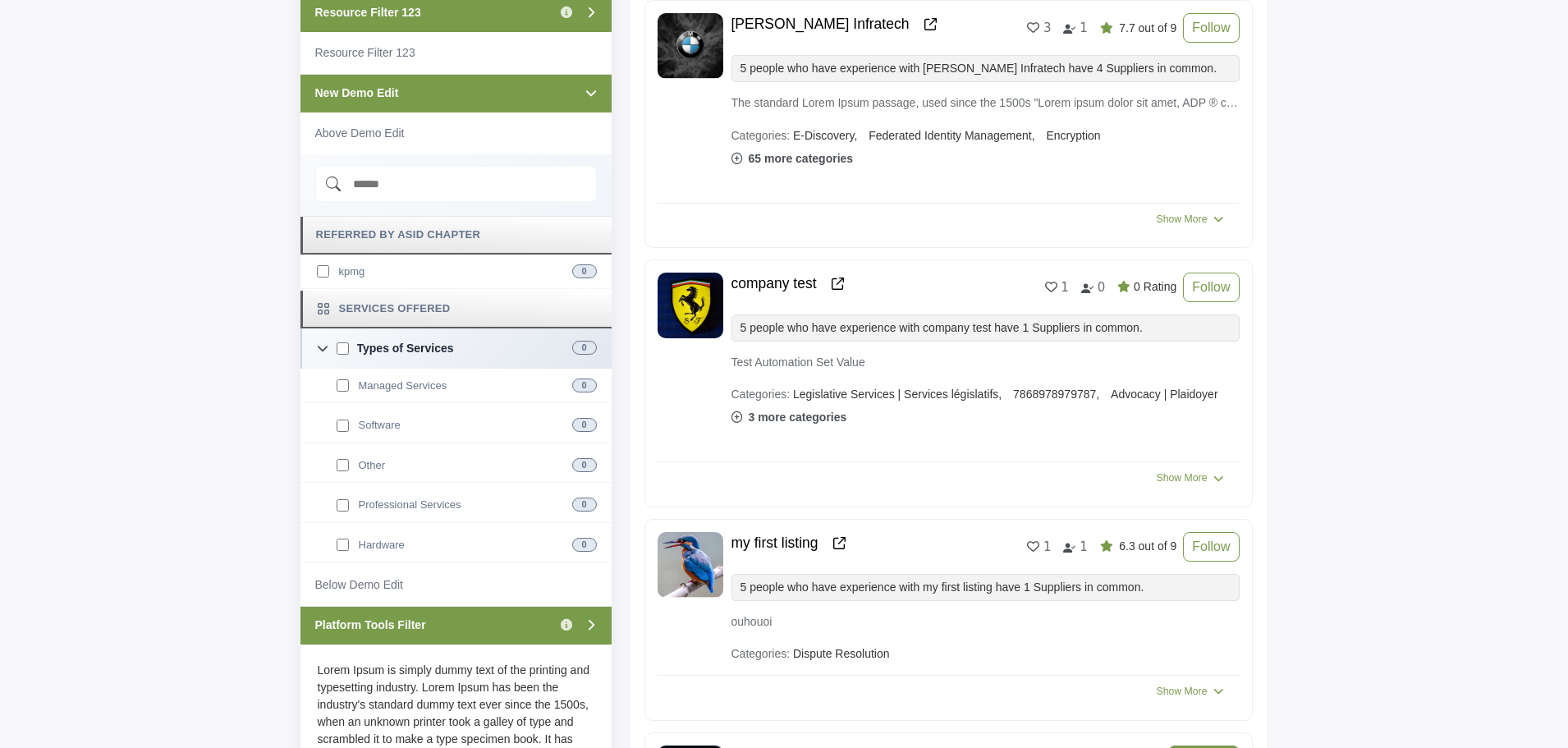
click at [453, 94] on div "New Demo Edit" at bounding box center [456, 93] width 312 height 39
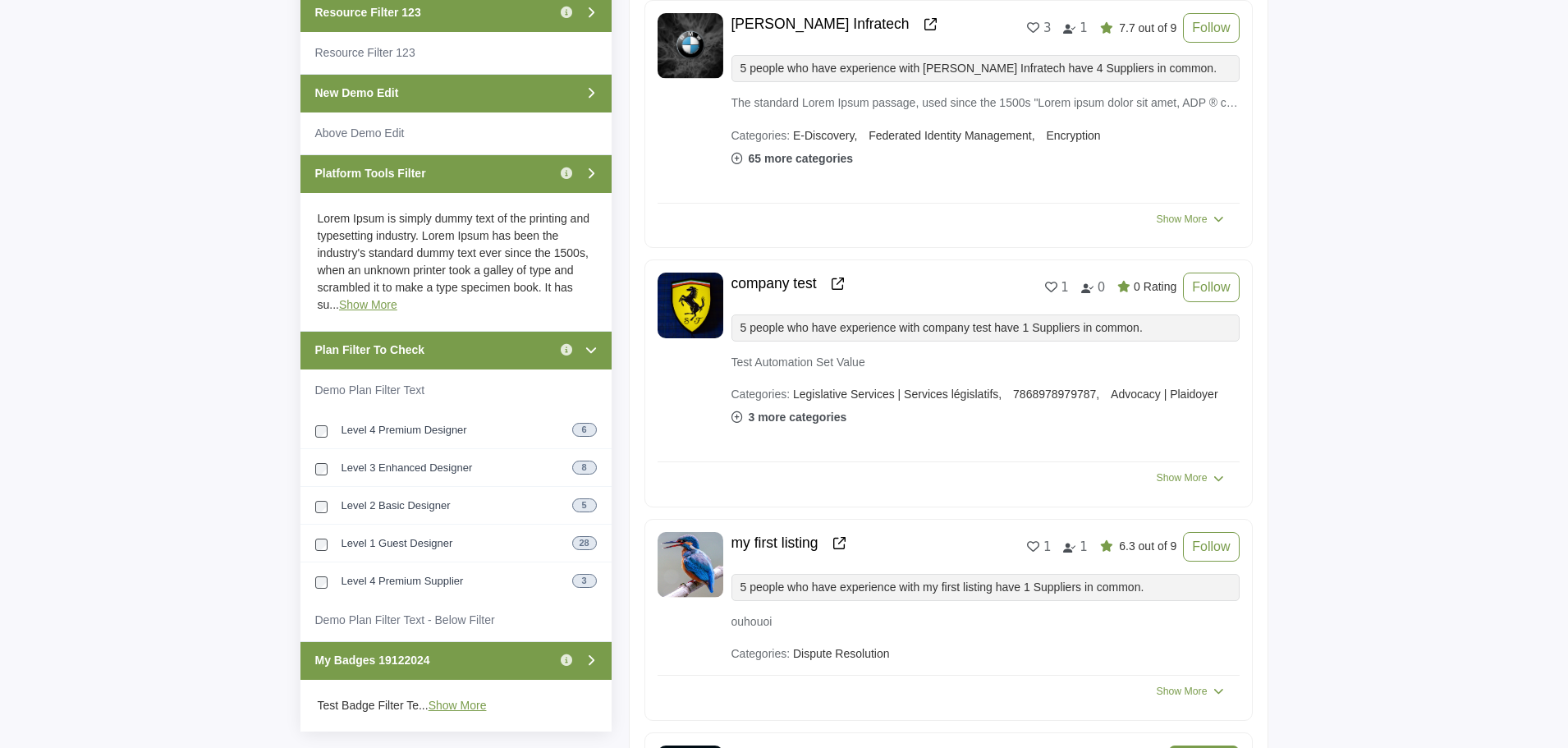
click at [450, 177] on div "Platform Tools Filter Click to view information" at bounding box center [456, 173] width 312 height 39
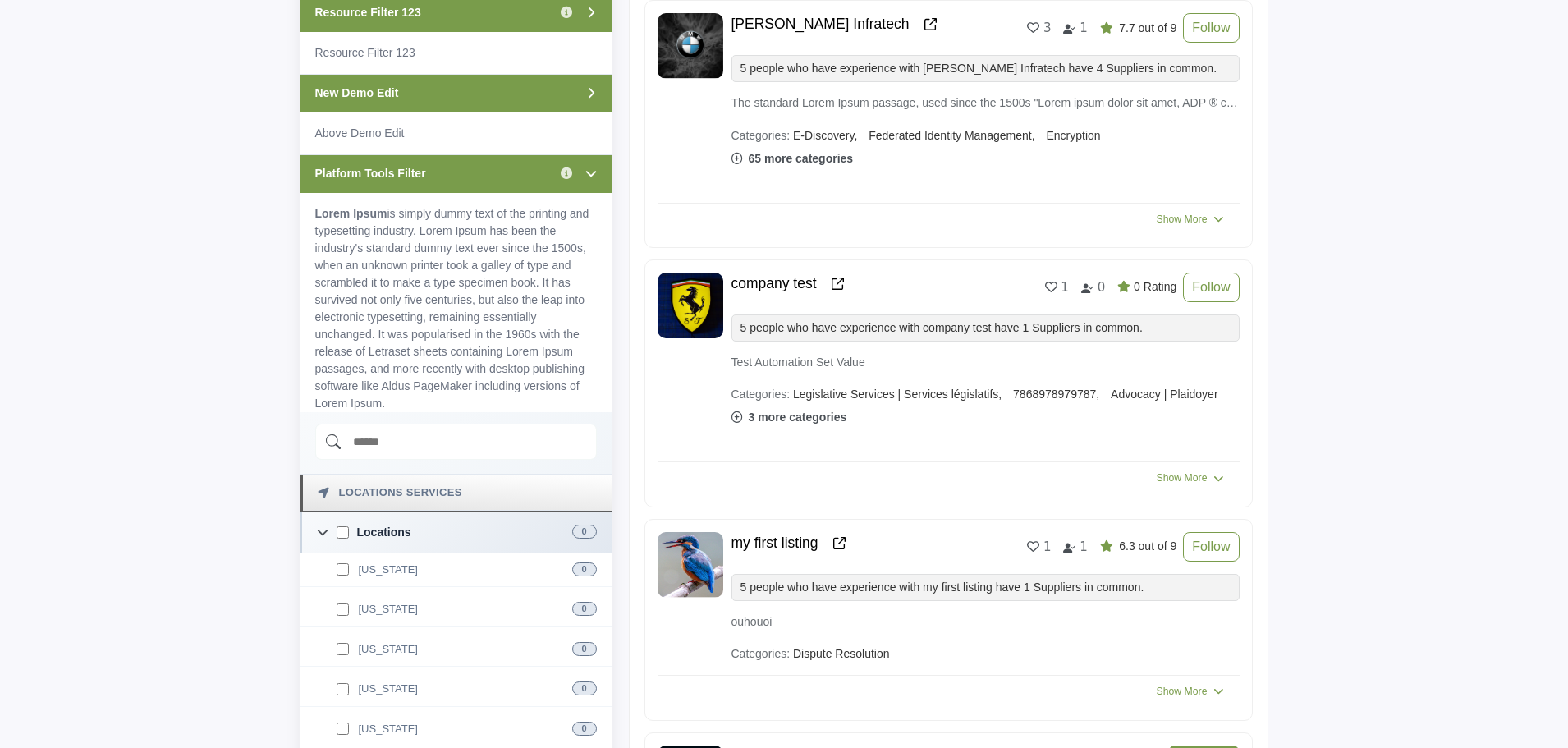
click at [450, 177] on div "Platform Tools Filter Click to view information" at bounding box center [456, 173] width 312 height 39
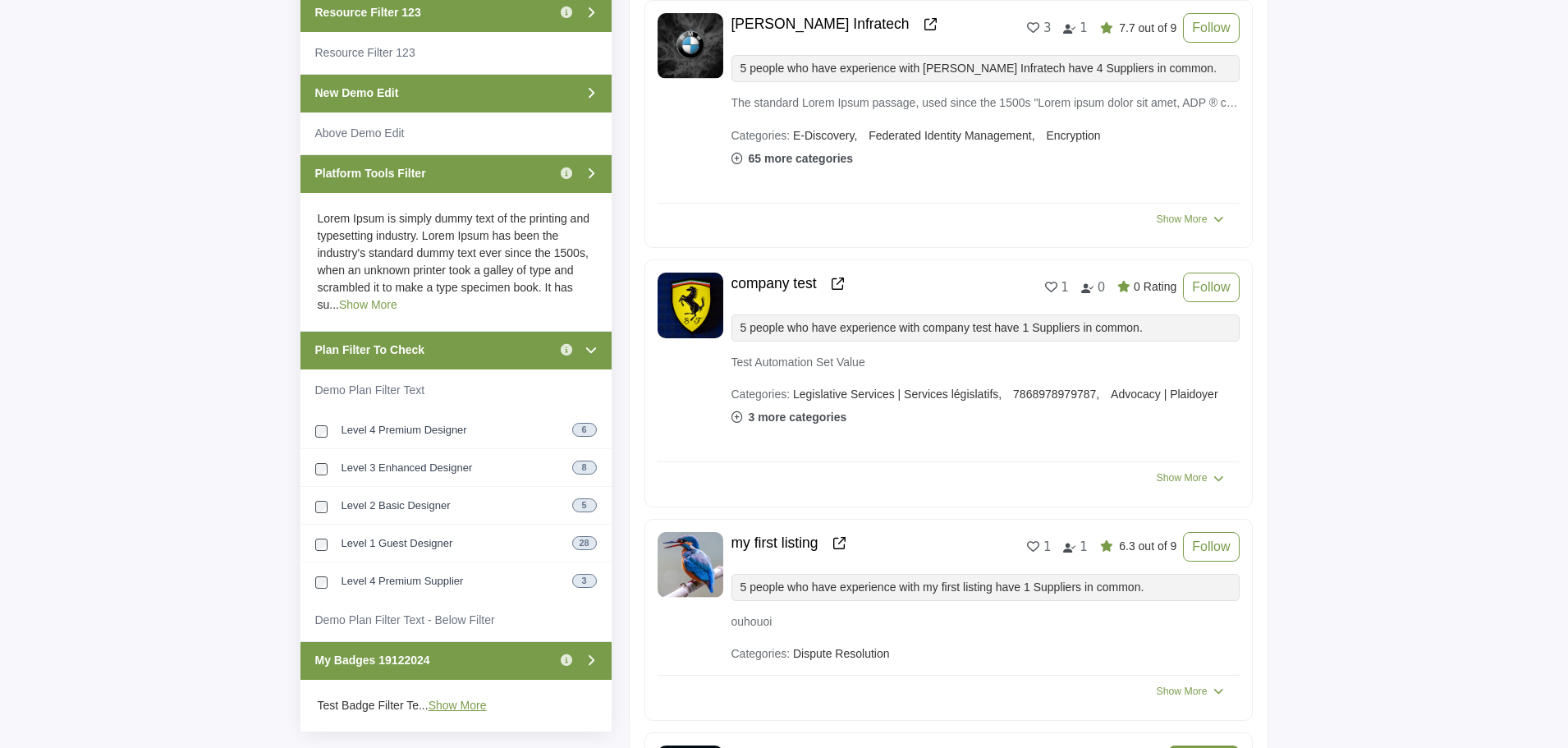
click at [355, 305] on link "Show More" at bounding box center [368, 305] width 58 height 14
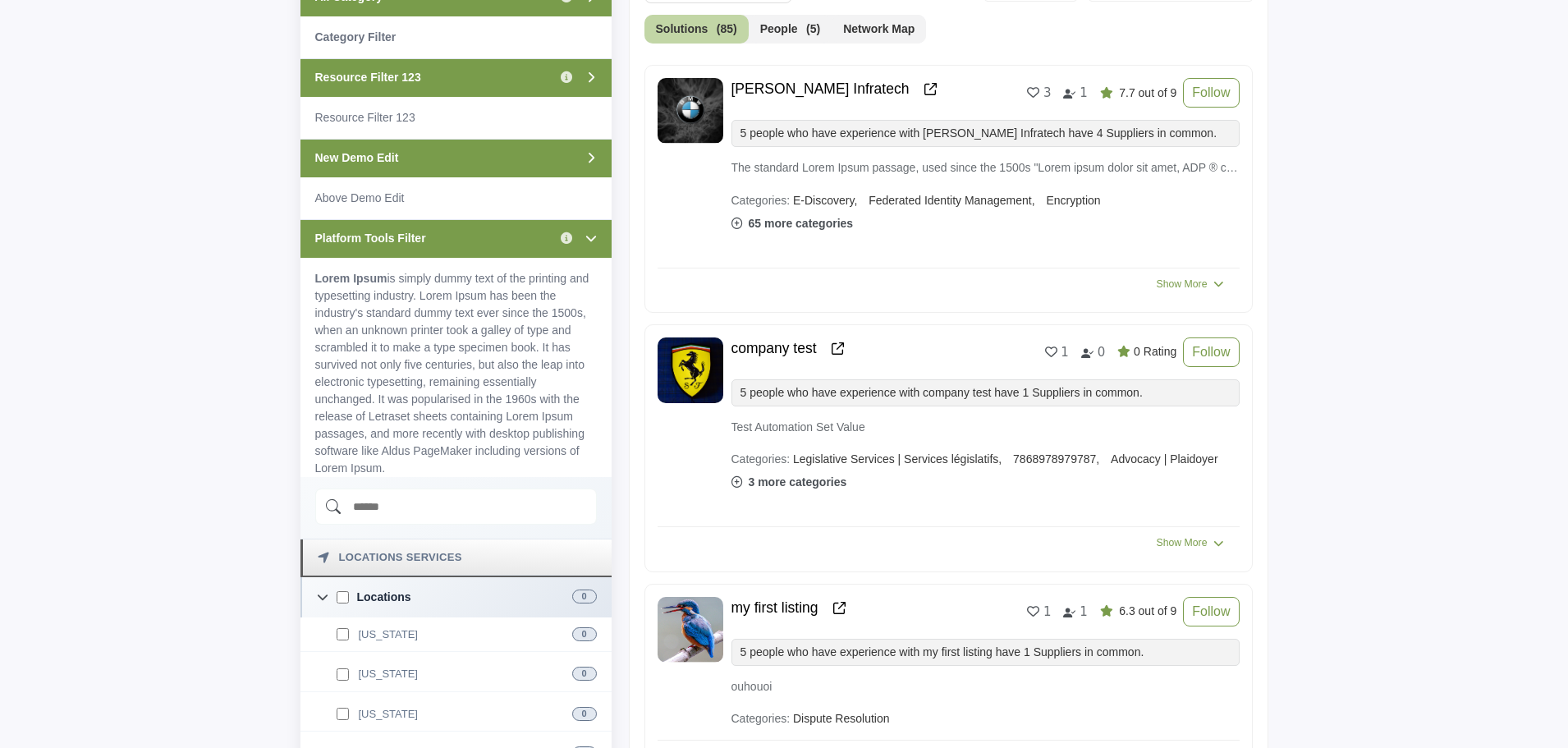
scroll to position [657, 0]
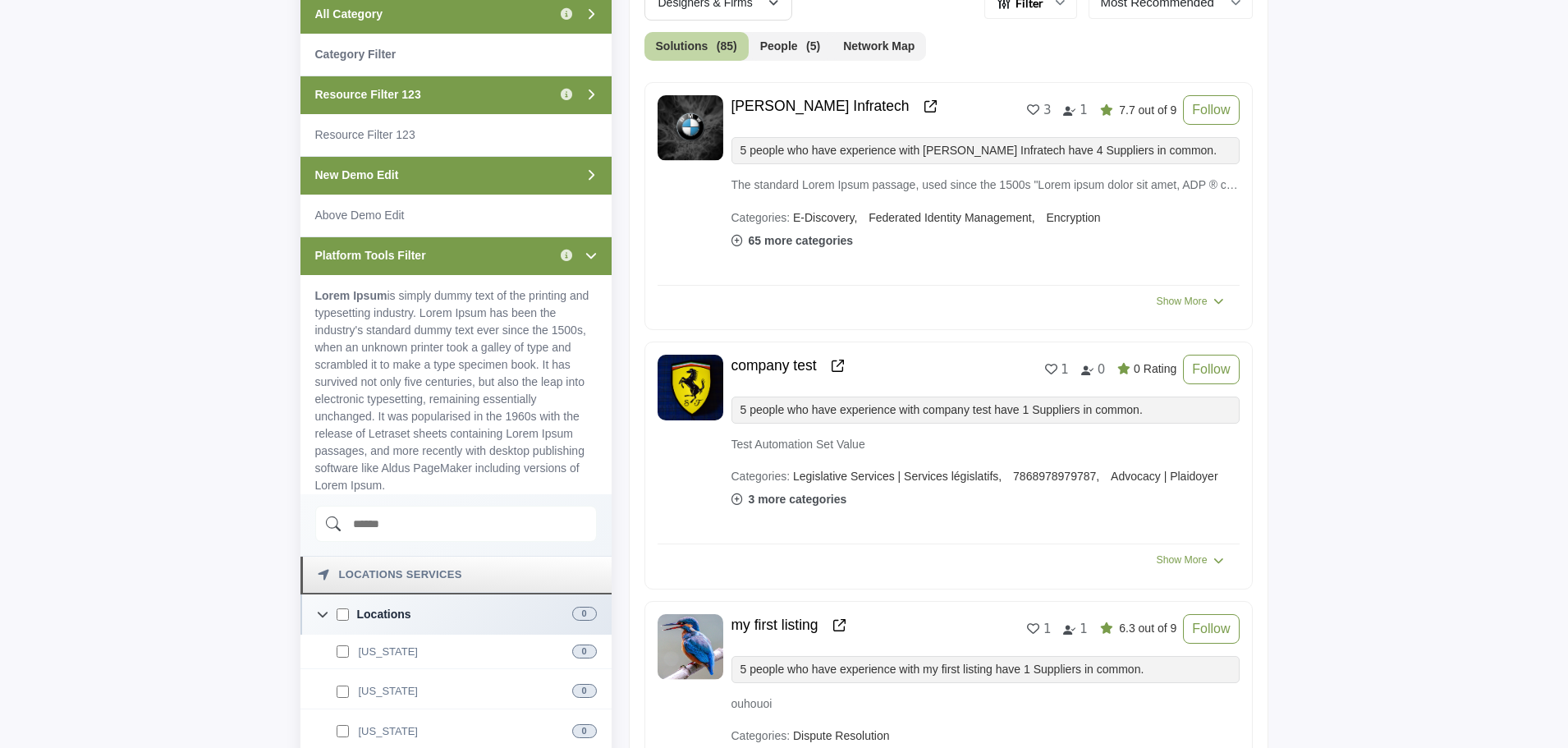
click at [472, 256] on div "Platform Tools Filter Click to view information" at bounding box center [456, 256] width 312 height 39
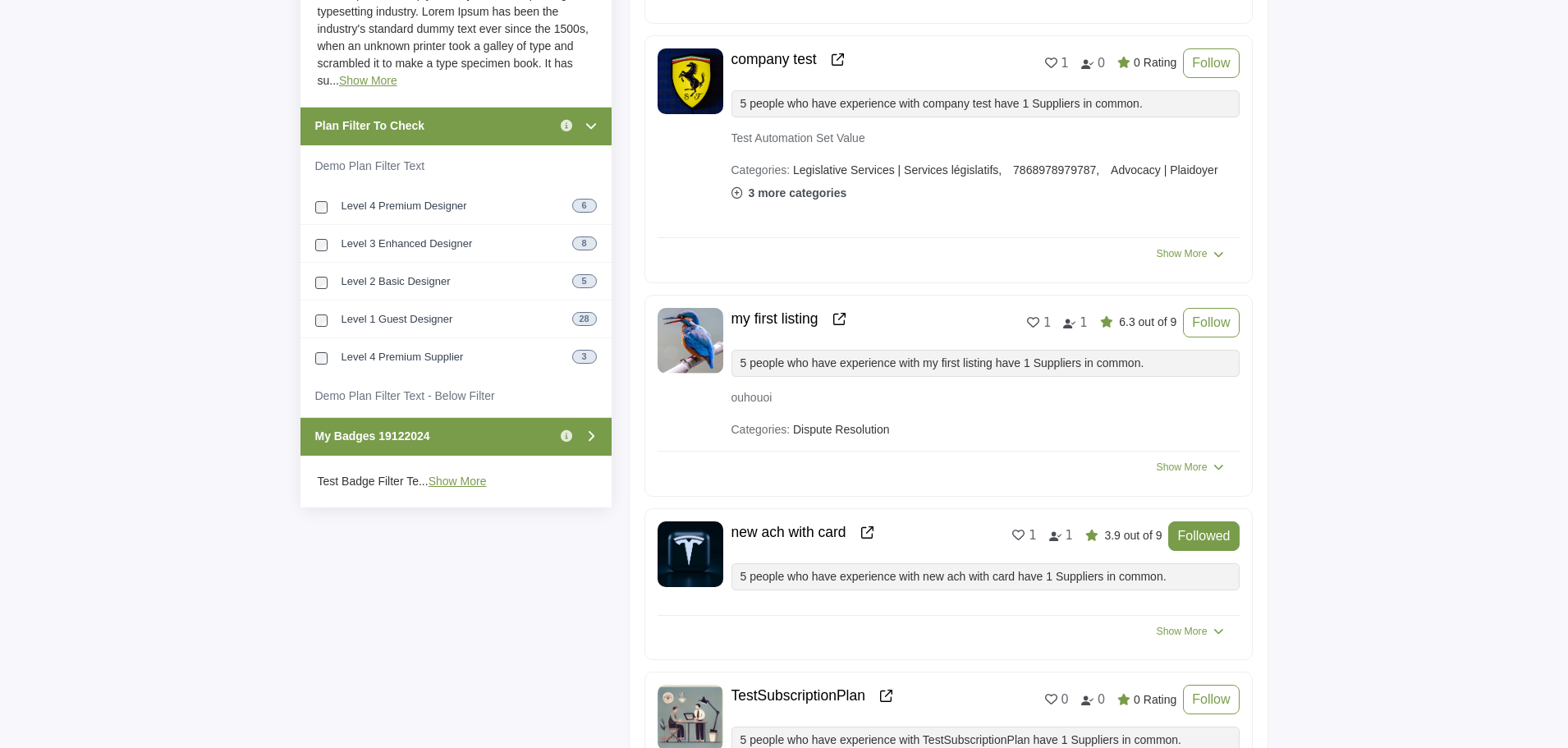
scroll to position [985, 0]
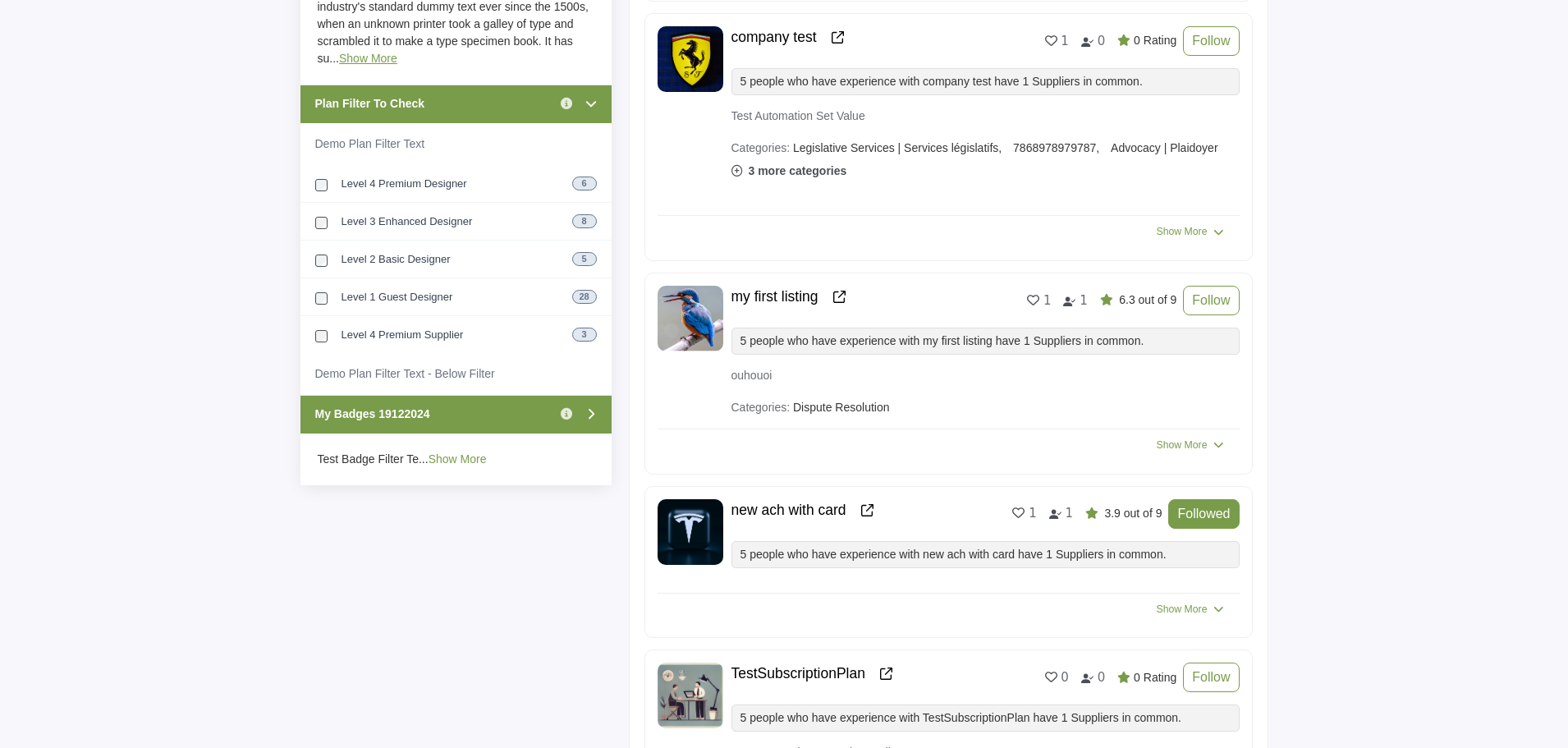
click at [452, 460] on link "Show More" at bounding box center [457, 459] width 58 height 14
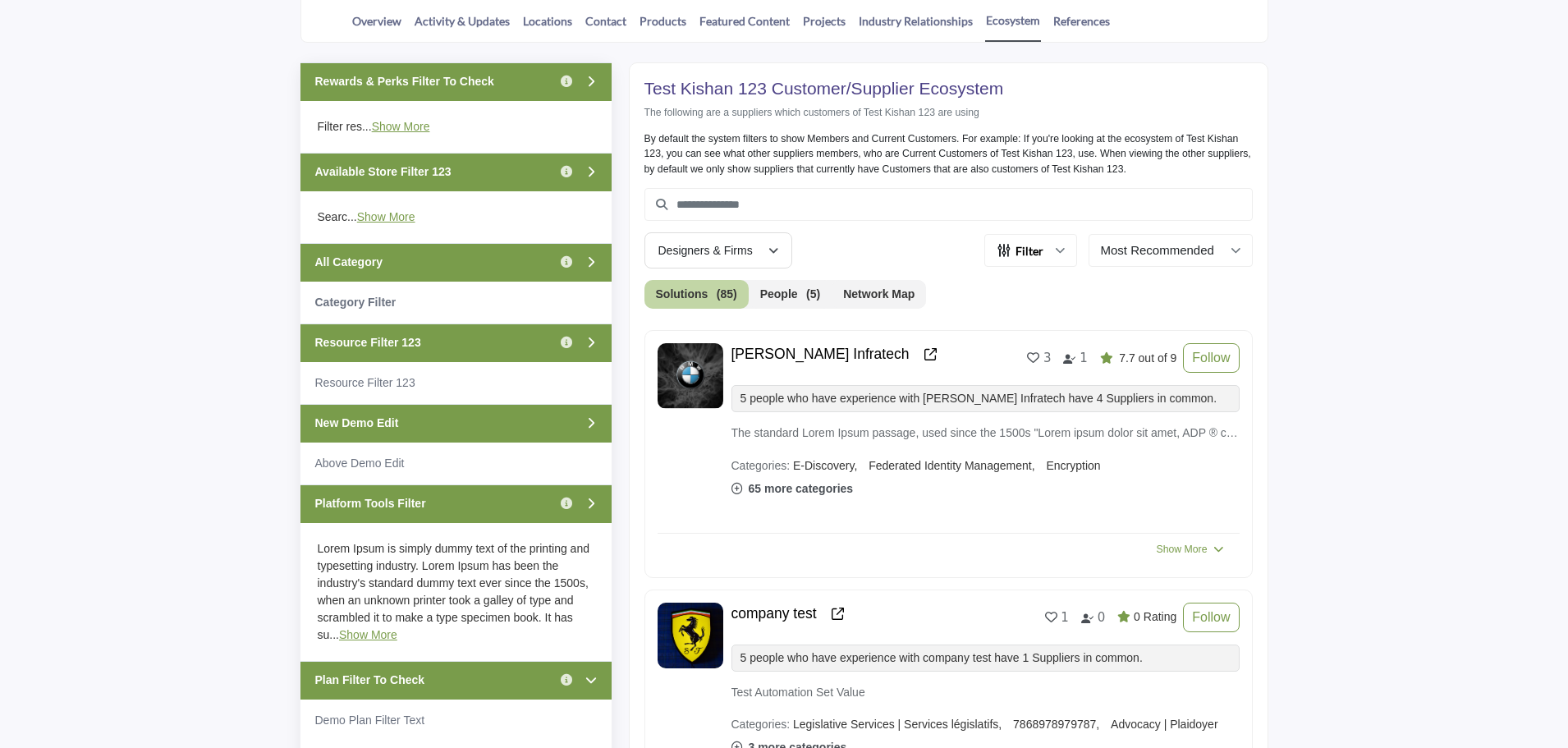
scroll to position [410, 0]
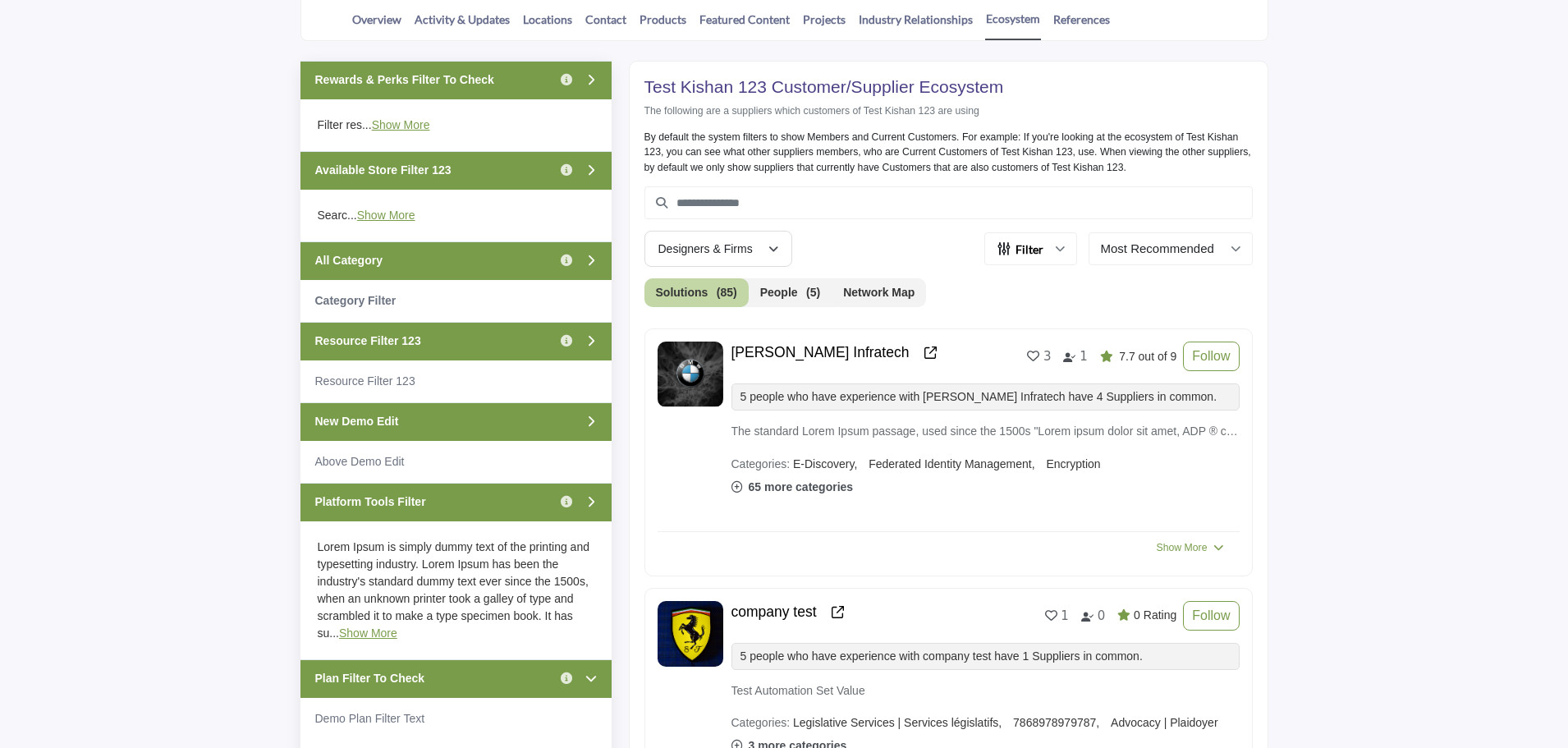
click at [510, 502] on div "Platform Tools Filter Click to view information" at bounding box center [456, 502] width 312 height 39
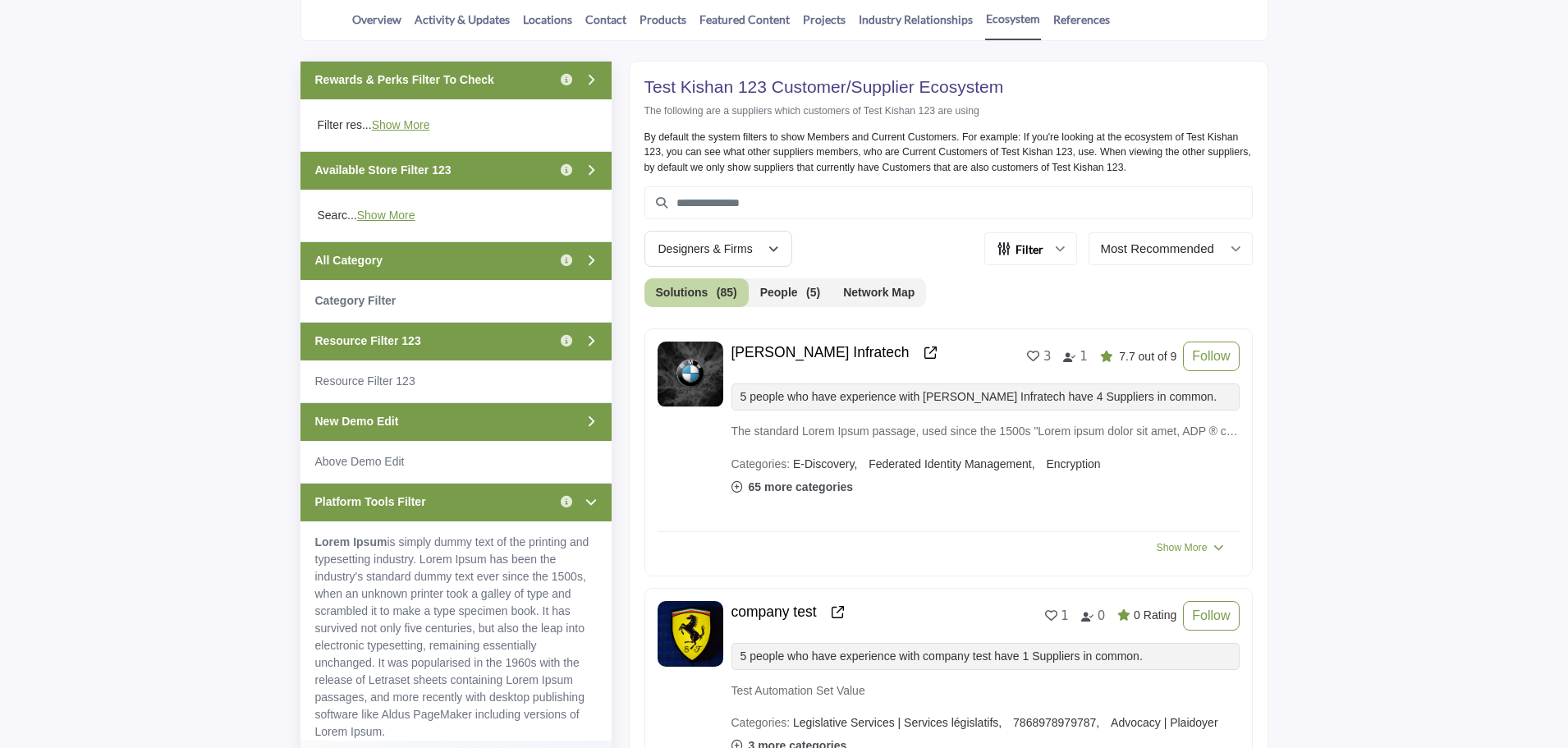
click at [510, 502] on div "Platform Tools Filter Click to view information" at bounding box center [456, 502] width 312 height 39
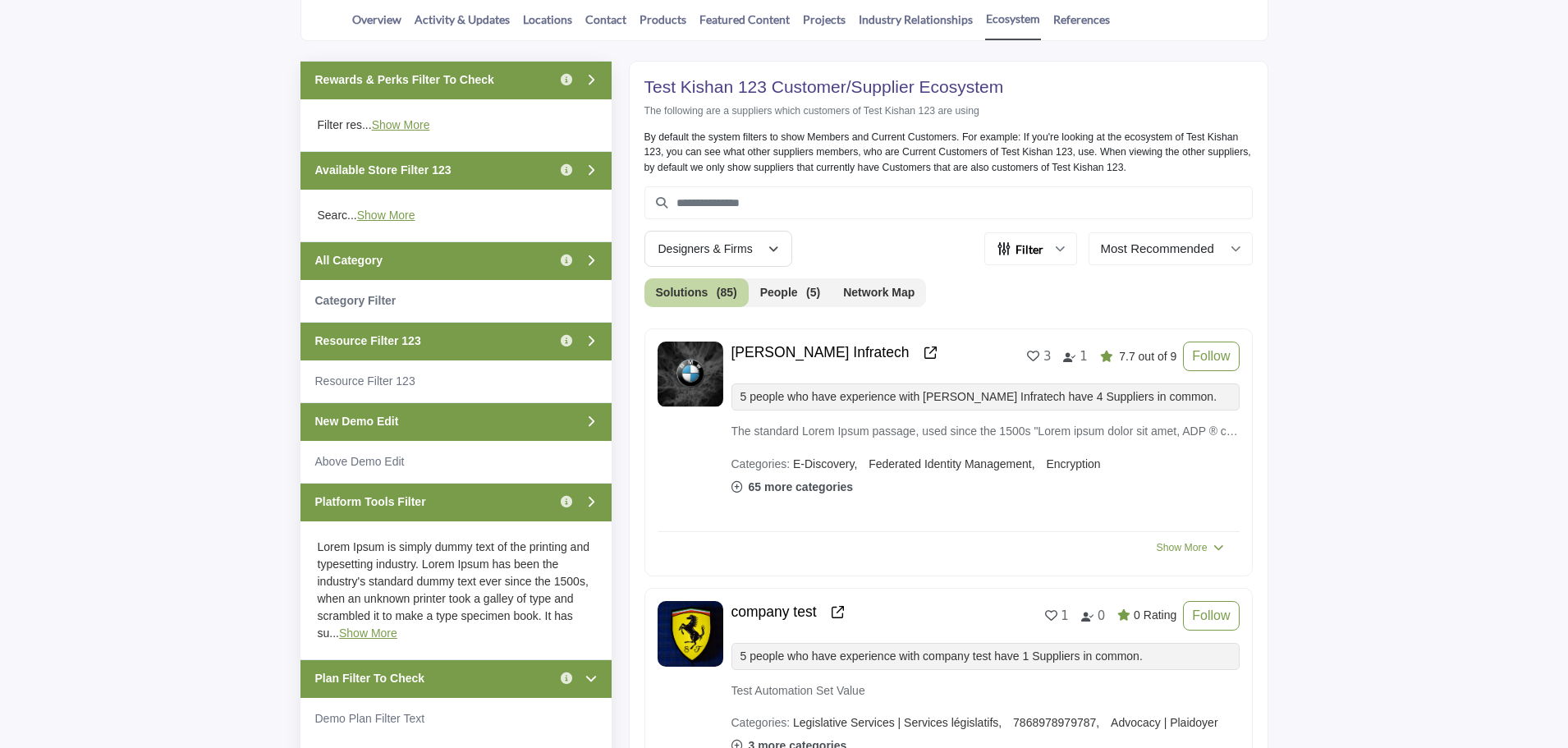
click at [510, 502] on div "Platform Tools Filter Click to view information" at bounding box center [456, 502] width 312 height 39
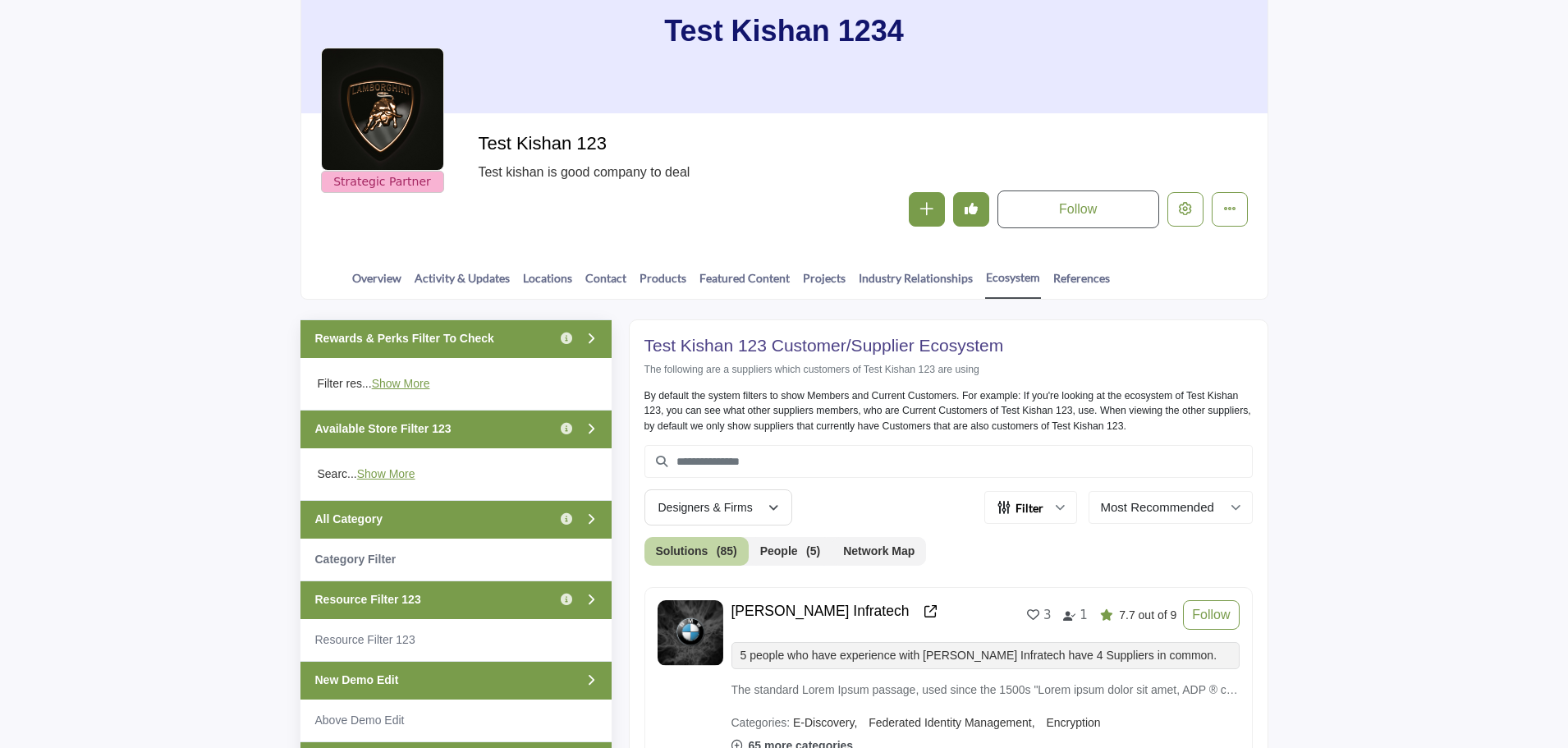
scroll to position [82, 0]
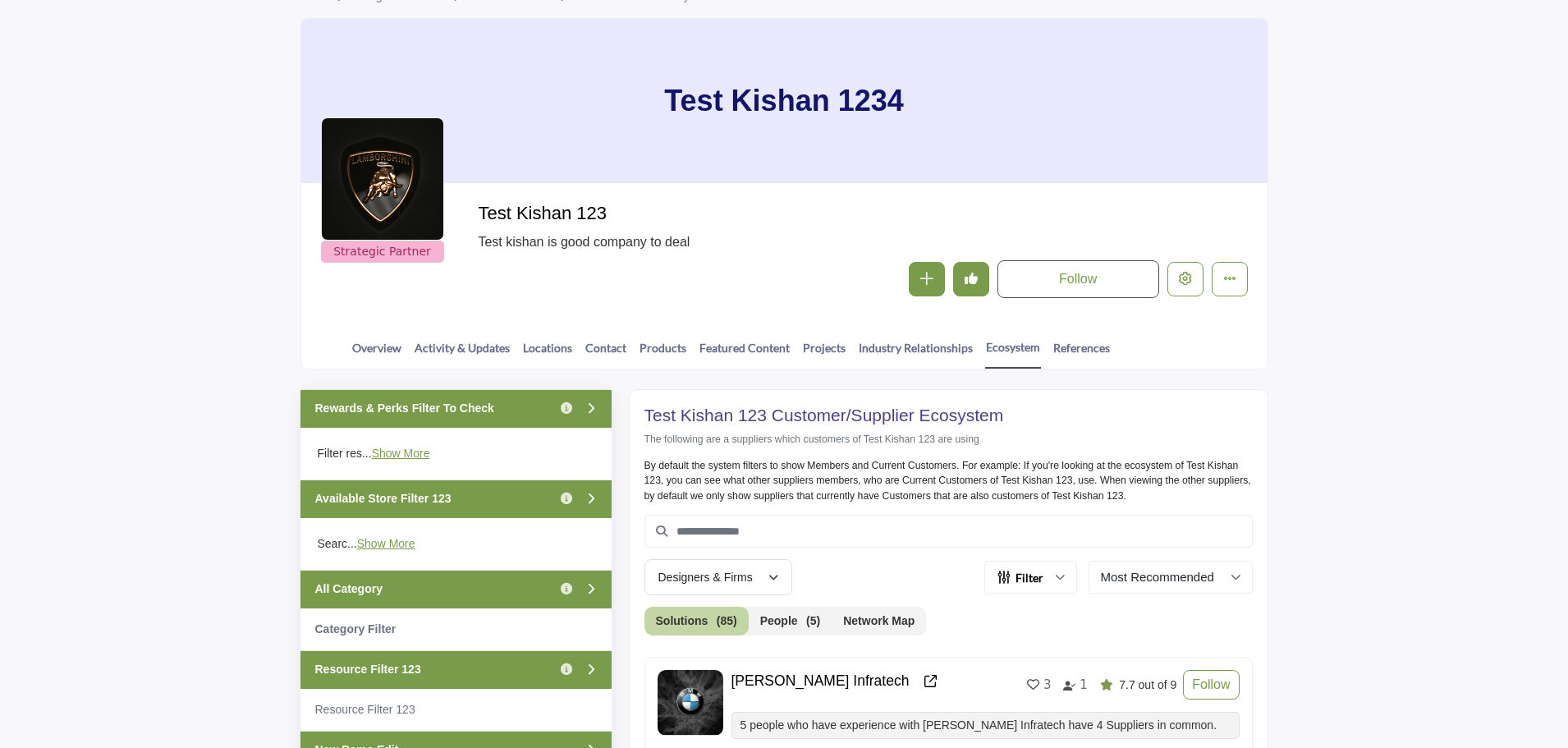
click at [501, 400] on div "Rewards & Perks Filter To Check Click to view information" at bounding box center [456, 409] width 312 height 39
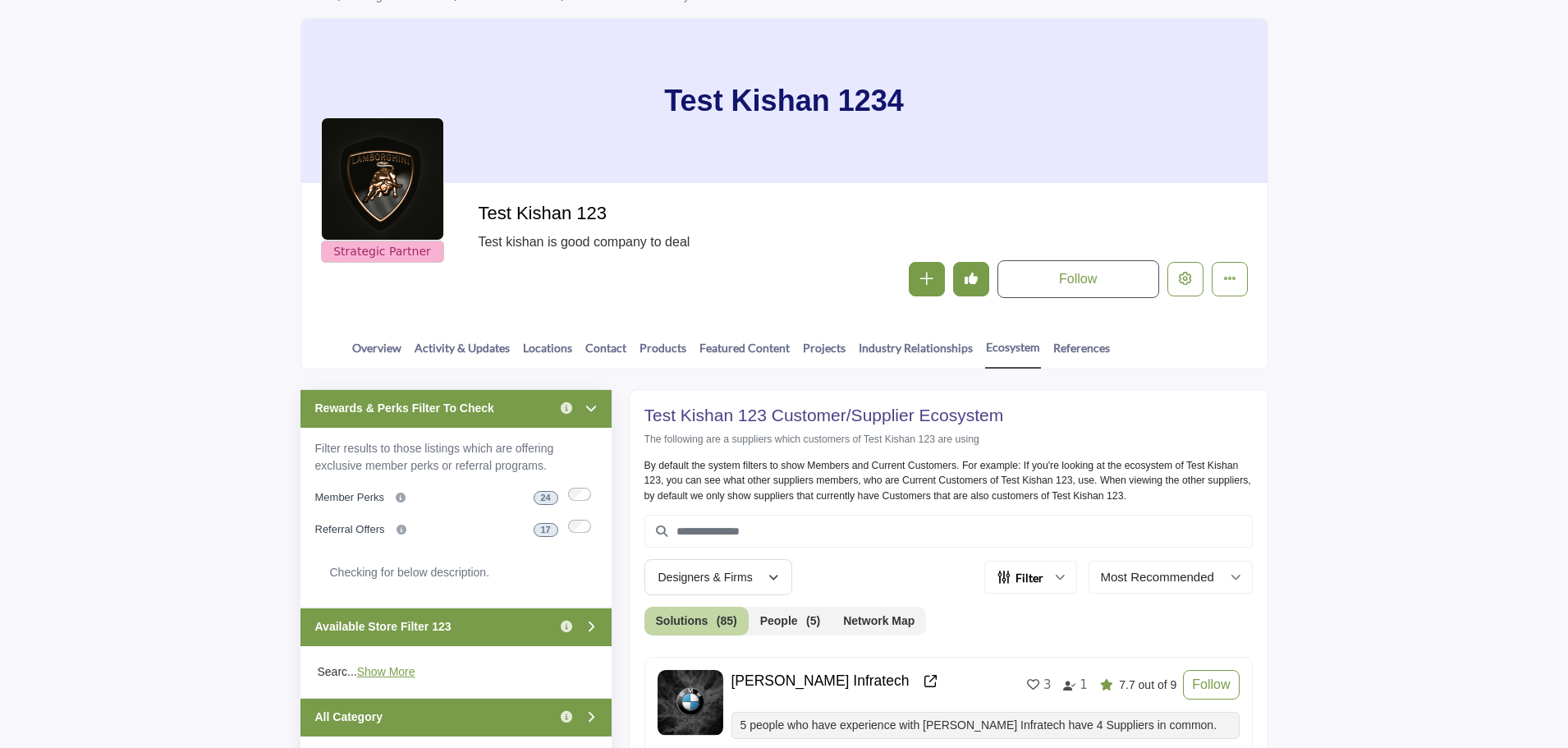
click at [501, 400] on div "Rewards & Perks Filter To Check Click to view information" at bounding box center [456, 409] width 312 height 39
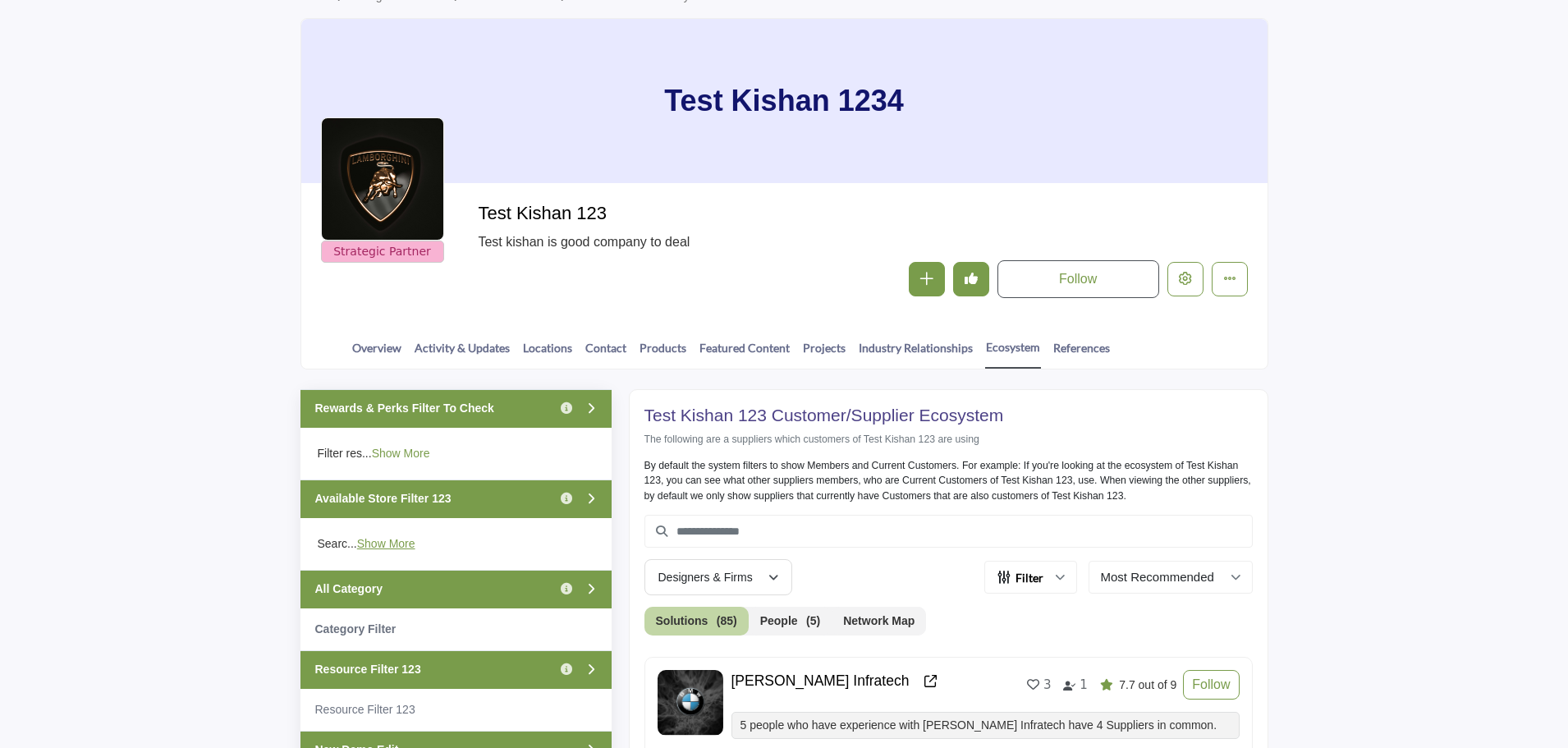
click at [398, 452] on link "Show More" at bounding box center [400, 454] width 58 height 14
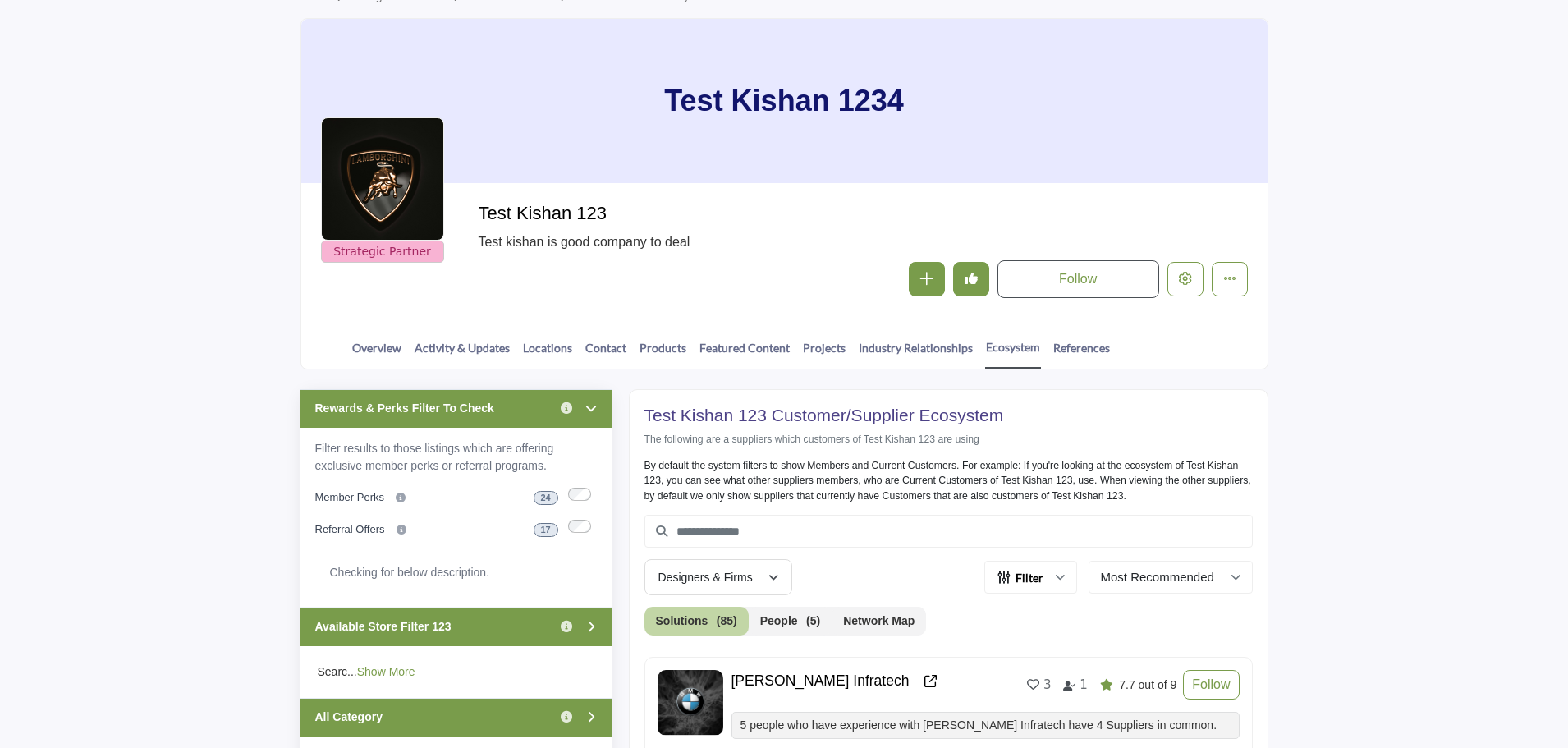
click at [497, 412] on div "Rewards & Perks Filter To Check Click to view information" at bounding box center [456, 409] width 312 height 39
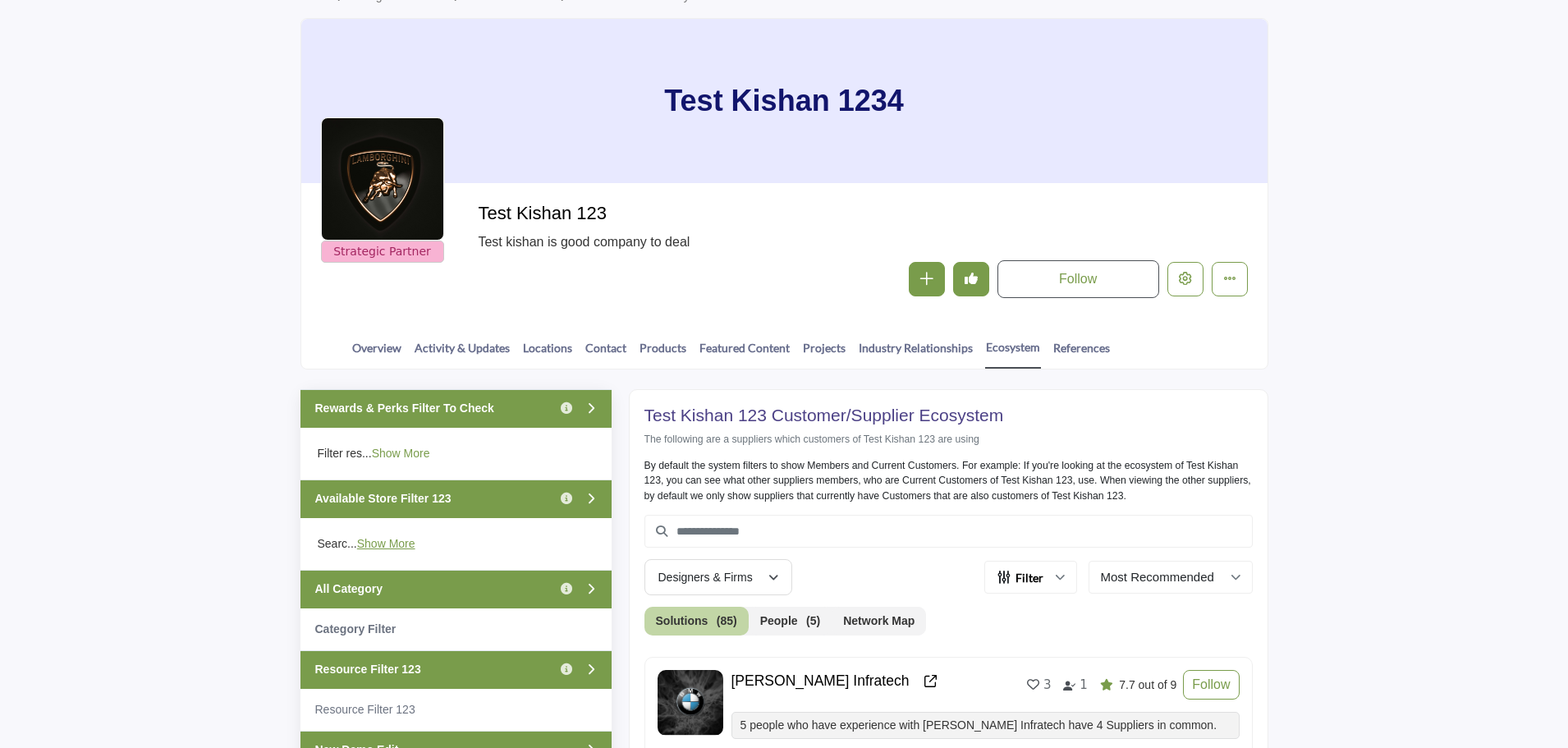
click at [404, 451] on link "Show More" at bounding box center [400, 454] width 58 height 14
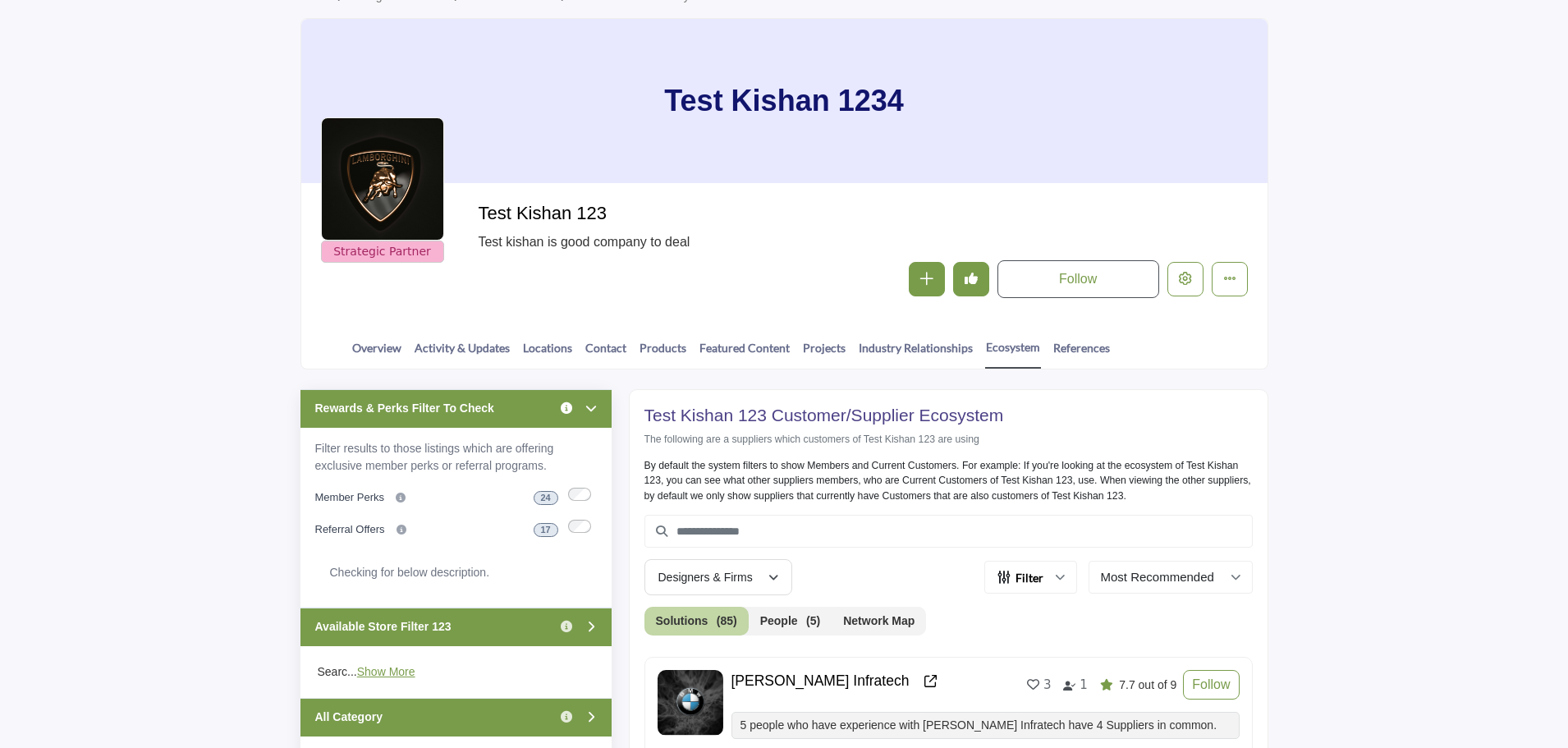
click at [566, 412] on icon "Information about Rewards & Perks Filter To Check" at bounding box center [566, 408] width 12 height 12
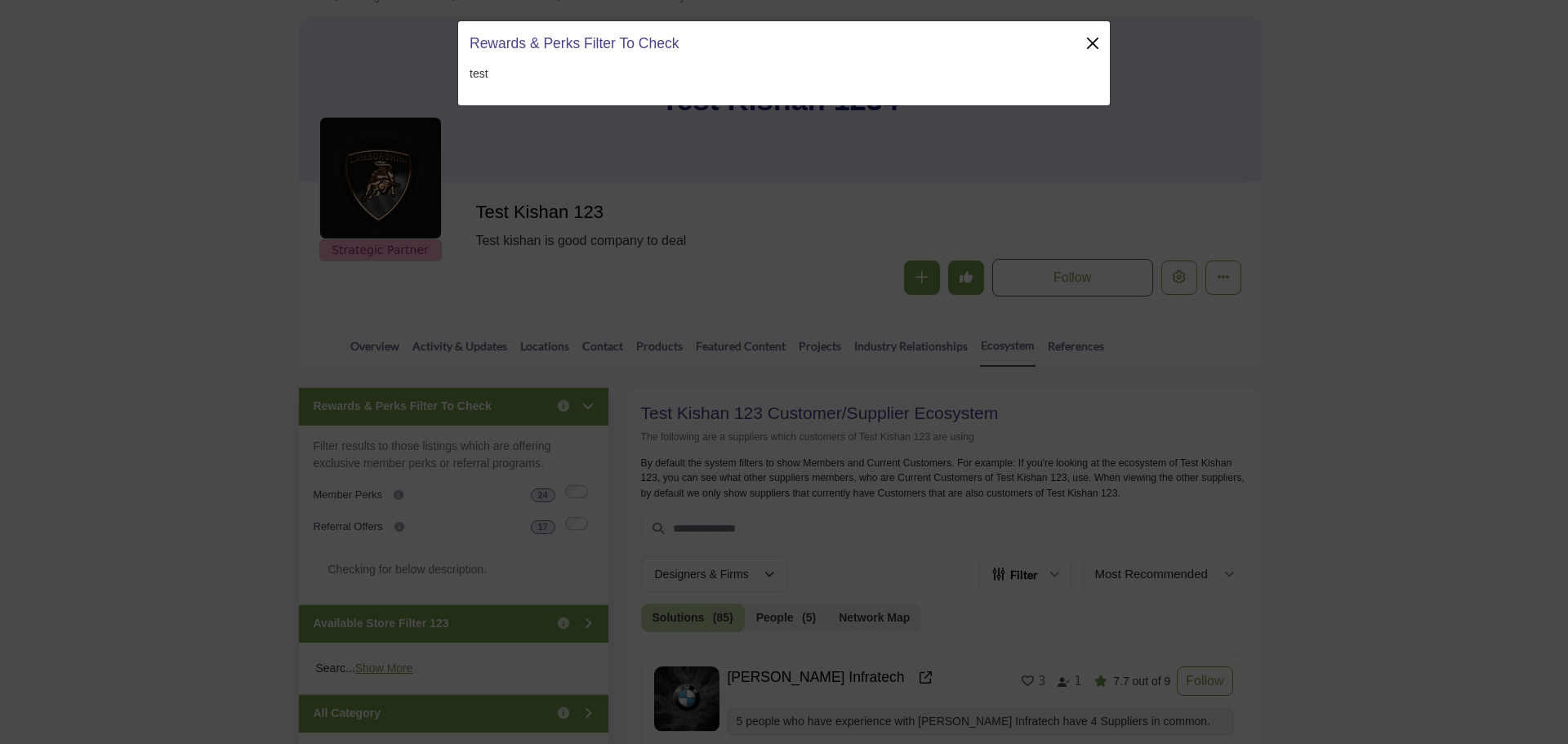
click at [1094, 39] on button "Close" at bounding box center [1092, 43] width 23 height 23
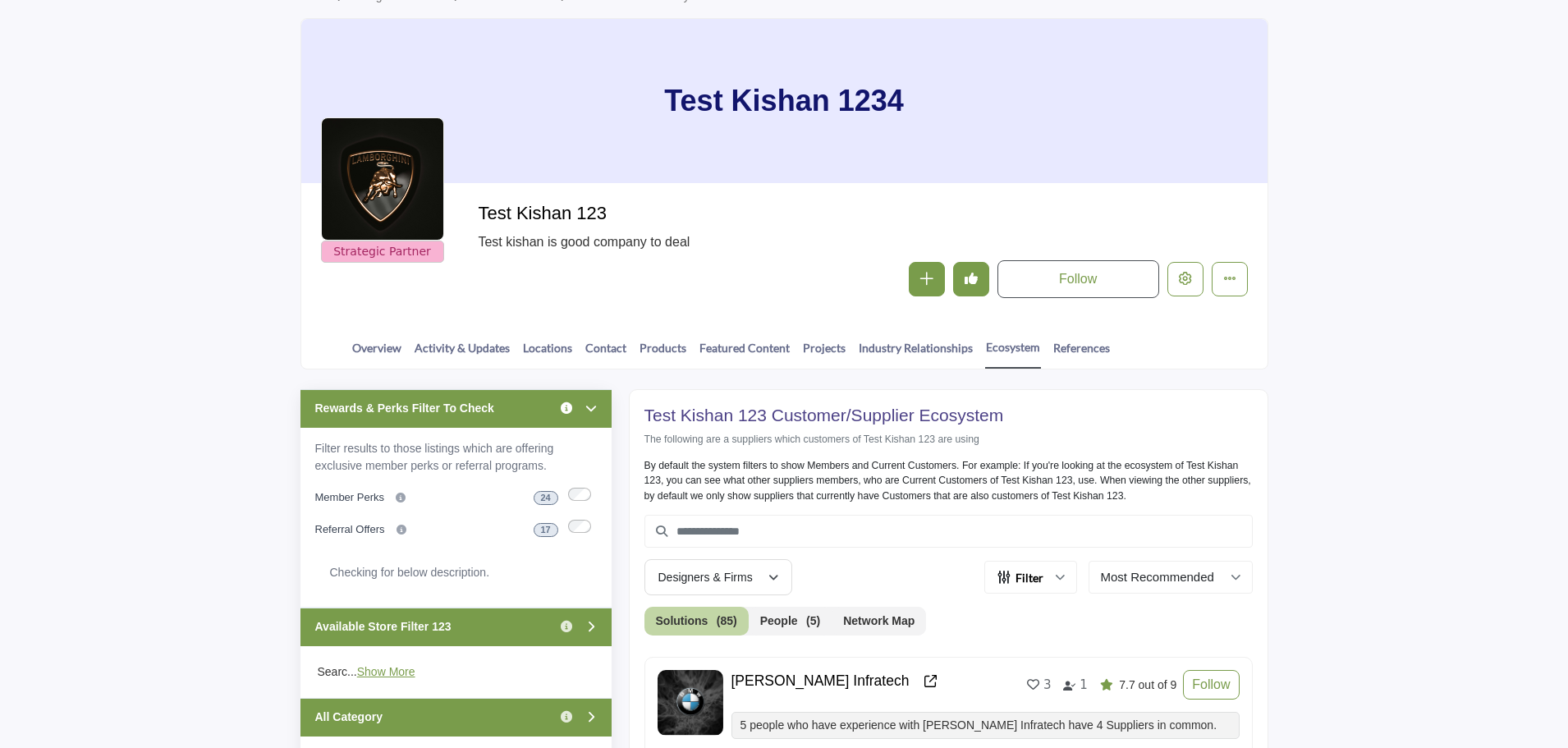
click at [561, 404] on icon "Information about Rewards & Perks Filter To Check" at bounding box center [566, 408] width 12 height 12
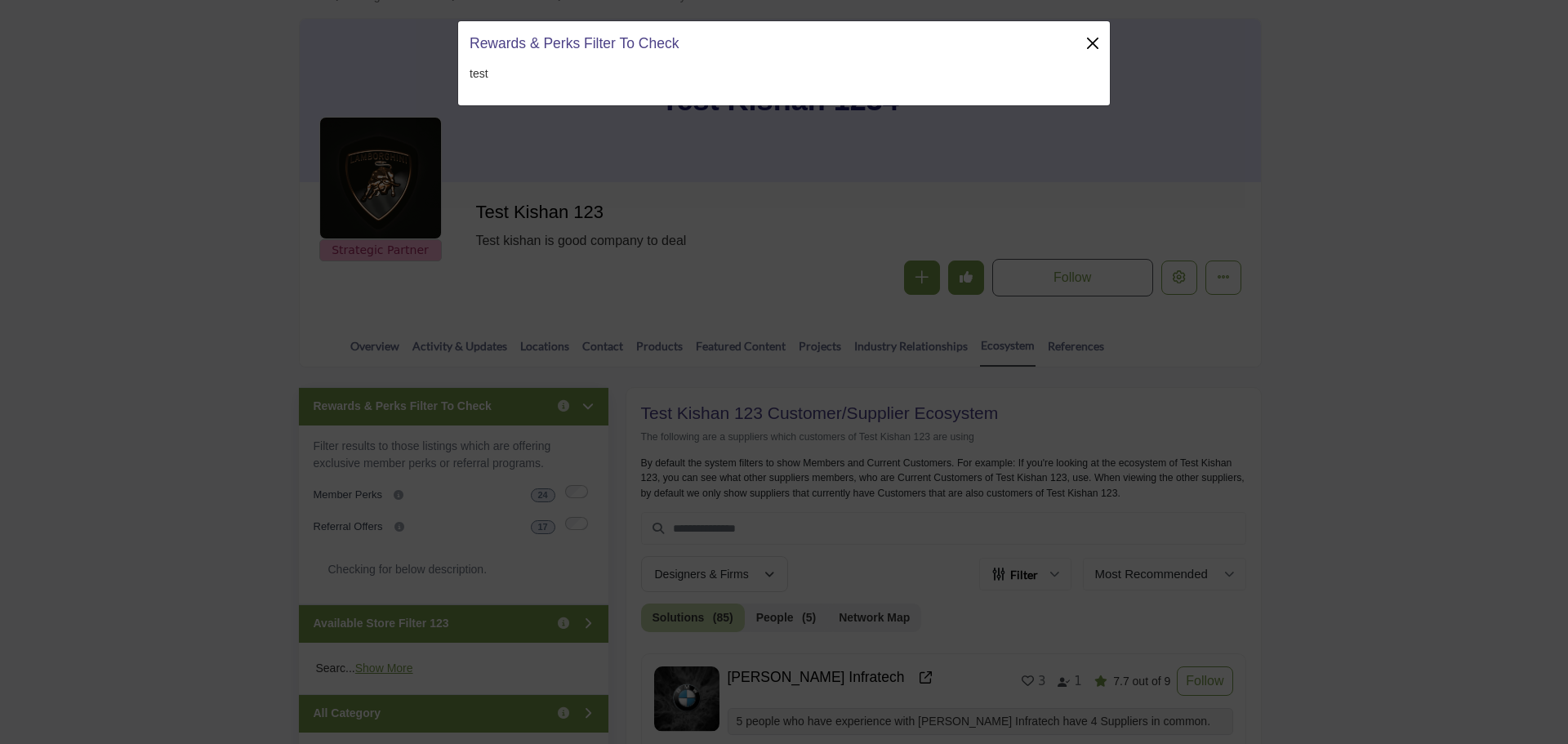
click at [1091, 44] on button "Close" at bounding box center [1092, 43] width 23 height 23
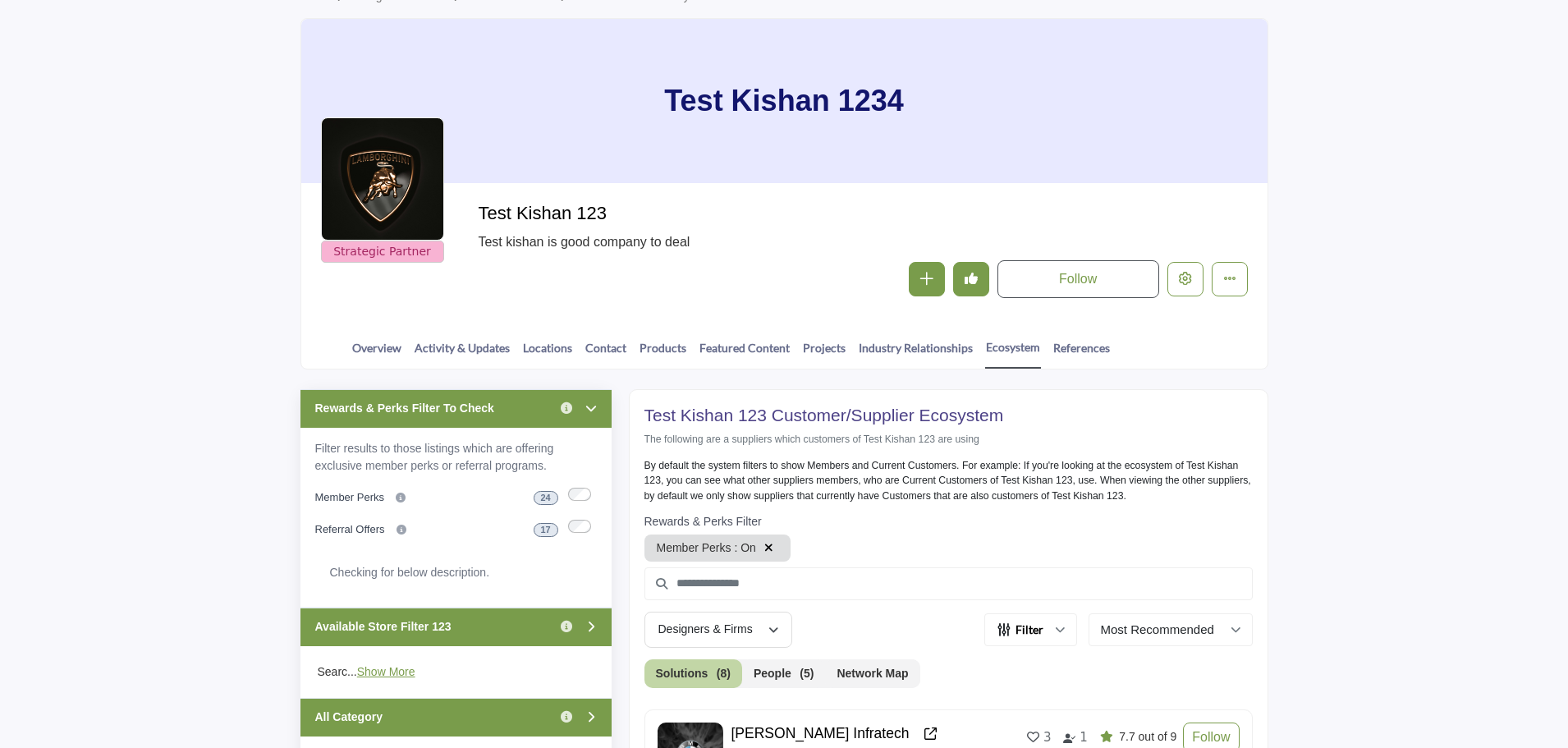
click at [765, 547] on icon "button" at bounding box center [769, 547] width 9 height 12
click at [768, 547] on icon "button" at bounding box center [769, 547] width 9 height 12
click at [765, 546] on icon "button" at bounding box center [769, 547] width 9 height 12
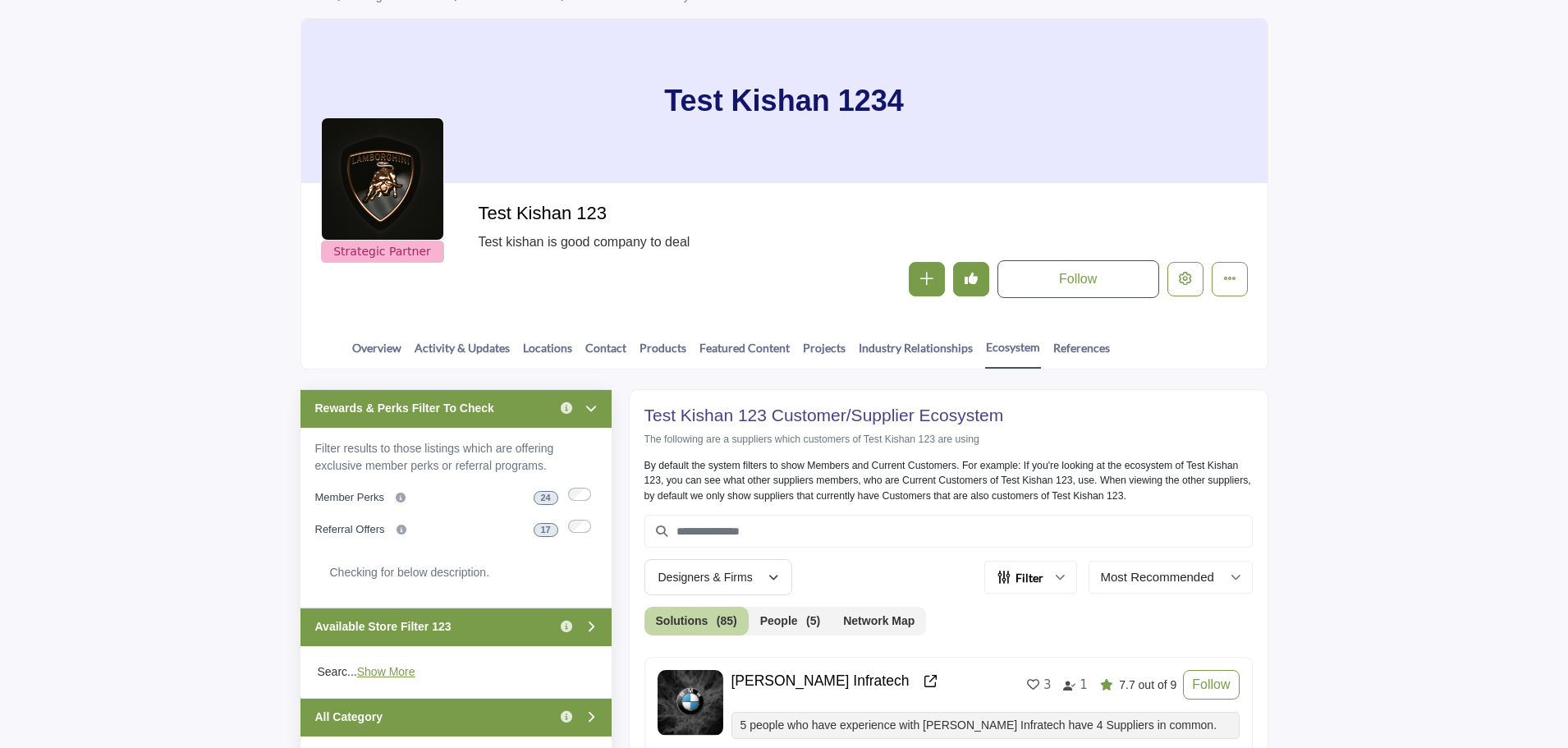
click at [591, 526] on div at bounding box center [582, 528] width 29 height 17
click at [516, 557] on div "Checking for below description." at bounding box center [455, 572] width 282 height 41
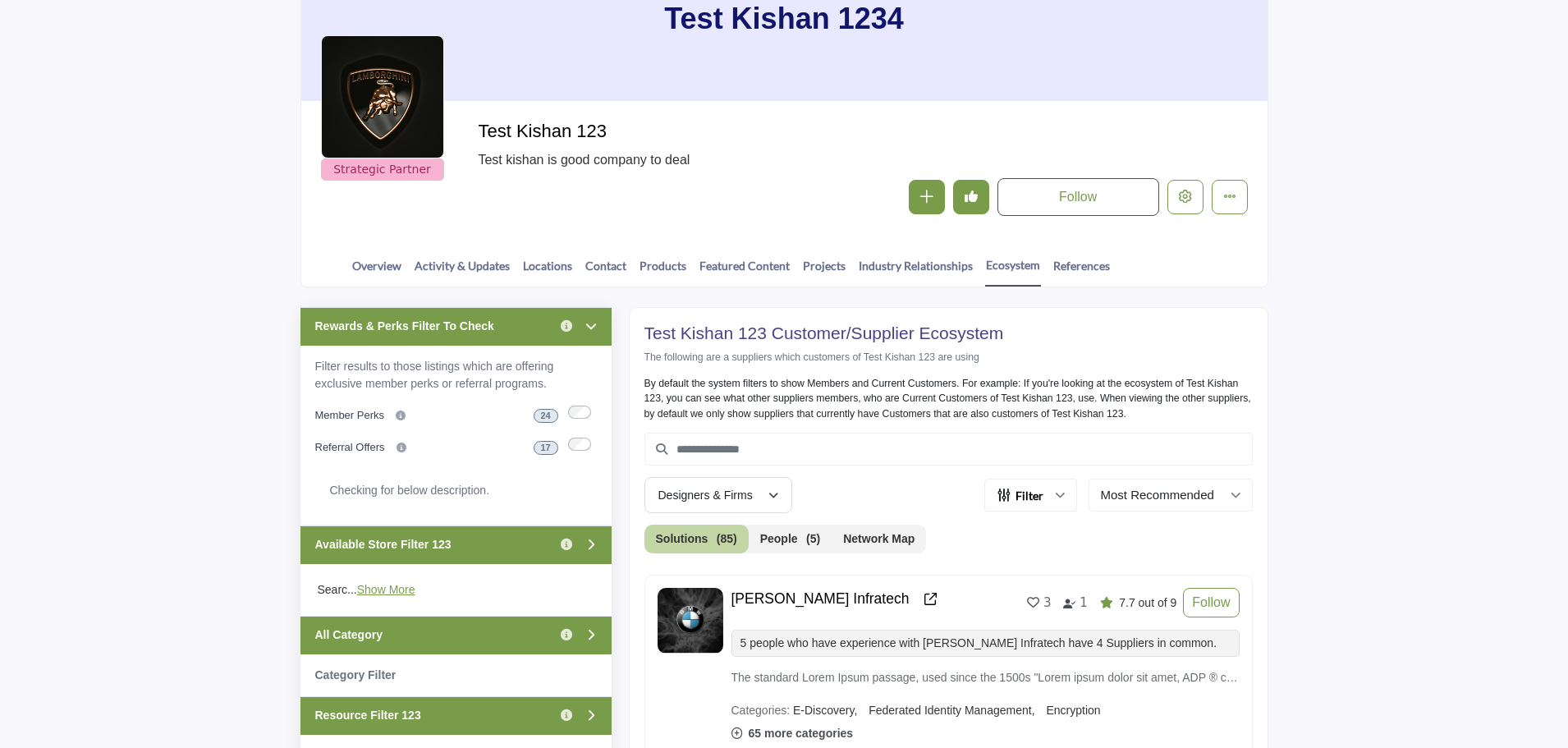
scroll to position [246, 0]
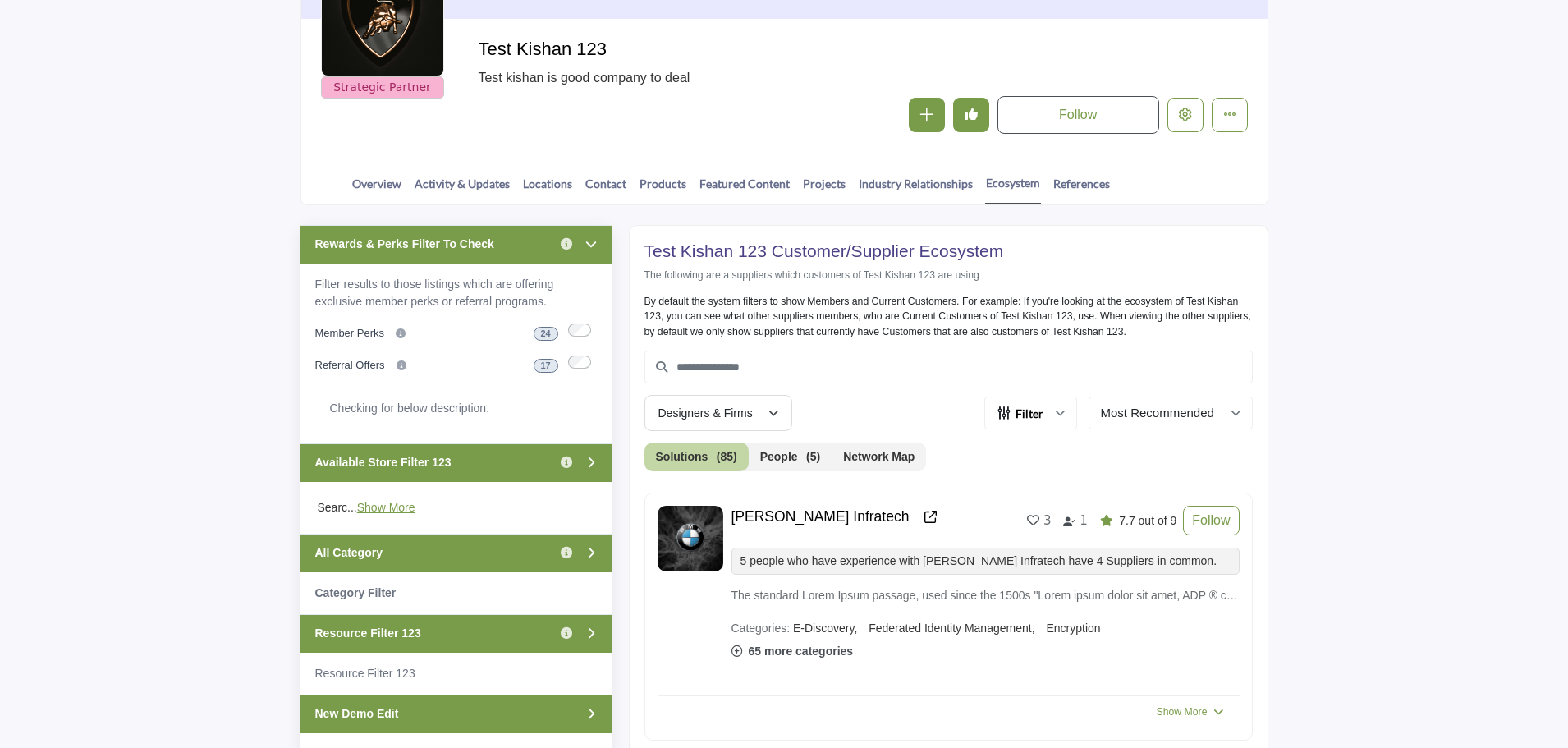
click at [516, 464] on div "Available Store Filter 123 Click to view information" at bounding box center [456, 463] width 312 height 39
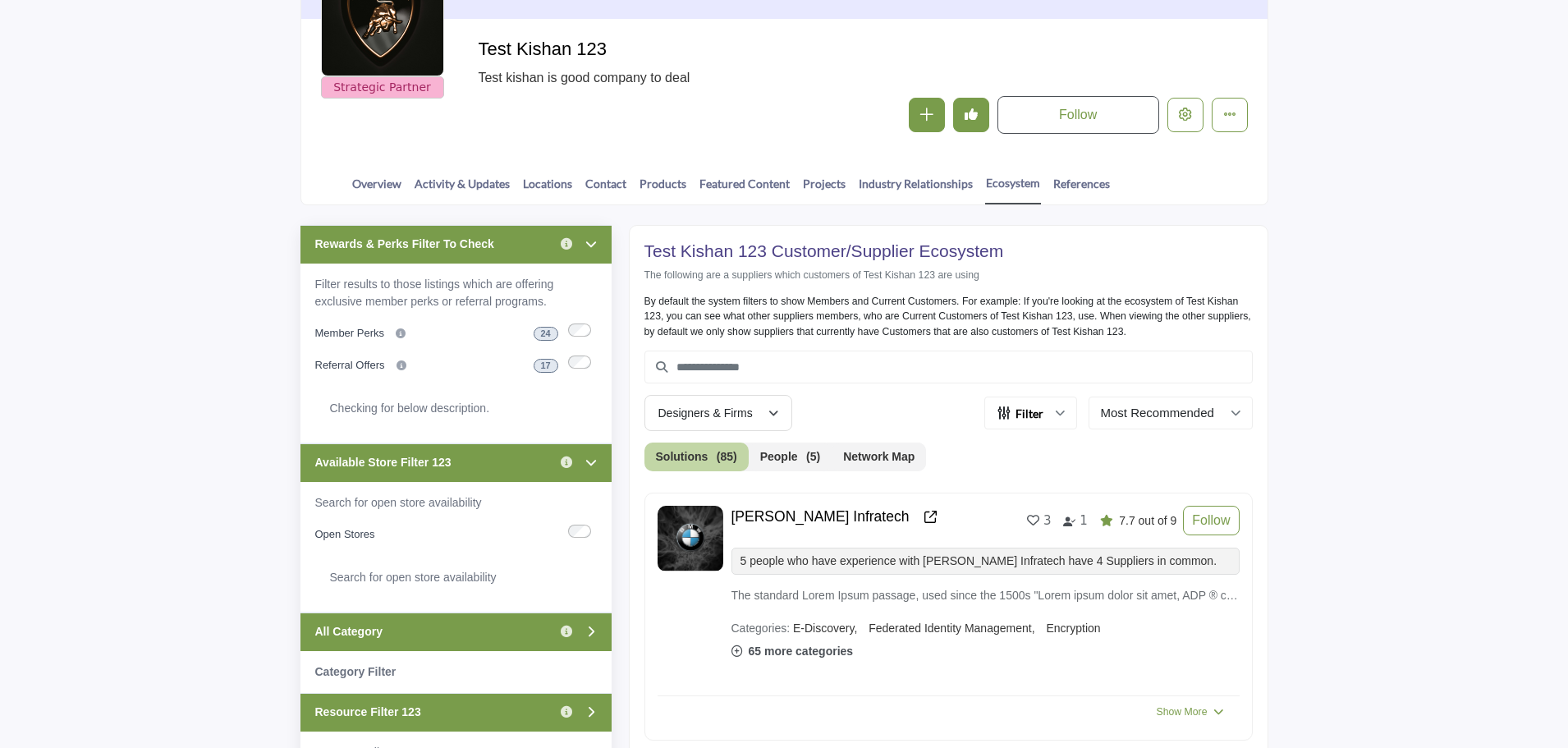
click at [516, 464] on div "Available Store Filter 123 Click to view information" at bounding box center [456, 463] width 312 height 39
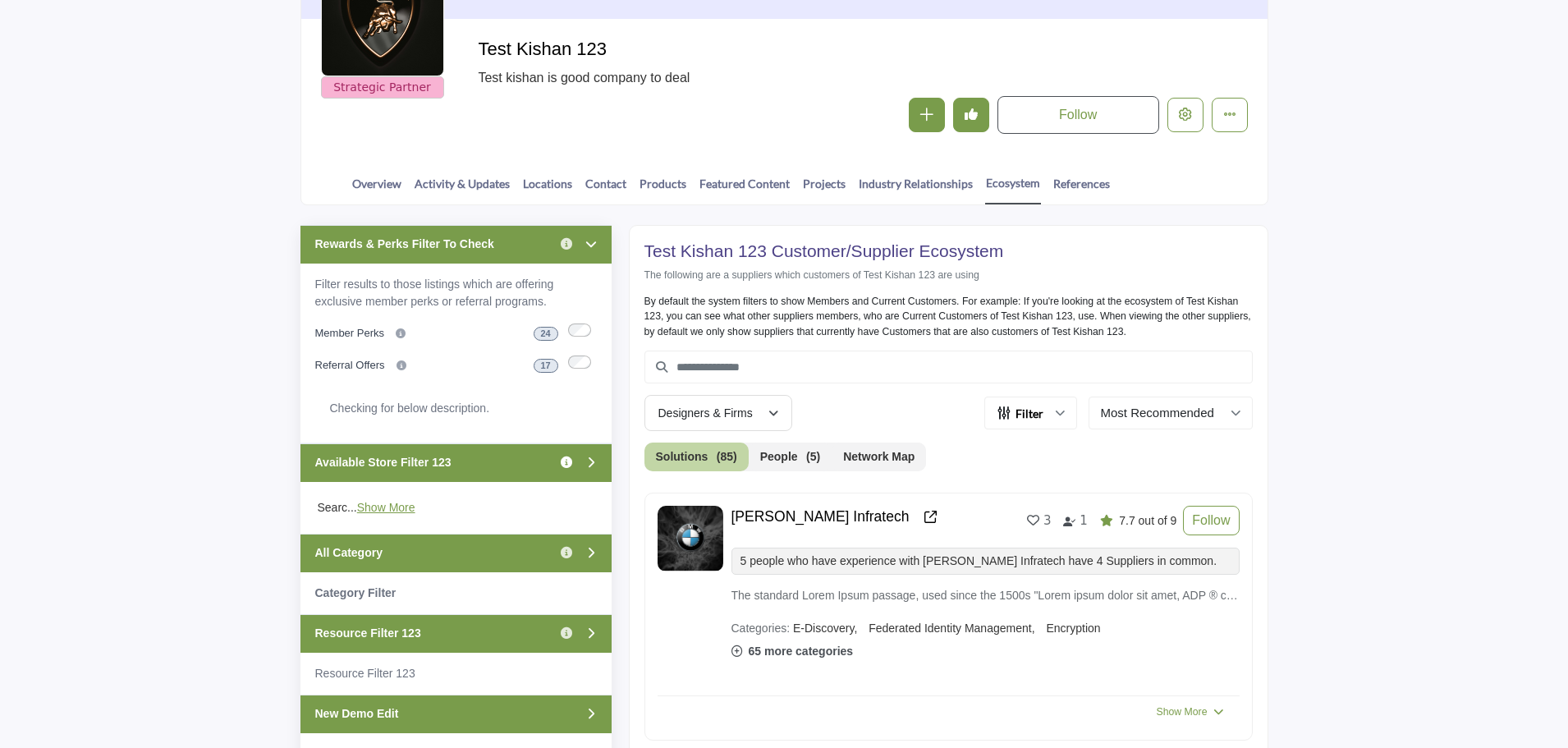
click at [563, 461] on icon "Information about Available Store Filter 123" at bounding box center [566, 462] width 12 height 12
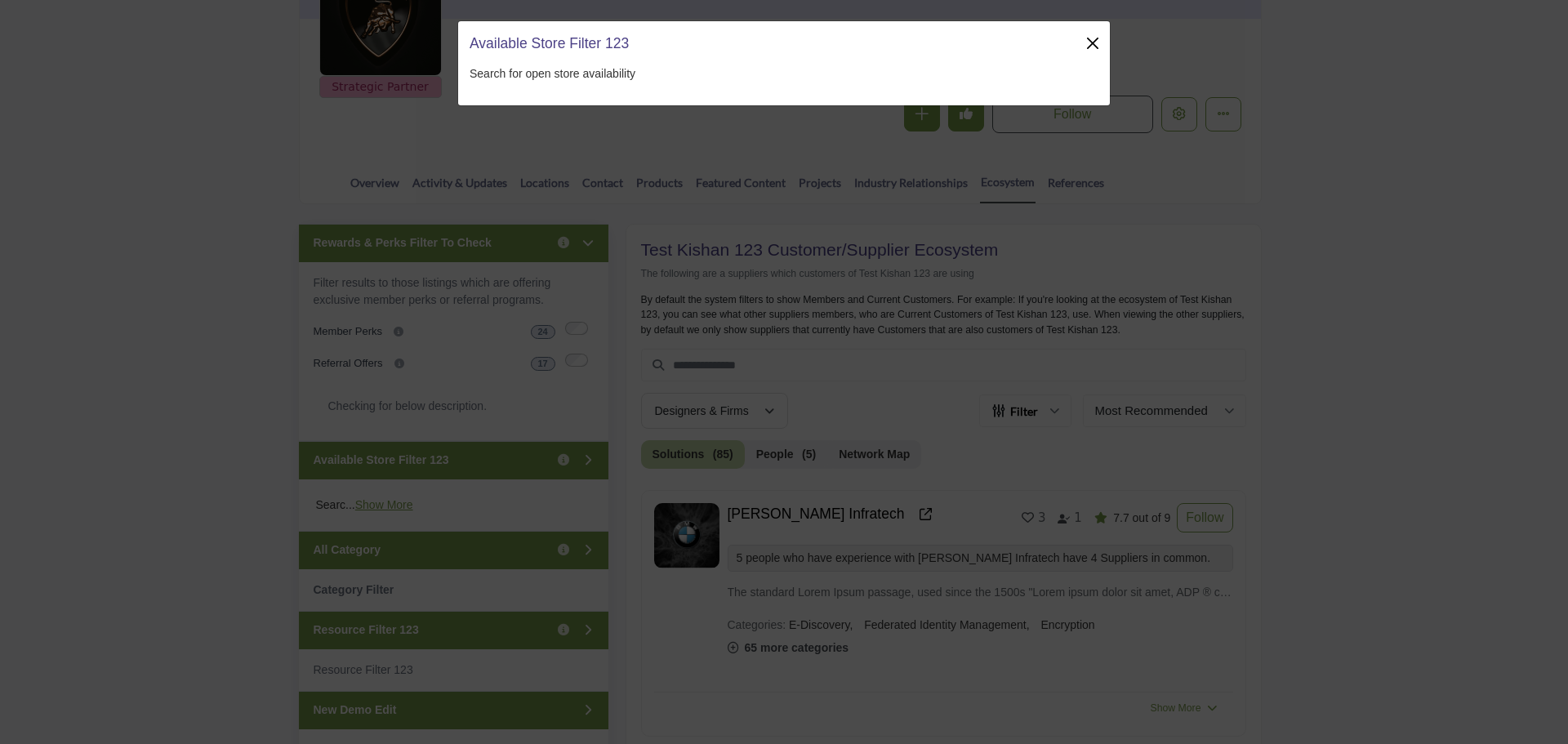
click at [1094, 37] on button "Close" at bounding box center [1092, 43] width 23 height 23
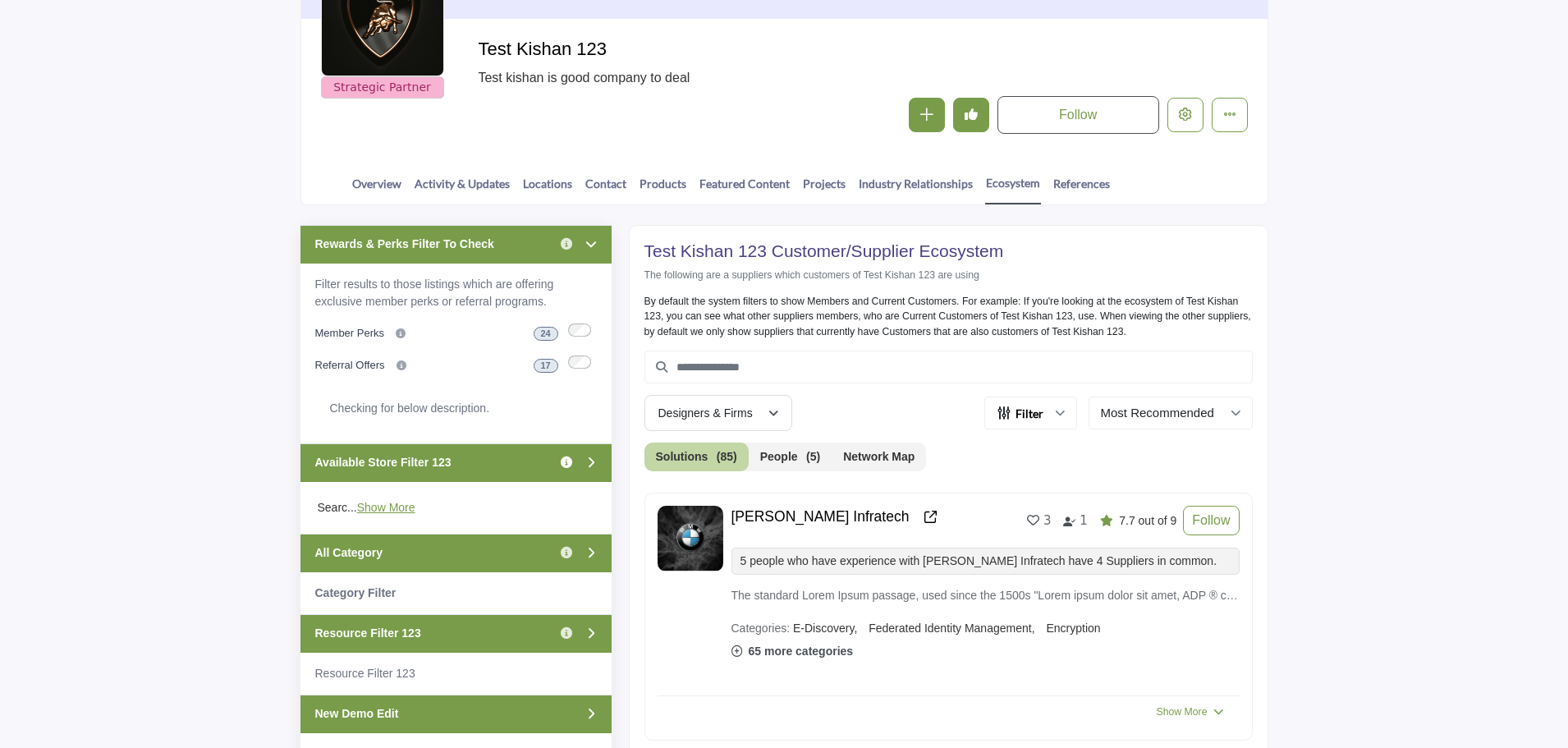
click at [565, 464] on icon "Information about Available Store Filter 123" at bounding box center [566, 462] width 12 height 12
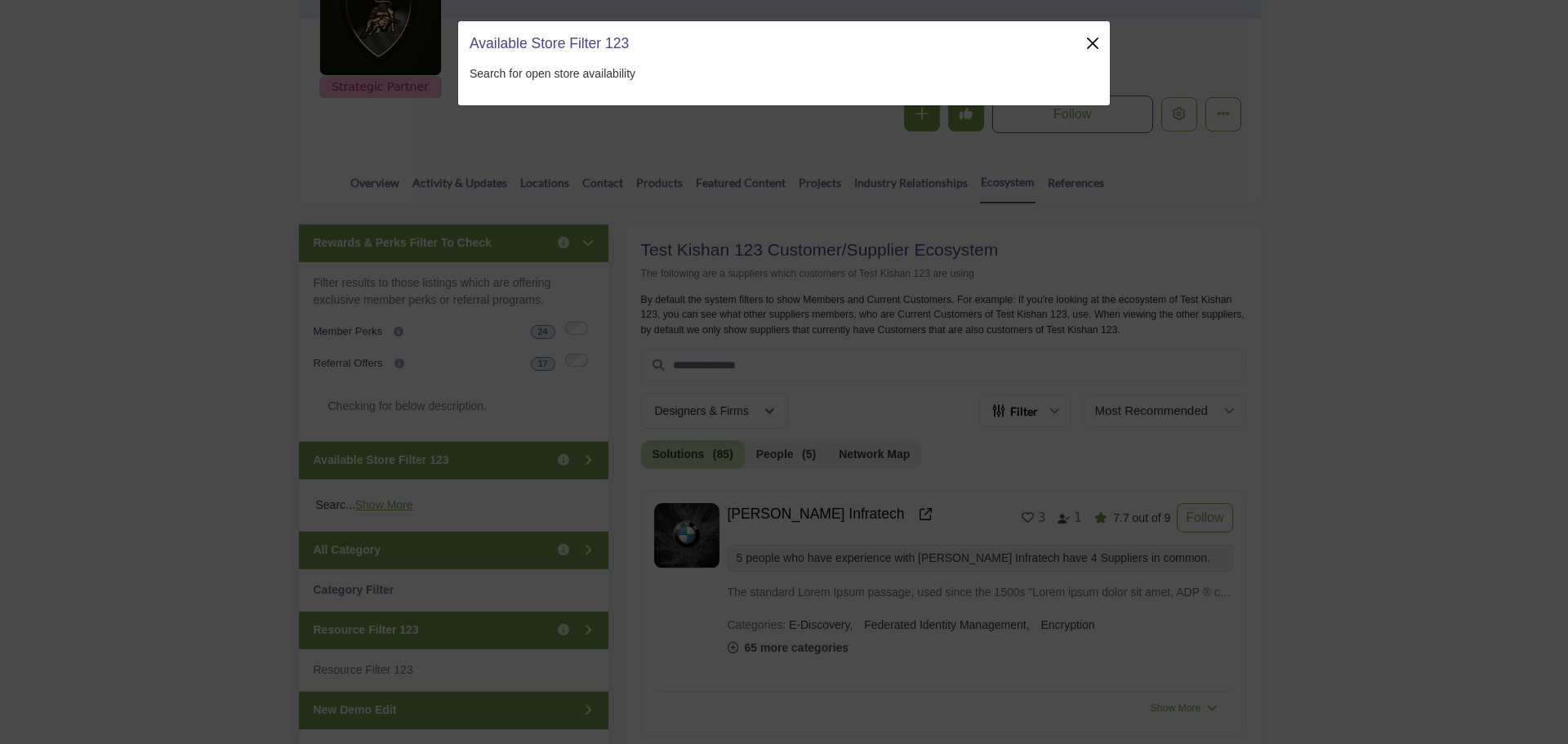
click at [1092, 46] on button "Close" at bounding box center [1092, 43] width 23 height 23
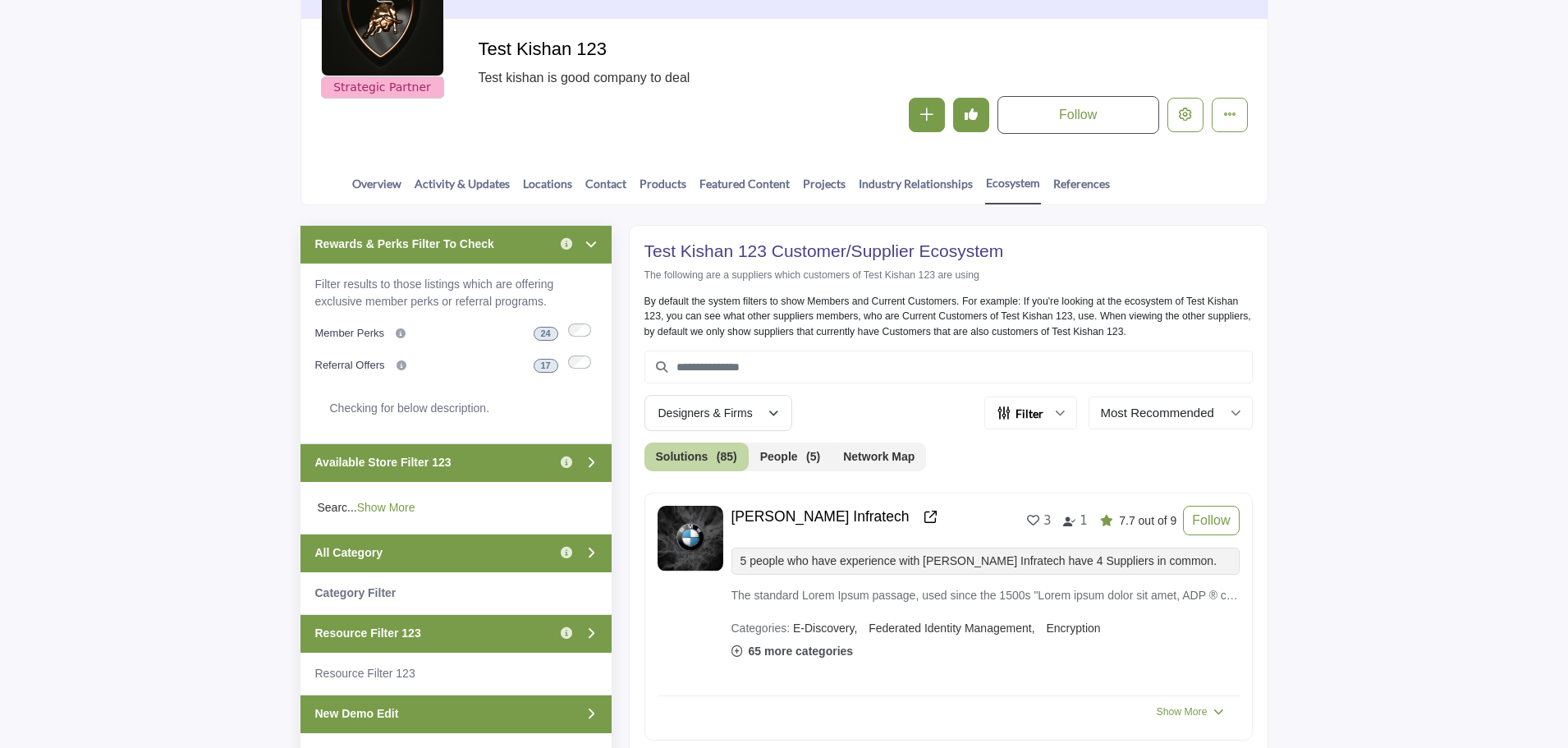
click at [395, 507] on link "Show More" at bounding box center [386, 508] width 58 height 14
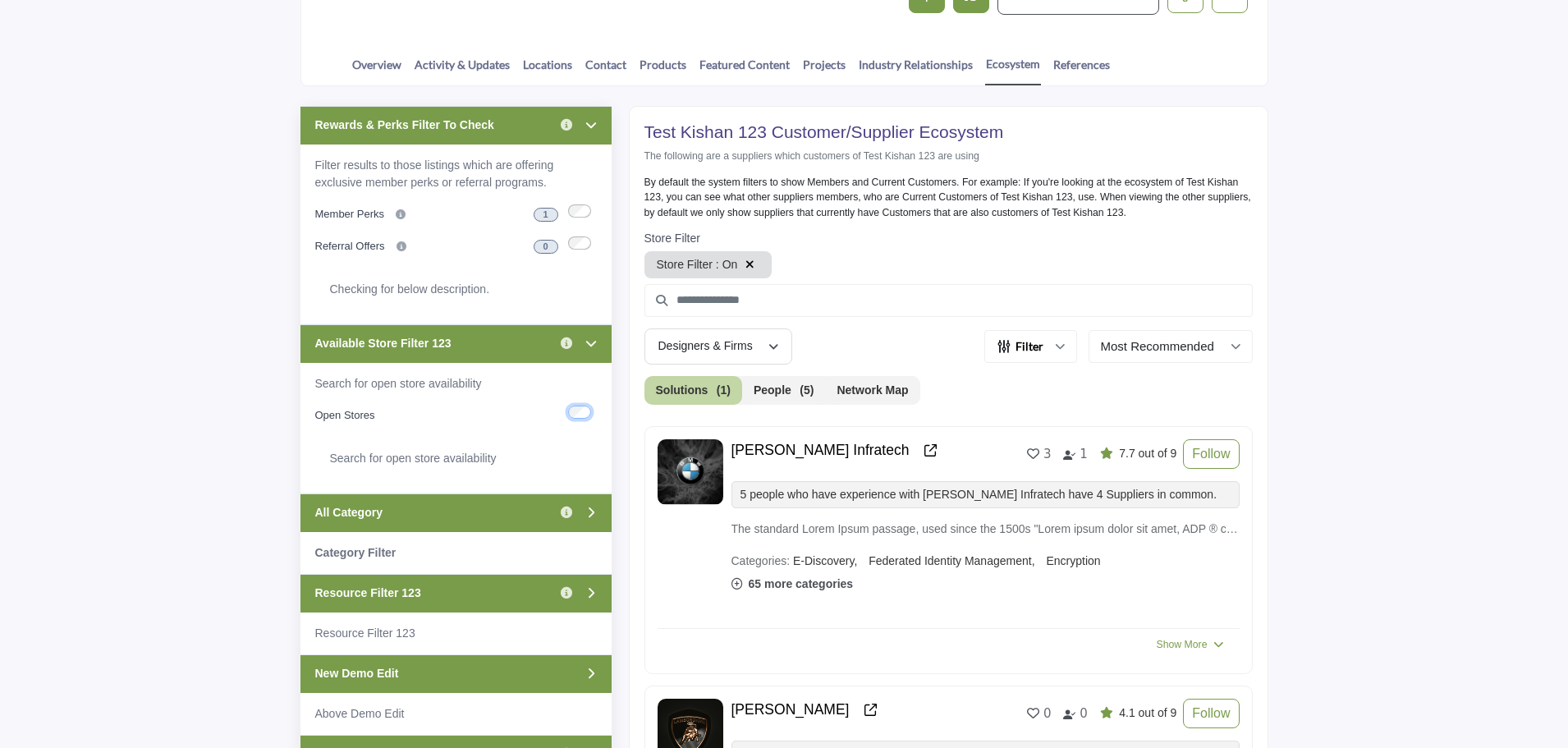
scroll to position [328, 0]
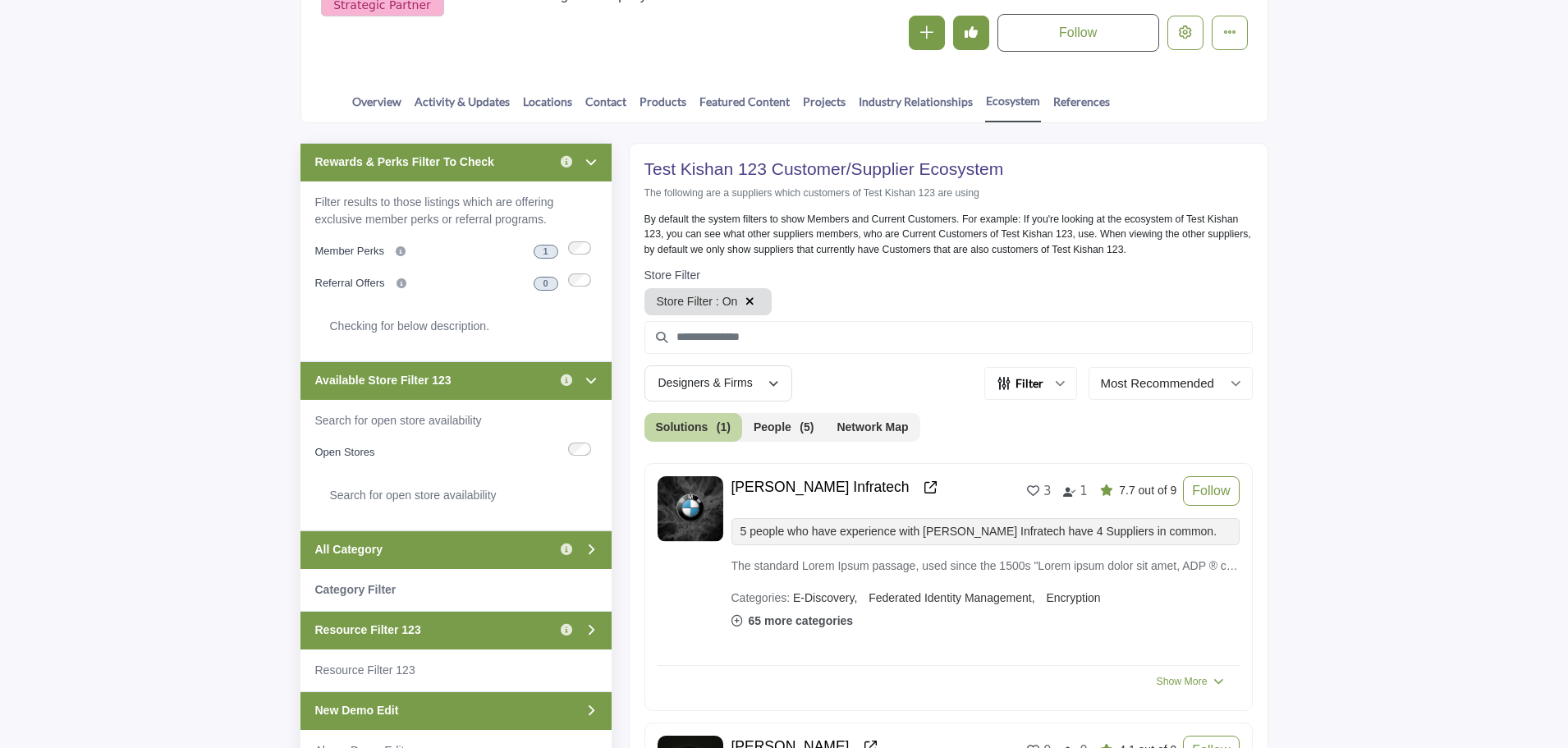
click at [749, 300] on icon "button" at bounding box center [750, 301] width 9 height 12
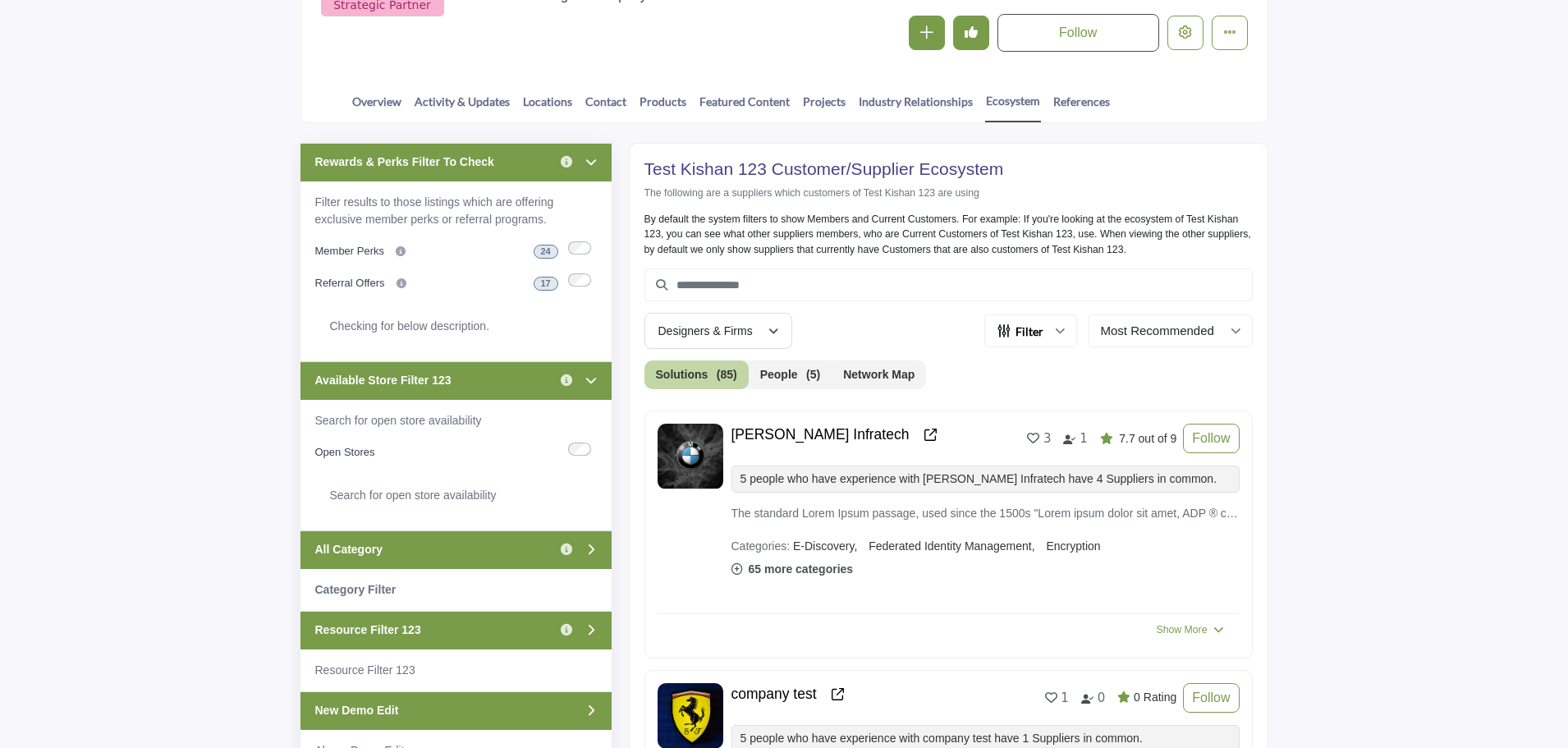
click at [511, 163] on div "Rewards & Perks Filter To Check Click to view information" at bounding box center [456, 162] width 312 height 39
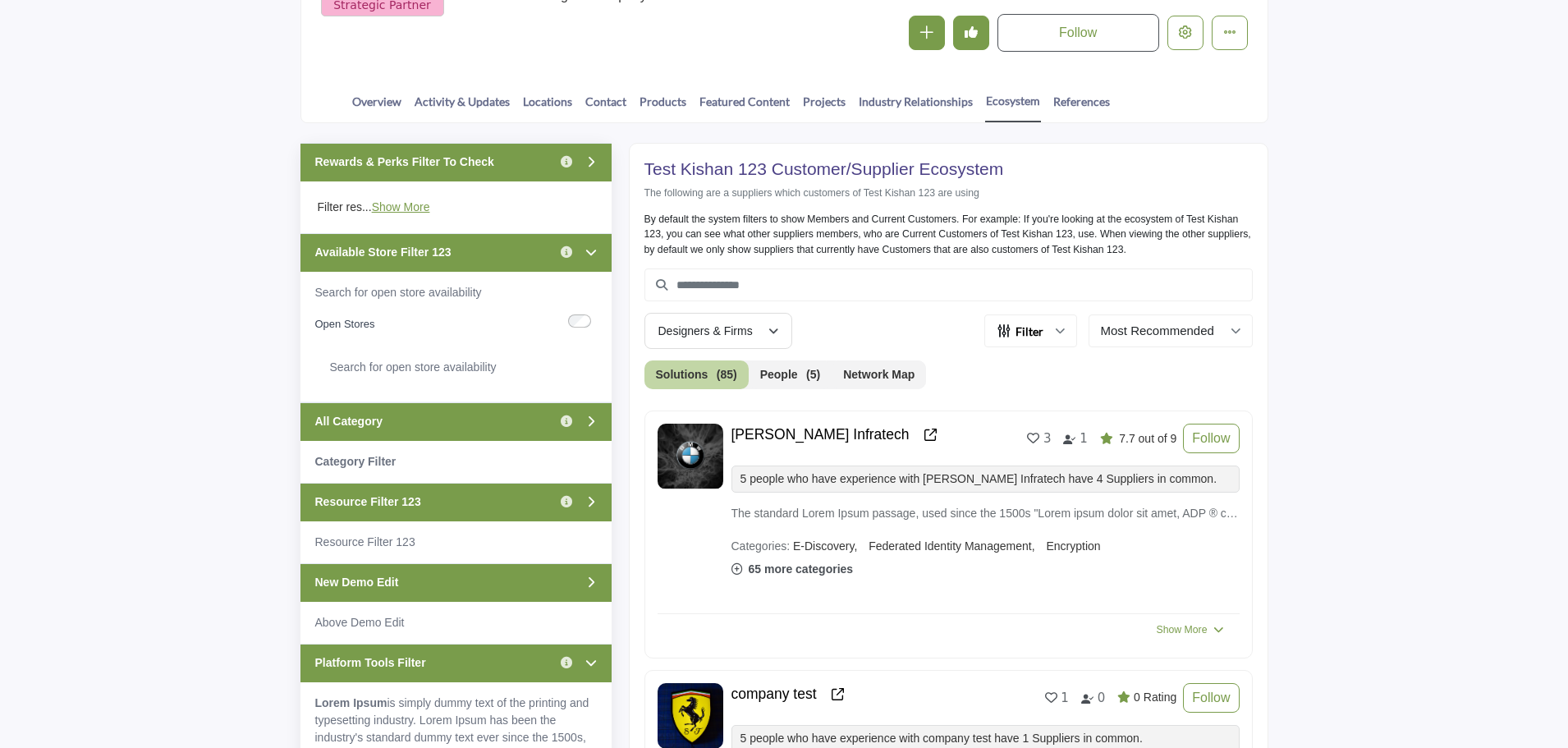
click at [506, 256] on div "Available Store Filter 123 Click to view information" at bounding box center [456, 252] width 312 height 39
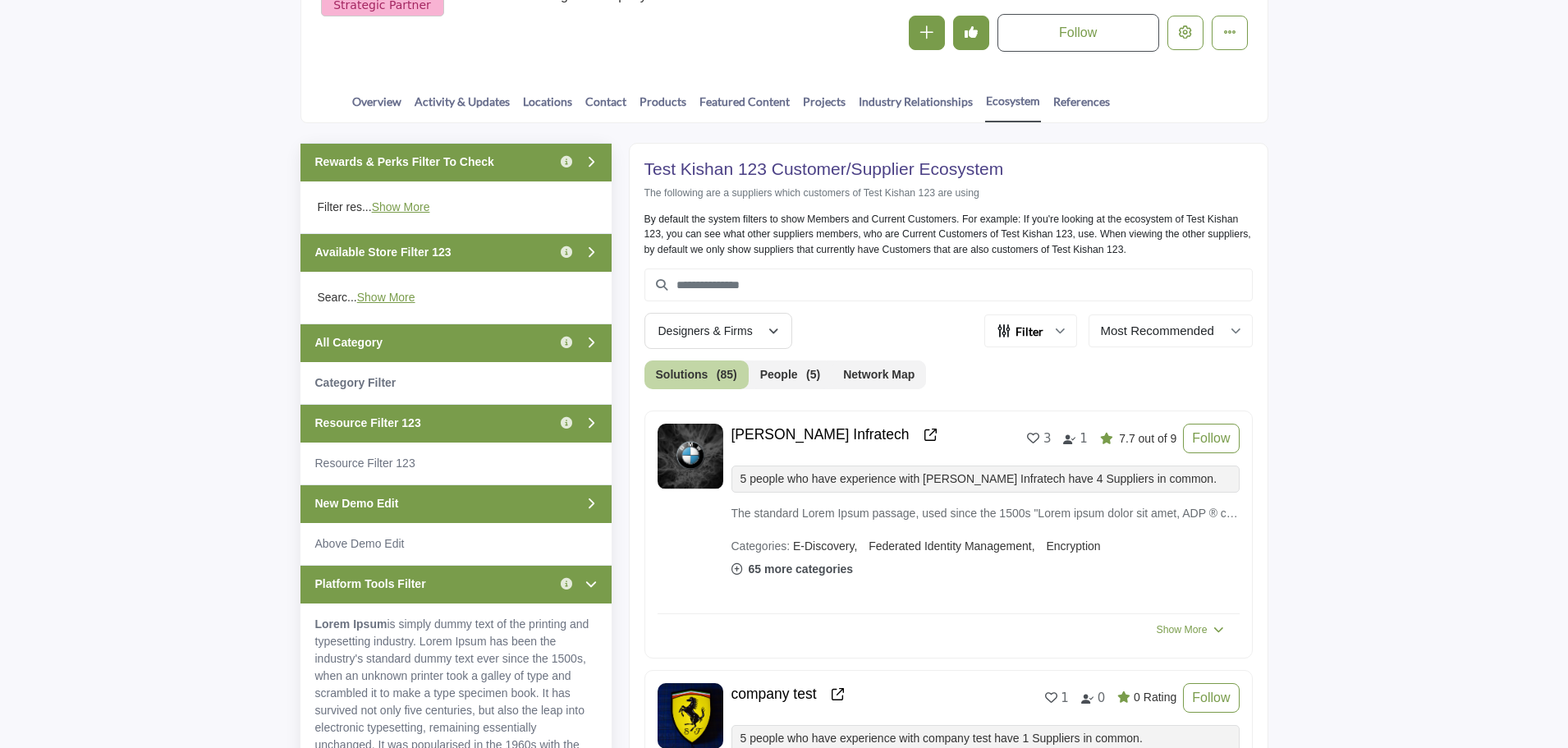
click at [455, 426] on div "Resource Filter 123 Click to view information" at bounding box center [456, 423] width 312 height 39
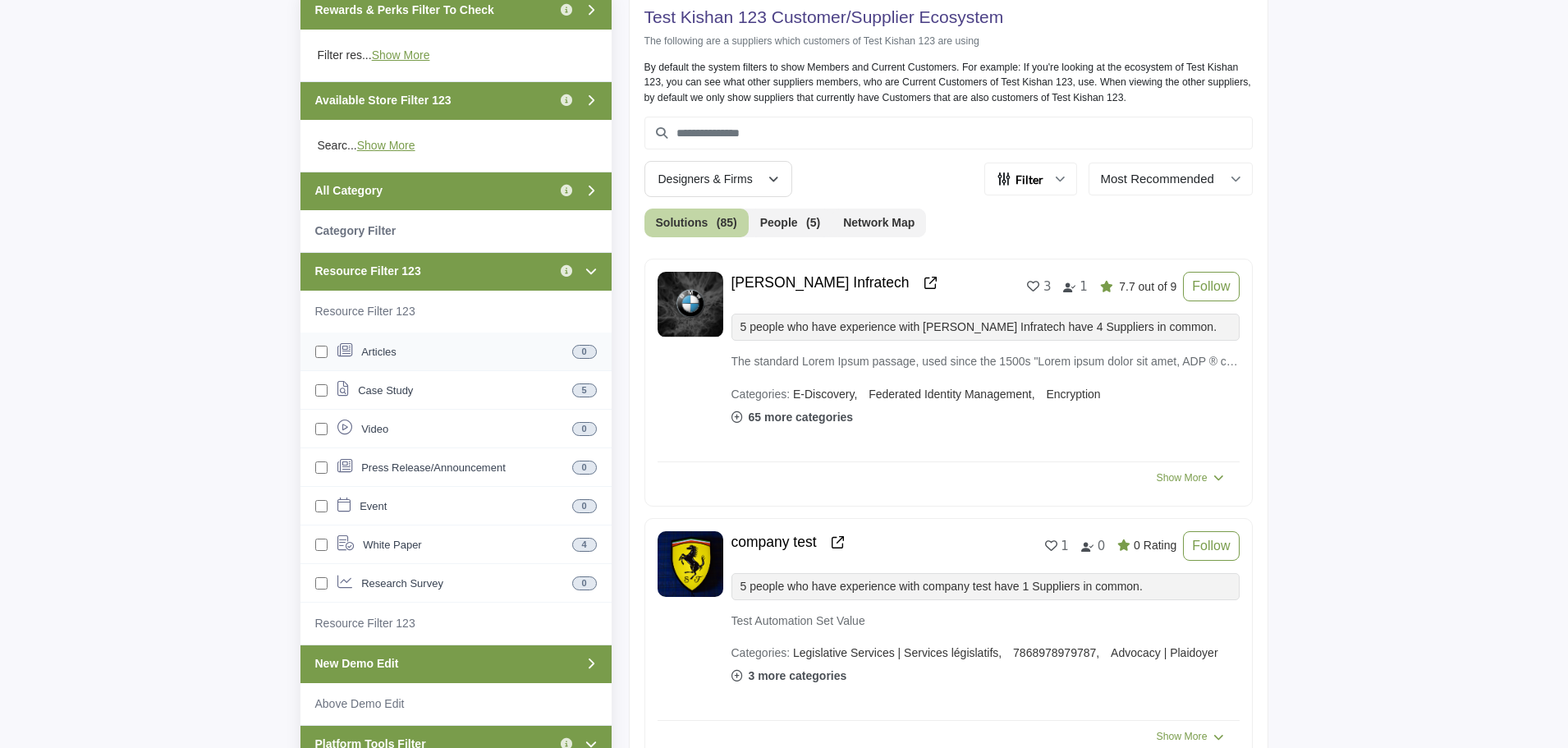
scroll to position [492, 0]
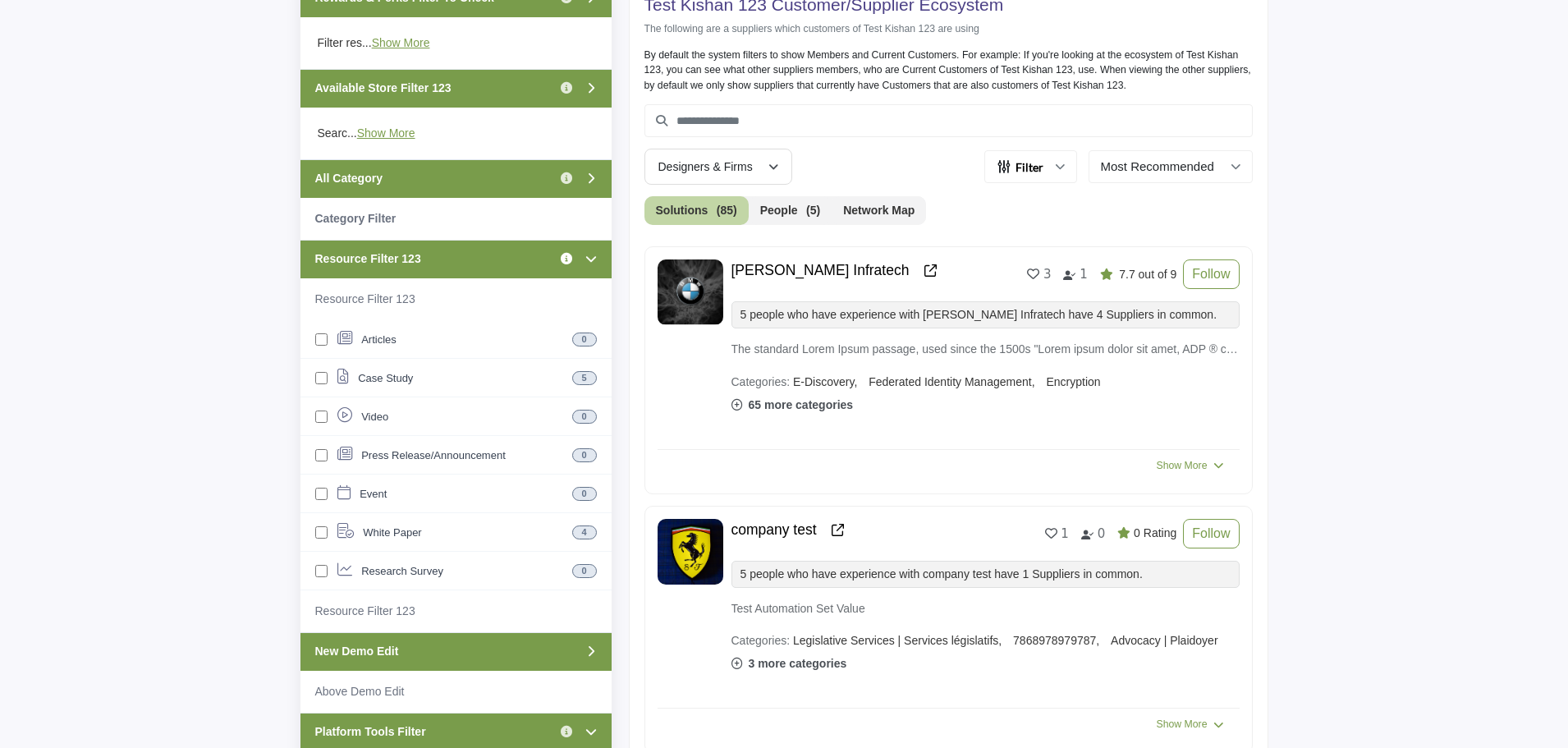
click at [567, 260] on icon "Information about Resource Filter 123" at bounding box center [566, 259] width 12 height 12
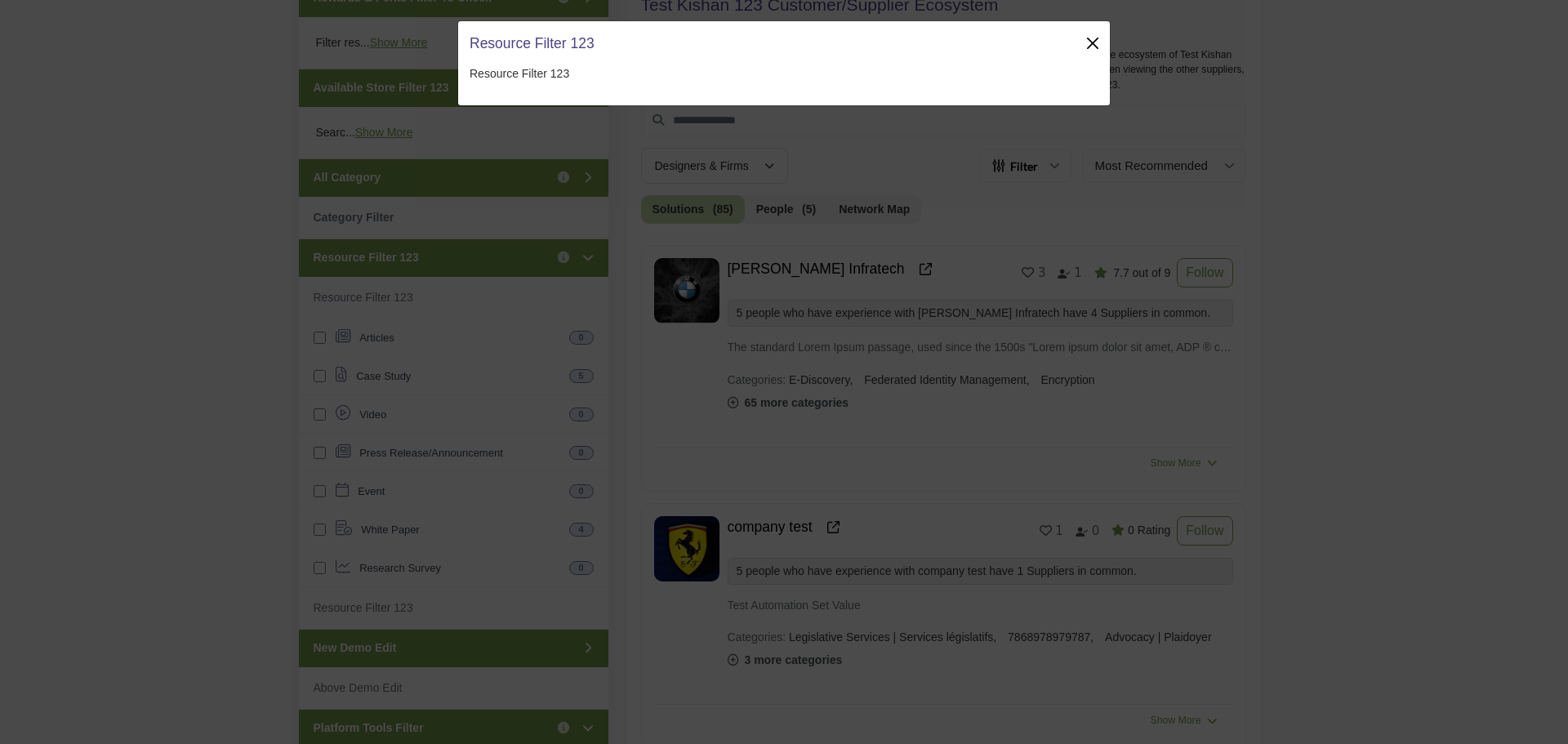
click at [1097, 43] on button "Close" at bounding box center [1092, 43] width 23 height 23
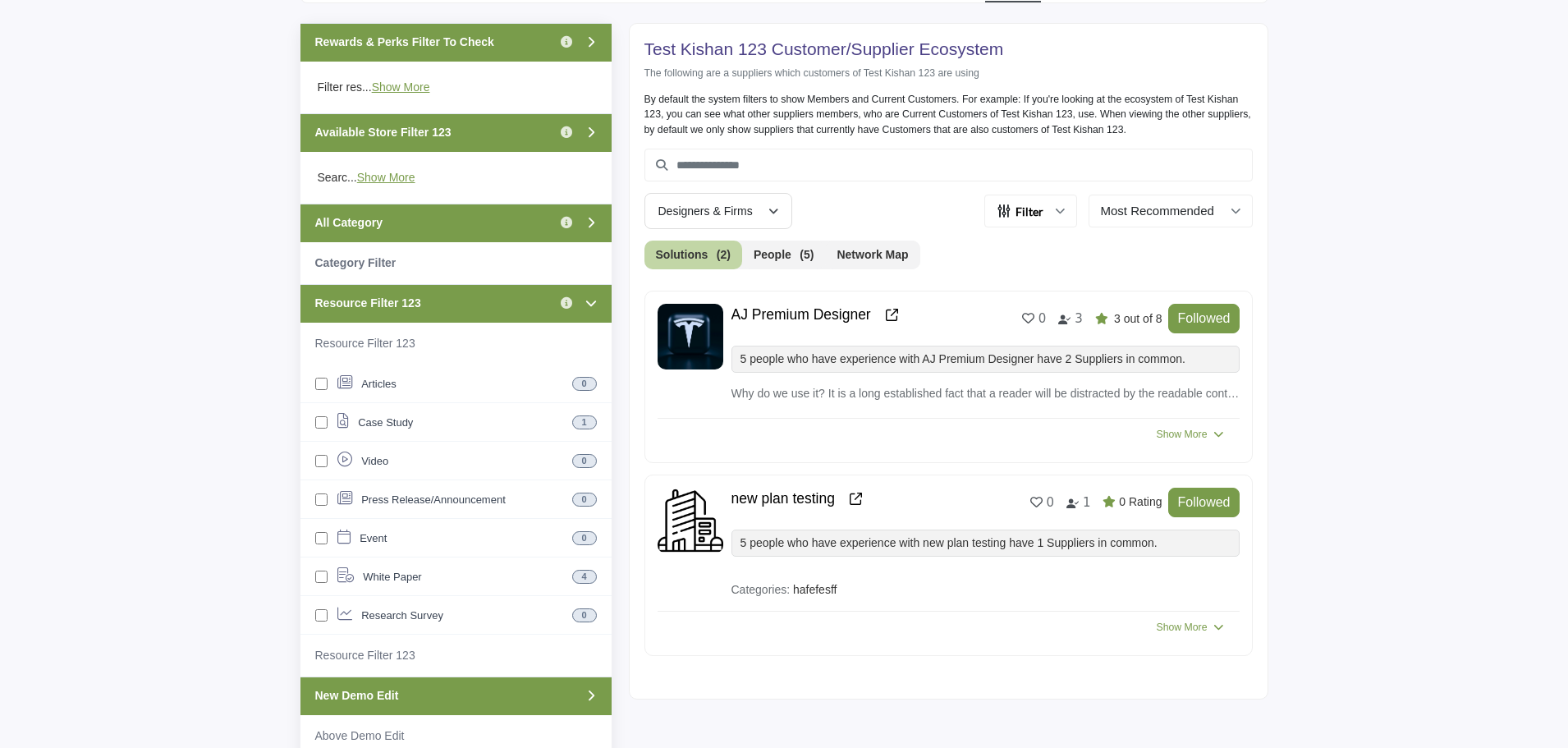
scroll to position [410, 0]
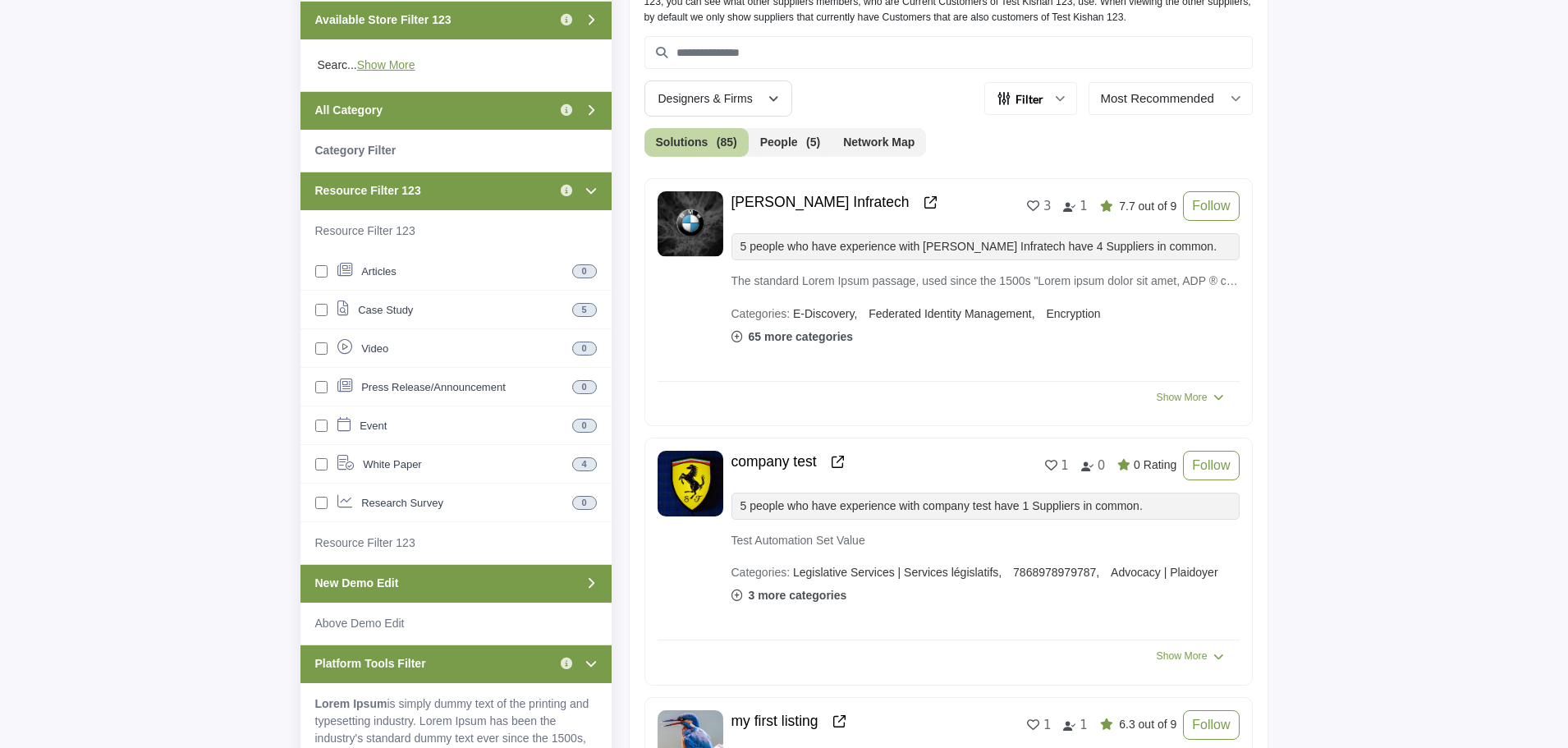
scroll to position [575, 0]
